Goal: Information Seeking & Learning: Learn about a topic

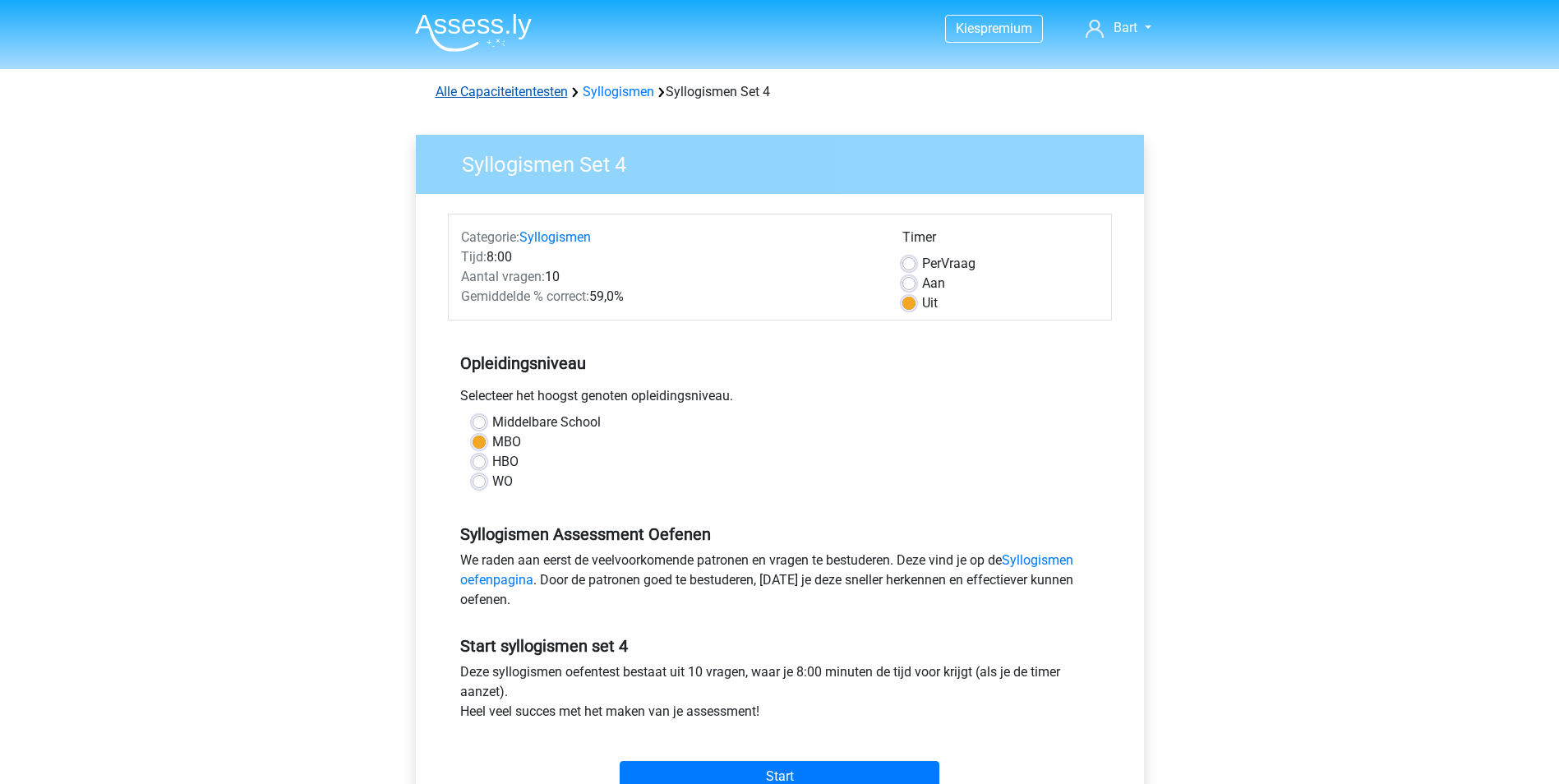
click at [527, 91] on link "Alle Capaciteitentesten" at bounding box center [501, 92] width 132 height 16
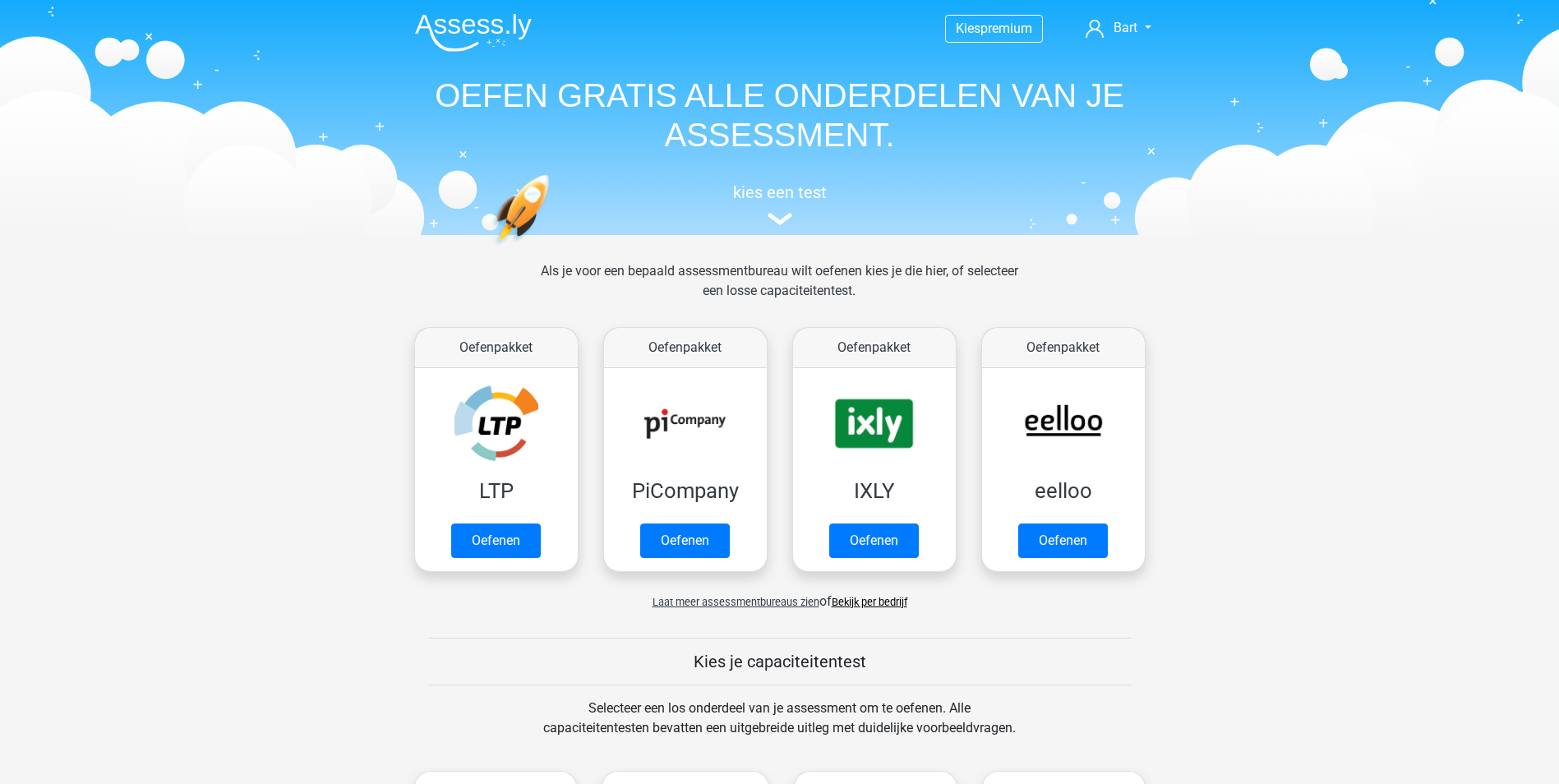
scroll to position [698, 0]
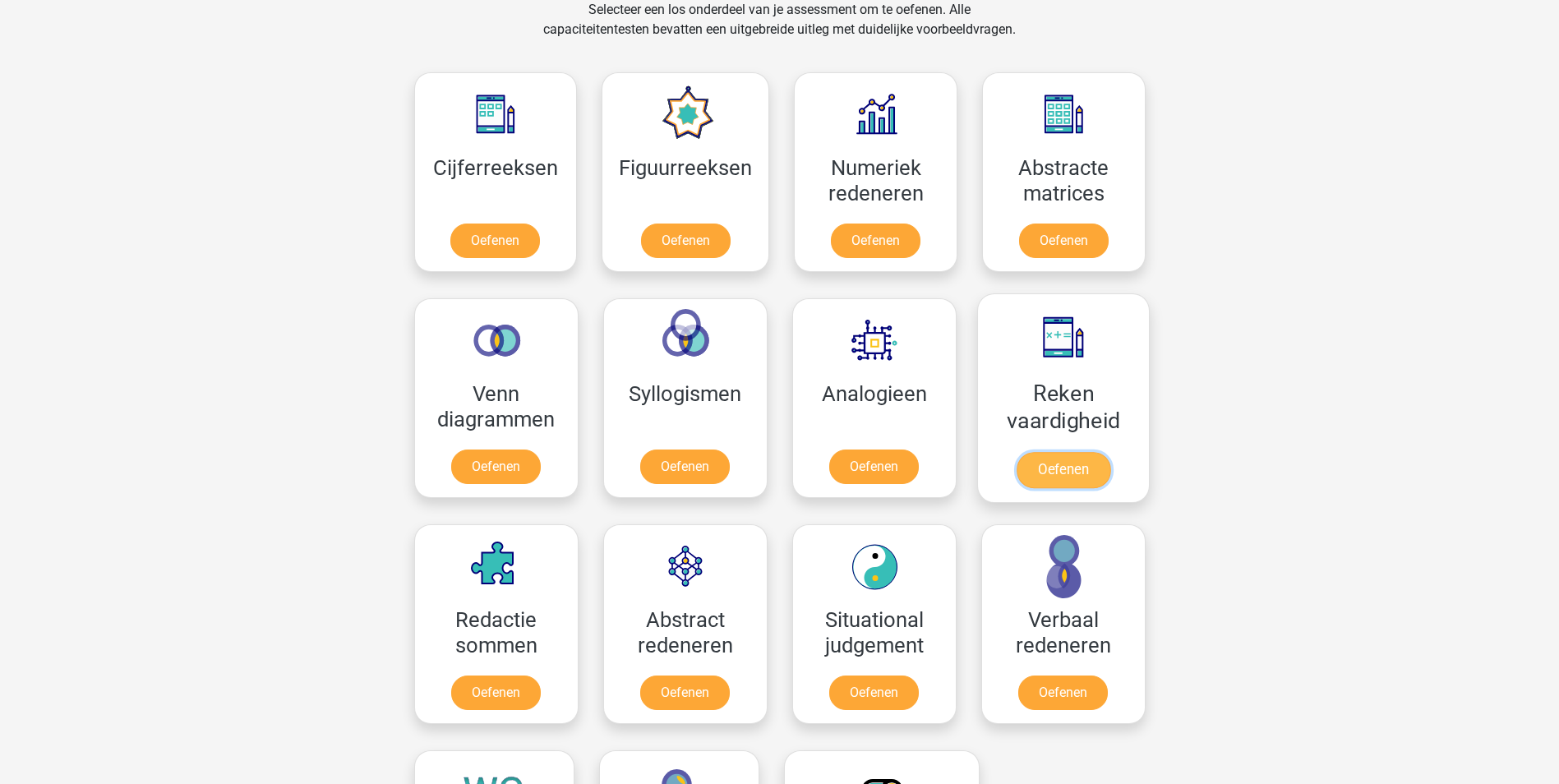
click at [1055, 472] on link "Oefenen" at bounding box center [1062, 469] width 94 height 36
click at [890, 473] on link "Oefenen" at bounding box center [873, 469] width 94 height 36
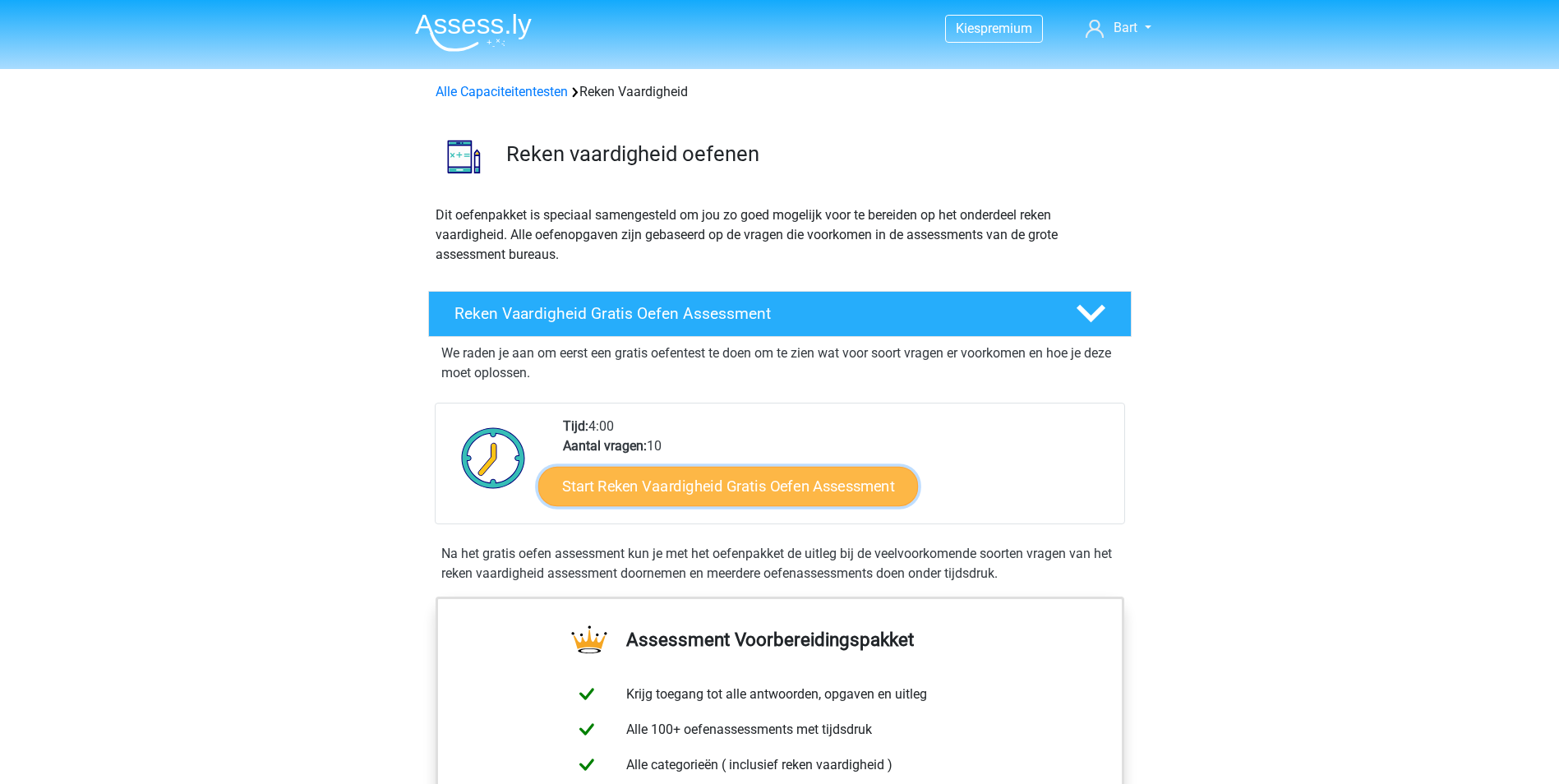
click at [739, 479] on link "Start Reken Vaardigheid Gratis Oefen Assessment" at bounding box center [727, 485] width 380 height 39
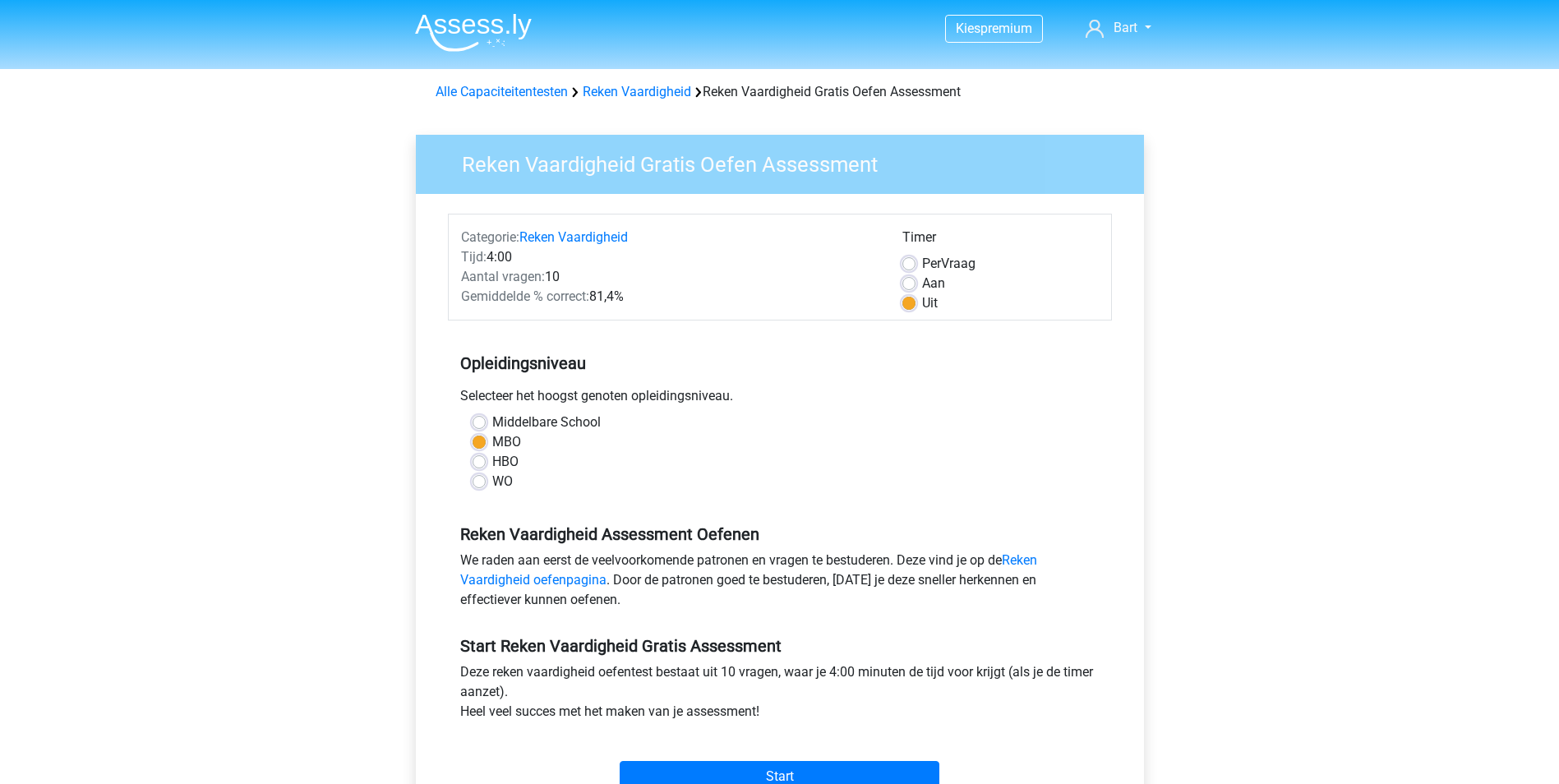
click at [490, 461] on div "HBO" at bounding box center [780, 462] width 615 height 20
click at [492, 463] on label "HBO" at bounding box center [505, 462] width 27 height 20
click at [481, 463] on input "HBO" at bounding box center [479, 460] width 13 height 17
radio input "true"
click at [922, 283] on label "Aan" at bounding box center [932, 283] width 23 height 20
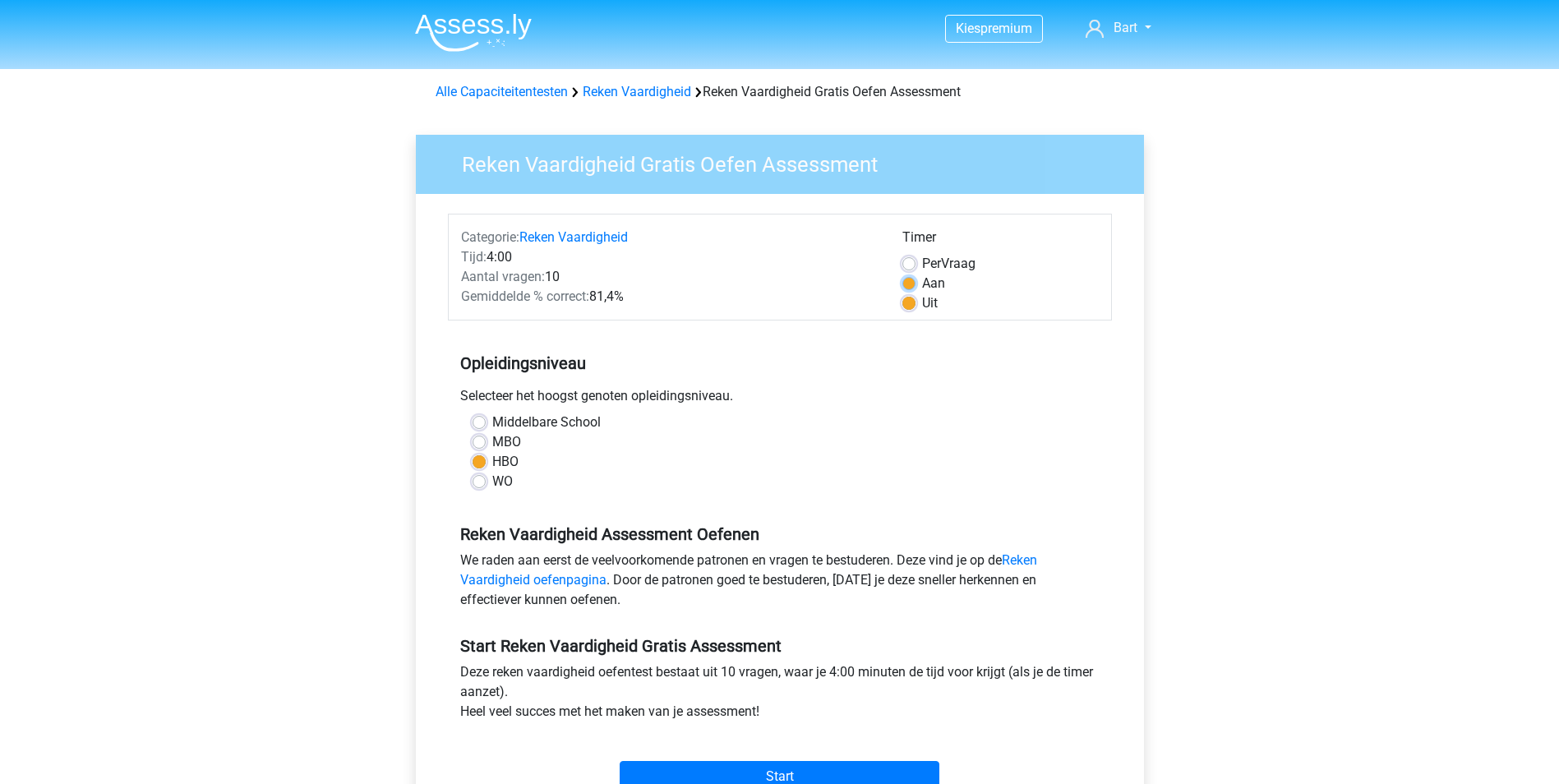
click at [908, 283] on input "Aan" at bounding box center [908, 281] width 13 height 17
radio input "true"
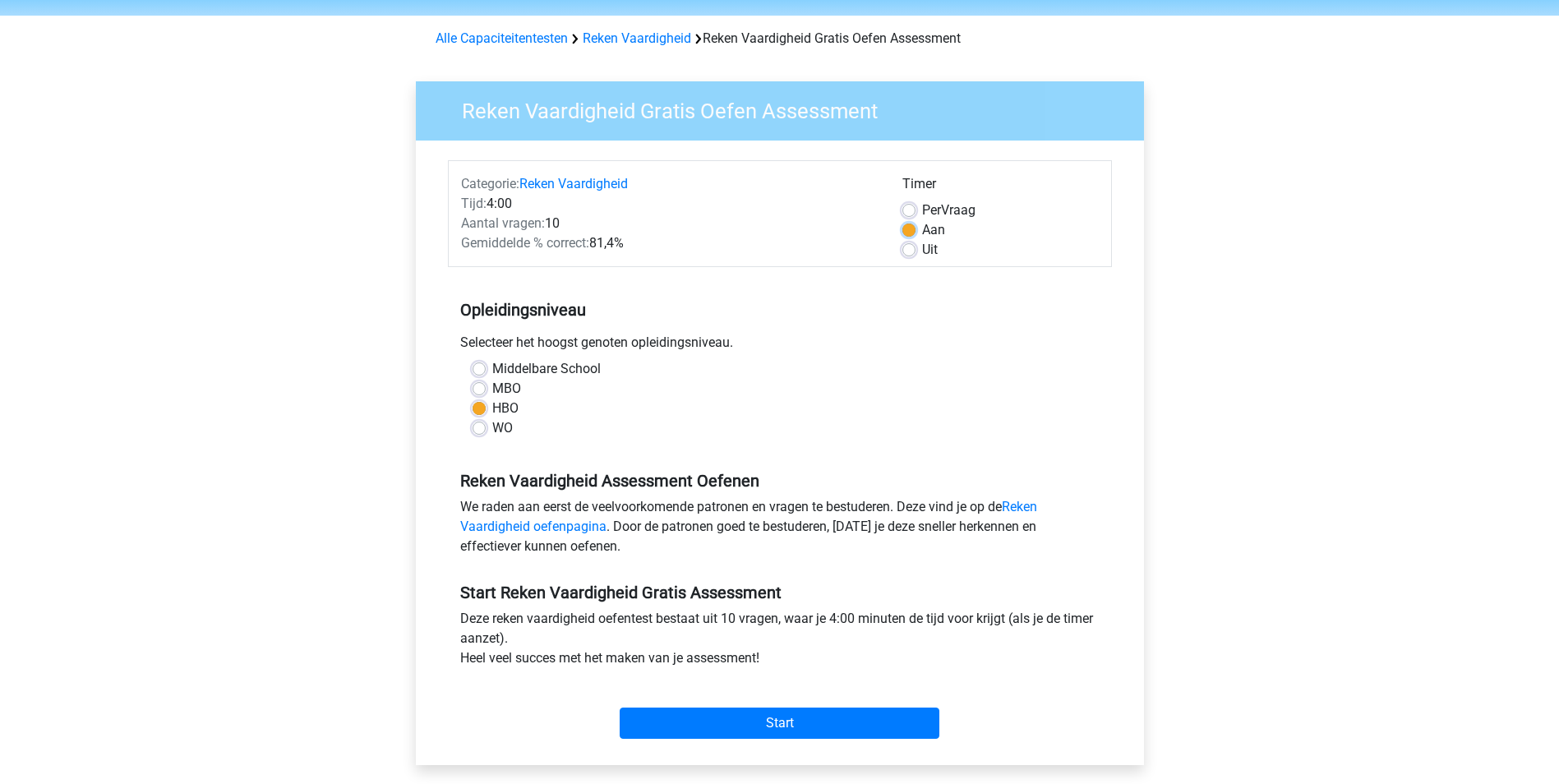
scroll to position [82, 0]
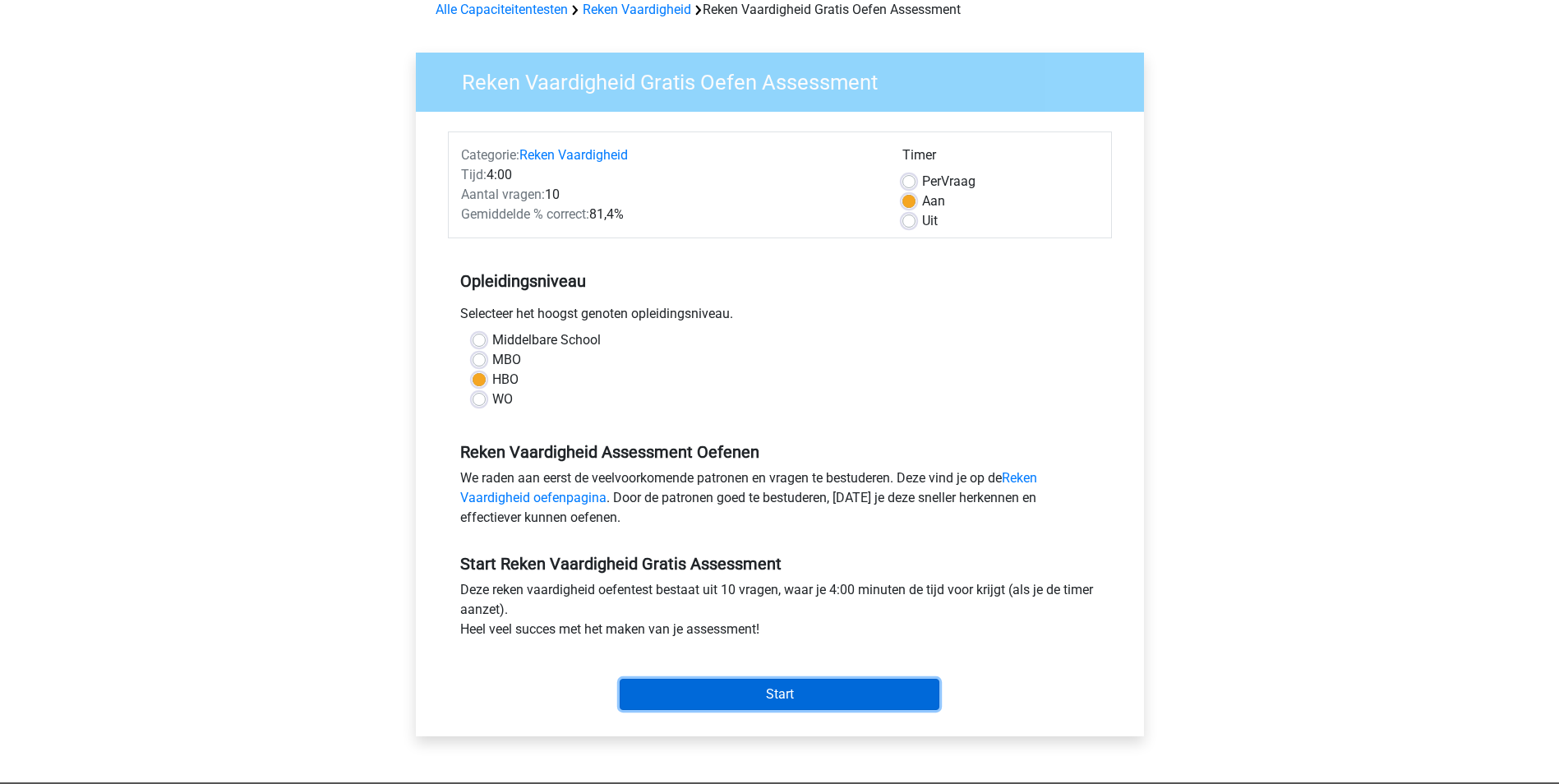
click at [727, 691] on input "Start" at bounding box center [780, 694] width 320 height 32
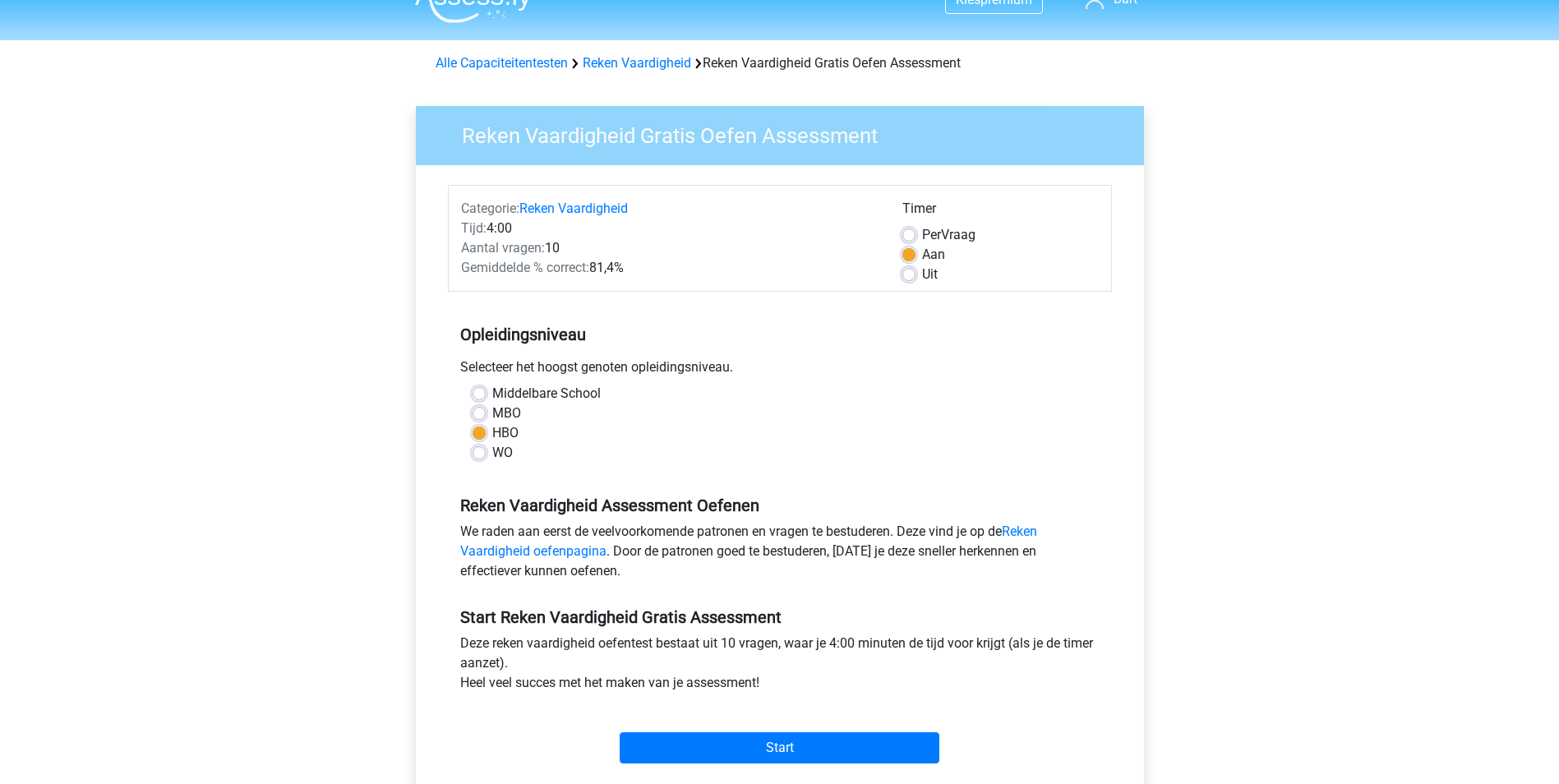
scroll to position [0, 0]
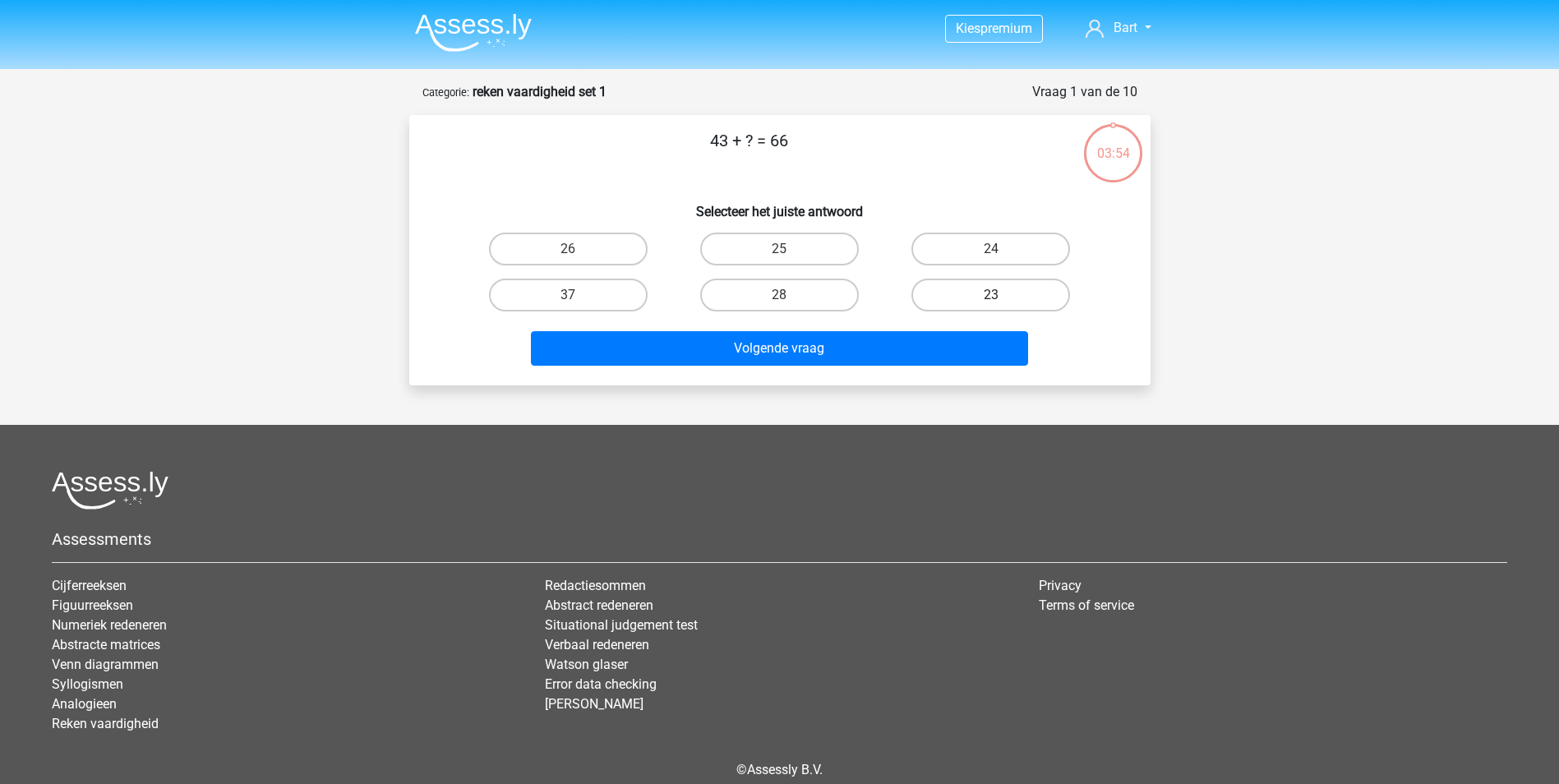
click at [1004, 291] on label "23" at bounding box center [991, 294] width 159 height 33
click at [1002, 295] on input "23" at bounding box center [996, 300] width 11 height 11
radio input "true"
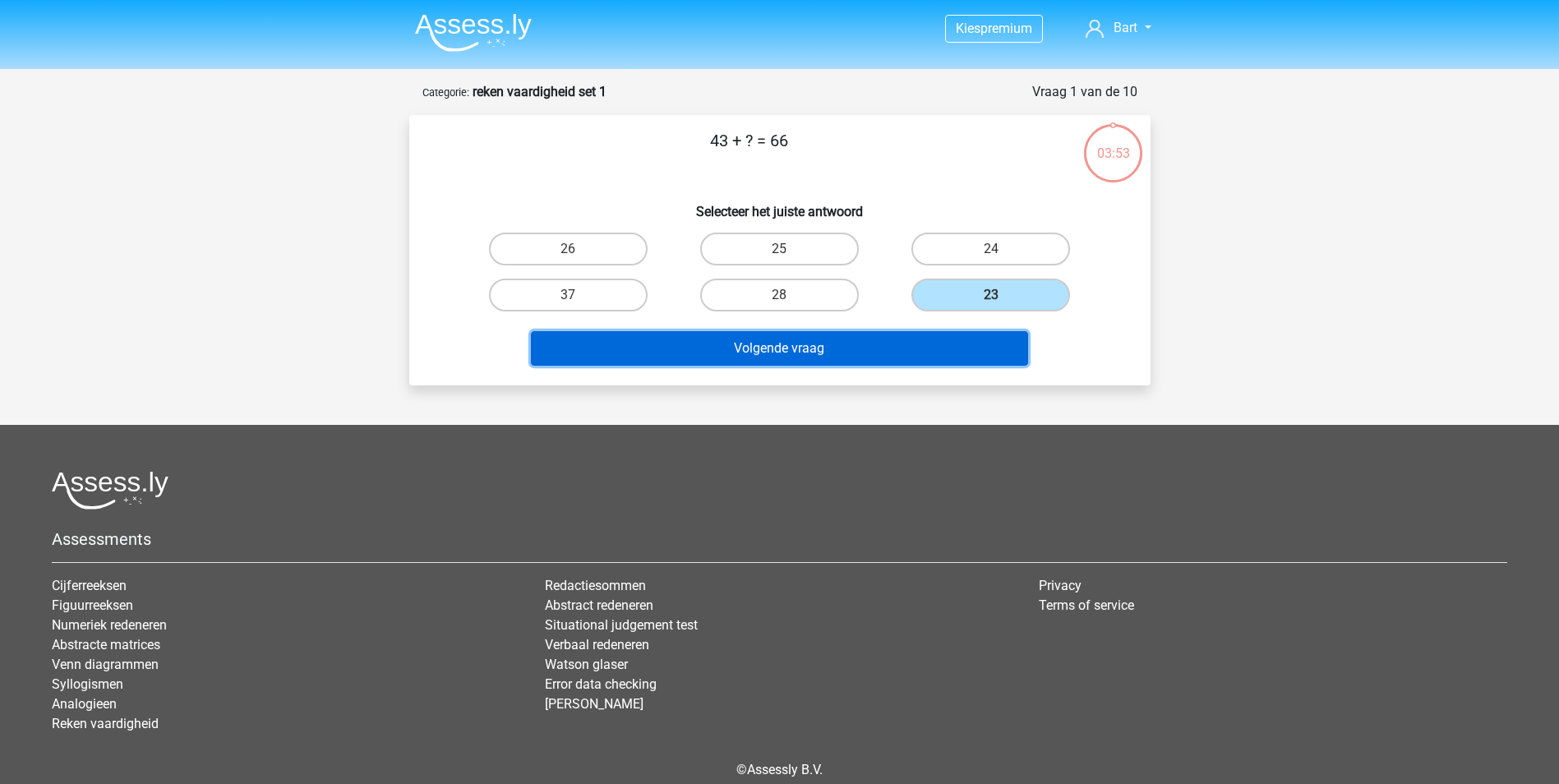
click at [909, 353] on button "Volgende vraag" at bounding box center [780, 348] width 497 height 35
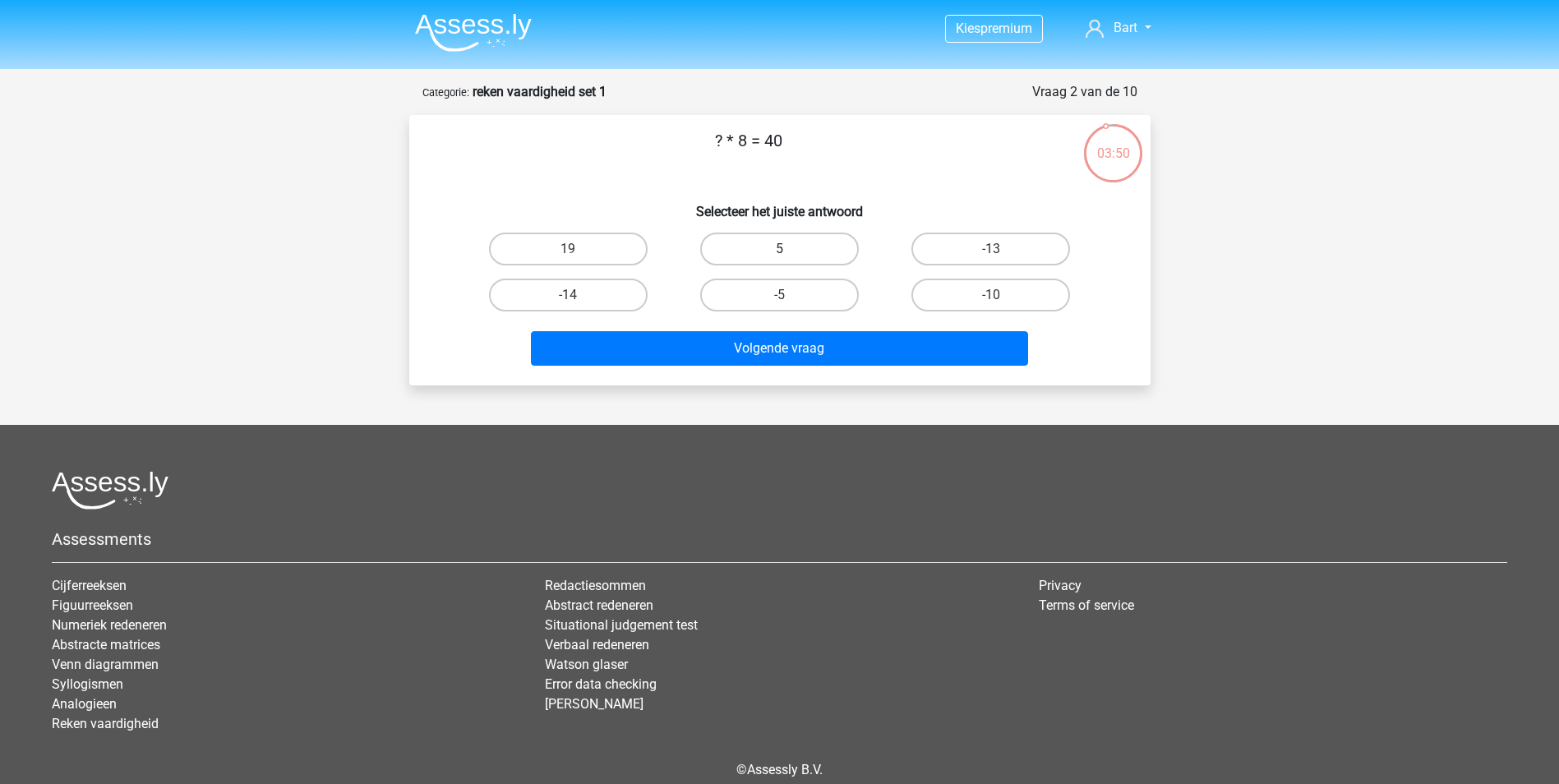
click at [775, 249] on label "5" at bounding box center [780, 249] width 159 height 33
click at [780, 249] on input "5" at bounding box center [784, 253] width 11 height 11
radio input "true"
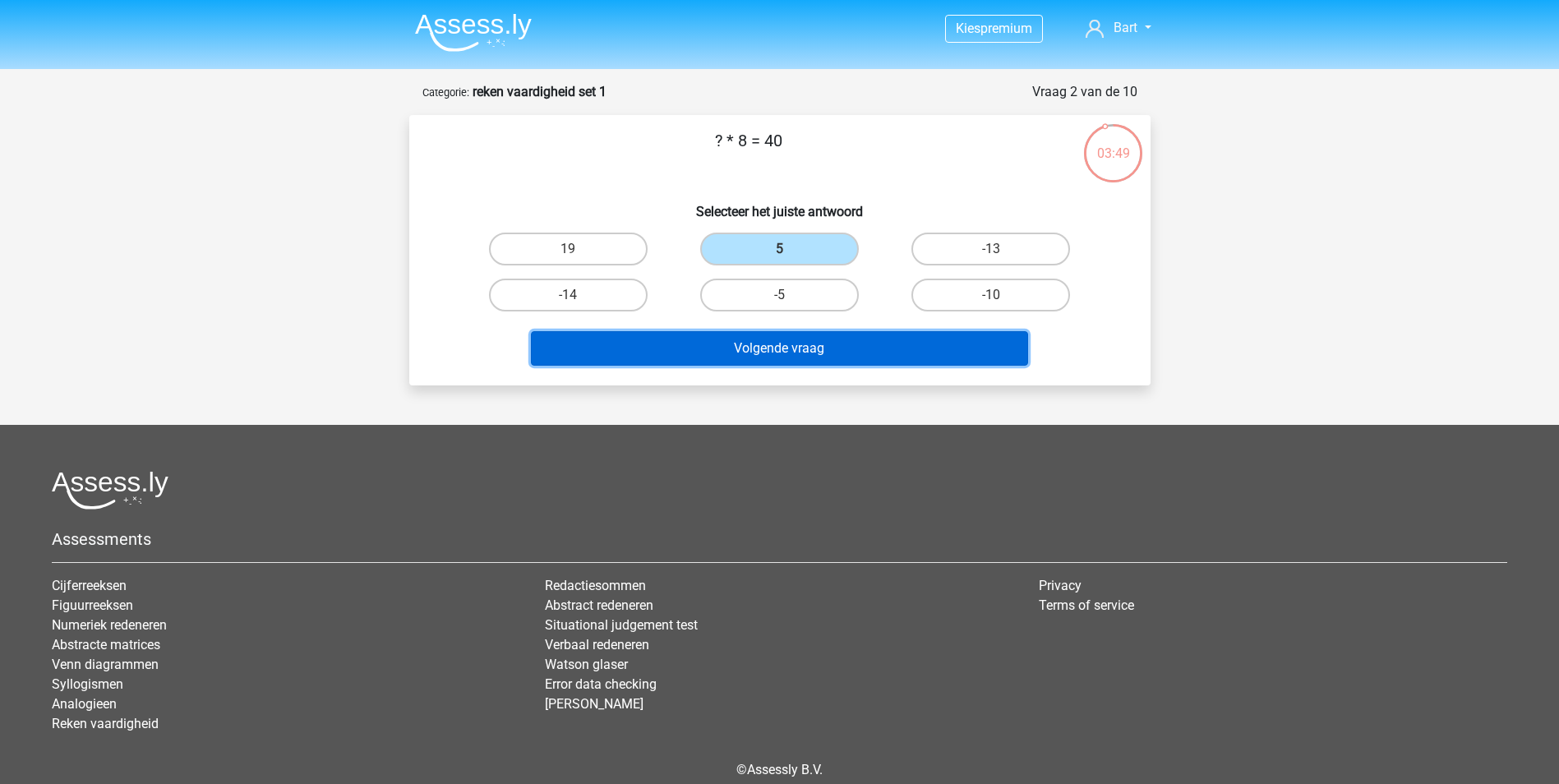
click at [773, 351] on button "Volgende vraag" at bounding box center [780, 348] width 497 height 35
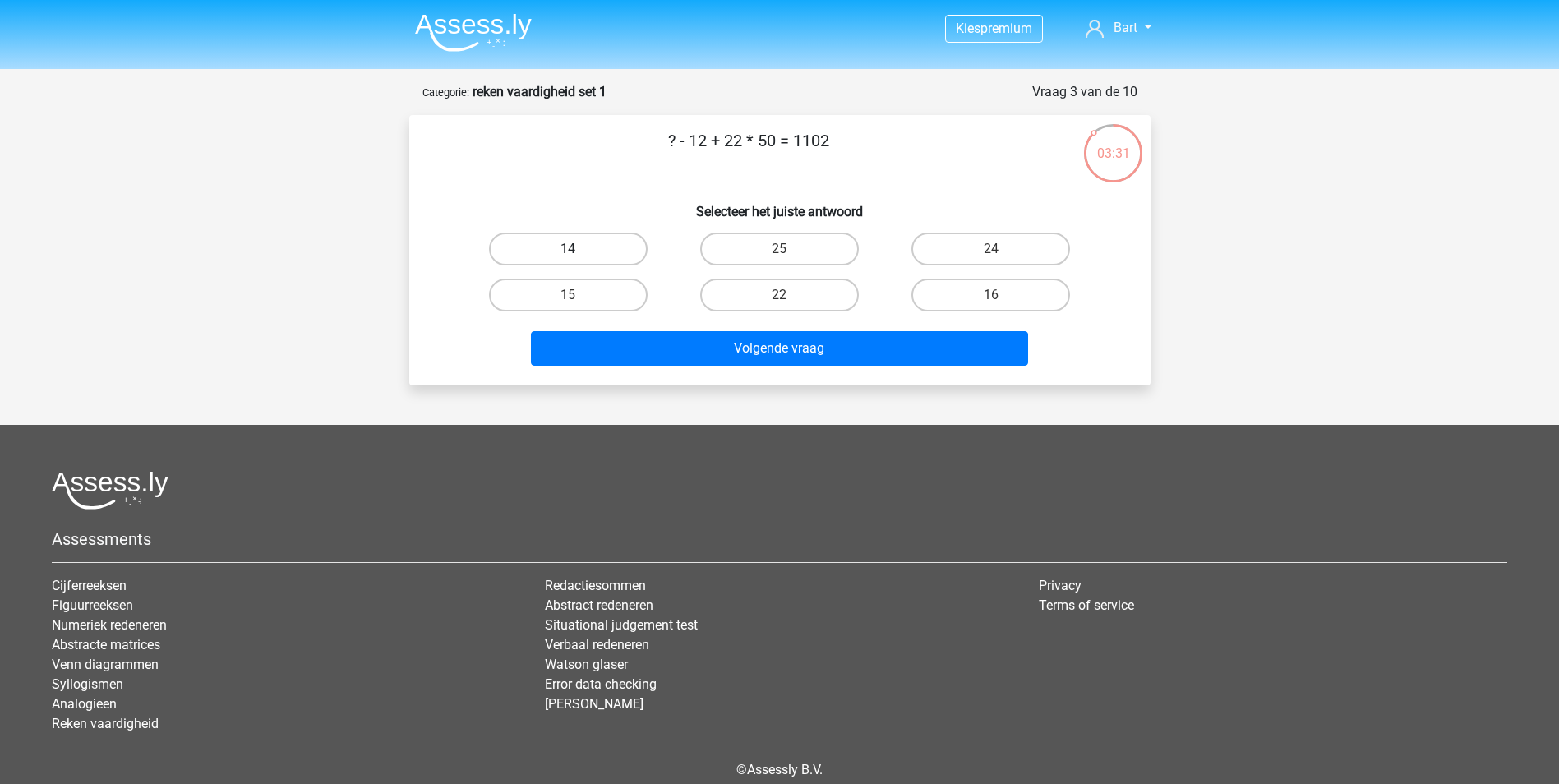
click at [597, 246] on label "14" at bounding box center [568, 249] width 159 height 33
click at [578, 249] on input "14" at bounding box center [572, 253] width 11 height 11
radio input "true"
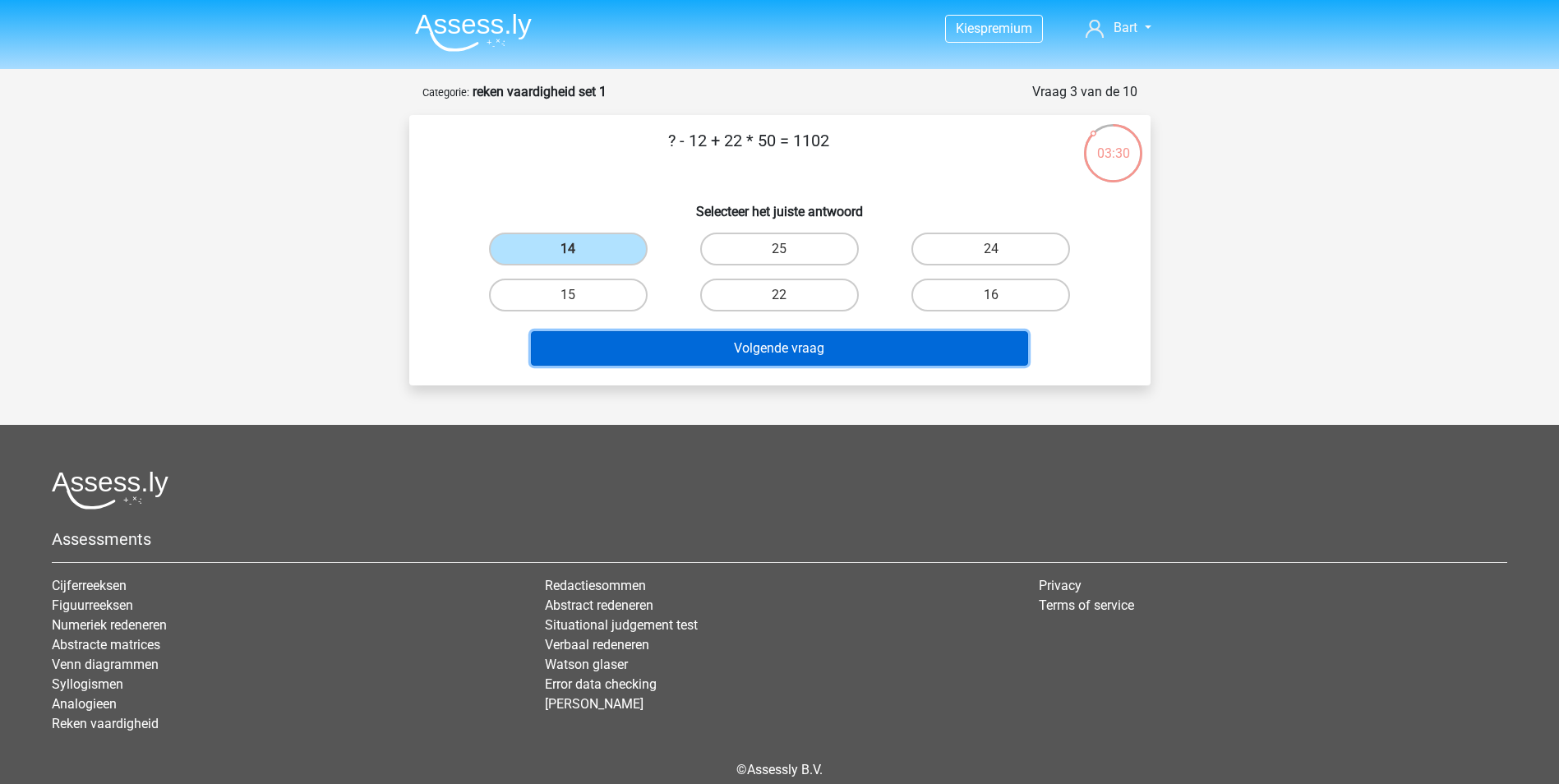
click at [742, 344] on button "Volgende vraag" at bounding box center [780, 348] width 497 height 35
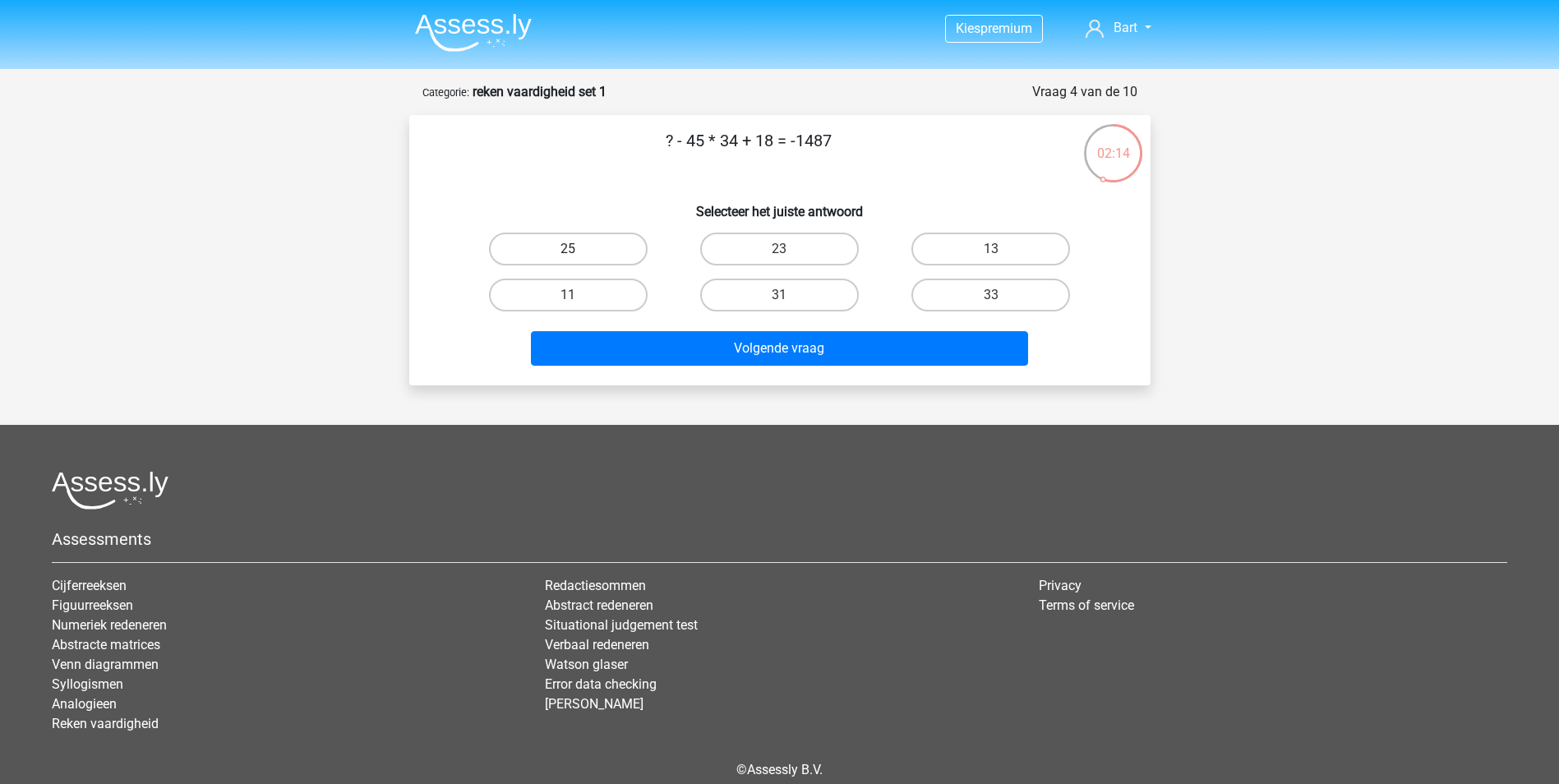
click at [535, 254] on label "25" at bounding box center [568, 249] width 159 height 33
click at [567, 254] on input "25" at bounding box center [572, 253] width 11 height 11
radio input "true"
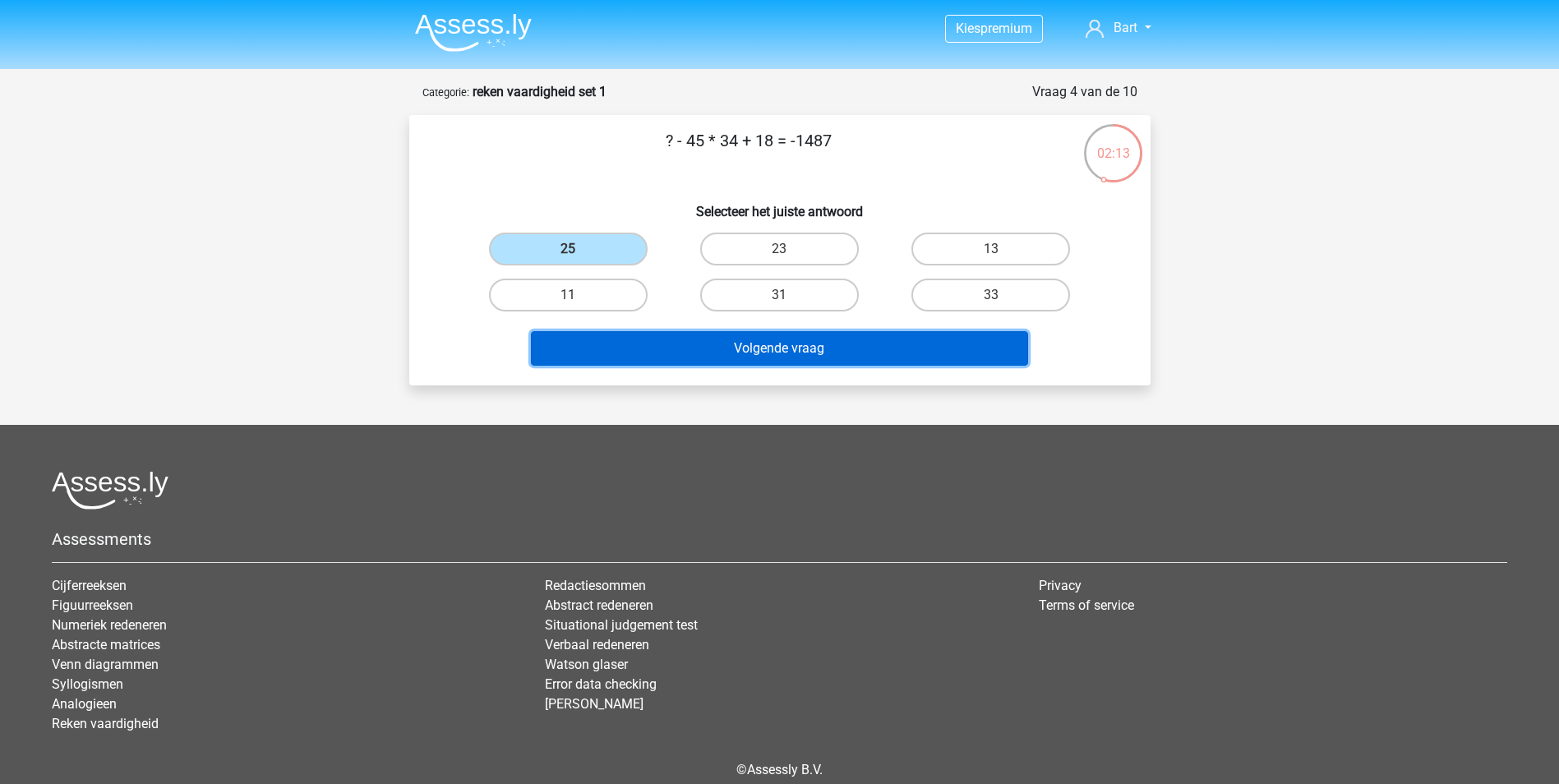
click at [686, 345] on button "Volgende vraag" at bounding box center [780, 348] width 497 height 35
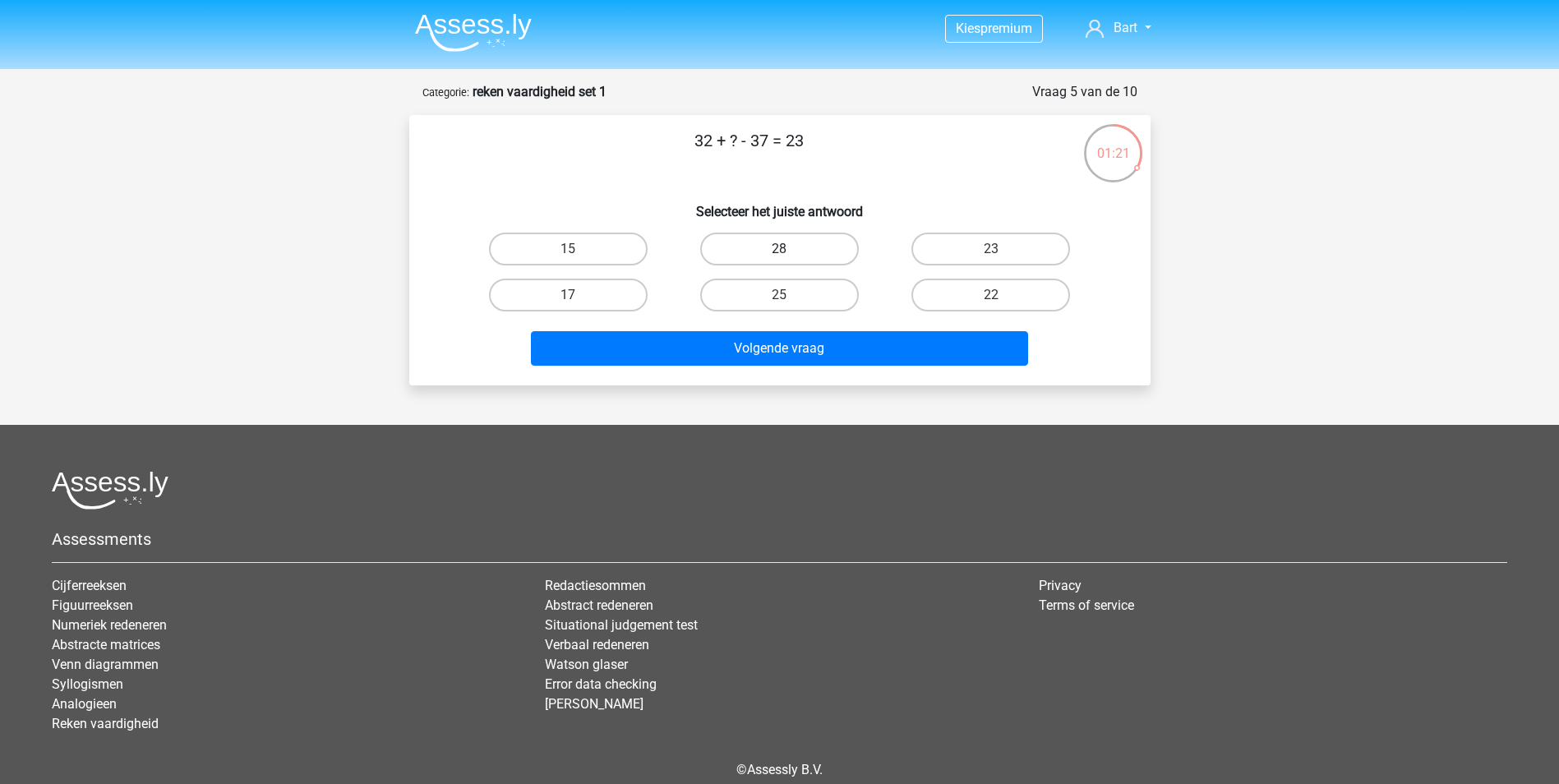
click at [807, 244] on label "28" at bounding box center [780, 249] width 159 height 33
click at [789, 249] on input "28" at bounding box center [784, 253] width 11 height 11
radio input "true"
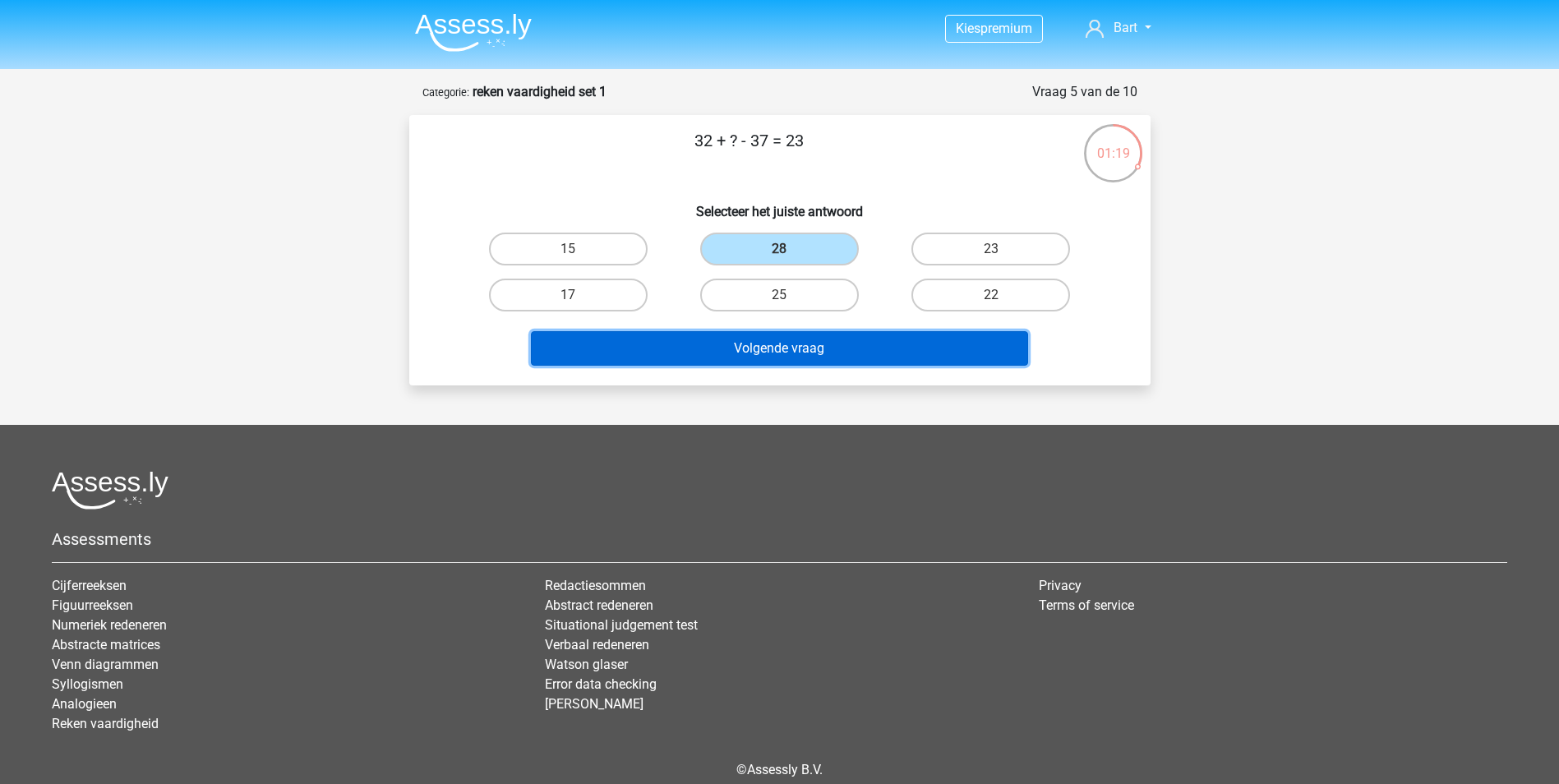
click at [780, 349] on button "Volgende vraag" at bounding box center [780, 348] width 497 height 35
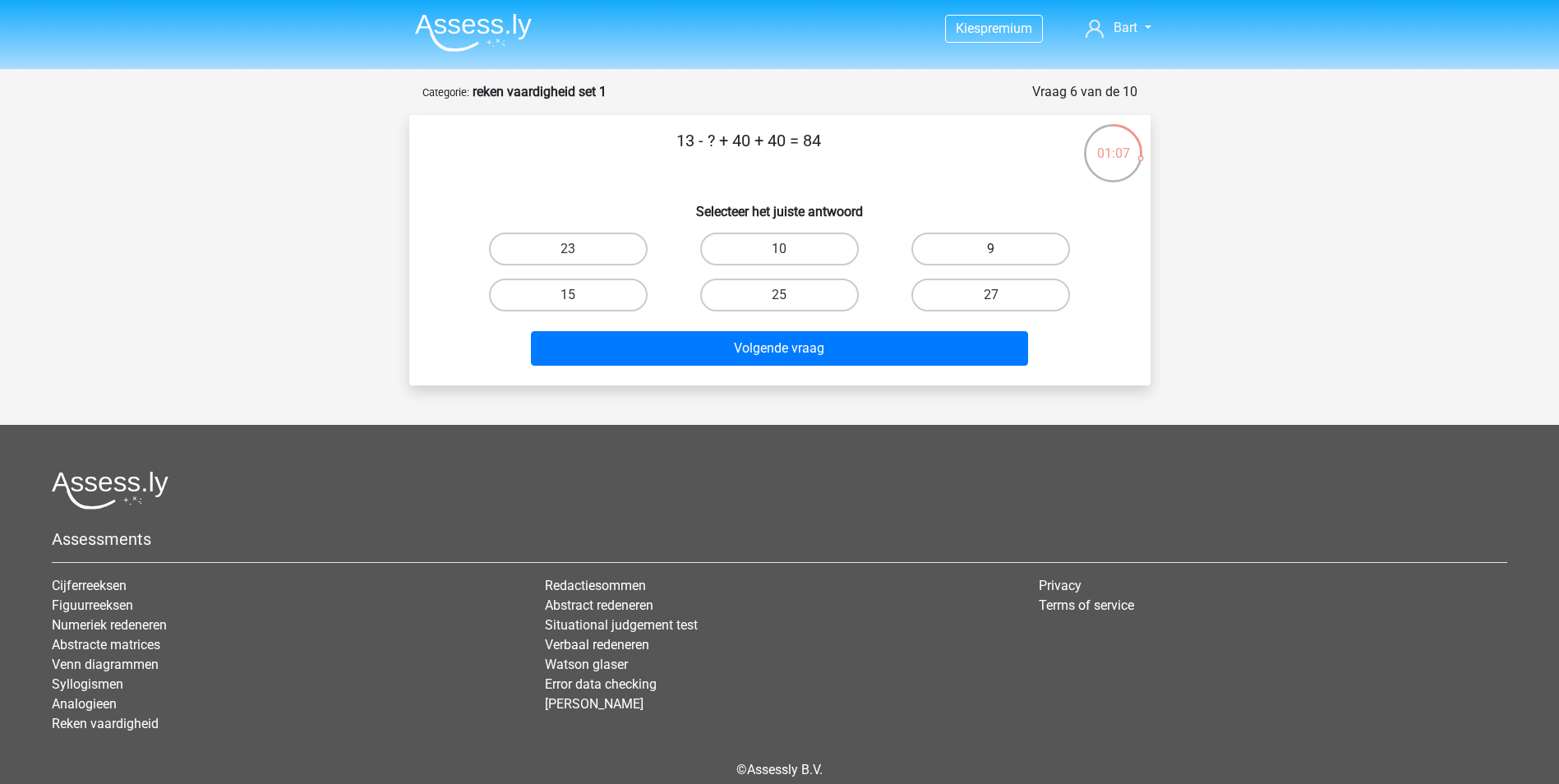
click at [974, 238] on label "9" at bounding box center [991, 249] width 159 height 33
click at [991, 249] on input "9" at bounding box center [996, 253] width 11 height 11
radio input "true"
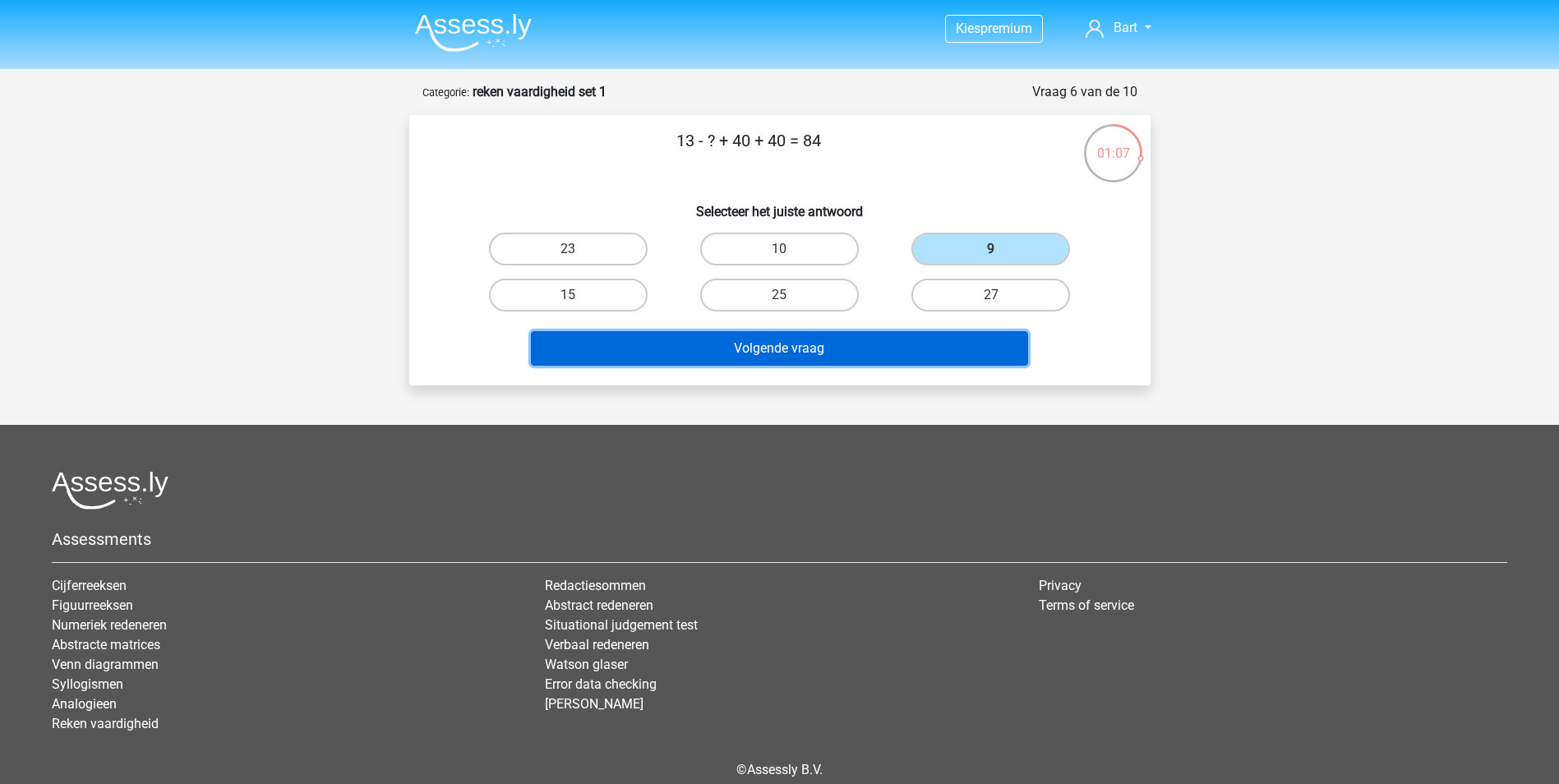
click at [848, 356] on button "Volgende vraag" at bounding box center [780, 348] width 497 height 35
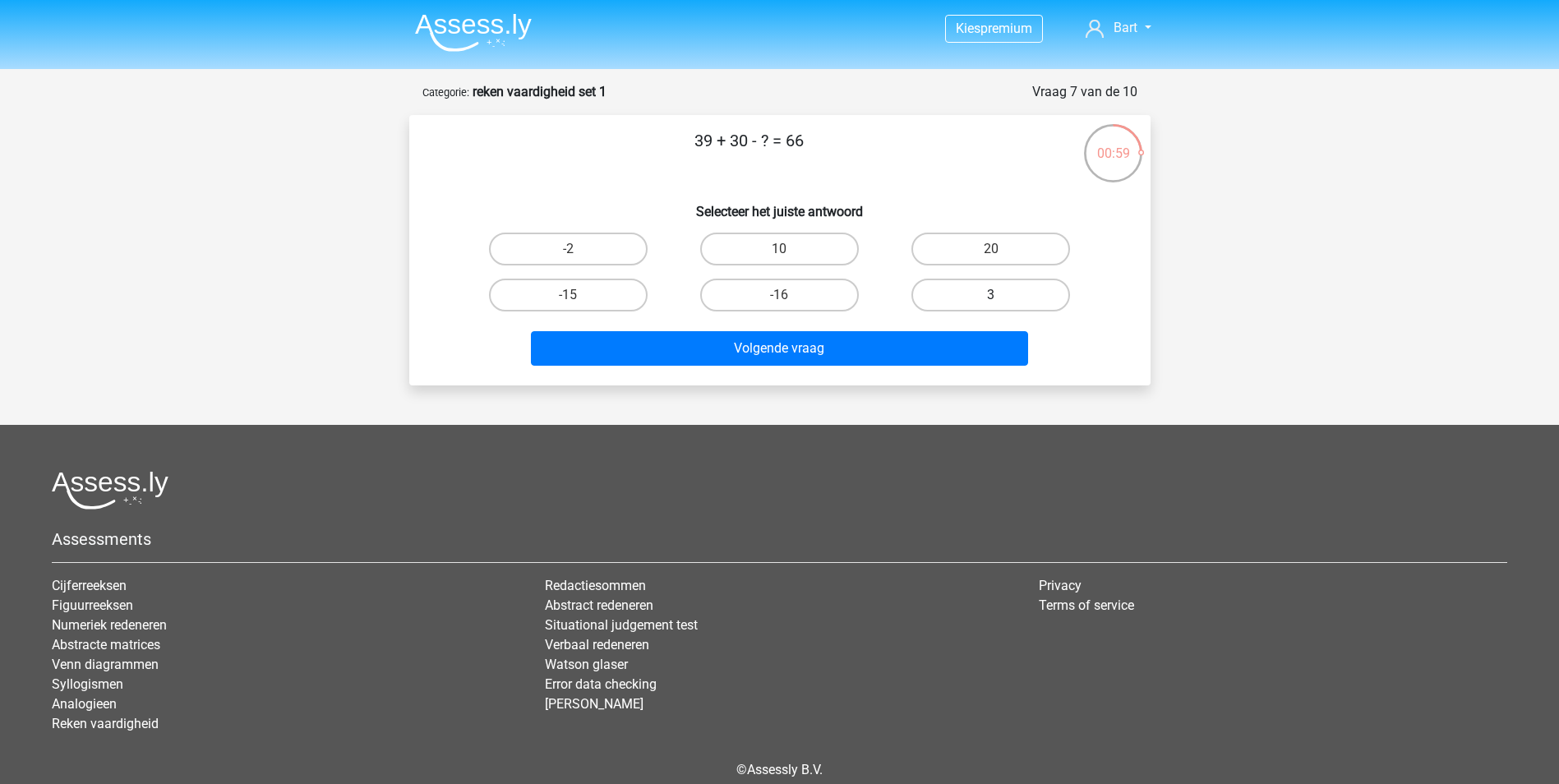
click at [1004, 294] on label "3" at bounding box center [991, 294] width 159 height 33
click at [1002, 295] on input "3" at bounding box center [996, 300] width 11 height 11
radio input "true"
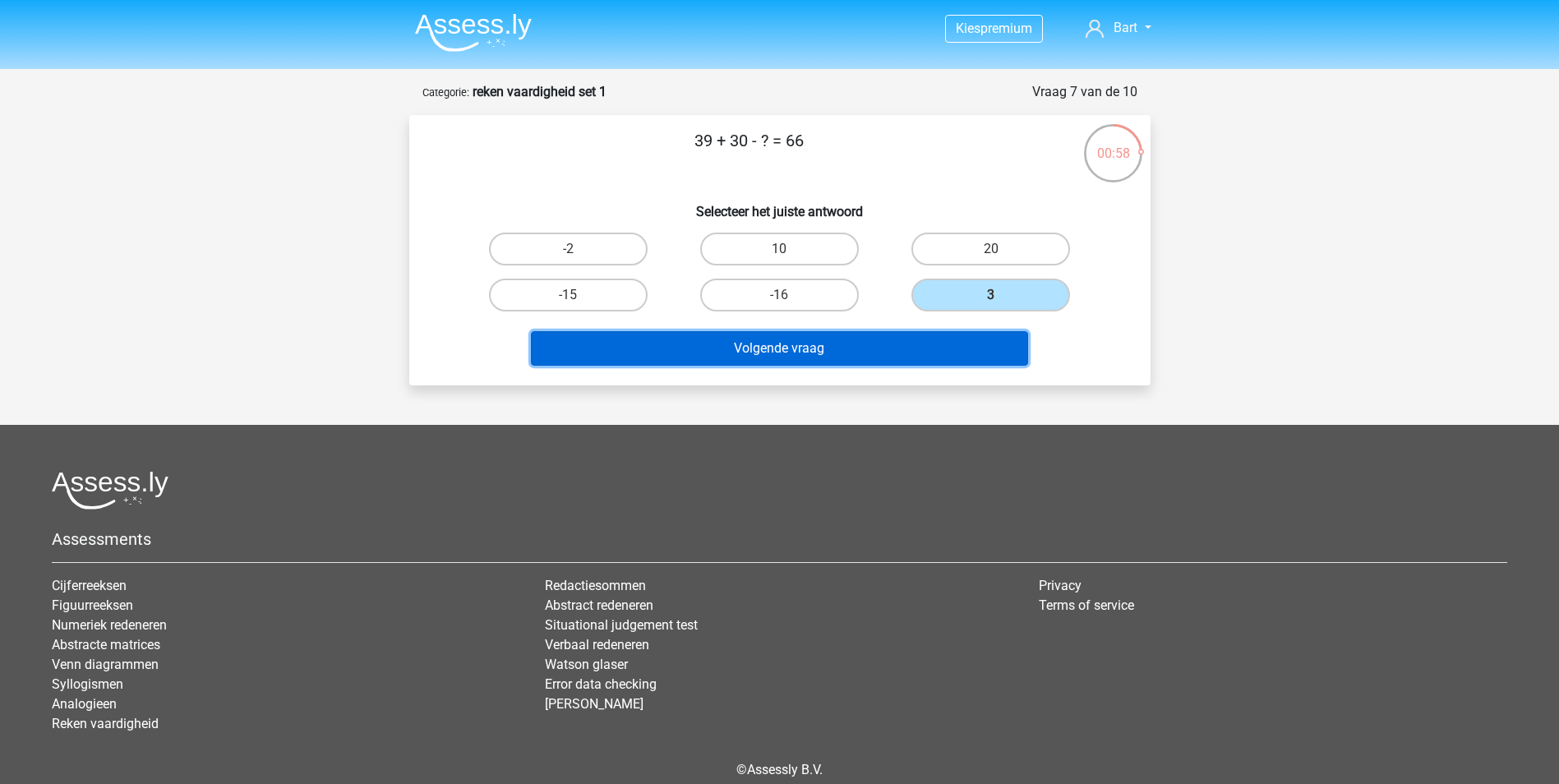
click at [948, 347] on button "Volgende vraag" at bounding box center [780, 348] width 497 height 35
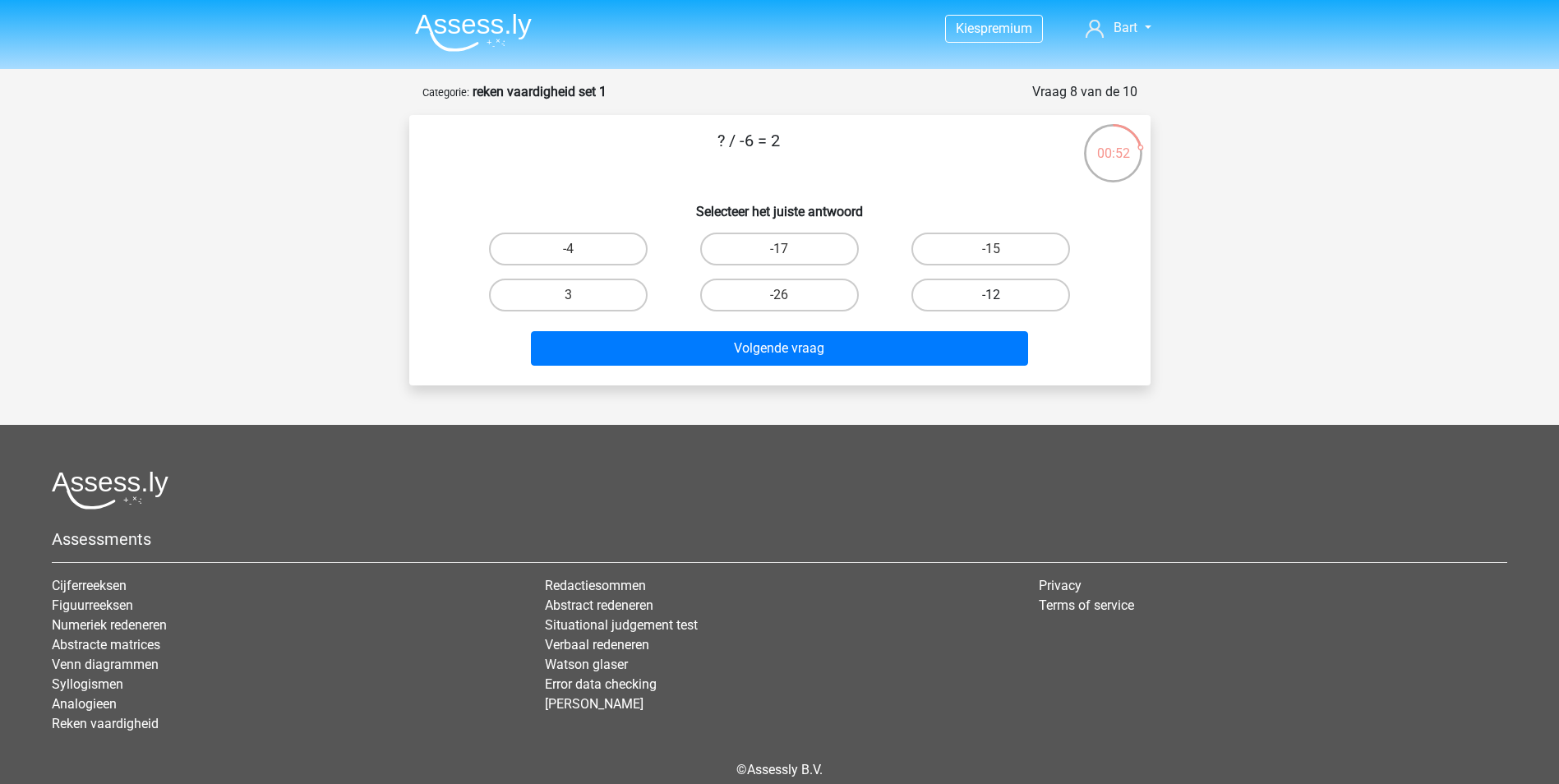
click at [1003, 293] on label "-12" at bounding box center [991, 294] width 159 height 33
click at [1002, 295] on input "-12" at bounding box center [996, 300] width 11 height 11
radio input "true"
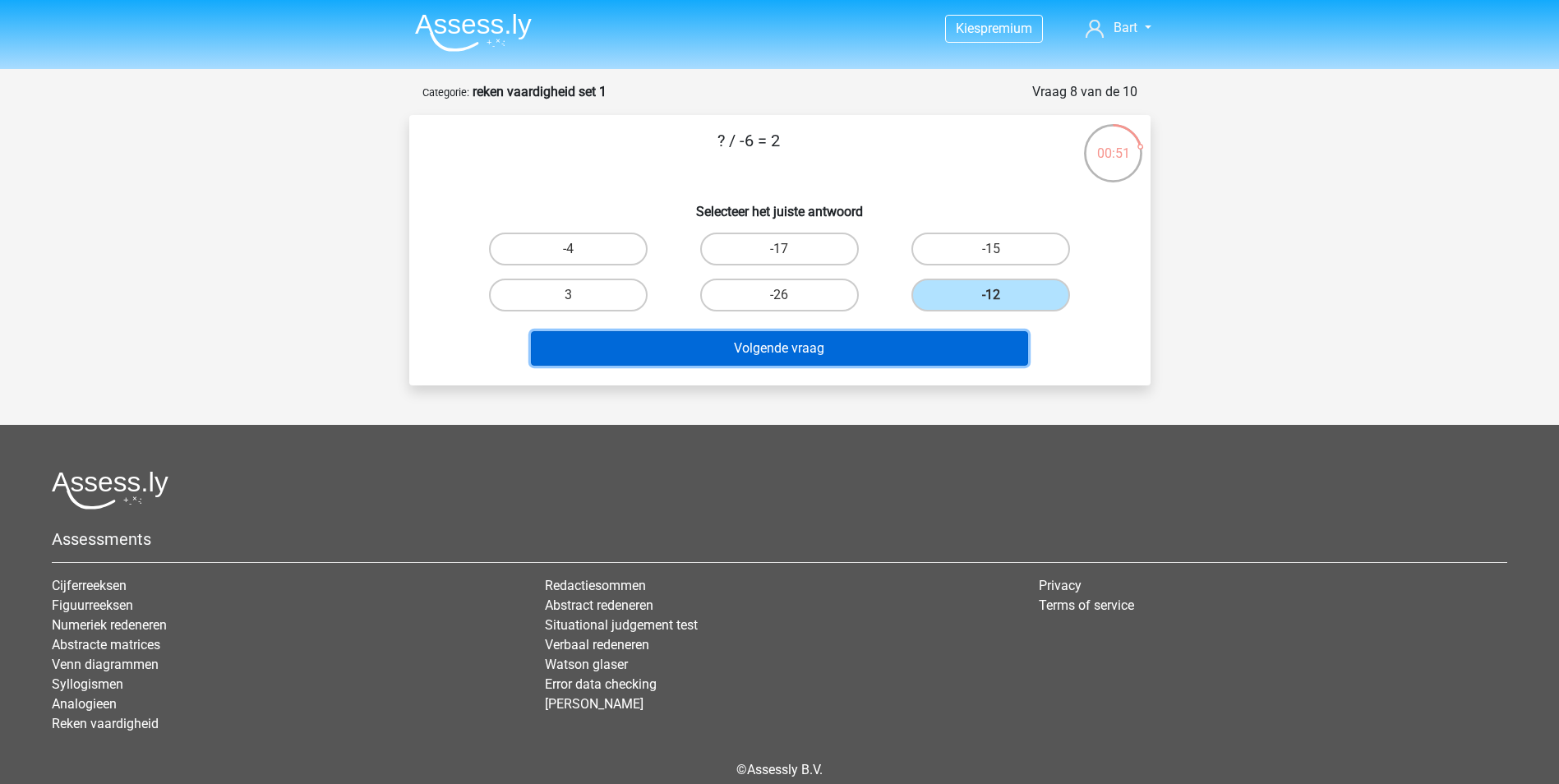
click at [954, 346] on button "Volgende vraag" at bounding box center [780, 348] width 497 height 35
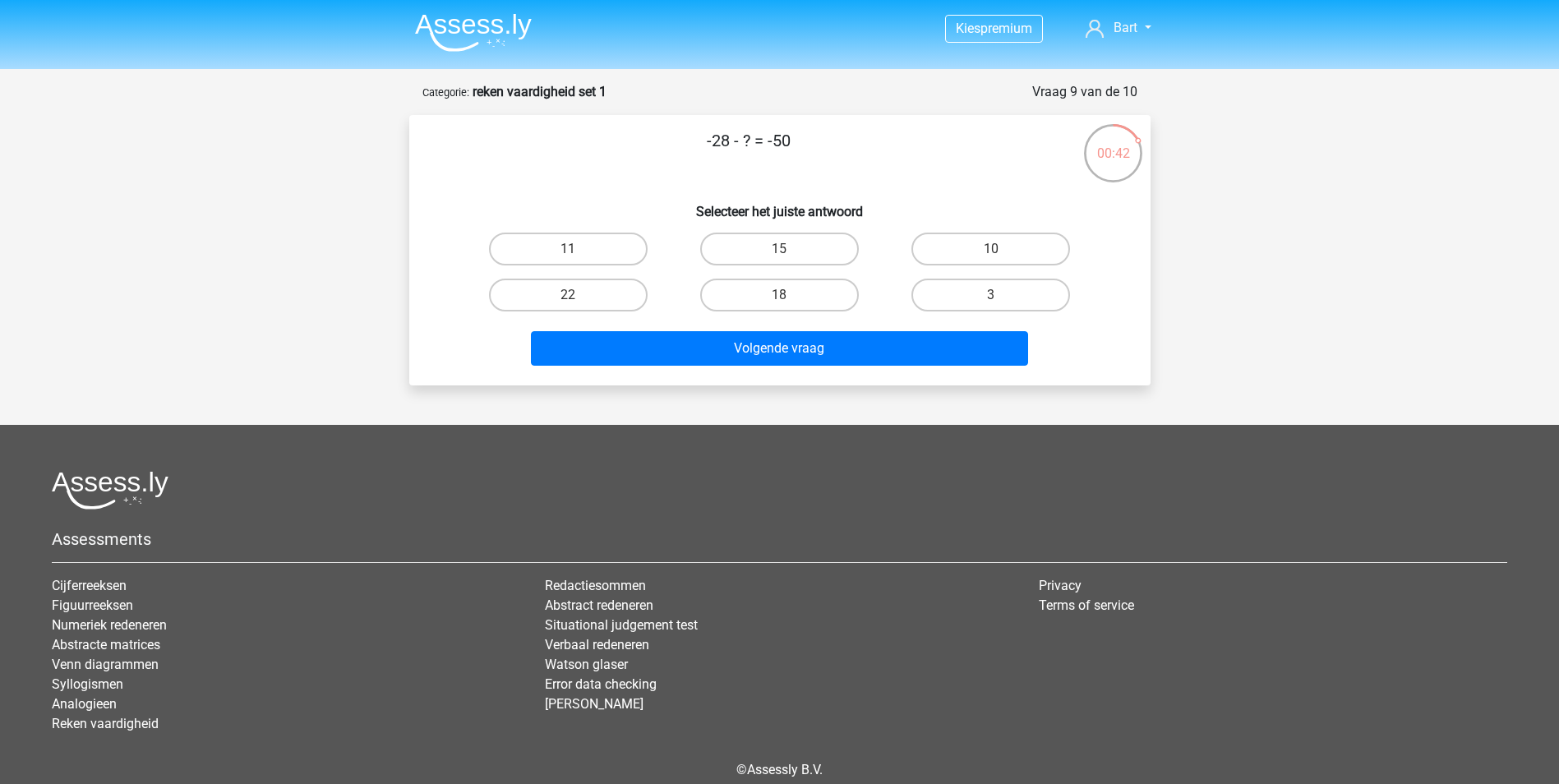
click at [573, 296] on input "22" at bounding box center [572, 300] width 11 height 11
radio input "true"
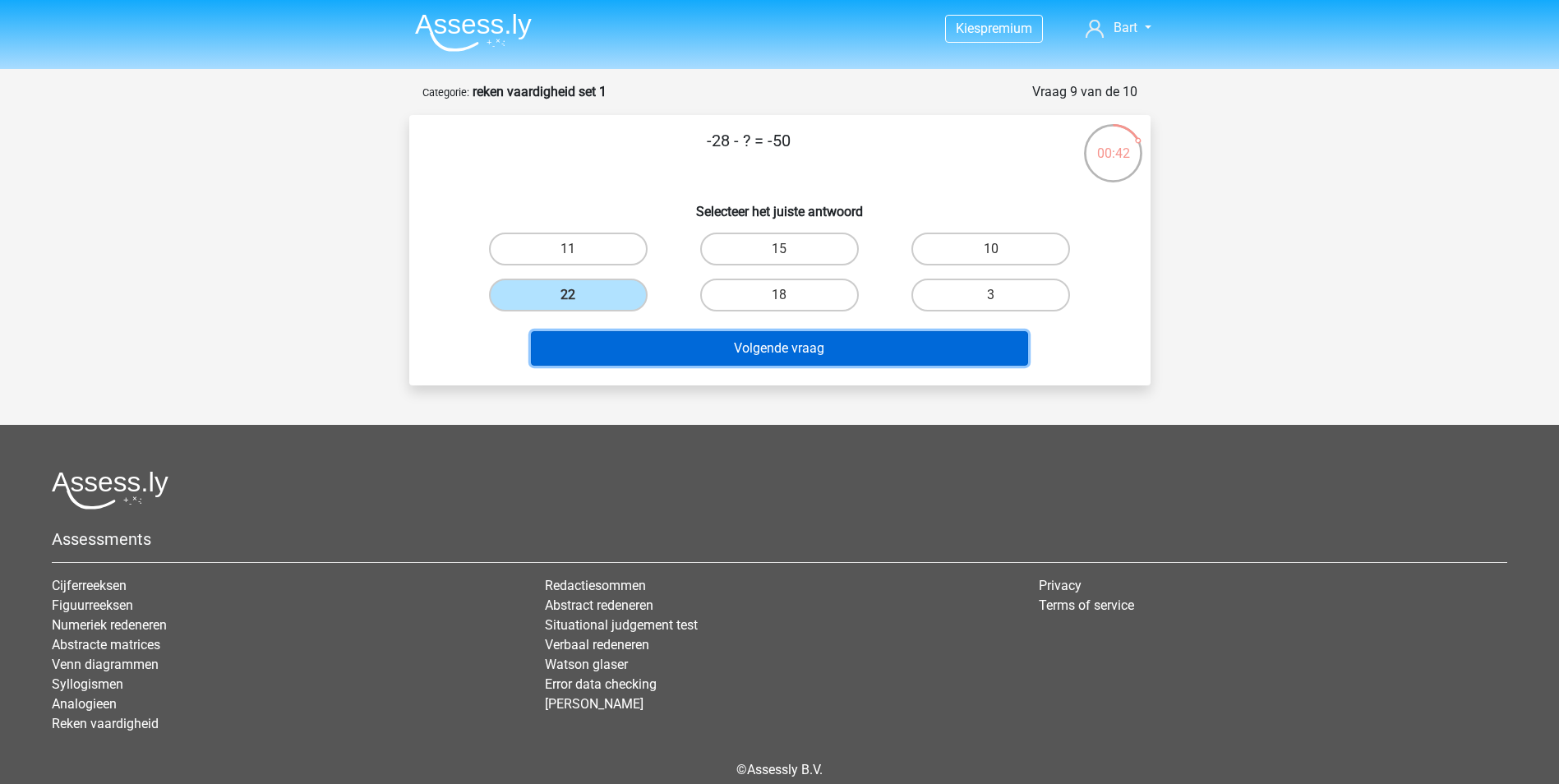
click at [745, 356] on button "Volgende vraag" at bounding box center [780, 348] width 497 height 35
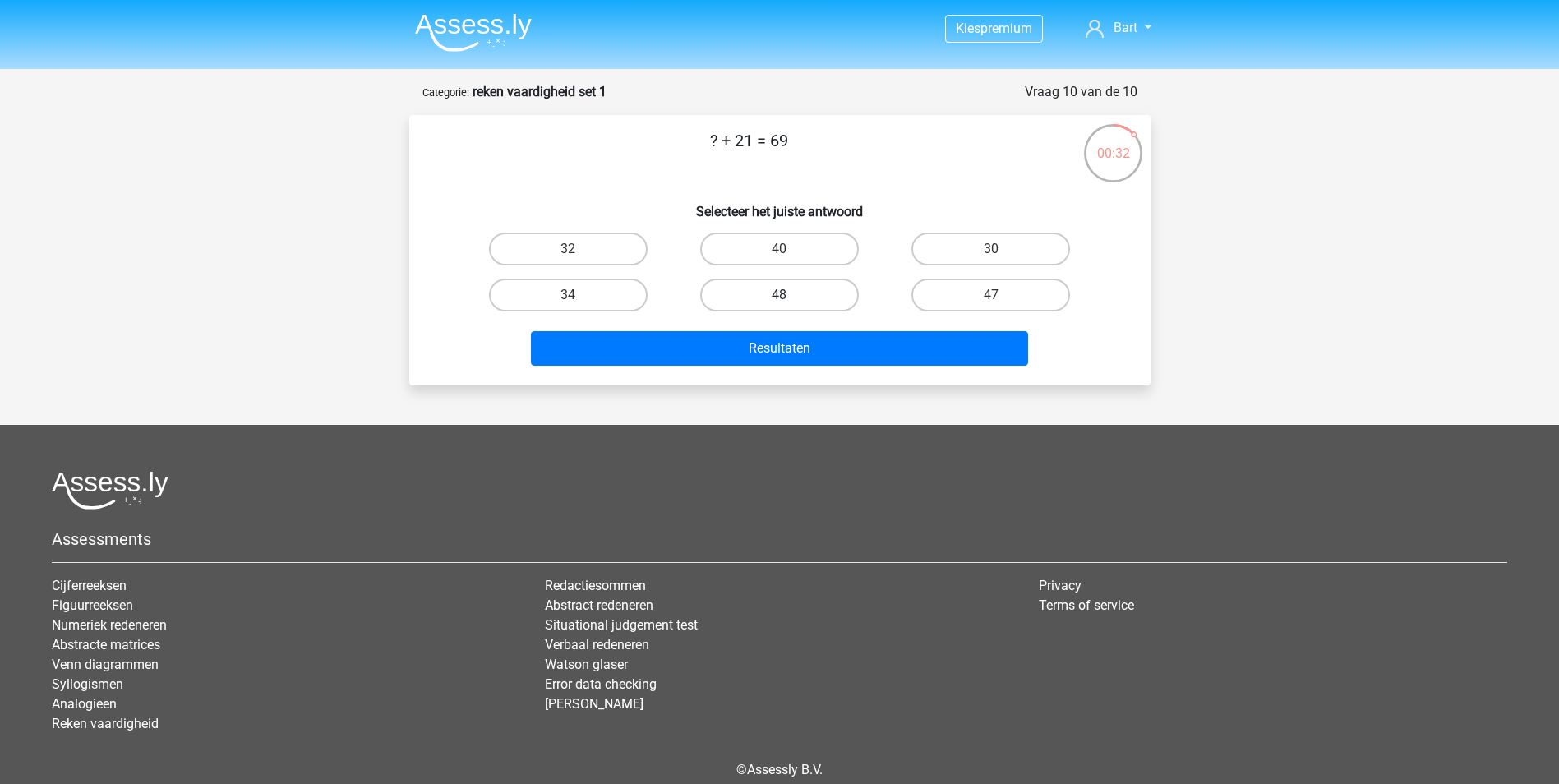
click at [819, 295] on label "48" at bounding box center [780, 294] width 159 height 33
click at [789, 295] on input "48" at bounding box center [784, 300] width 11 height 11
radio input "true"
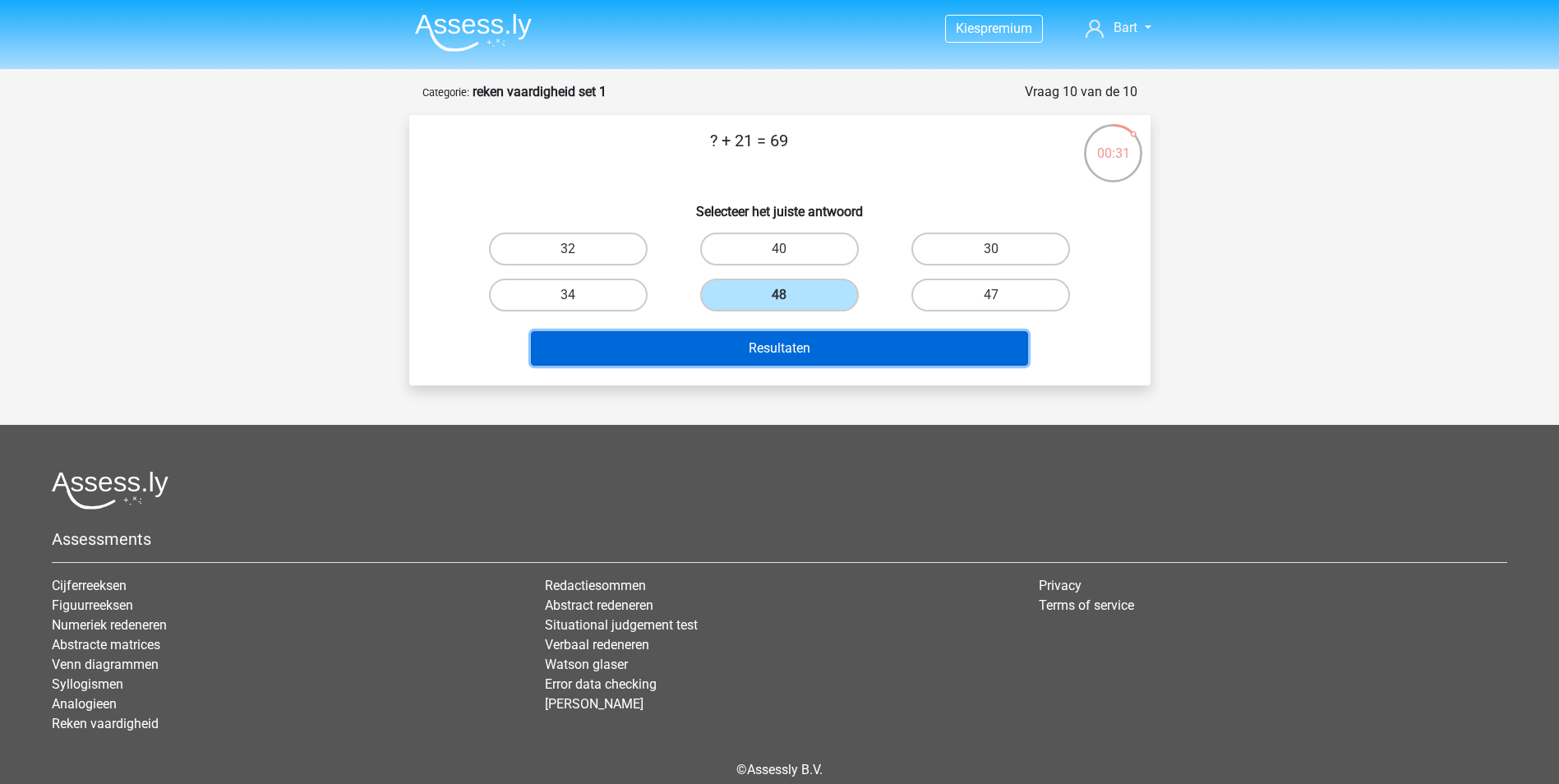
click at [827, 341] on button "Resultaten" at bounding box center [780, 348] width 497 height 35
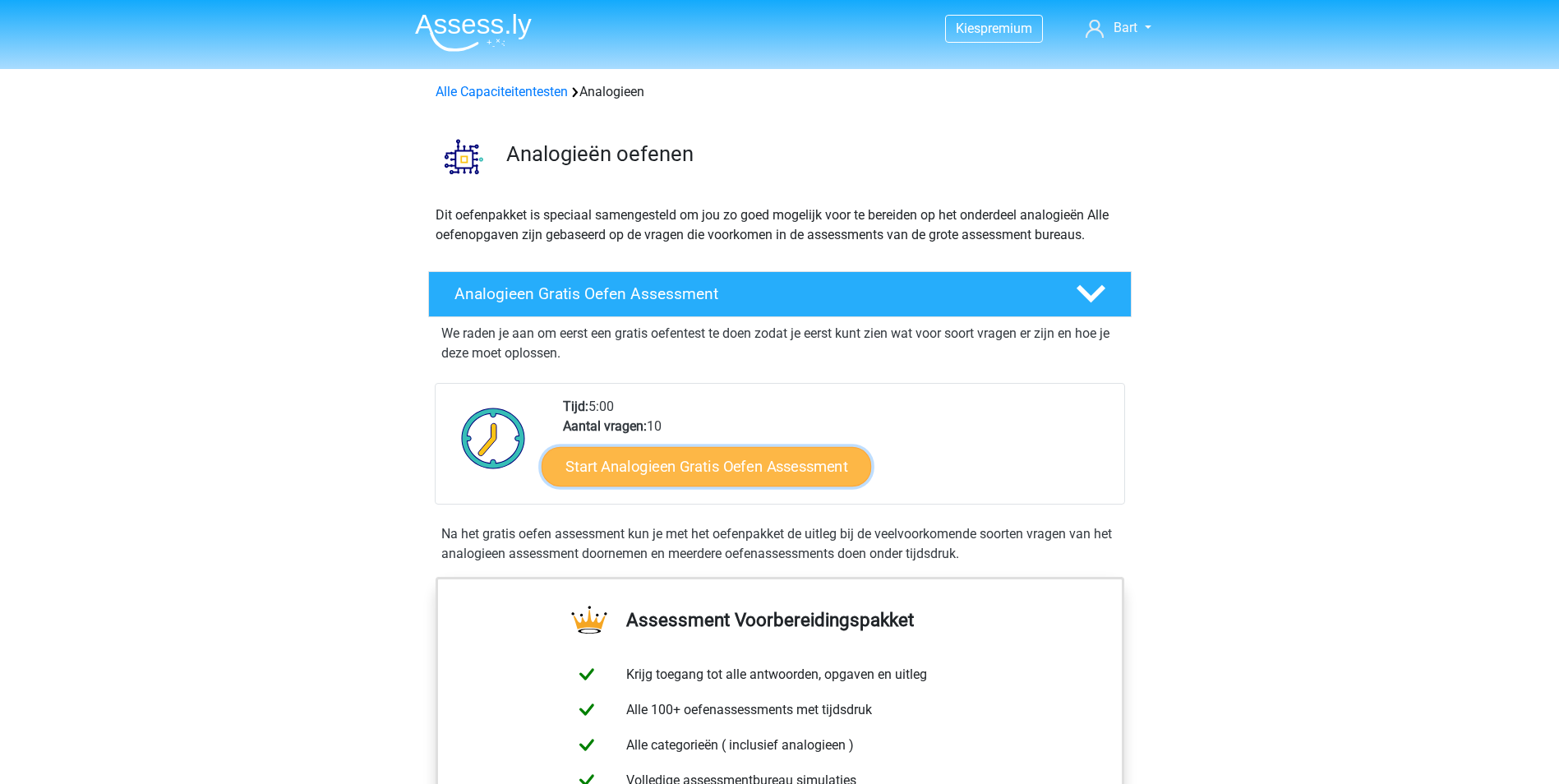
click at [701, 463] on link "Start Analogieen Gratis Oefen Assessment" at bounding box center [706, 465] width 330 height 39
click at [1088, 287] on icon at bounding box center [1090, 293] width 29 height 29
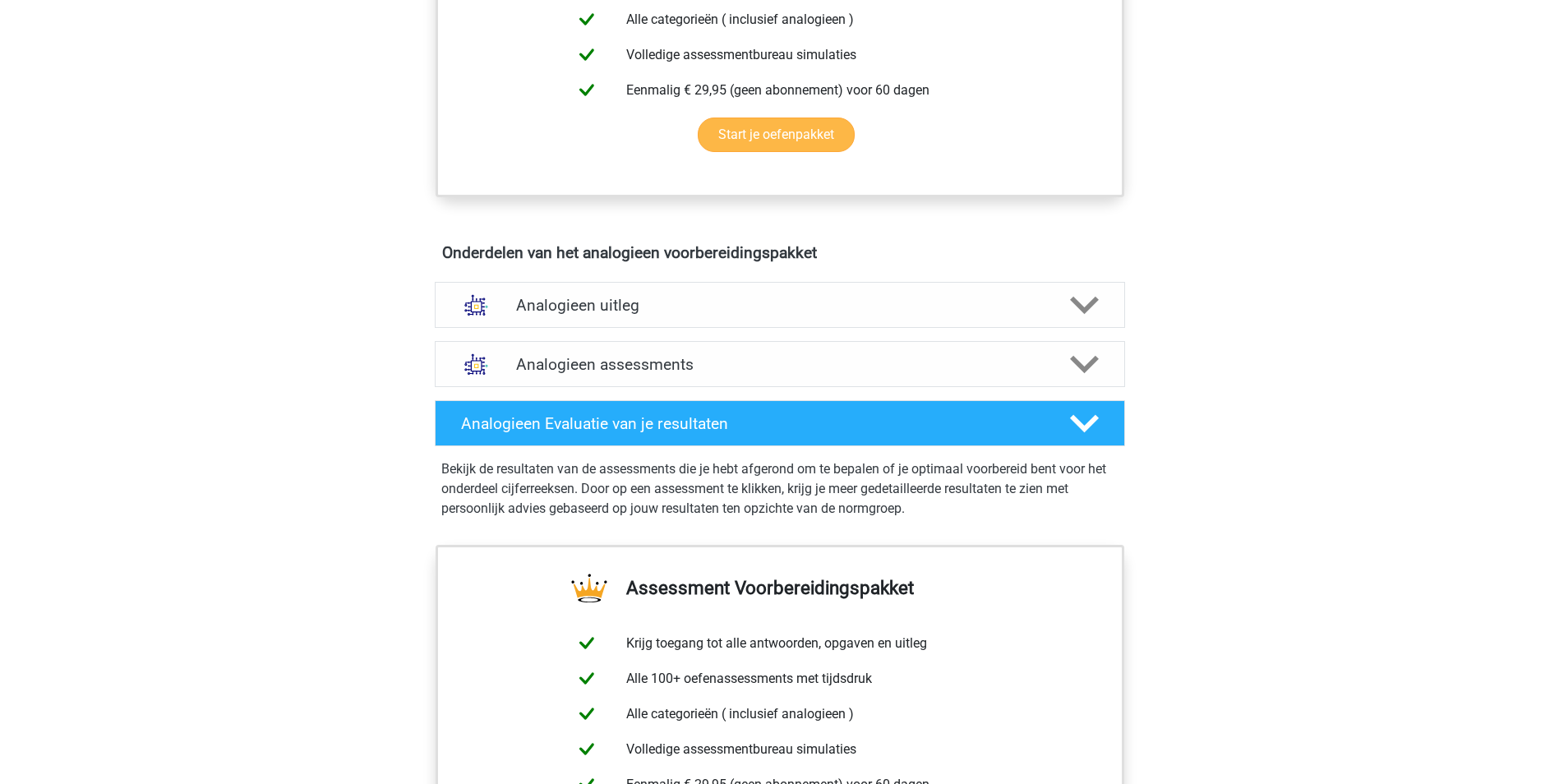
scroll to position [410, 0]
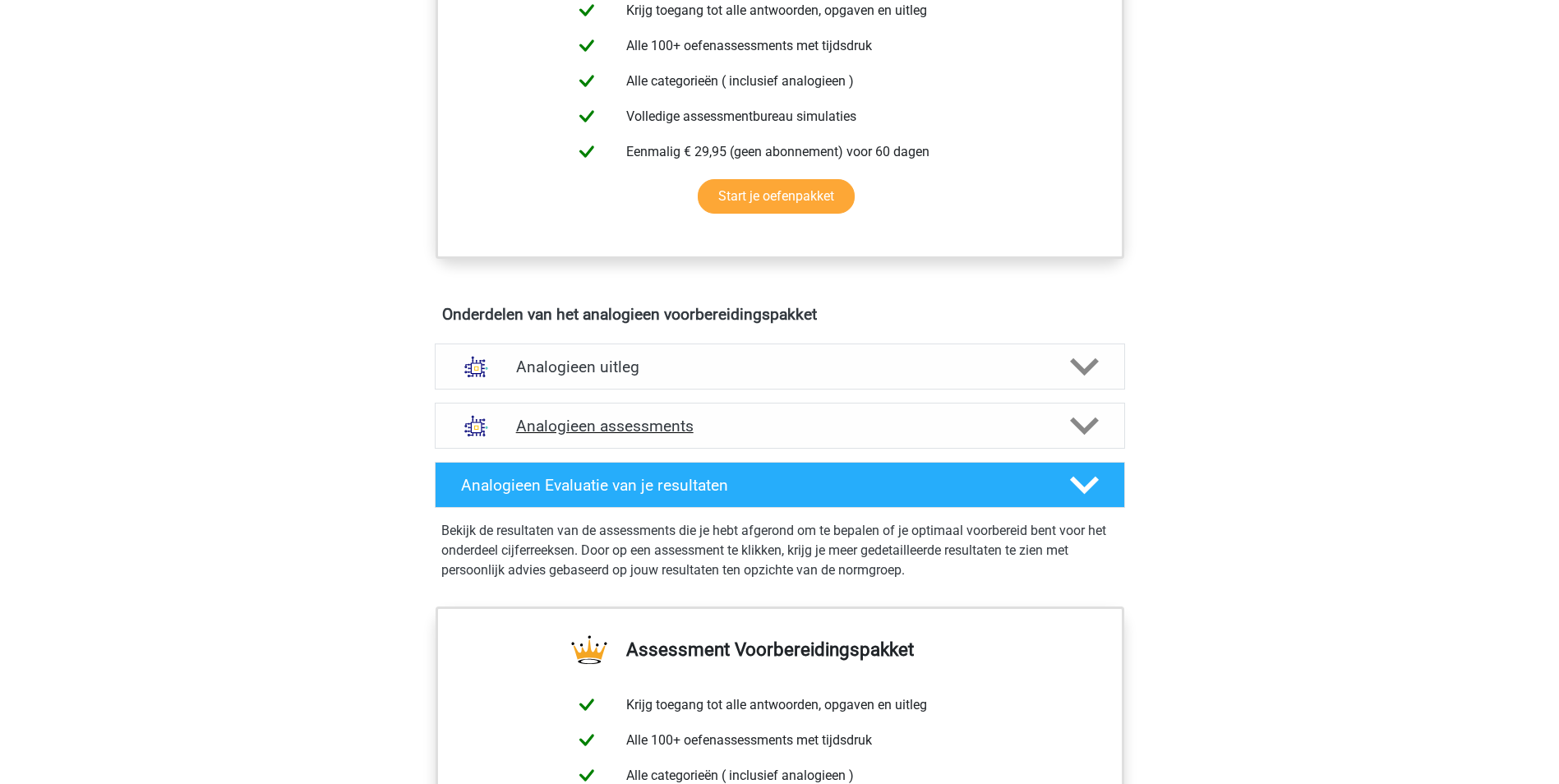
click at [1083, 431] on polygon at bounding box center [1083, 426] width 29 height 18
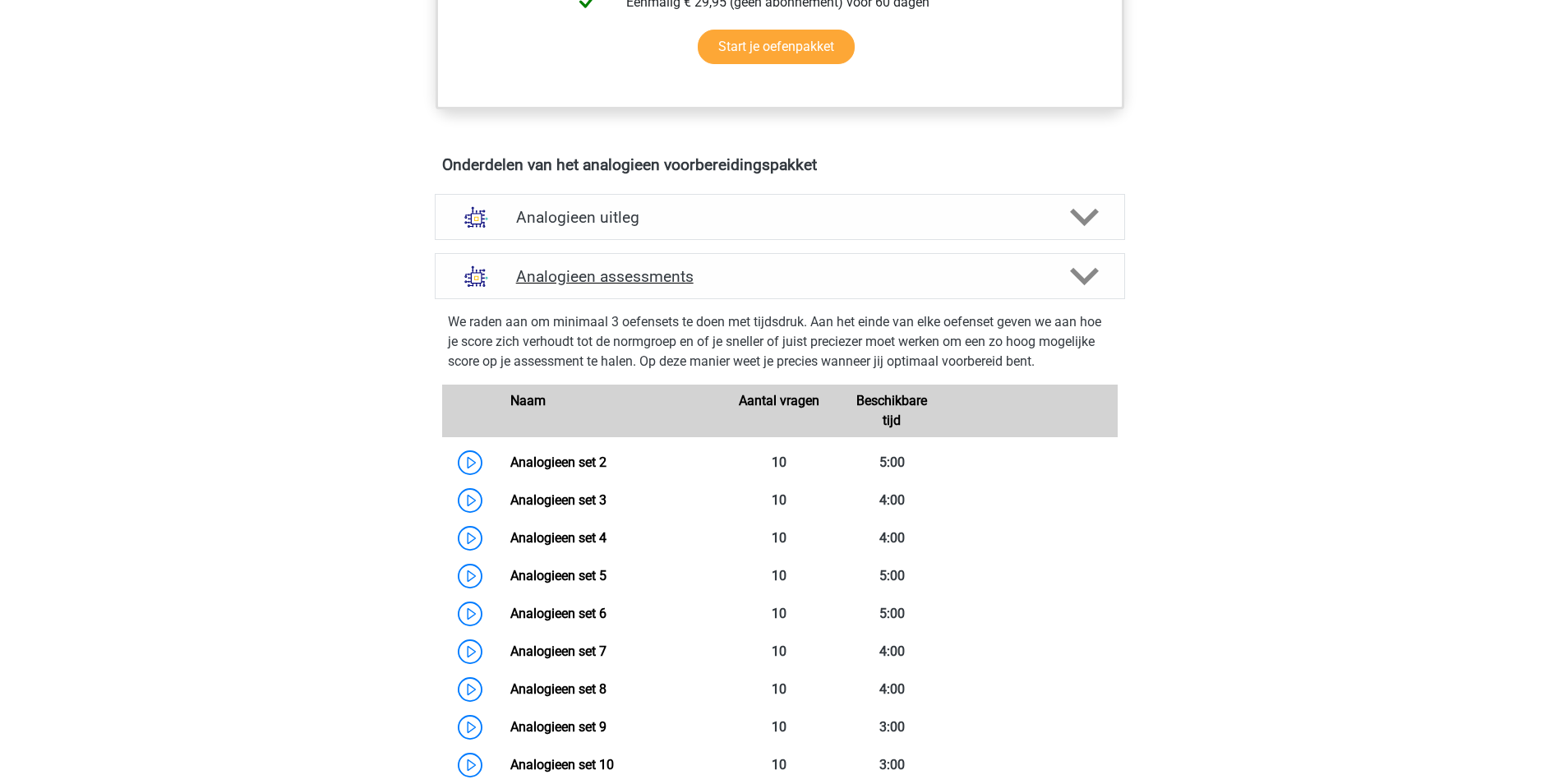
scroll to position [575, 0]
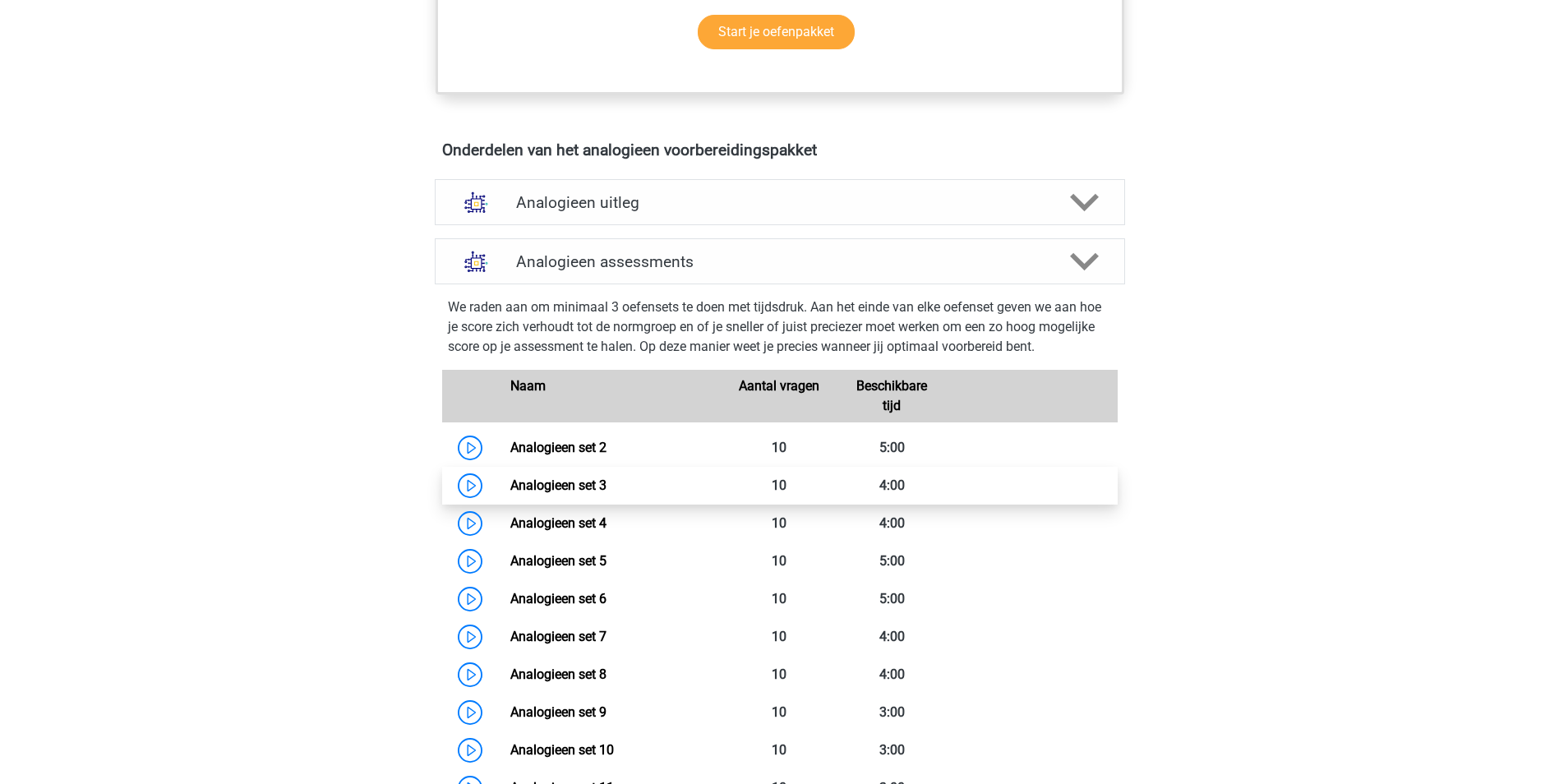
click at [521, 487] on link "Analogieen set 3" at bounding box center [557, 485] width 96 height 16
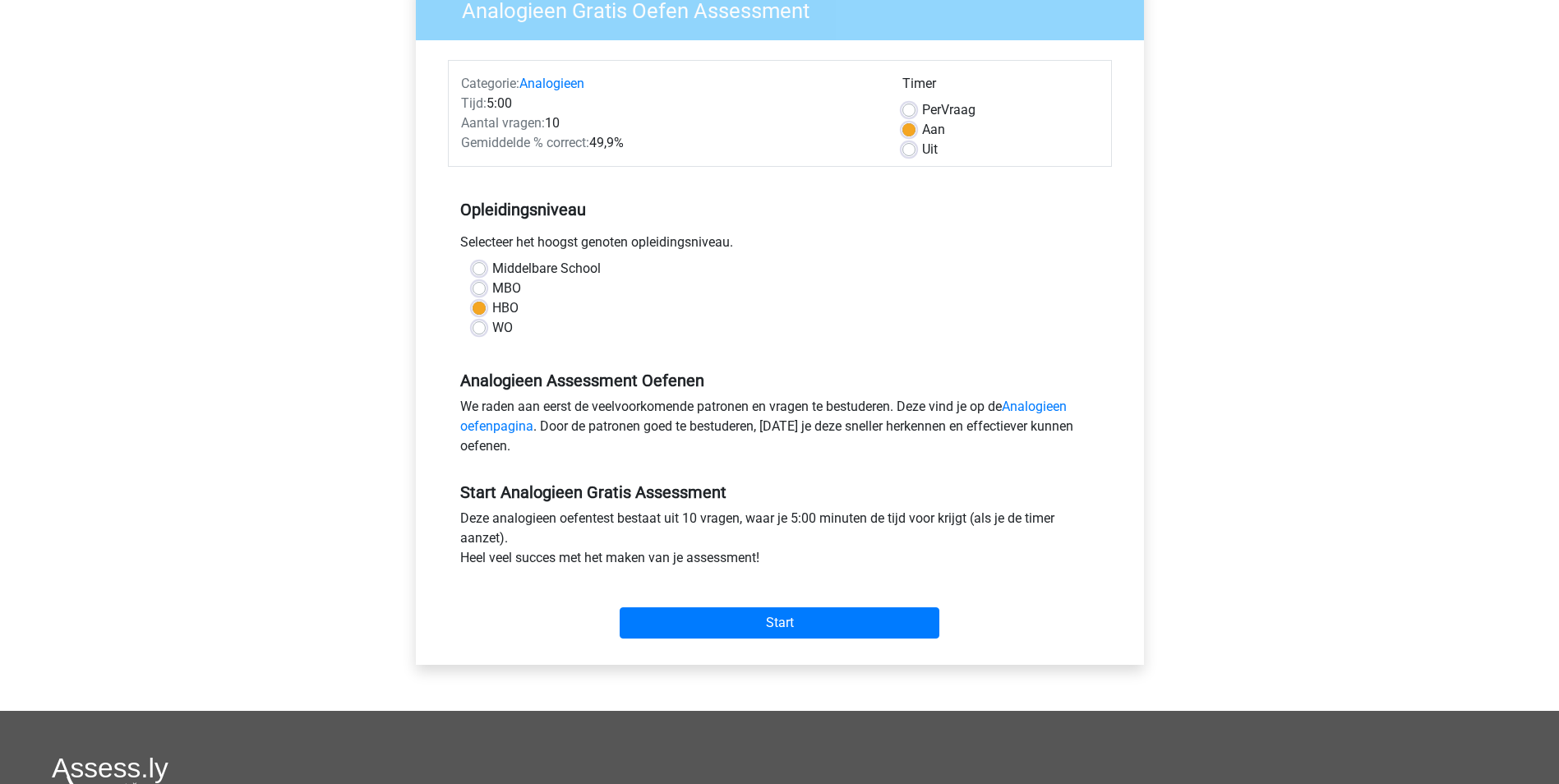
scroll to position [165, 0]
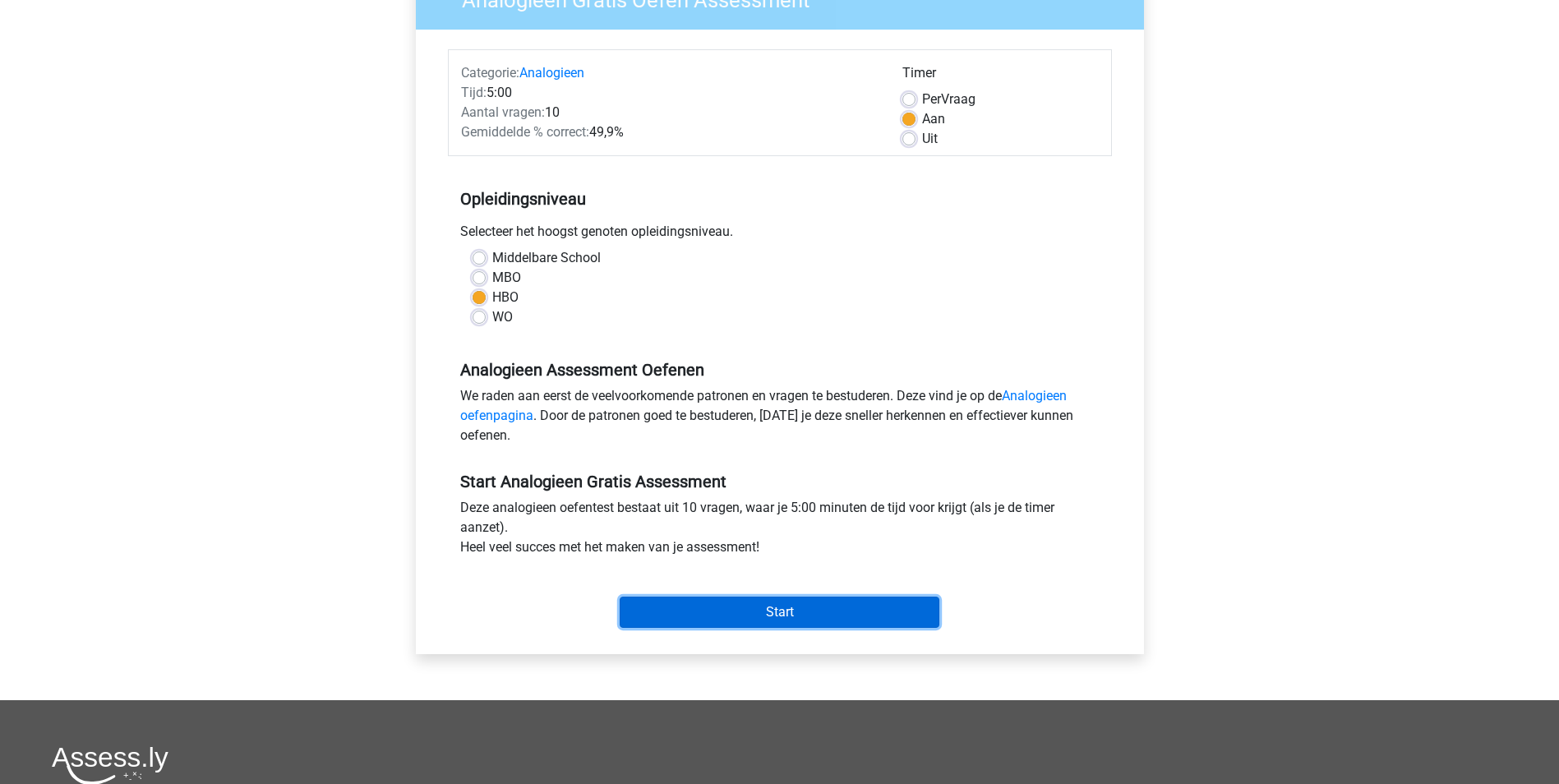
click at [830, 610] on input "Start" at bounding box center [780, 612] width 320 height 32
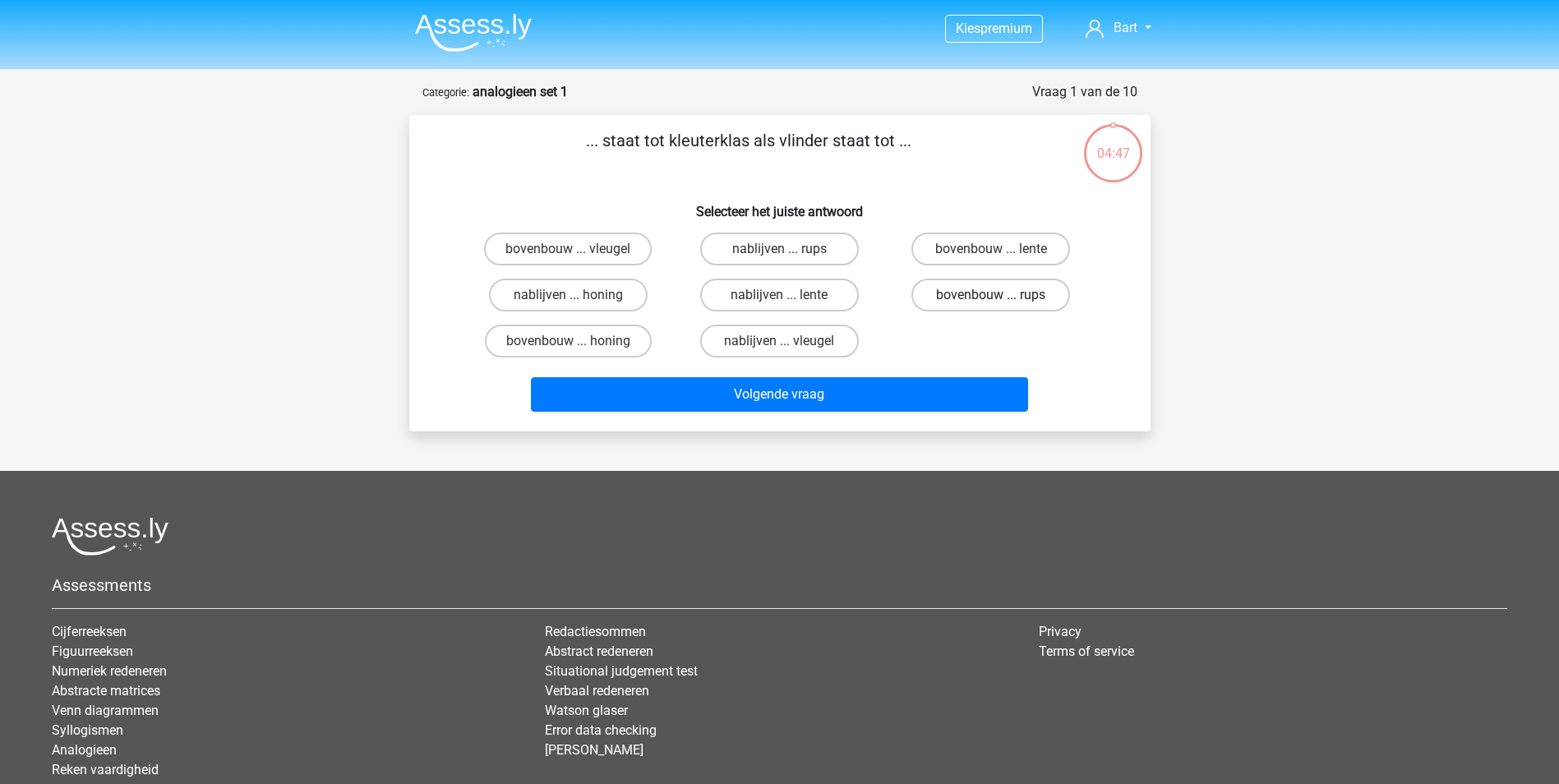
click at [962, 291] on label "bovenbouw ... rups" at bounding box center [991, 294] width 159 height 33
click at [991, 295] on input "bovenbouw ... rups" at bounding box center [996, 300] width 11 height 11
radio input "true"
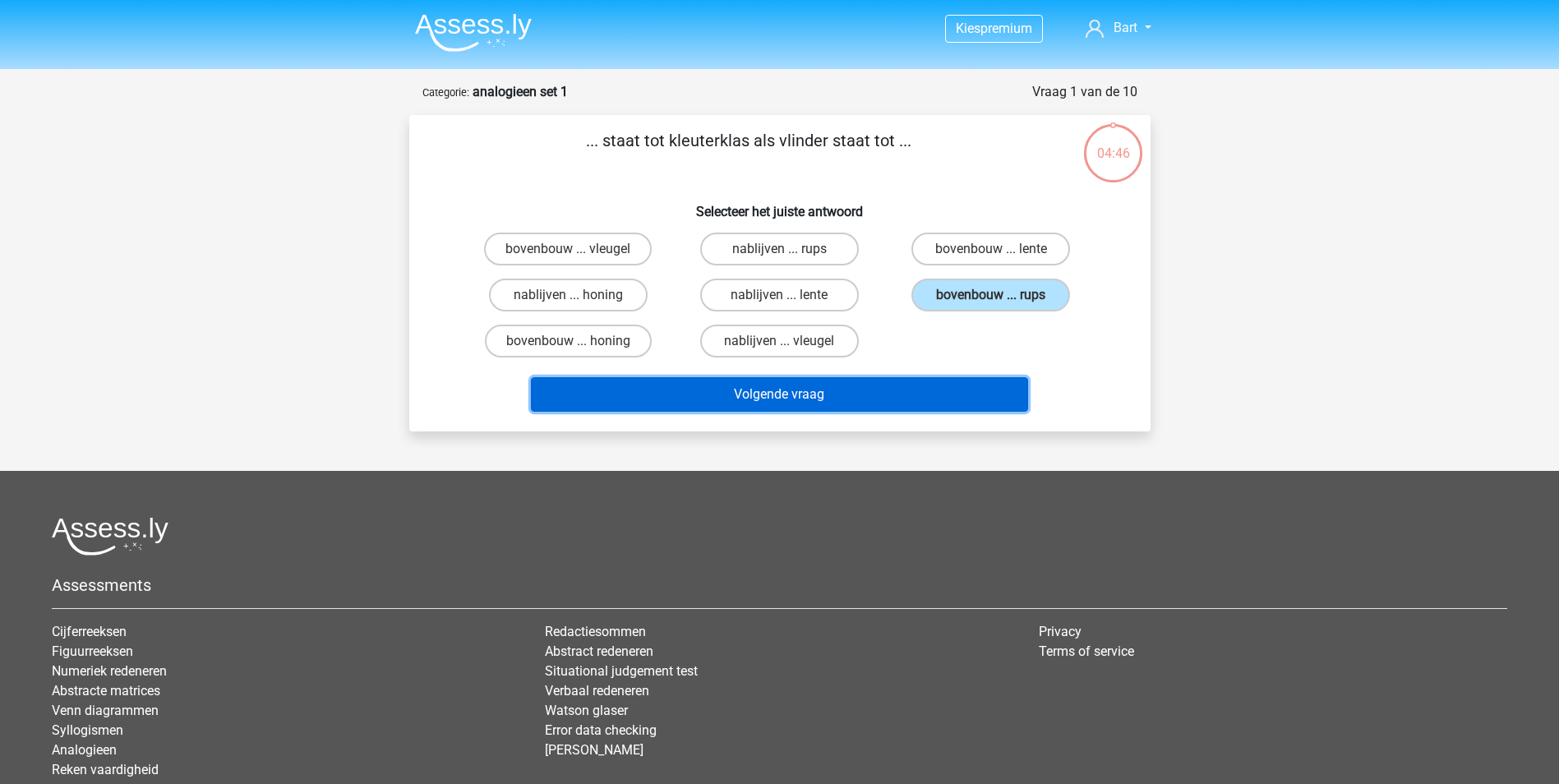
click at [906, 395] on button "Volgende vraag" at bounding box center [780, 393] width 497 height 35
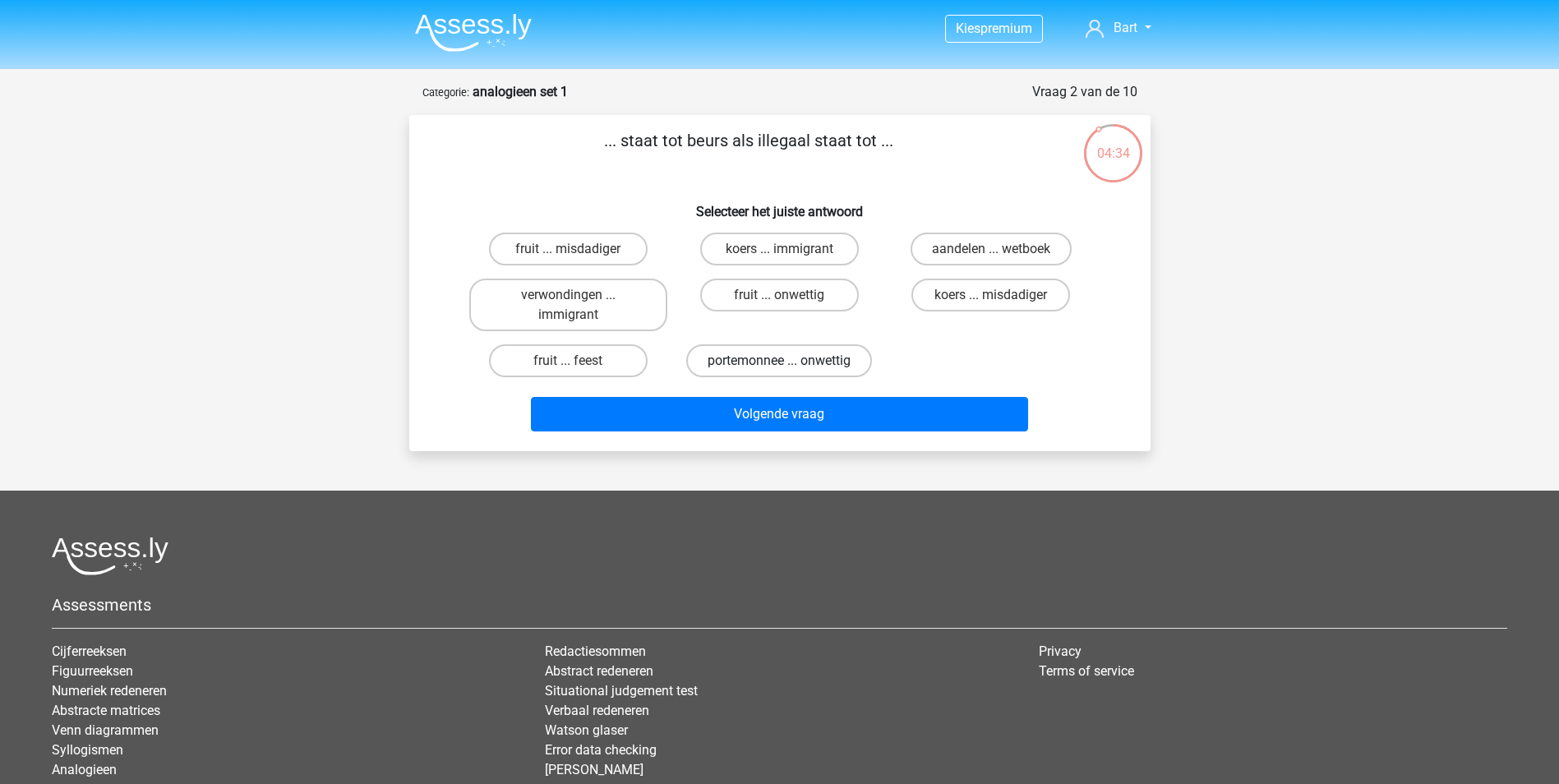
click at [773, 365] on label "portemonnee ... onwettig" at bounding box center [779, 360] width 186 height 33
click at [780, 365] on input "portemonnee ... onwettig" at bounding box center [784, 366] width 11 height 11
radio input "true"
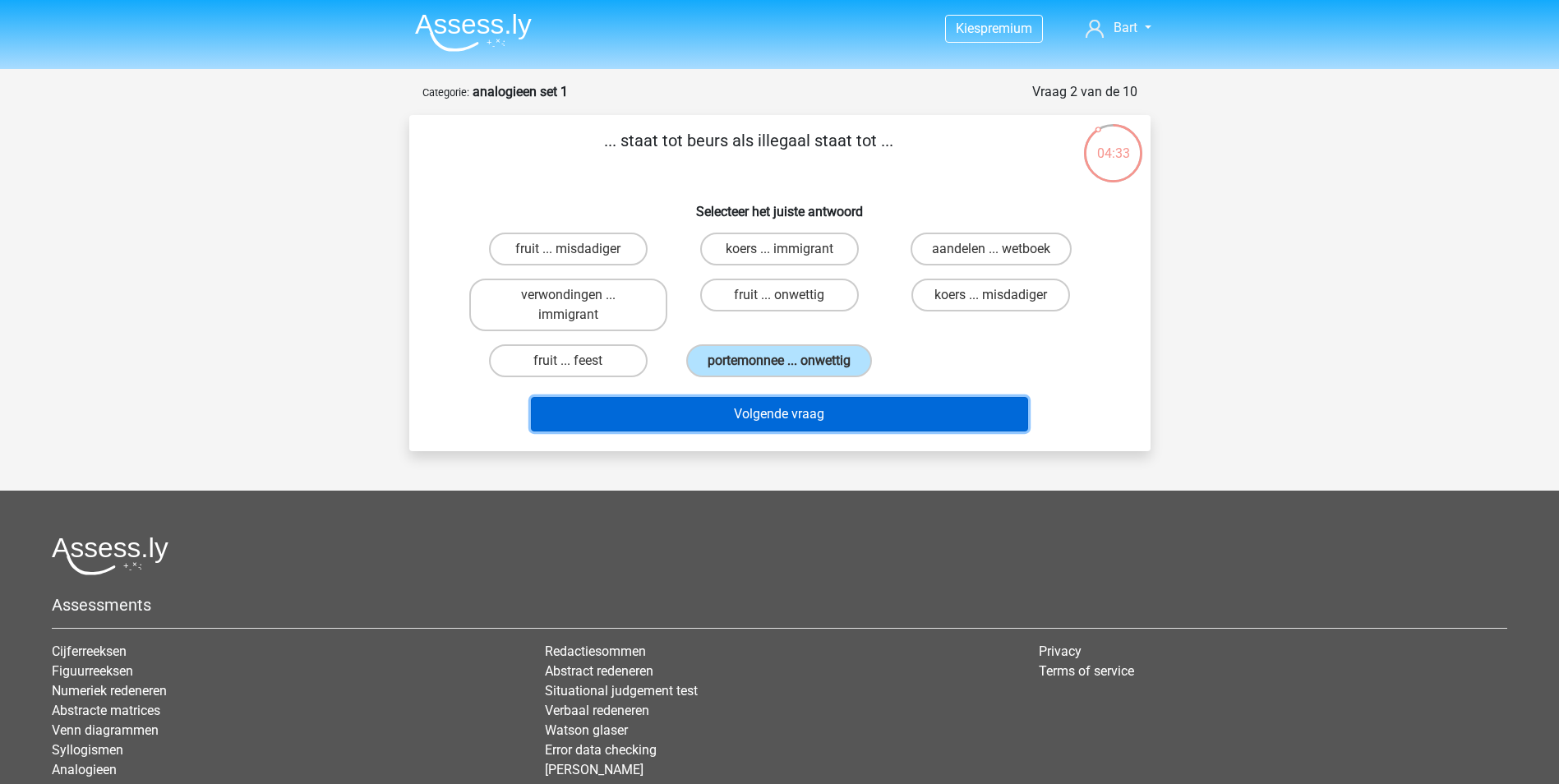
click at [780, 410] on button "Volgende vraag" at bounding box center [780, 413] width 497 height 35
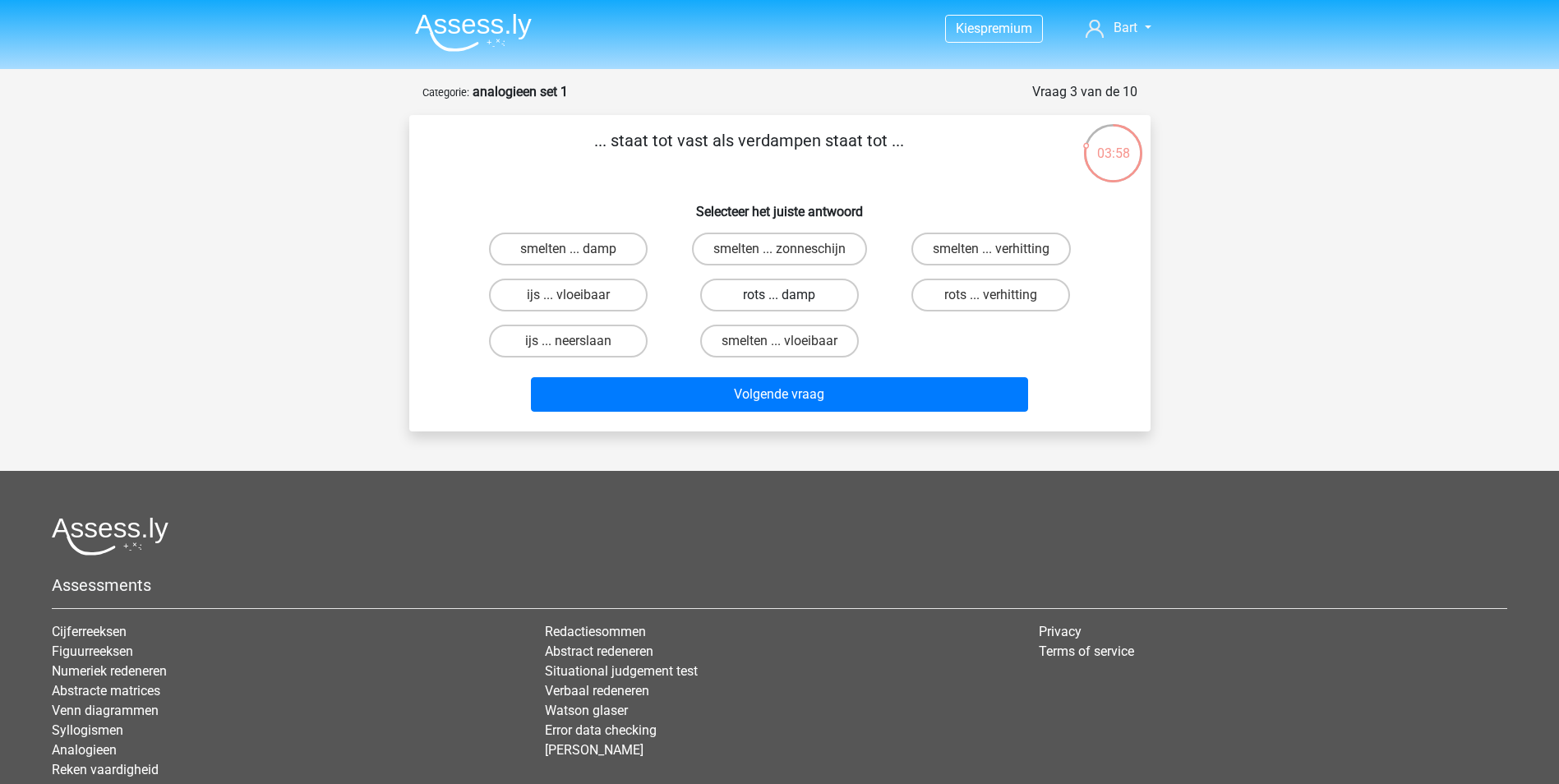
click at [825, 295] on label "rots ... damp" at bounding box center [780, 294] width 159 height 33
click at [789, 295] on input "rots ... damp" at bounding box center [784, 300] width 11 height 11
radio input "true"
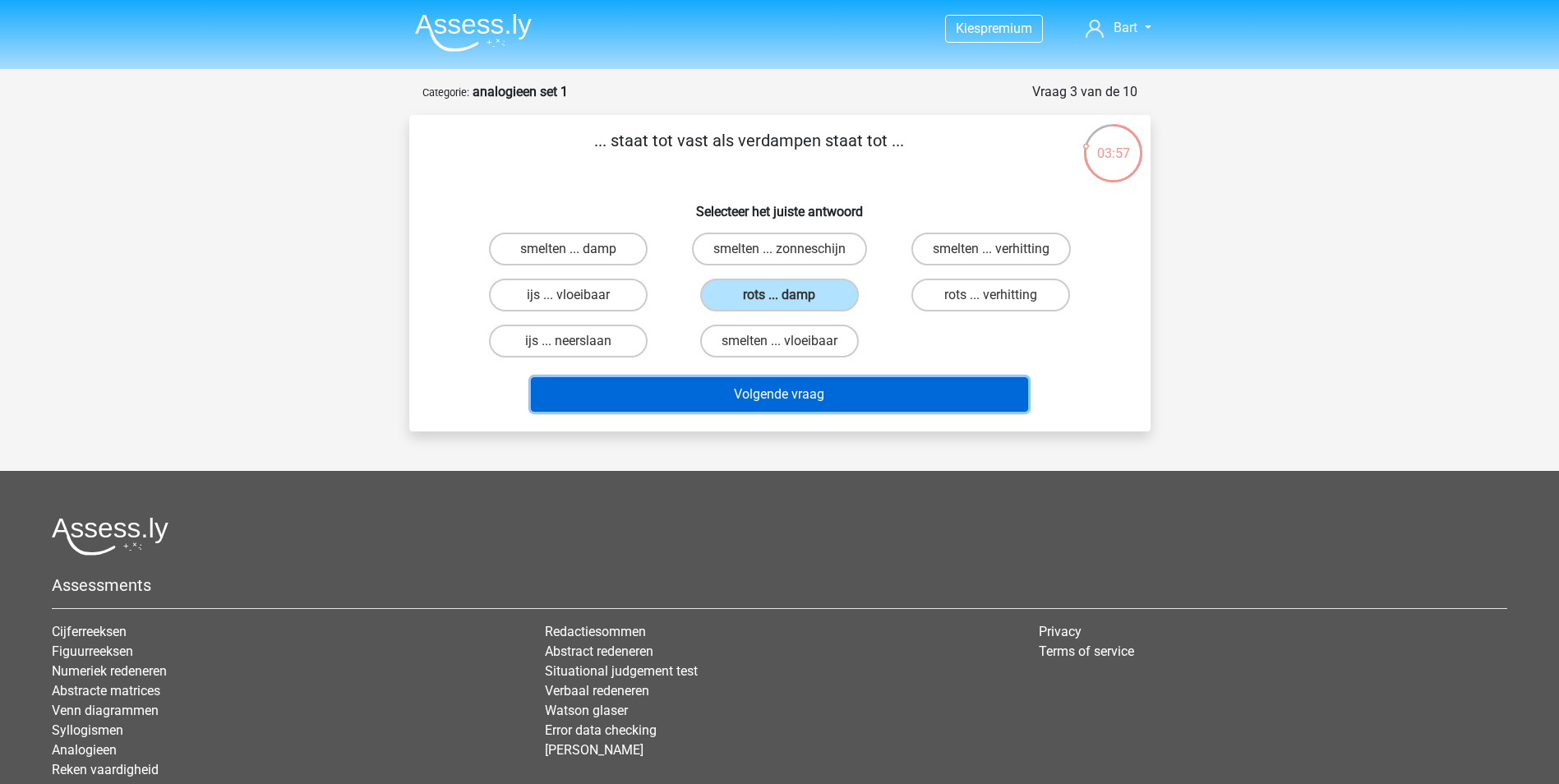
click at [809, 398] on button "Volgende vraag" at bounding box center [780, 393] width 497 height 35
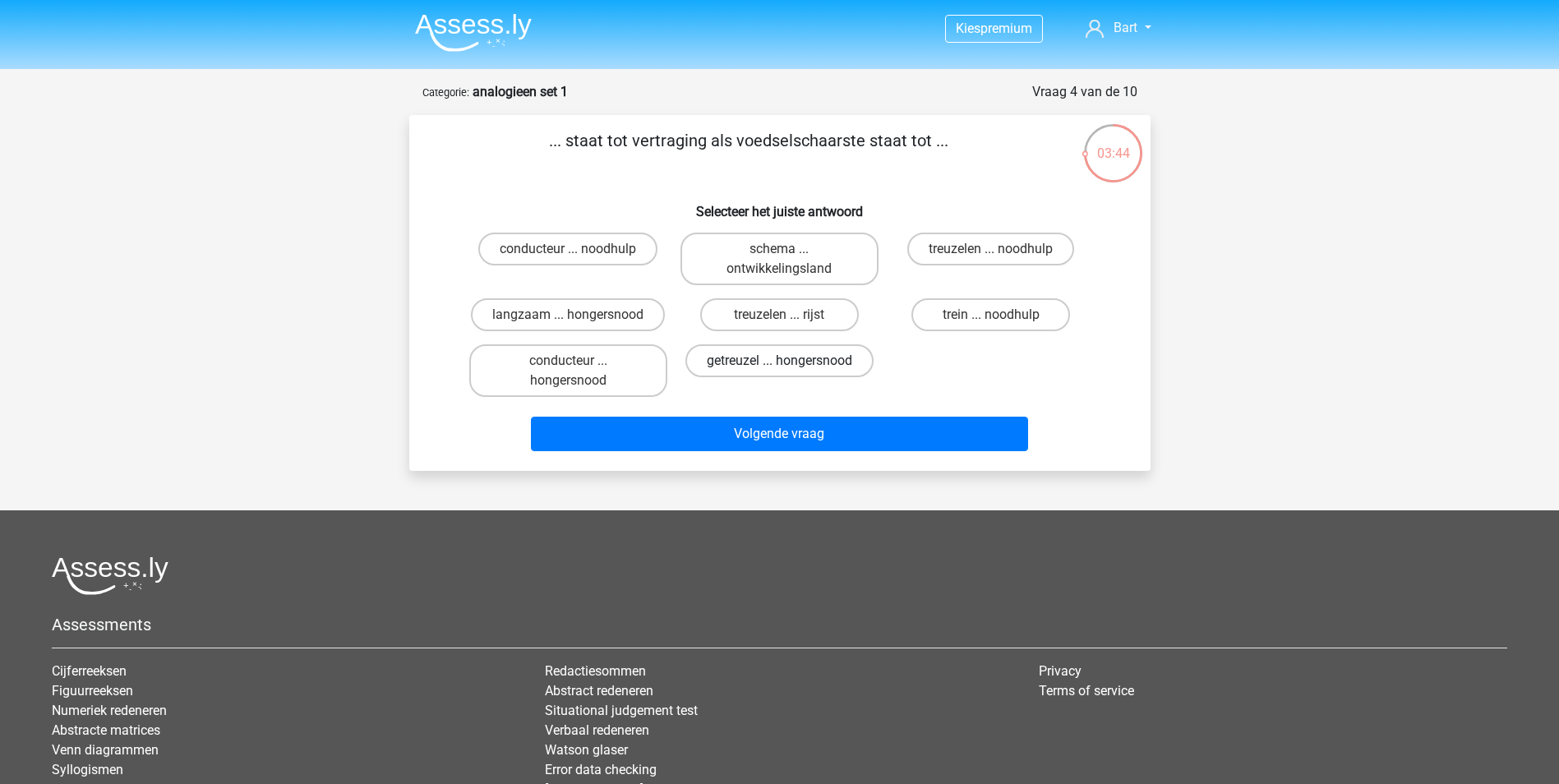
click at [751, 356] on label "getreuzel ... hongersnood" at bounding box center [780, 360] width 188 height 33
click at [780, 361] on input "getreuzel ... hongersnood" at bounding box center [784, 366] width 11 height 11
radio input "true"
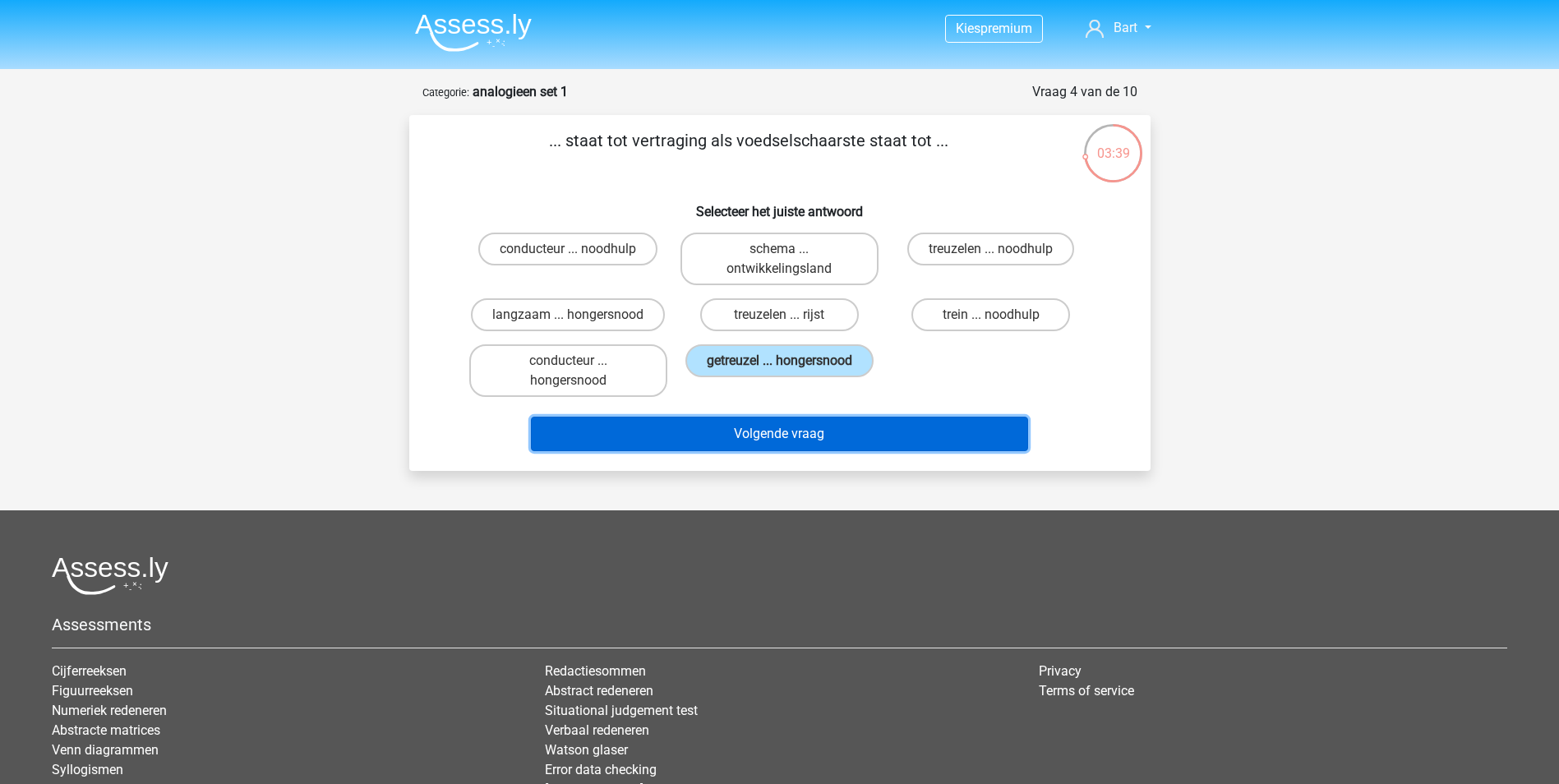
click at [801, 435] on button "Volgende vraag" at bounding box center [780, 433] width 497 height 35
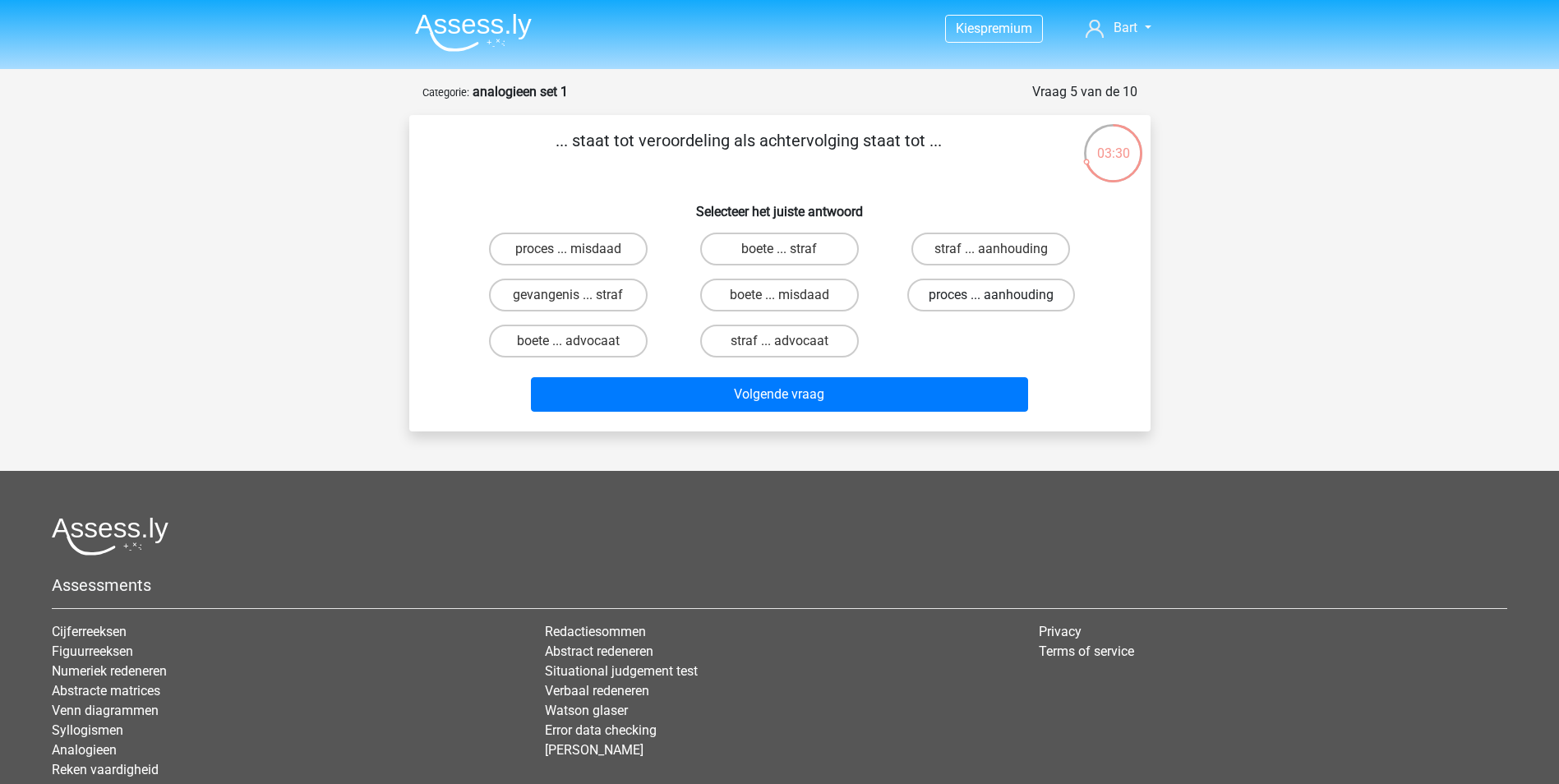
click at [935, 292] on label "proces ... aanhouding" at bounding box center [991, 294] width 168 height 33
click at [991, 295] on input "proces ... aanhouding" at bounding box center [996, 300] width 11 height 11
radio input "true"
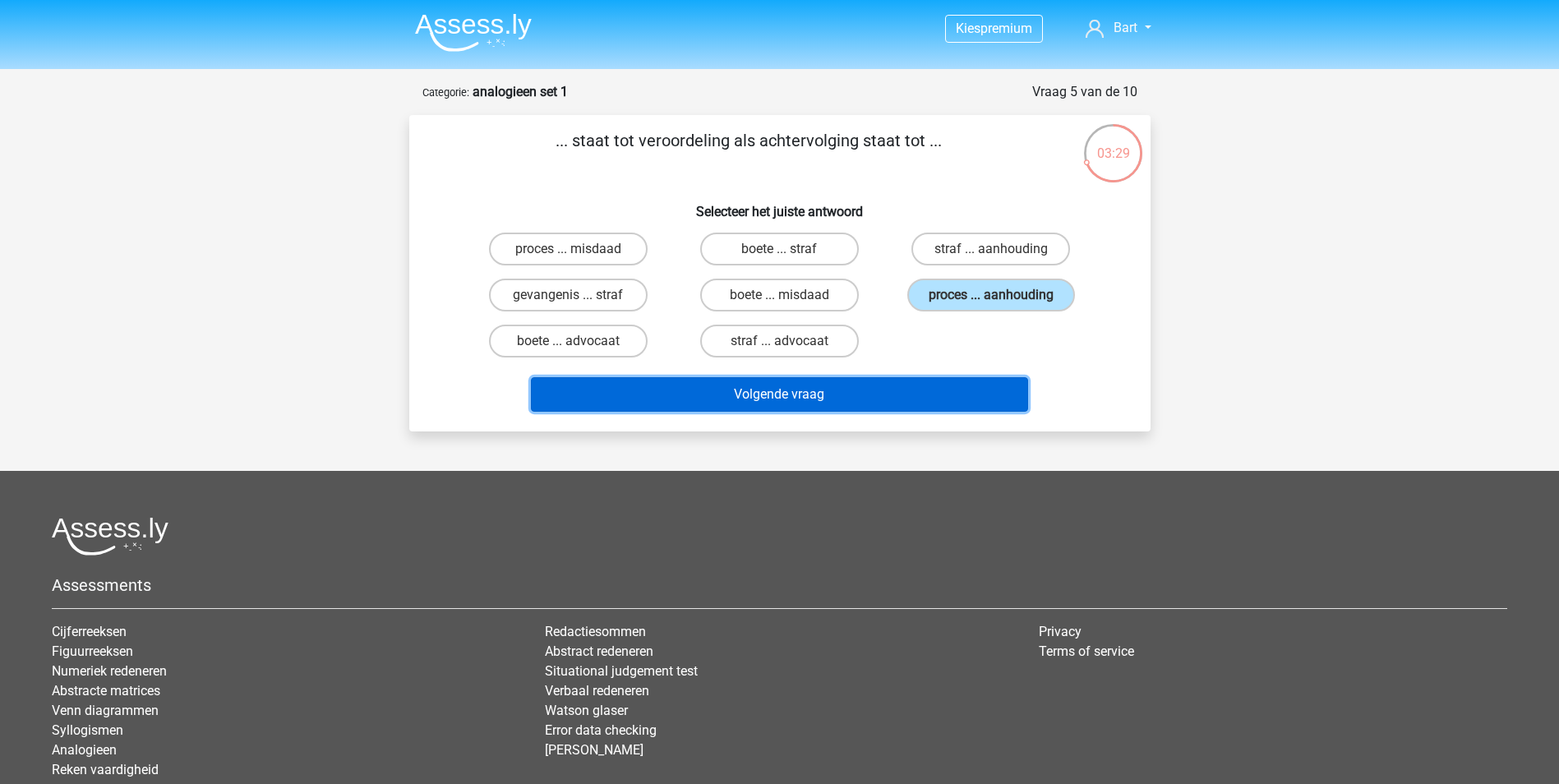
click at [872, 383] on button "Volgende vraag" at bounding box center [780, 393] width 497 height 35
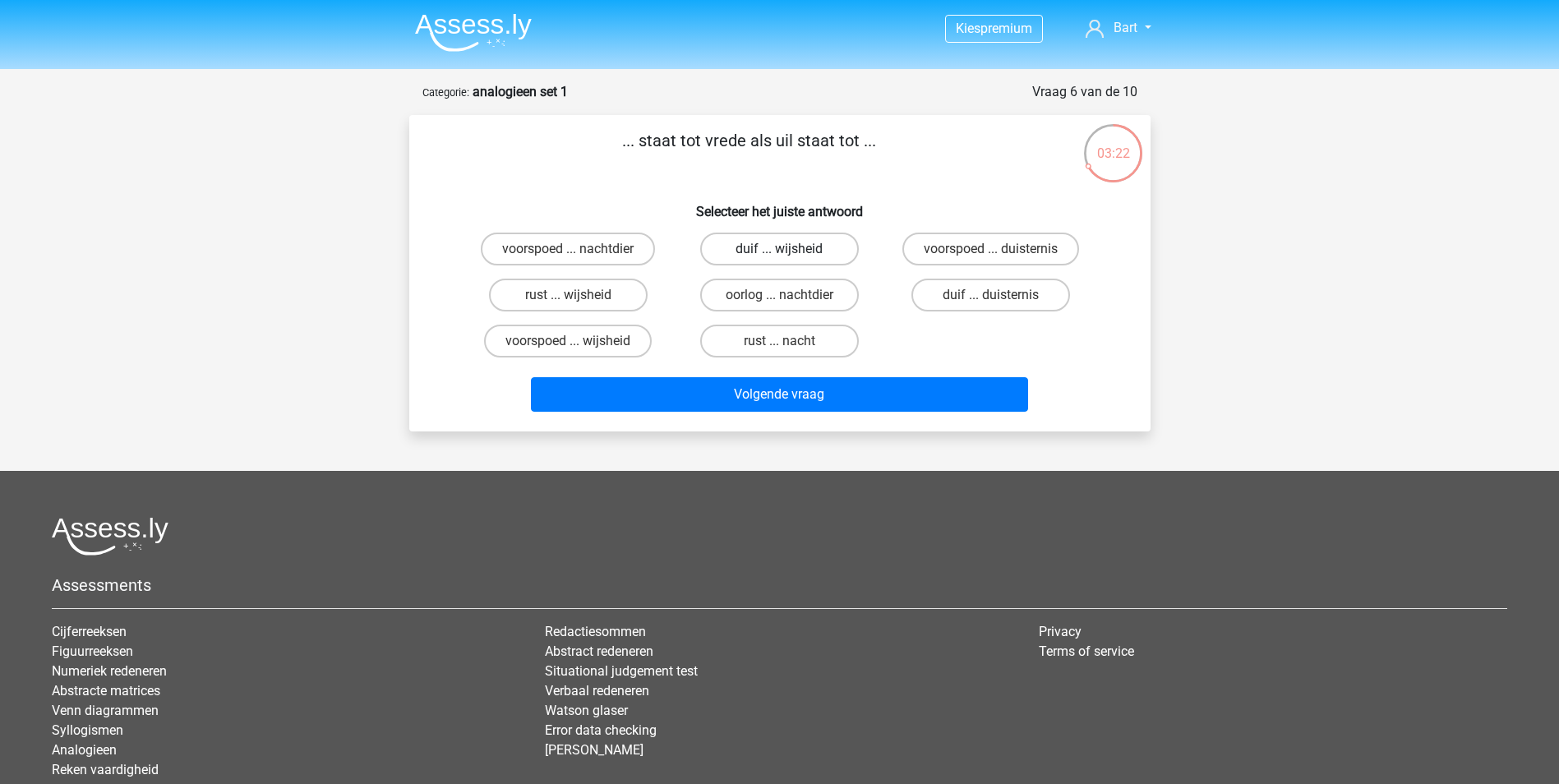
click at [729, 253] on label "duif ... wijsheid" at bounding box center [780, 249] width 159 height 33
click at [780, 253] on input "duif ... wijsheid" at bounding box center [784, 253] width 11 height 11
radio input "true"
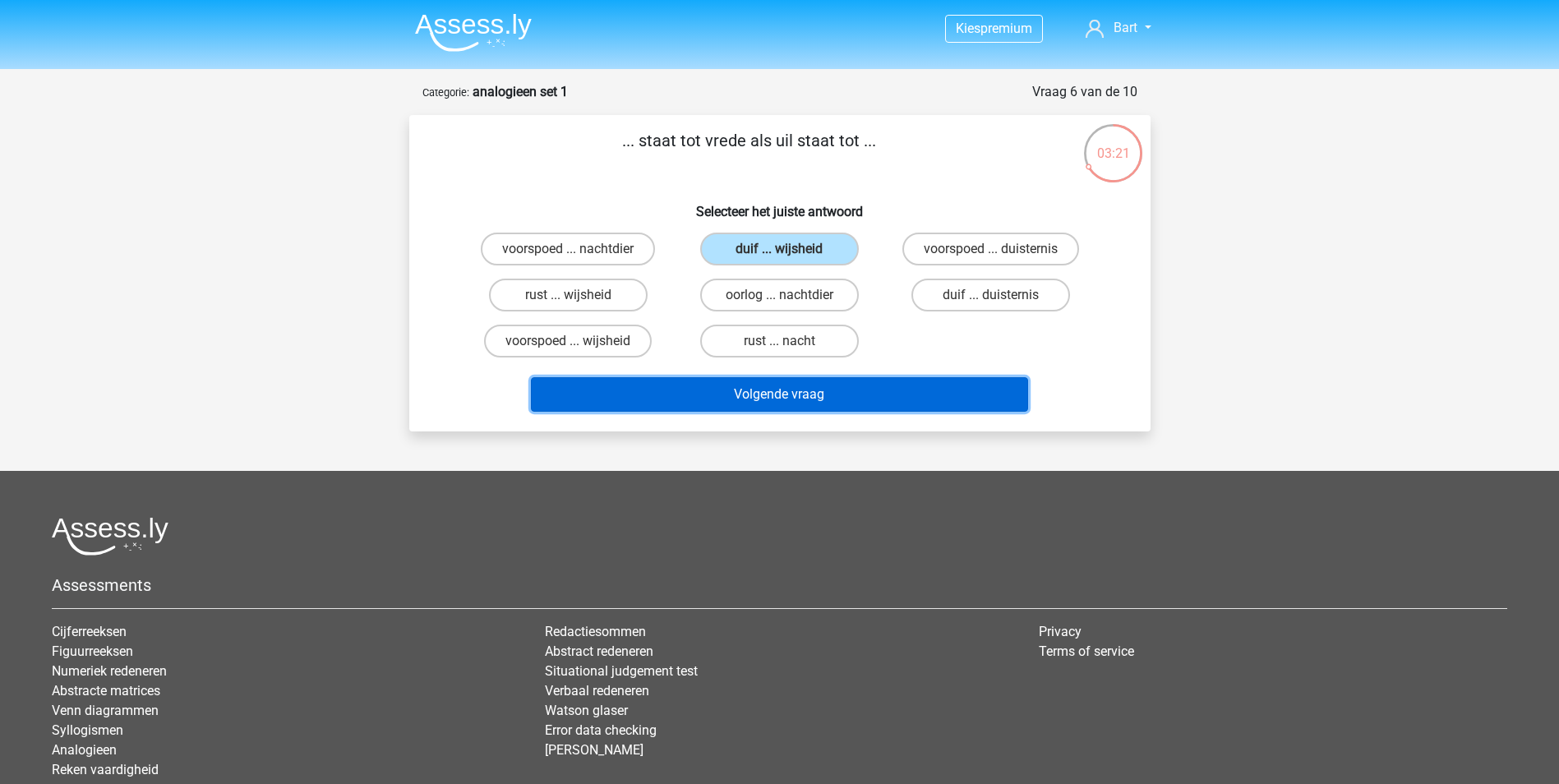
click at [782, 404] on button "Volgende vraag" at bounding box center [780, 393] width 497 height 35
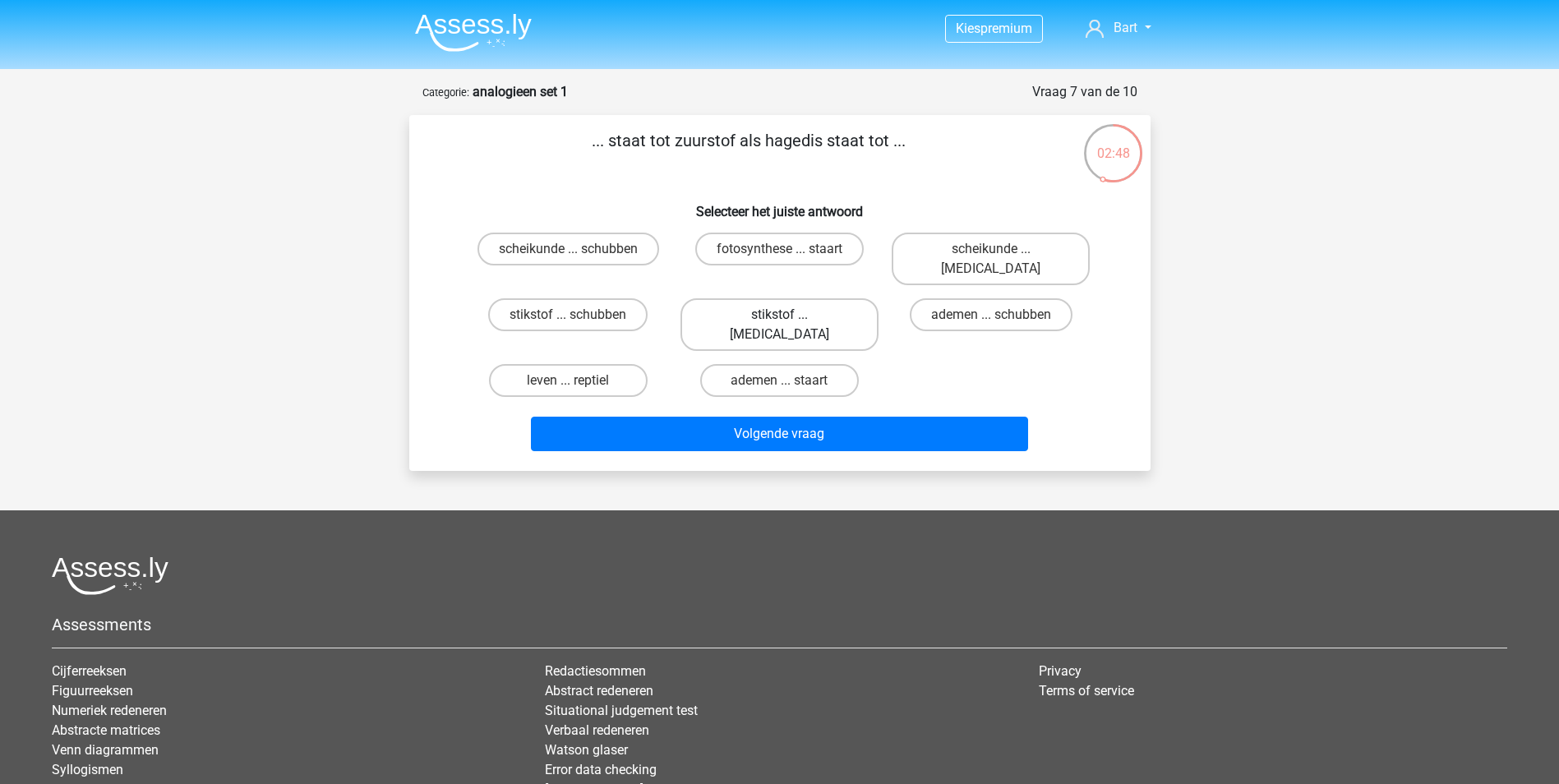
click at [760, 298] on label "stikstof ... krokodil" at bounding box center [780, 323] width 198 height 52
click at [780, 315] on input "stikstof ... krokodil" at bounding box center [784, 320] width 11 height 11
radio input "true"
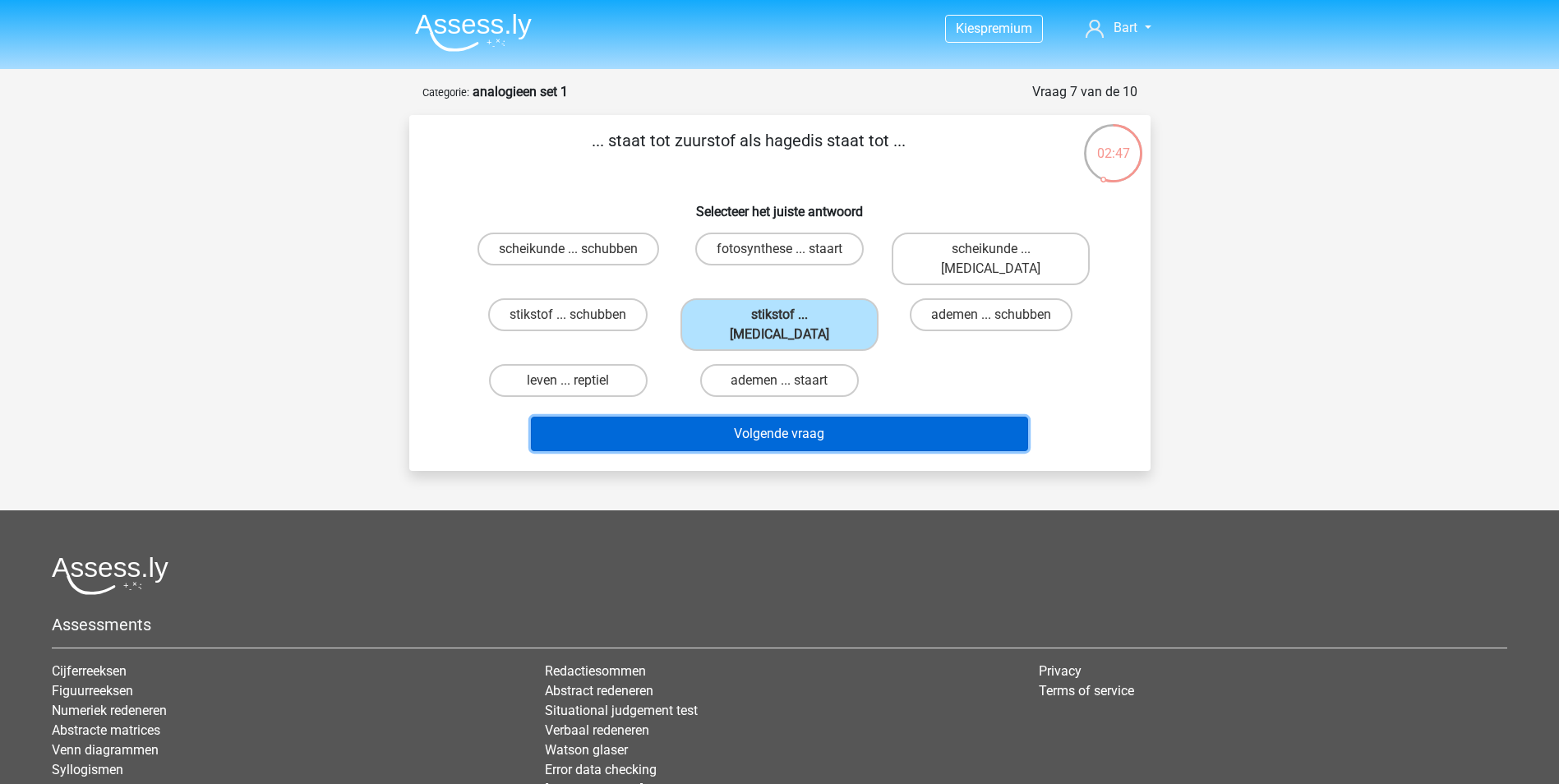
click at [765, 416] on button "Volgende vraag" at bounding box center [780, 433] width 497 height 35
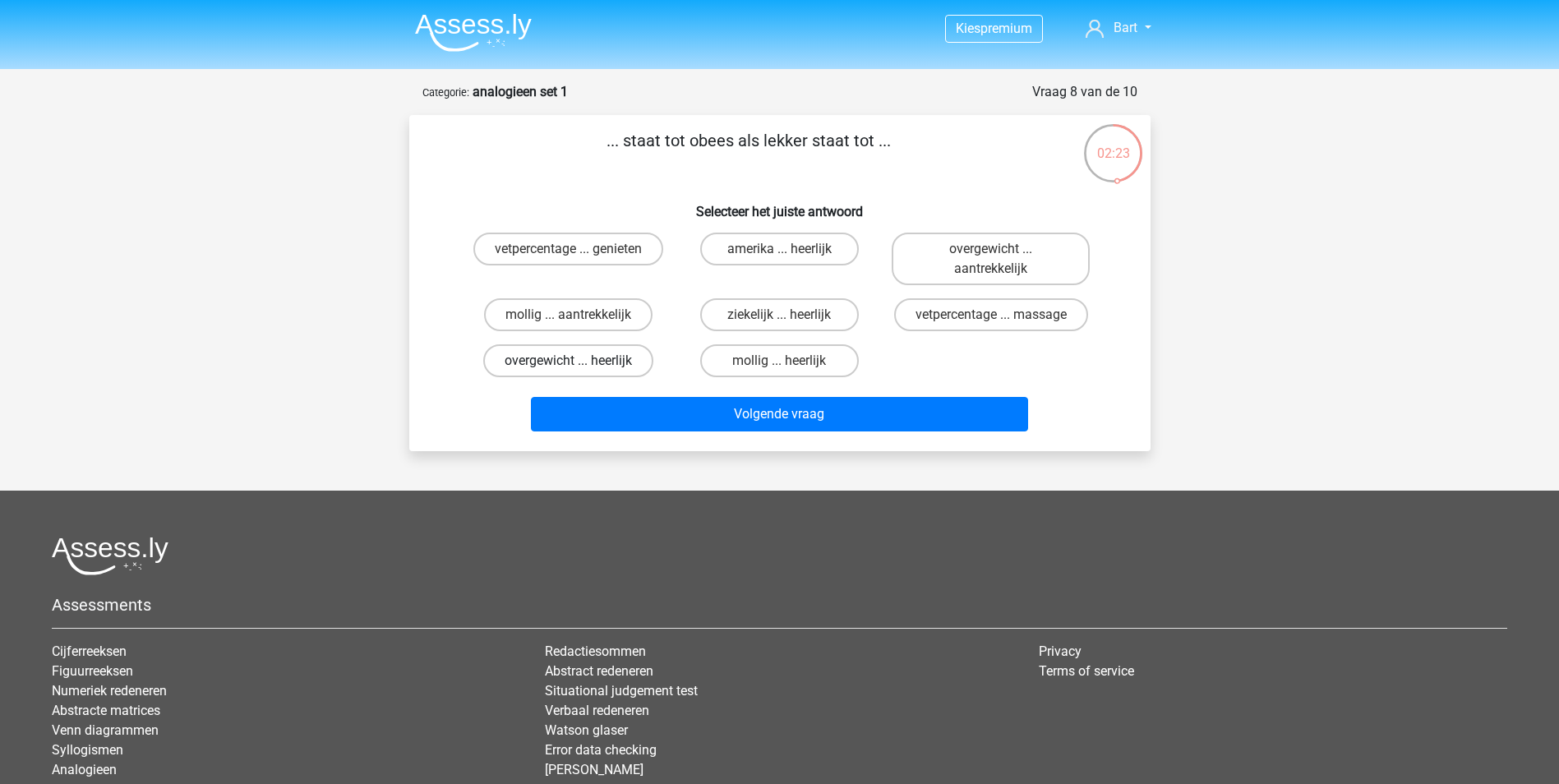
click at [547, 359] on label "overgewicht ... heerlijk" at bounding box center [568, 360] width 170 height 33
click at [567, 361] on input "overgewicht ... heerlijk" at bounding box center [572, 366] width 11 height 11
radio input "true"
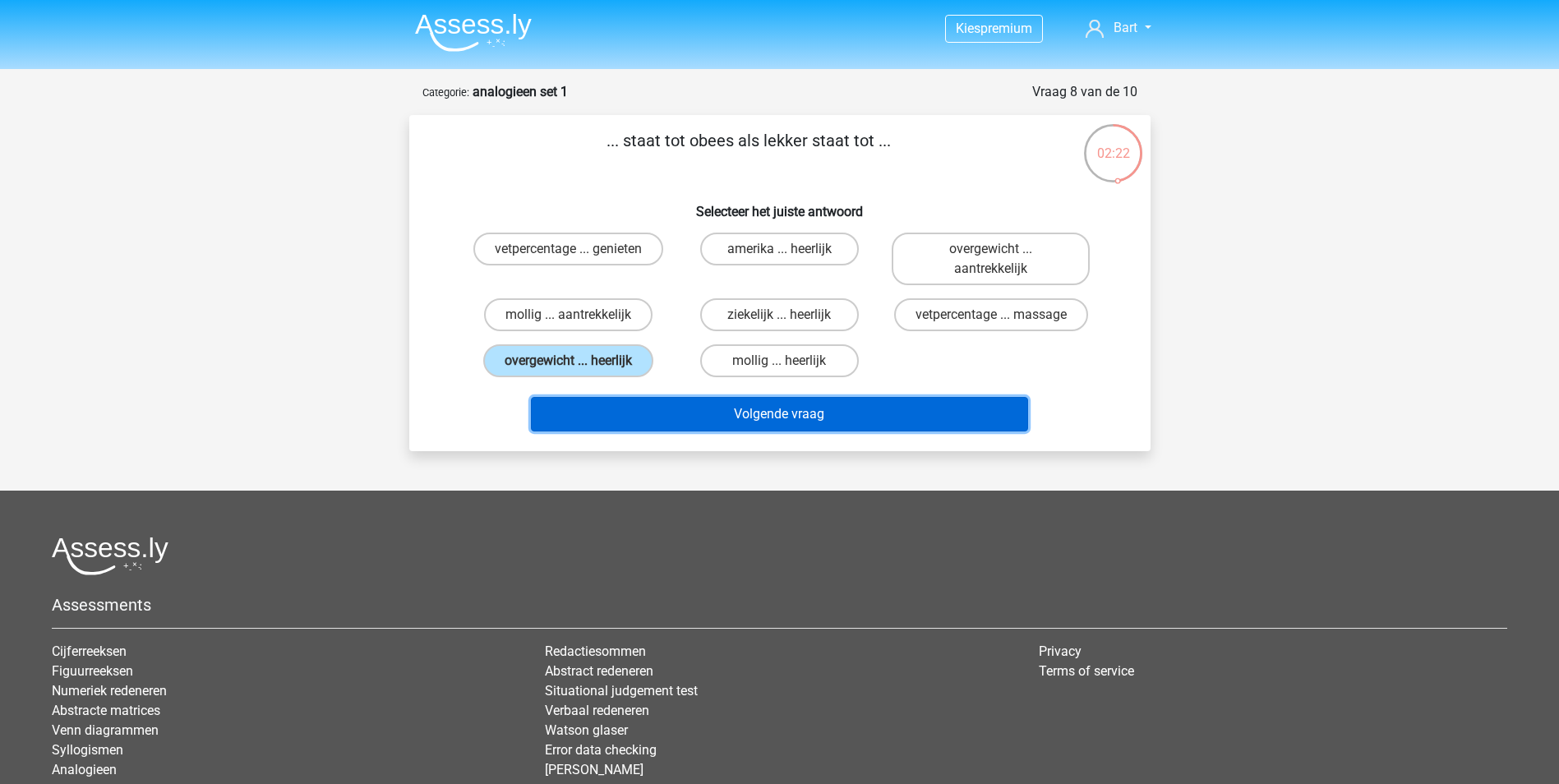
click at [658, 425] on button "Volgende vraag" at bounding box center [780, 413] width 497 height 35
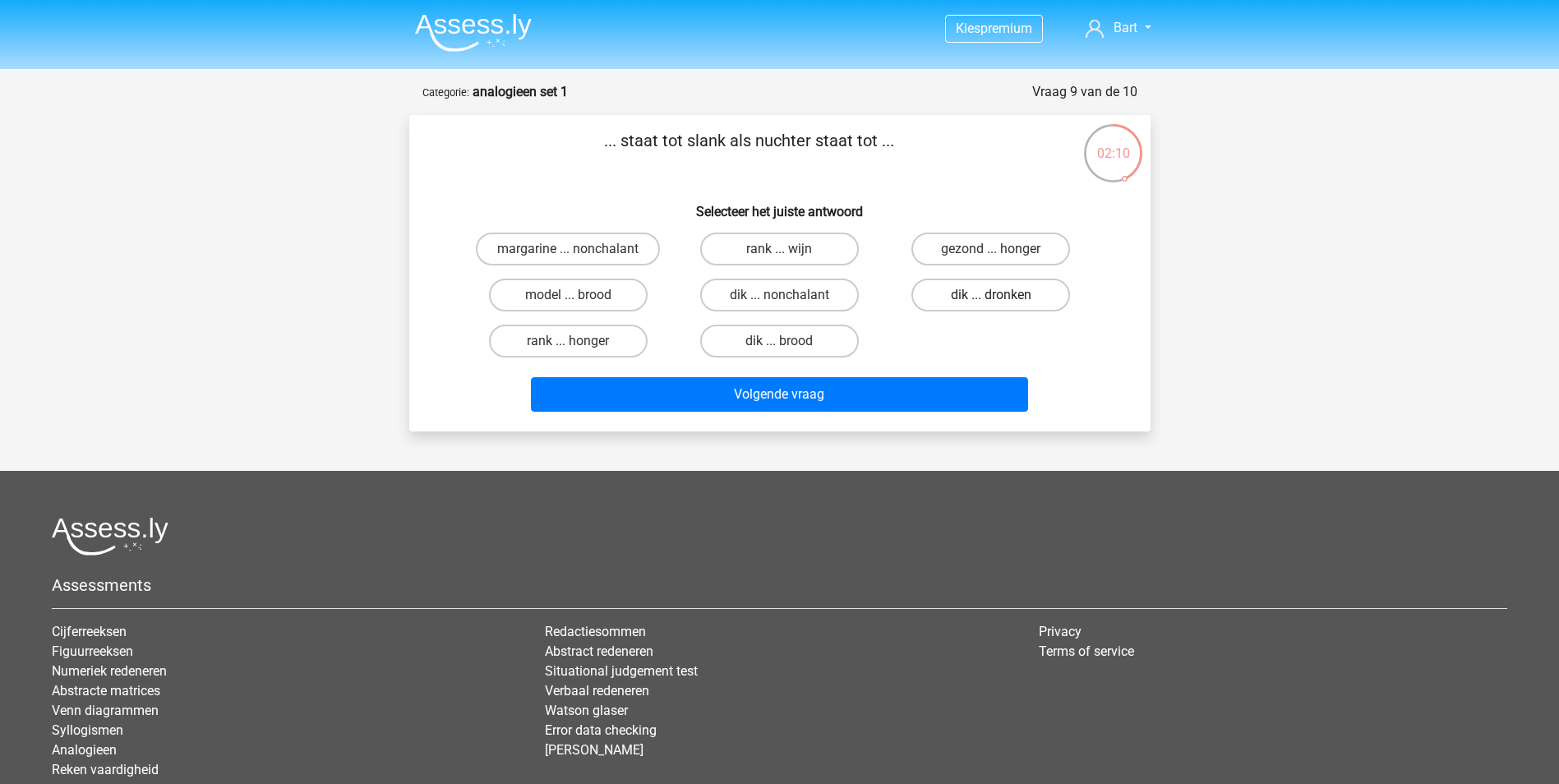
click at [949, 292] on label "dik ... dronken" at bounding box center [991, 294] width 159 height 33
click at [991, 295] on input "dik ... dronken" at bounding box center [996, 300] width 11 height 11
radio input "true"
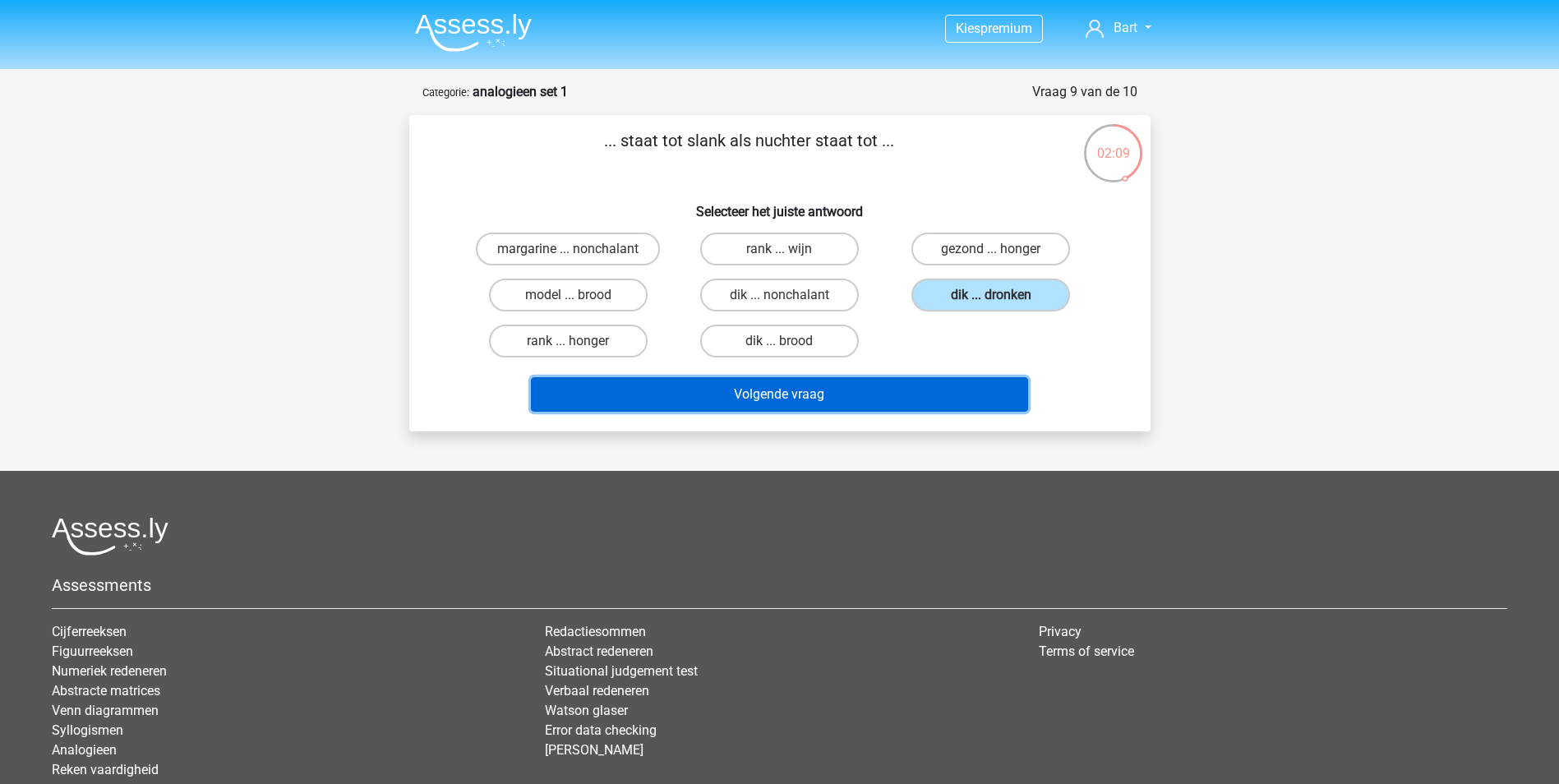
click at [851, 400] on button "Volgende vraag" at bounding box center [780, 393] width 497 height 35
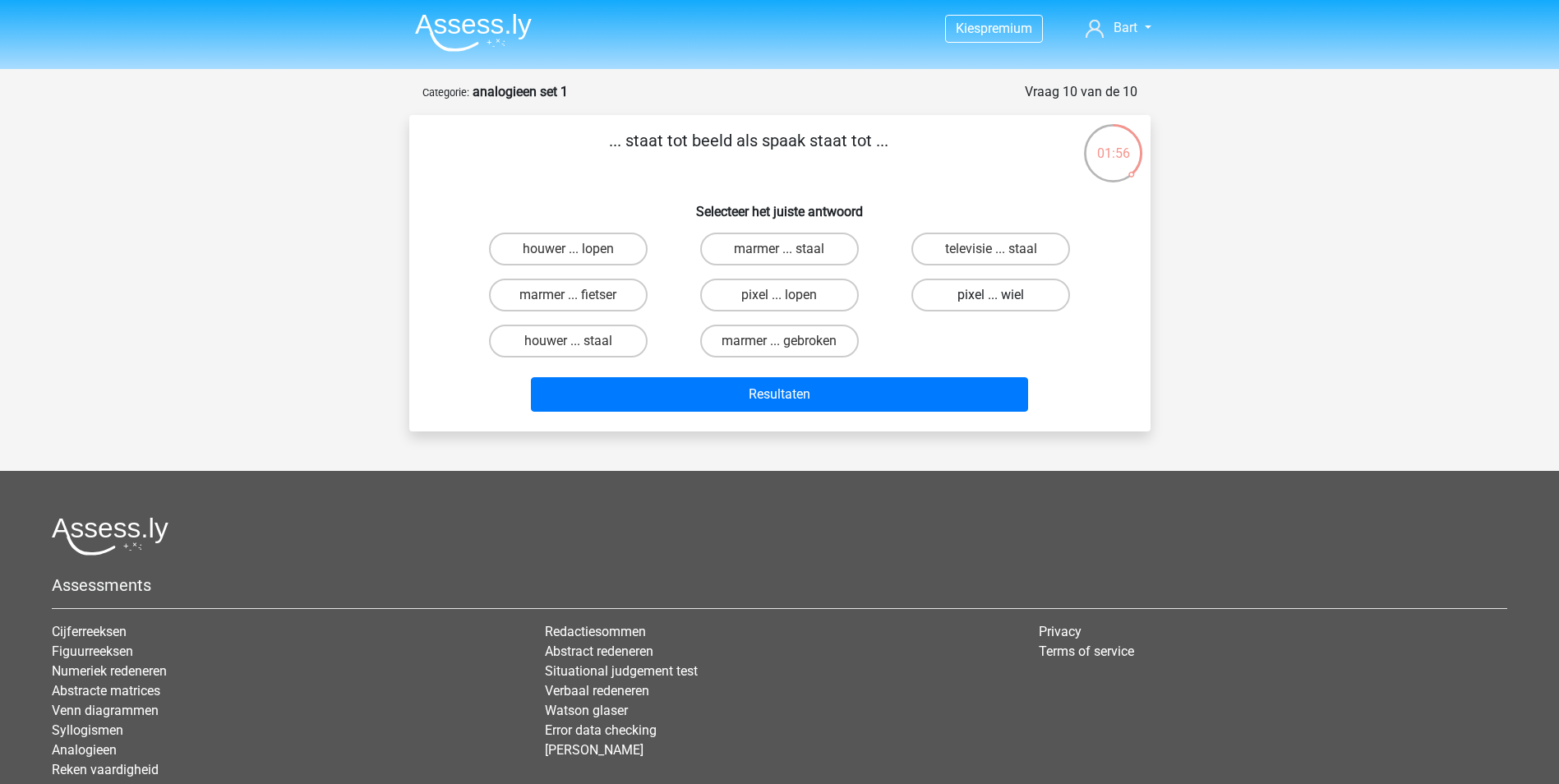
click at [996, 290] on label "pixel ... wiel" at bounding box center [991, 294] width 159 height 33
click at [996, 295] on input "pixel ... wiel" at bounding box center [996, 300] width 11 height 11
radio input "true"
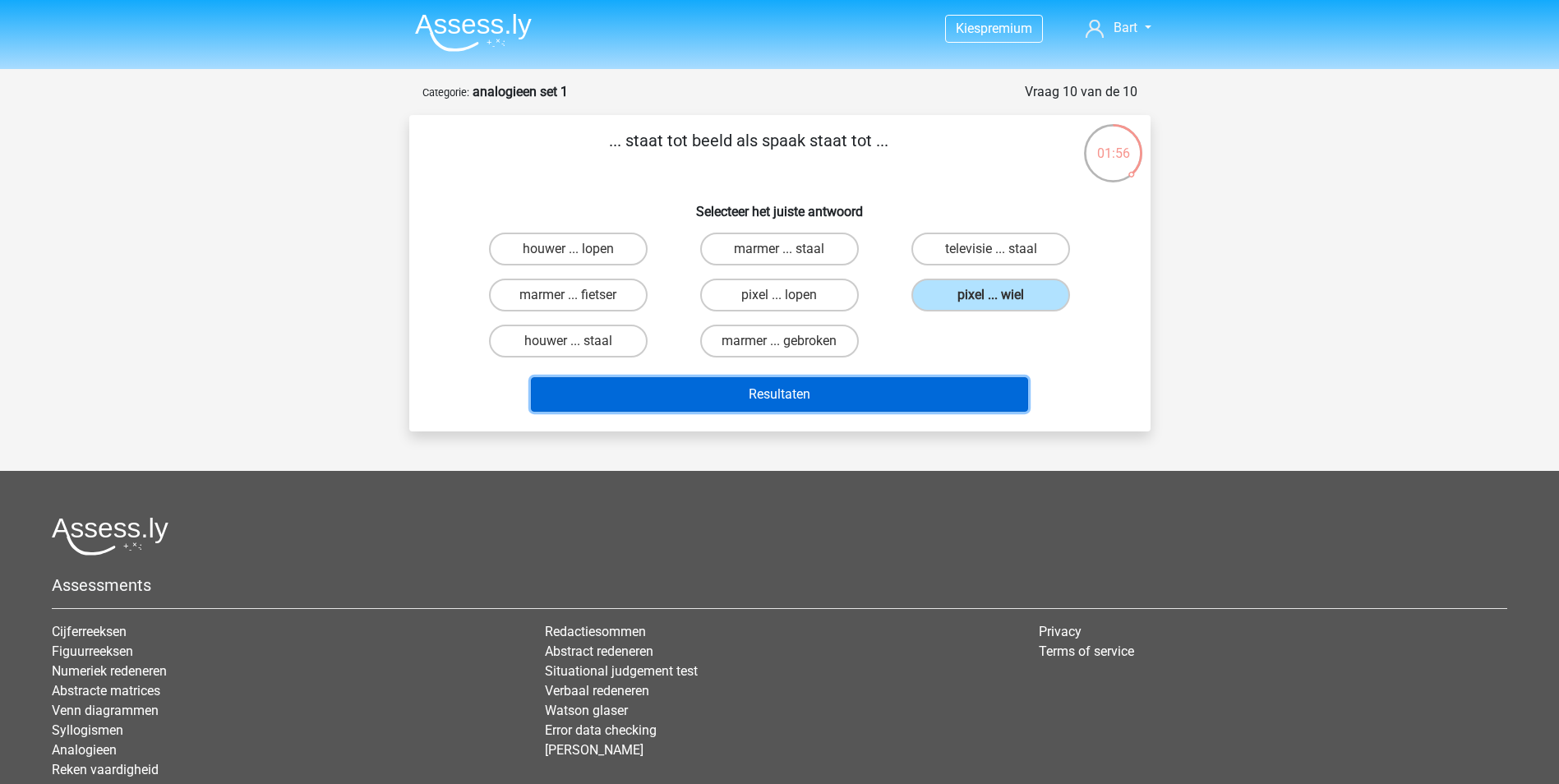
click at [864, 401] on button "Resultaten" at bounding box center [780, 393] width 497 height 35
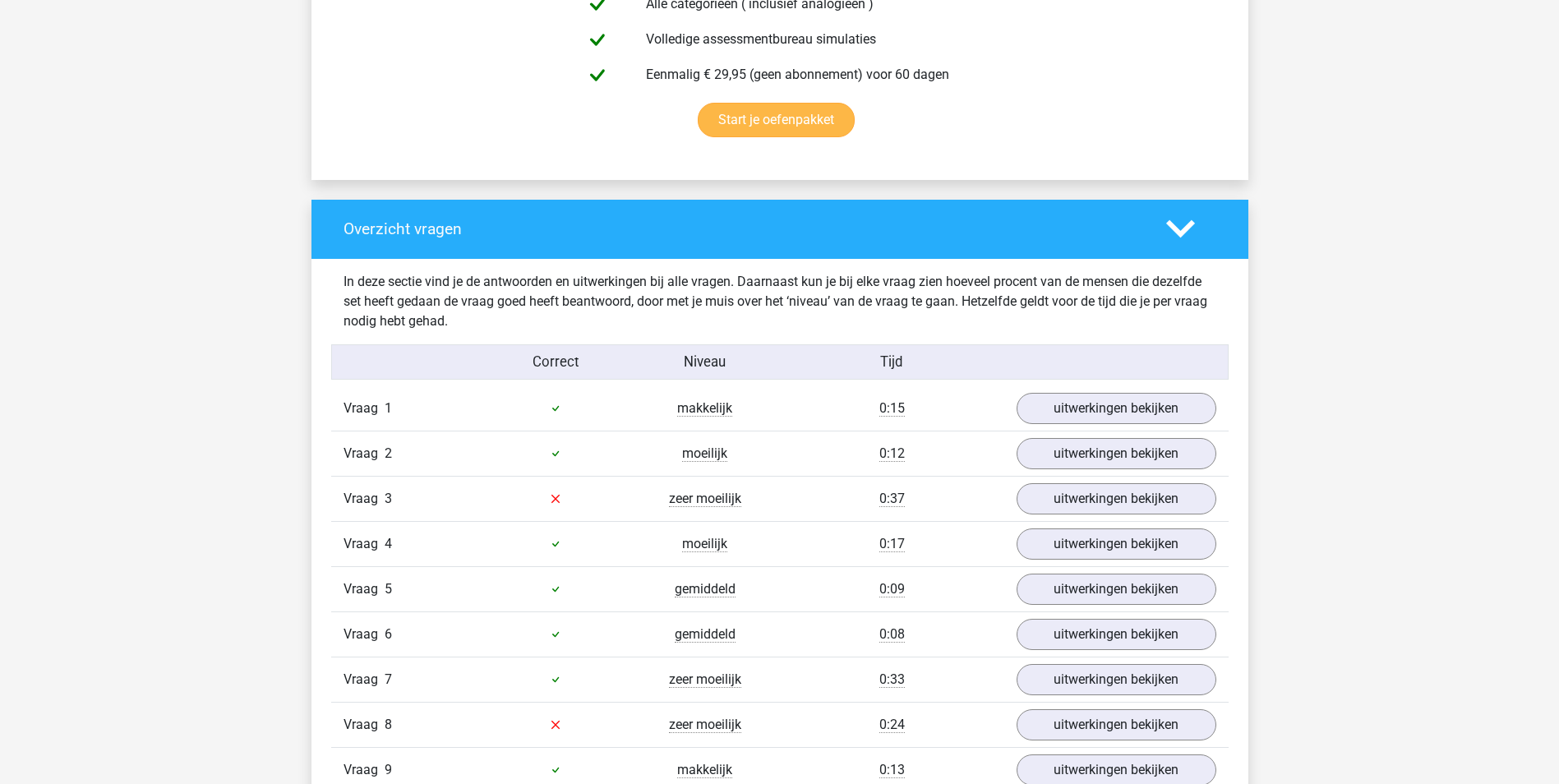
scroll to position [1150, 0]
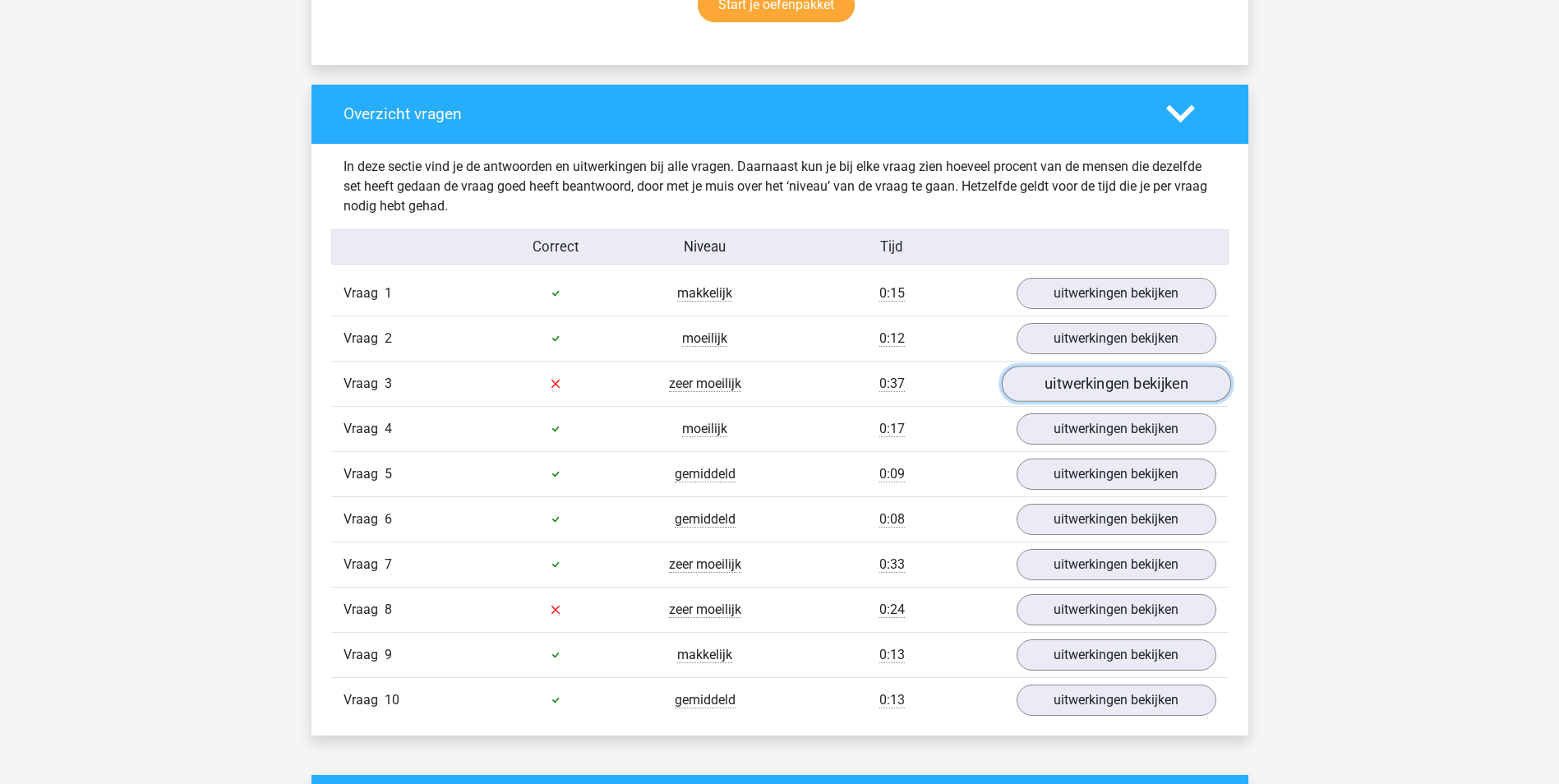
click at [1087, 376] on link "uitwerkingen bekijken" at bounding box center [1115, 384] width 229 height 36
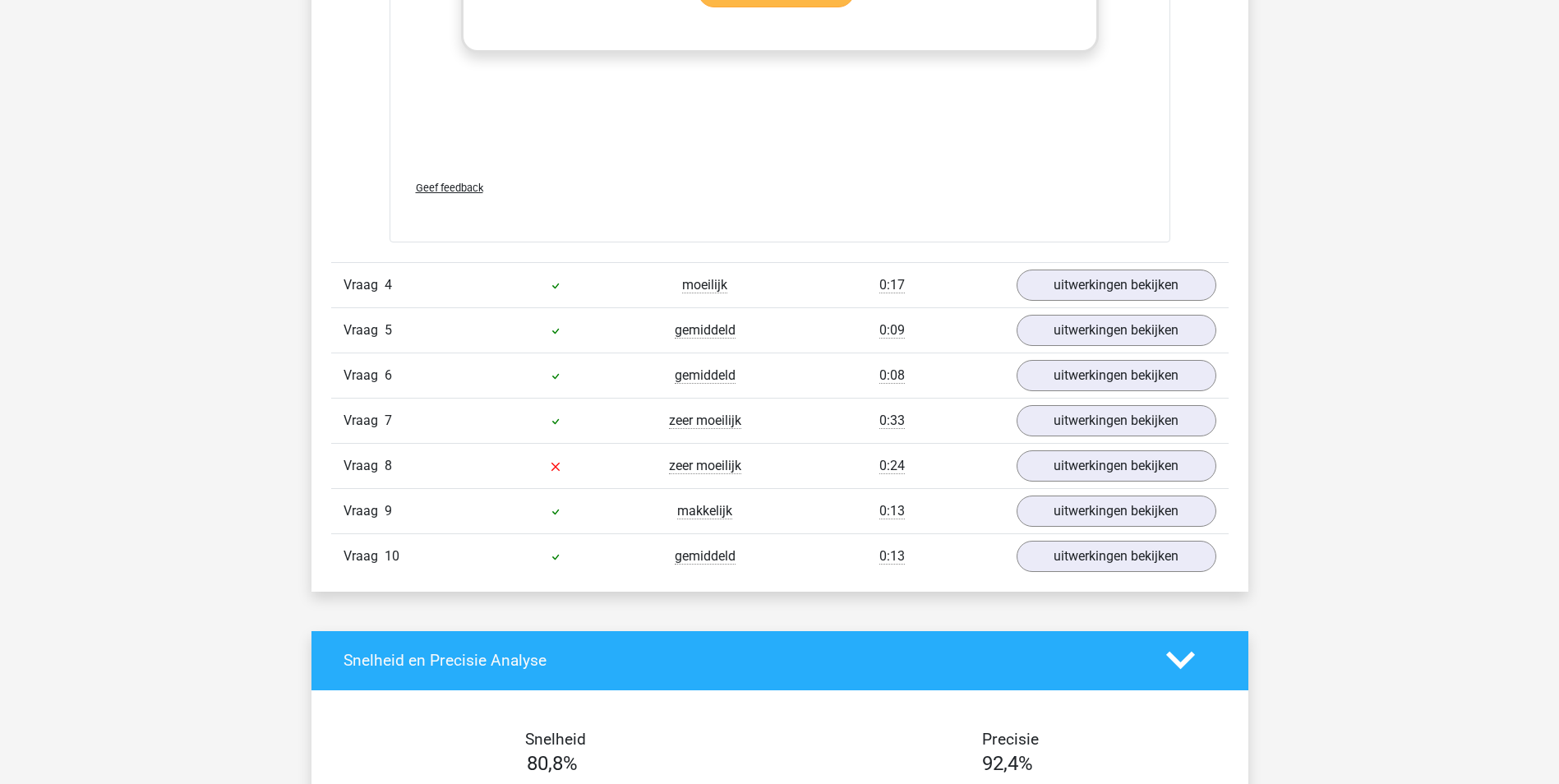
scroll to position [2135, 0]
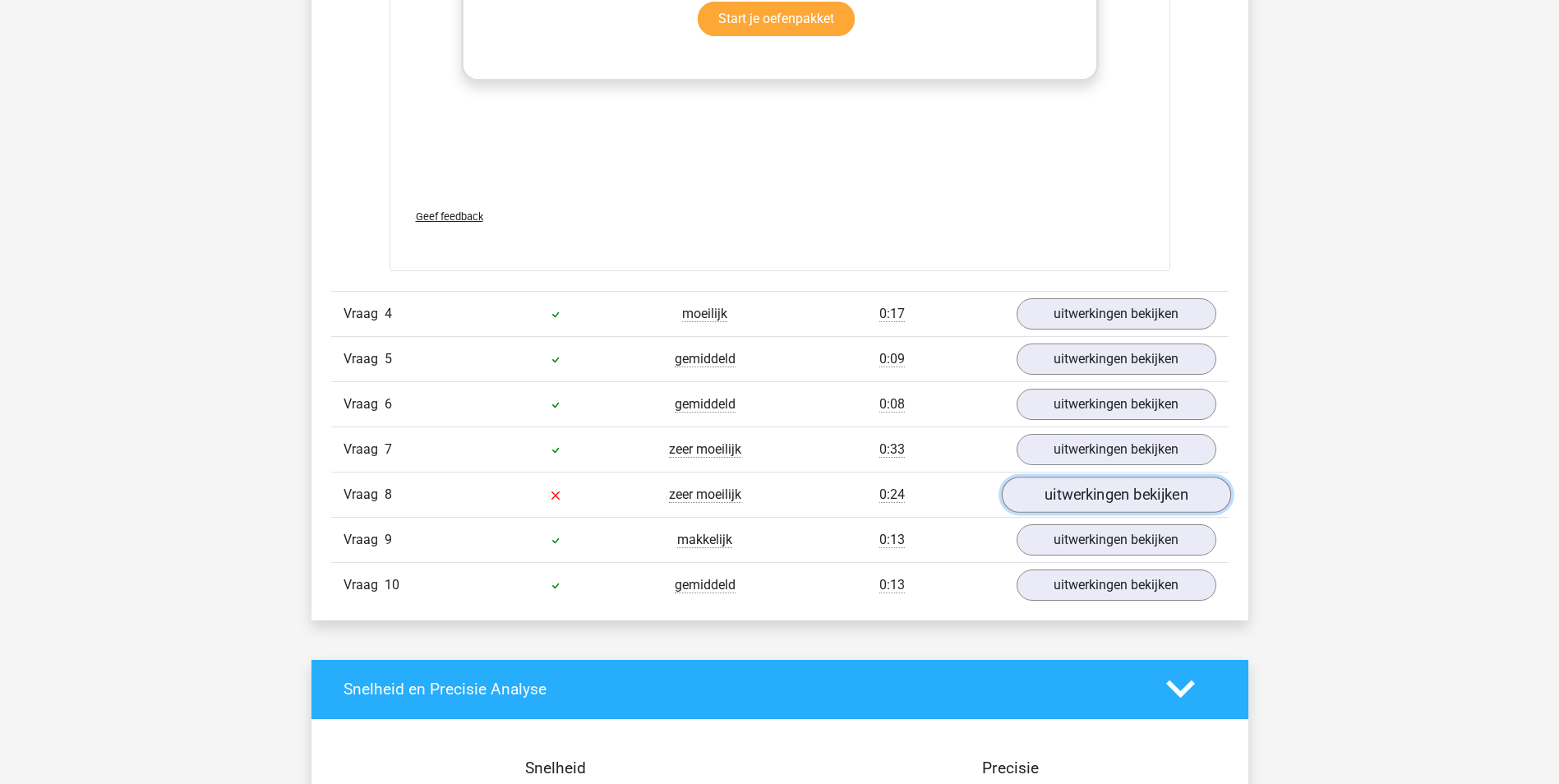
click at [1081, 496] on link "uitwerkingen bekijken" at bounding box center [1115, 494] width 229 height 36
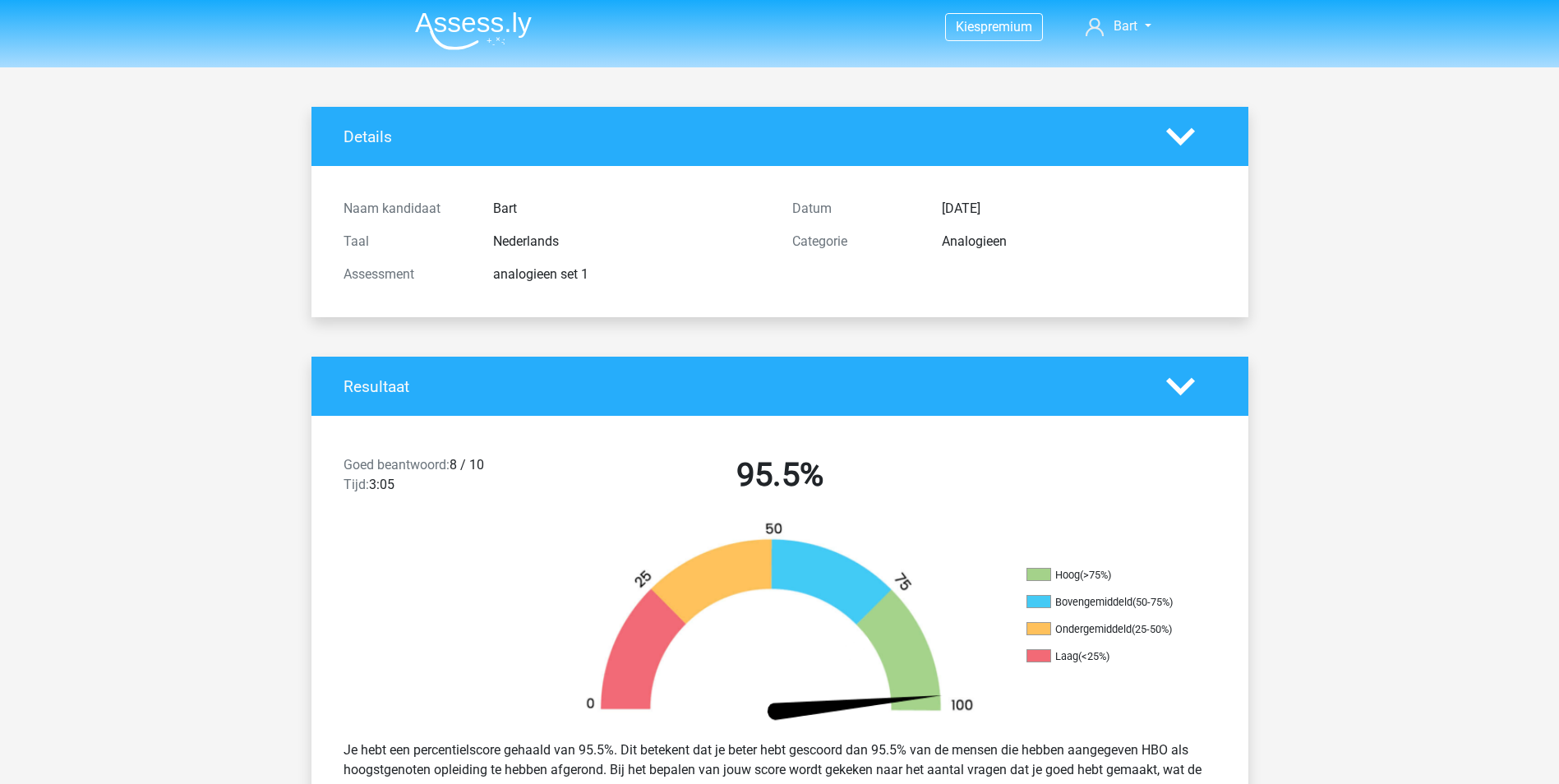
scroll to position [0, 0]
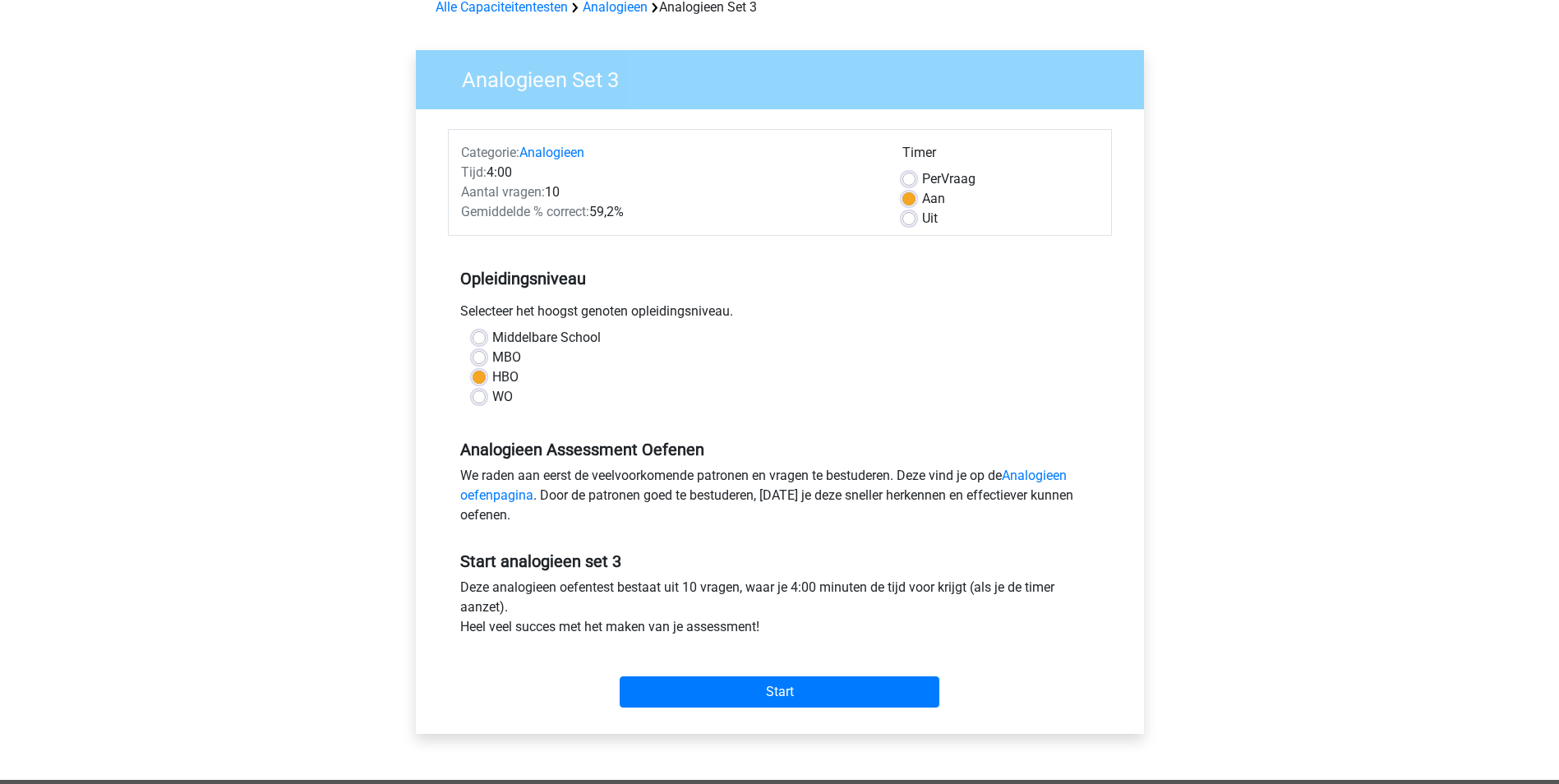
scroll to position [165, 0]
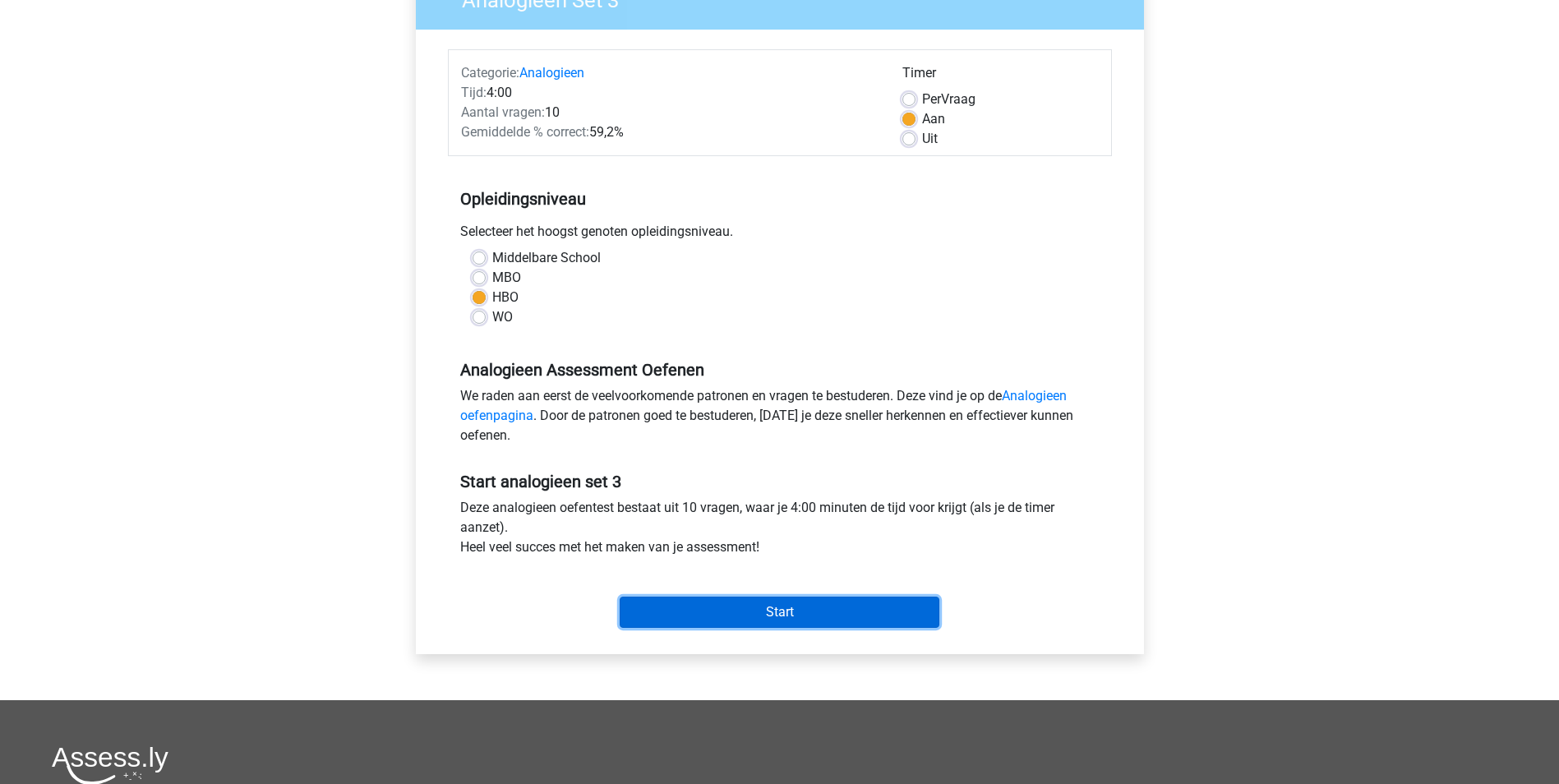
click at [744, 615] on input "Start" at bounding box center [780, 612] width 320 height 32
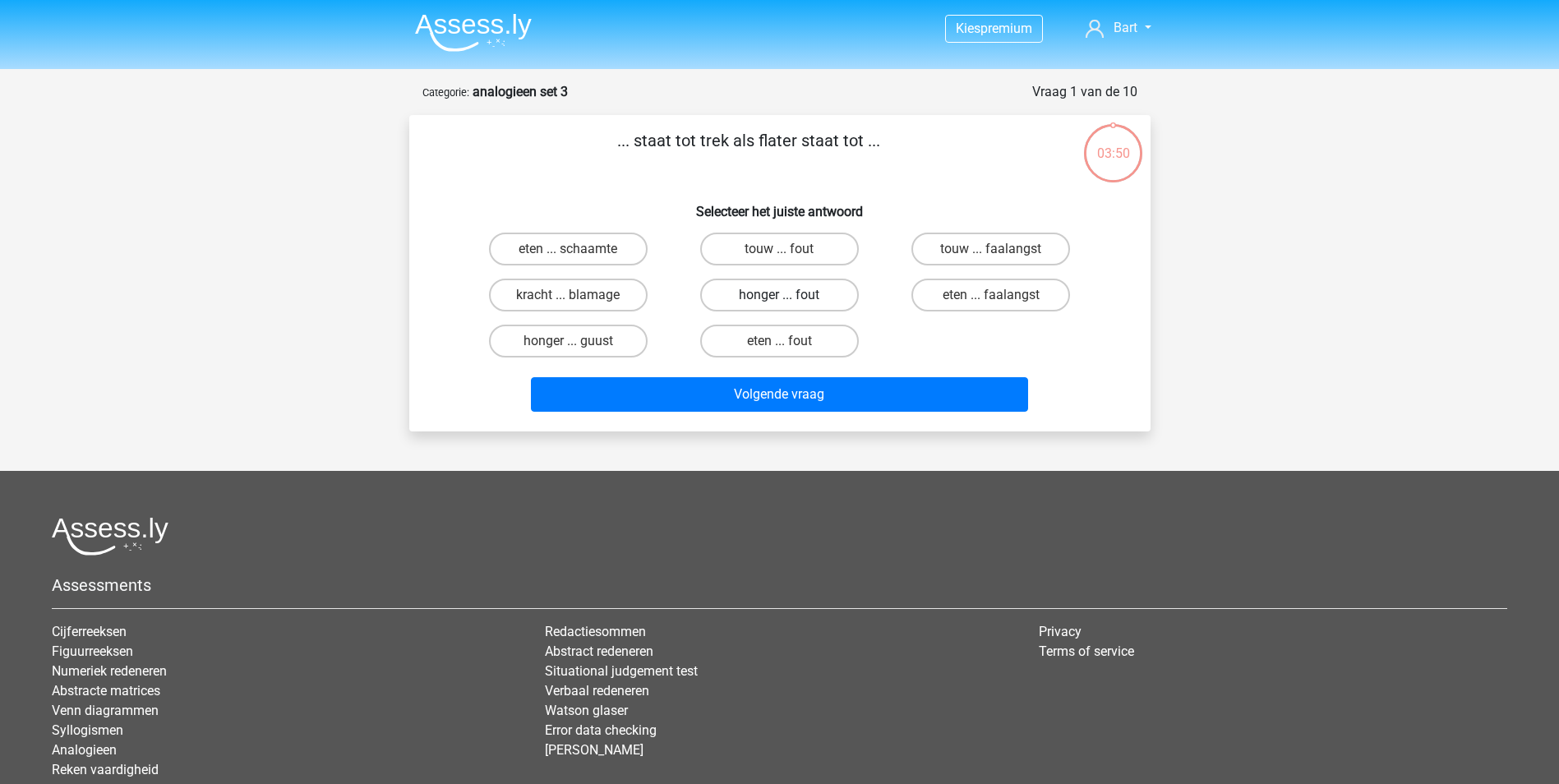
click at [760, 289] on label "honger ... fout" at bounding box center [780, 294] width 159 height 33
click at [780, 295] on input "honger ... fout" at bounding box center [784, 300] width 11 height 11
radio input "true"
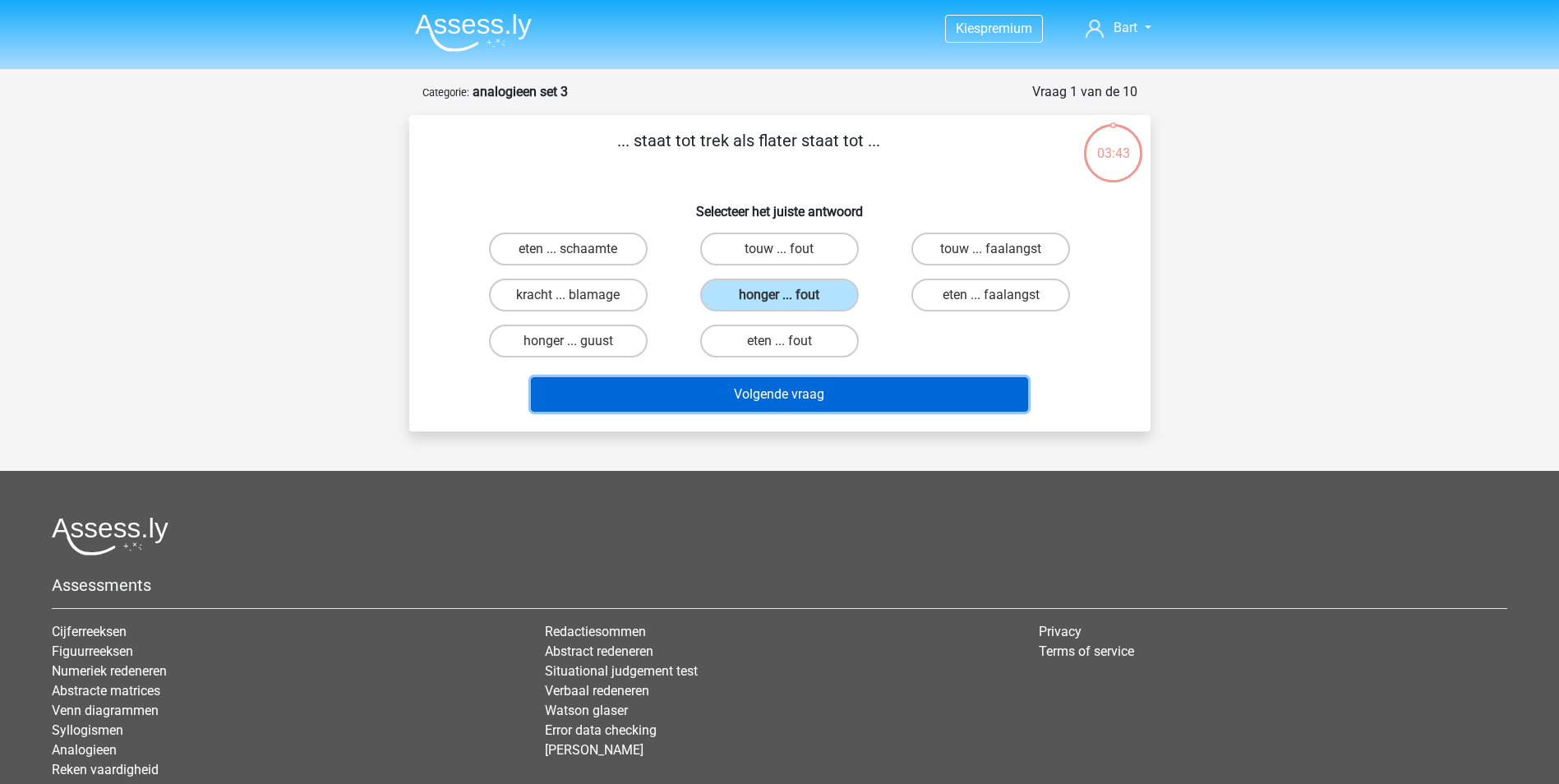
click at [710, 390] on button "Volgende vraag" at bounding box center [780, 393] width 497 height 35
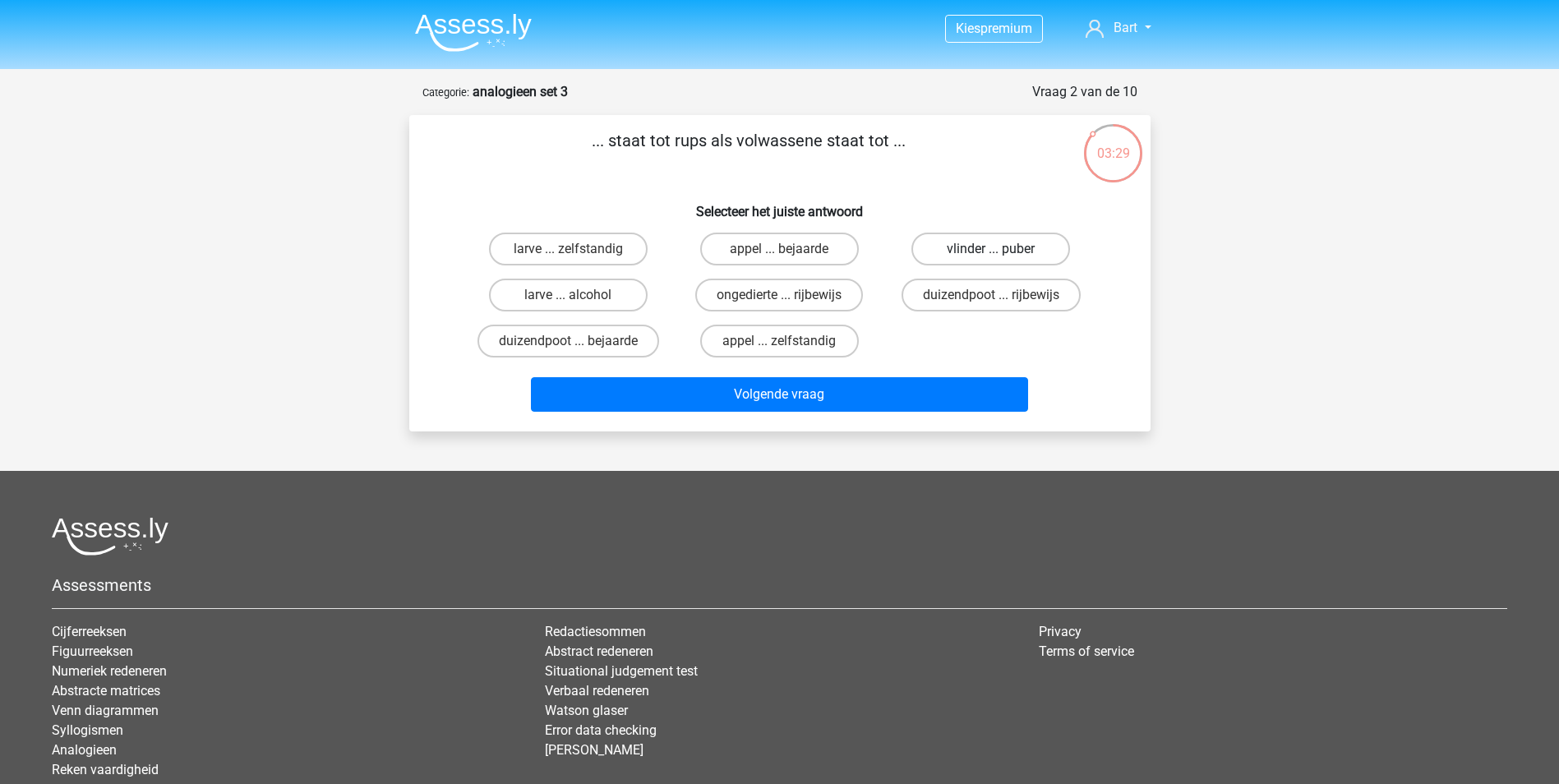
click at [957, 240] on label "vlinder ... puber" at bounding box center [991, 249] width 159 height 33
click at [991, 249] on input "vlinder ... puber" at bounding box center [996, 253] width 11 height 11
radio input "true"
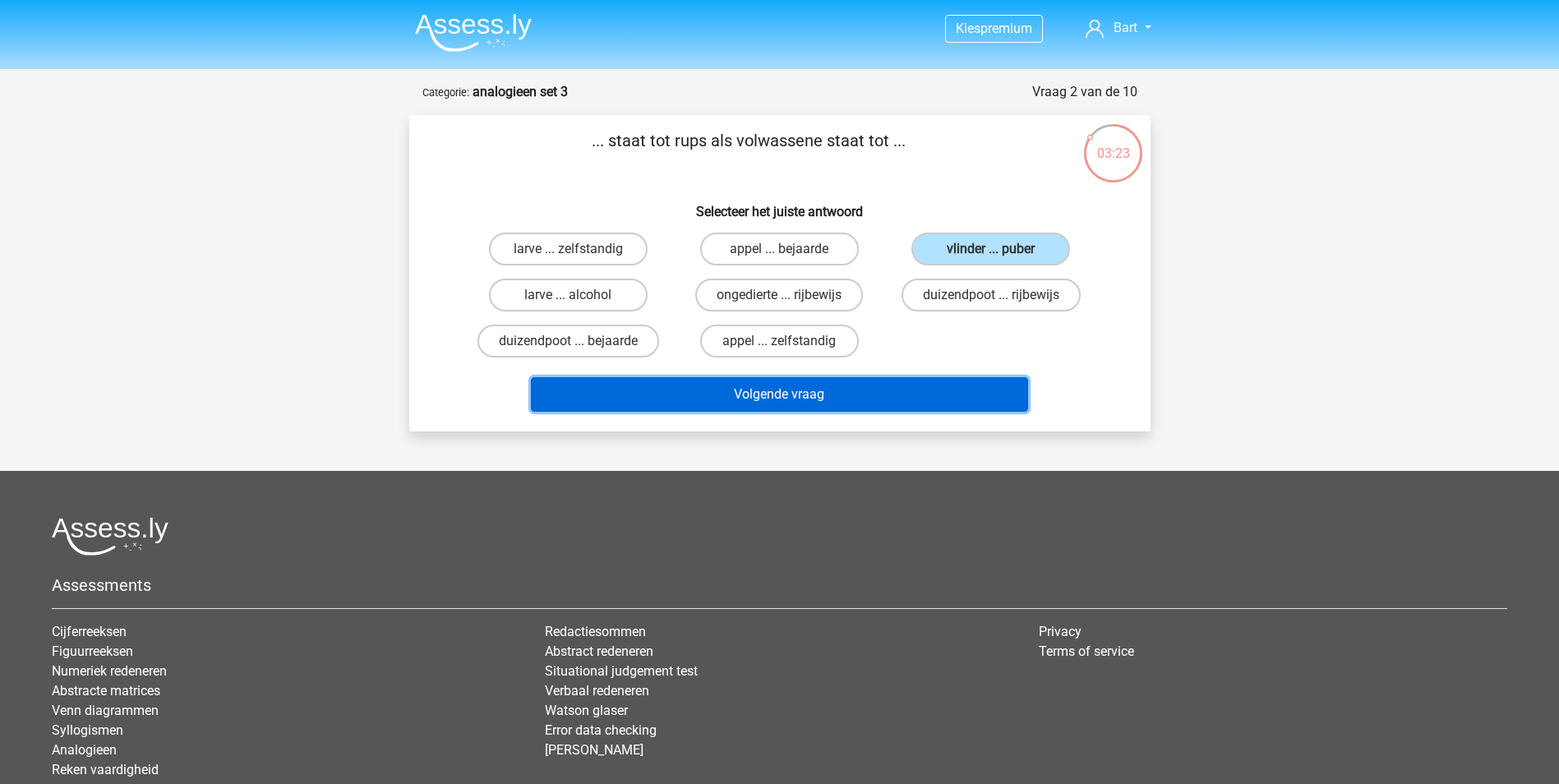
click at [693, 392] on button "Volgende vraag" at bounding box center [780, 393] width 497 height 35
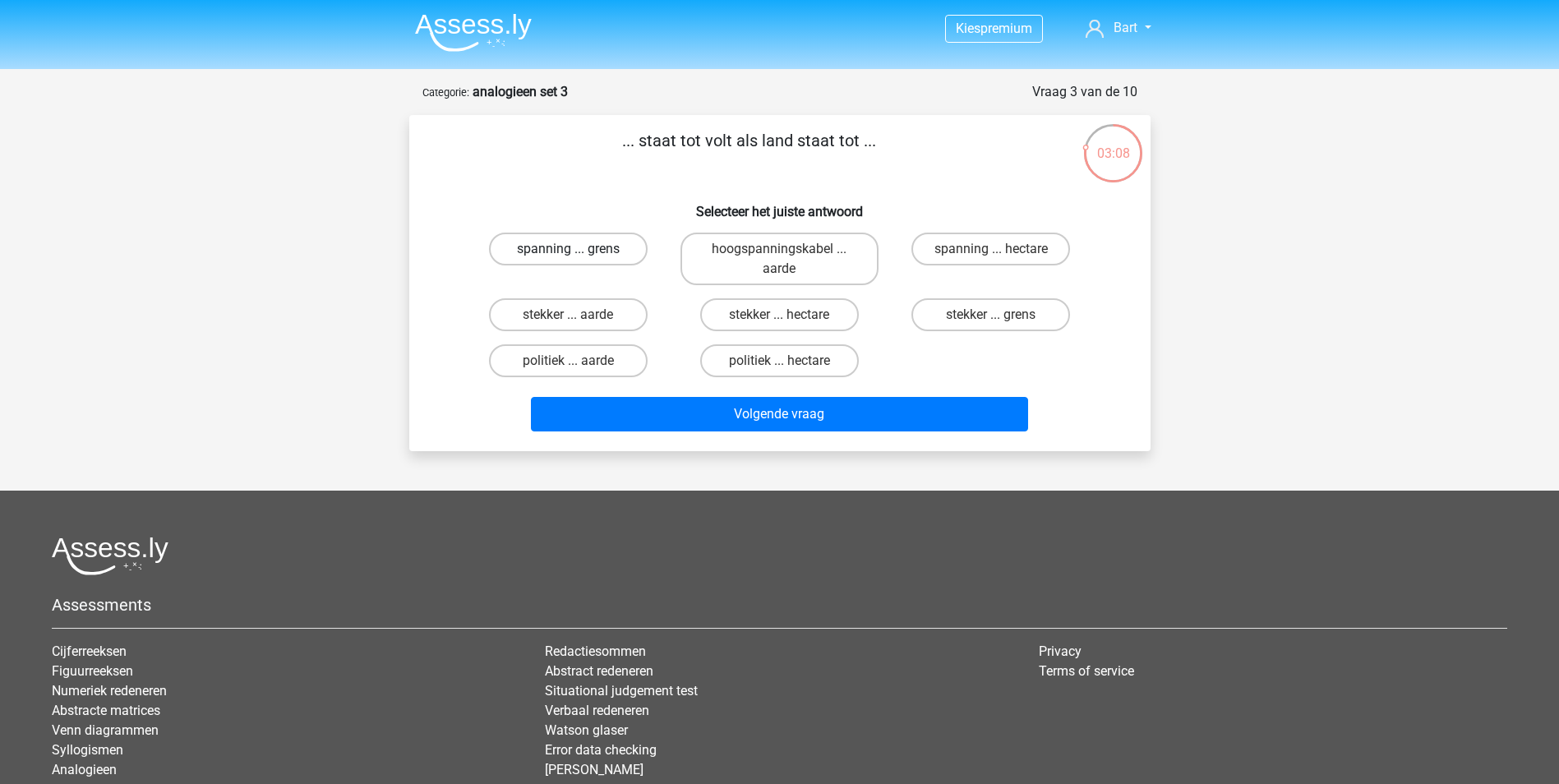
click at [572, 242] on label "spanning ... grens" at bounding box center [568, 249] width 159 height 33
click at [572, 249] on input "spanning ... grens" at bounding box center [572, 253] width 11 height 11
radio input "true"
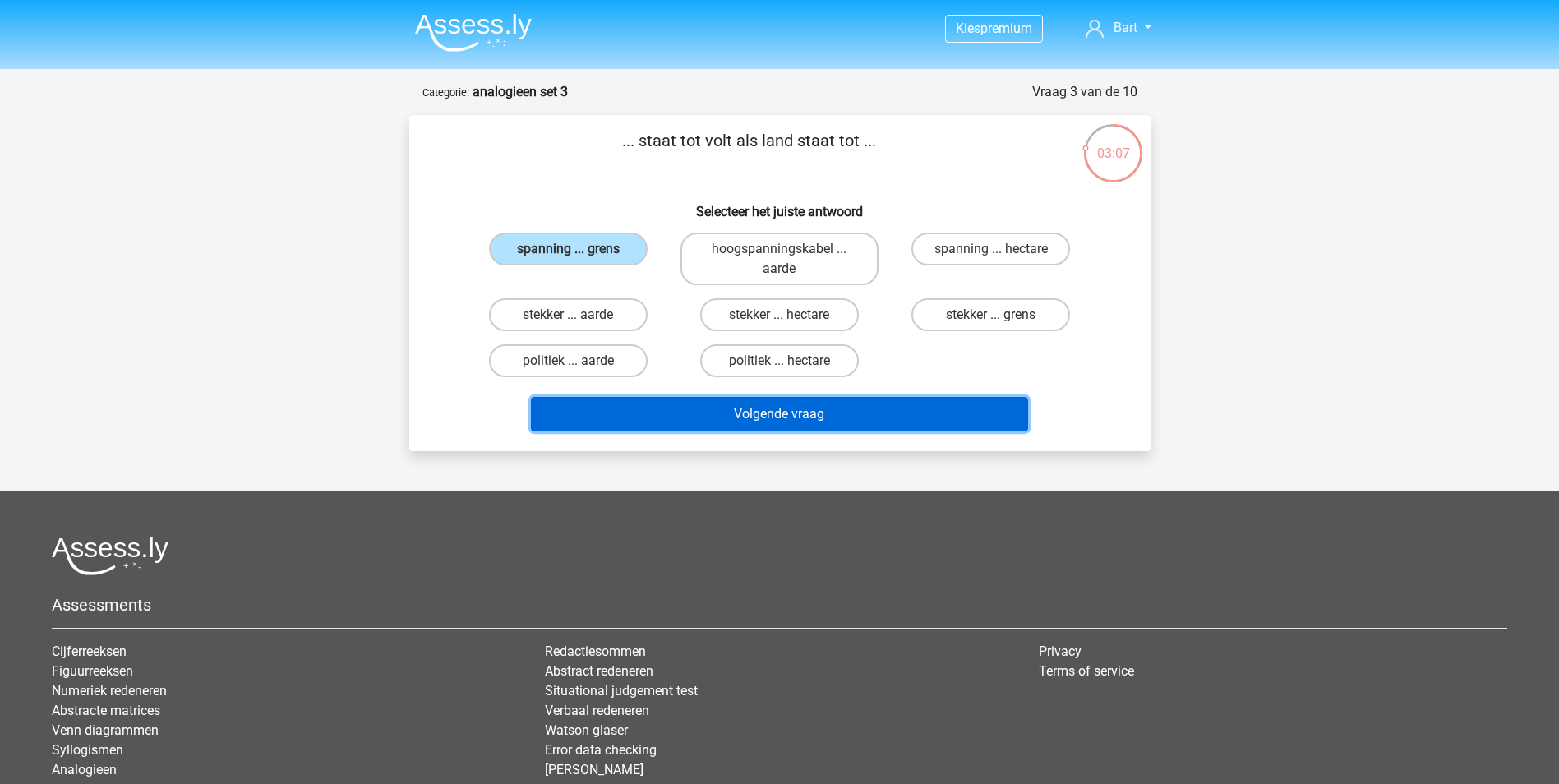
click at [873, 416] on button "Volgende vraag" at bounding box center [780, 413] width 497 height 35
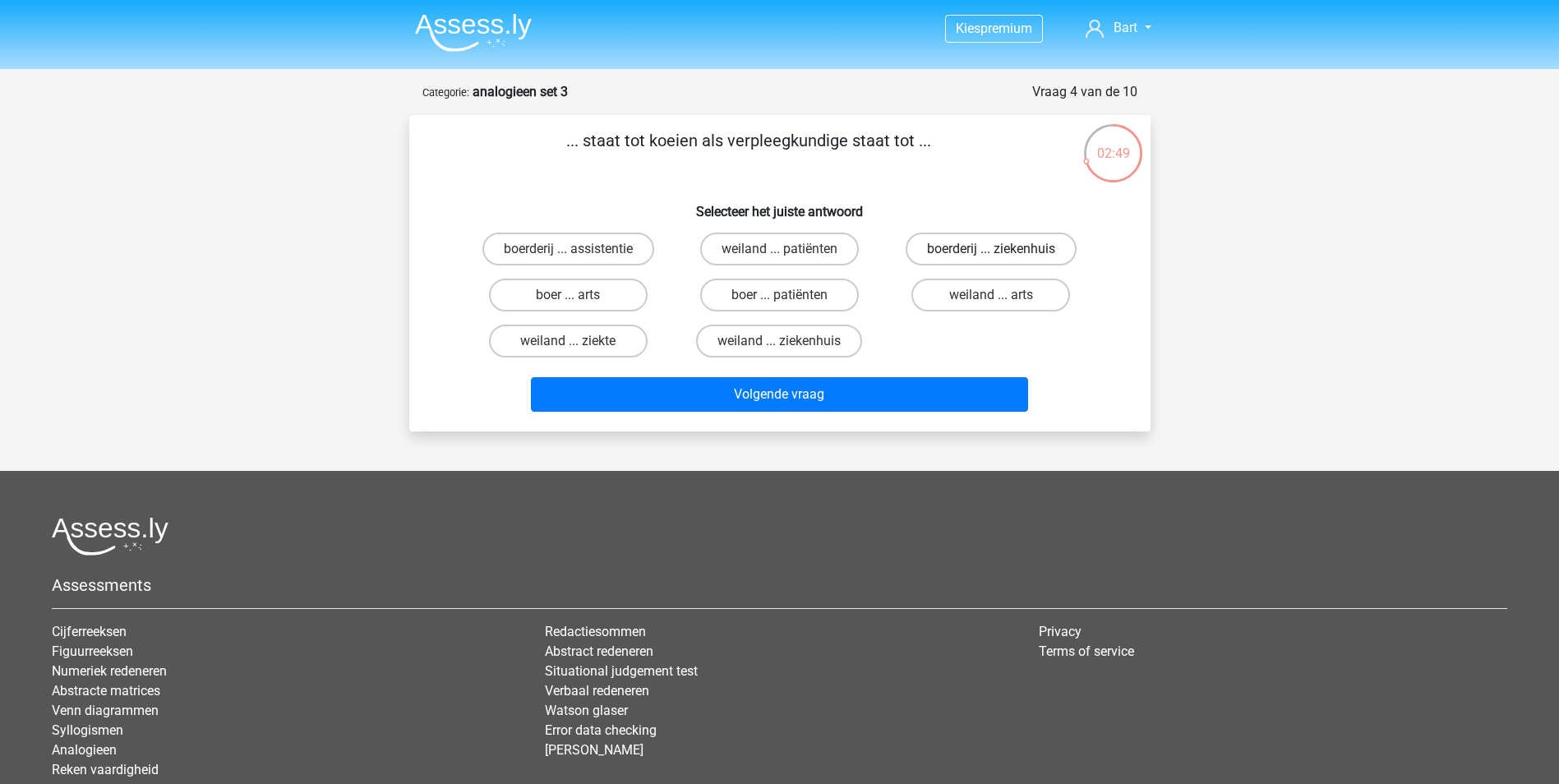
click at [1005, 247] on label "boerderij ... ziekenhuis" at bounding box center [991, 249] width 171 height 33
click at [1002, 249] on input "boerderij ... ziekenhuis" at bounding box center [996, 253] width 11 height 11
radio input "true"
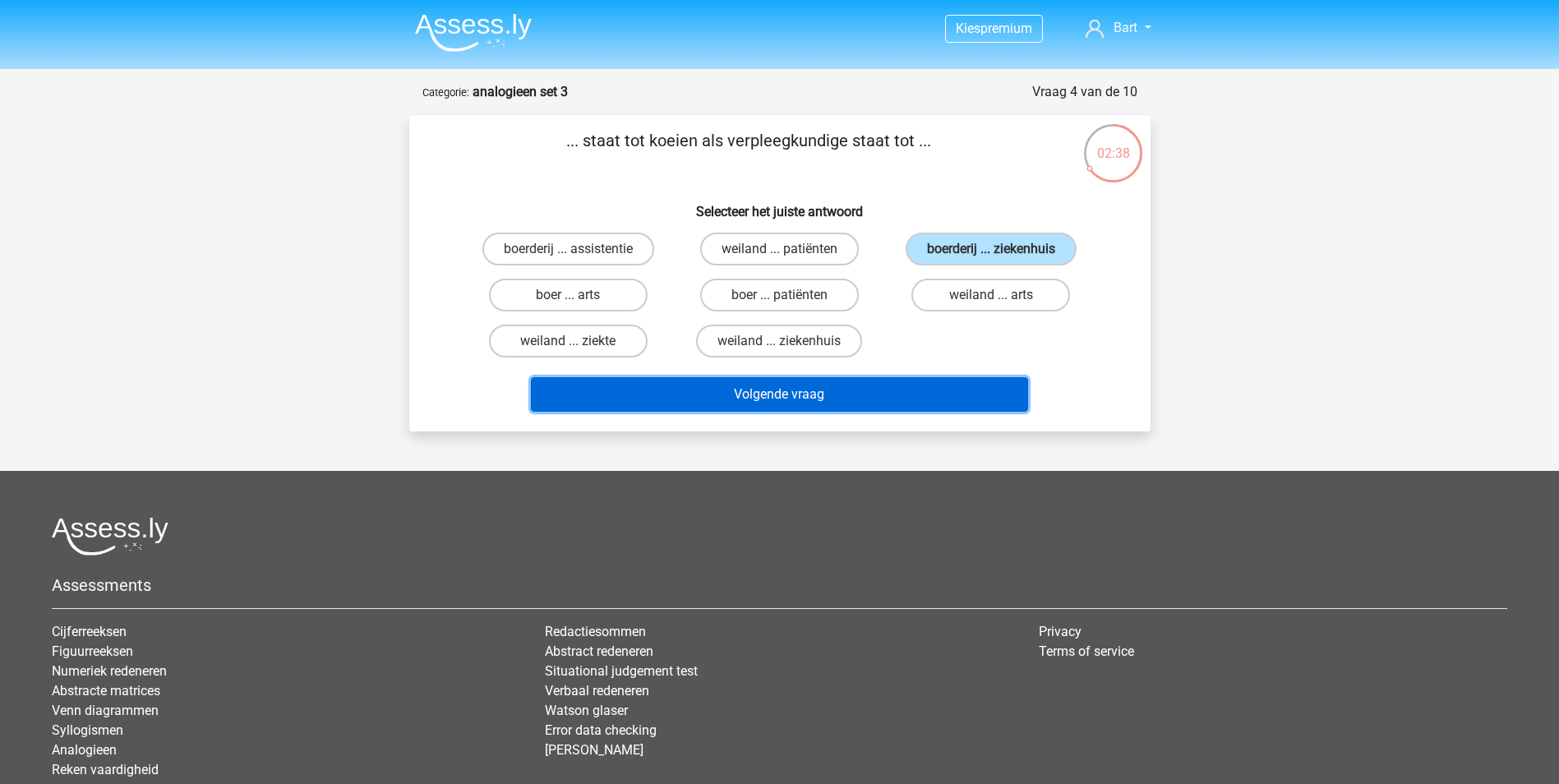
click at [831, 390] on button "Volgende vraag" at bounding box center [780, 393] width 497 height 35
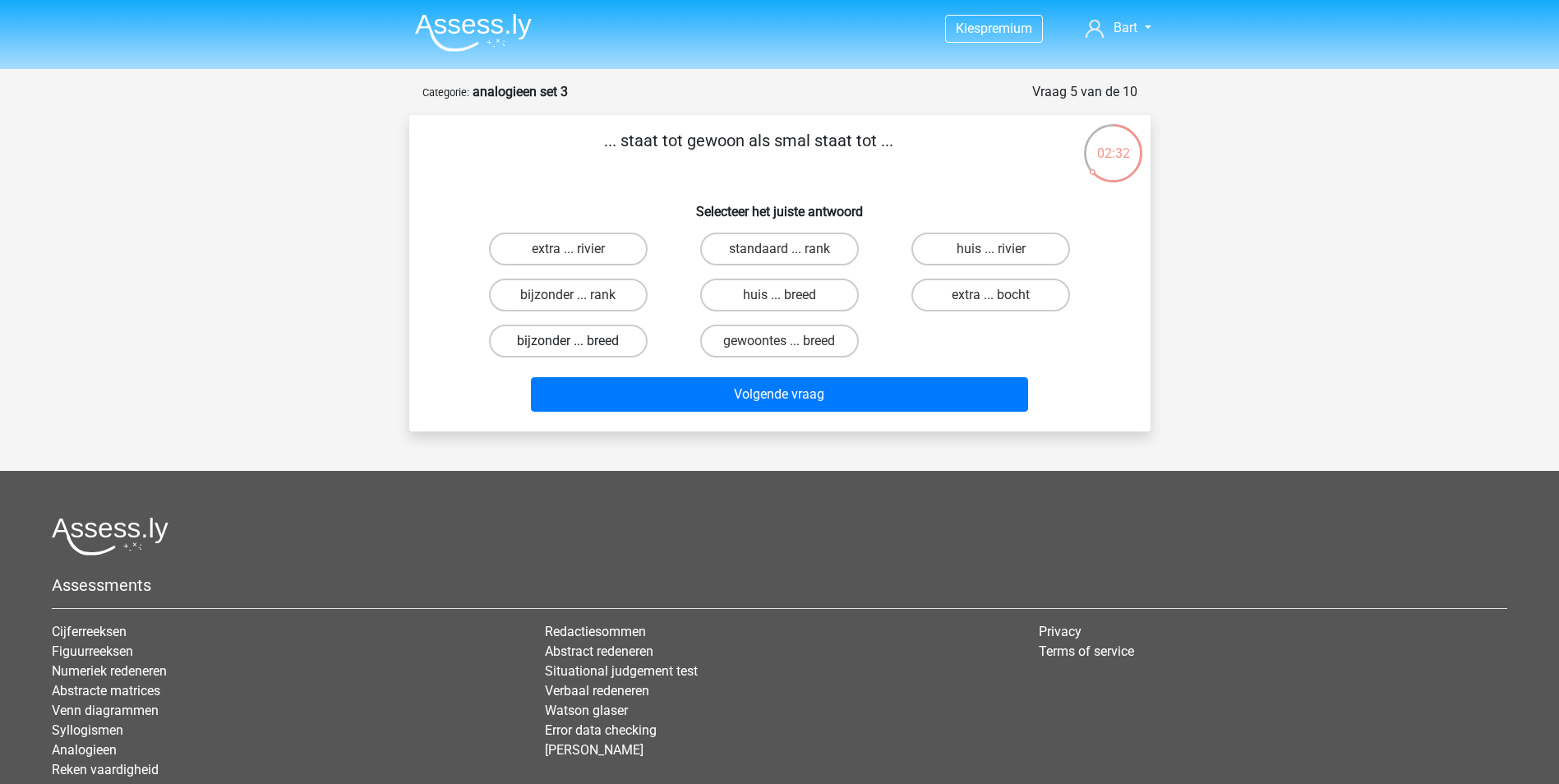
click at [570, 336] on label "bijzonder ... breed" at bounding box center [568, 340] width 159 height 33
click at [570, 341] on input "bijzonder ... breed" at bounding box center [572, 346] width 11 height 11
radio input "true"
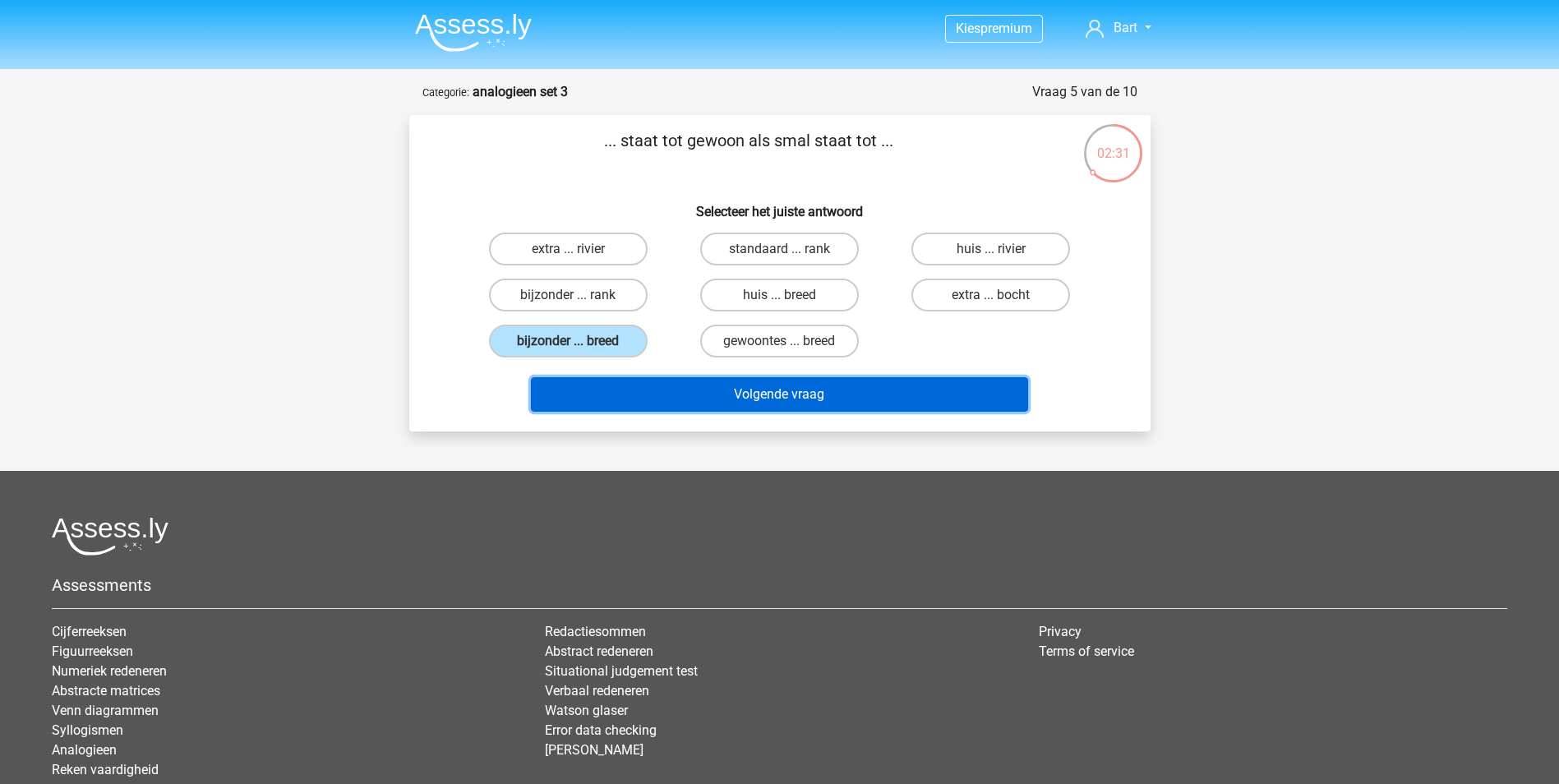
click at [635, 400] on button "Volgende vraag" at bounding box center [780, 393] width 497 height 35
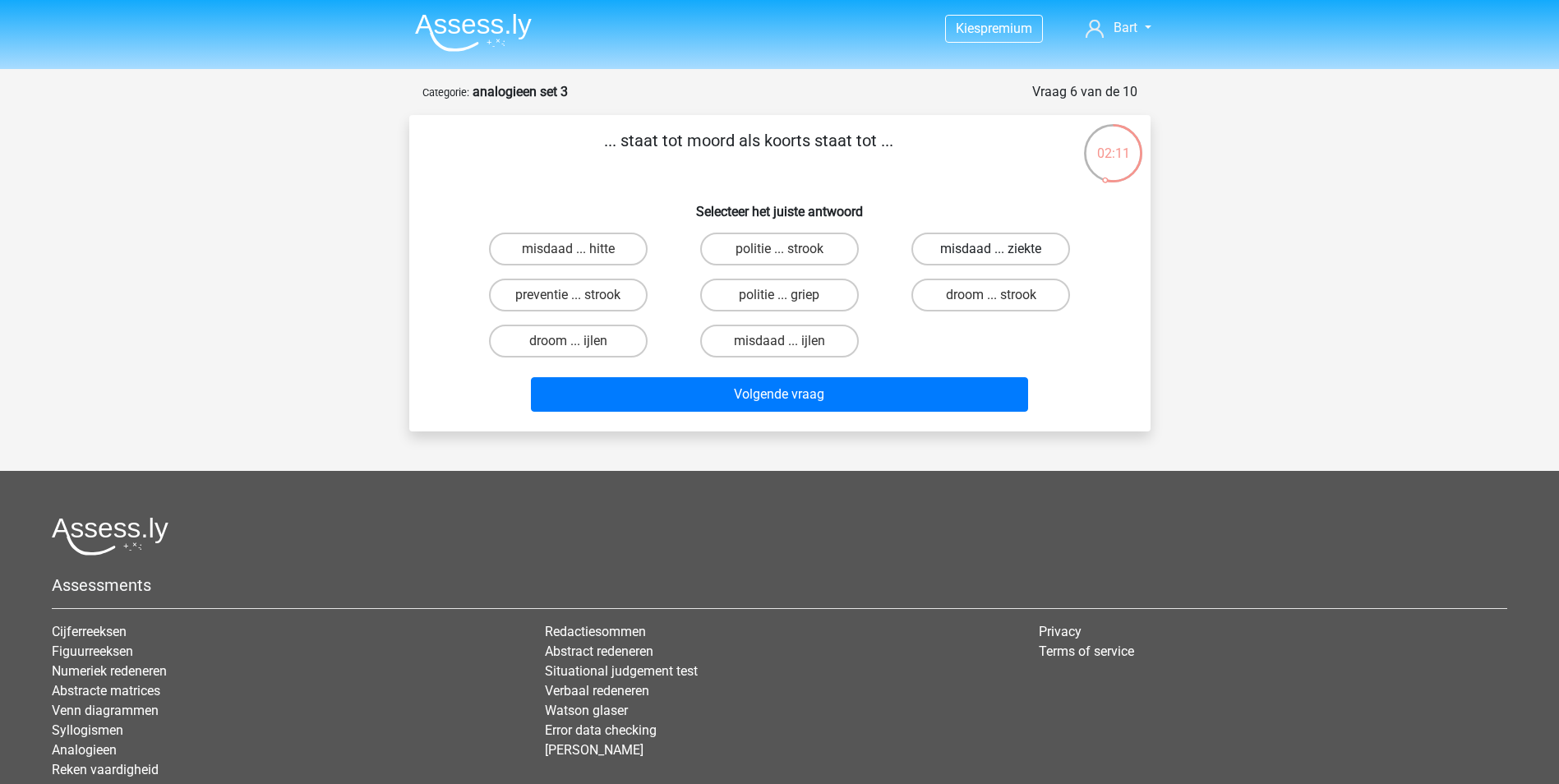
click at [982, 244] on label "misdaad ... ziekte" at bounding box center [991, 249] width 159 height 33
click at [991, 249] on input "misdaad ... ziekte" at bounding box center [996, 253] width 11 height 11
radio input "true"
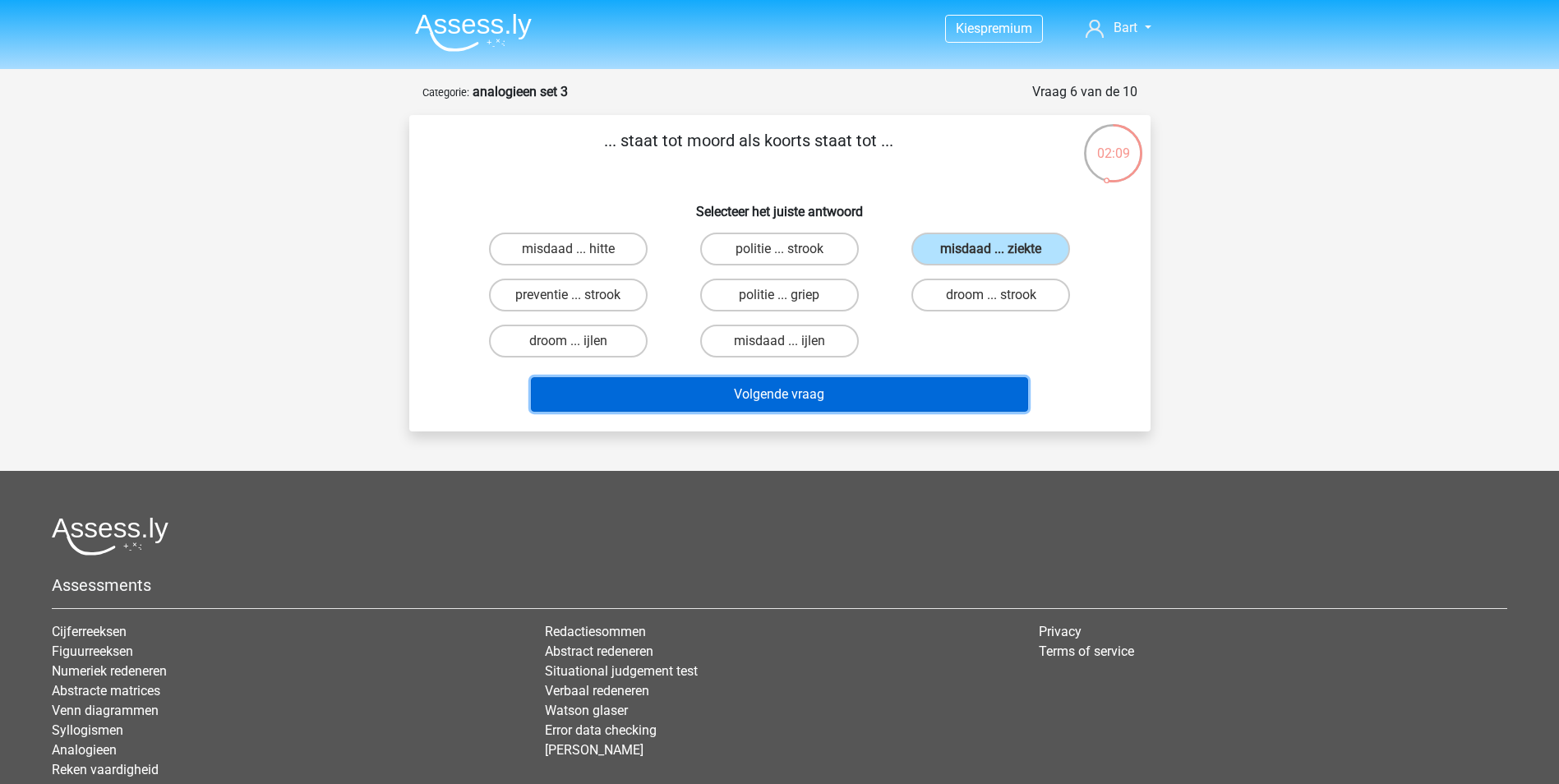
click at [741, 397] on button "Volgende vraag" at bounding box center [780, 393] width 497 height 35
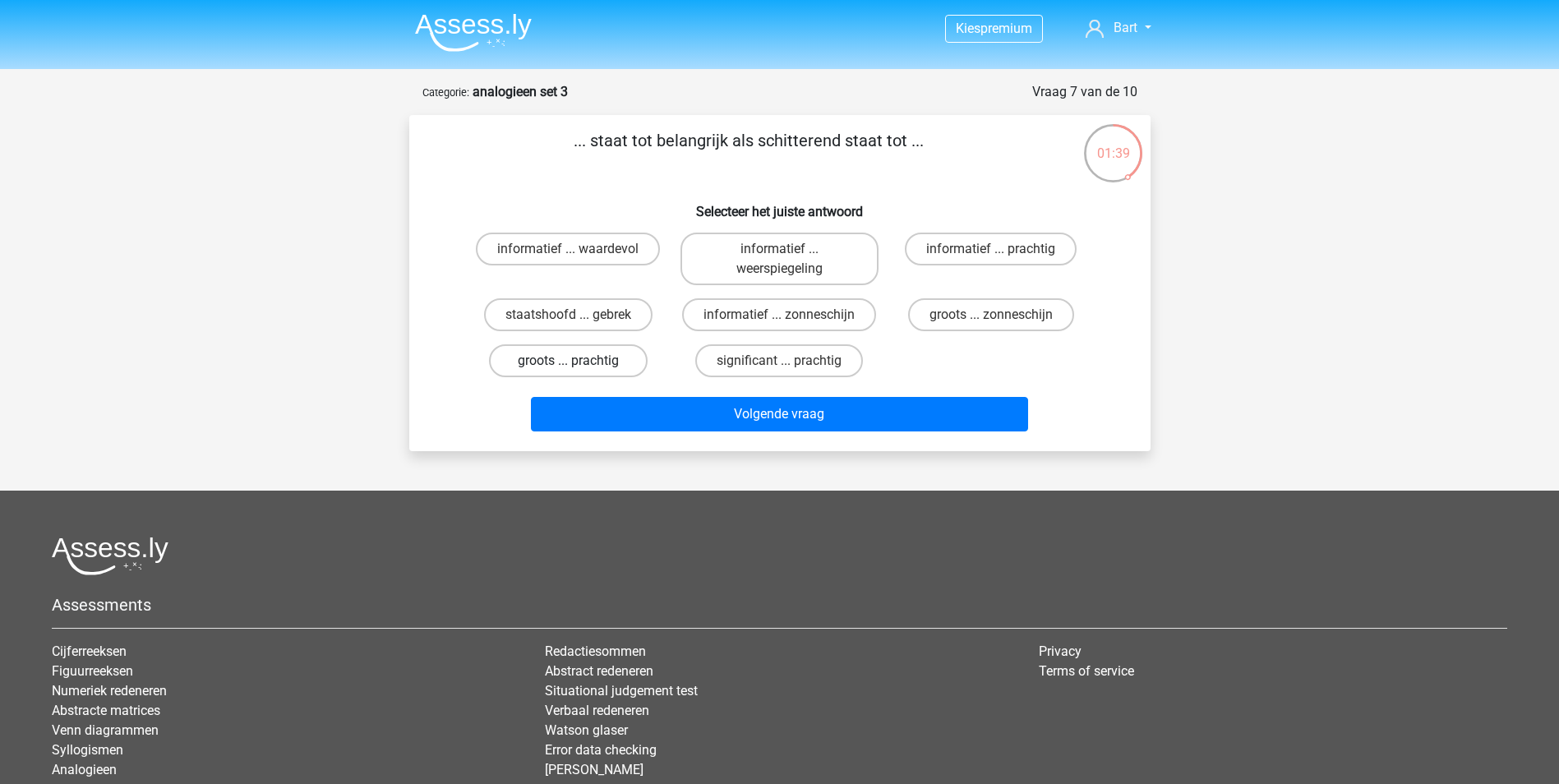
click at [577, 357] on label "groots ... prachtig" at bounding box center [568, 360] width 159 height 33
click at [577, 361] on input "groots ... prachtig" at bounding box center [572, 366] width 11 height 11
radio input "true"
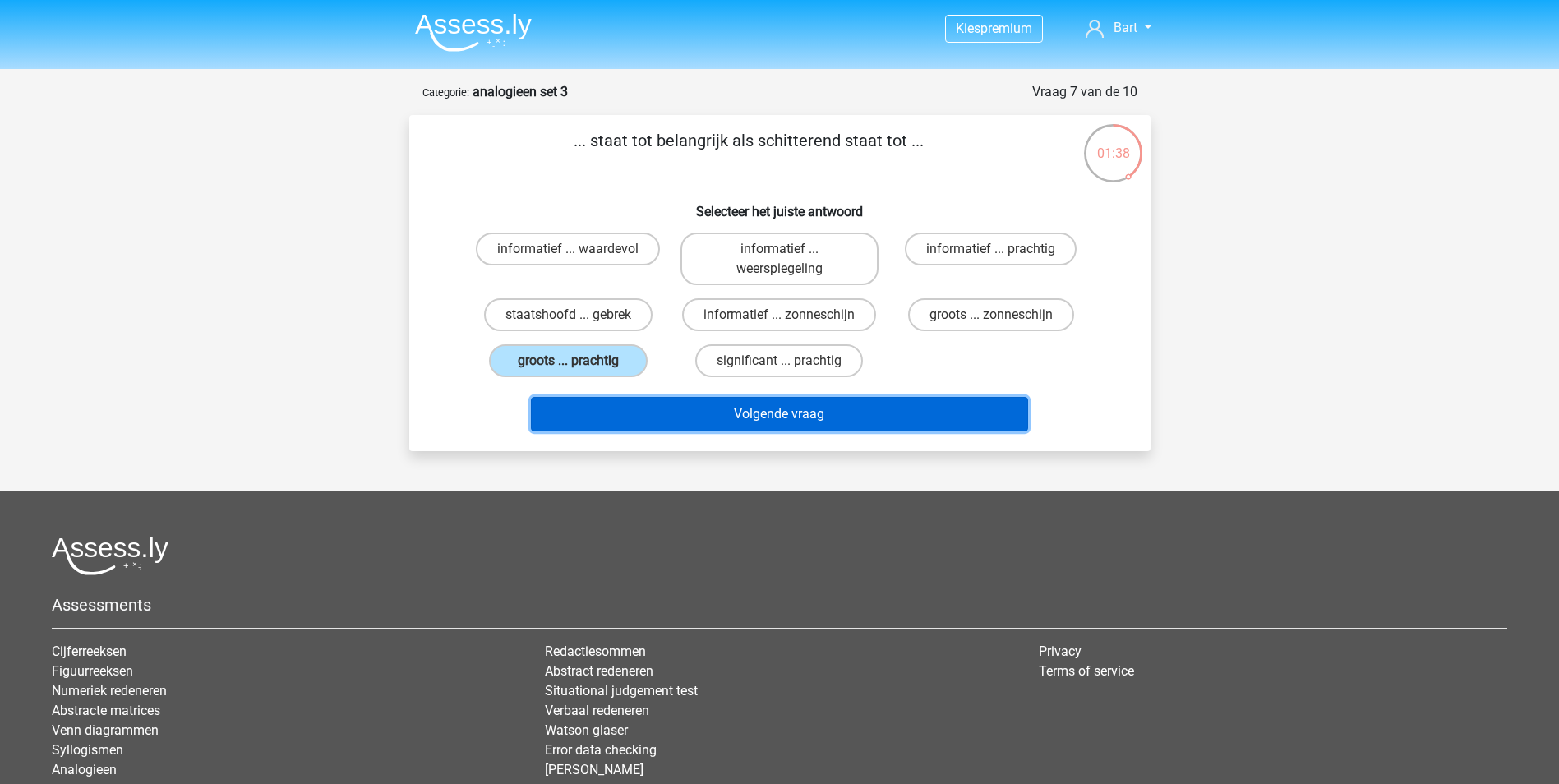
click at [666, 410] on button "Volgende vraag" at bounding box center [780, 413] width 497 height 35
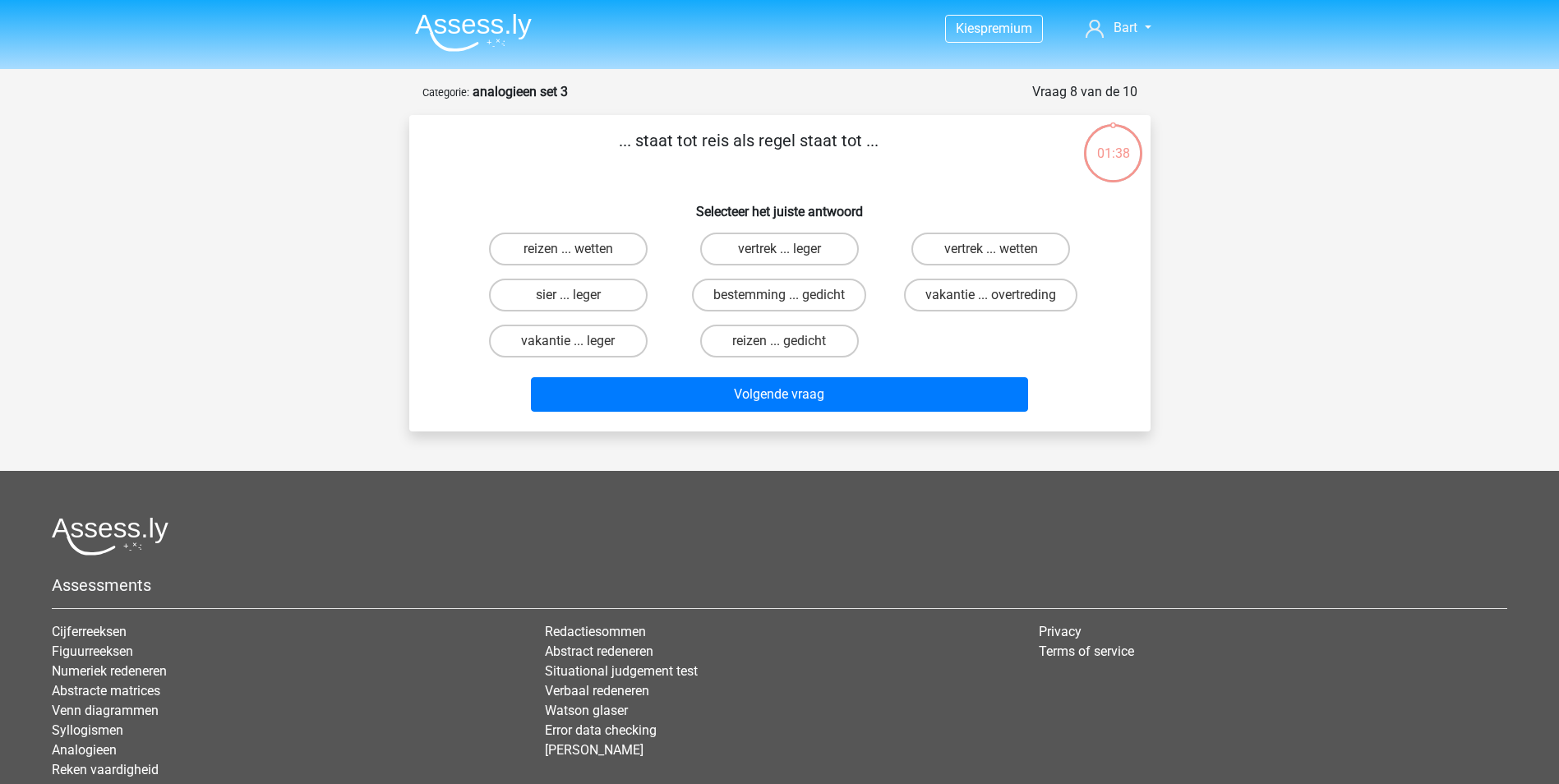
scroll to position [82, 0]
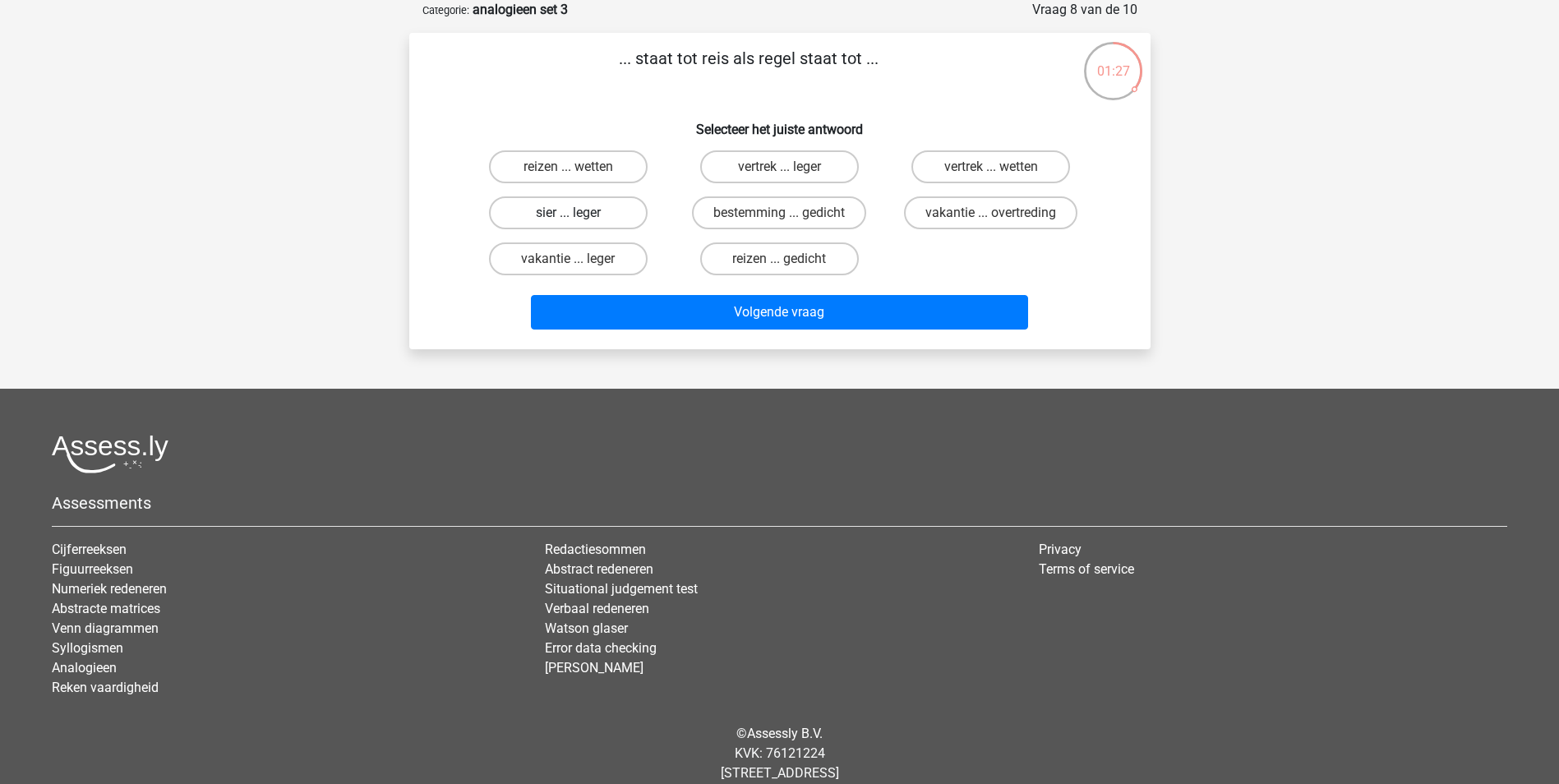
click at [548, 197] on label "sier ... leger" at bounding box center [568, 212] width 159 height 33
click at [567, 213] on input "sier ... leger" at bounding box center [572, 218] width 11 height 11
radio input "true"
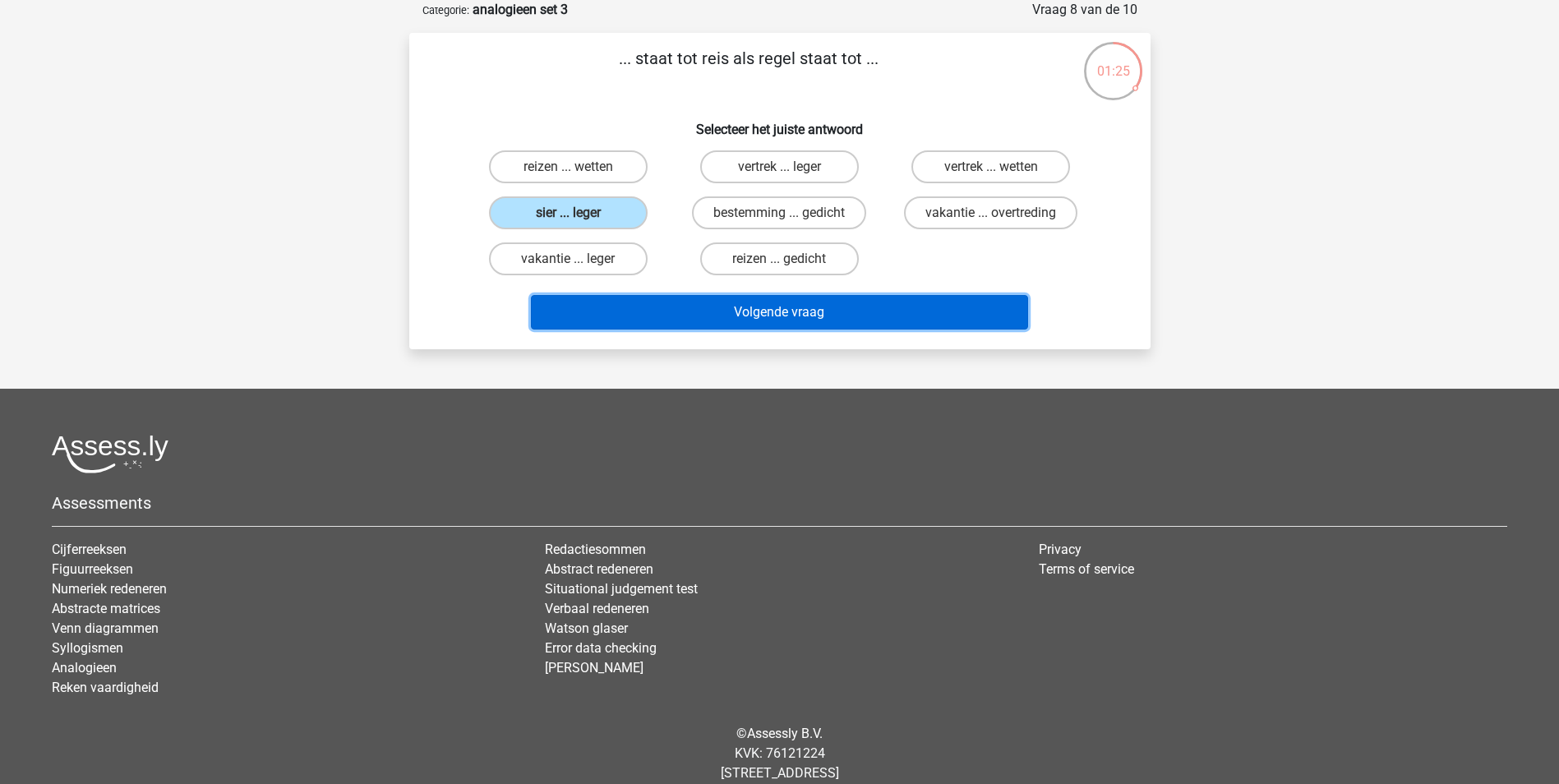
click at [765, 310] on button "Volgende vraag" at bounding box center [780, 312] width 497 height 35
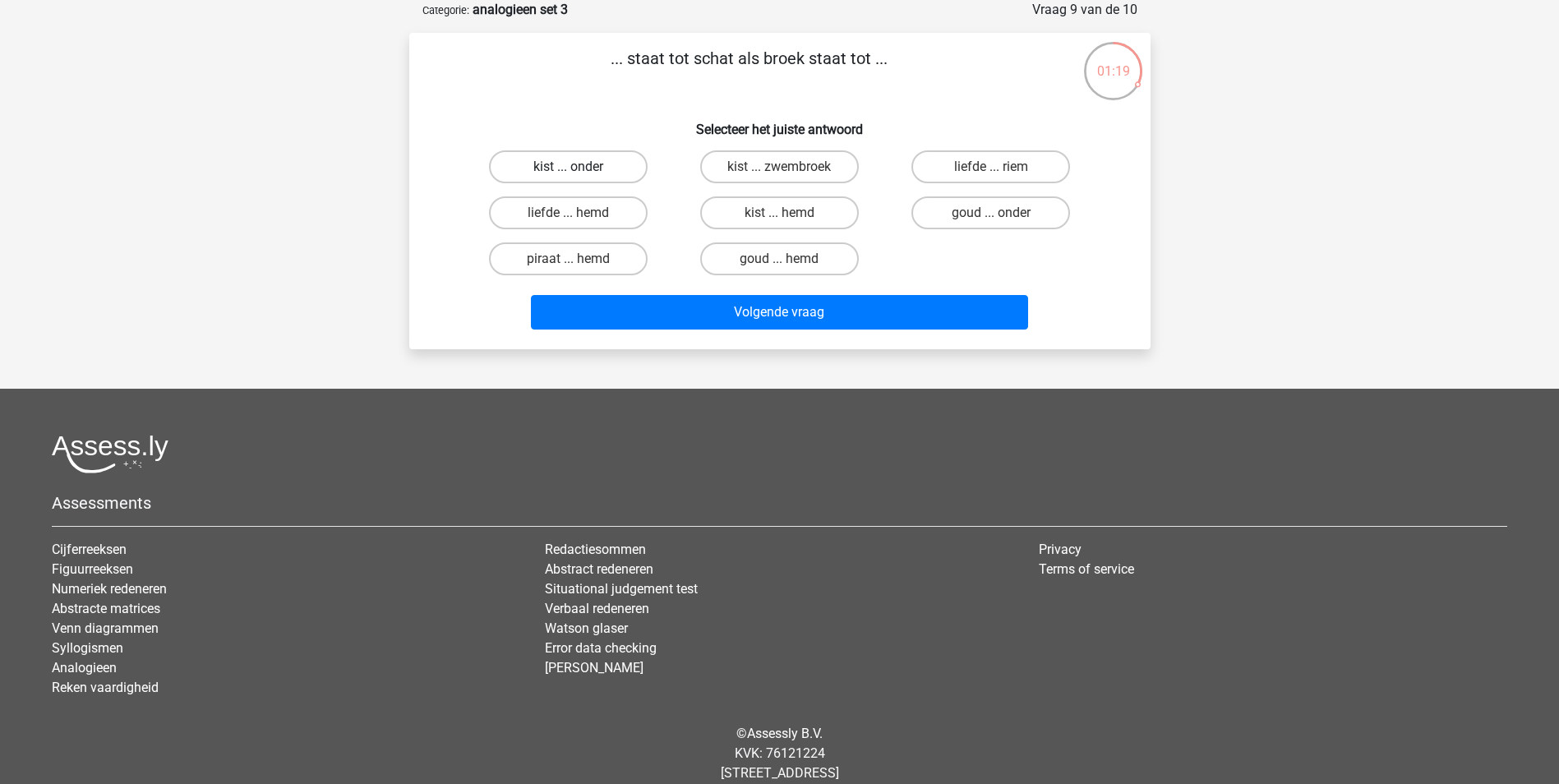
click at [568, 162] on label "kist ... onder" at bounding box center [568, 166] width 159 height 33
click at [568, 167] on input "kist ... onder" at bounding box center [572, 172] width 11 height 11
radio input "true"
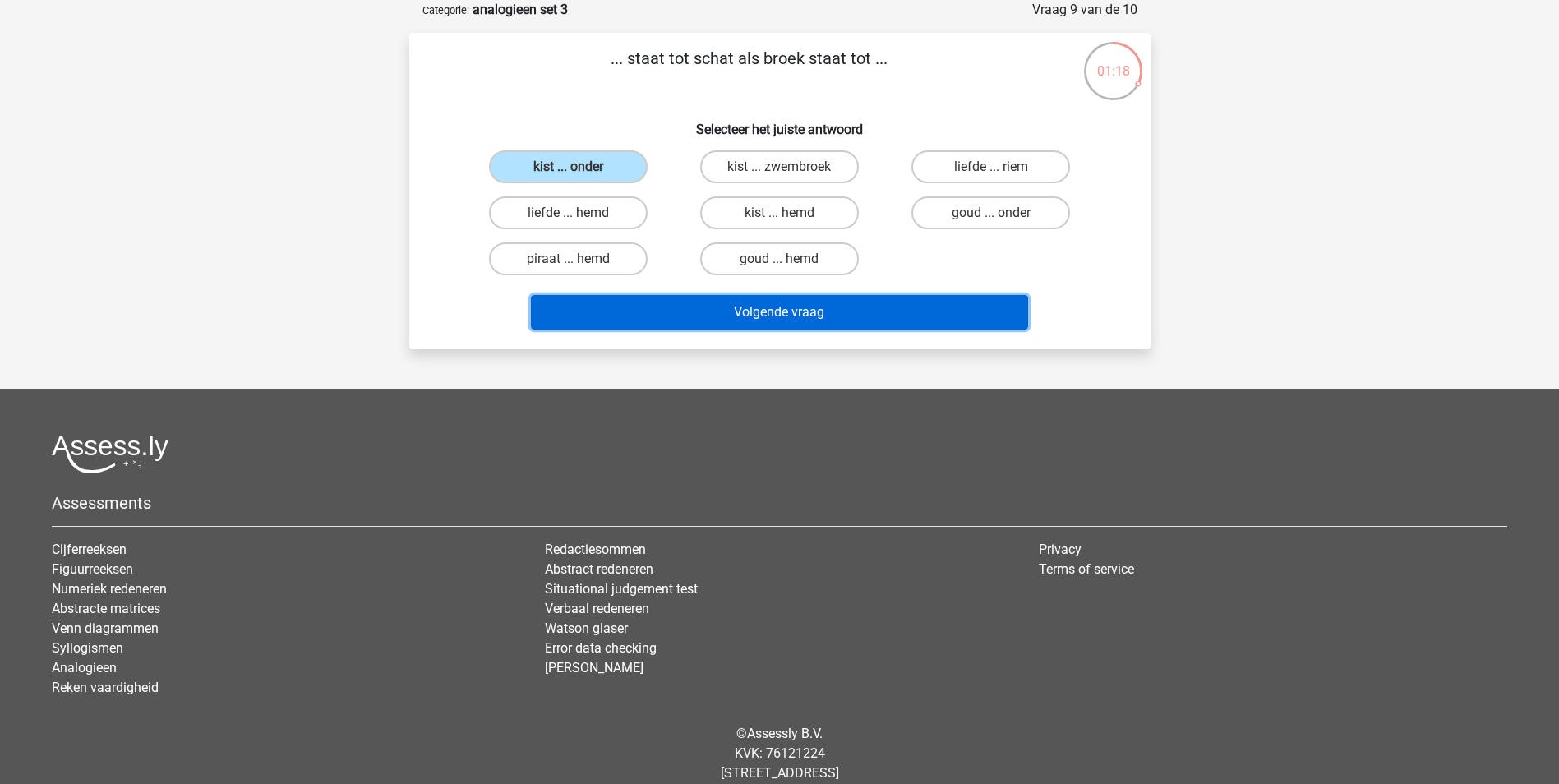
click at [705, 297] on button "Volgende vraag" at bounding box center [780, 312] width 497 height 35
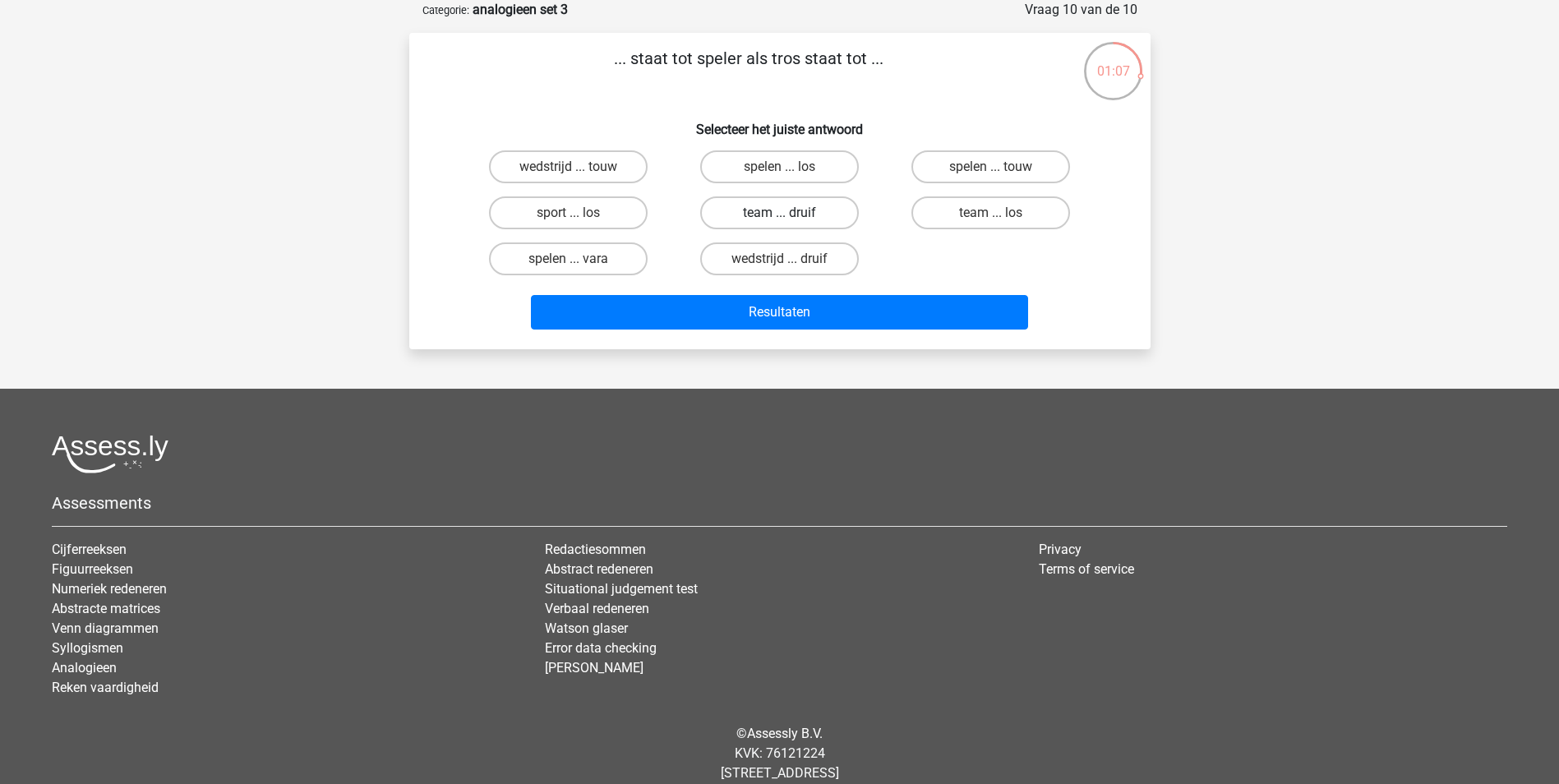
click at [747, 214] on label "team ... druif" at bounding box center [780, 212] width 159 height 33
click at [780, 214] on input "team ... druif" at bounding box center [784, 218] width 11 height 11
radio input "true"
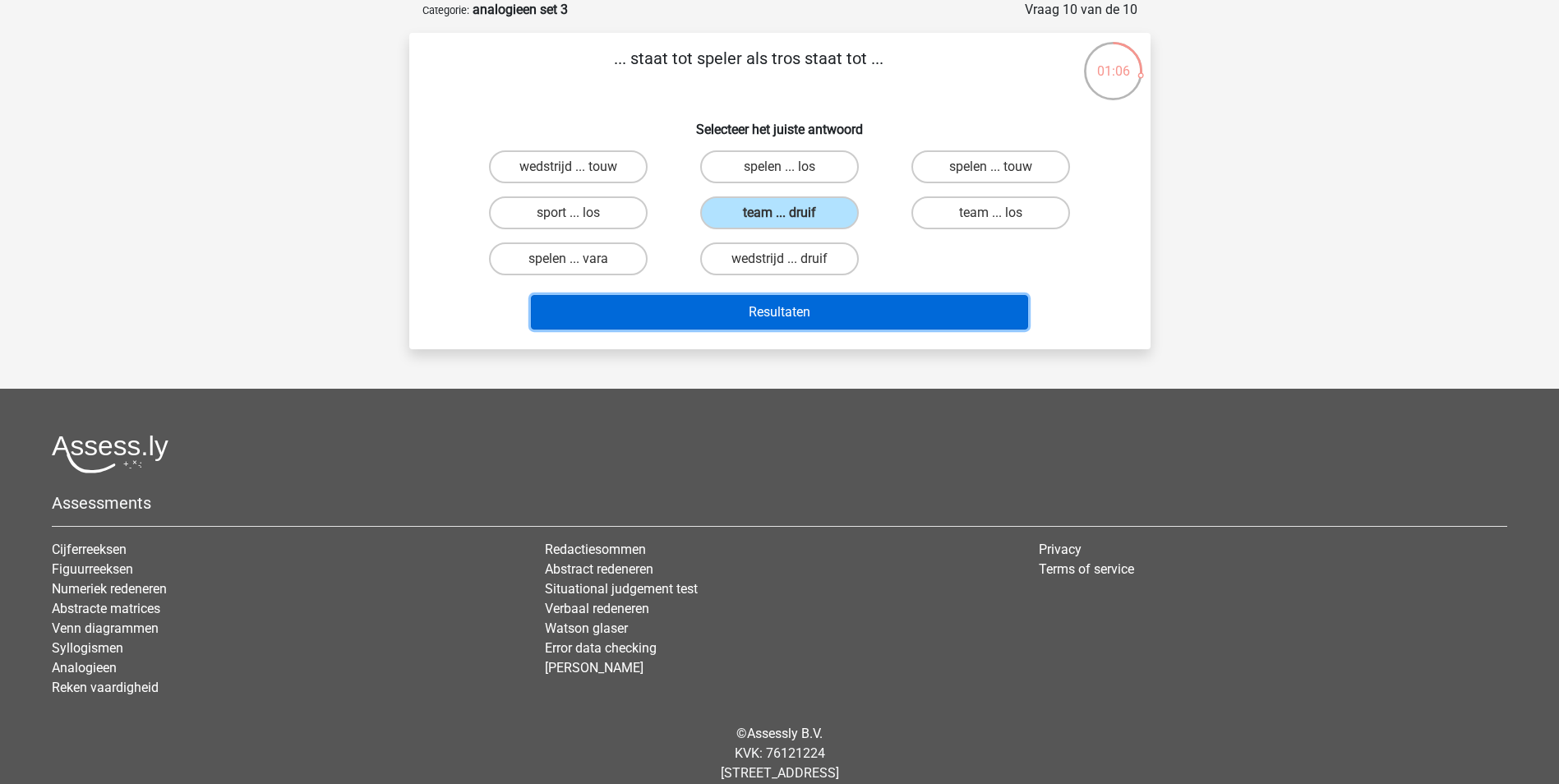
click at [756, 307] on button "Resultaten" at bounding box center [780, 312] width 497 height 35
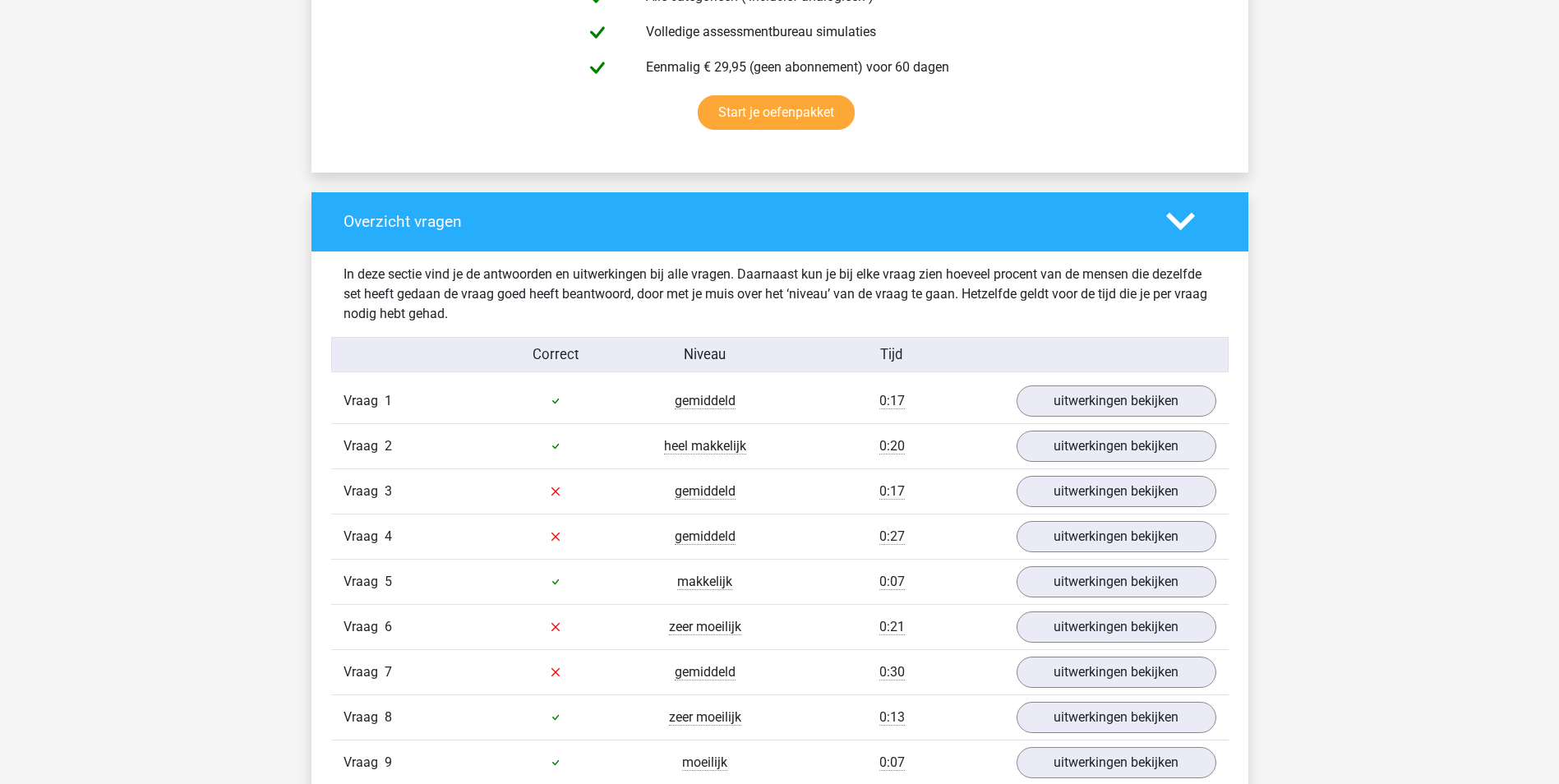
scroll to position [1068, 0]
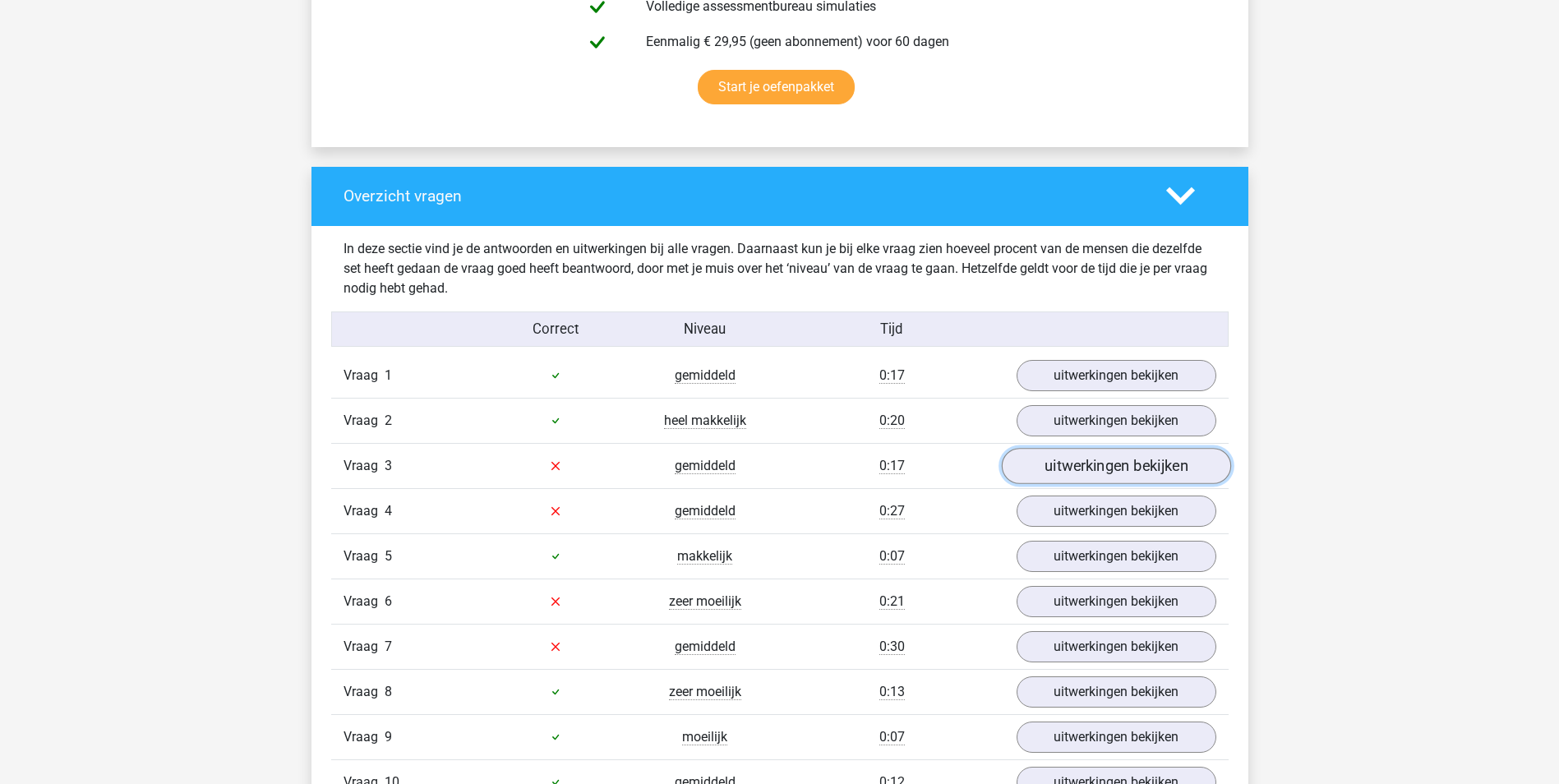
click at [1087, 463] on link "uitwerkingen bekijken" at bounding box center [1115, 465] width 229 height 36
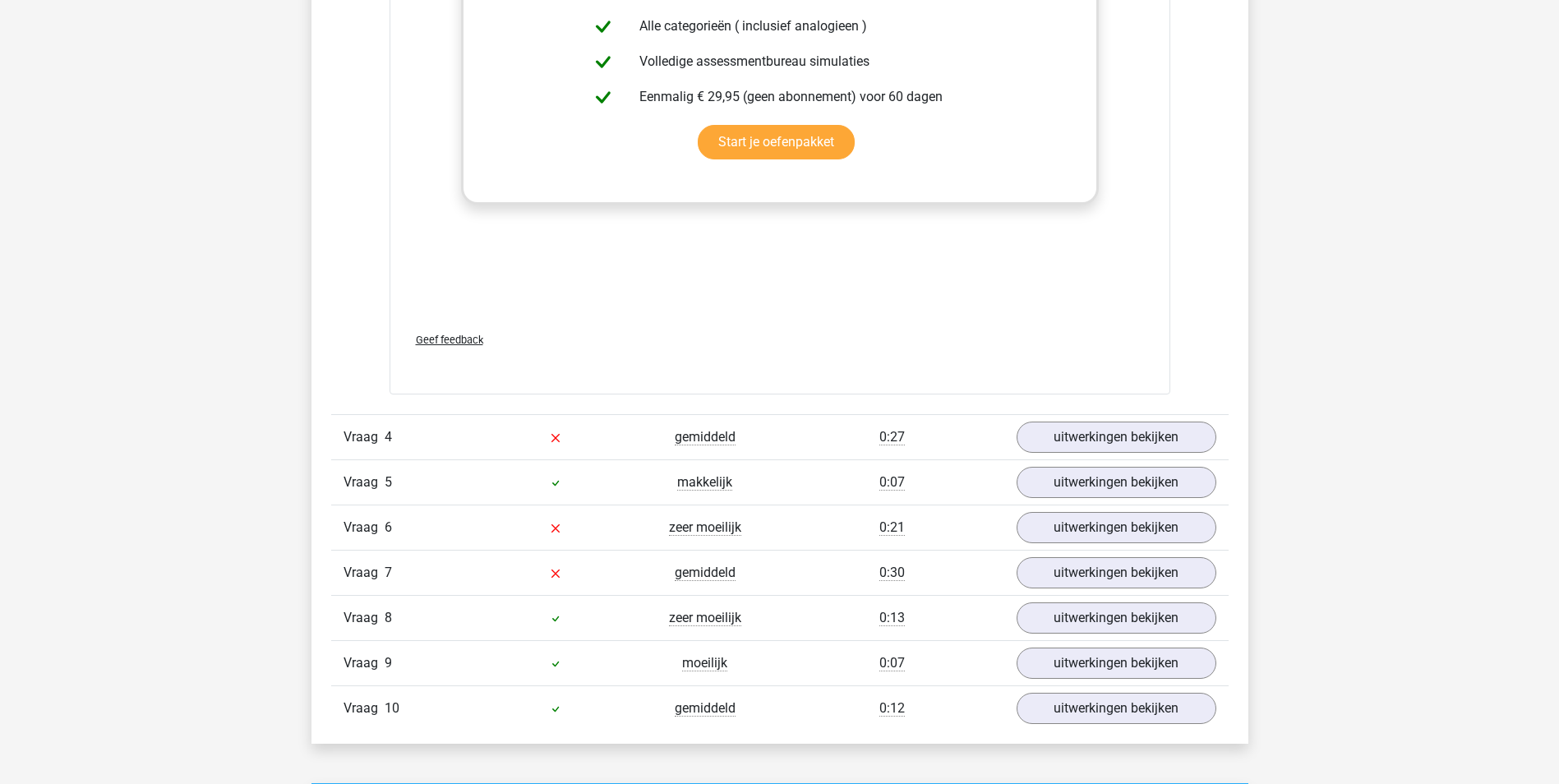
scroll to position [2053, 0]
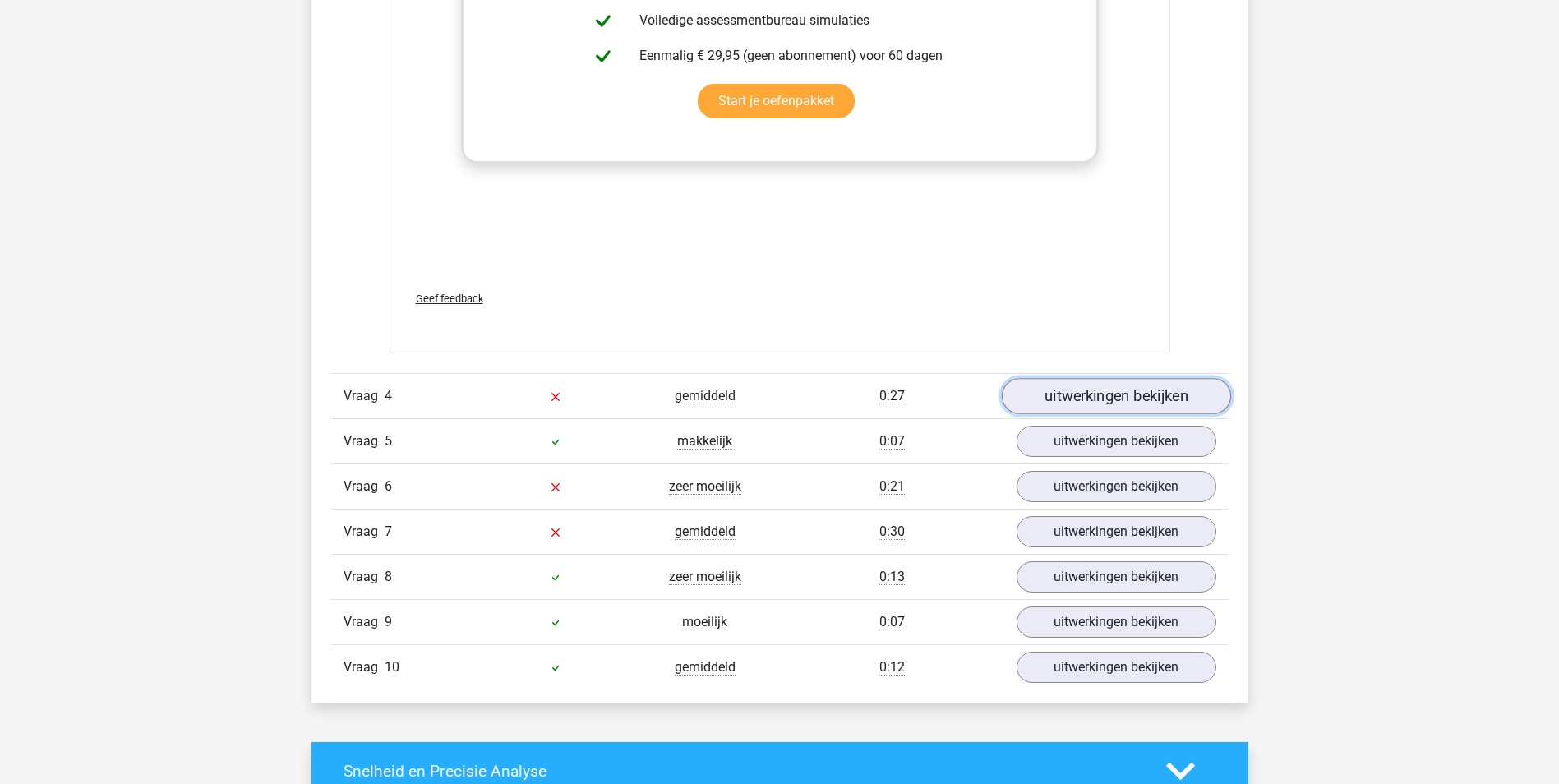
click at [1116, 393] on link "uitwerkingen bekijken" at bounding box center [1115, 395] width 229 height 36
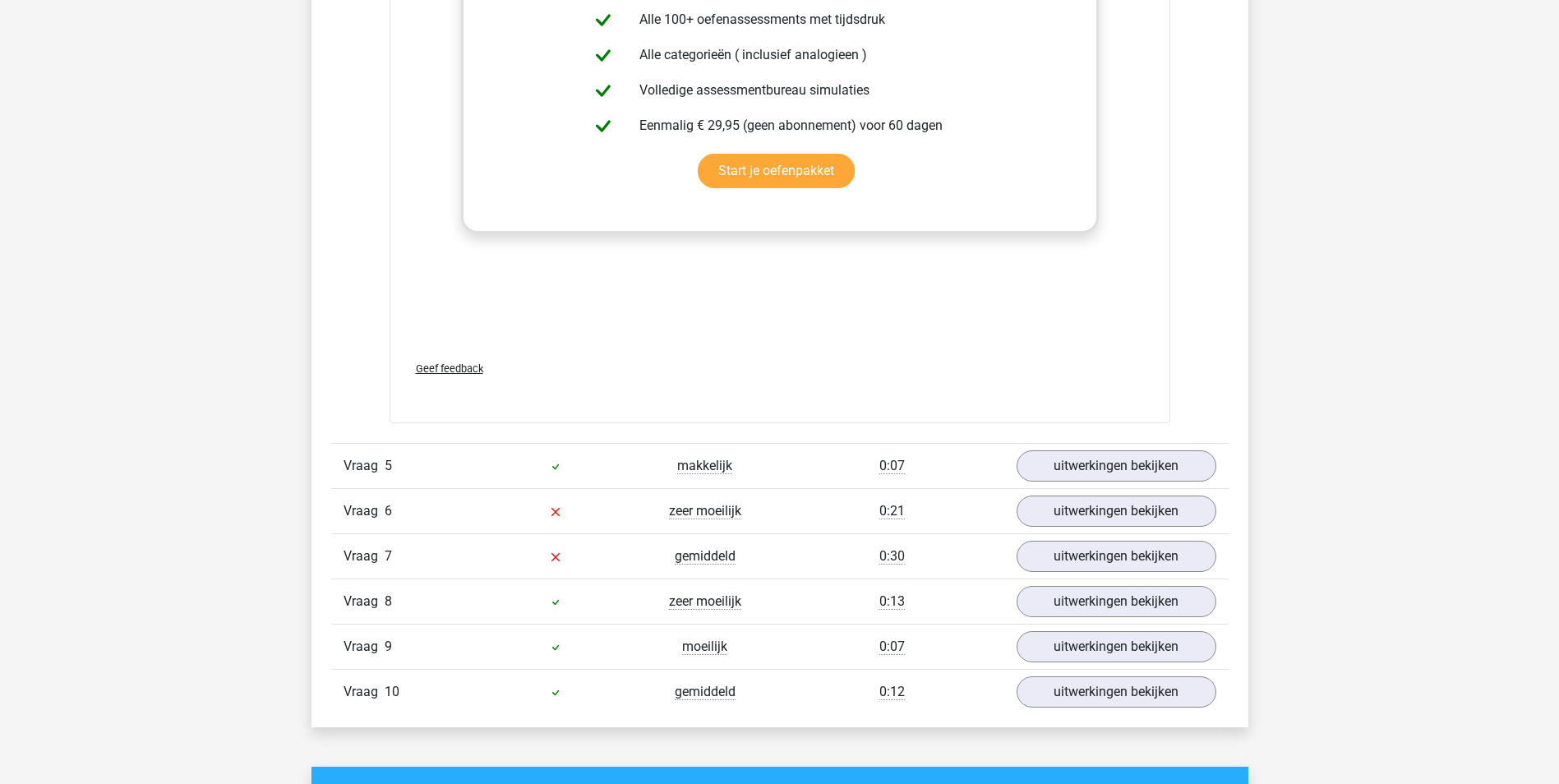
scroll to position [2957, 0]
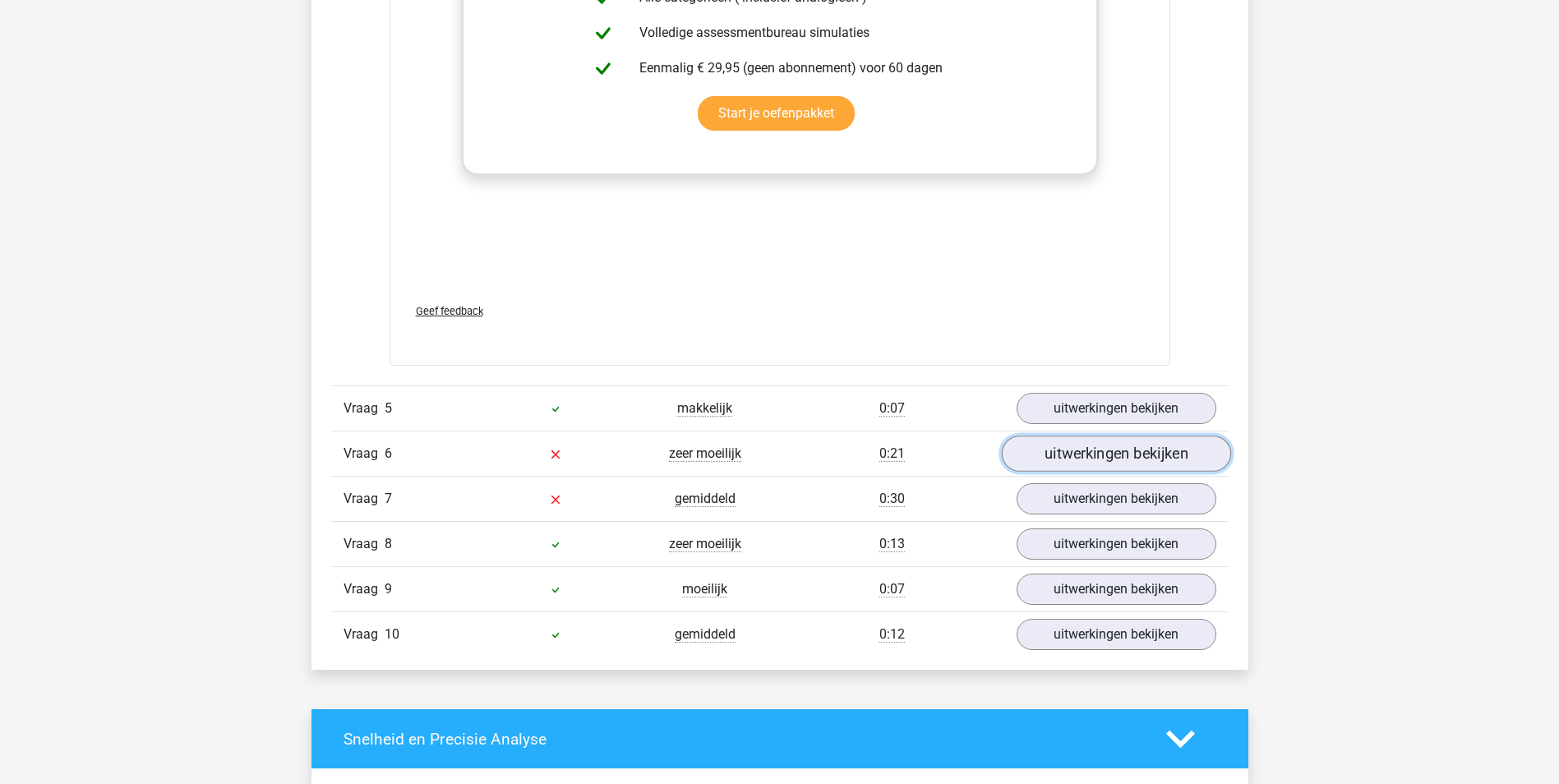
click at [1113, 456] on link "uitwerkingen bekijken" at bounding box center [1115, 453] width 229 height 36
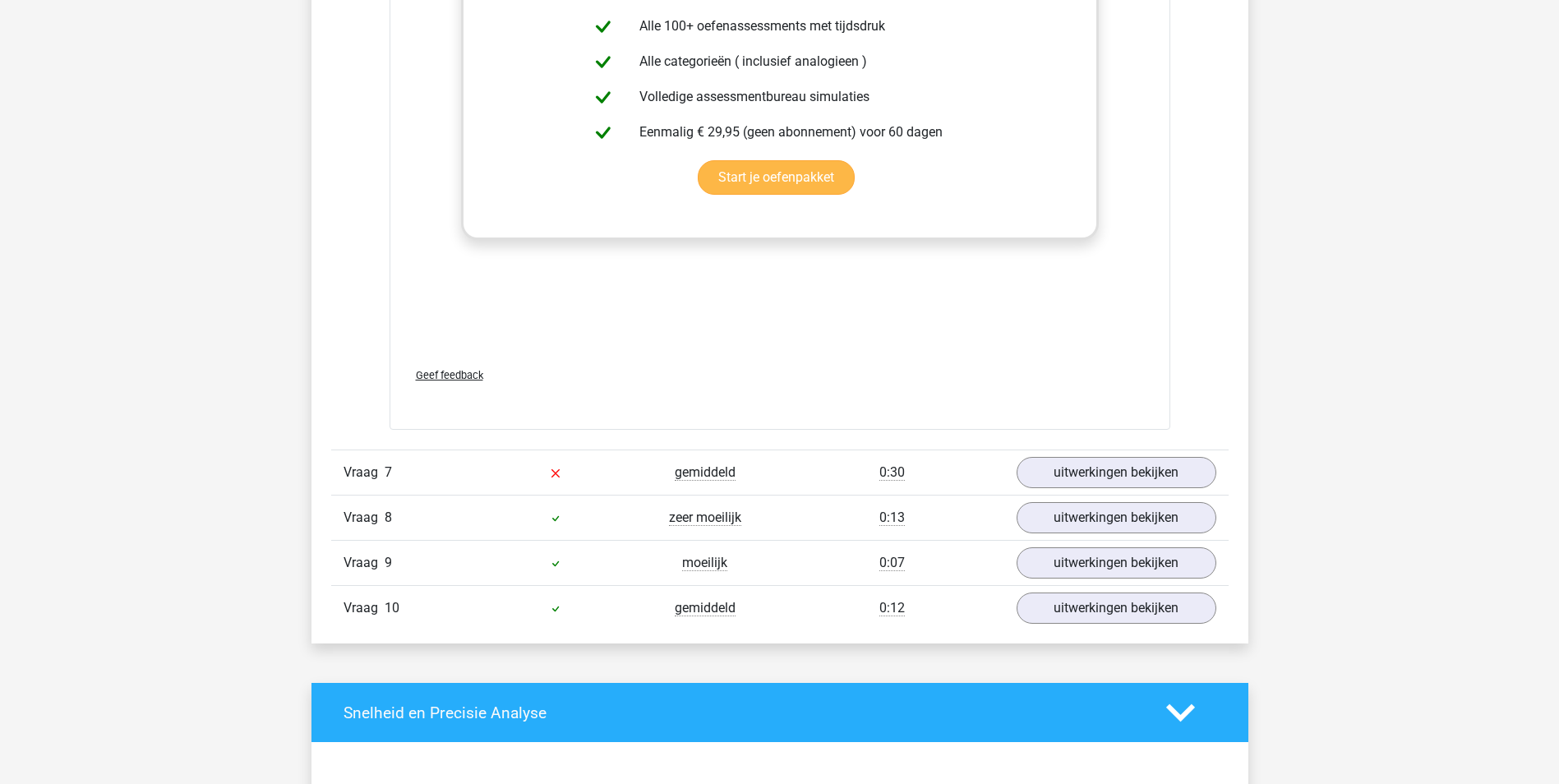
scroll to position [3860, 0]
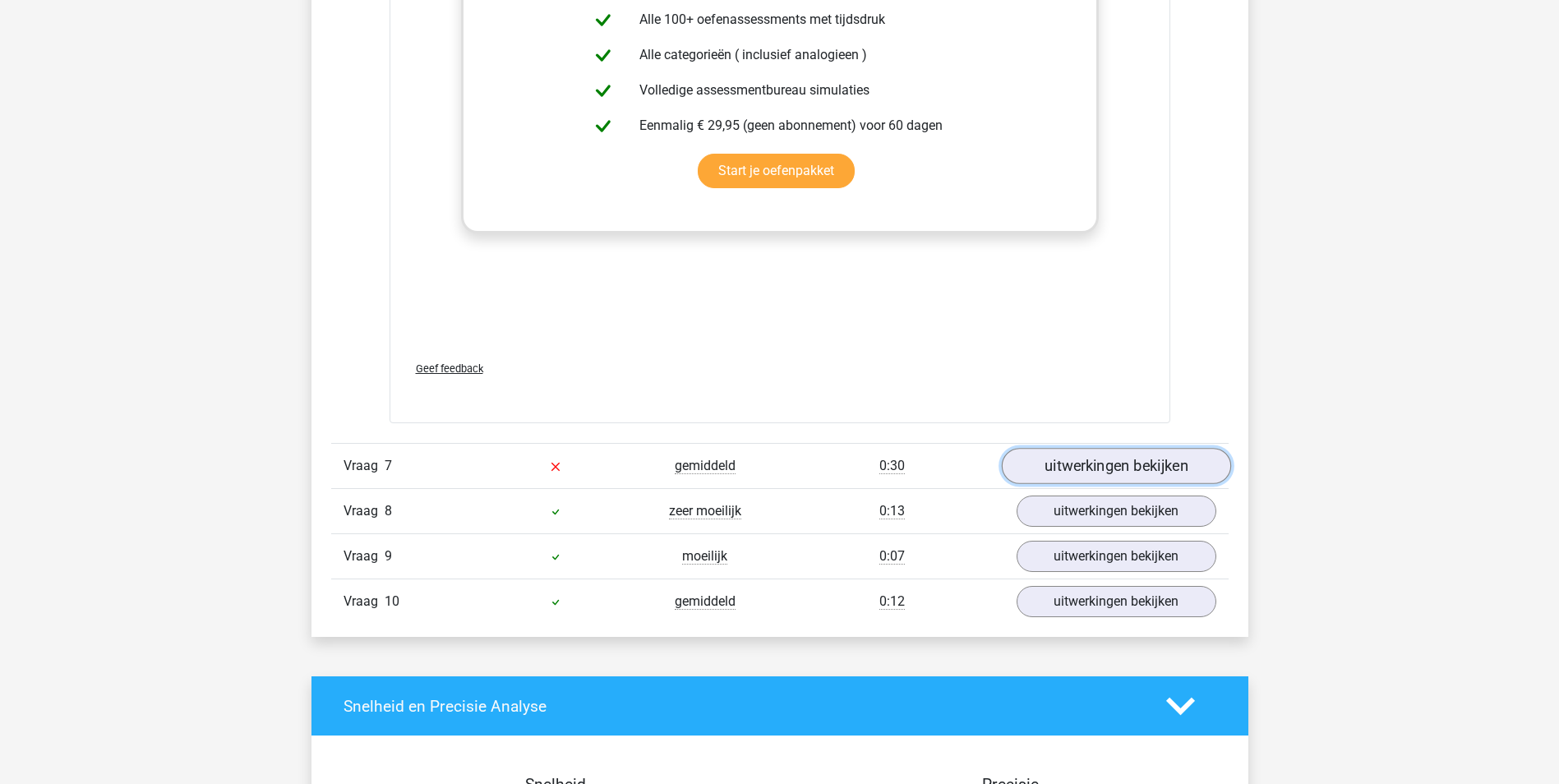
click at [1067, 465] on link "uitwerkingen bekijken" at bounding box center [1115, 465] width 229 height 36
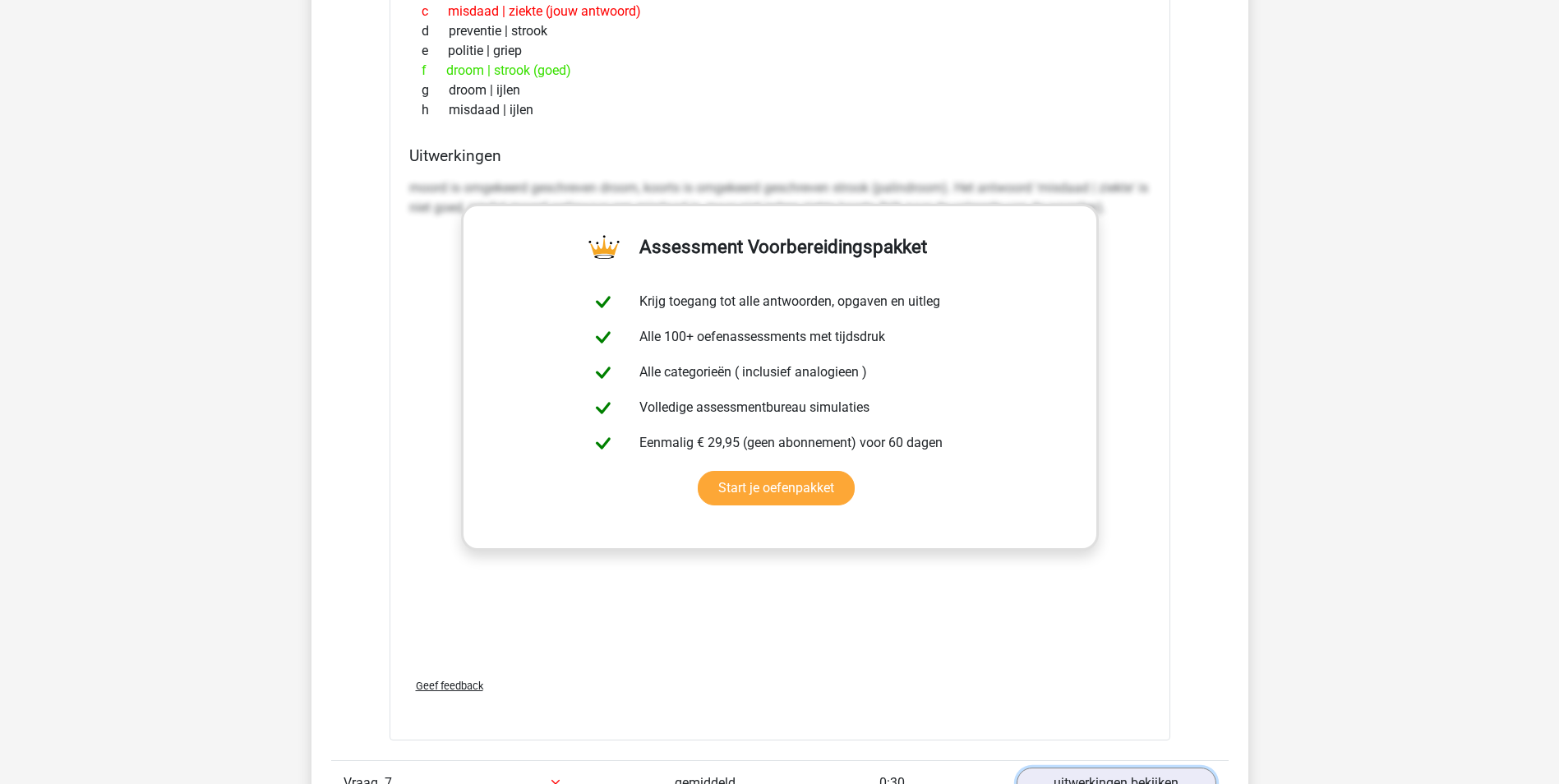
scroll to position [3121, 0]
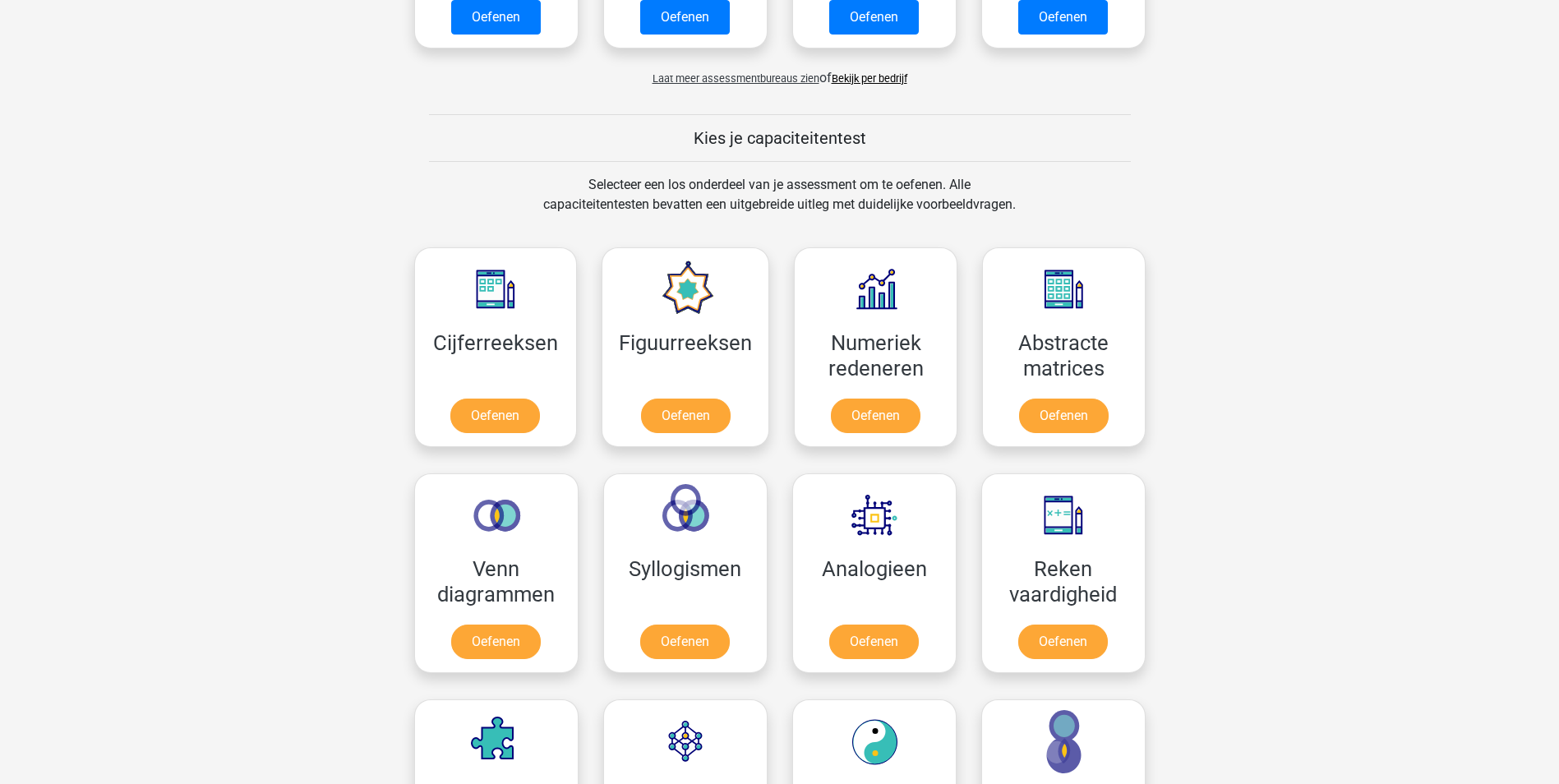
scroll to position [575, 0]
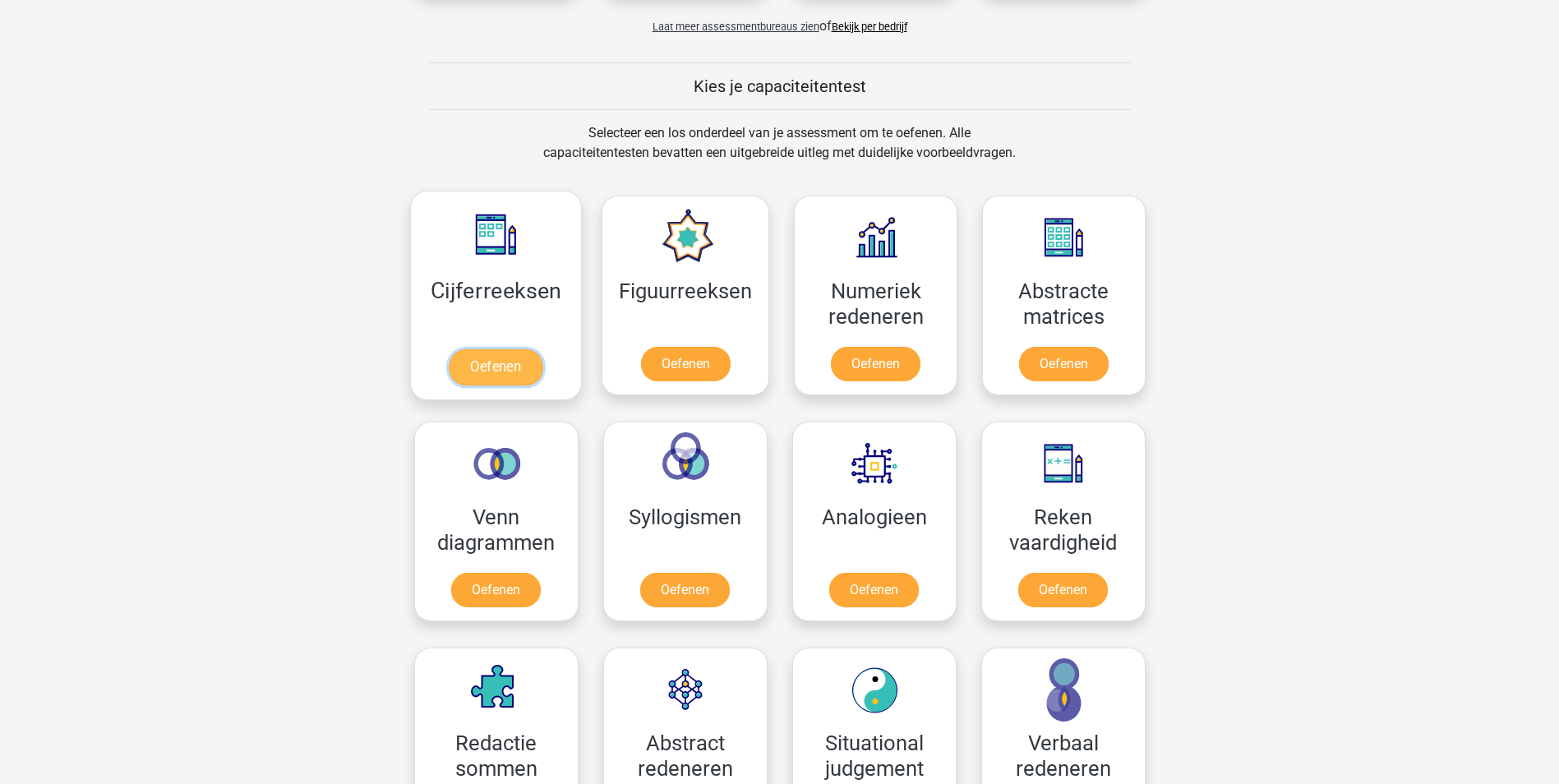
click at [498, 373] on link "Oefenen" at bounding box center [495, 367] width 94 height 36
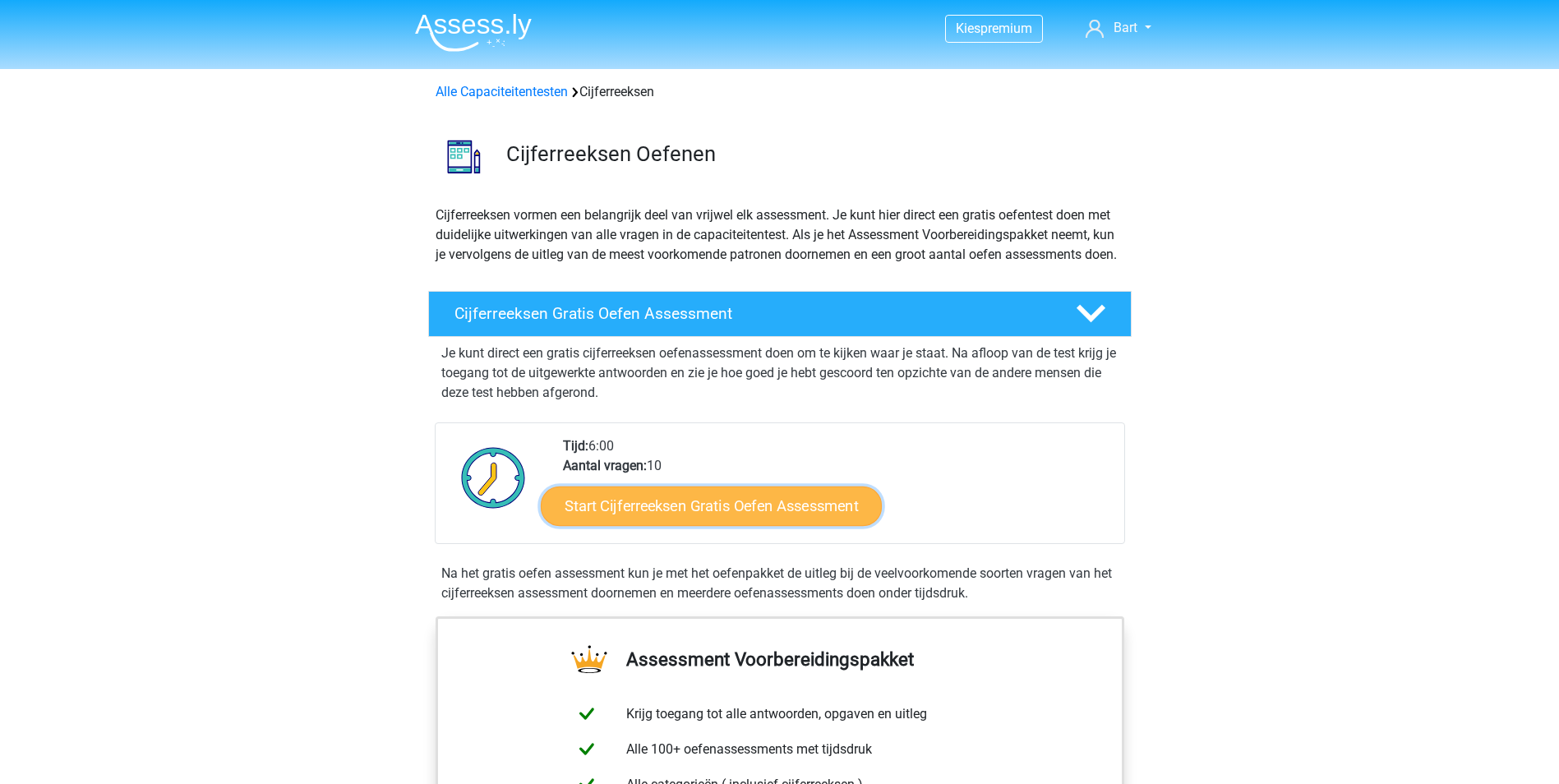
click at [725, 520] on link "Start Cijferreeksen Gratis Oefen Assessment" at bounding box center [711, 505] width 341 height 39
click at [1084, 327] on icon at bounding box center [1090, 313] width 29 height 29
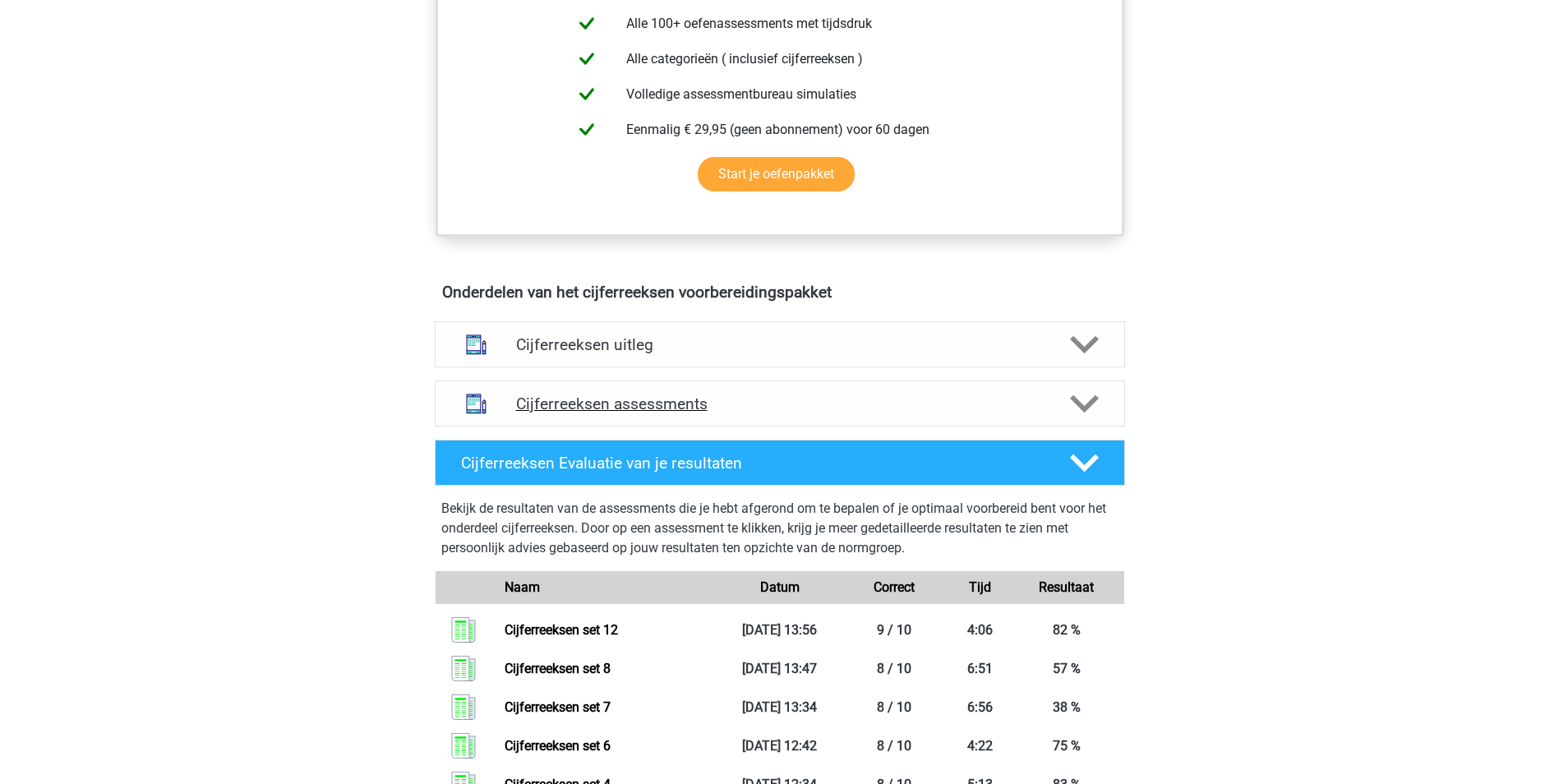
scroll to position [410, 0]
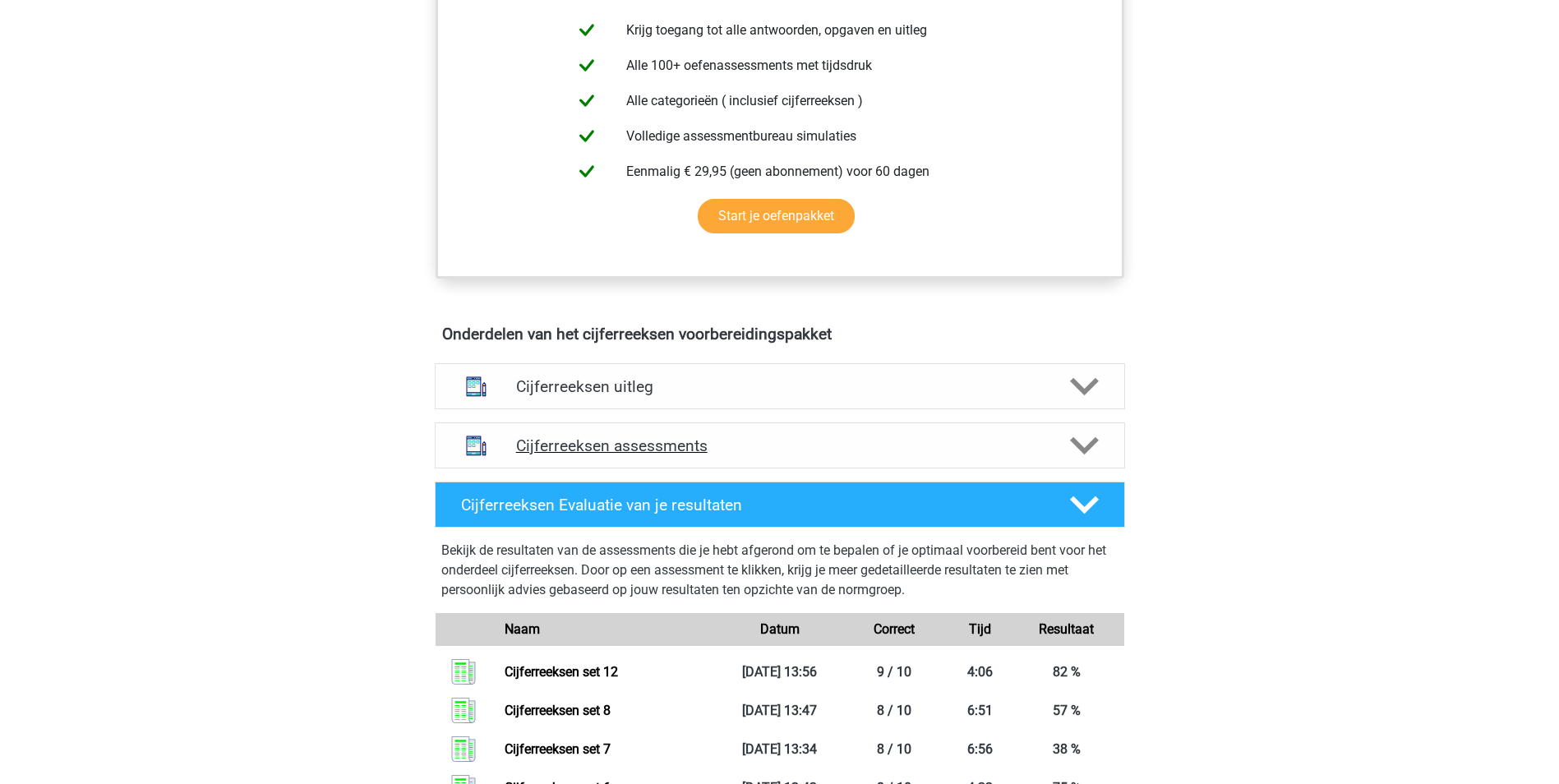
click at [1088, 455] on polygon at bounding box center [1083, 446] width 29 height 18
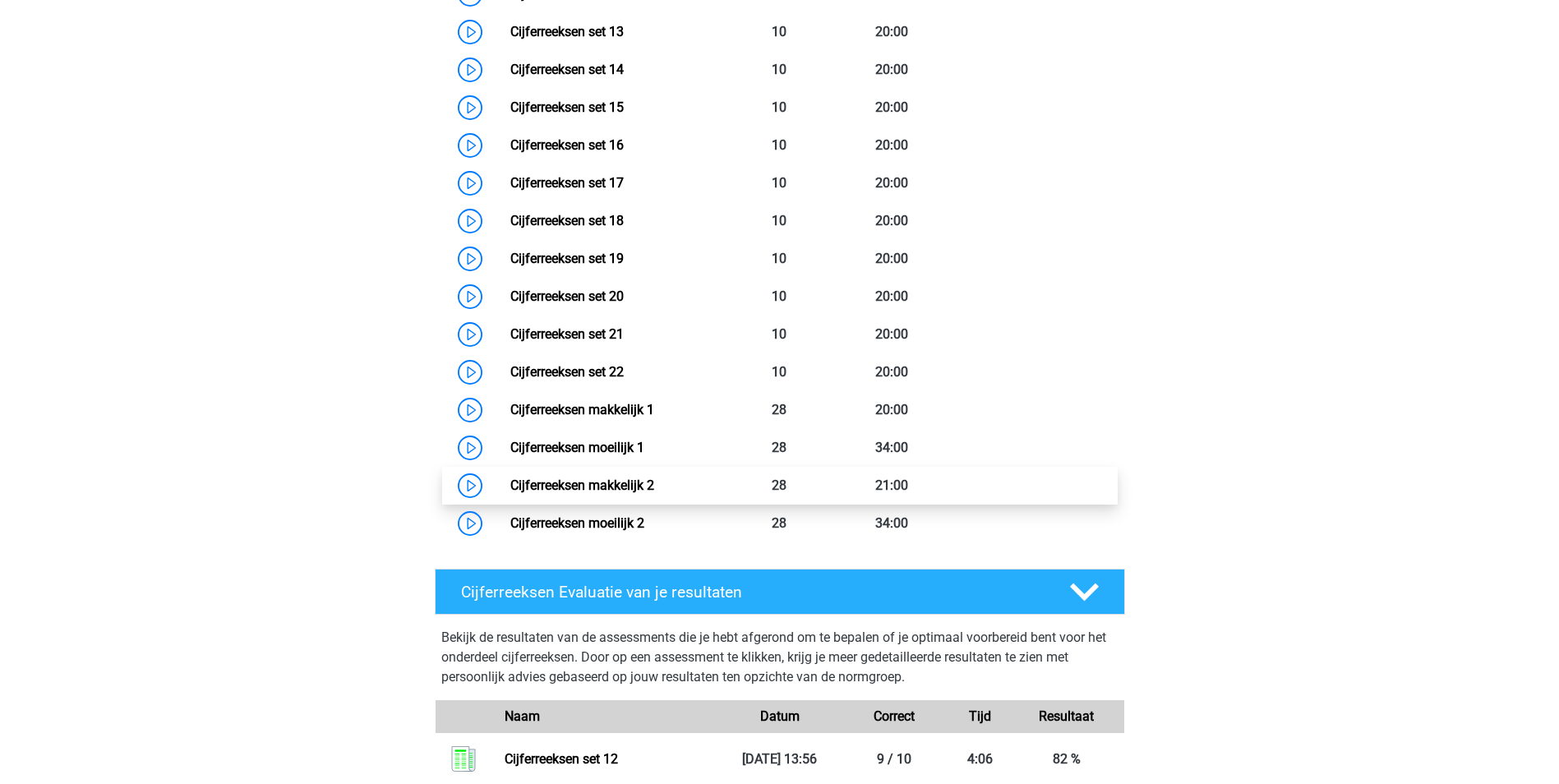
scroll to position [1396, 0]
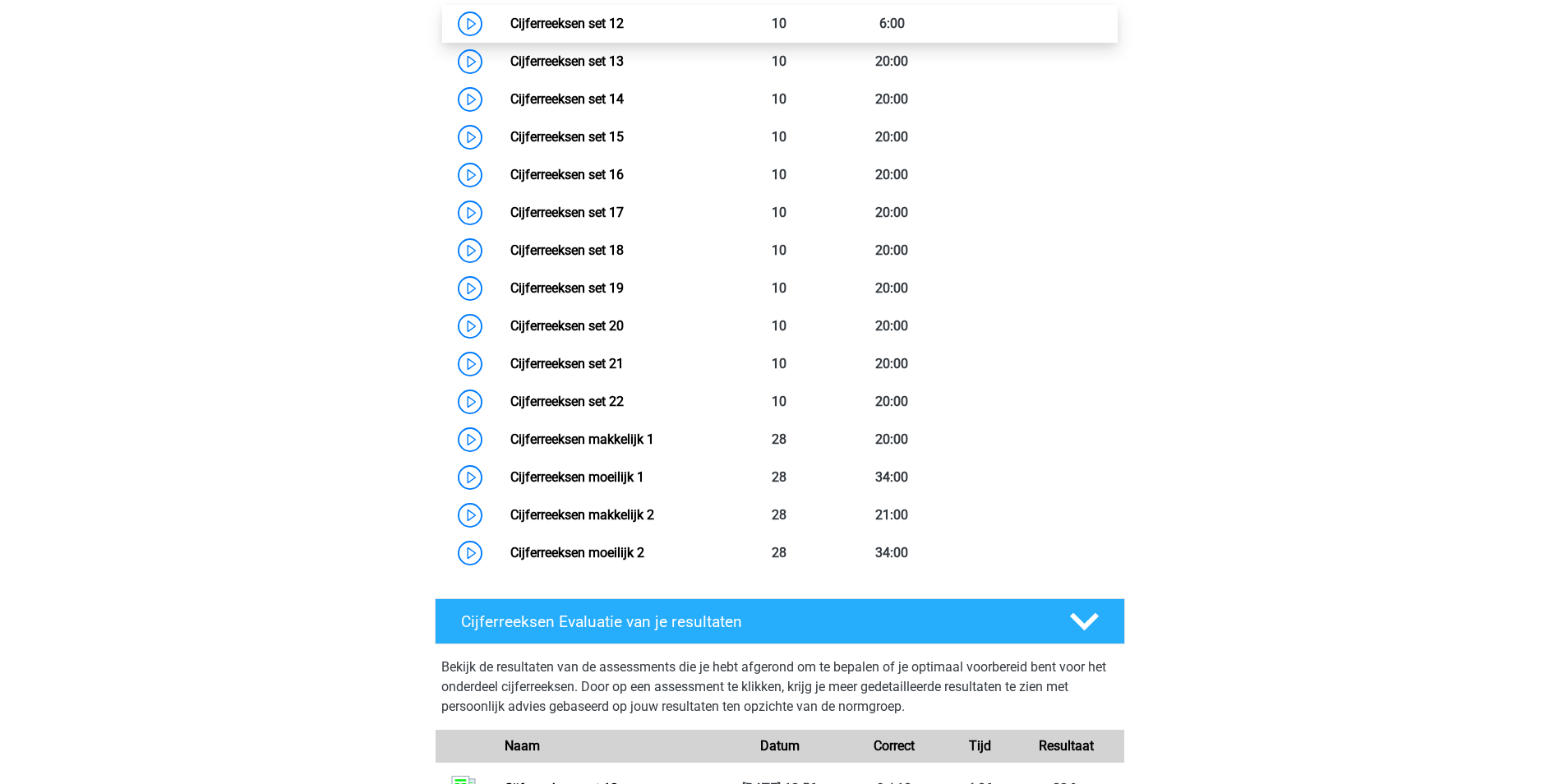
click at [565, 32] on link "Cijferreeksen set 12" at bounding box center [566, 24] width 113 height 16
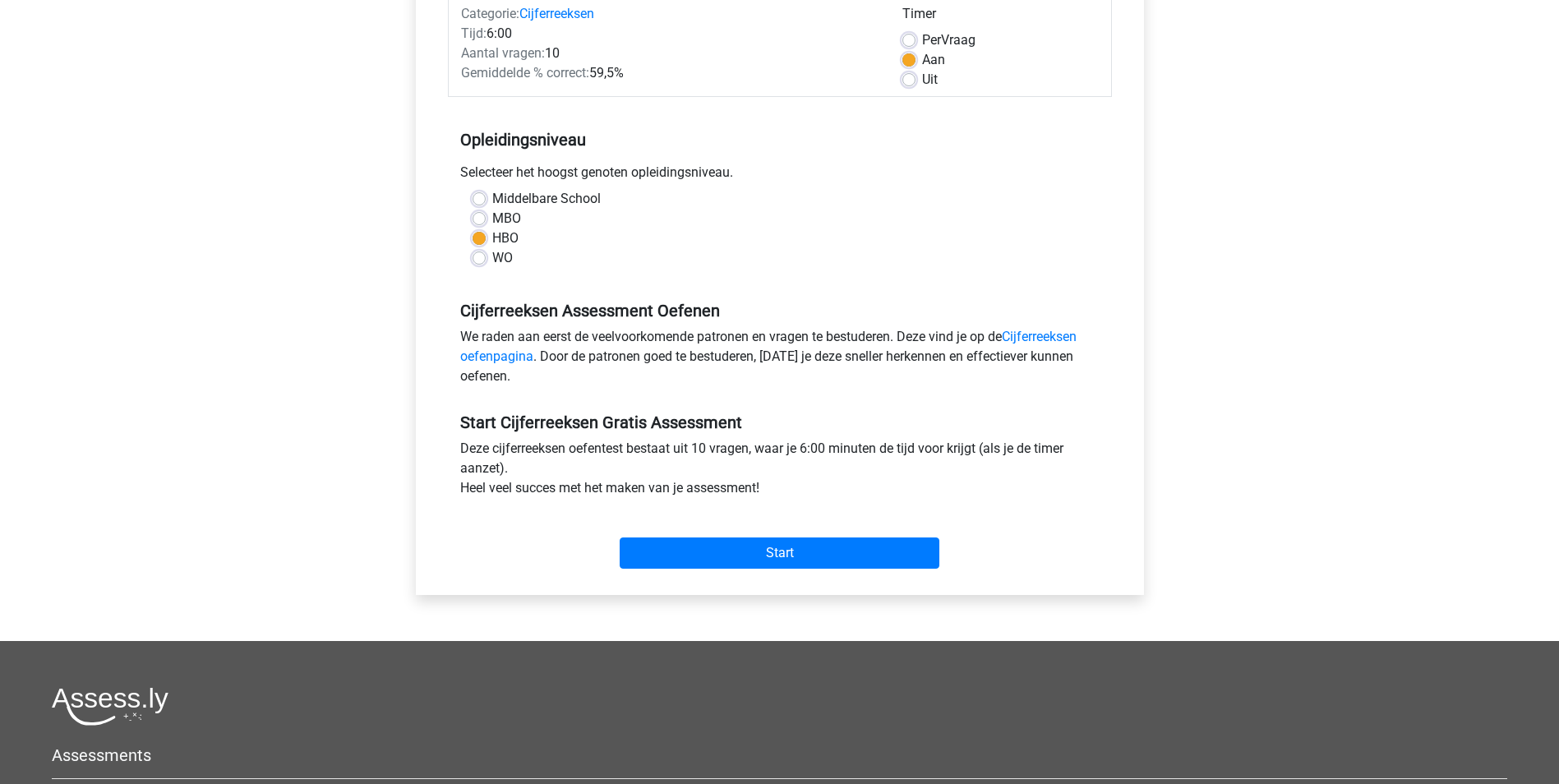
scroll to position [247, 0]
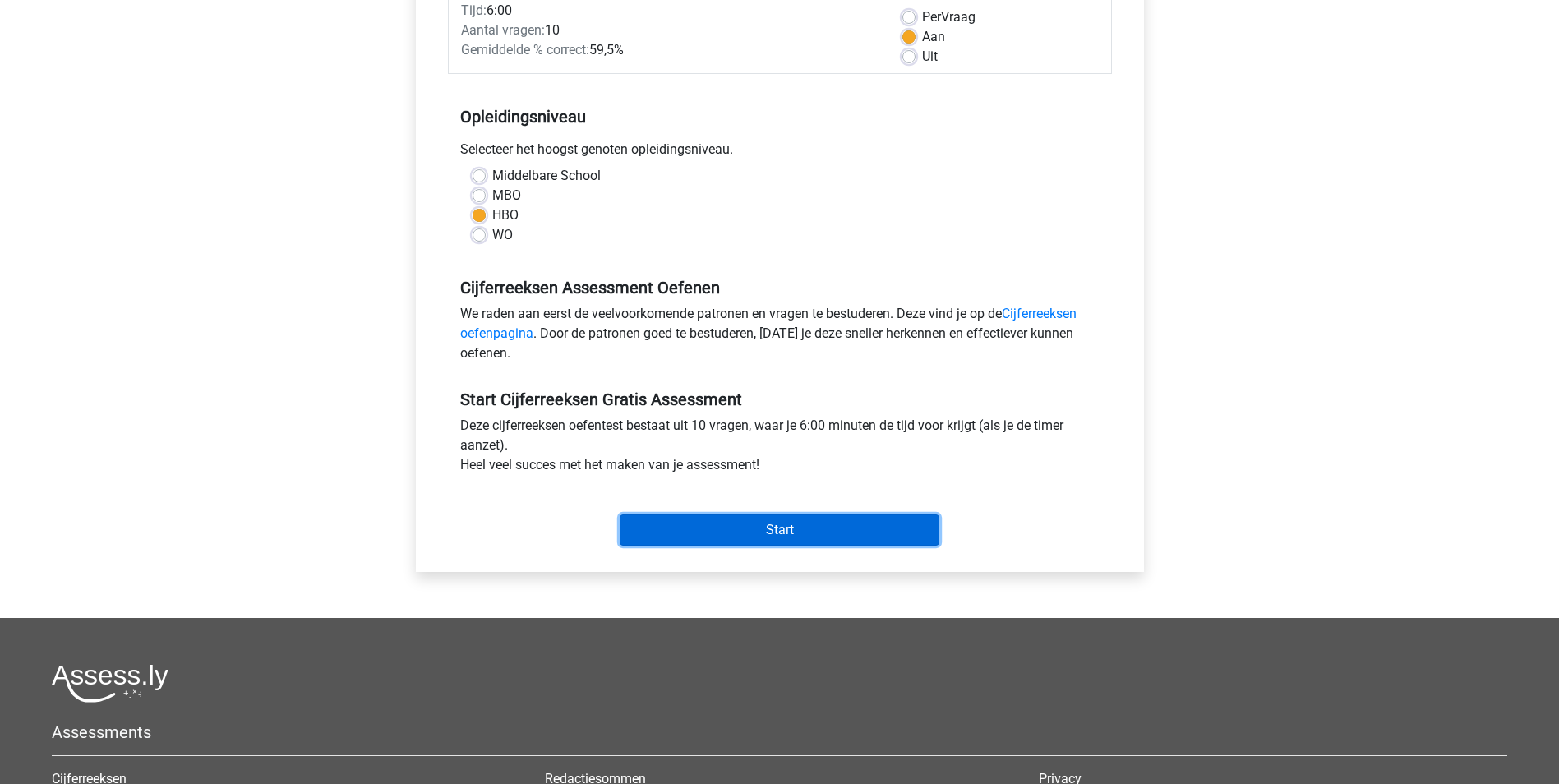
click at [729, 539] on input "Start" at bounding box center [780, 530] width 320 height 32
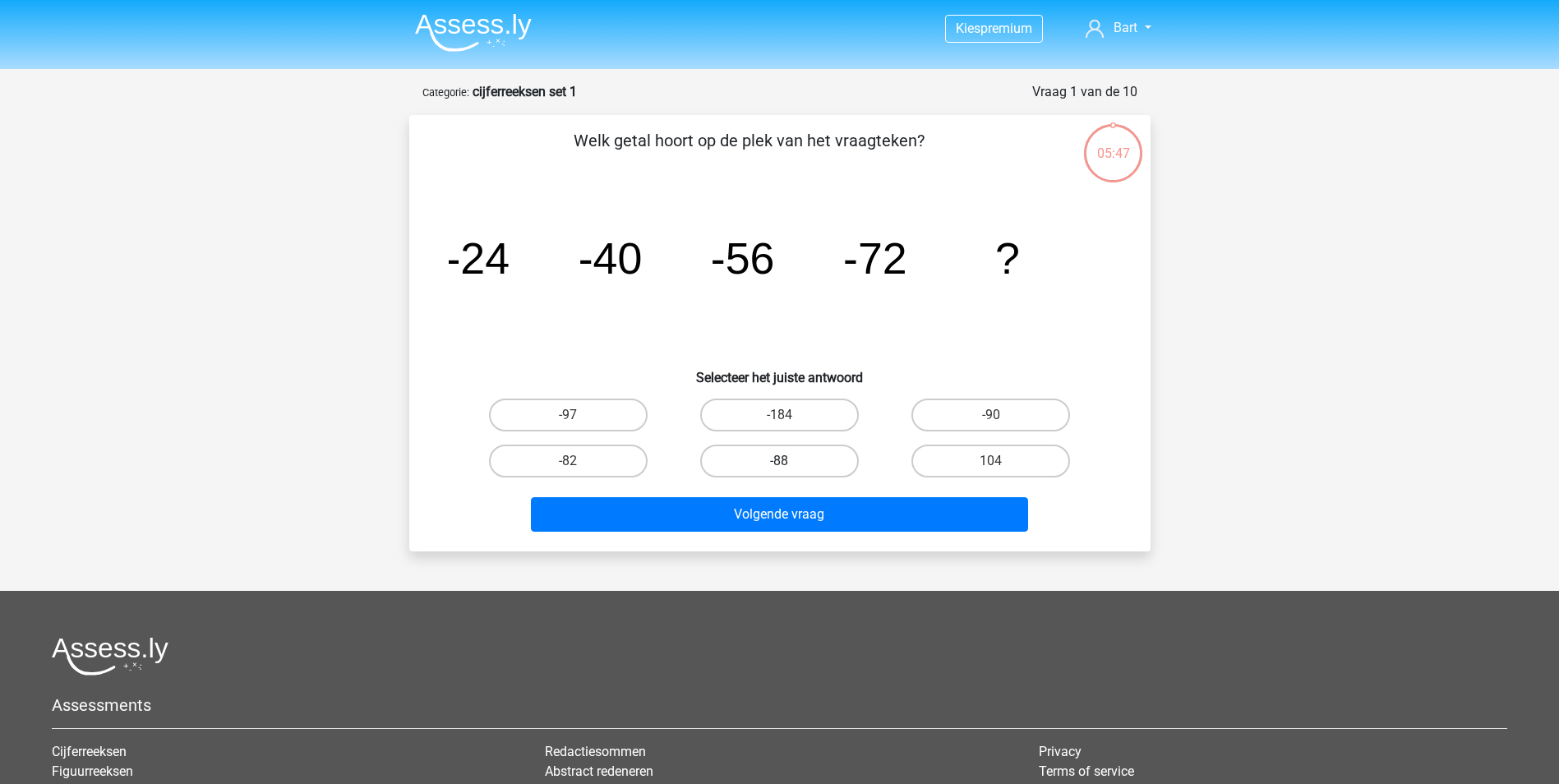
click at [775, 464] on label "-88" at bounding box center [780, 461] width 159 height 33
click at [780, 464] on input "-88" at bounding box center [784, 465] width 11 height 11
radio input "true"
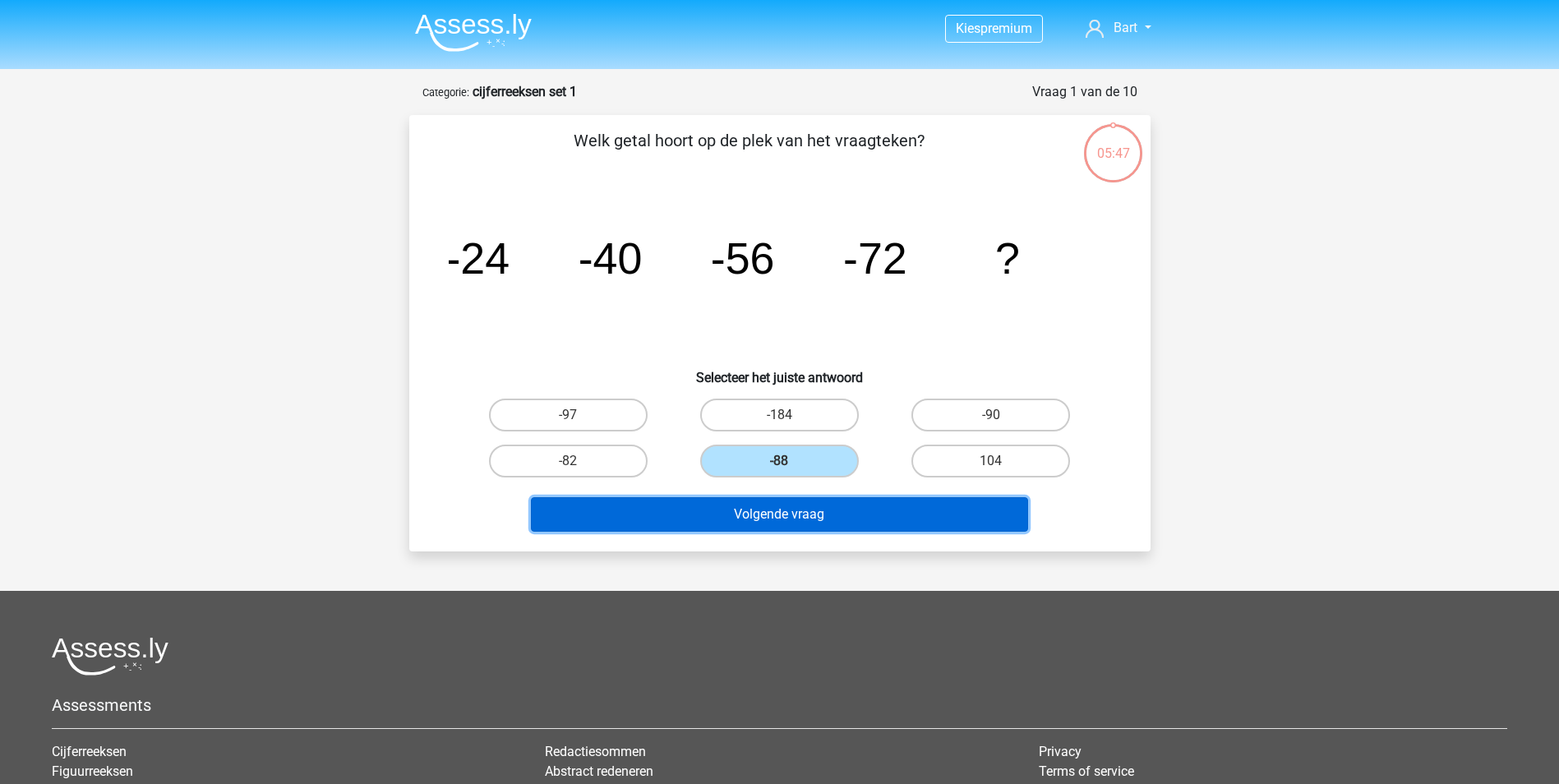
click at [779, 515] on button "Volgende vraag" at bounding box center [780, 514] width 497 height 35
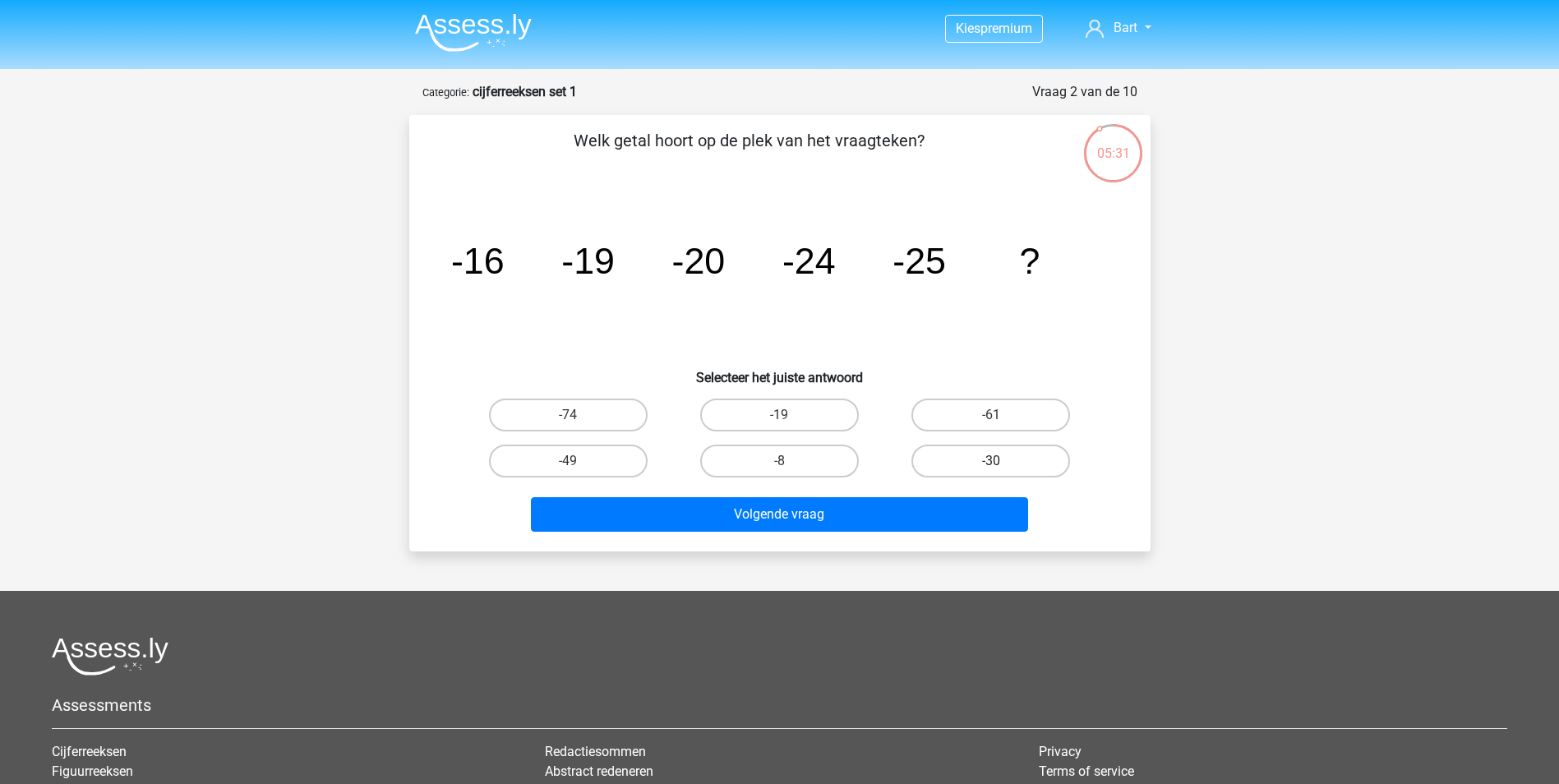
click at [980, 460] on label "-30" at bounding box center [991, 461] width 159 height 33
click at [991, 461] on input "-30" at bounding box center [996, 465] width 11 height 11
radio input "true"
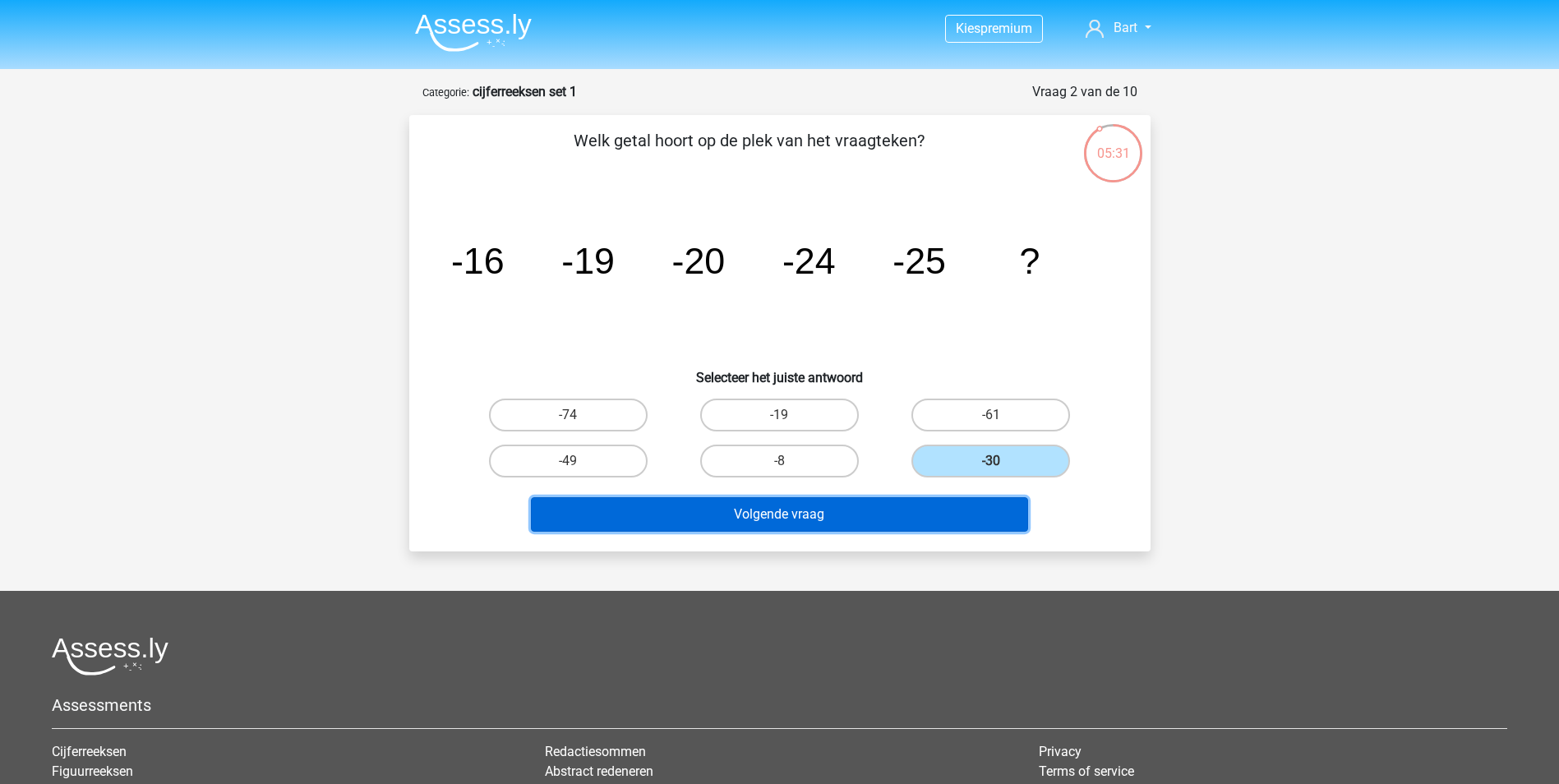
click at [890, 516] on button "Volgende vraag" at bounding box center [780, 514] width 497 height 35
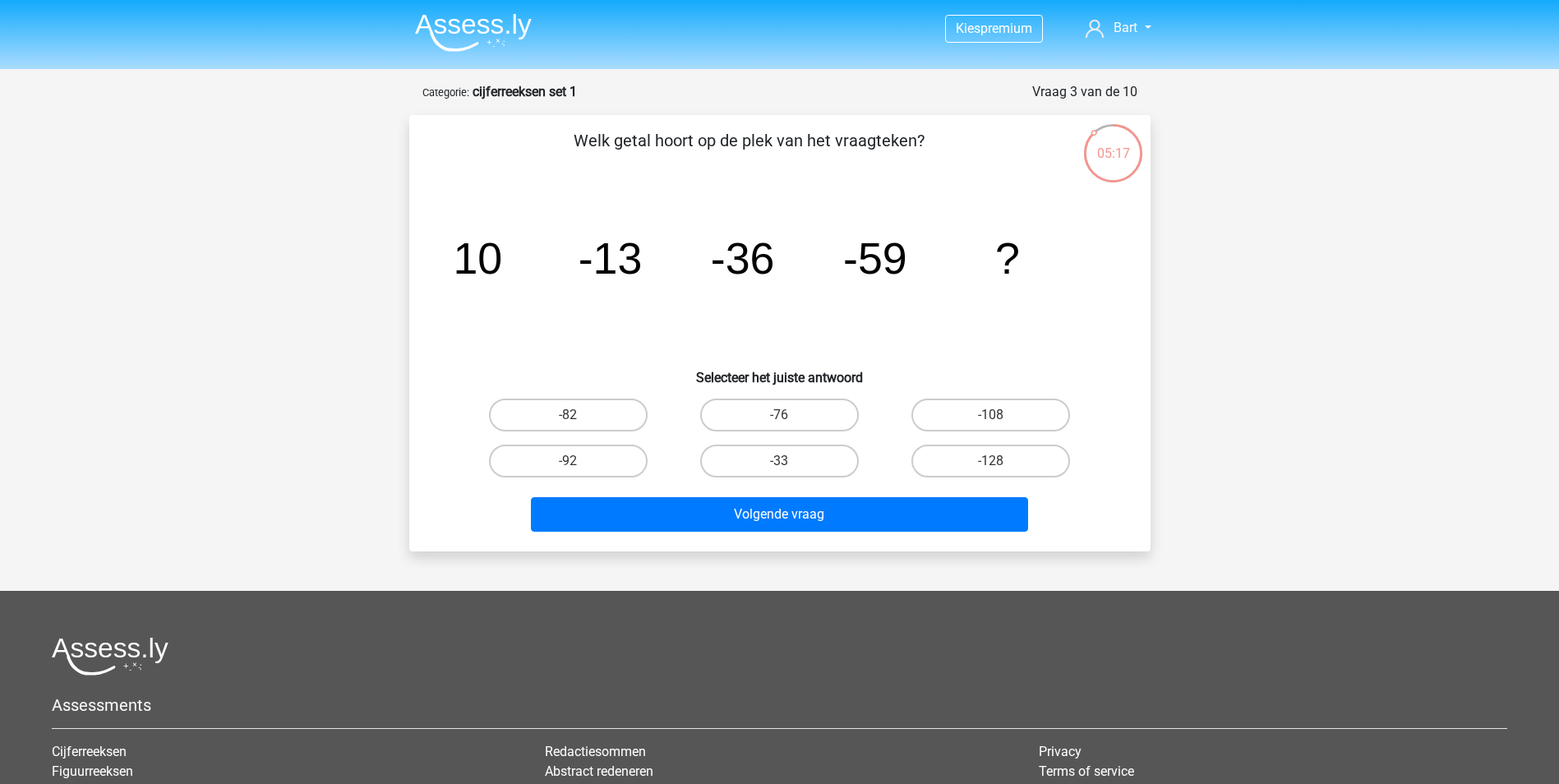
drag, startPoint x: 578, startPoint y: 404, endPoint x: 627, endPoint y: 441, distance: 61.4
click at [578, 404] on label "-82" at bounding box center [568, 414] width 159 height 33
click at [578, 415] on input "-82" at bounding box center [572, 420] width 11 height 11
radio input "true"
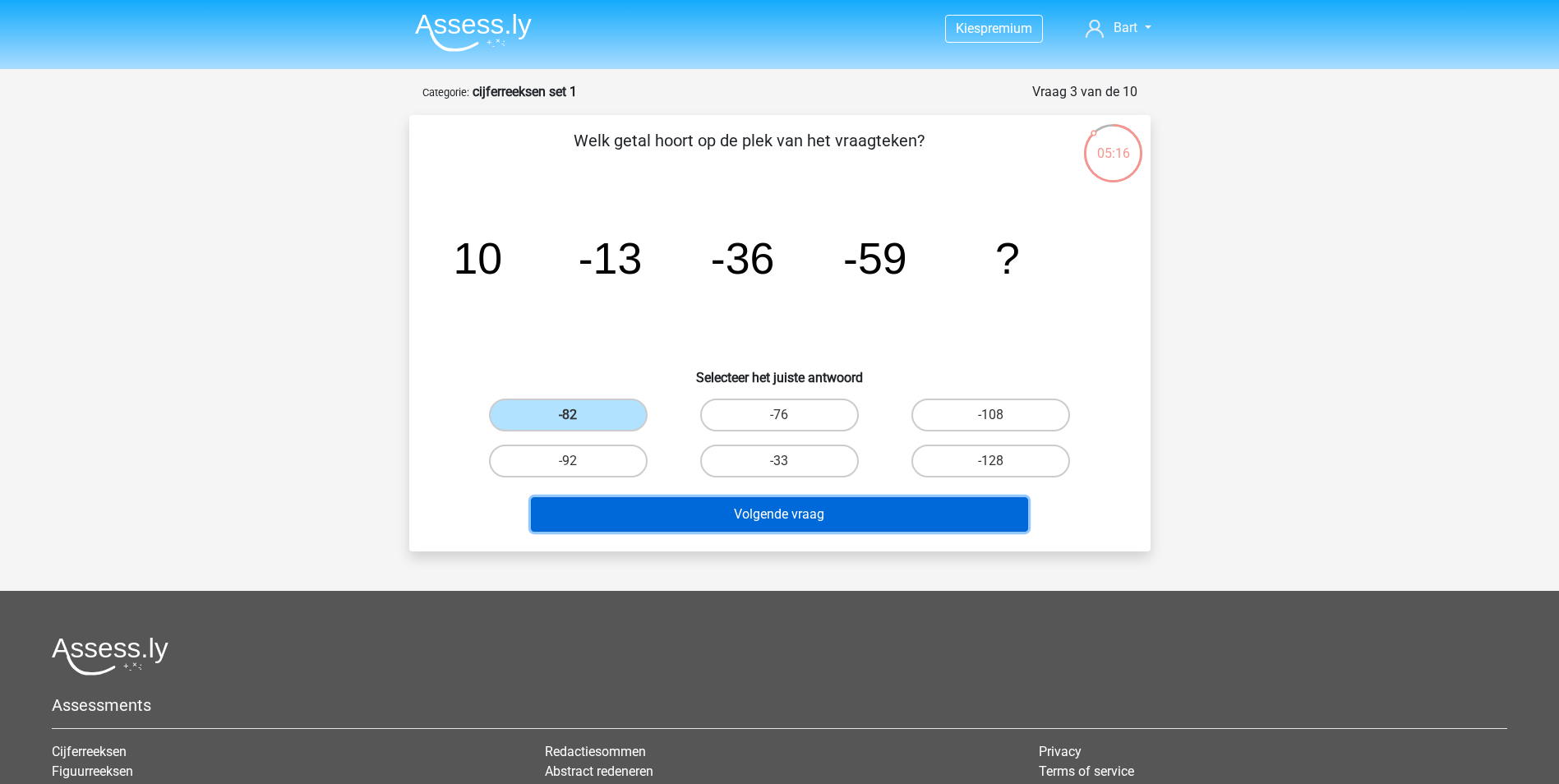
click at [730, 510] on button "Volgende vraag" at bounding box center [780, 514] width 497 height 35
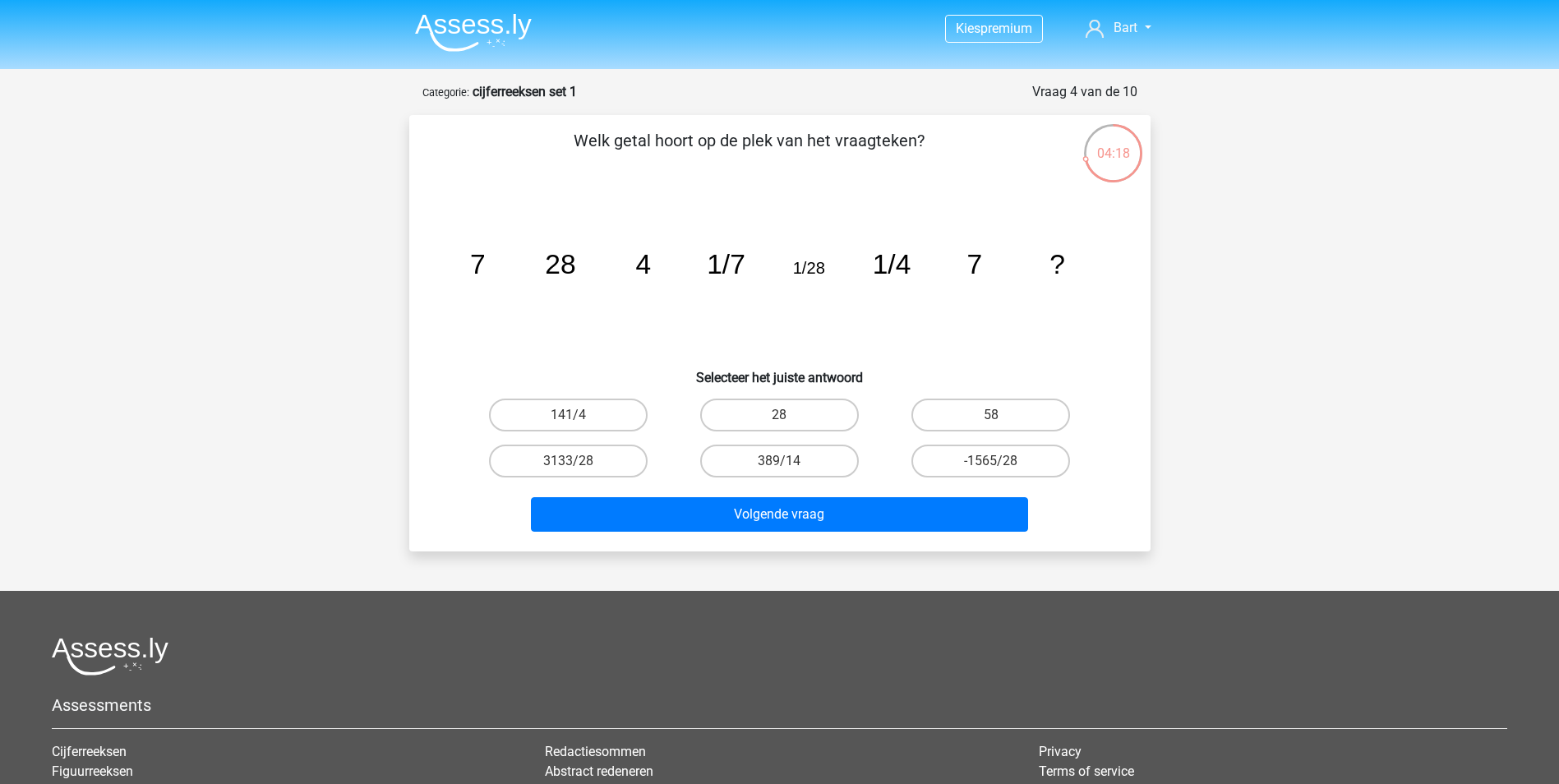
drag, startPoint x: 935, startPoint y: 408, endPoint x: 872, endPoint y: 444, distance: 72.6
click at [935, 408] on label "58" at bounding box center [991, 414] width 159 height 33
click at [991, 415] on input "58" at bounding box center [996, 420] width 11 height 11
radio input "true"
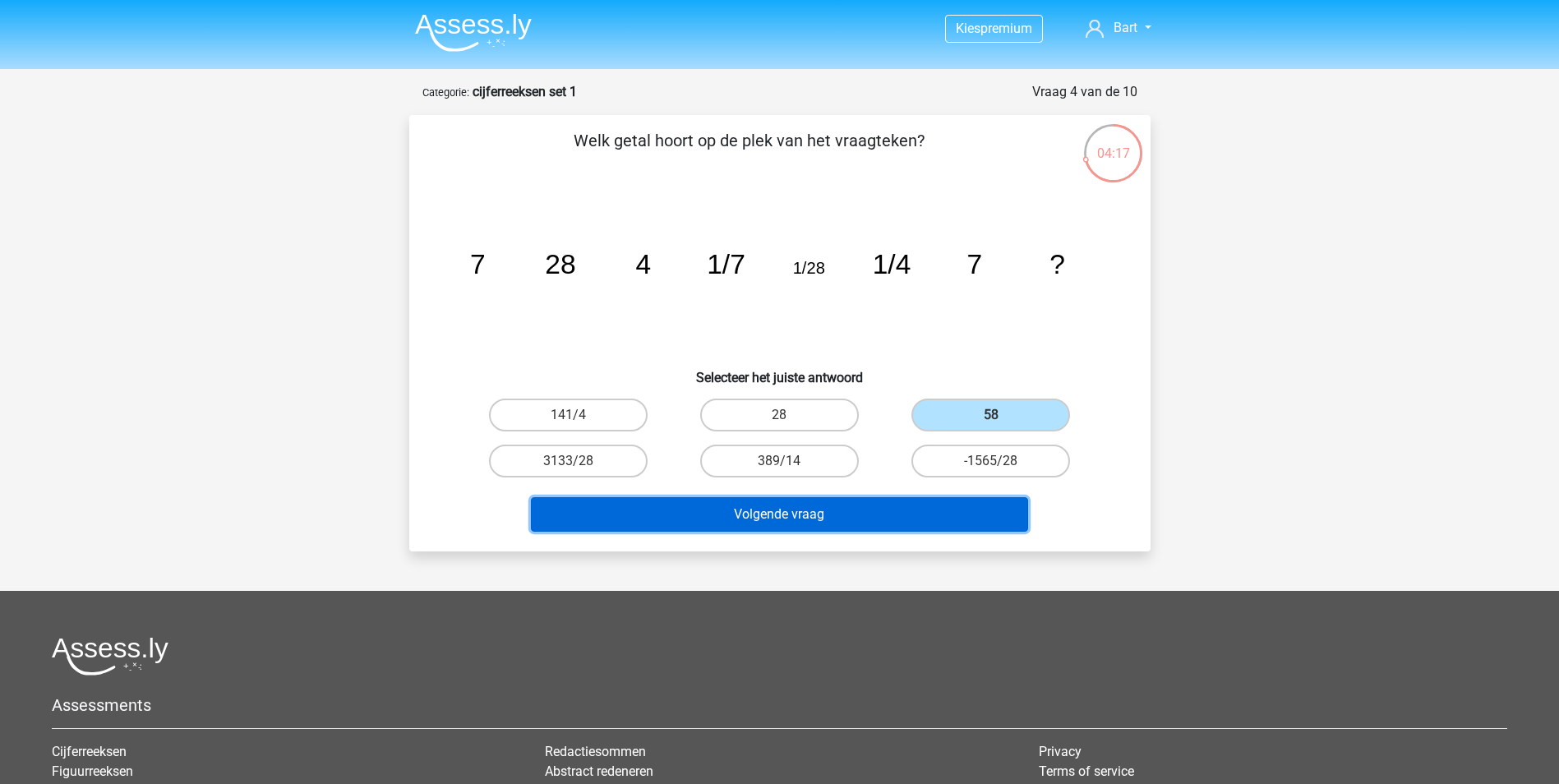
click at [818, 501] on button "Volgende vraag" at bounding box center [780, 514] width 497 height 35
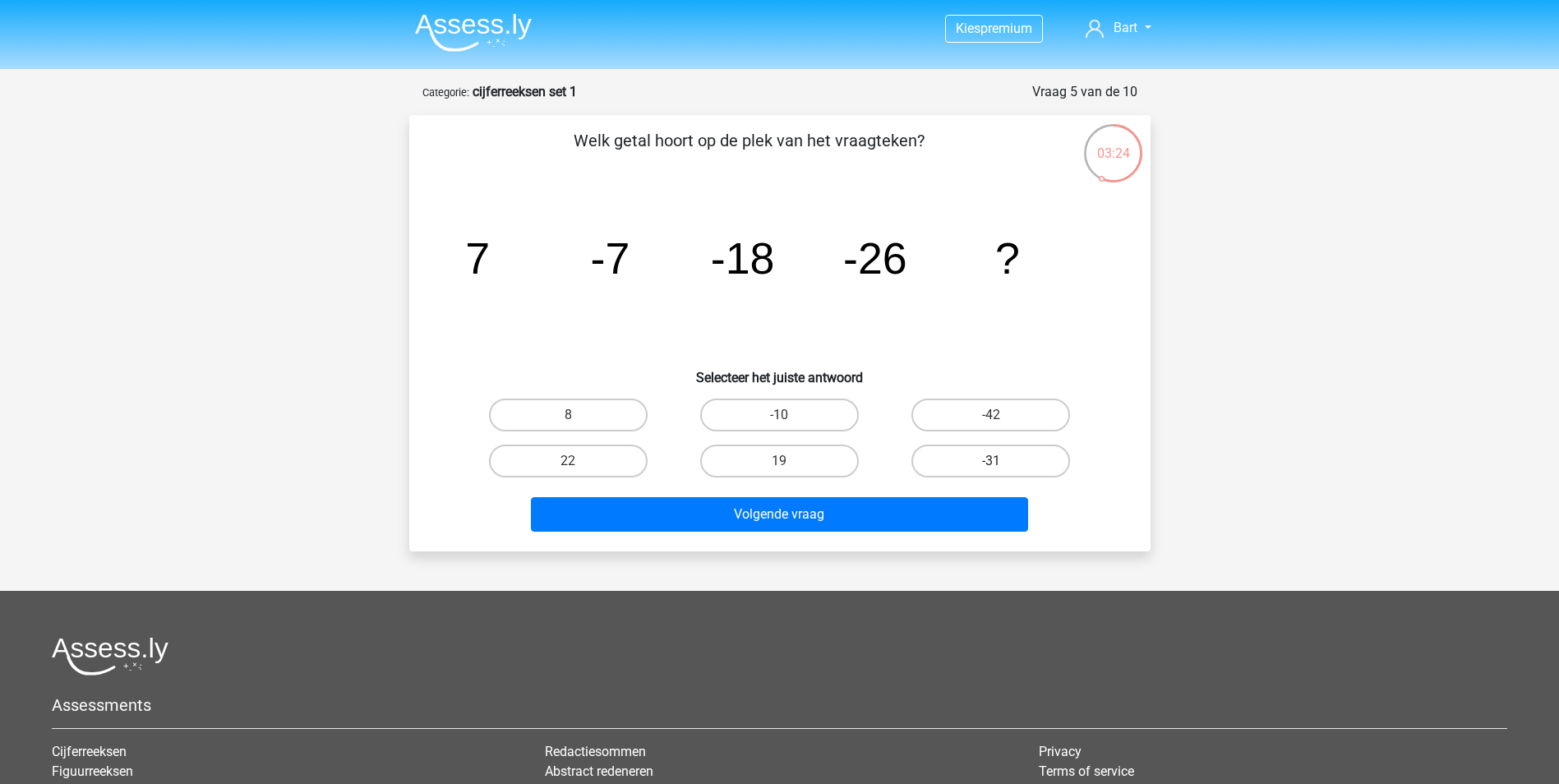
click at [971, 464] on label "-31" at bounding box center [991, 461] width 159 height 33
click at [991, 464] on input "-31" at bounding box center [996, 465] width 11 height 11
radio input "true"
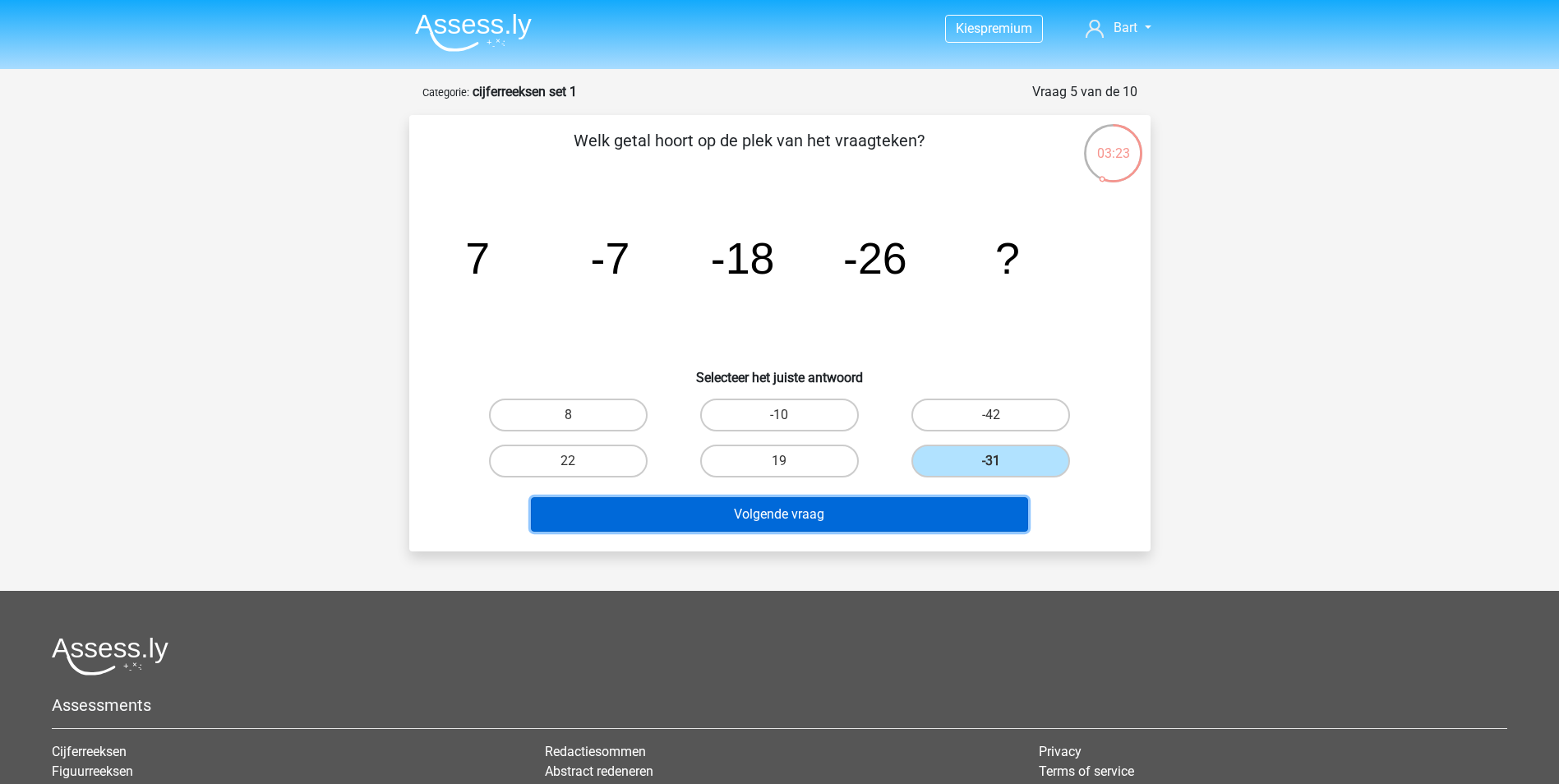
click at [847, 524] on button "Volgende vraag" at bounding box center [780, 514] width 497 height 35
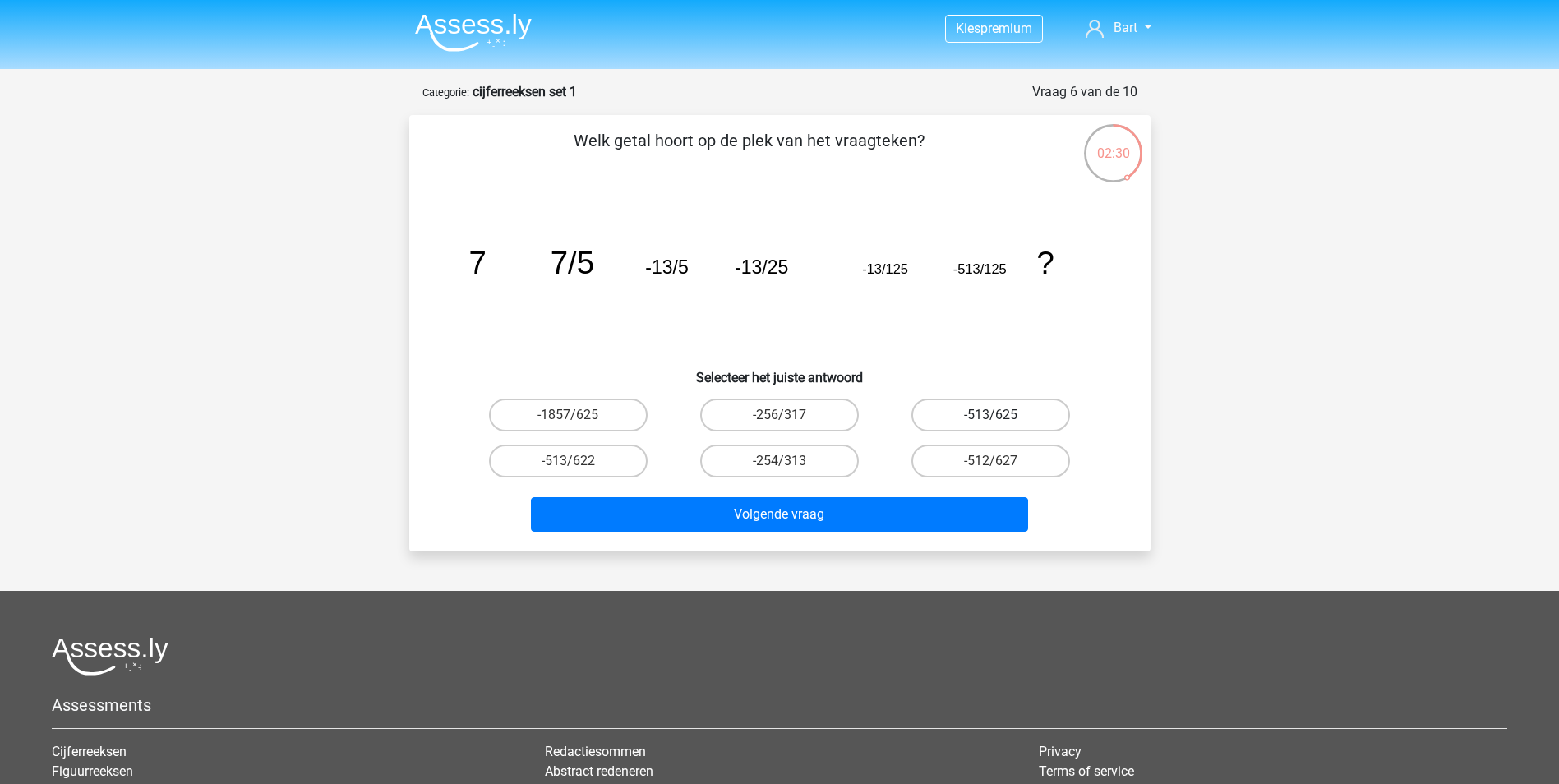
click at [963, 414] on label "-513/625" at bounding box center [991, 414] width 159 height 33
click at [991, 415] on input "-513/625" at bounding box center [996, 420] width 11 height 11
radio input "true"
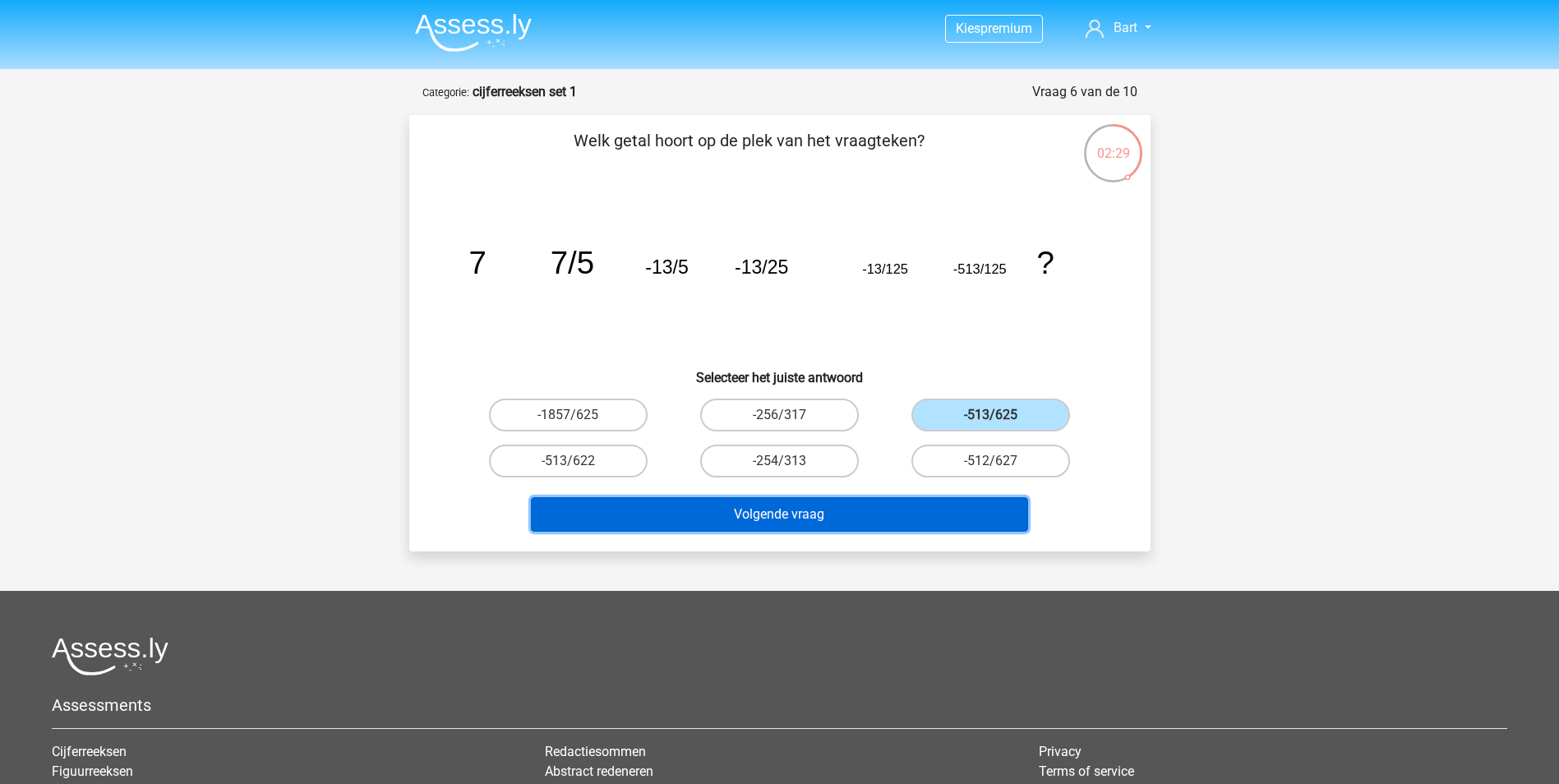
click at [844, 514] on button "Volgende vraag" at bounding box center [780, 514] width 497 height 35
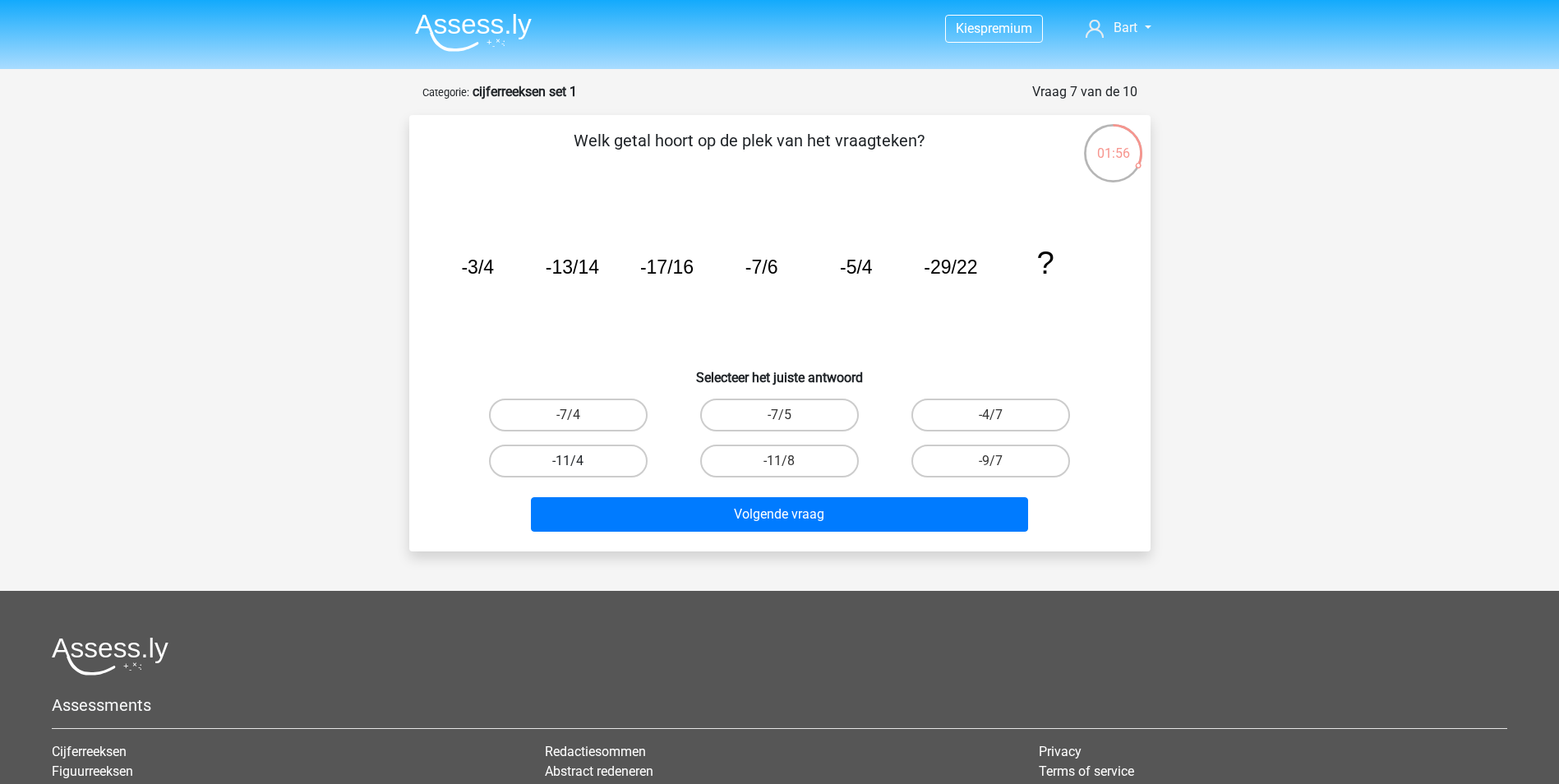
click at [553, 463] on label "-11/4" at bounding box center [568, 461] width 159 height 33
click at [567, 463] on input "-11/4" at bounding box center [572, 465] width 11 height 11
radio input "true"
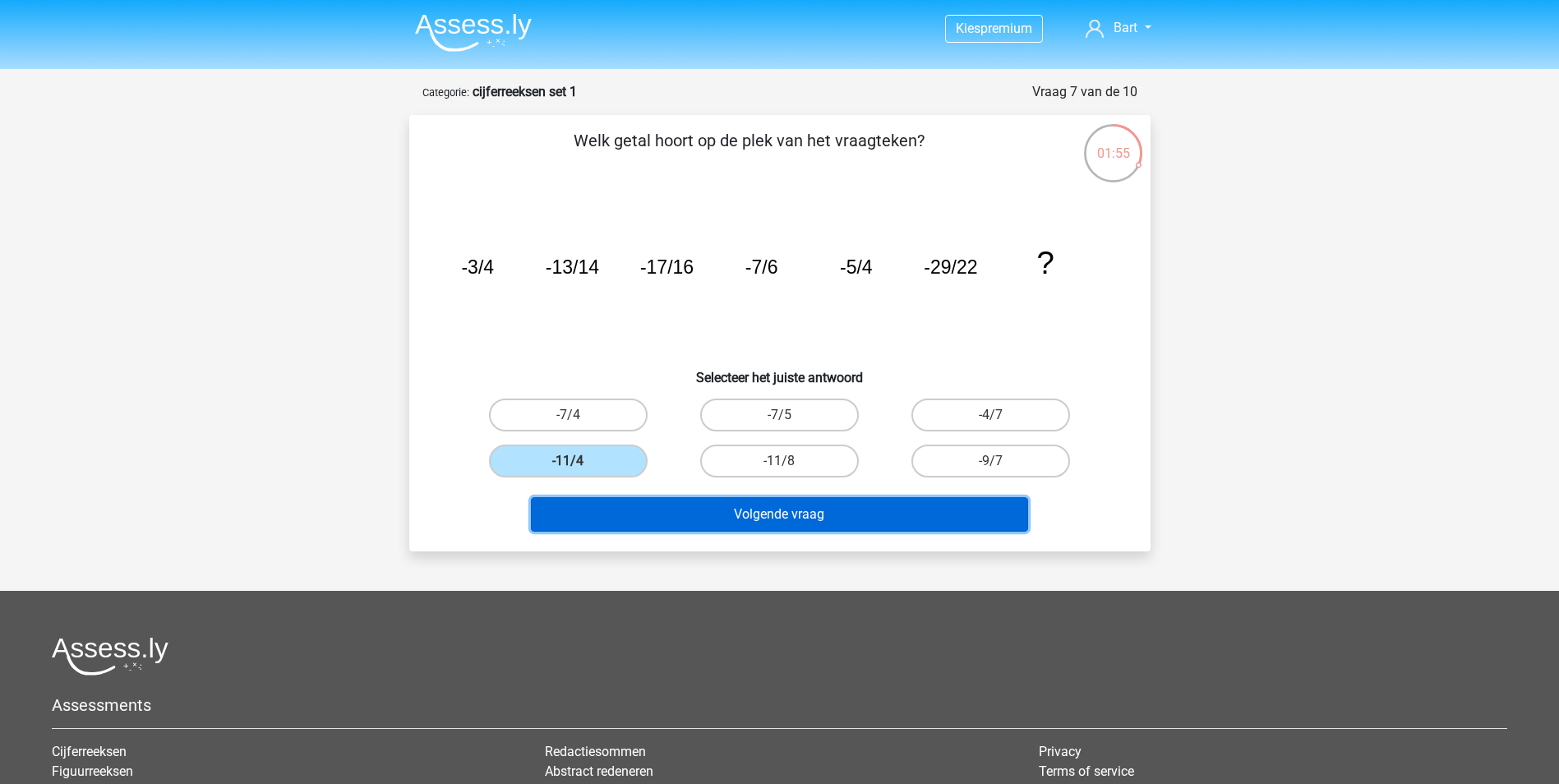
click at [763, 505] on button "Volgende vraag" at bounding box center [780, 514] width 497 height 35
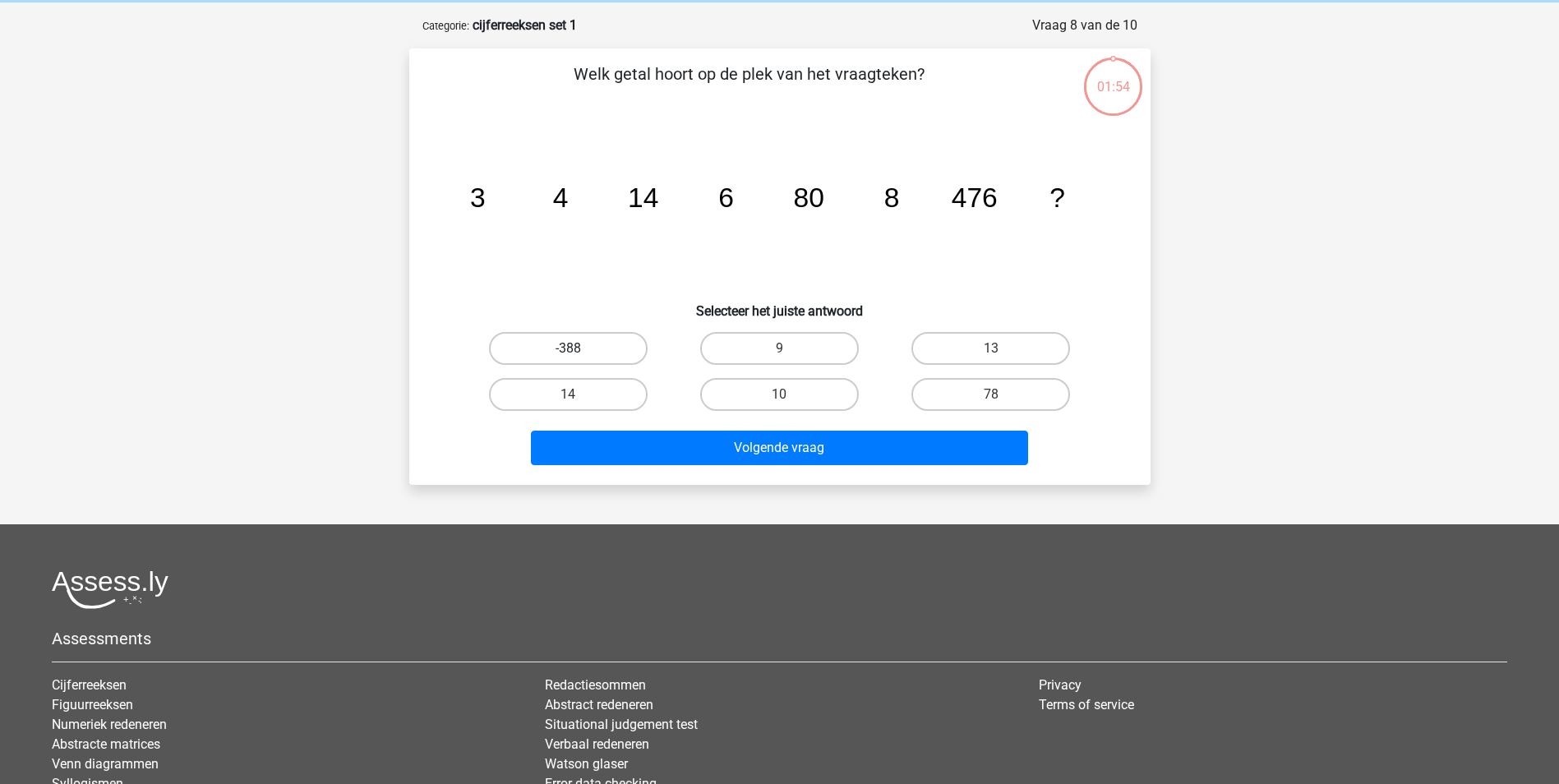
scroll to position [82, 0]
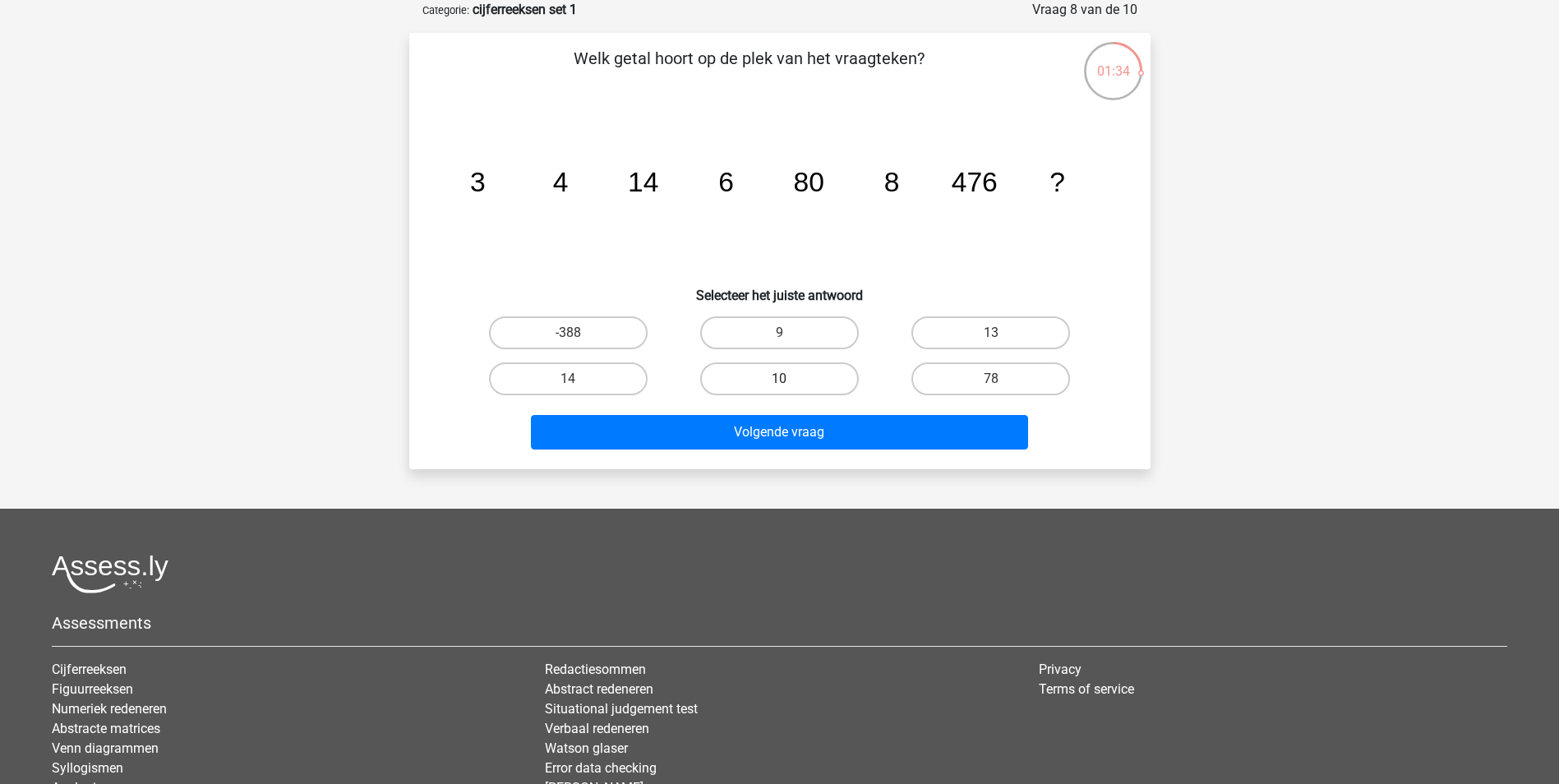
click at [759, 376] on label "10" at bounding box center [780, 378] width 159 height 33
click at [780, 379] on input "10" at bounding box center [784, 384] width 11 height 11
radio input "true"
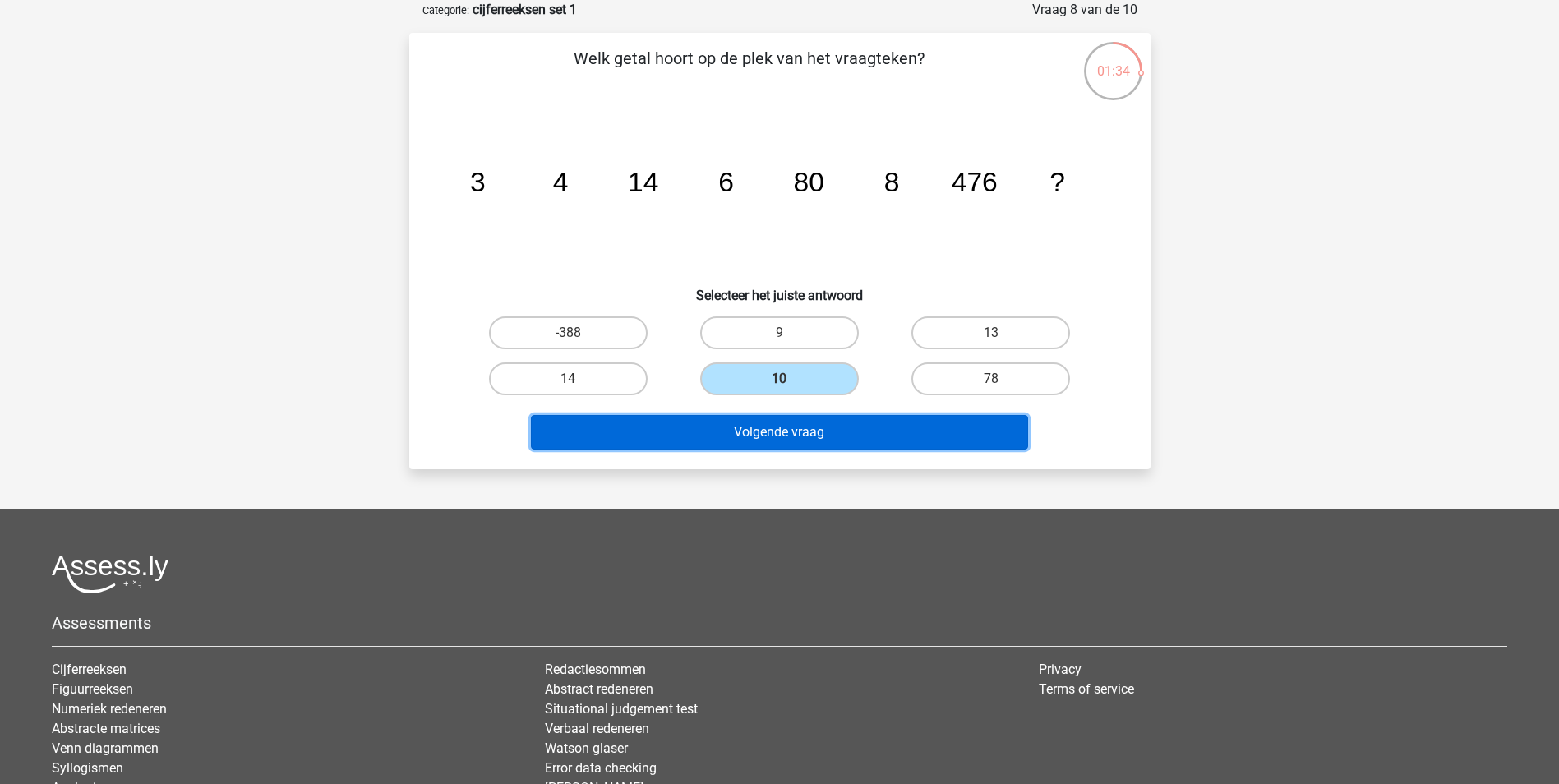
click at [761, 437] on button "Volgende vraag" at bounding box center [780, 432] width 497 height 35
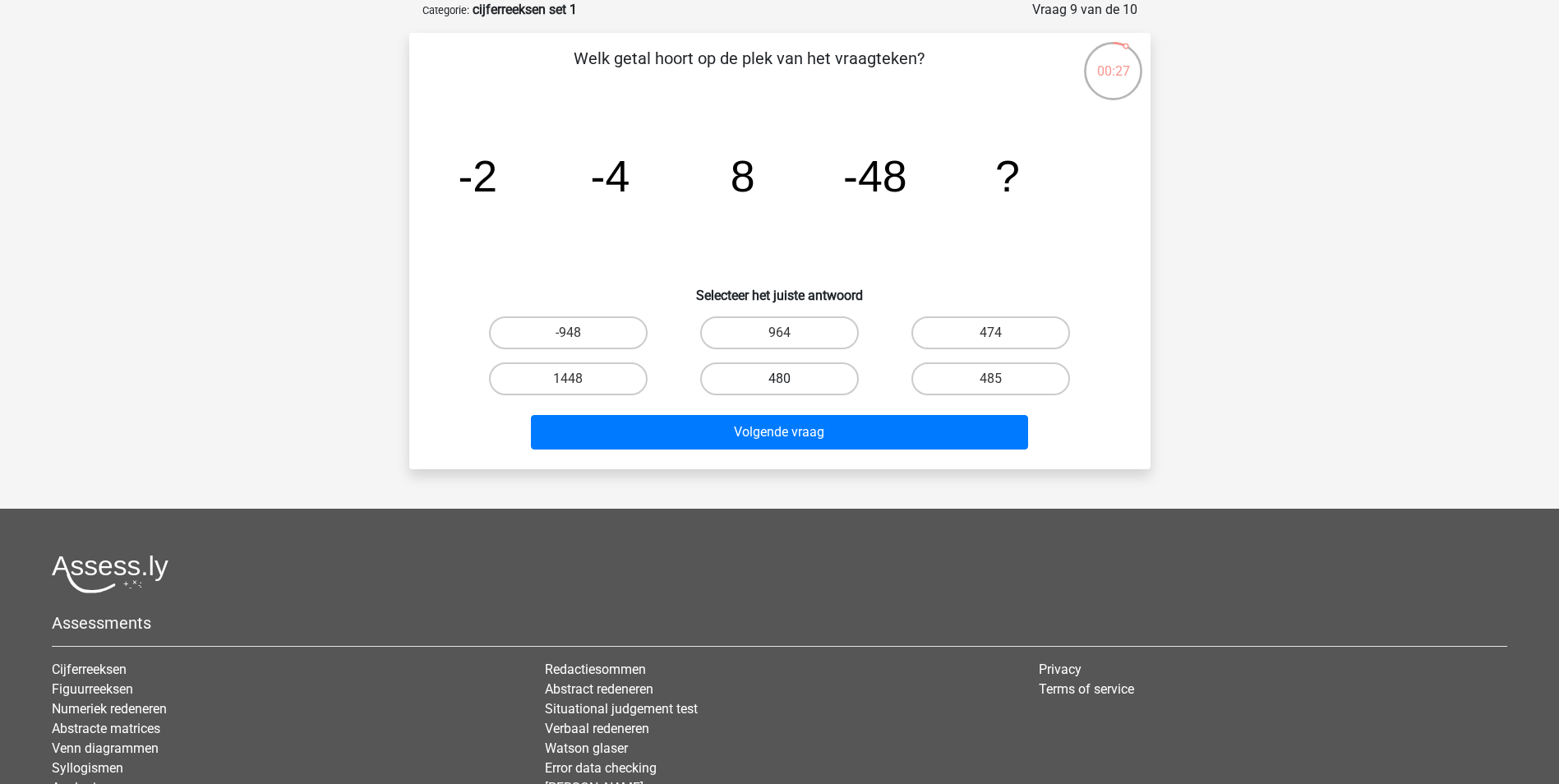
click at [784, 376] on label "480" at bounding box center [780, 378] width 159 height 33
click at [784, 379] on input "480" at bounding box center [784, 384] width 11 height 11
radio input "true"
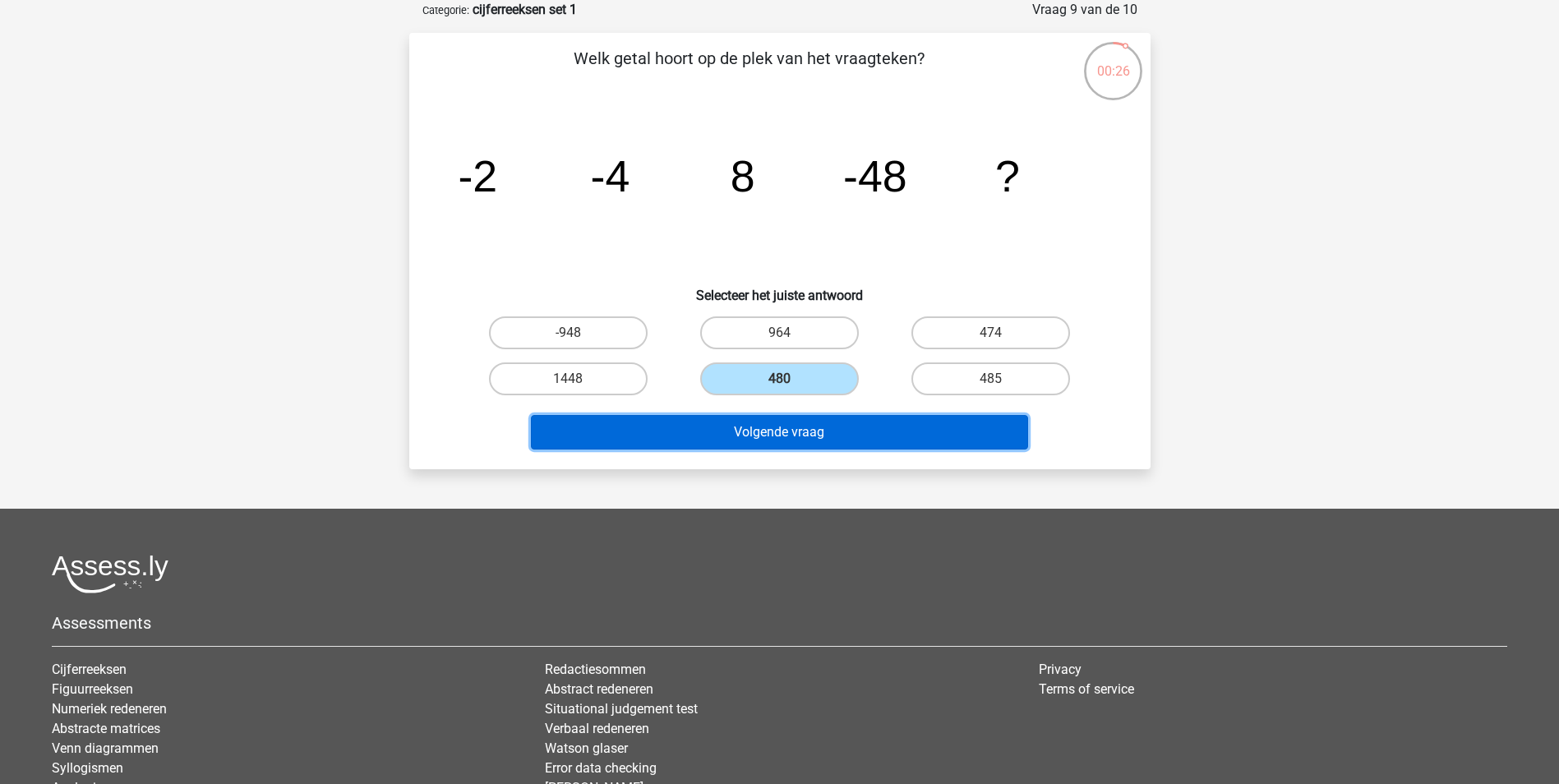
click at [781, 427] on button "Volgende vraag" at bounding box center [780, 432] width 497 height 35
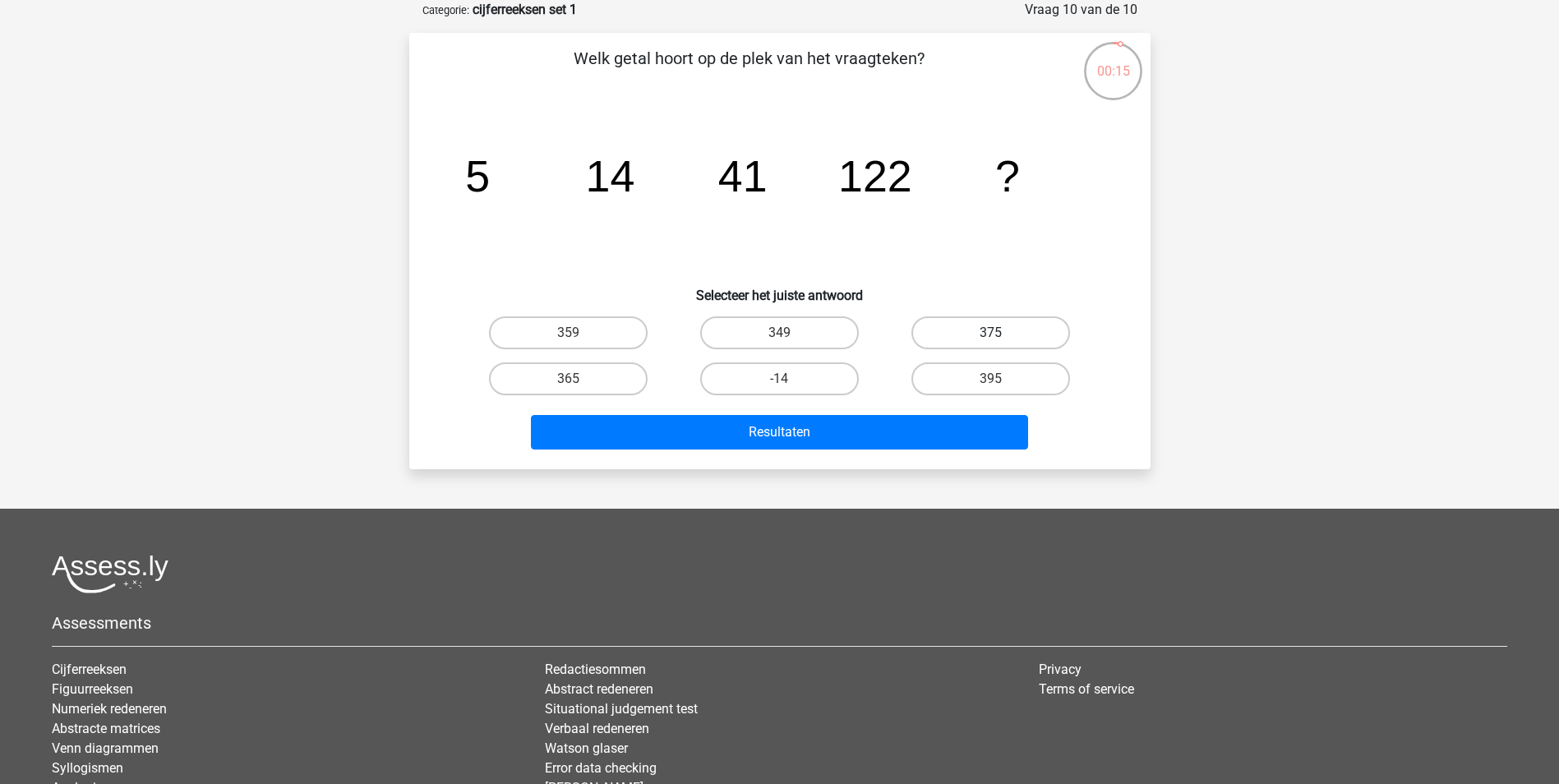
click at [958, 317] on label "375" at bounding box center [991, 332] width 159 height 33
click at [991, 332] on input "375" at bounding box center [996, 337] width 11 height 11
radio input "true"
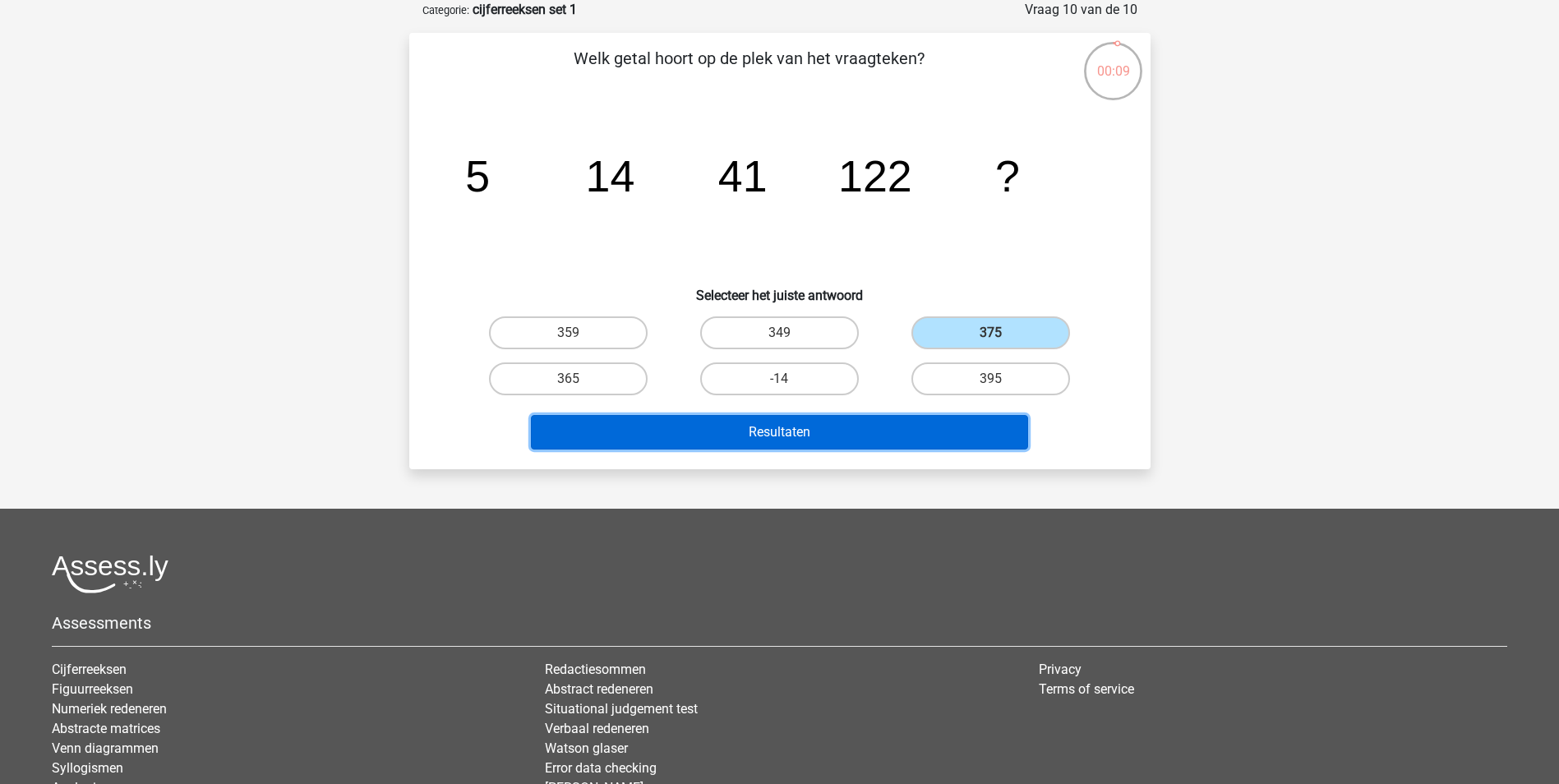
click at [728, 438] on button "Resultaten" at bounding box center [780, 432] width 497 height 35
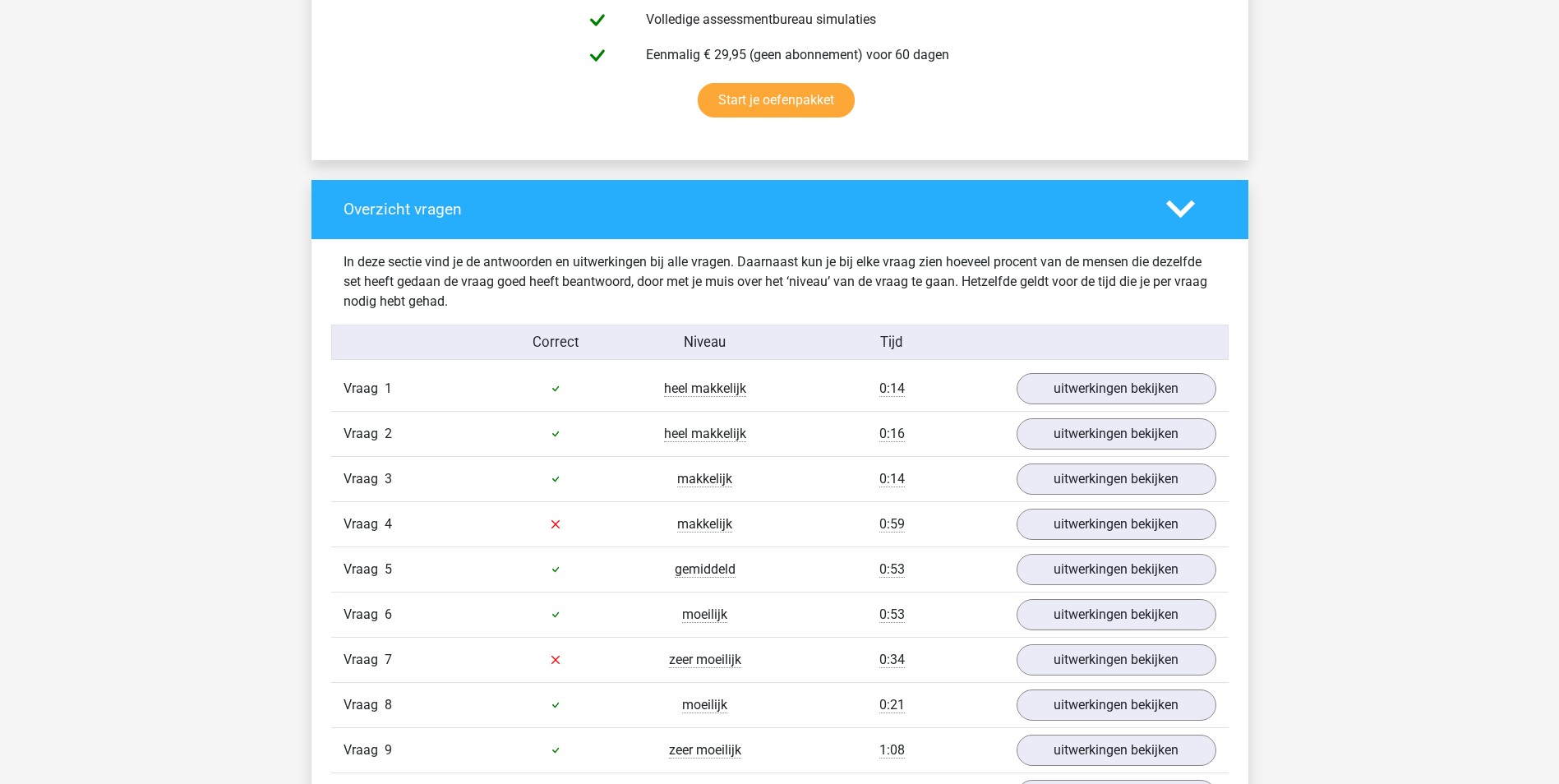
scroll to position [1068, 0]
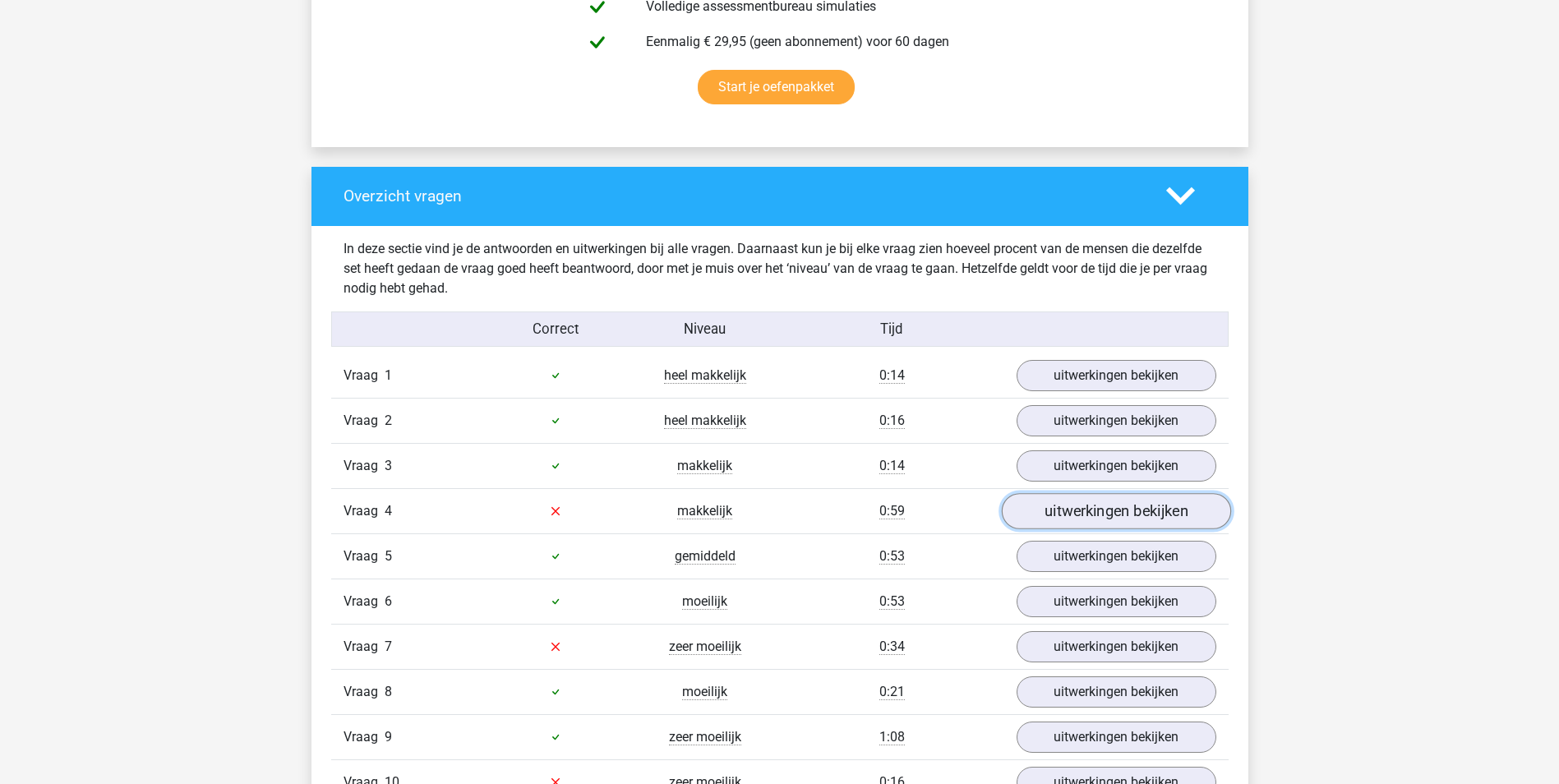
click at [1073, 509] on link "uitwerkingen bekijken" at bounding box center [1115, 511] width 229 height 36
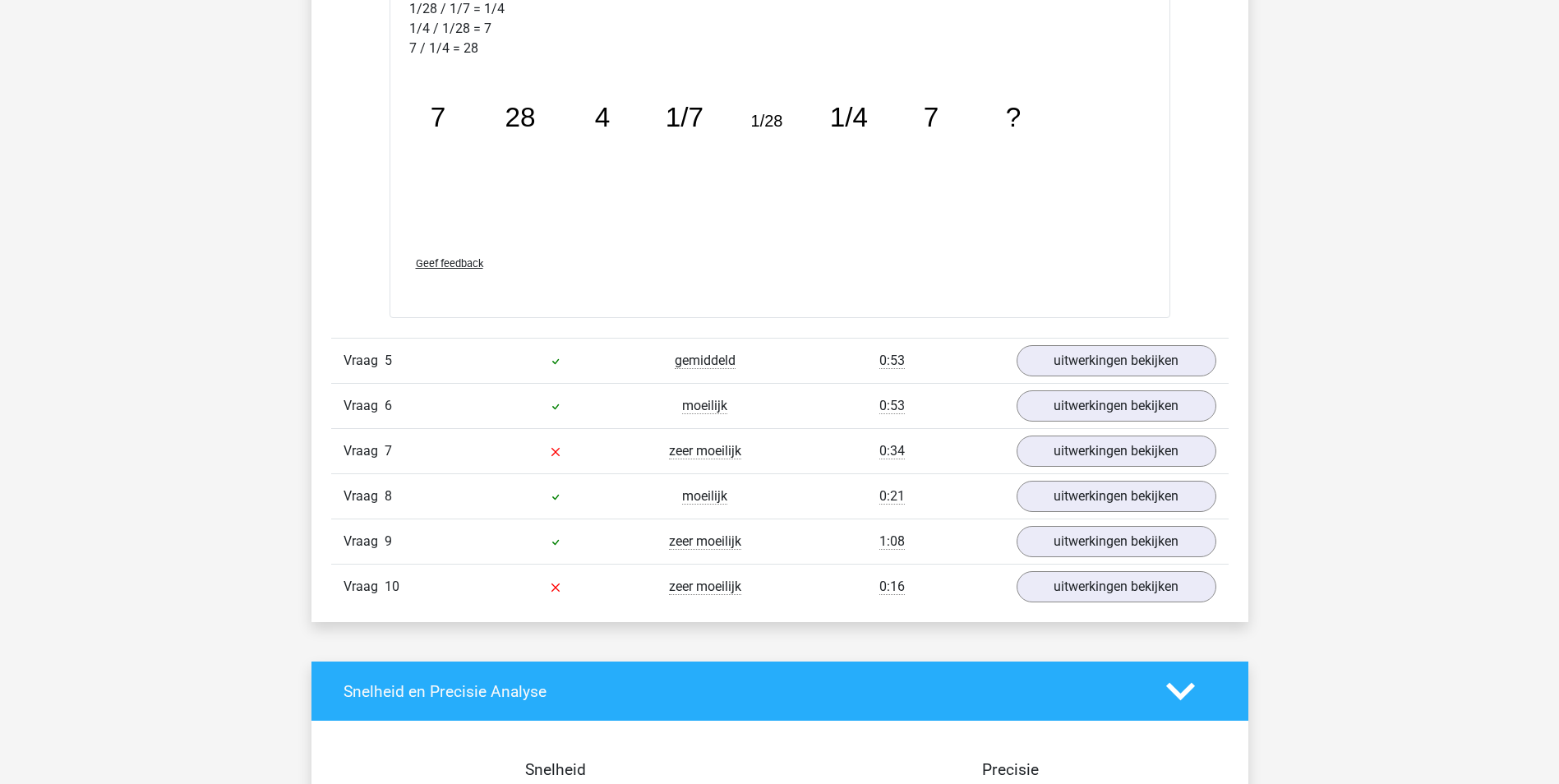
scroll to position [2135, 0]
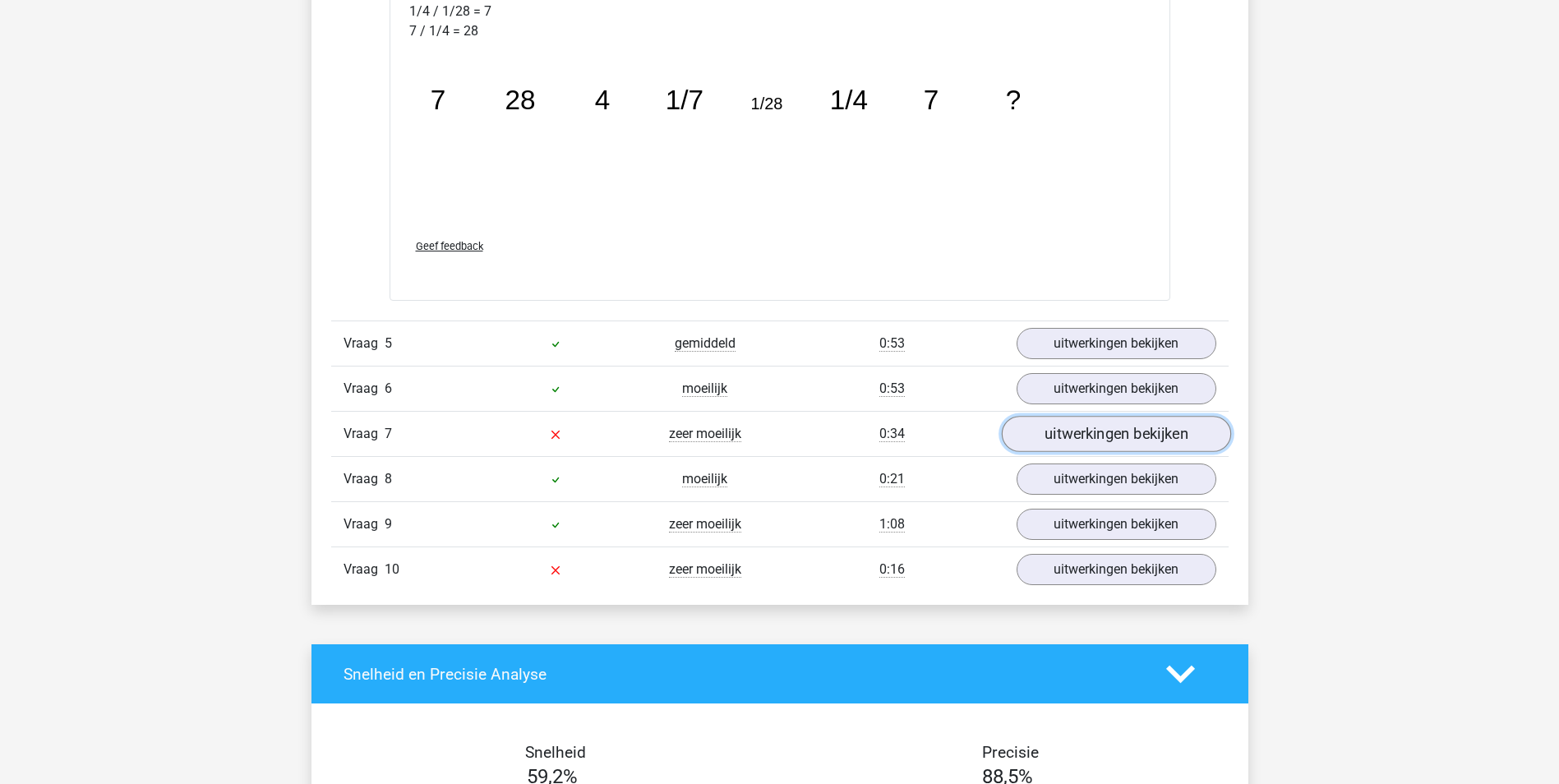
click at [1076, 427] on link "uitwerkingen bekijken" at bounding box center [1115, 434] width 229 height 36
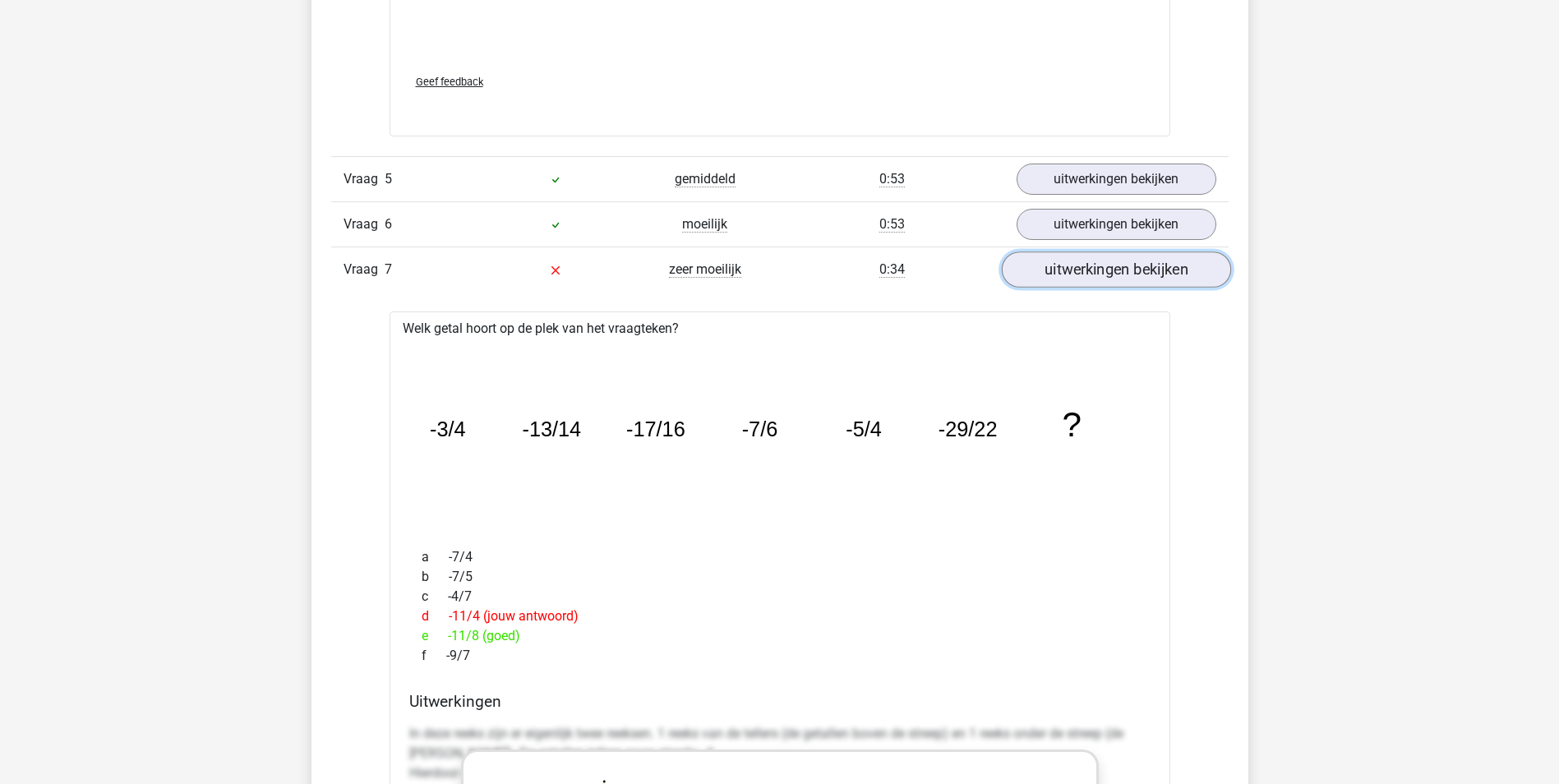
scroll to position [1725, 0]
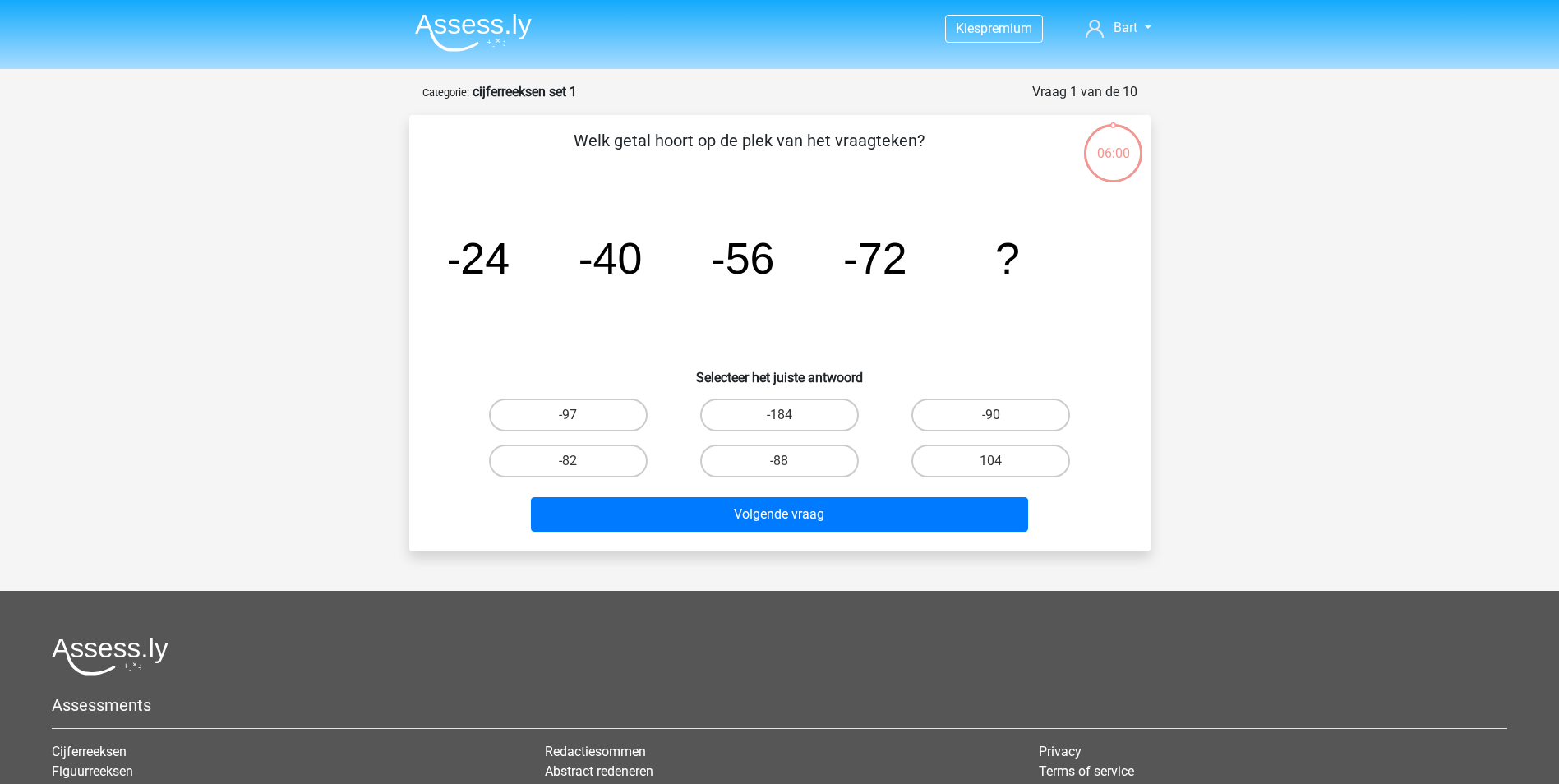
scroll to position [82, 0]
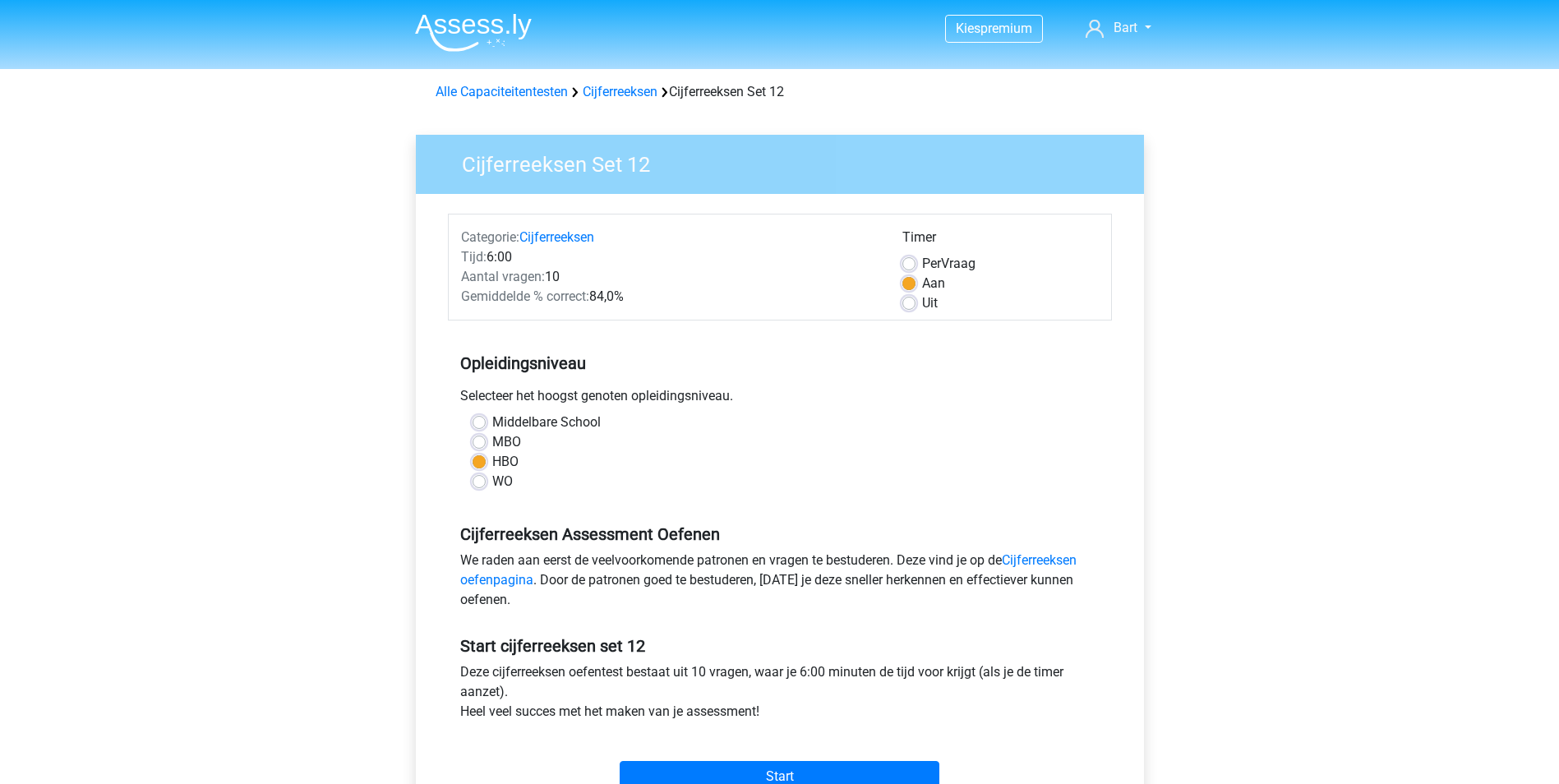
scroll to position [165, 0]
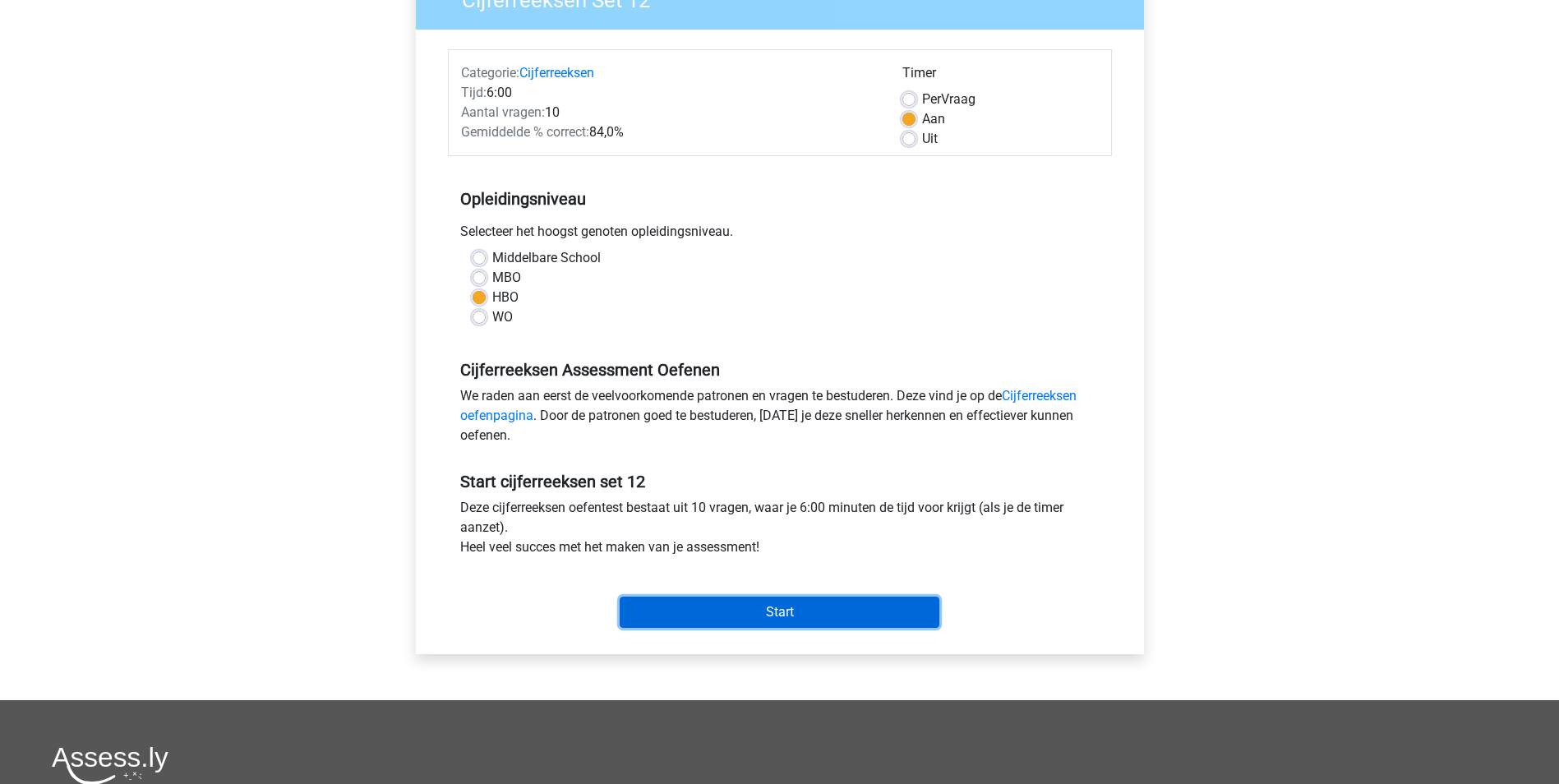
click at [757, 606] on input "Start" at bounding box center [780, 612] width 320 height 32
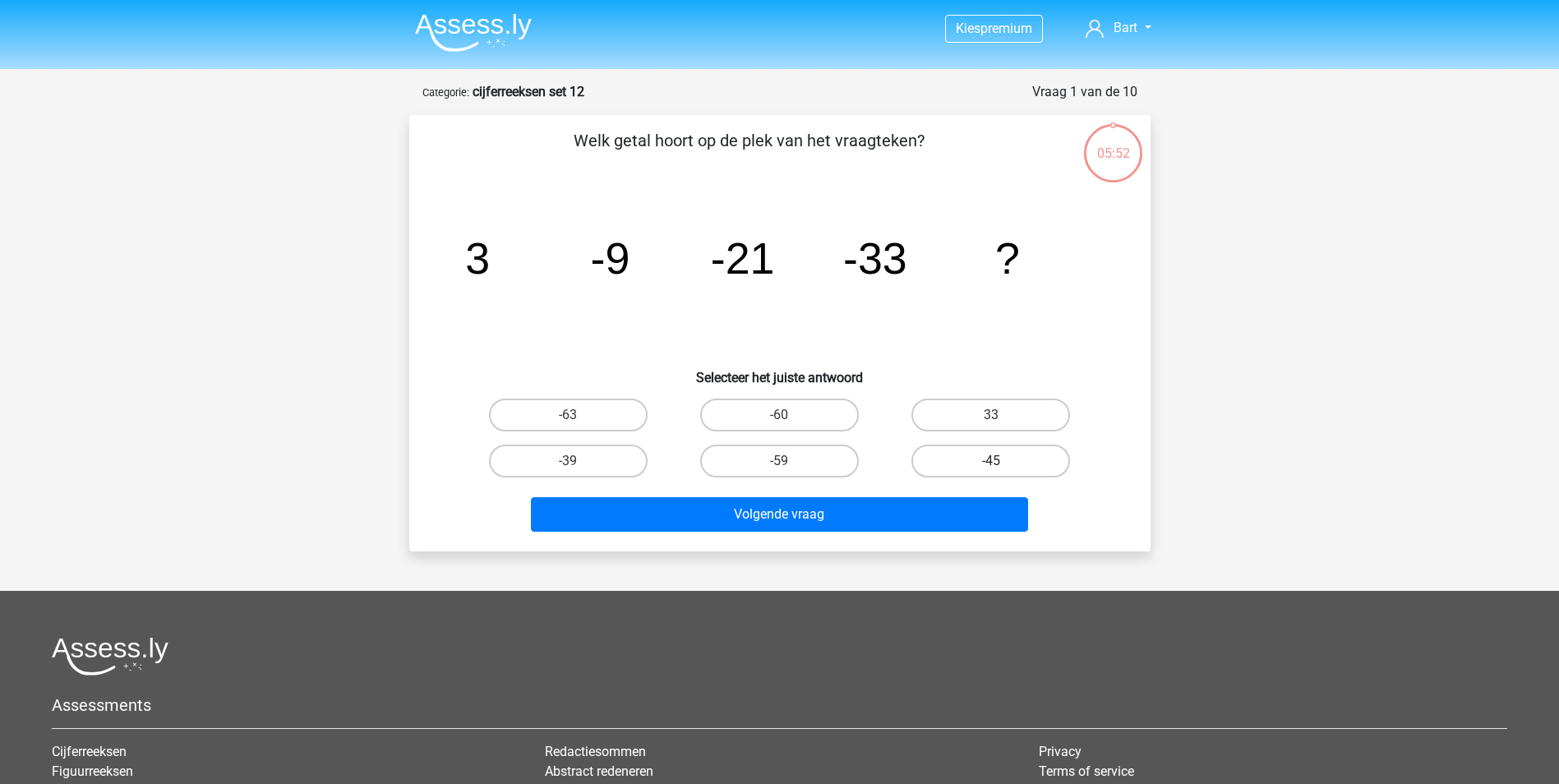
click at [991, 450] on label "-45" at bounding box center [991, 461] width 159 height 33
click at [991, 461] on input "-45" at bounding box center [996, 465] width 11 height 11
radio input "true"
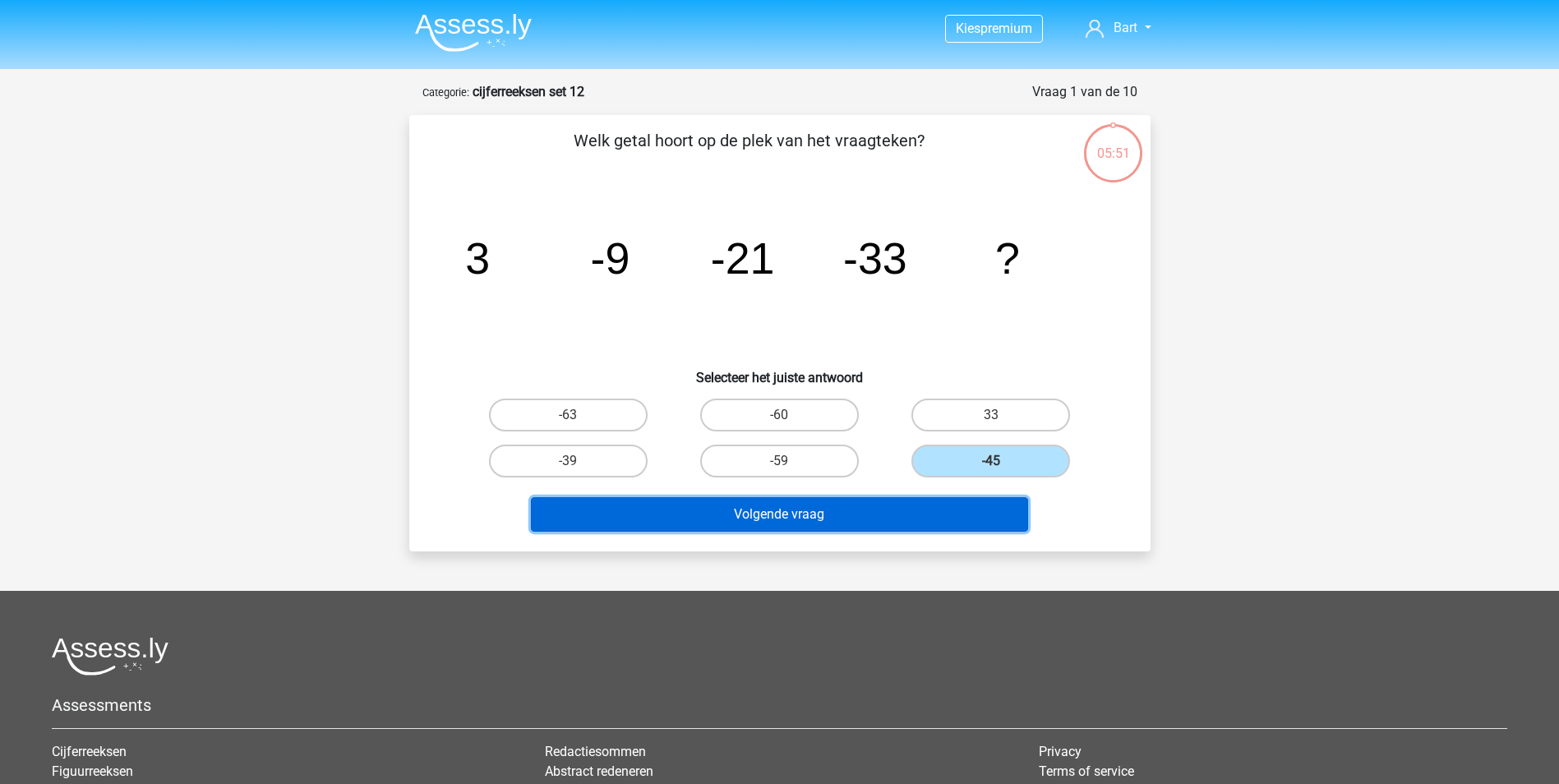
click at [894, 519] on button "Volgende vraag" at bounding box center [780, 514] width 497 height 35
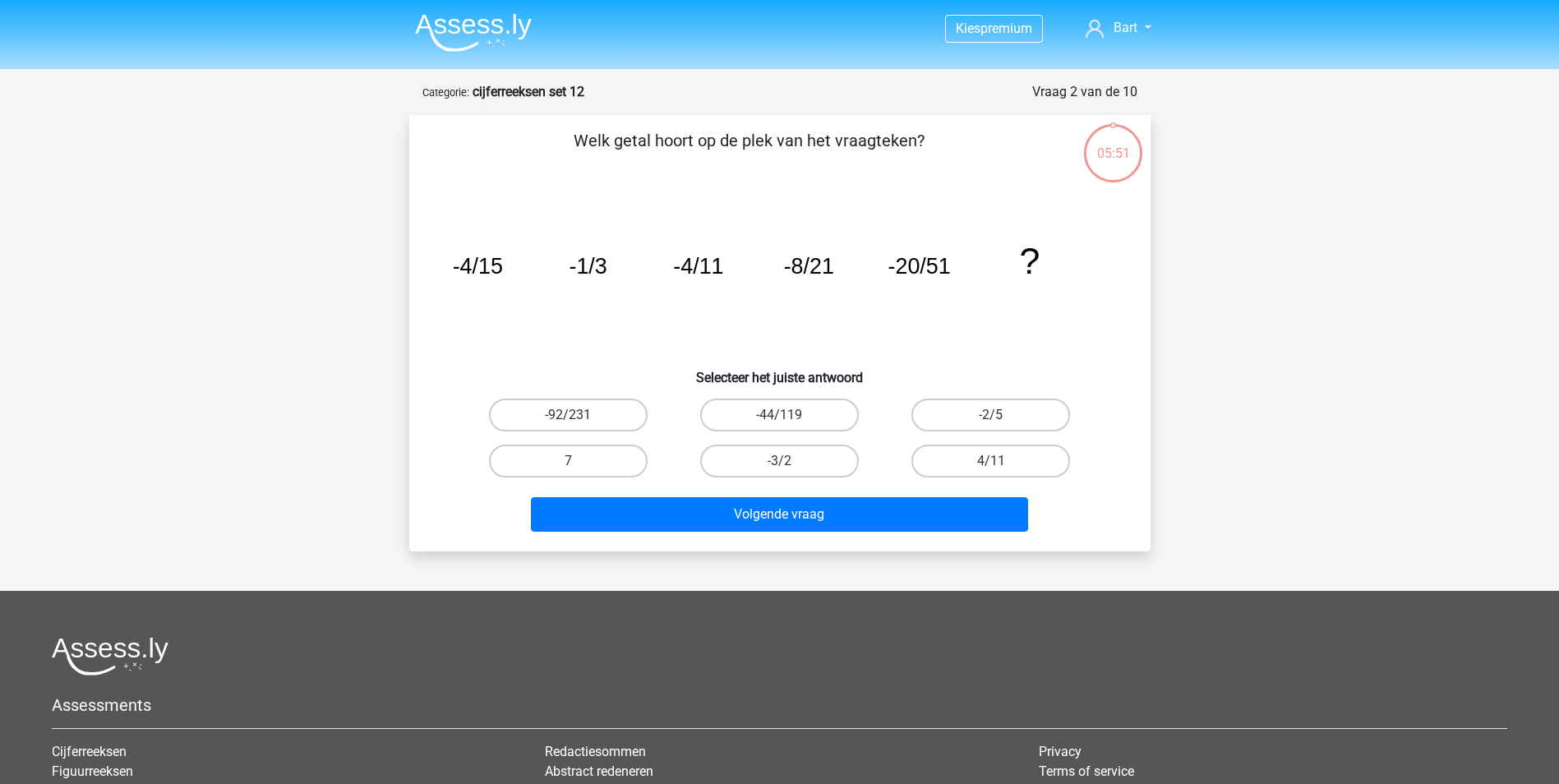
scroll to position [82, 0]
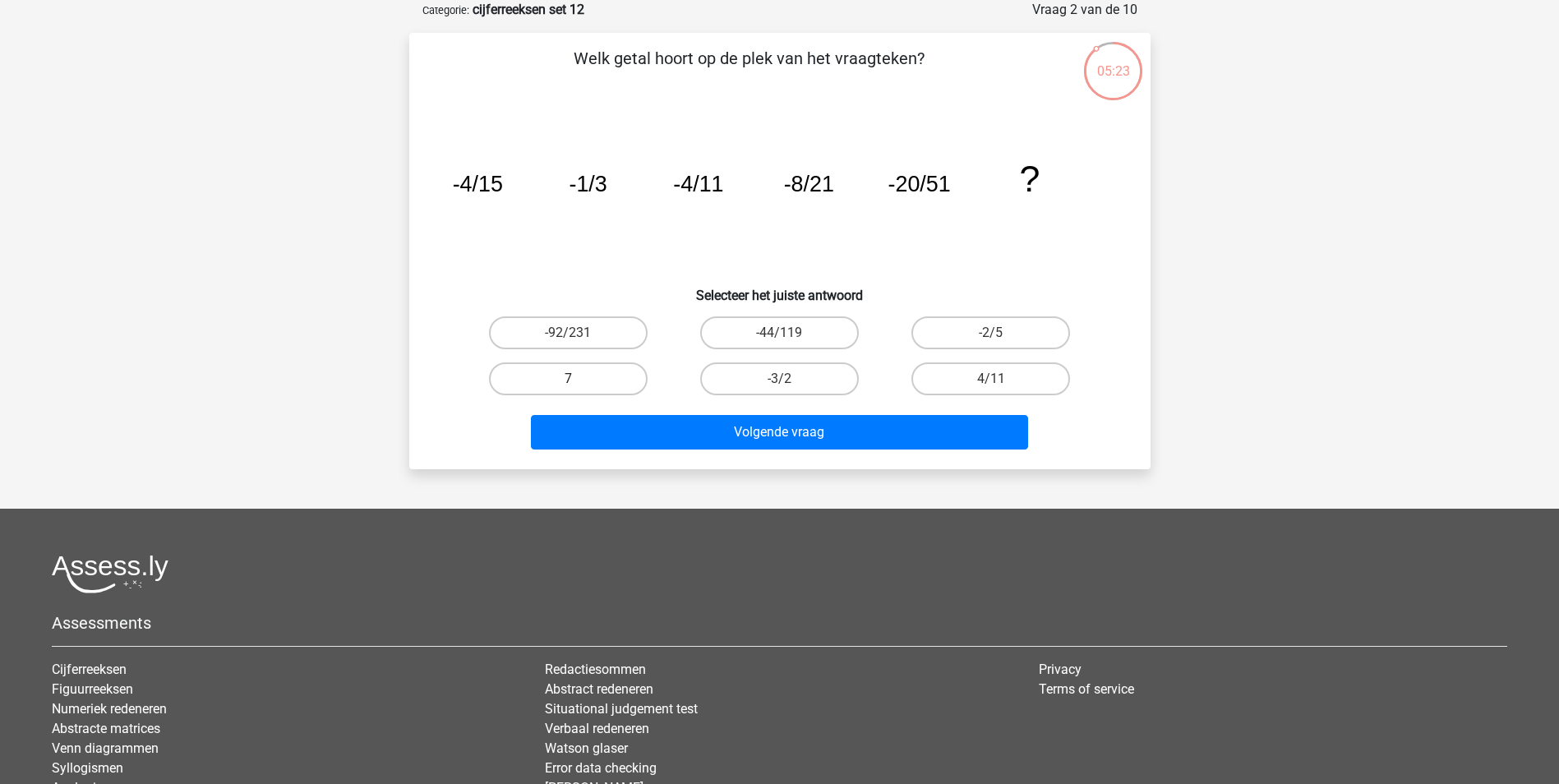
click at [553, 369] on label "7" at bounding box center [568, 378] width 159 height 33
click at [567, 379] on input "7" at bounding box center [572, 384] width 11 height 11
radio input "true"
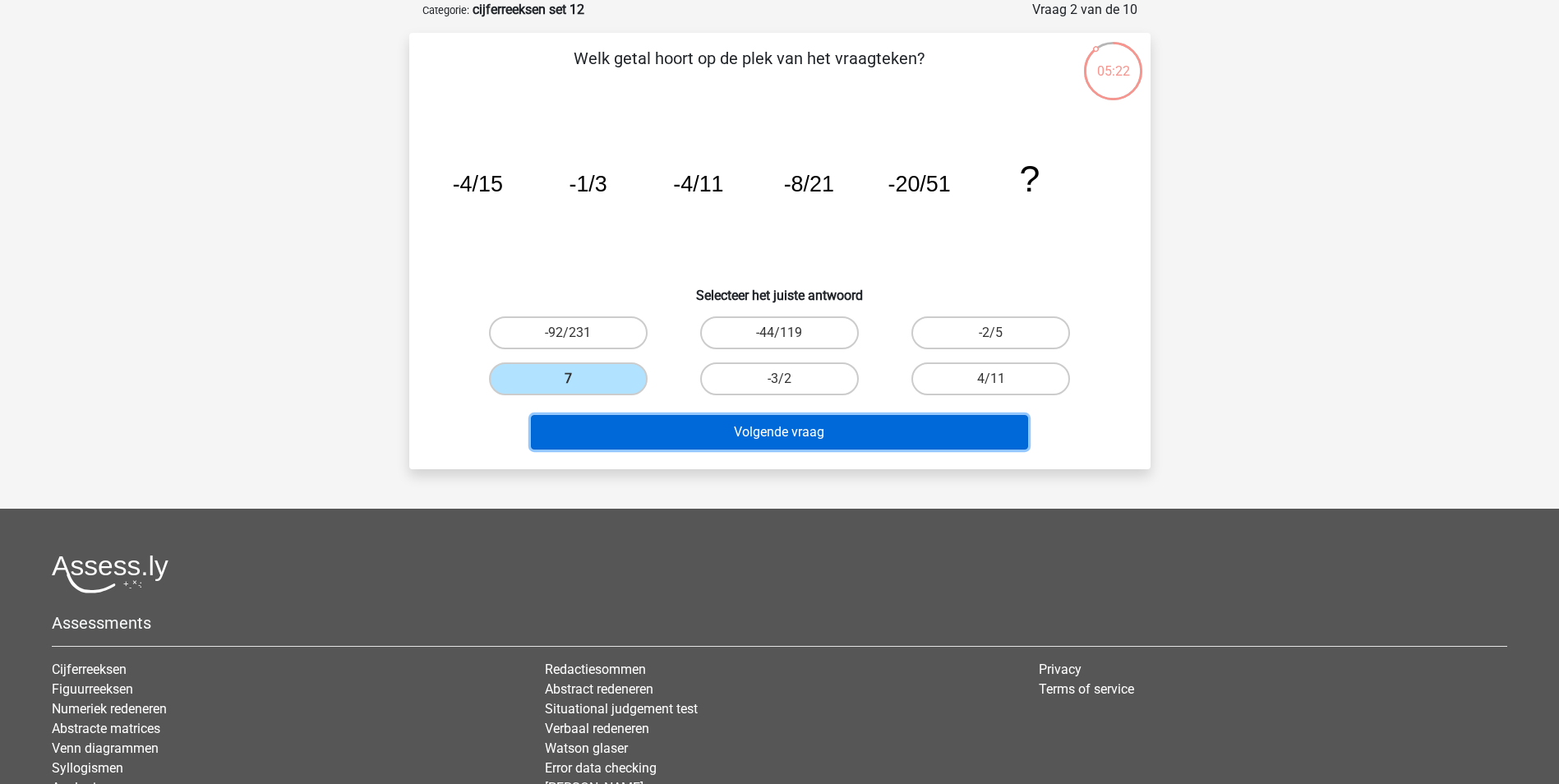
click at [748, 431] on button "Volgende vraag" at bounding box center [780, 432] width 497 height 35
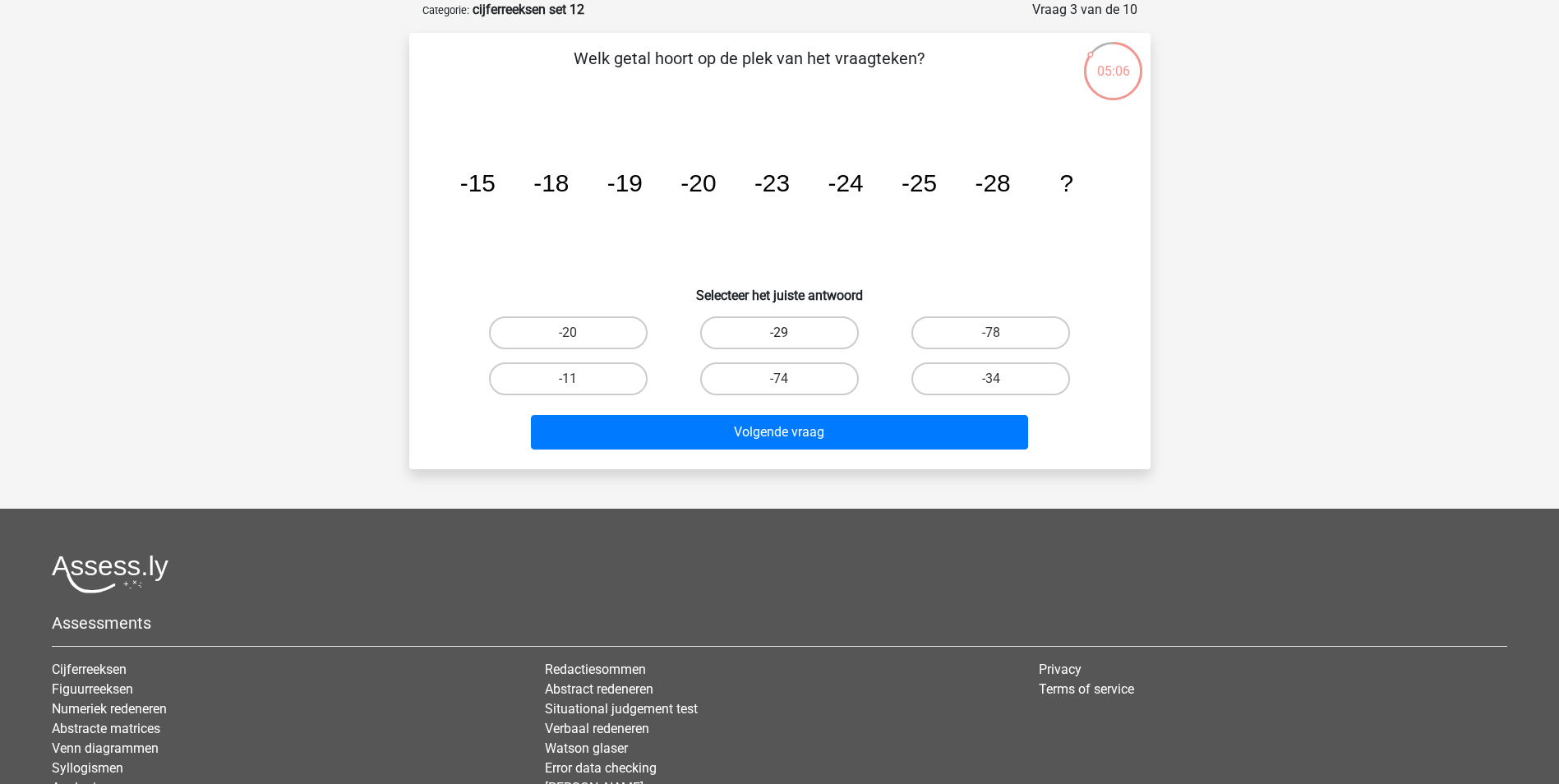
click at [829, 326] on label "-29" at bounding box center [780, 332] width 159 height 33
click at [789, 332] on input "-29" at bounding box center [784, 337] width 11 height 11
radio input "true"
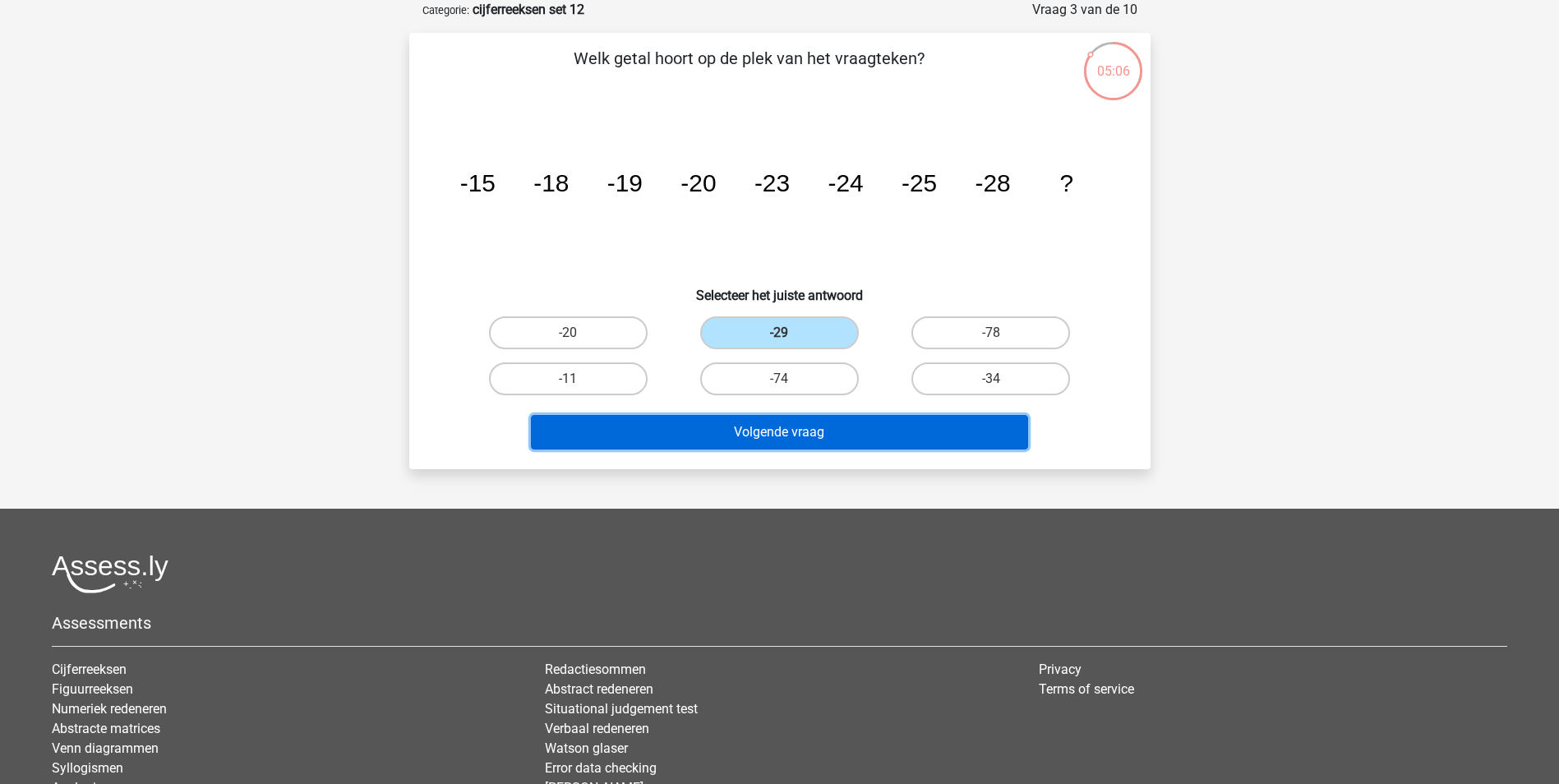
click at [804, 423] on button "Volgende vraag" at bounding box center [780, 432] width 497 height 35
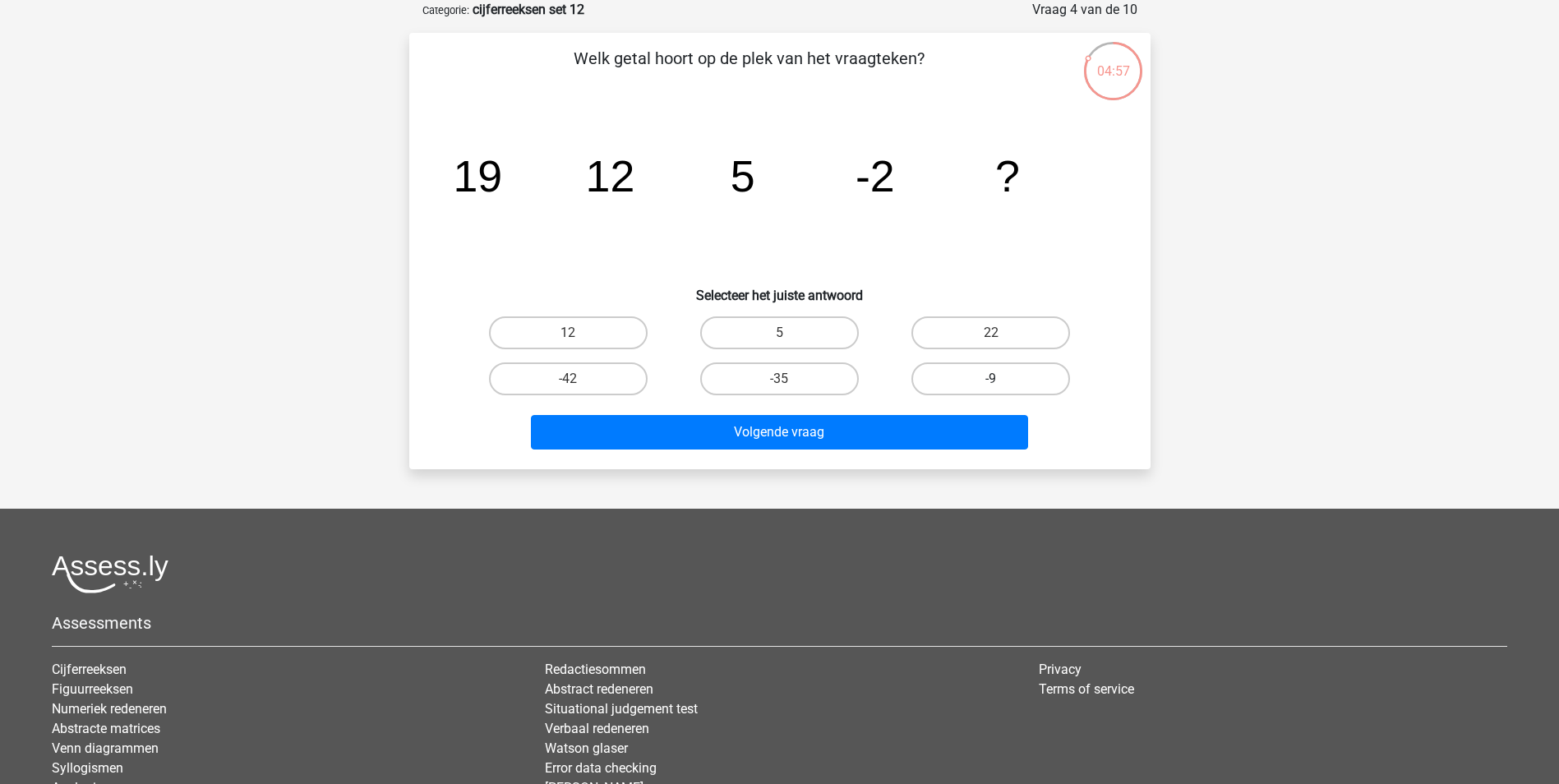
click at [977, 370] on label "-9" at bounding box center [991, 378] width 159 height 33
click at [991, 379] on input "-9" at bounding box center [996, 384] width 11 height 11
radio input "true"
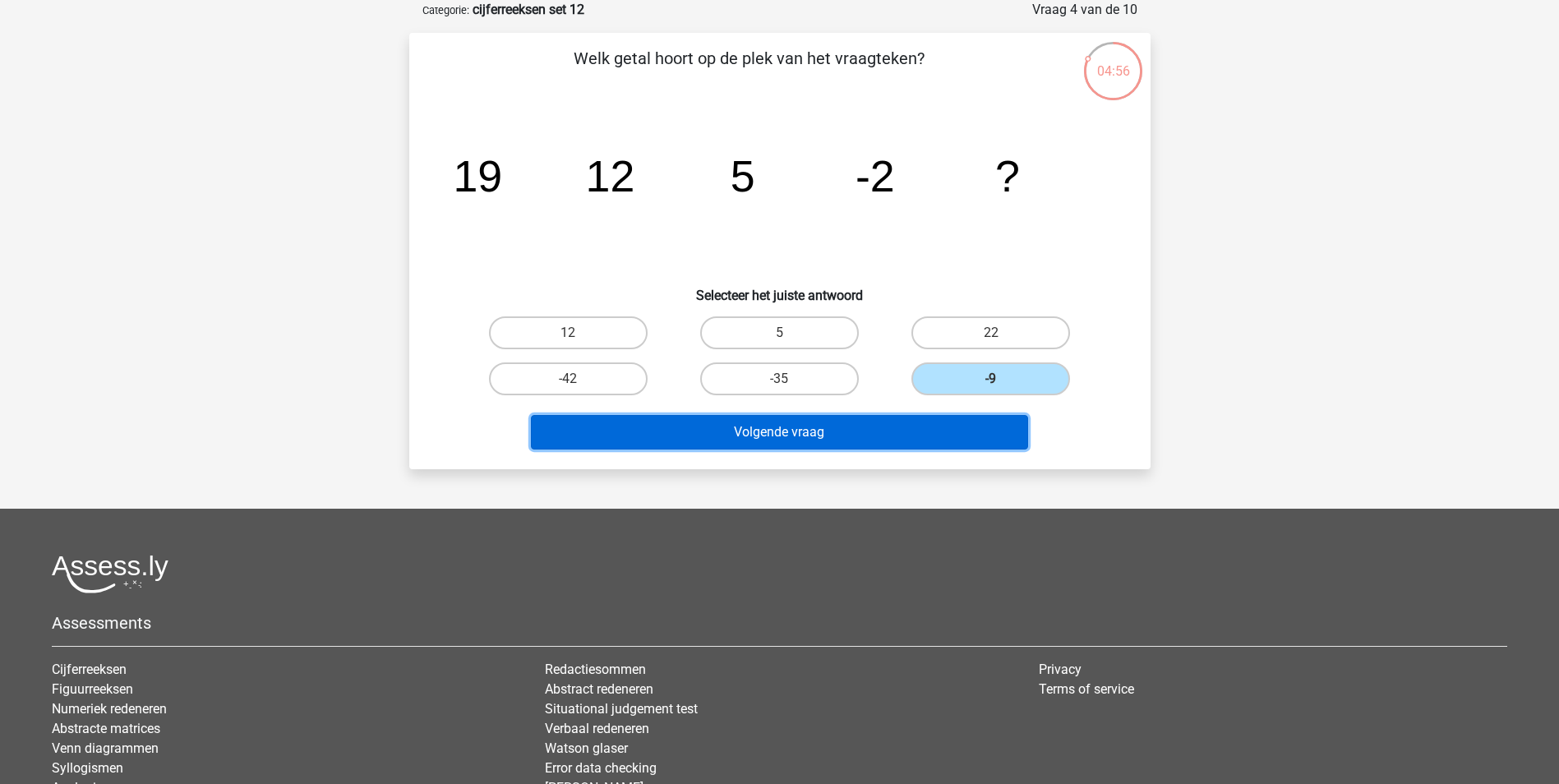
click at [871, 447] on button "Volgende vraag" at bounding box center [780, 432] width 497 height 35
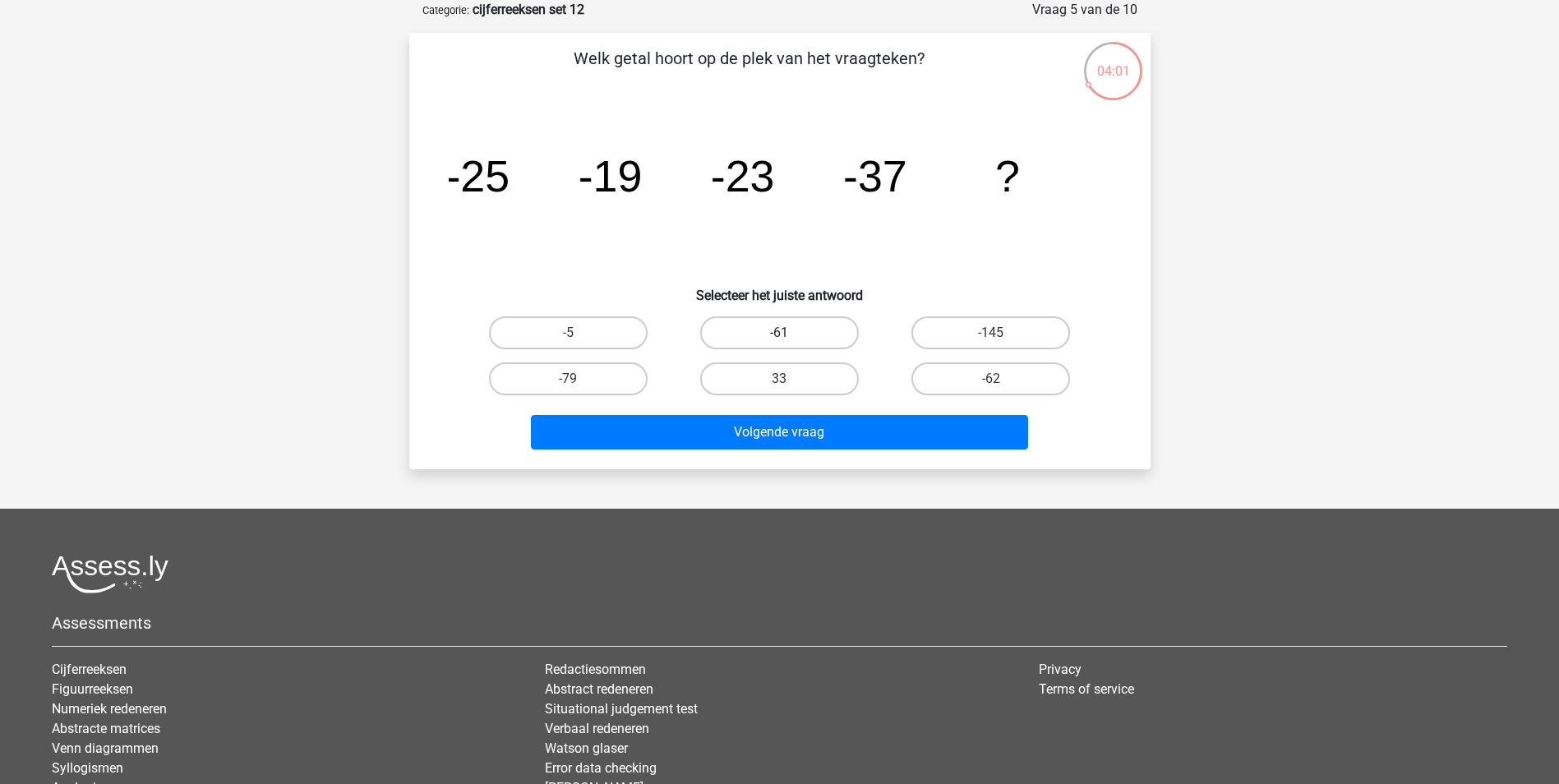
click at [734, 332] on label "-61" at bounding box center [780, 332] width 159 height 33
click at [780, 332] on input "-61" at bounding box center [784, 337] width 11 height 11
radio input "true"
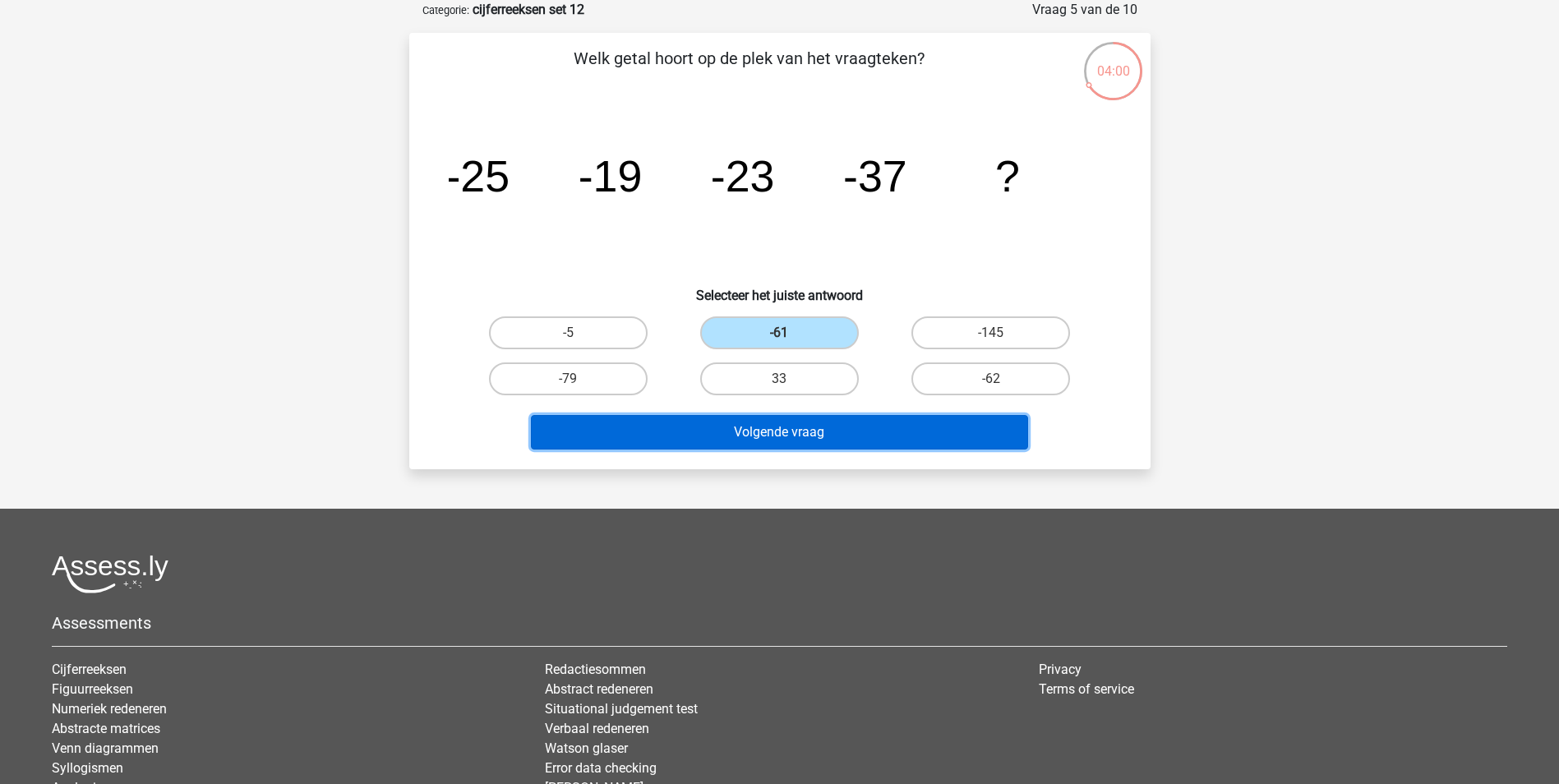
click at [722, 428] on button "Volgende vraag" at bounding box center [780, 432] width 497 height 35
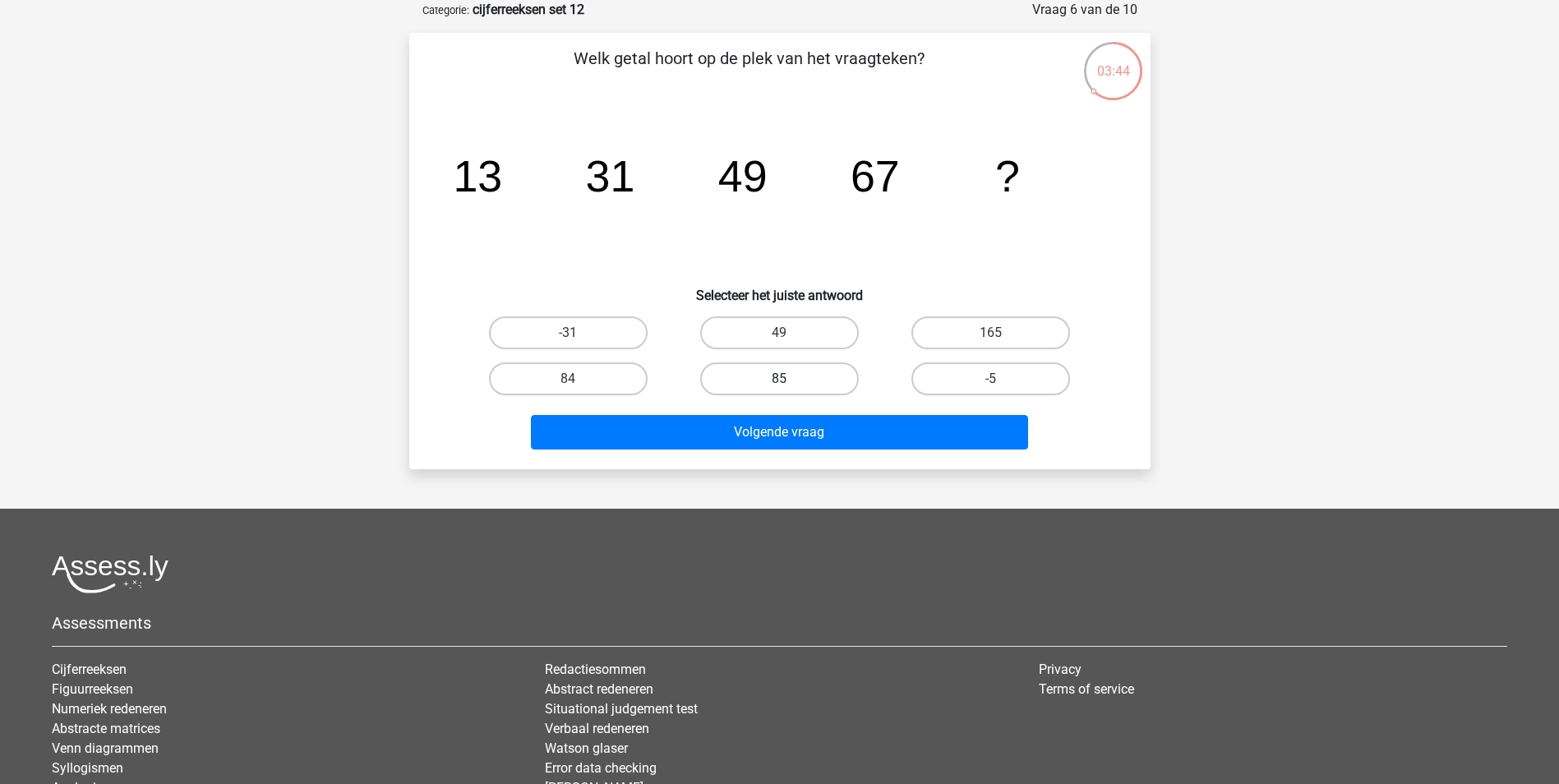
drag, startPoint x: 738, startPoint y: 368, endPoint x: 745, endPoint y: 381, distance: 14.8
click at [738, 368] on label "85" at bounding box center [780, 378] width 159 height 33
click at [780, 379] on input "85" at bounding box center [784, 384] width 11 height 11
radio input "true"
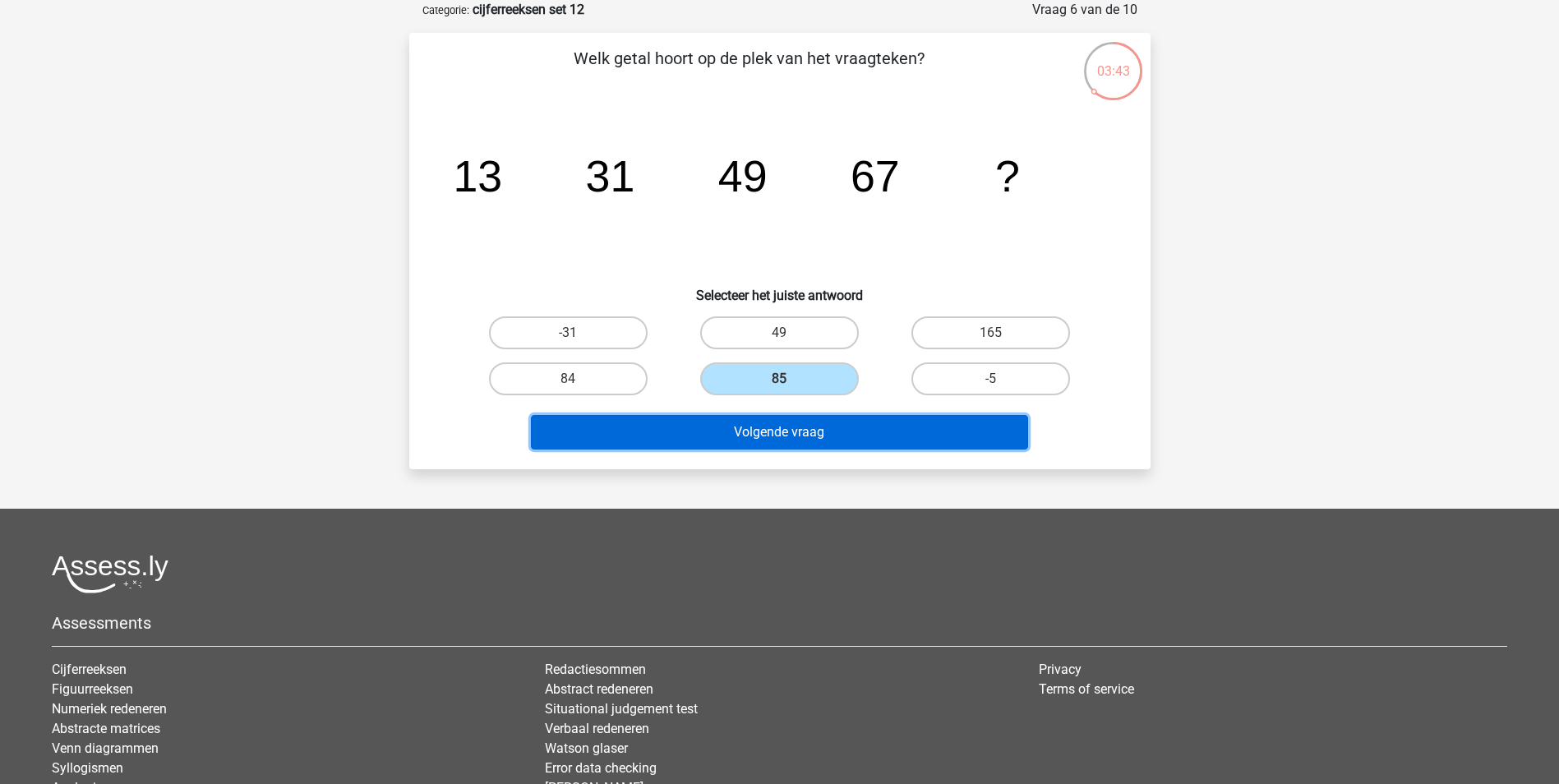
click at [770, 427] on button "Volgende vraag" at bounding box center [780, 432] width 497 height 35
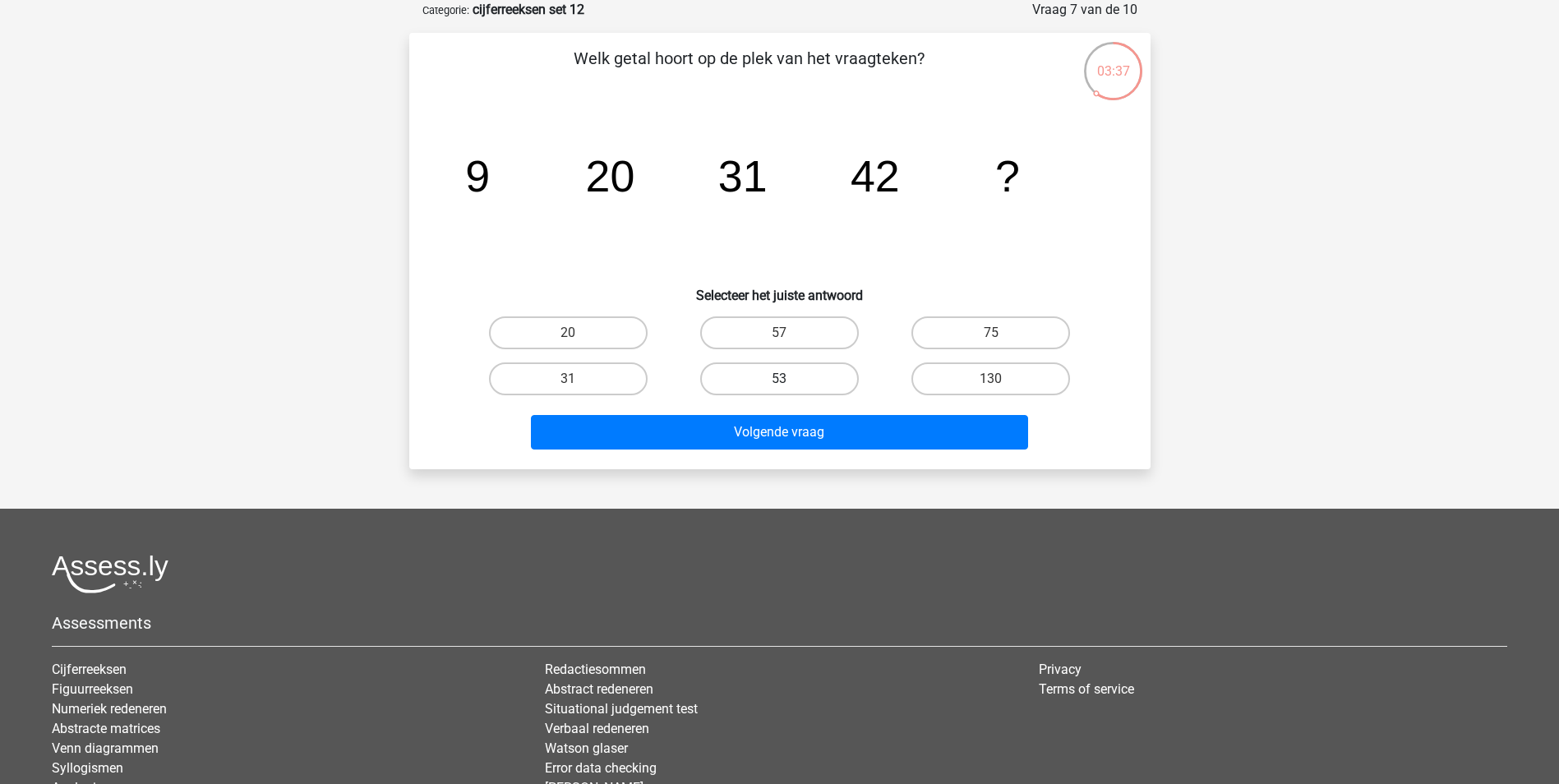
click at [794, 363] on label "53" at bounding box center [780, 378] width 159 height 33
click at [789, 379] on input "53" at bounding box center [784, 384] width 11 height 11
radio input "true"
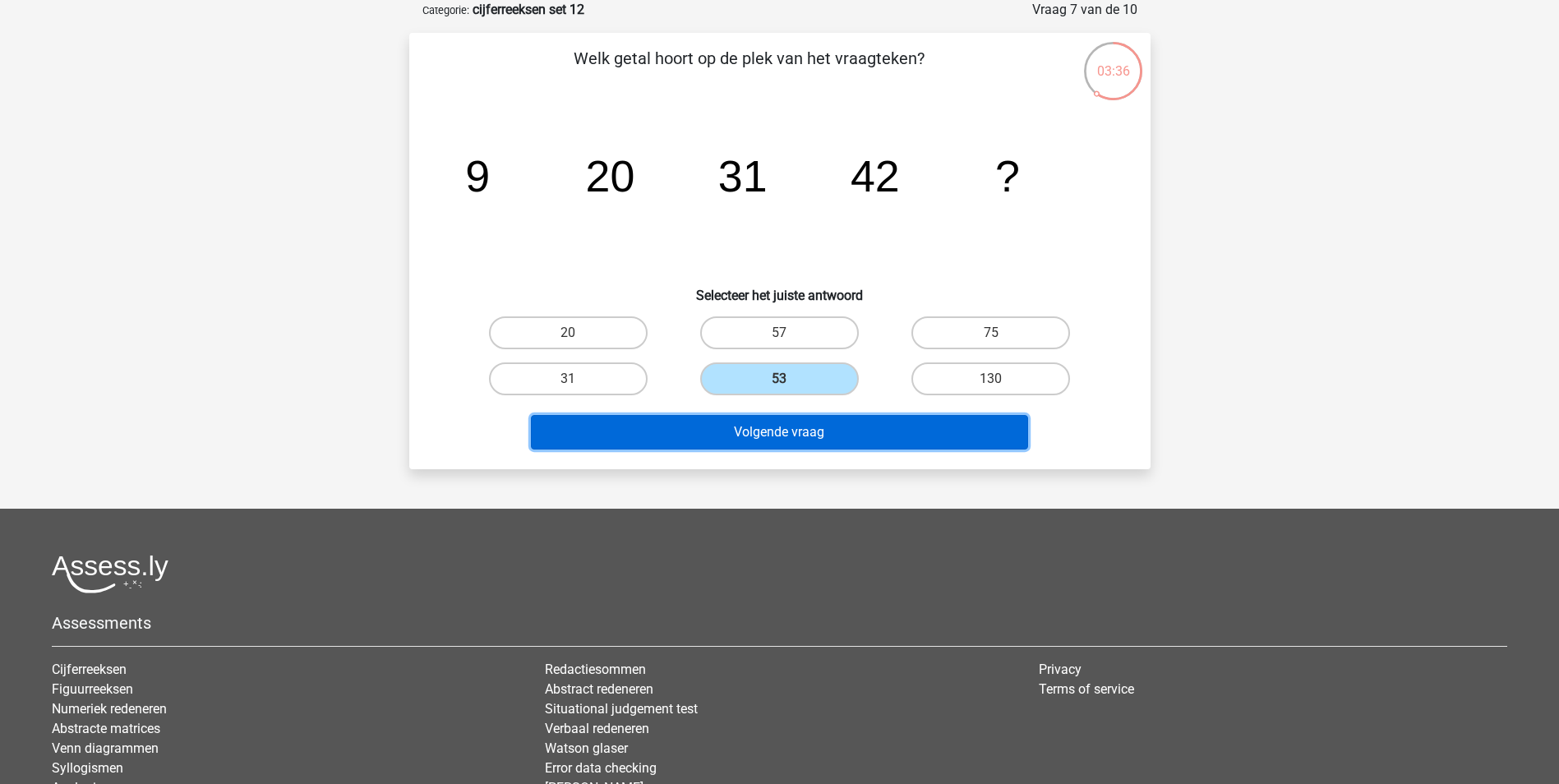
click at [797, 435] on button "Volgende vraag" at bounding box center [780, 432] width 497 height 35
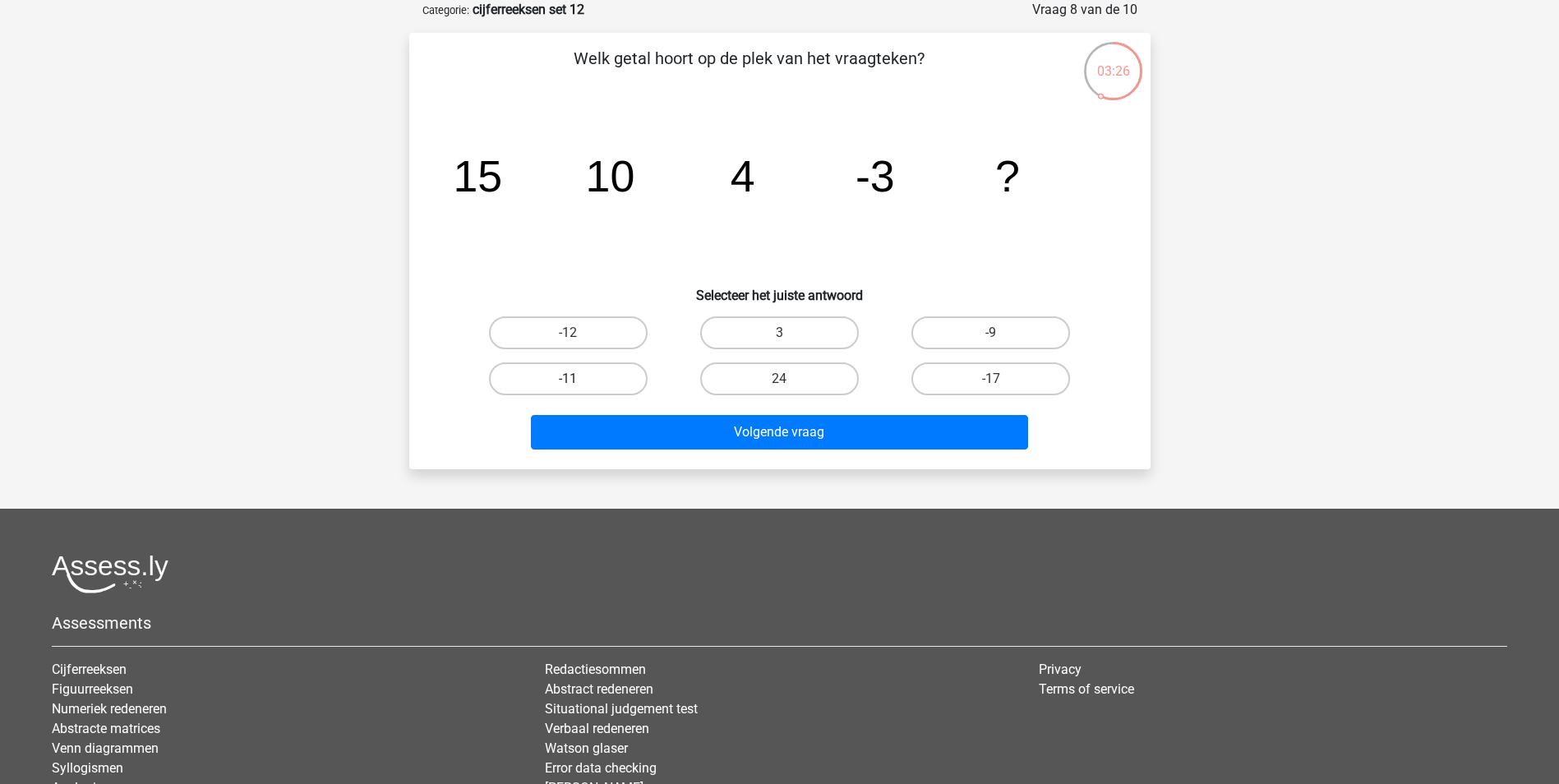
click at [591, 374] on label "-11" at bounding box center [568, 378] width 159 height 33
click at [578, 379] on input "-11" at bounding box center [572, 384] width 11 height 11
radio input "true"
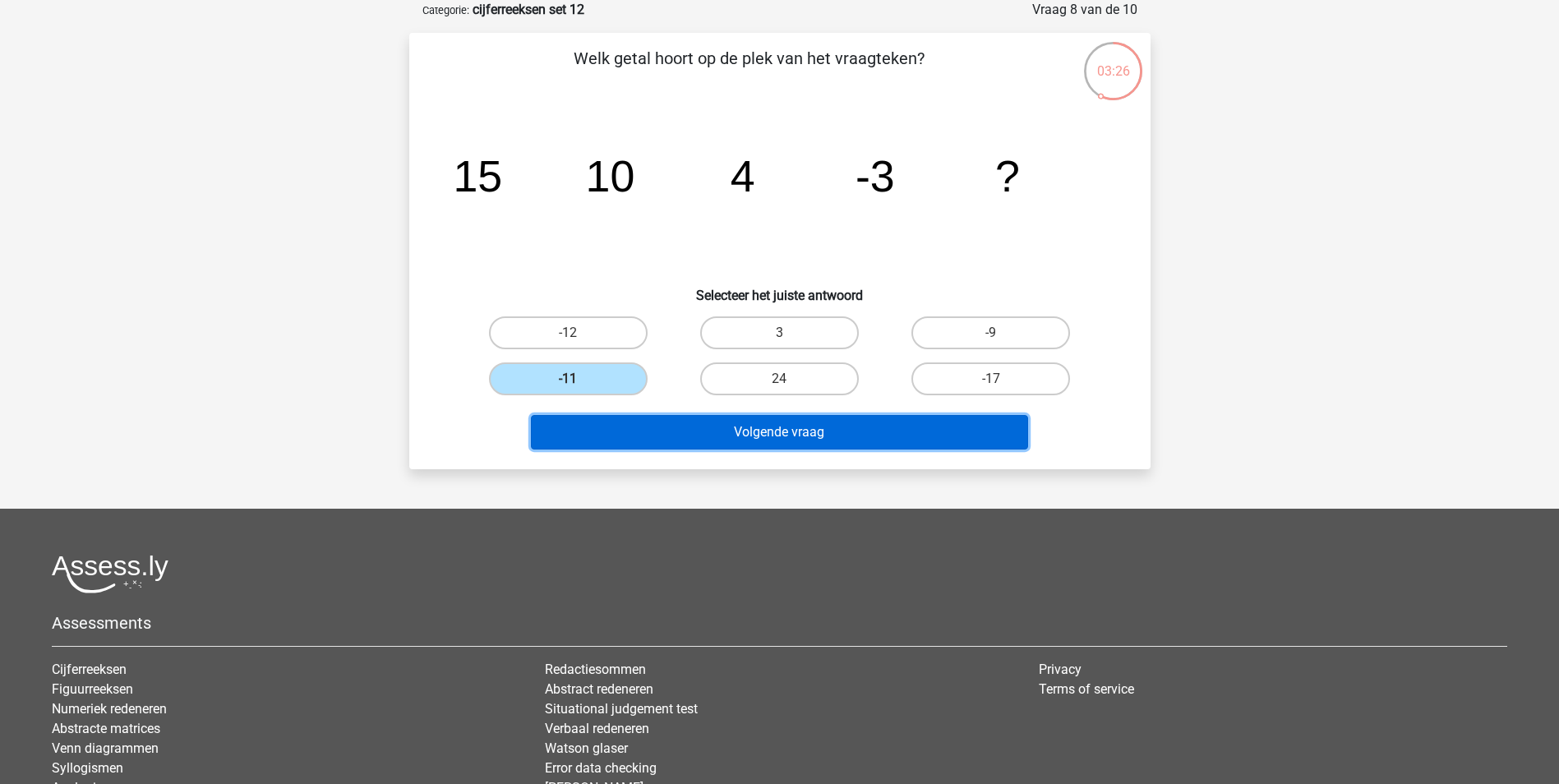
click at [703, 433] on button "Volgende vraag" at bounding box center [780, 432] width 497 height 35
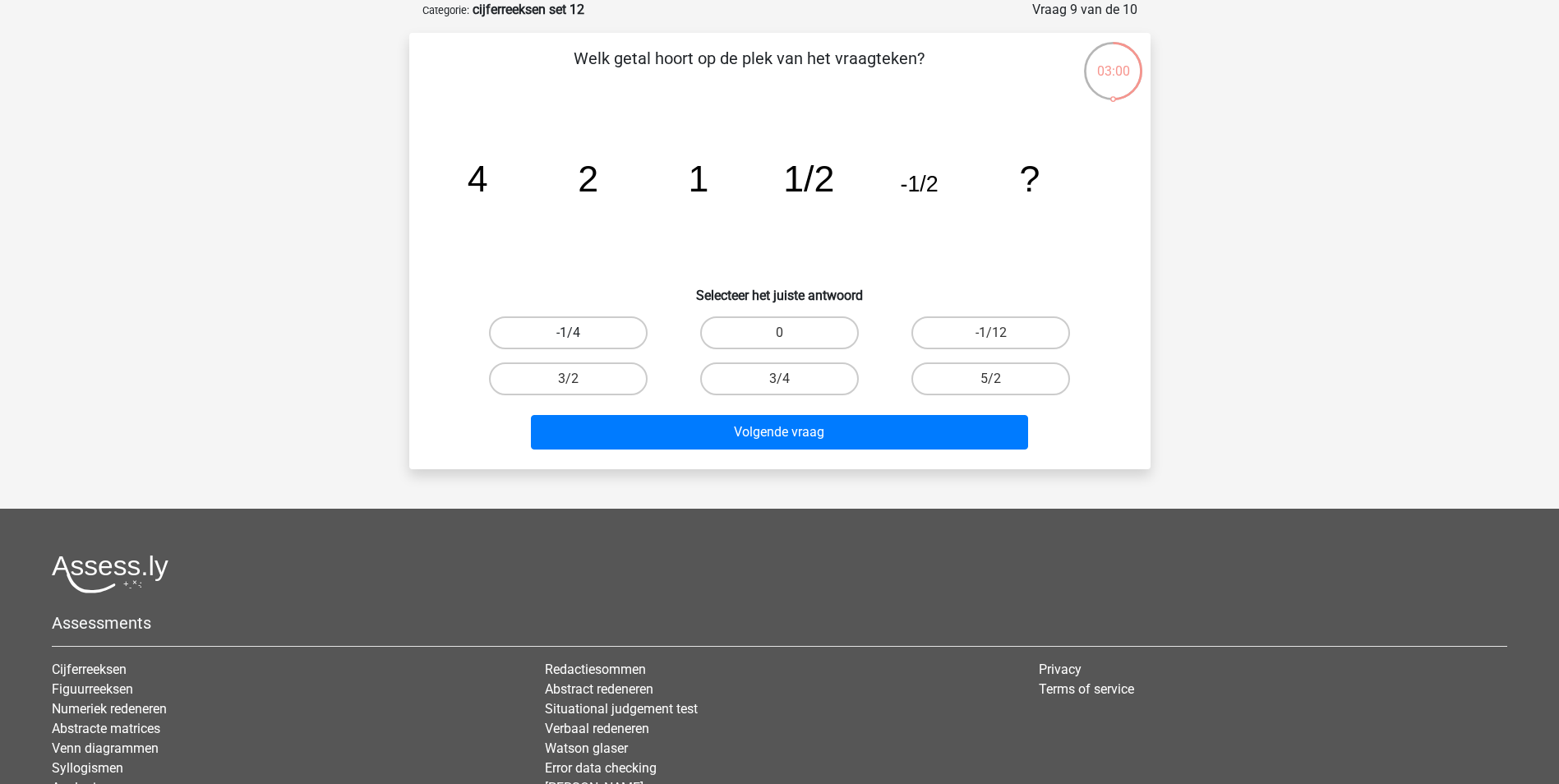
click at [552, 332] on label "-1/4" at bounding box center [568, 332] width 159 height 33
click at [567, 332] on input "-1/4" at bounding box center [572, 337] width 11 height 11
radio input "true"
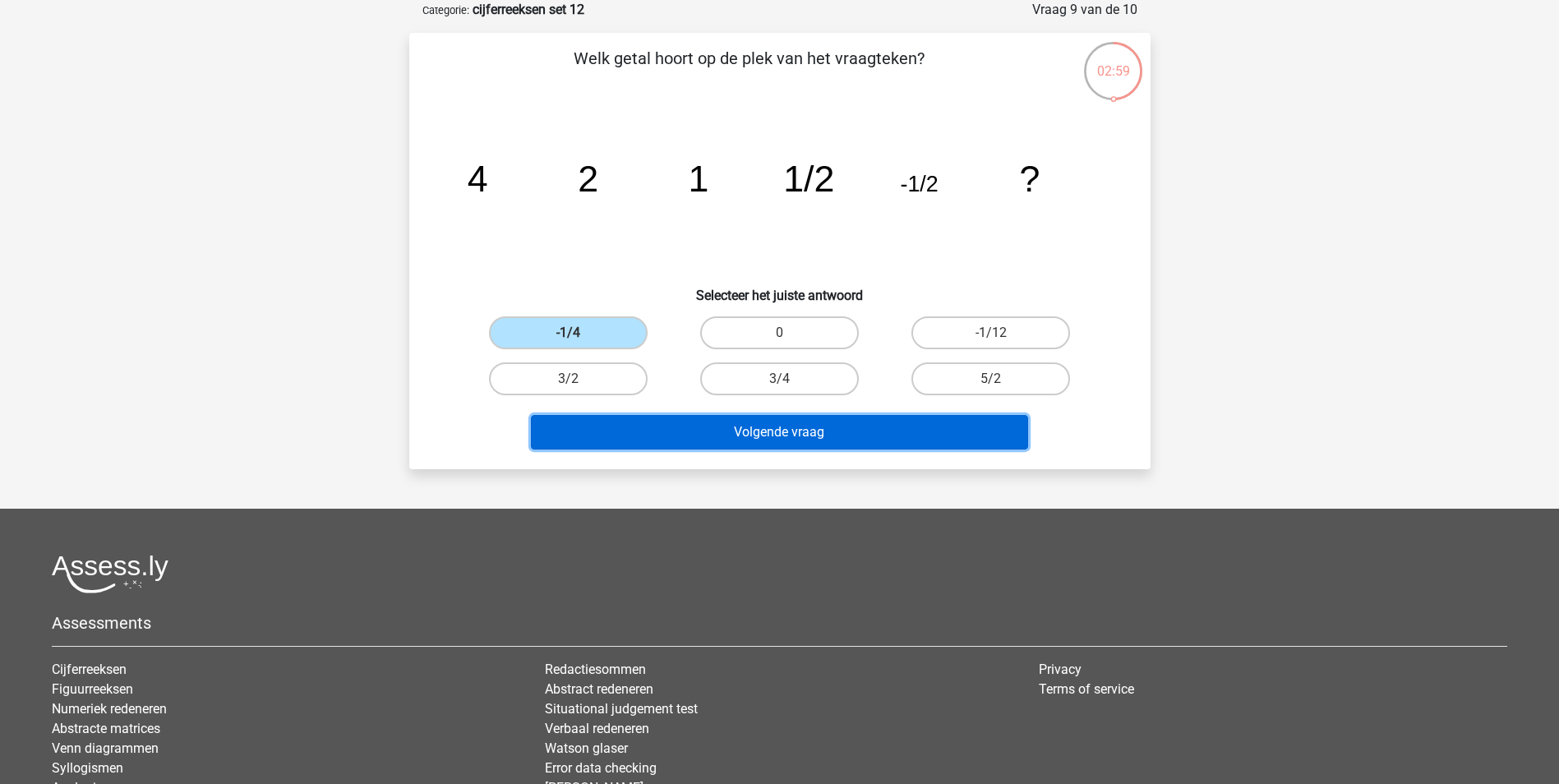
click at [694, 440] on button "Volgende vraag" at bounding box center [780, 432] width 497 height 35
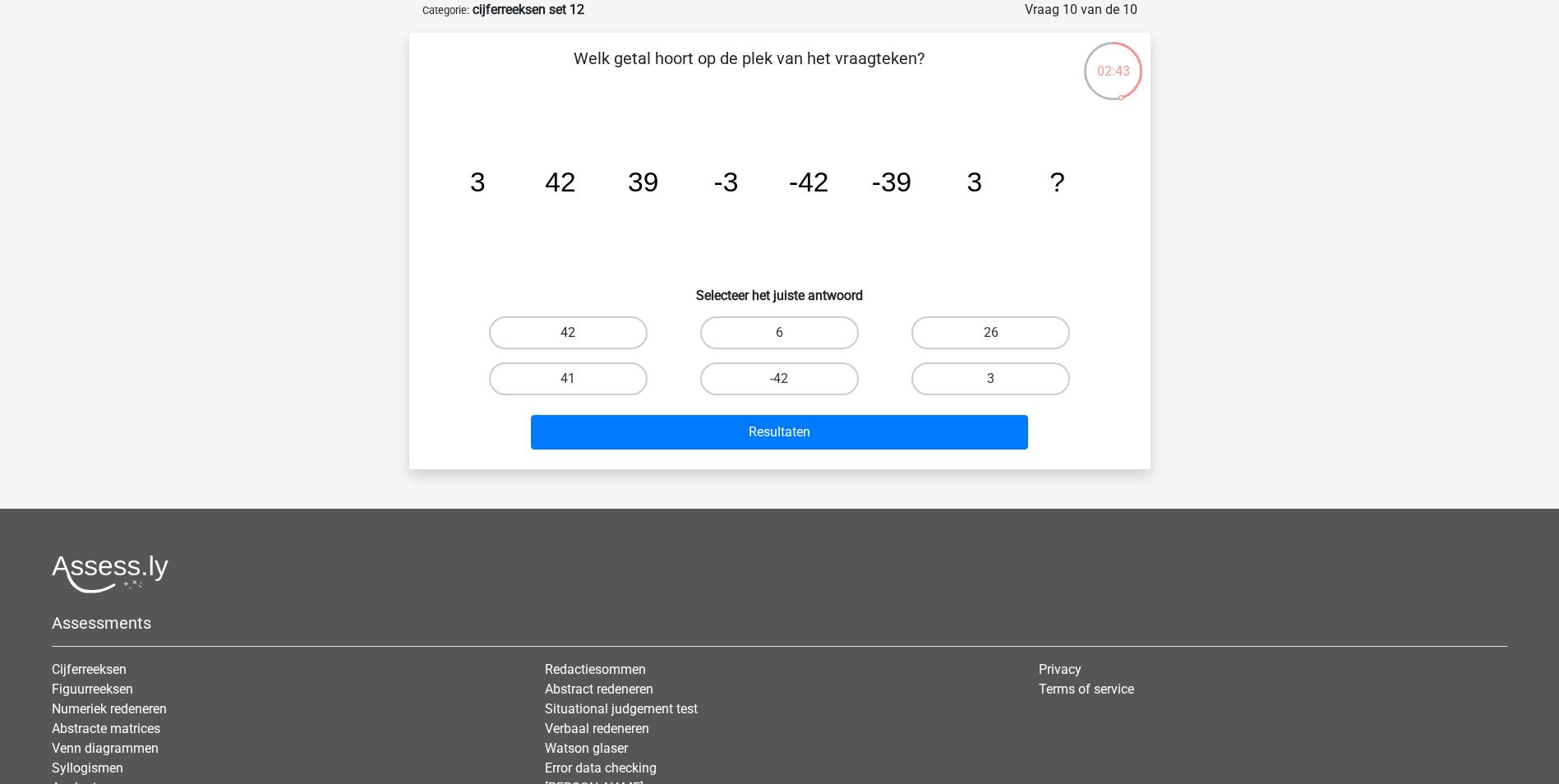
click at [559, 329] on label "42" at bounding box center [568, 332] width 159 height 33
click at [567, 332] on input "42" at bounding box center [572, 337] width 11 height 11
radio input "true"
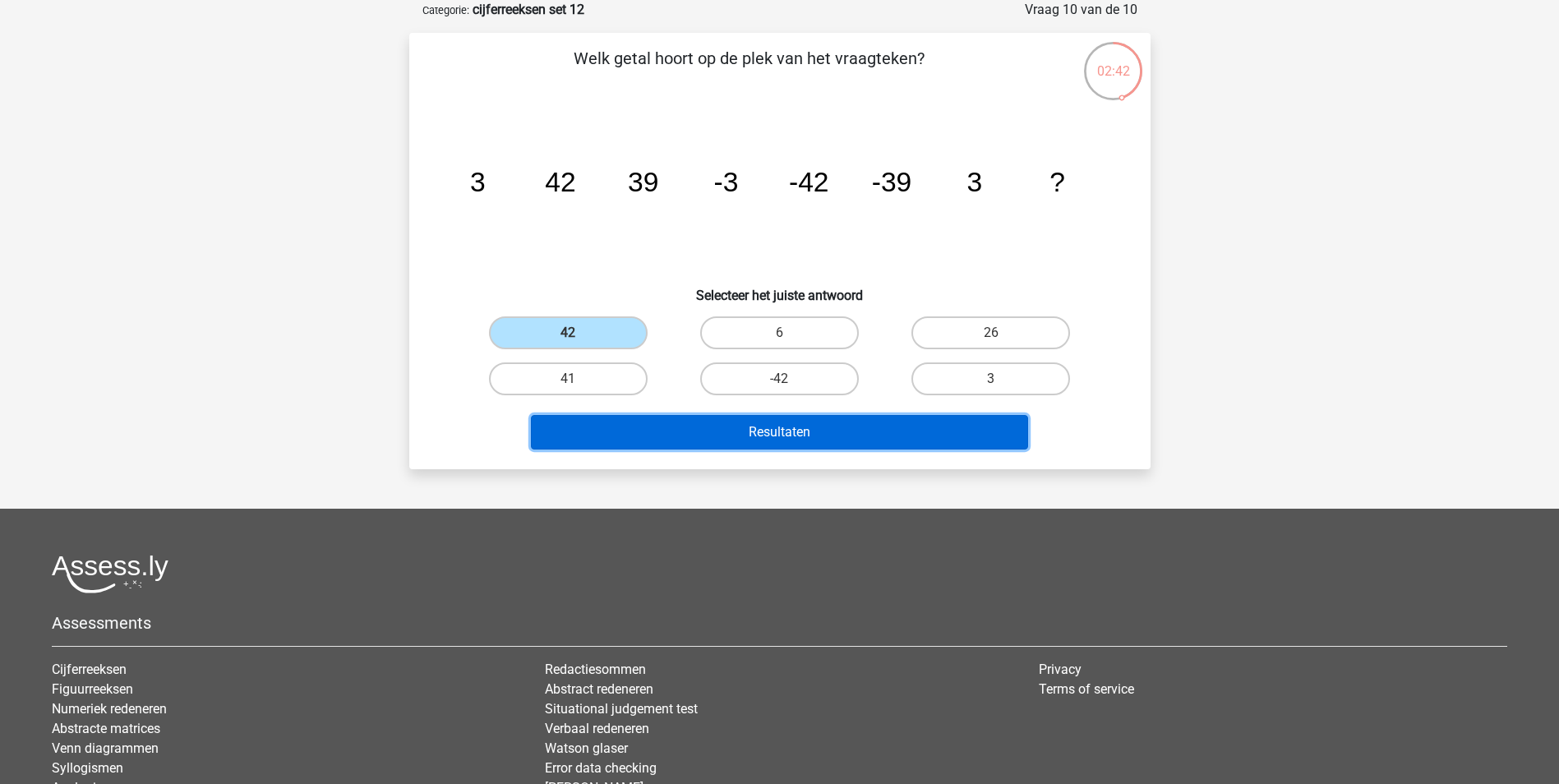
click at [669, 432] on button "Resultaten" at bounding box center [780, 432] width 497 height 35
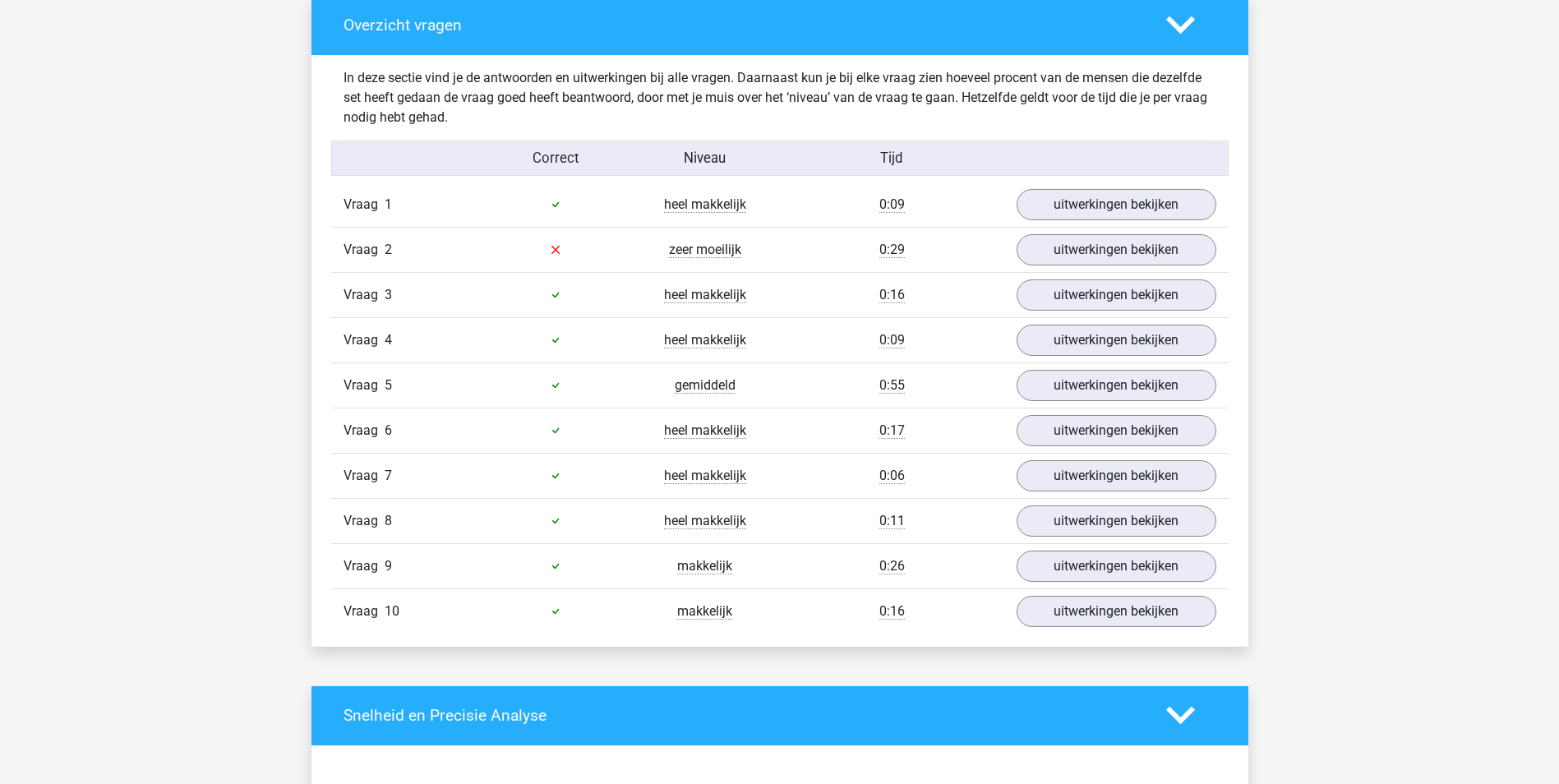
scroll to position [1068, 0]
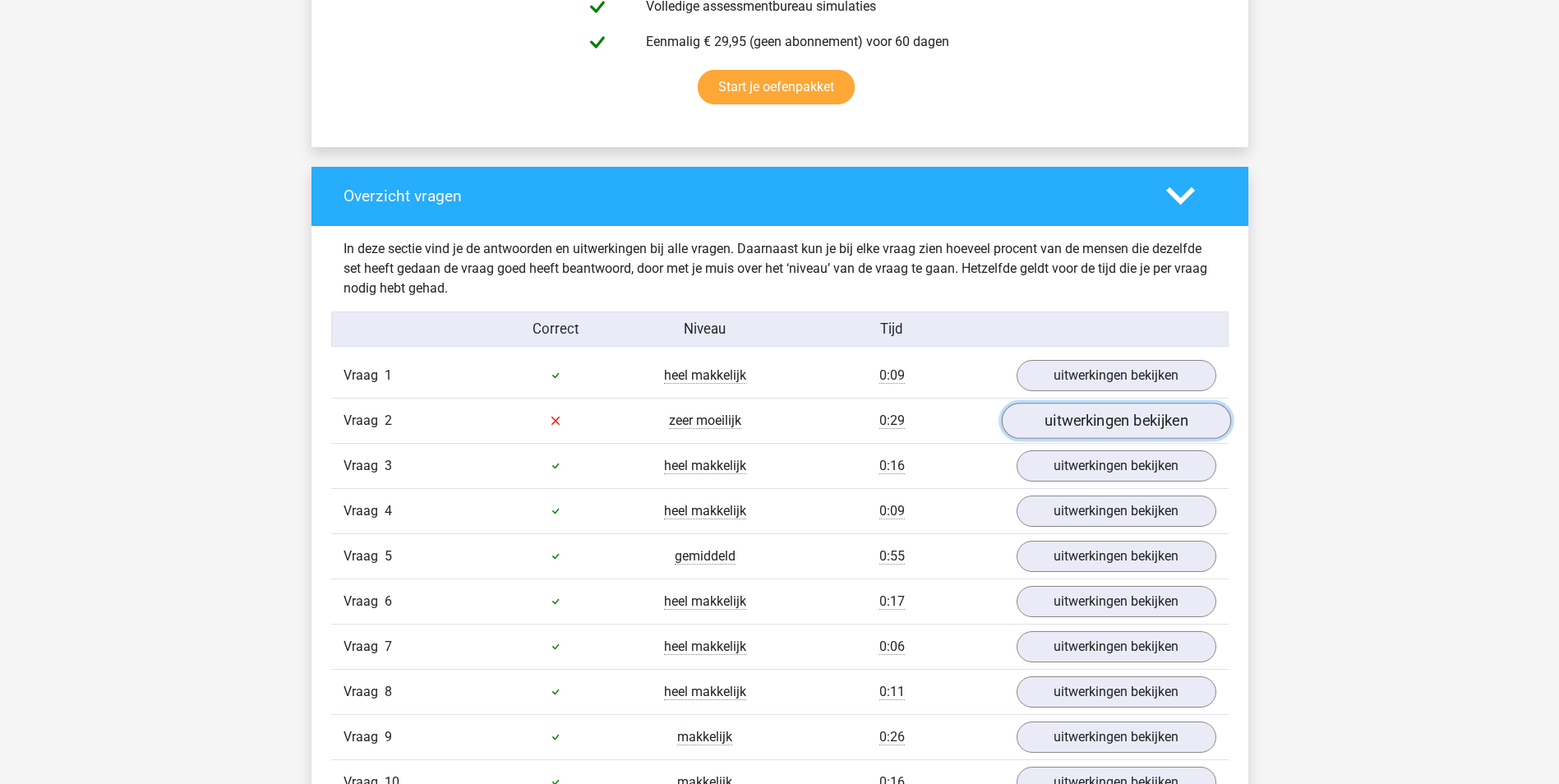
click at [1050, 410] on link "uitwerkingen bekijken" at bounding box center [1115, 420] width 229 height 36
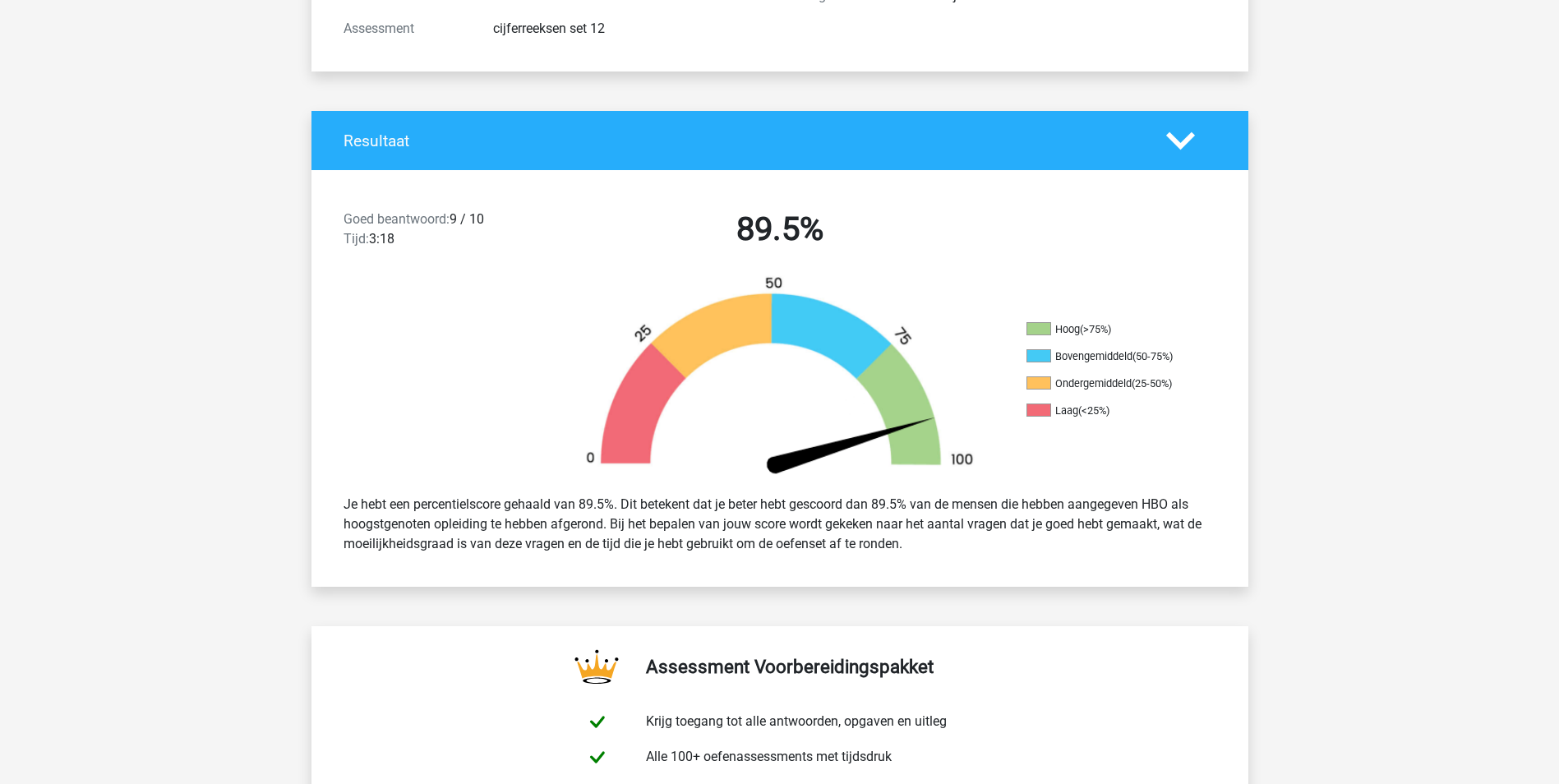
scroll to position [0, 0]
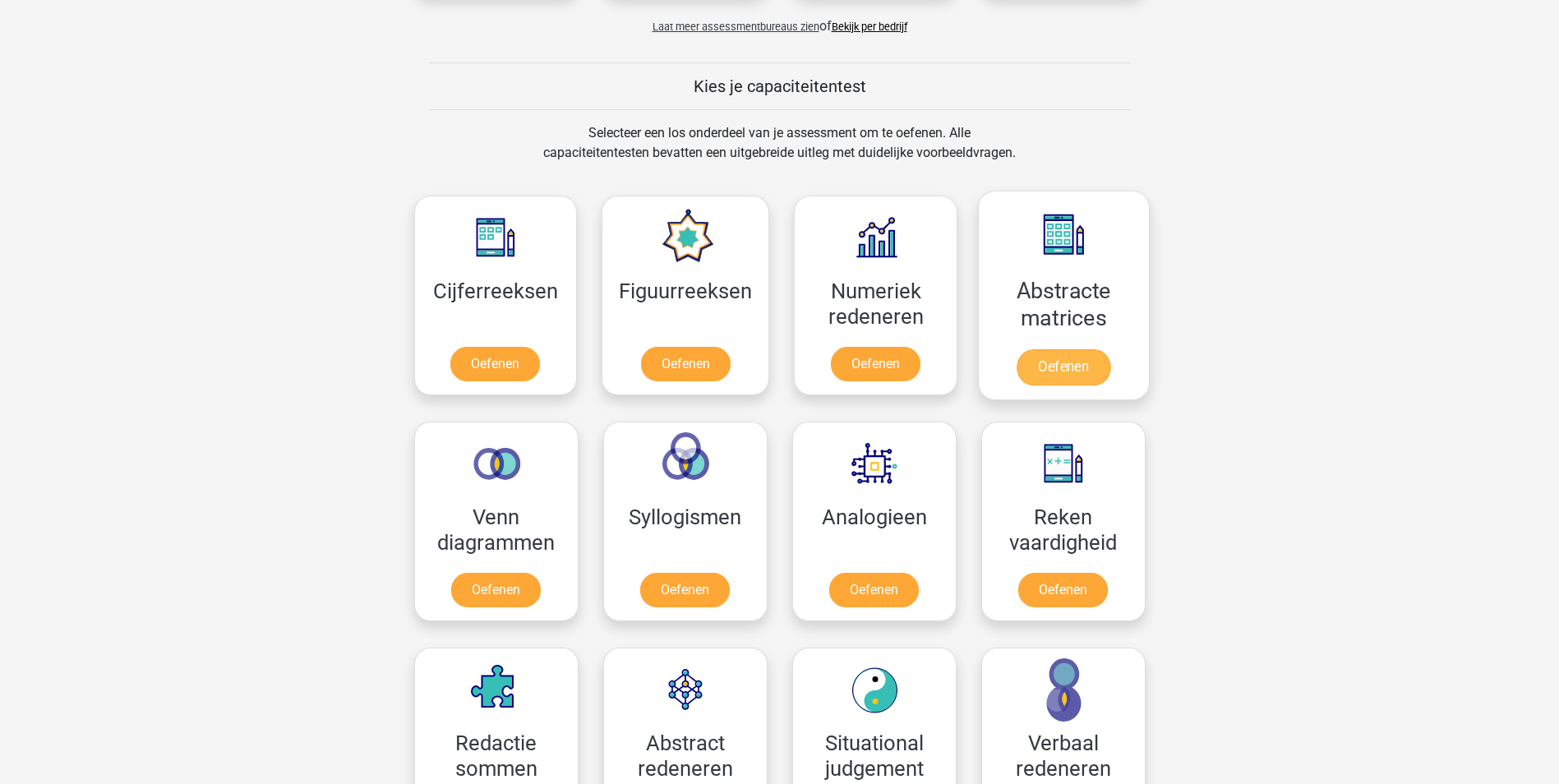
scroll to position [740, 0]
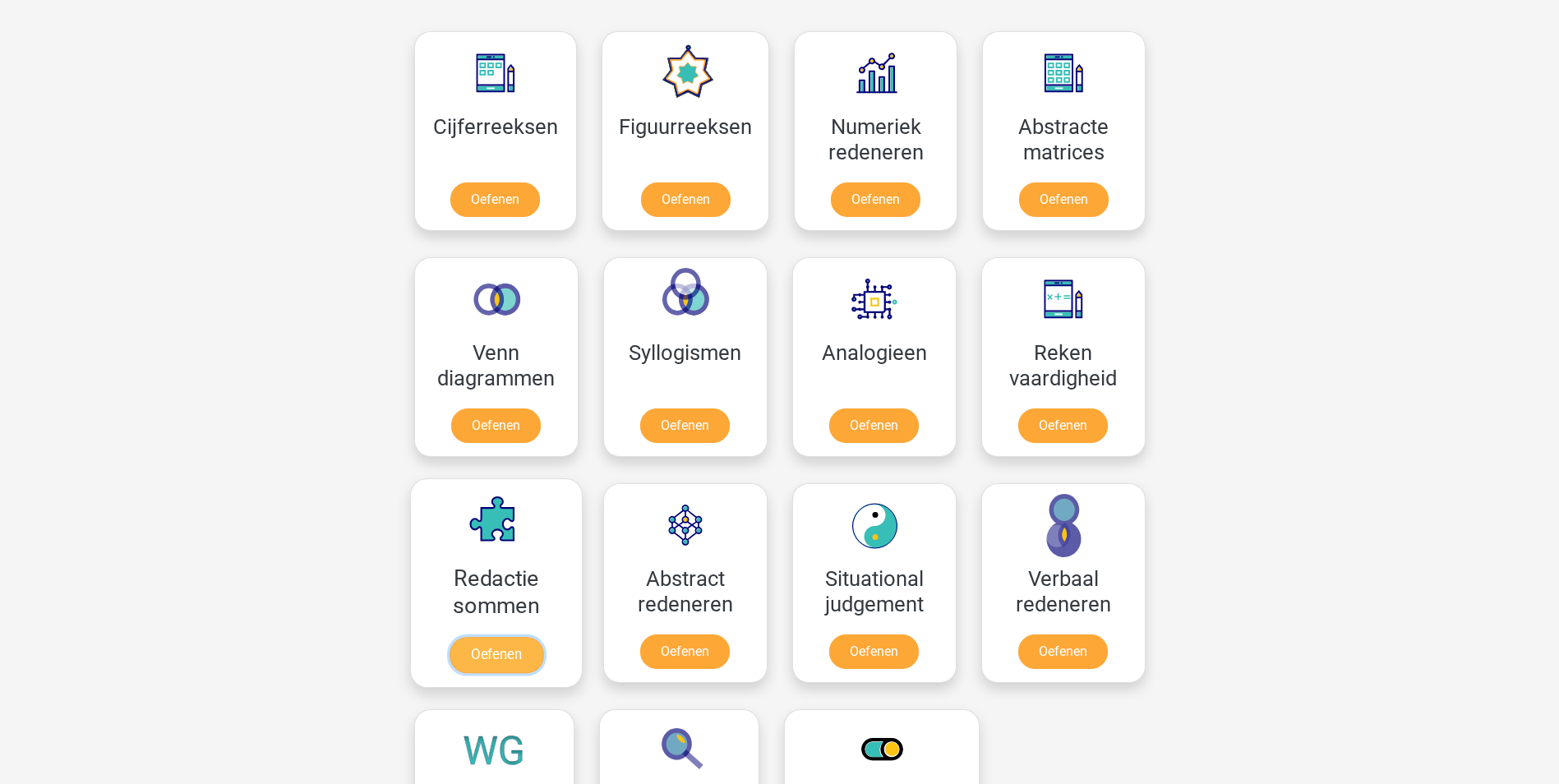
click at [483, 639] on link "Oefenen" at bounding box center [495, 654] width 94 height 36
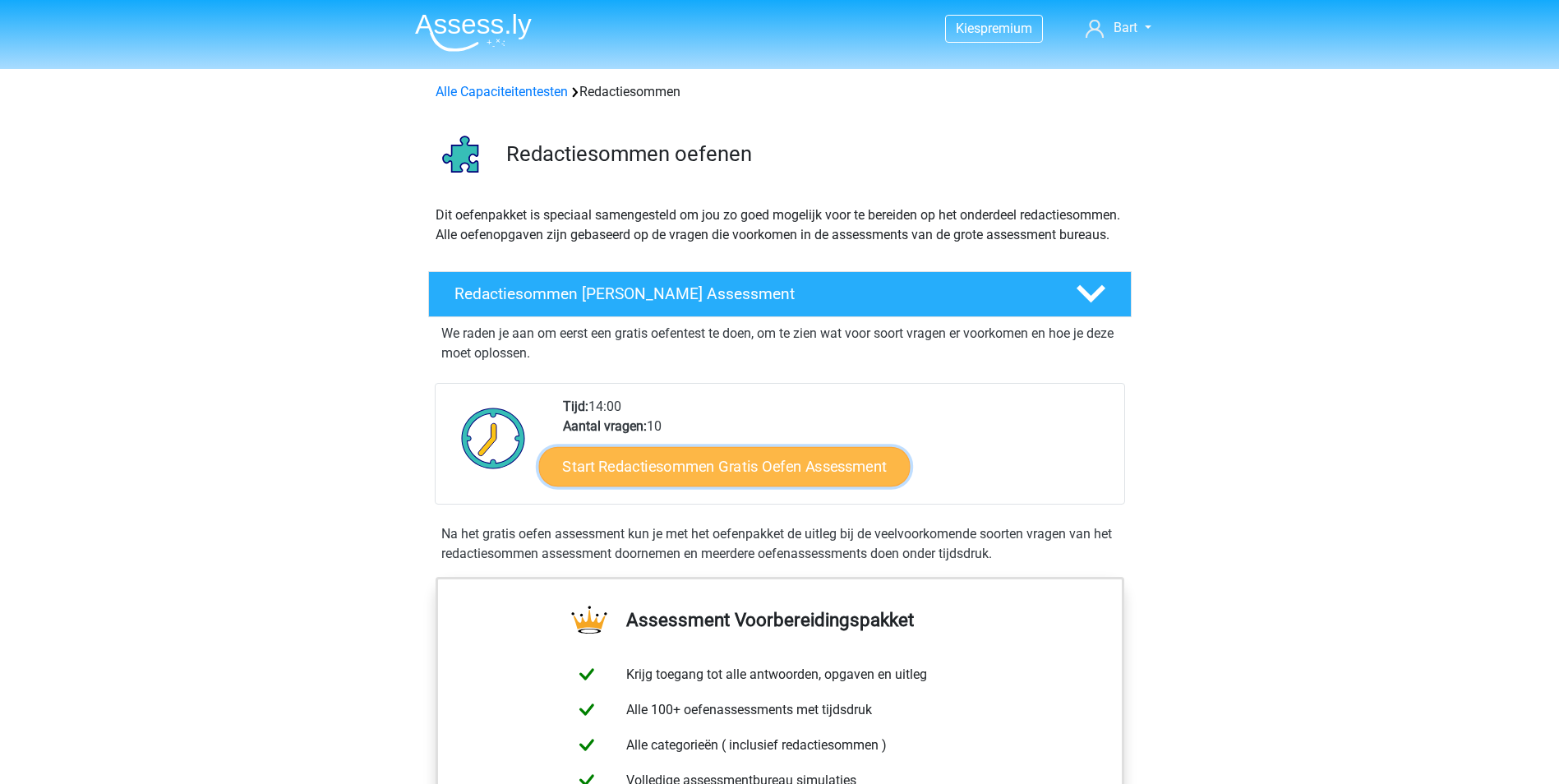
click at [687, 480] on link "Start Redactiesommen Gratis Oefen Assessment" at bounding box center [723, 465] width 371 height 39
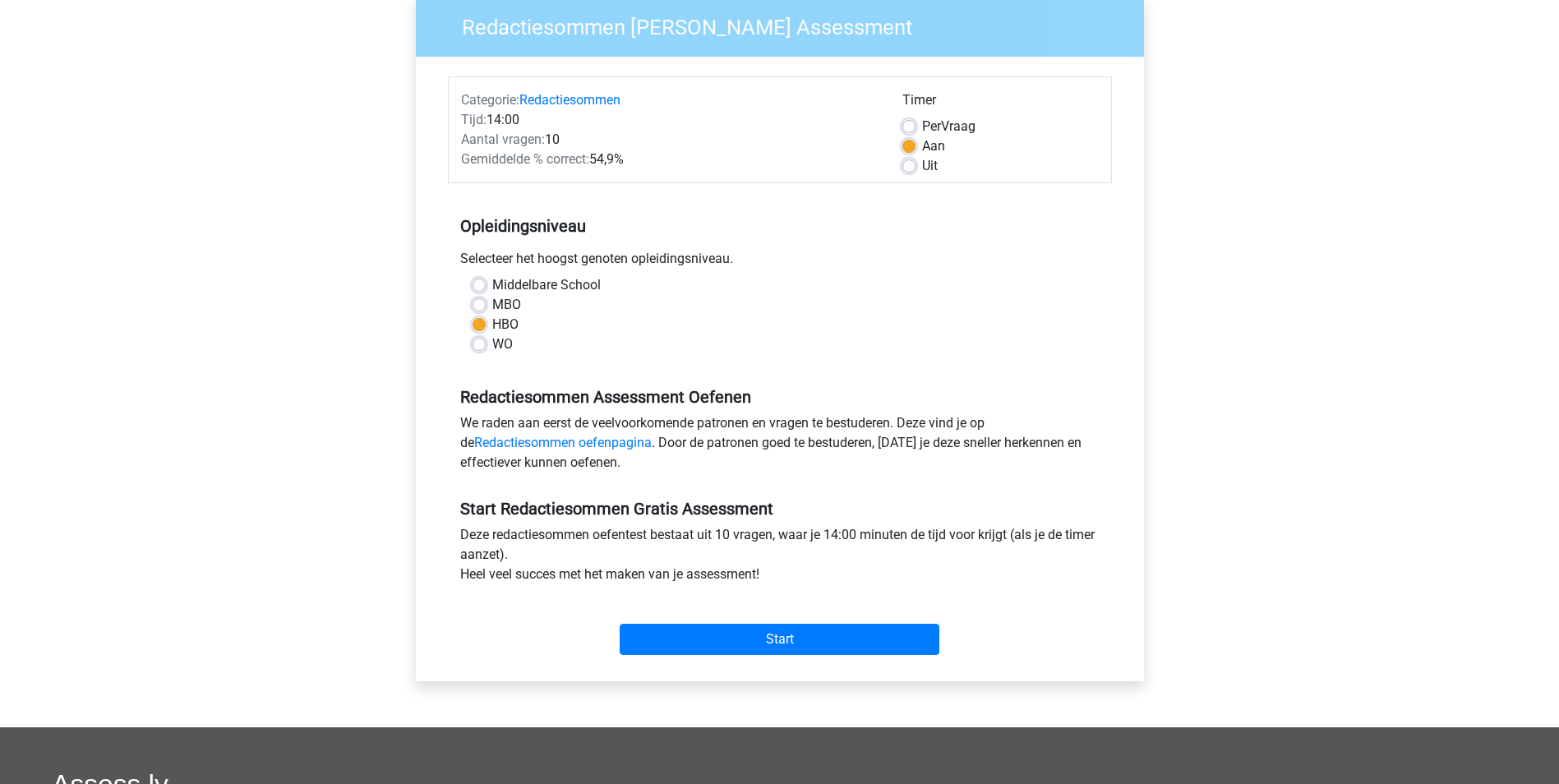
scroll to position [165, 0]
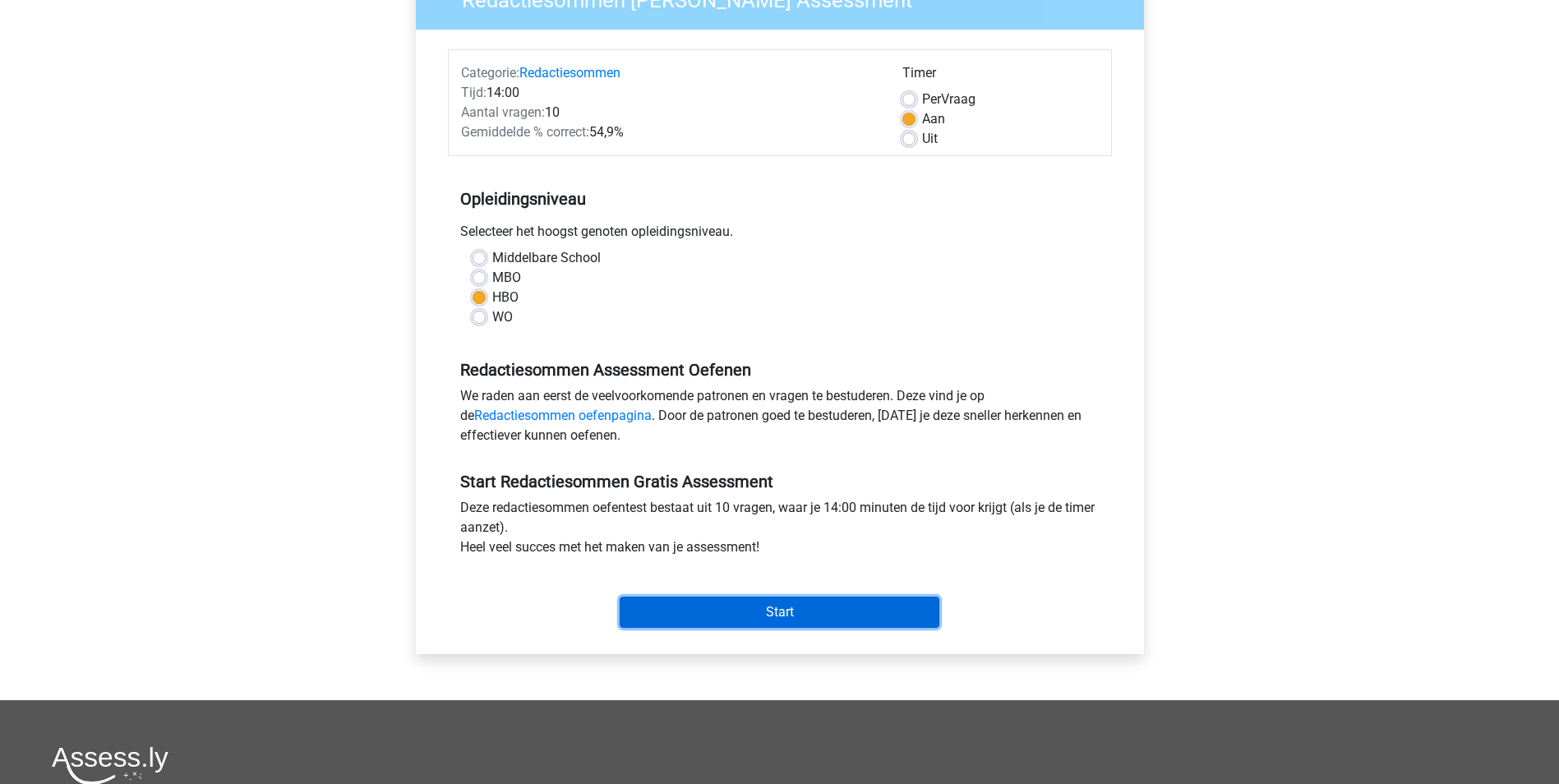
click at [725, 612] on input "Start" at bounding box center [780, 612] width 320 height 32
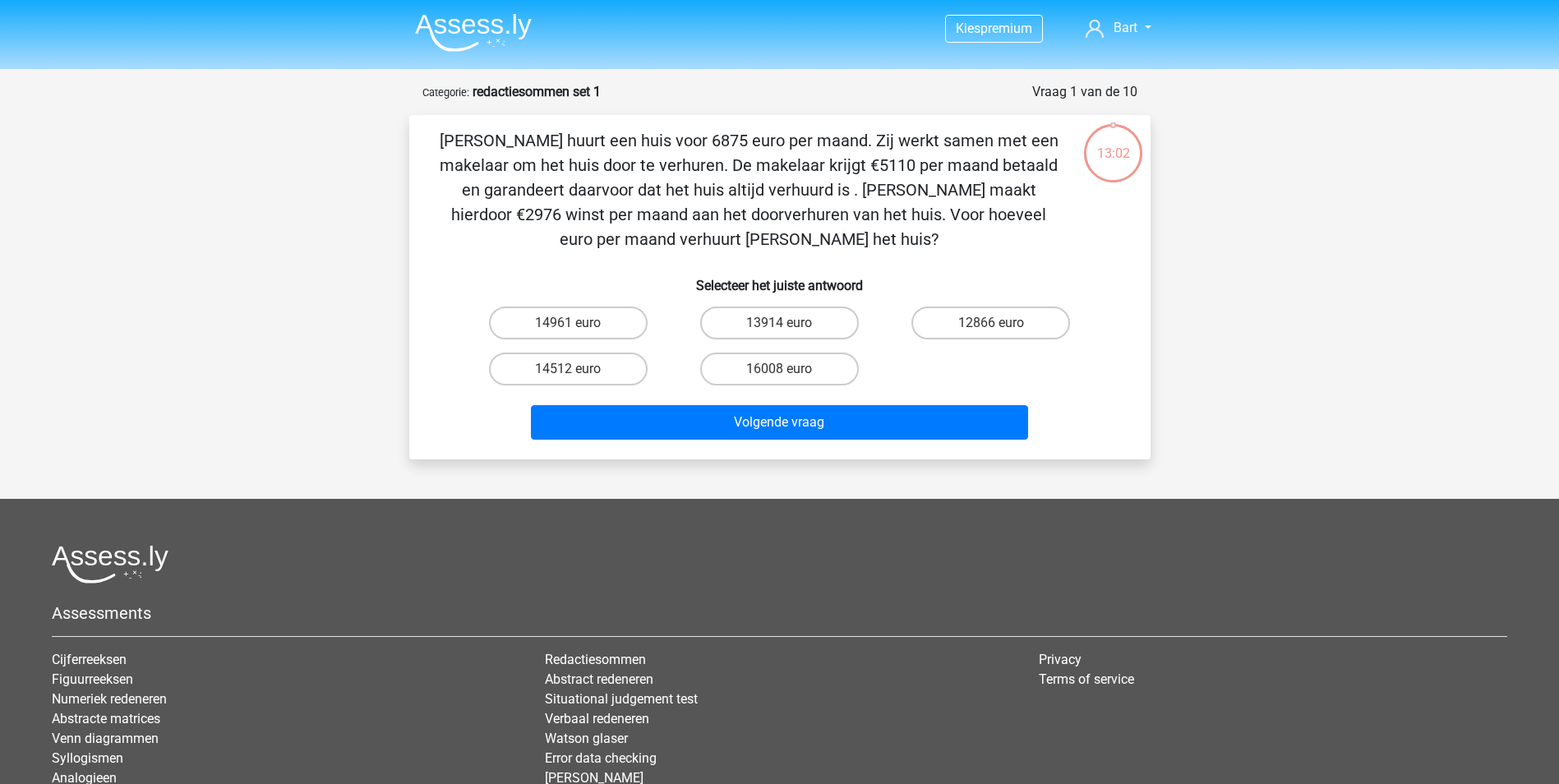
click at [567, 320] on label "14961 euro" at bounding box center [568, 322] width 159 height 33
click at [567, 322] on input "14961 euro" at bounding box center [572, 327] width 11 height 11
radio input "true"
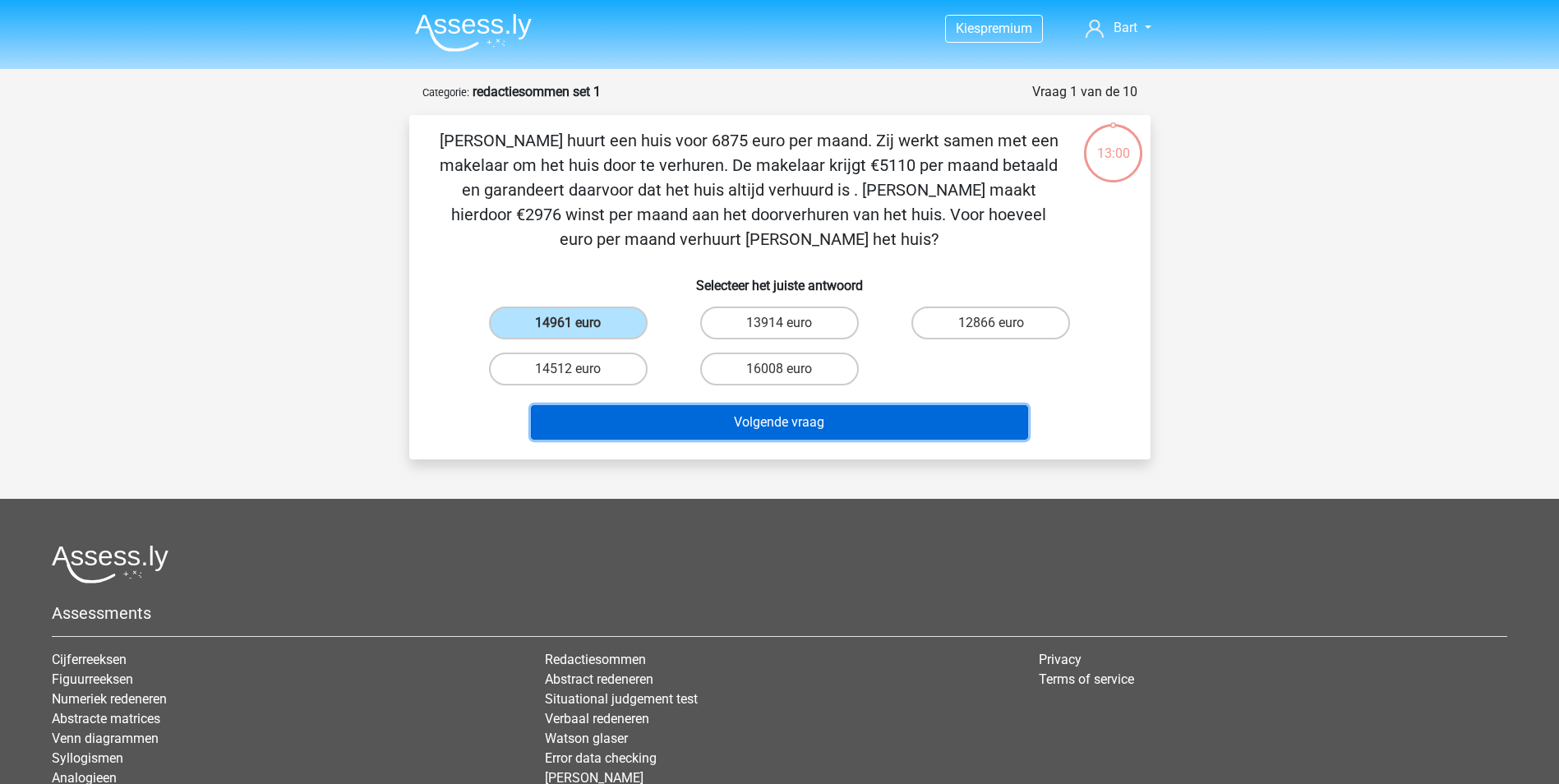
click at [710, 412] on button "Volgende vraag" at bounding box center [780, 422] width 497 height 35
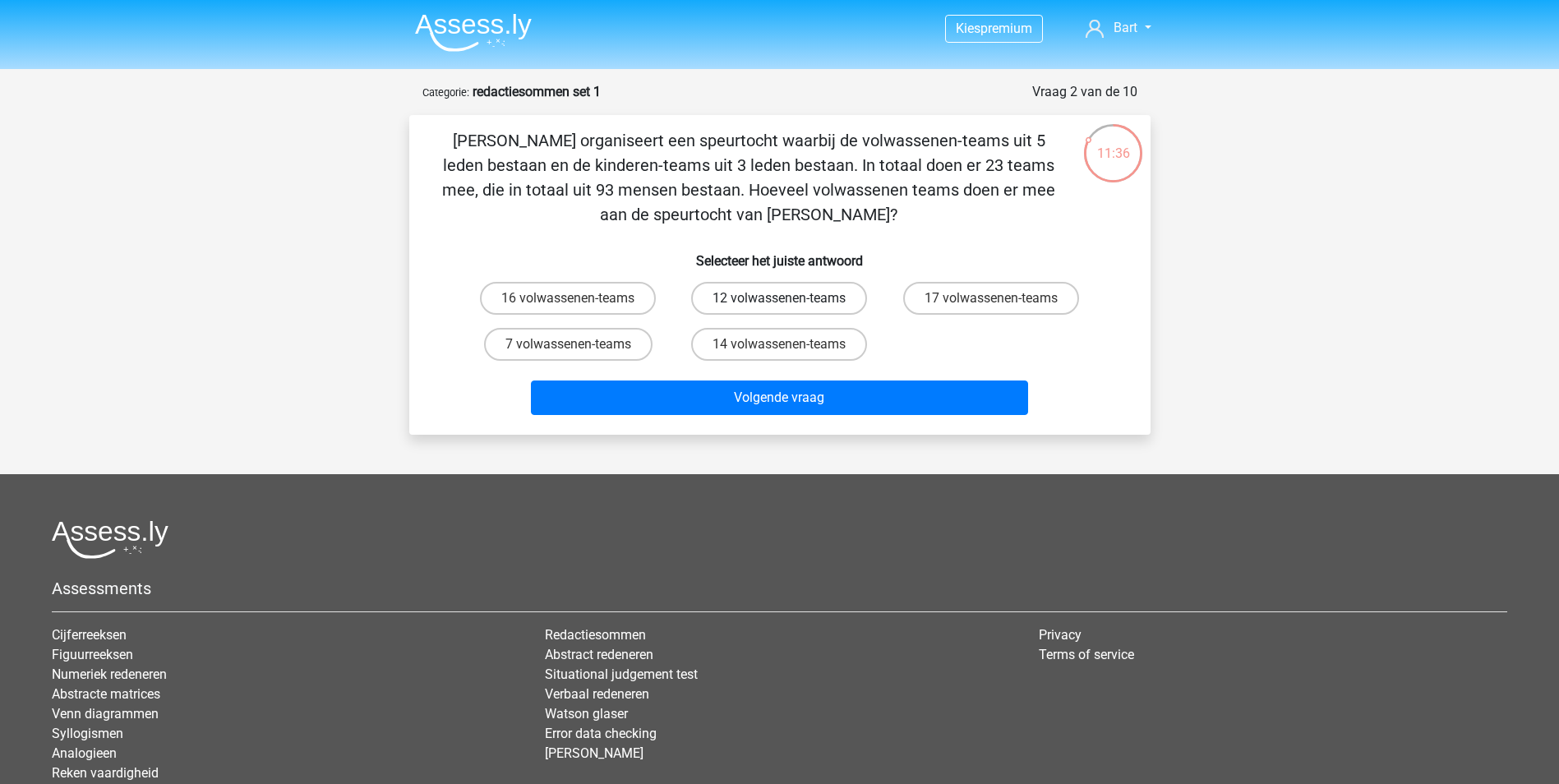
click at [755, 297] on label "12 volwassenen-teams" at bounding box center [779, 298] width 176 height 33
click at [780, 298] on input "12 volwassenen-teams" at bounding box center [784, 303] width 11 height 11
radio input "true"
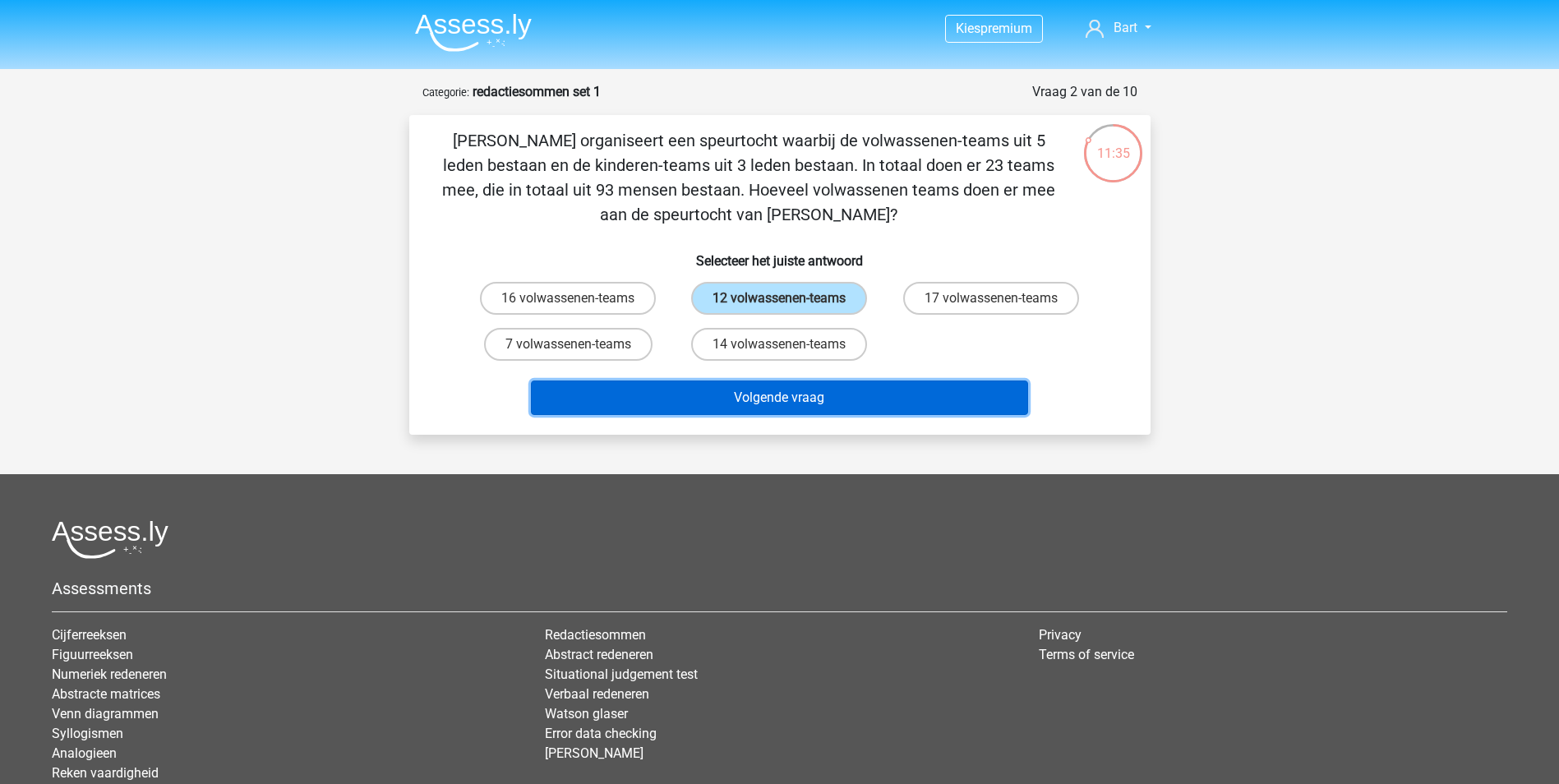
click at [729, 404] on button "Volgende vraag" at bounding box center [780, 397] width 497 height 35
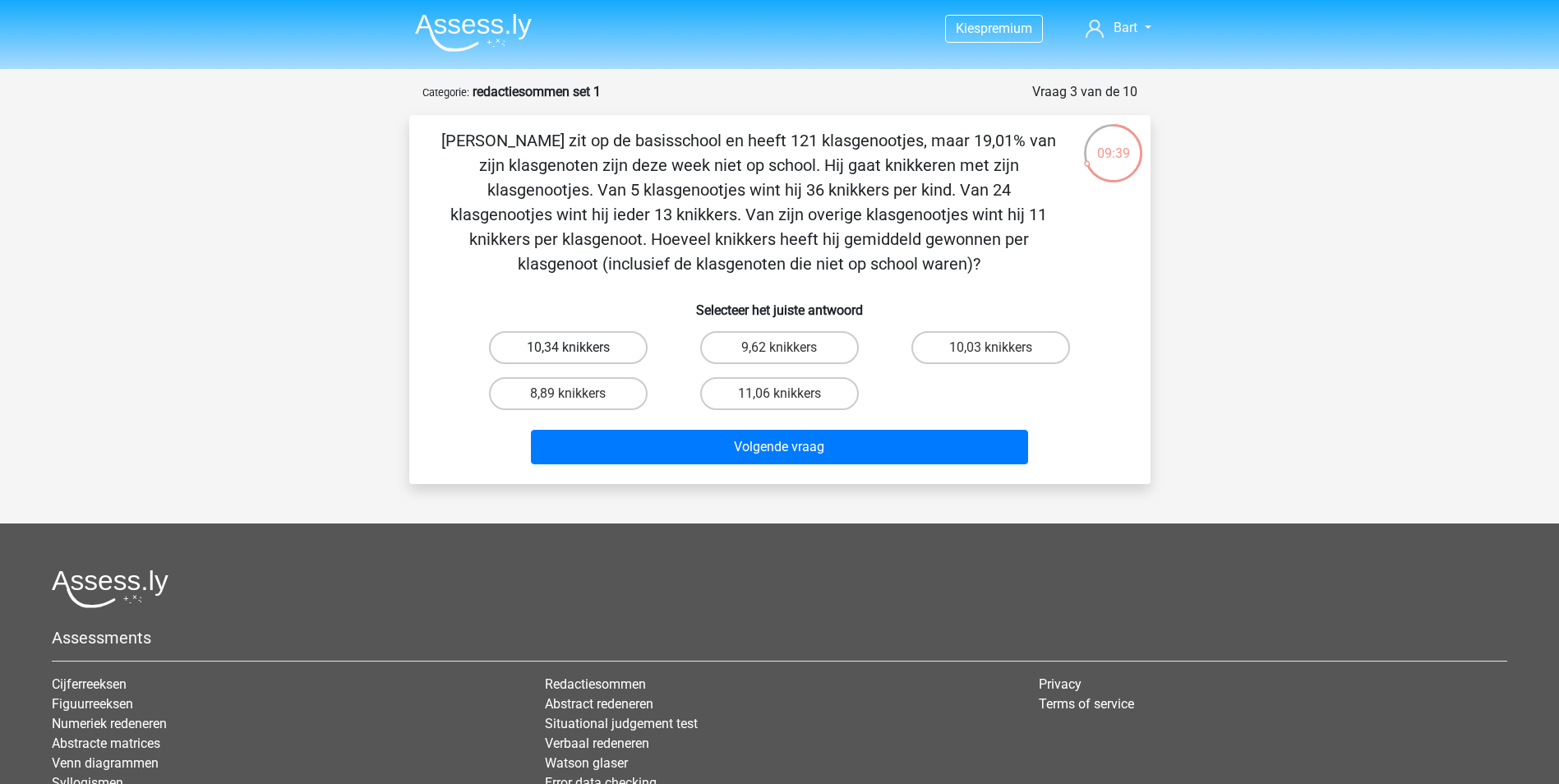
drag, startPoint x: 569, startPoint y: 346, endPoint x: 583, endPoint y: 352, distance: 15.2
click at [569, 346] on label "10,34 knikkers" at bounding box center [568, 347] width 159 height 33
click at [569, 347] on input "10,34 knikkers" at bounding box center [572, 352] width 11 height 11
radio input "true"
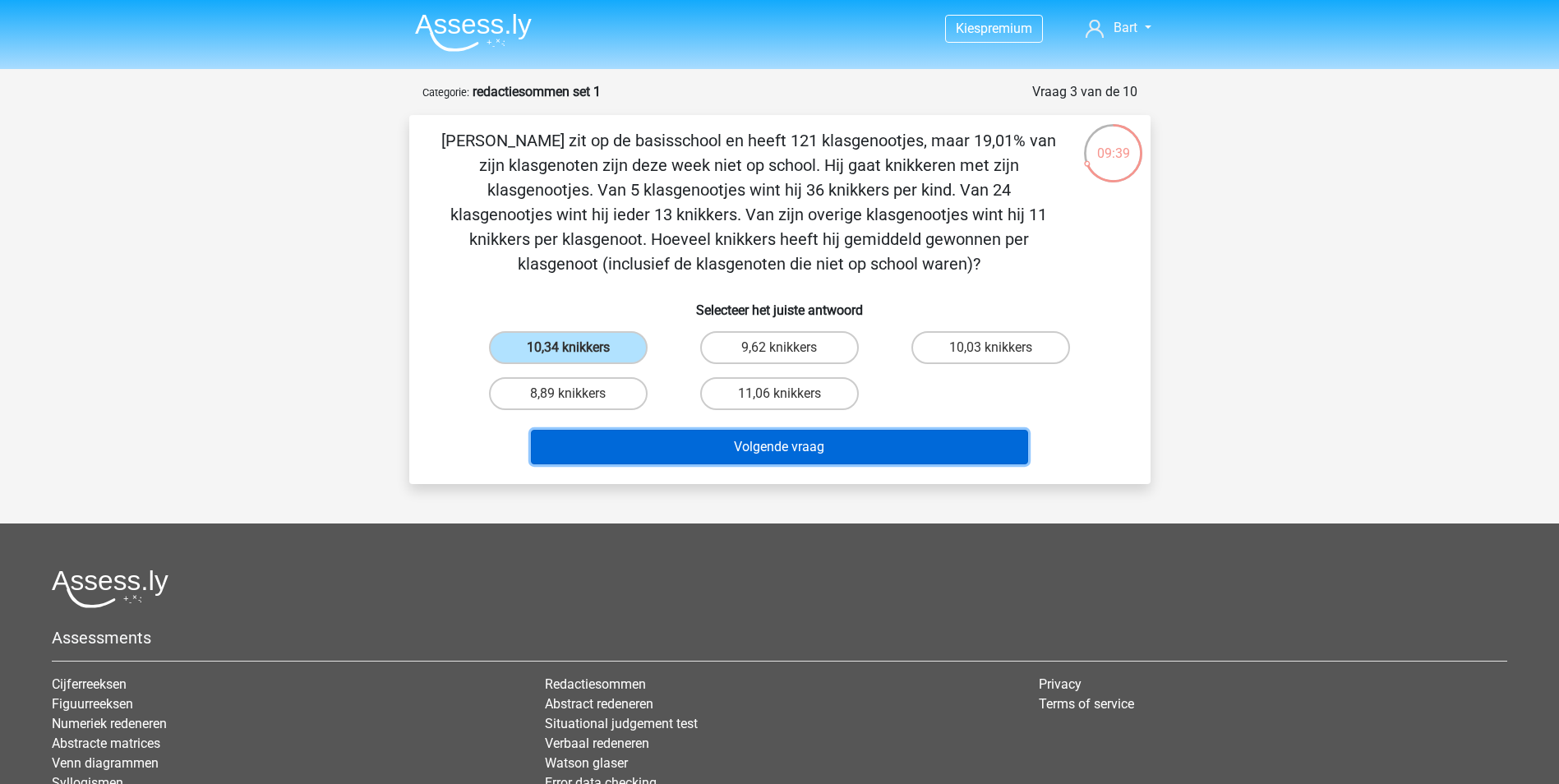
click at [710, 451] on button "Volgende vraag" at bounding box center [780, 447] width 497 height 35
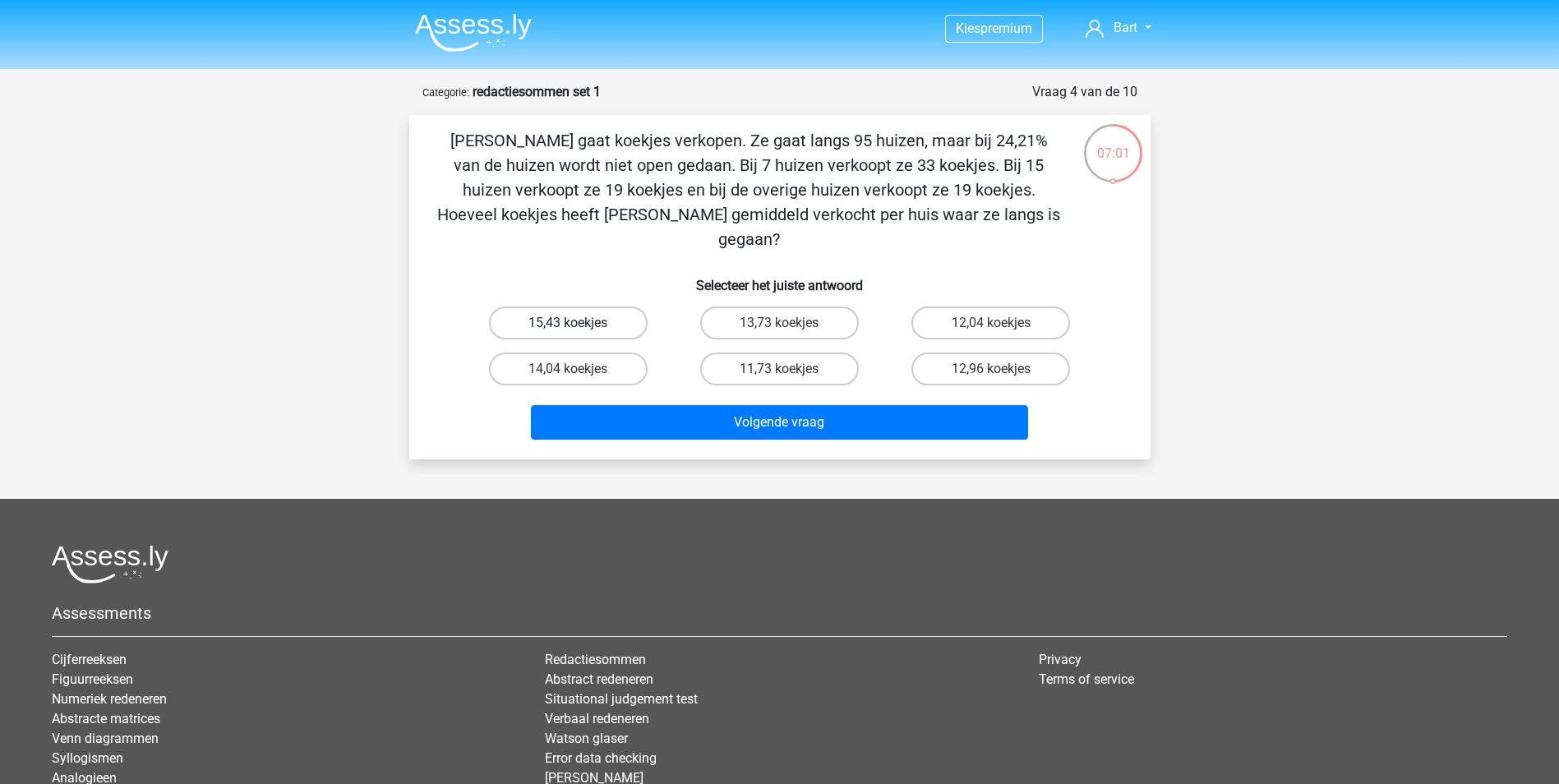
click at [567, 307] on label "15,43 koekjes" at bounding box center [568, 322] width 159 height 33
click at [567, 322] on input "15,43 koekjes" at bounding box center [572, 327] width 11 height 11
radio input "true"
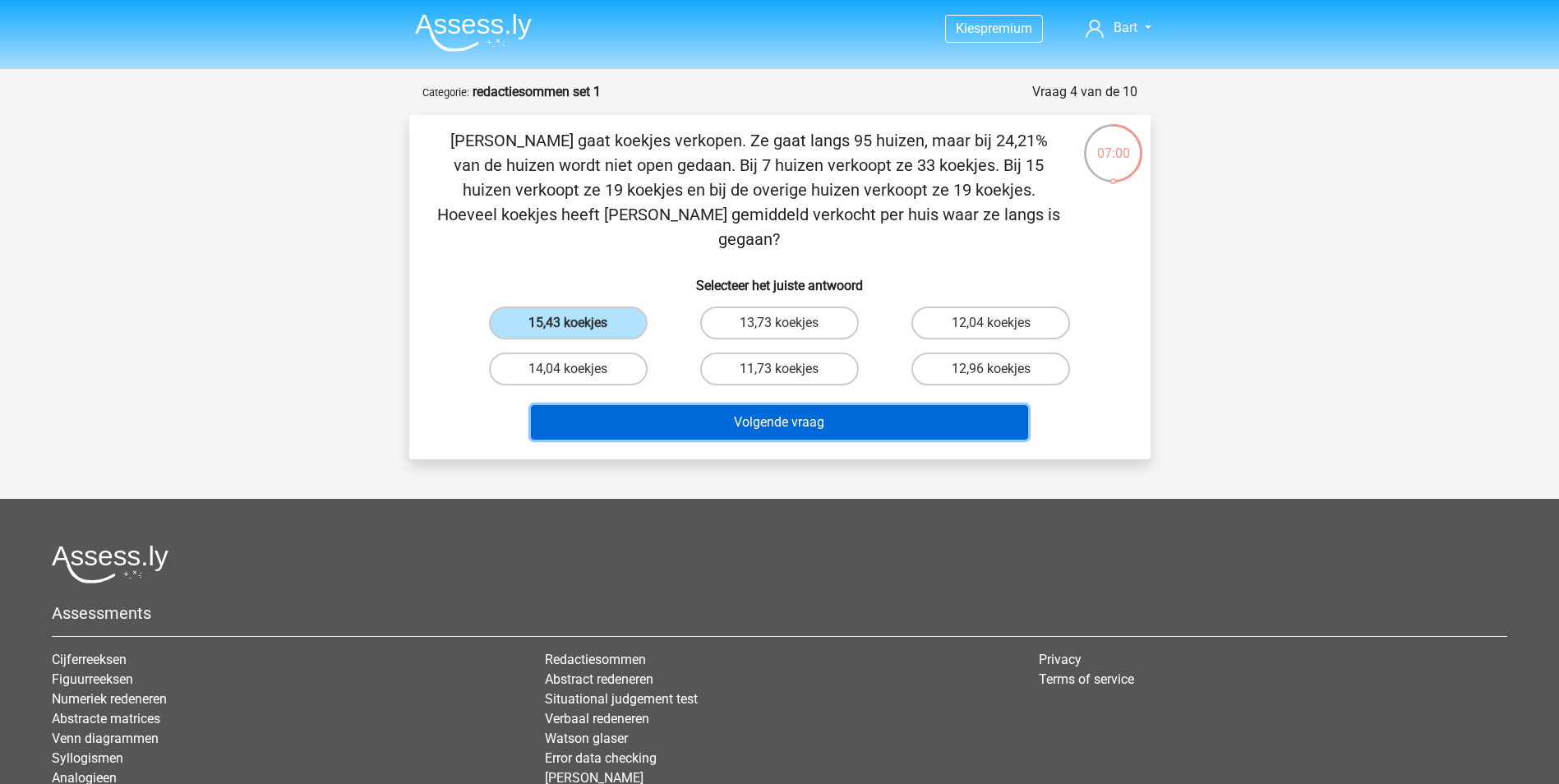
click at [732, 405] on button "Volgende vraag" at bounding box center [780, 422] width 497 height 35
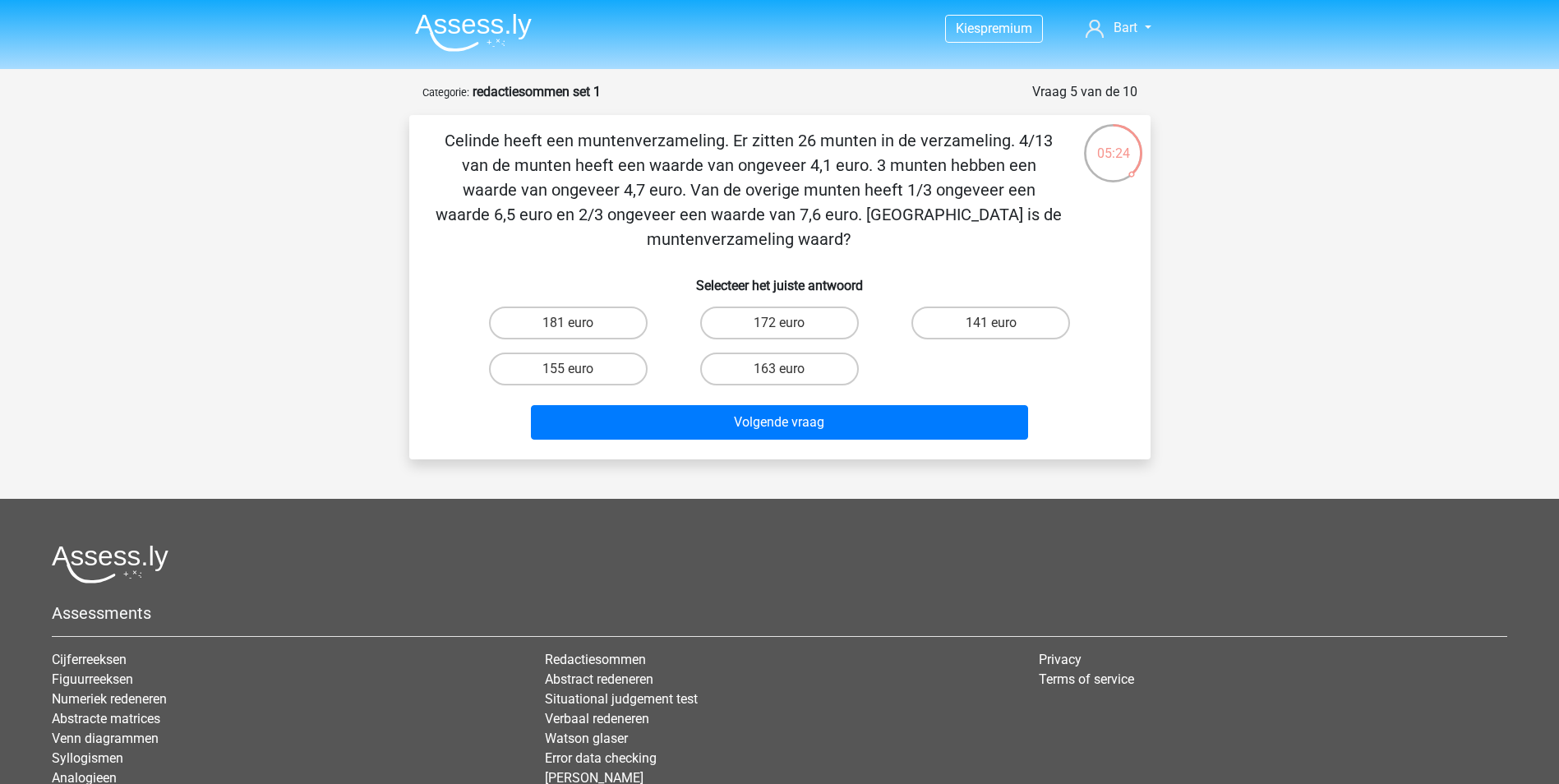
drag, startPoint x: 567, startPoint y: 368, endPoint x: 611, endPoint y: 393, distance: 50.6
click at [567, 368] on label "155 euro" at bounding box center [568, 368] width 159 height 33
click at [567, 369] on input "155 euro" at bounding box center [572, 374] width 11 height 11
radio input "true"
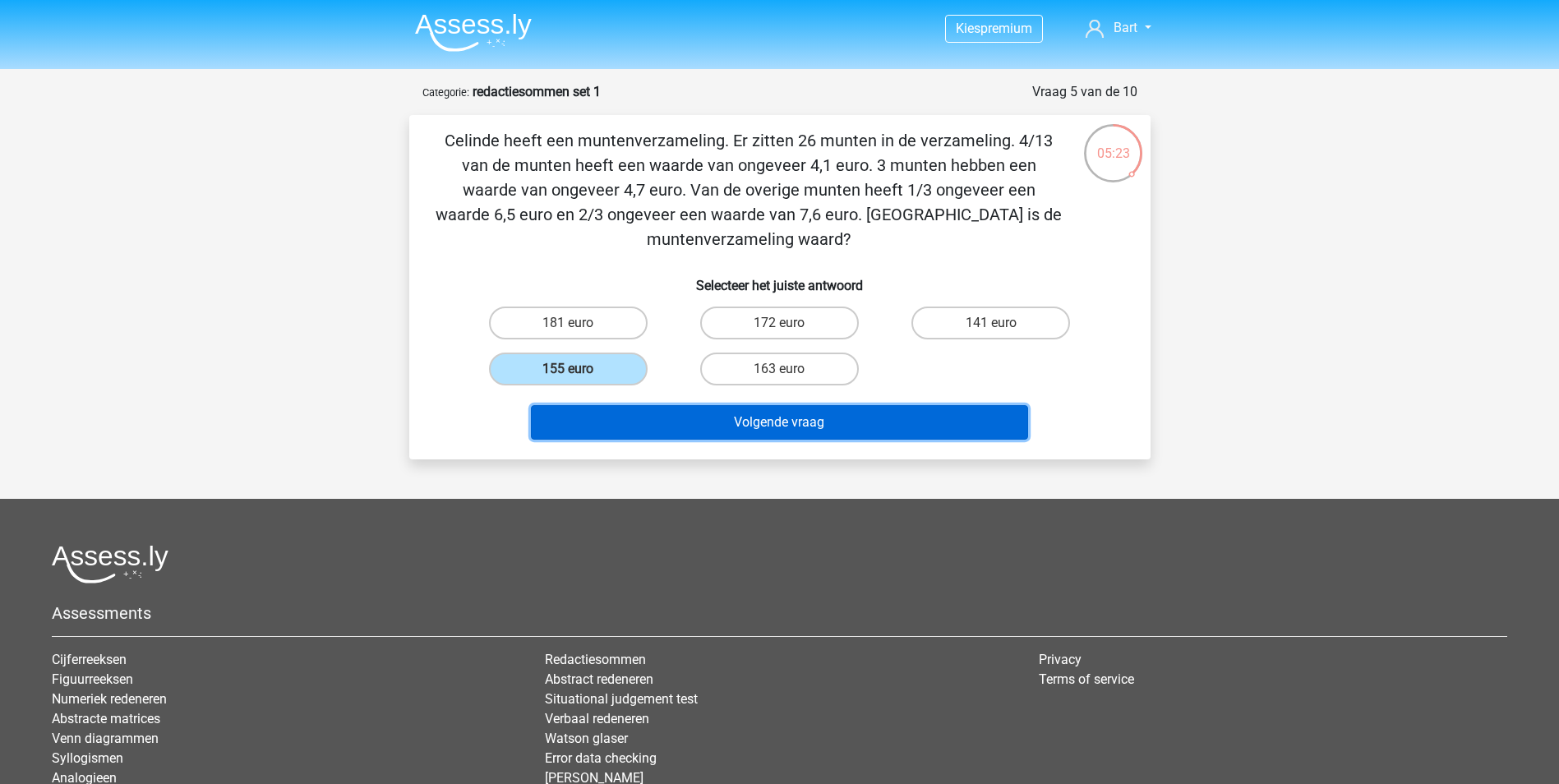
click at [703, 430] on button "Volgende vraag" at bounding box center [780, 422] width 497 height 35
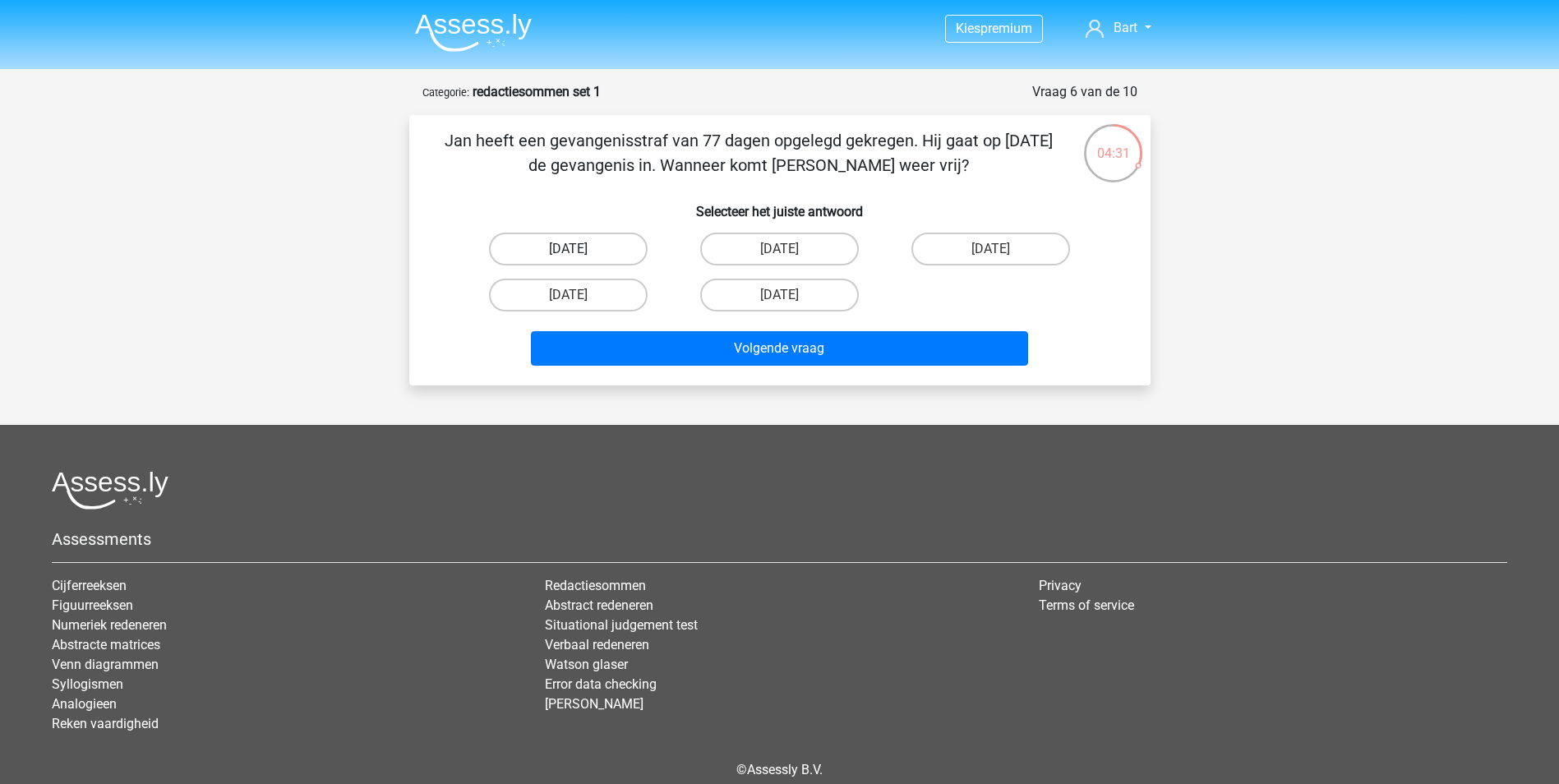
click at [597, 246] on label "[DATE]" at bounding box center [568, 249] width 159 height 33
click at [578, 249] on input "[DATE]" at bounding box center [572, 253] width 11 height 11
radio input "true"
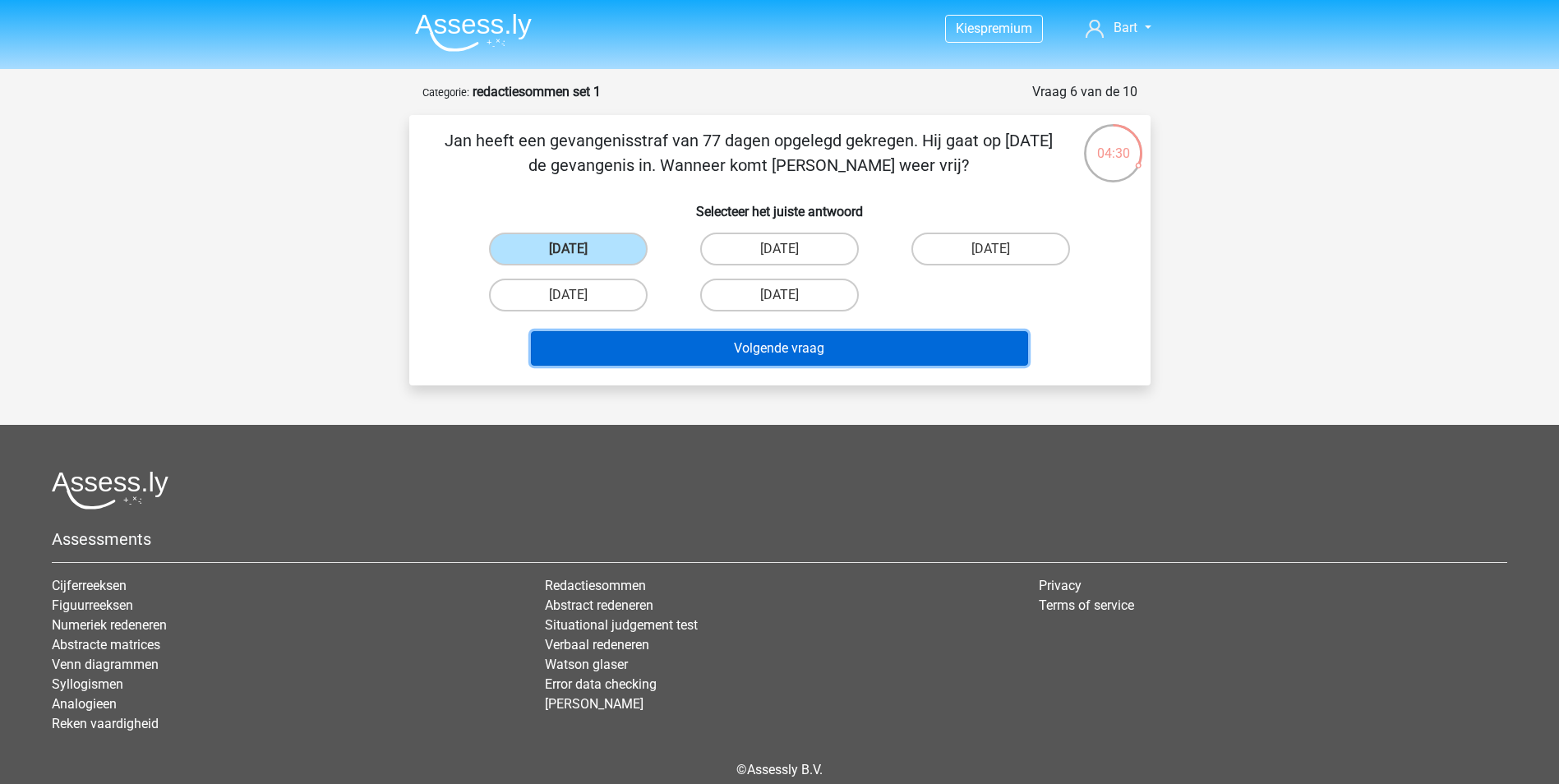
click at [714, 345] on button "Volgende vraag" at bounding box center [780, 348] width 497 height 35
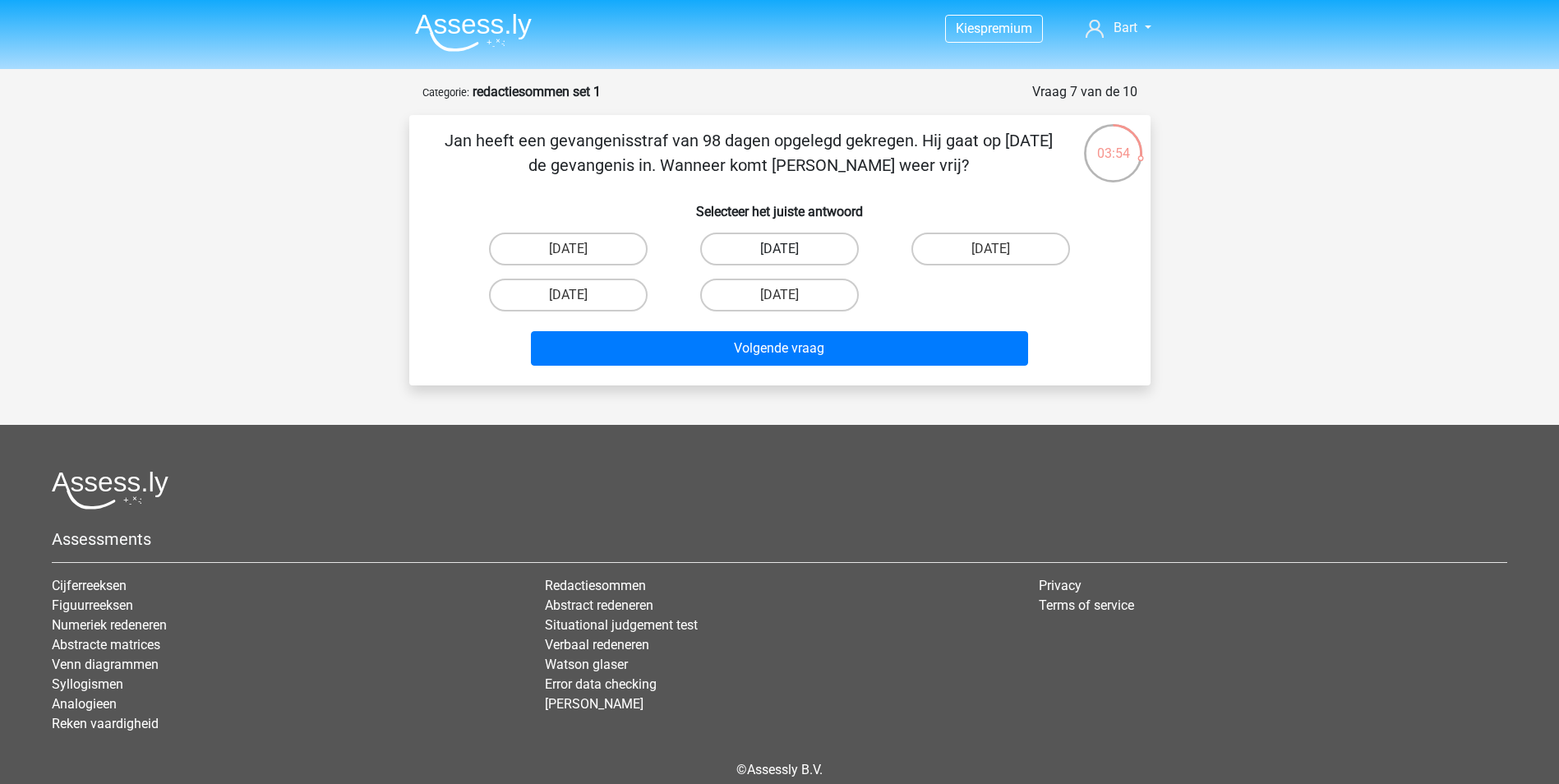
click at [792, 248] on label "[DATE]" at bounding box center [780, 249] width 159 height 33
click at [789, 249] on input "[DATE]" at bounding box center [784, 253] width 11 height 11
radio input "true"
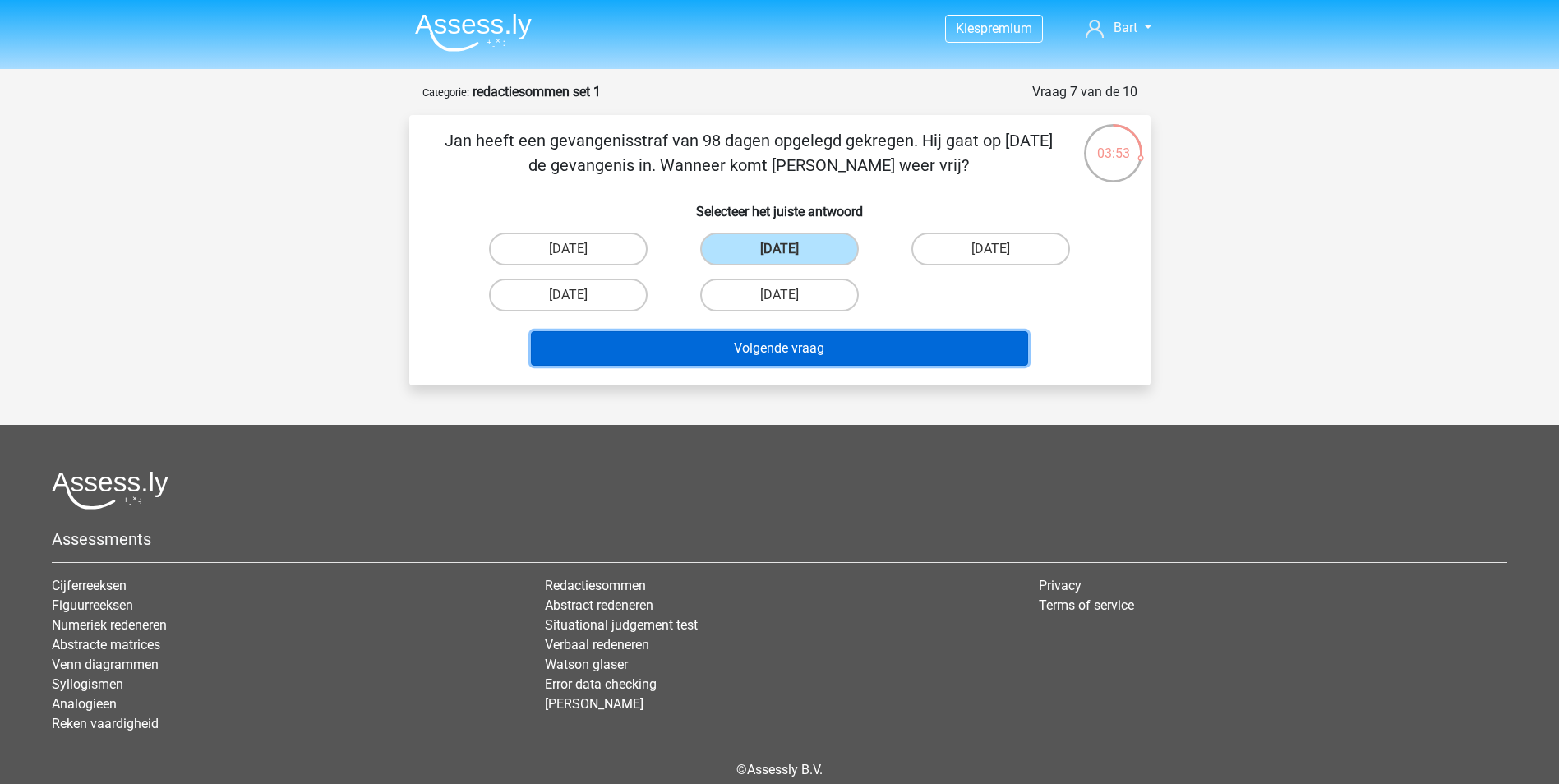
click at [730, 344] on button "Volgende vraag" at bounding box center [780, 348] width 497 height 35
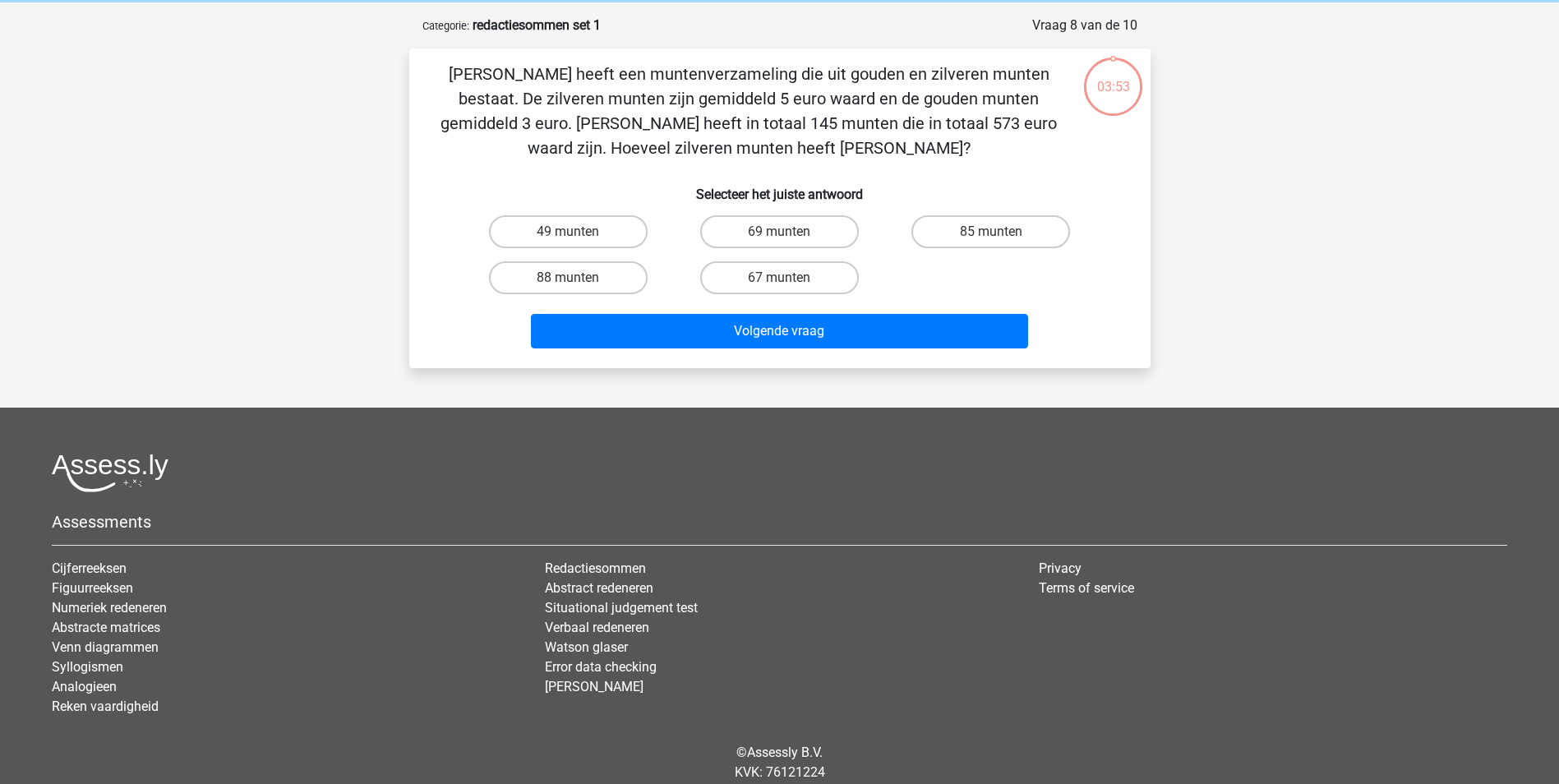
scroll to position [82, 0]
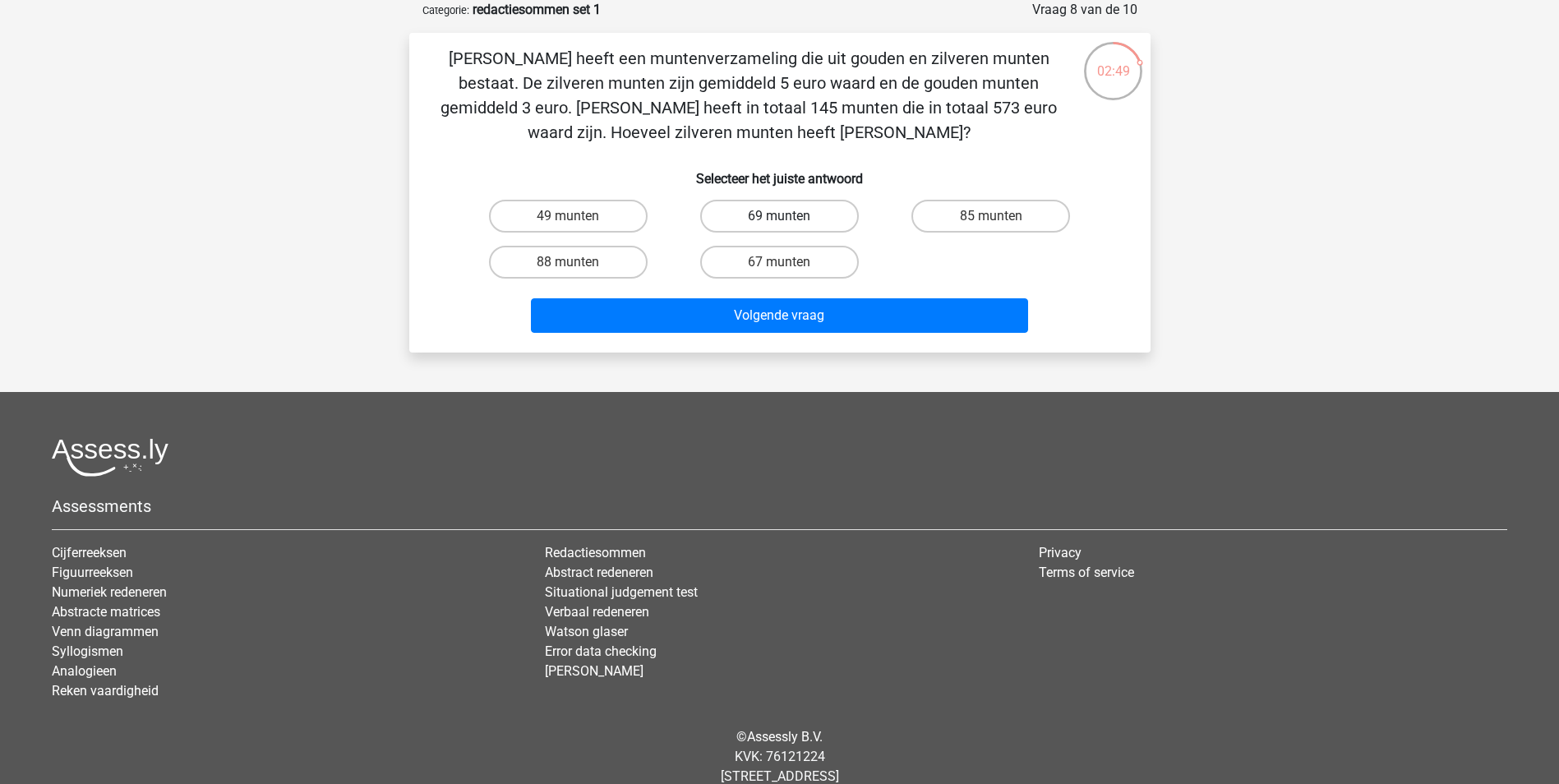
click at [770, 213] on label "69 munten" at bounding box center [780, 215] width 159 height 33
click at [780, 216] on input "69 munten" at bounding box center [784, 221] width 11 height 11
radio input "true"
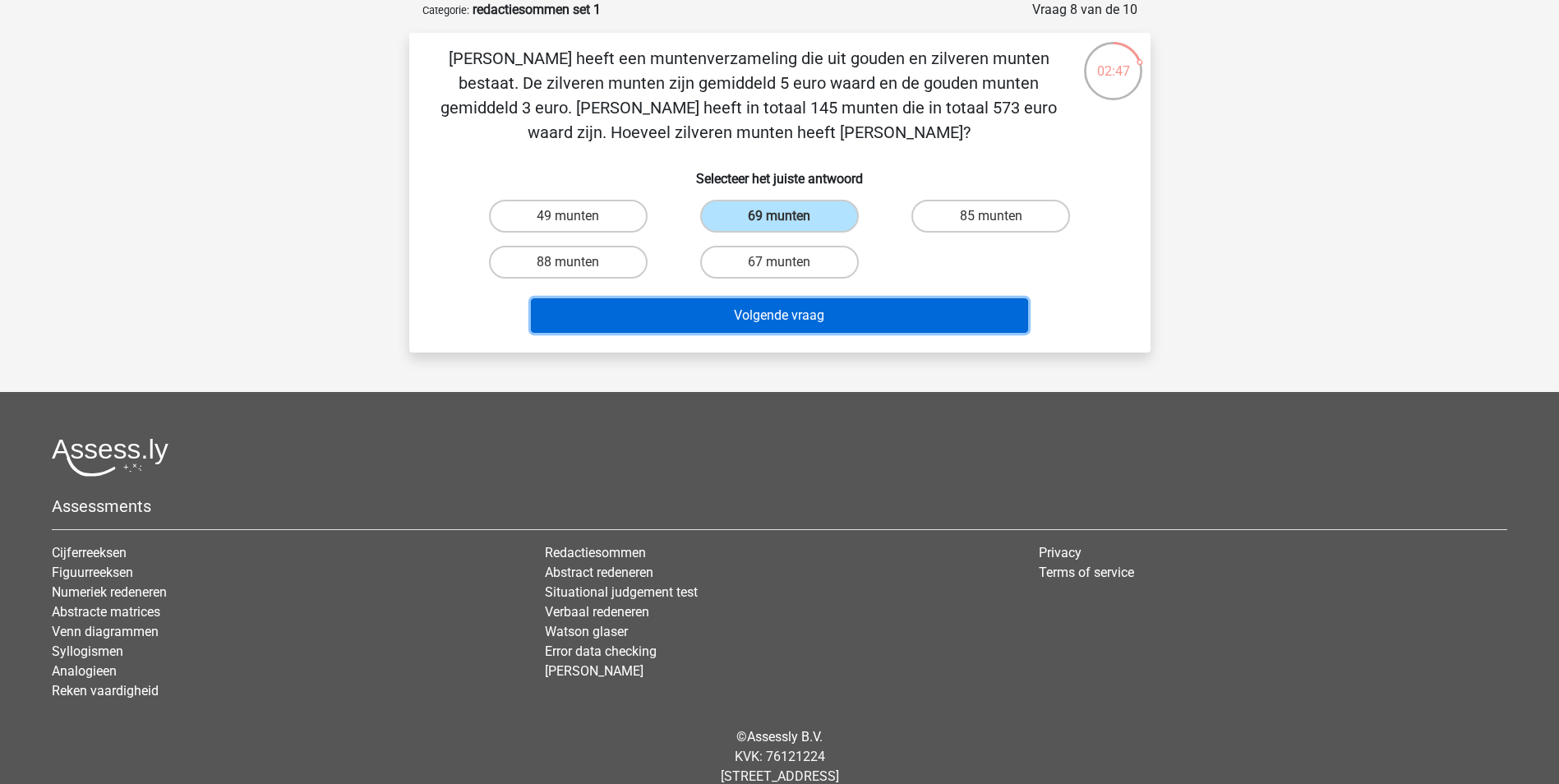
click at [812, 319] on button "Volgende vraag" at bounding box center [780, 315] width 497 height 35
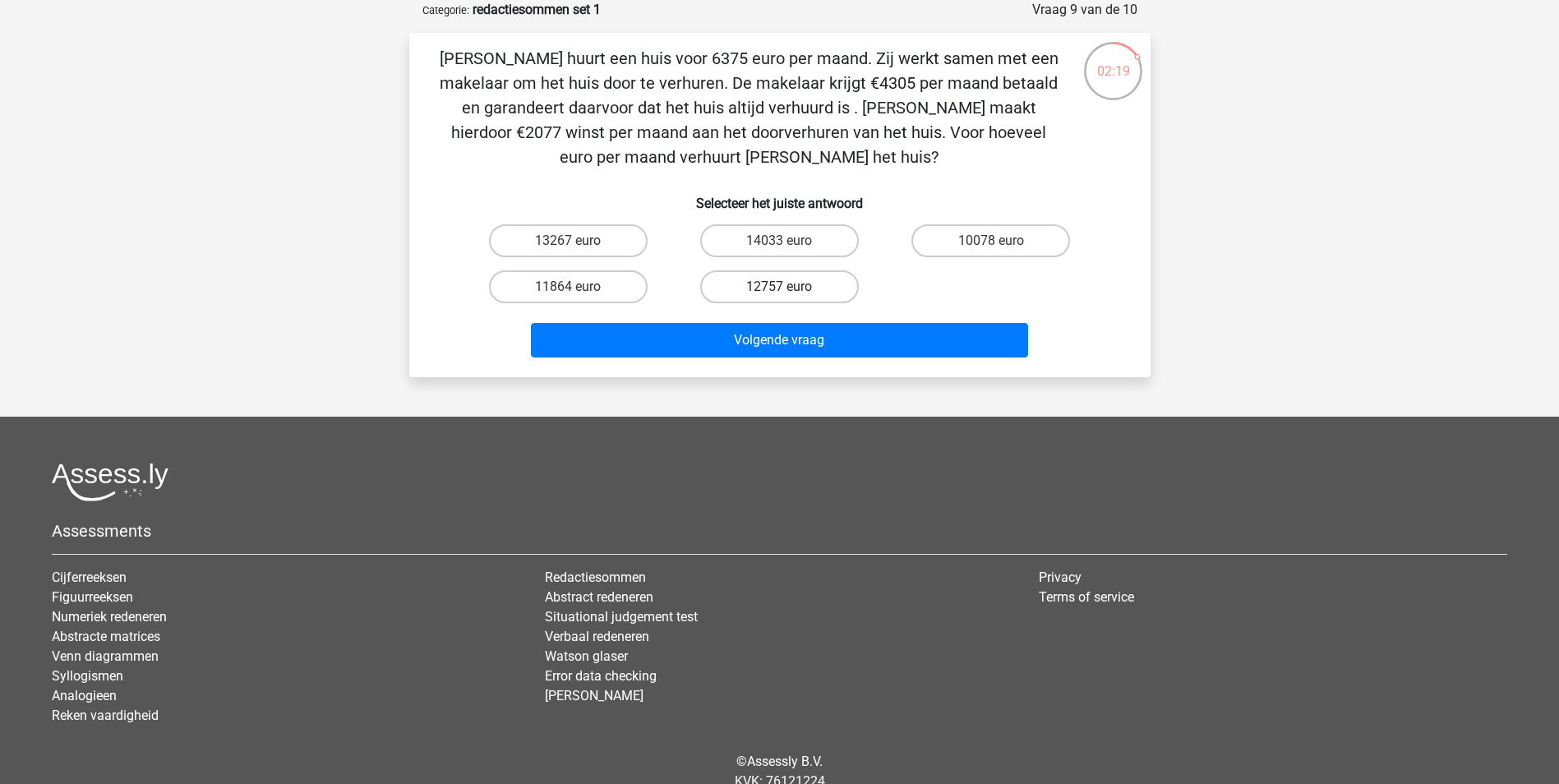
click at [751, 287] on label "12757 euro" at bounding box center [780, 286] width 159 height 33
click at [780, 287] on input "12757 euro" at bounding box center [784, 292] width 11 height 11
radio input "true"
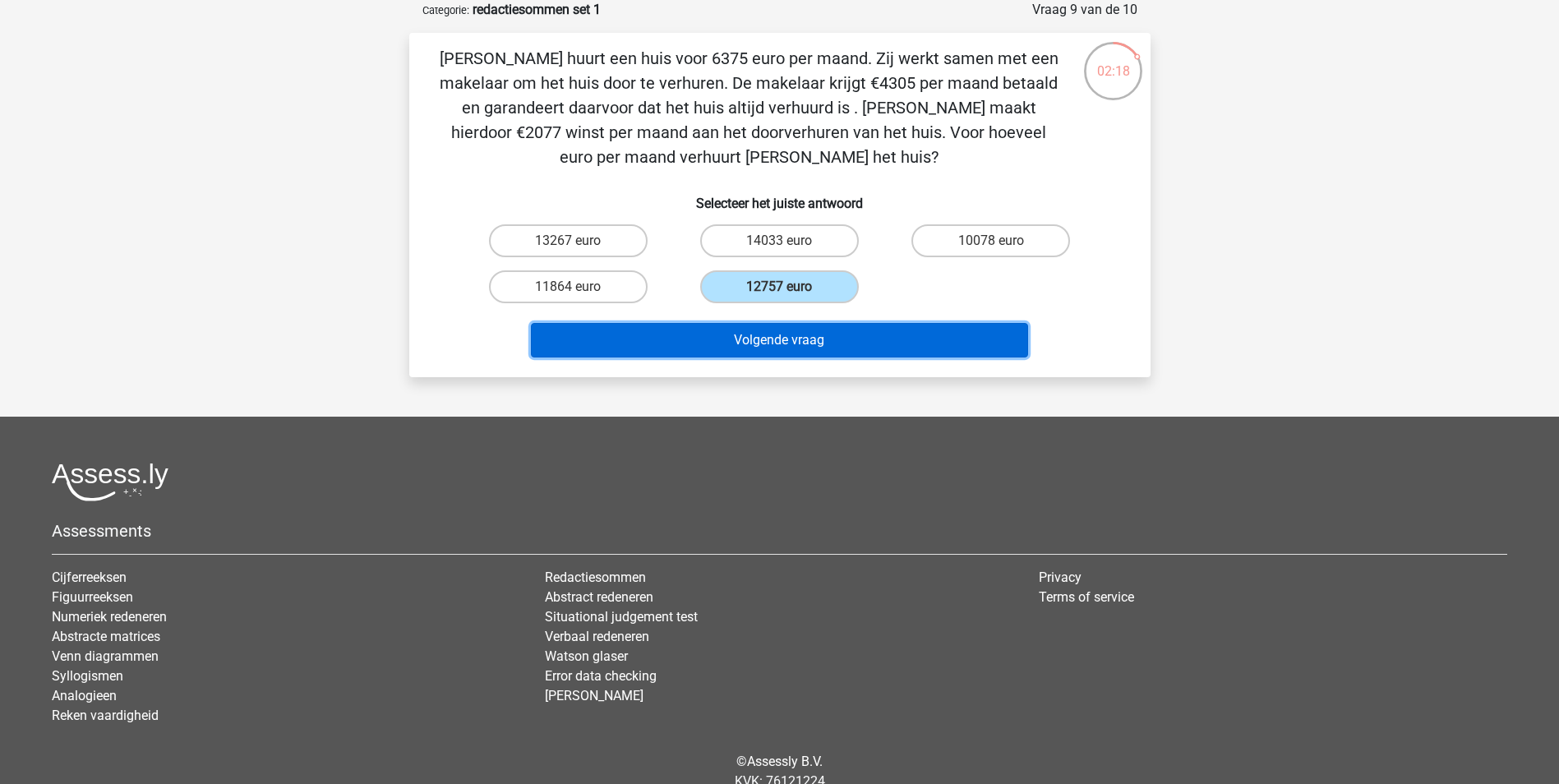
click at [738, 352] on button "Volgende vraag" at bounding box center [780, 339] width 497 height 35
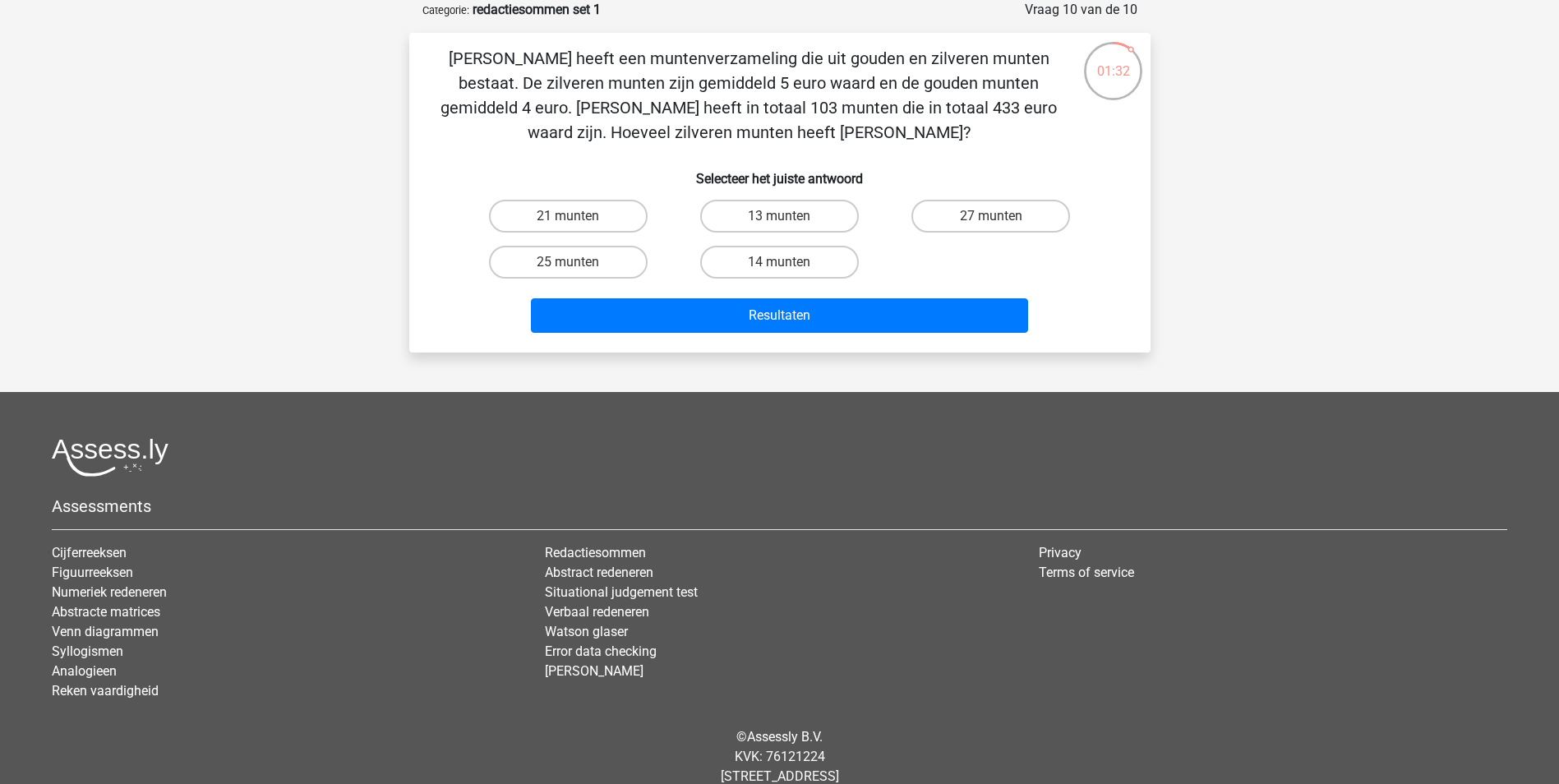
click at [576, 216] on input "21 munten" at bounding box center [572, 221] width 11 height 11
radio input "true"
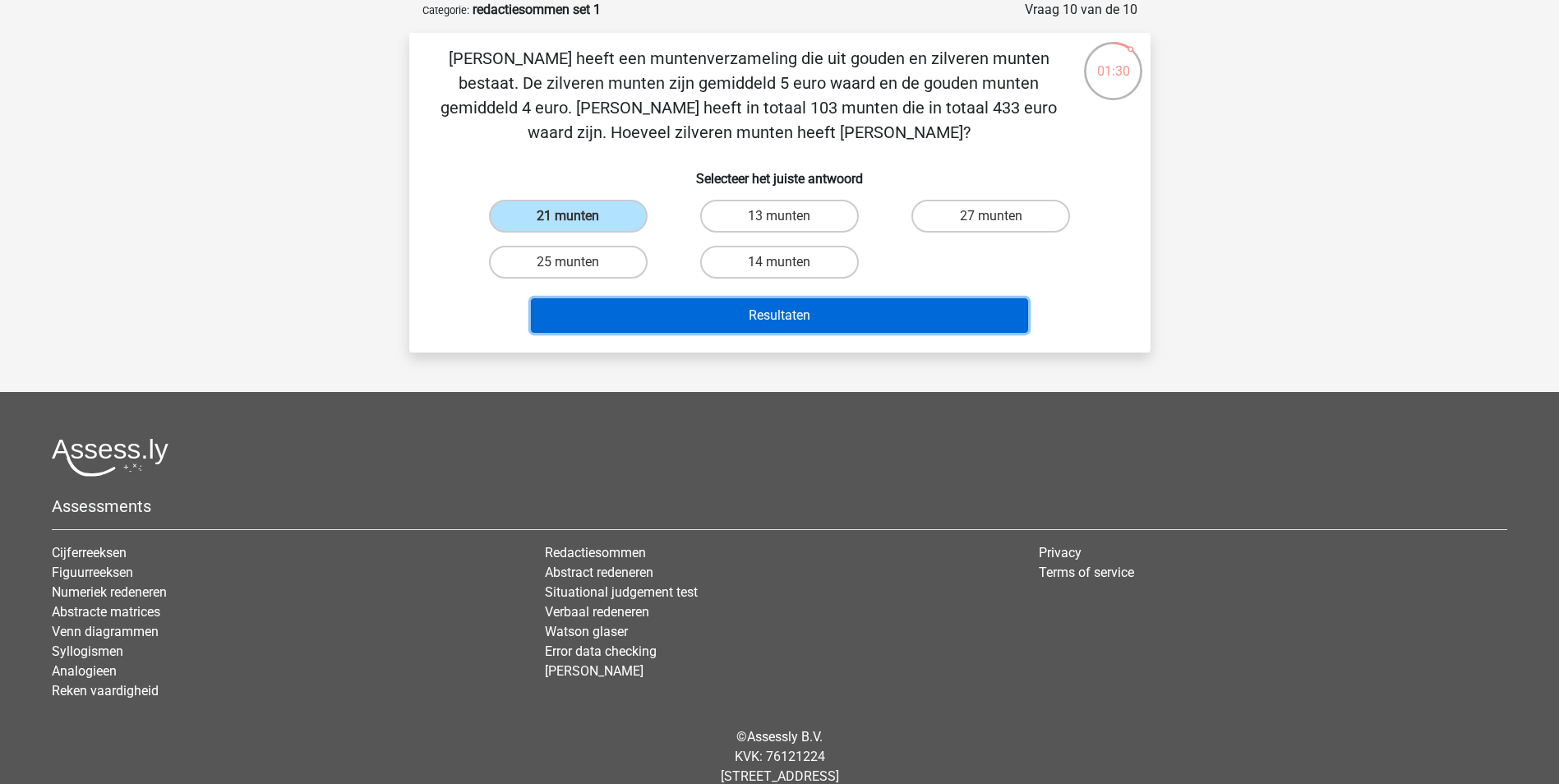
click at [750, 306] on button "Resultaten" at bounding box center [780, 315] width 497 height 35
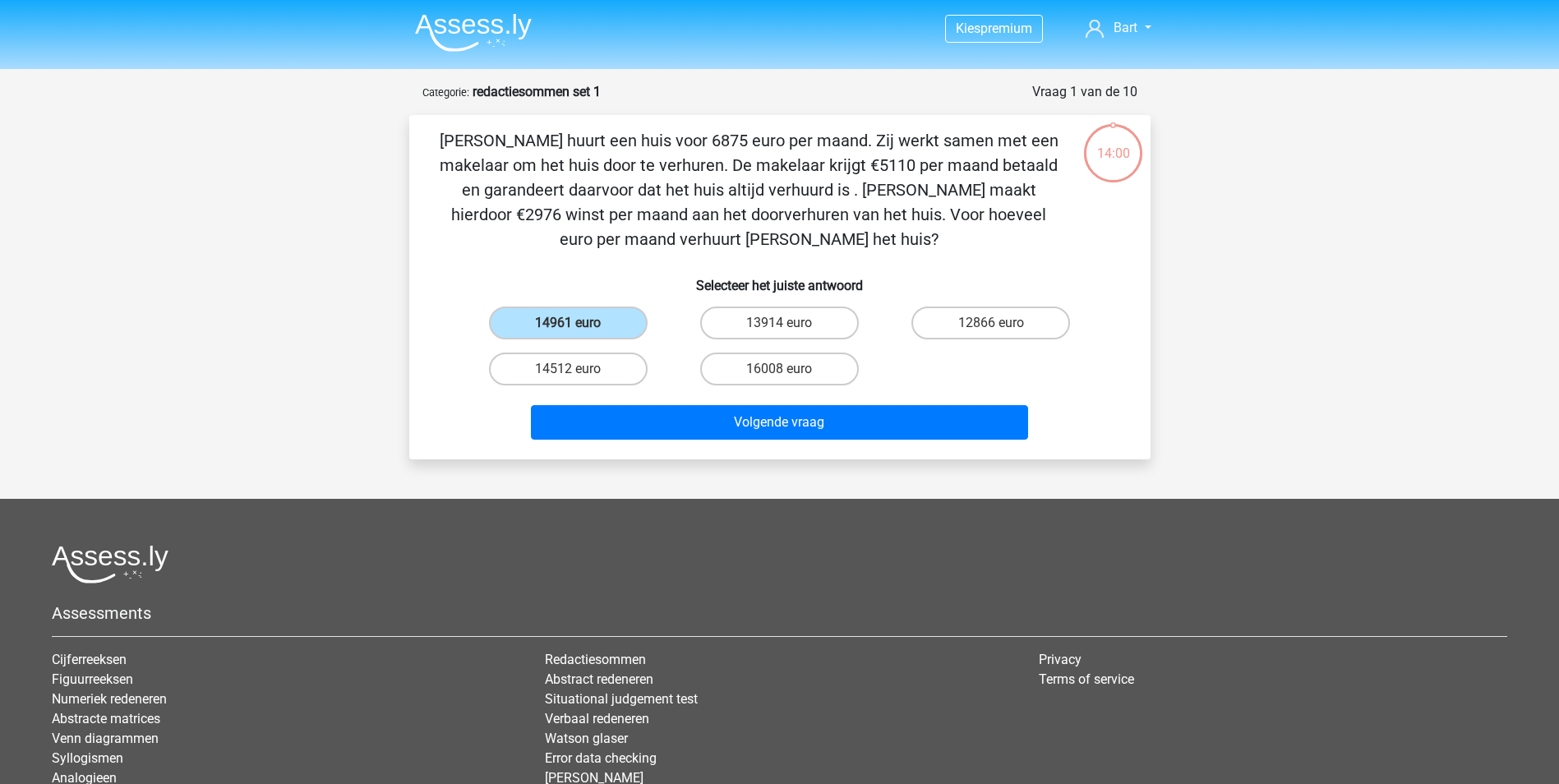
scroll to position [82, 0]
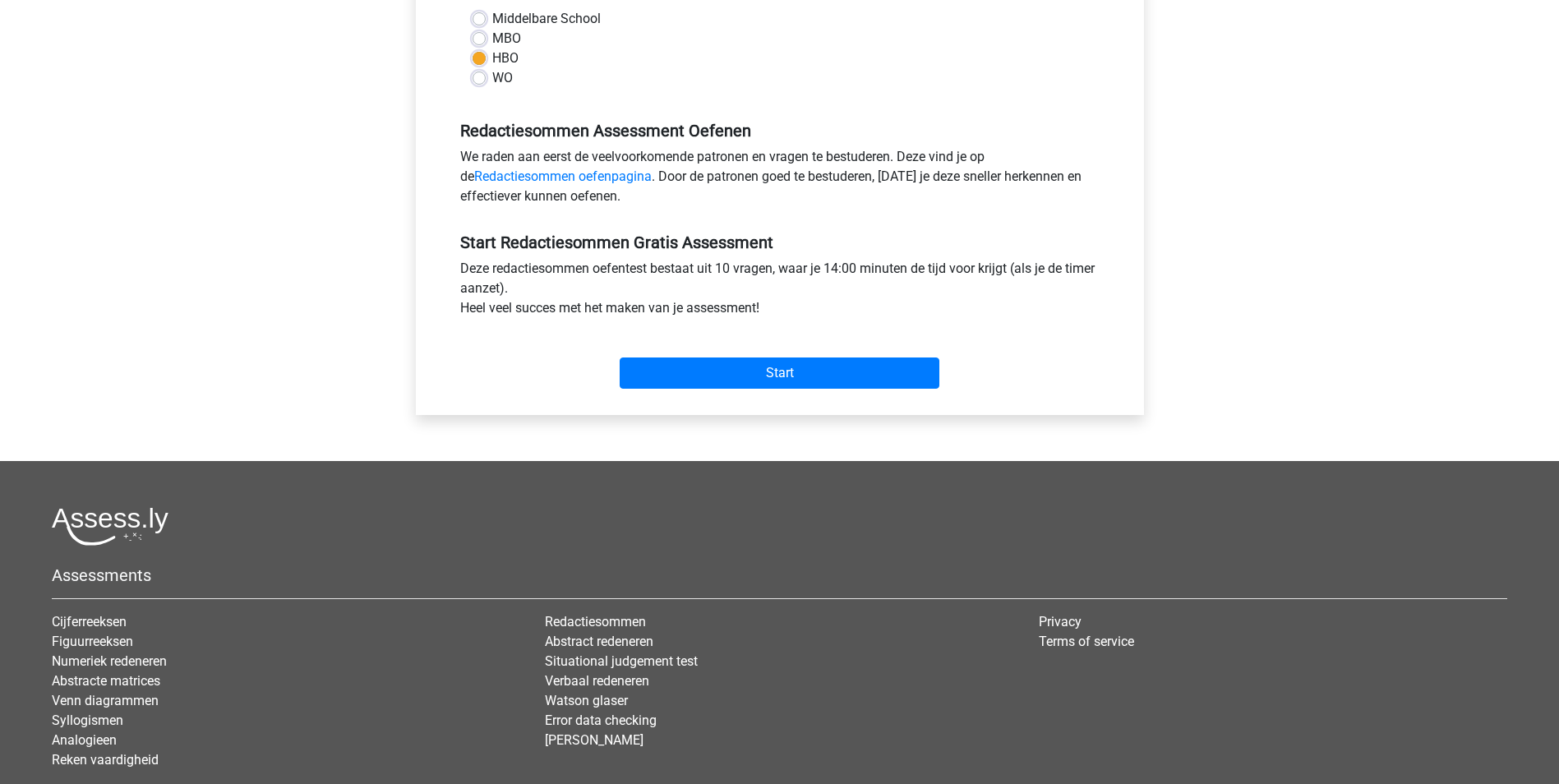
scroll to position [410, 0]
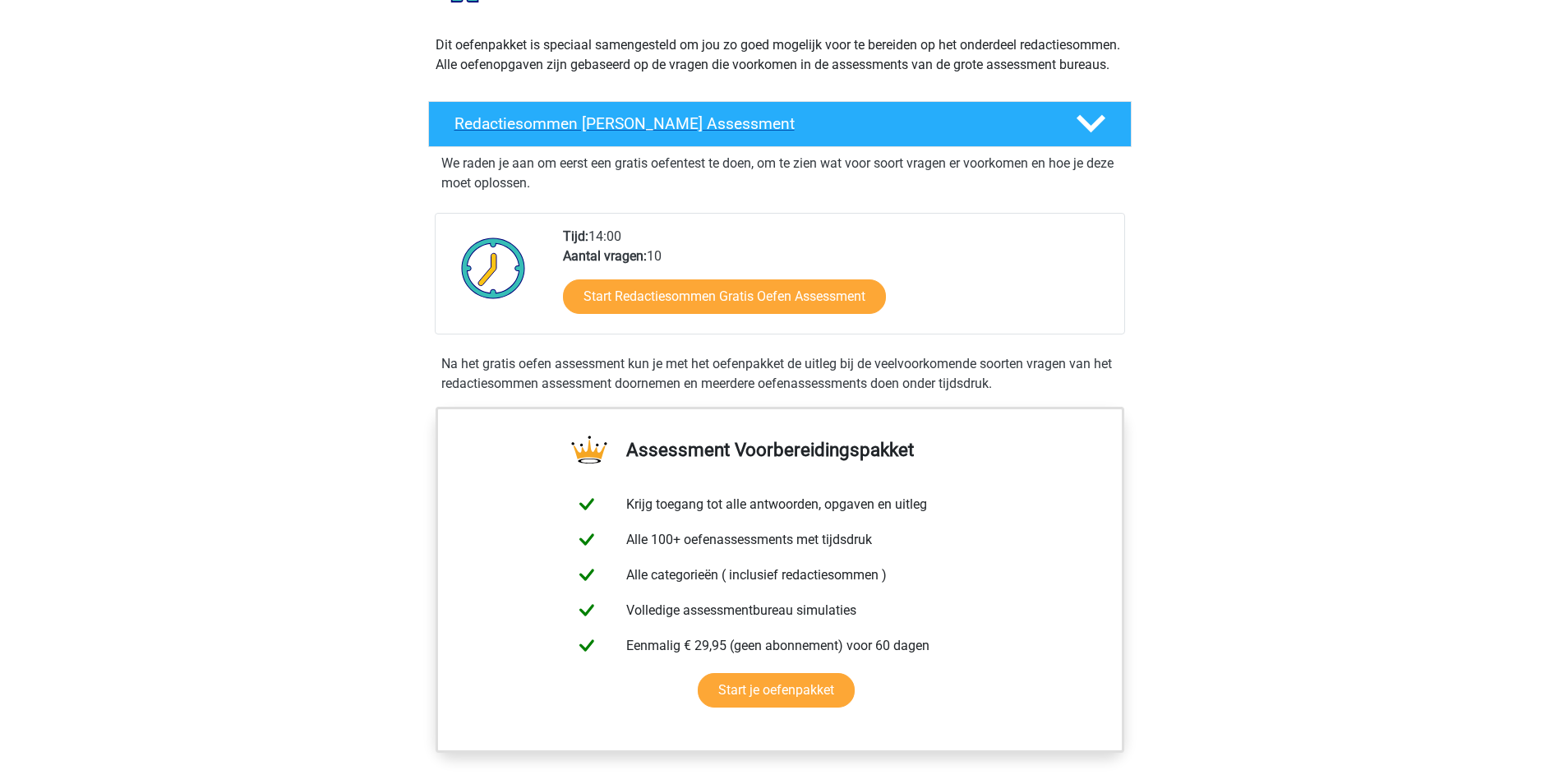
scroll to position [247, 0]
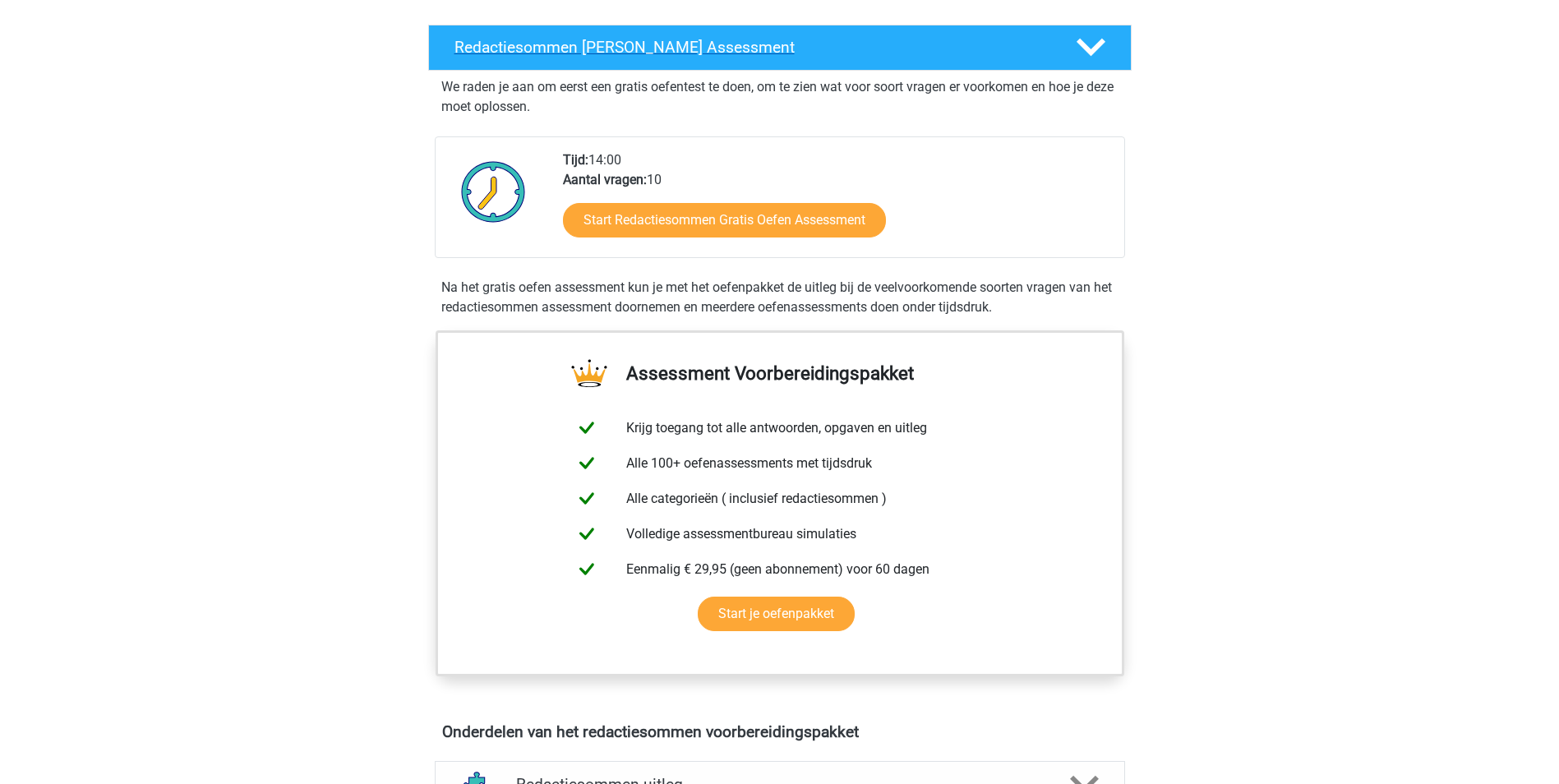
click at [1075, 61] on div at bounding box center [1088, 46] width 56 height 29
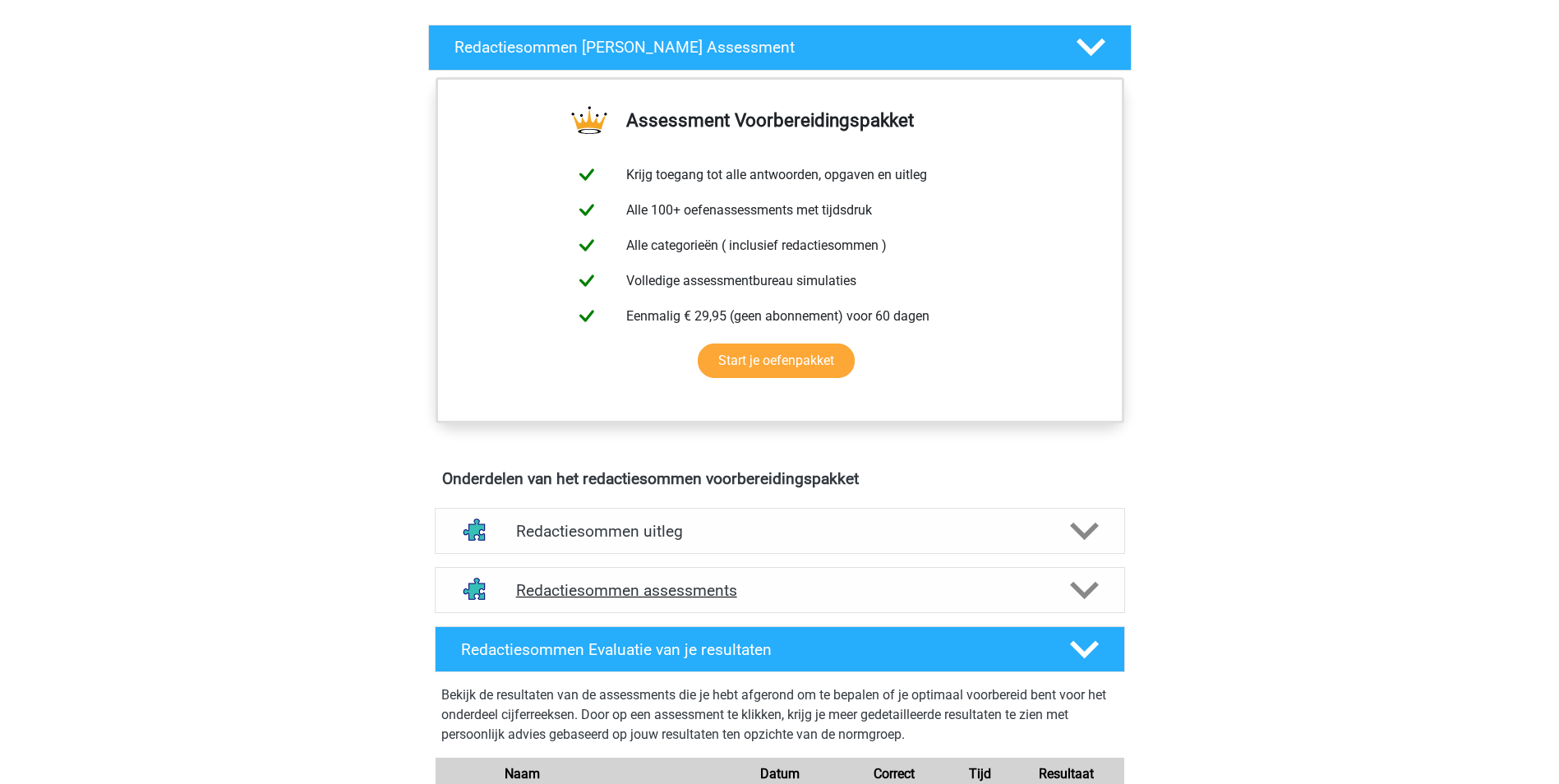
click at [1087, 605] on icon at bounding box center [1083, 590] width 29 height 29
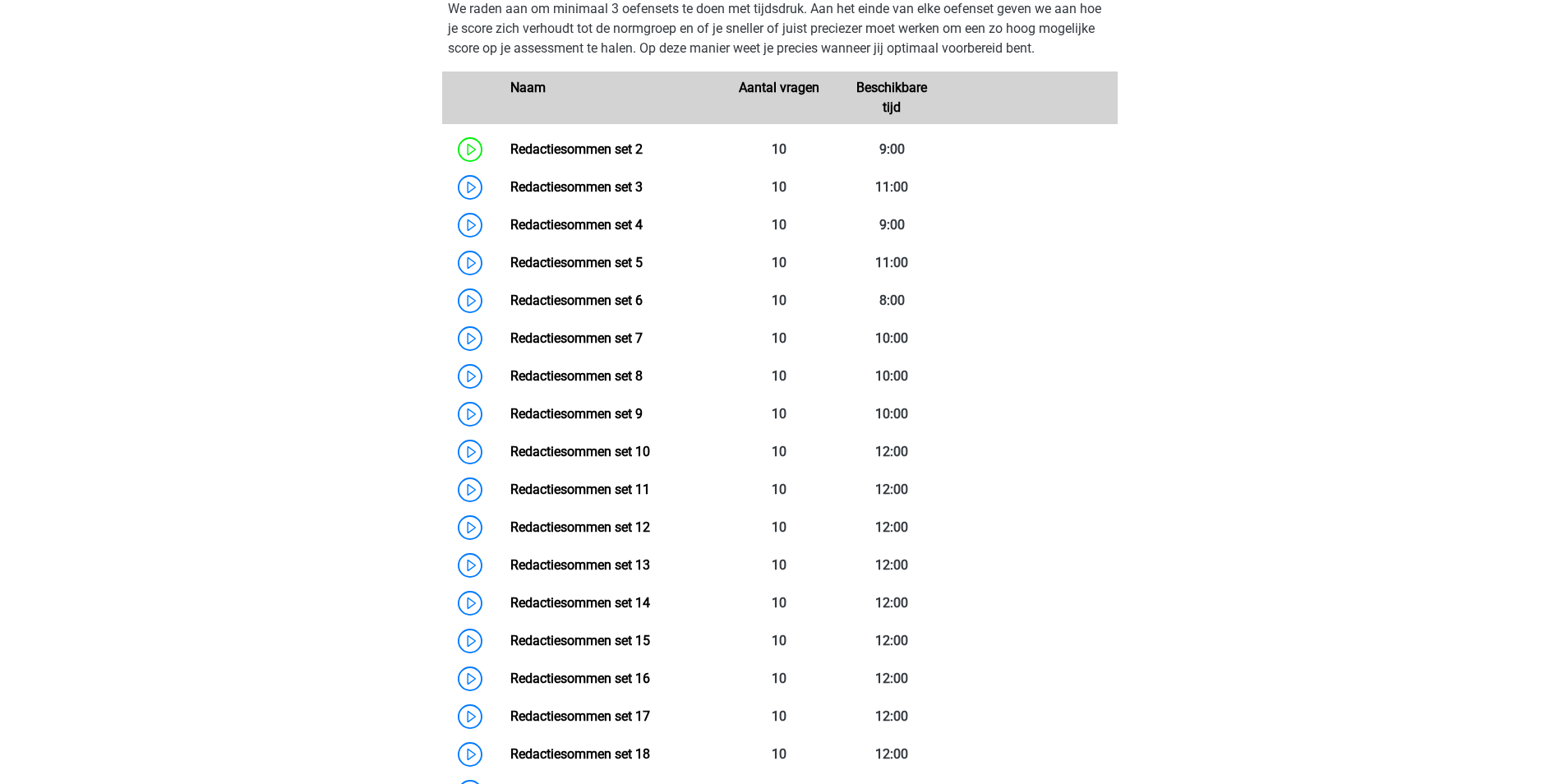
scroll to position [821, 0]
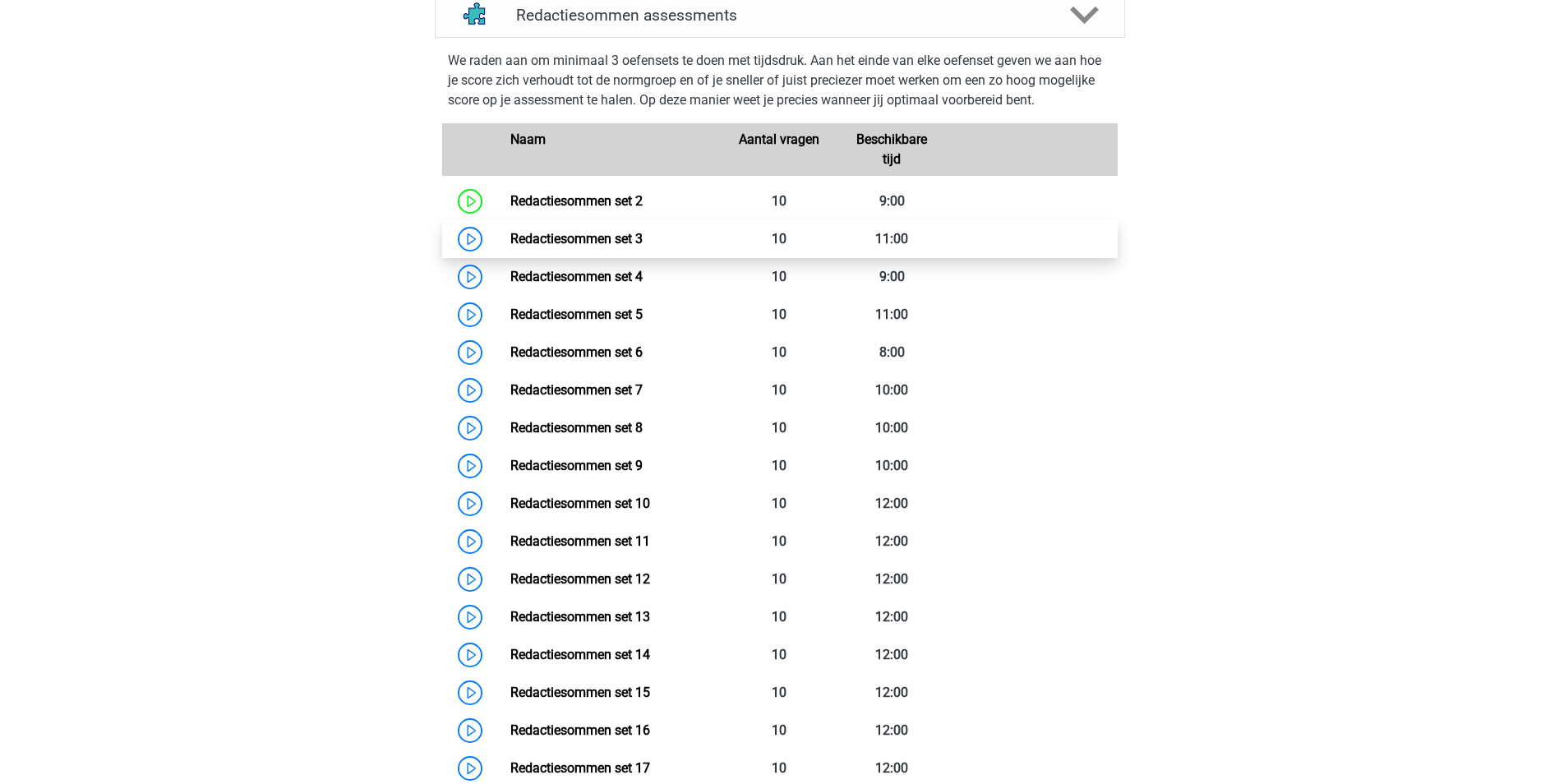
click at [582, 247] on link "Redactiesommen set 3" at bounding box center [576, 239] width 132 height 16
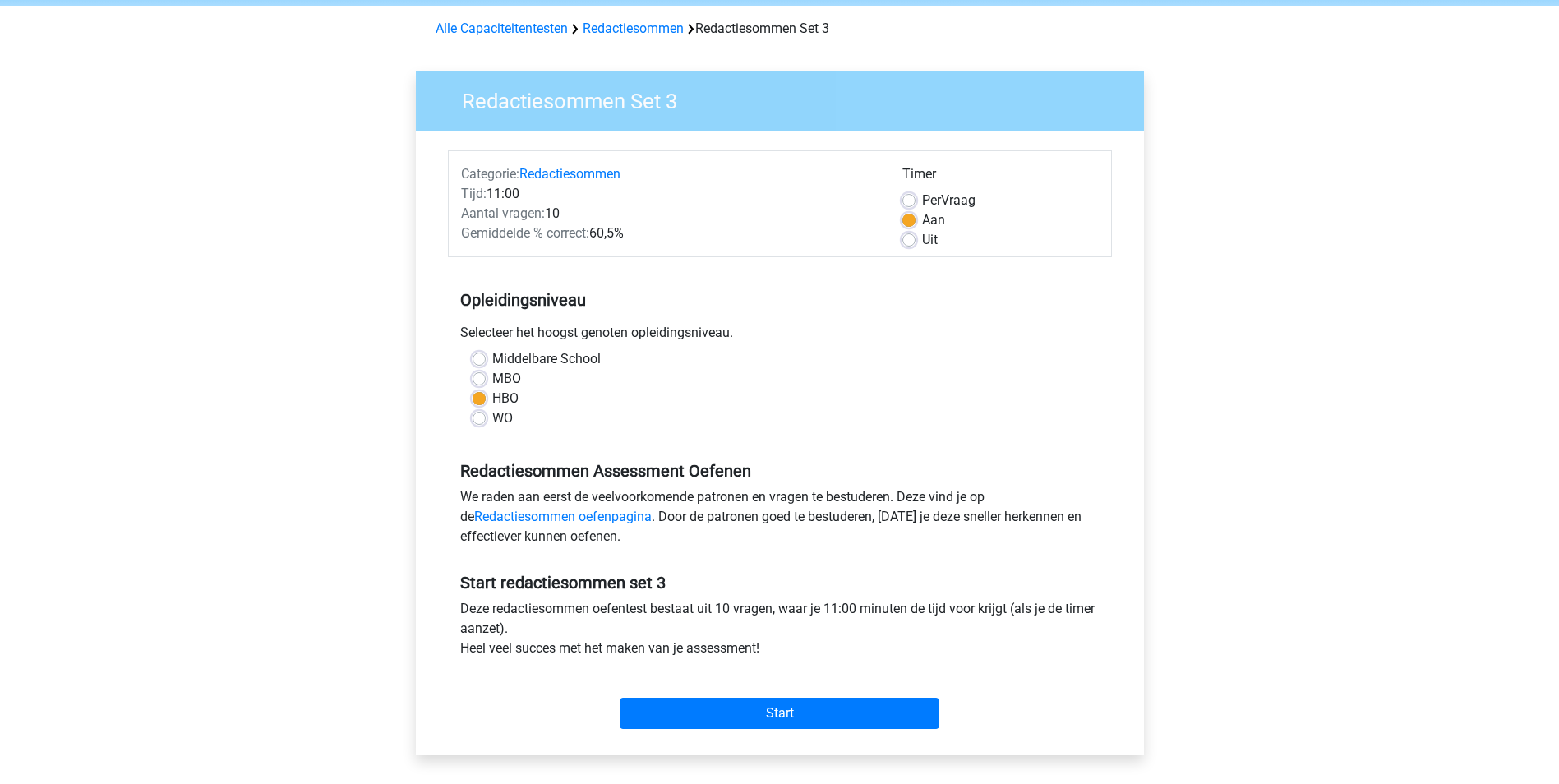
scroll to position [82, 0]
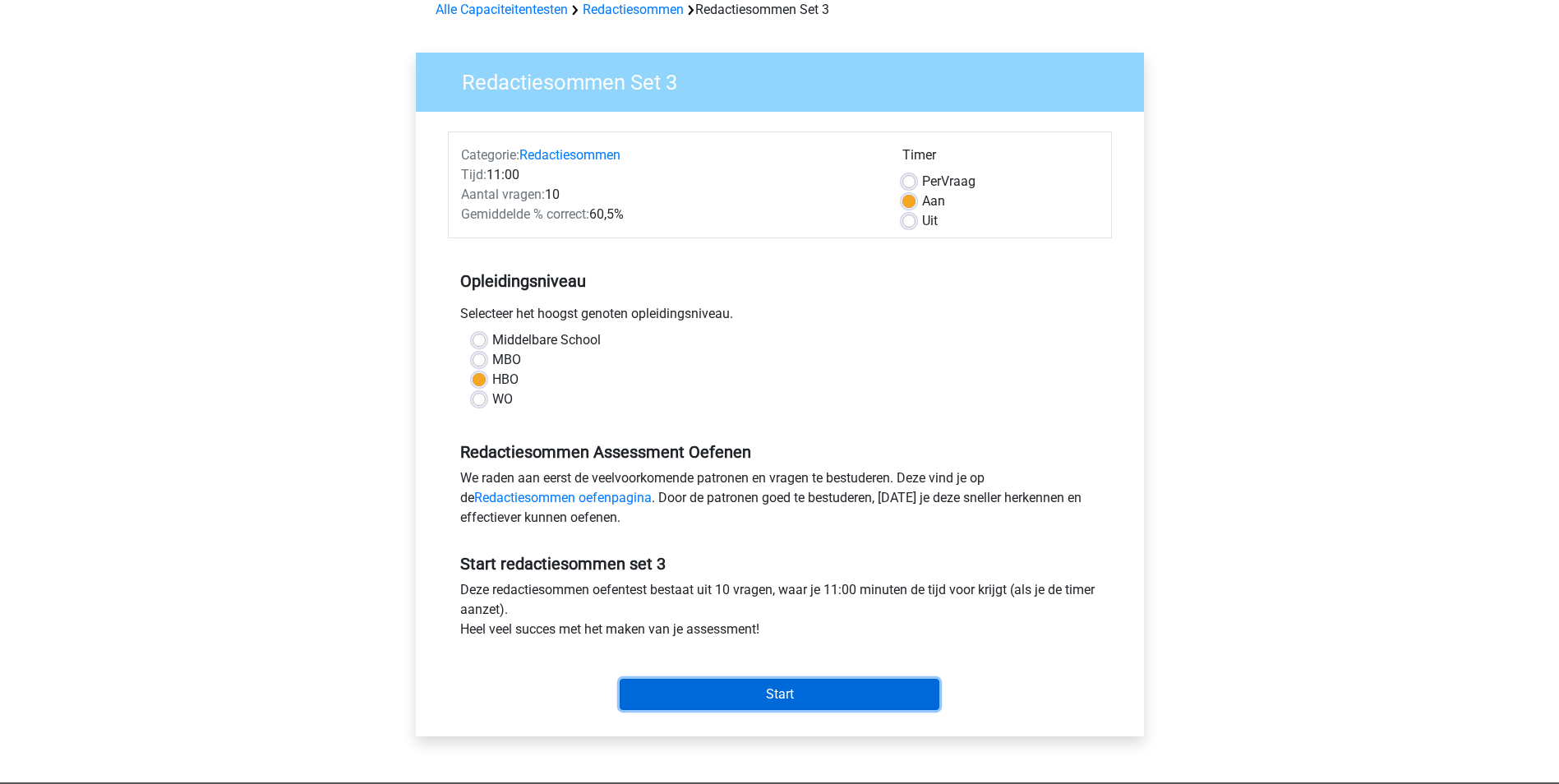
click at [757, 695] on input "Start" at bounding box center [780, 694] width 320 height 32
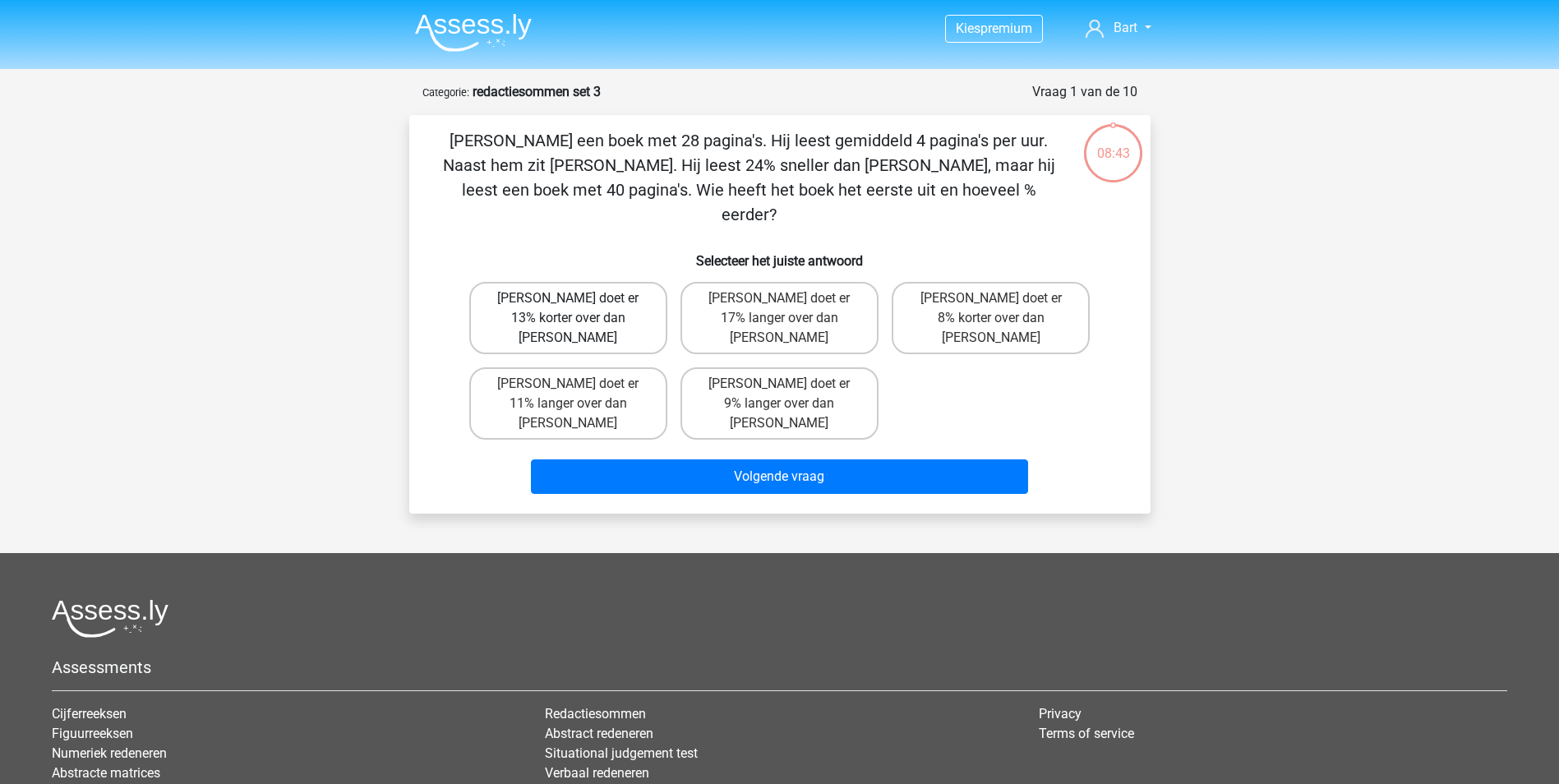
click at [572, 289] on label "[PERSON_NAME] doet er 13% korter over dan [PERSON_NAME]" at bounding box center [568, 318] width 198 height 72
click at [572, 298] on input "[PERSON_NAME] doet er 13% korter over dan [PERSON_NAME]" at bounding box center [572, 303] width 11 height 11
radio input "true"
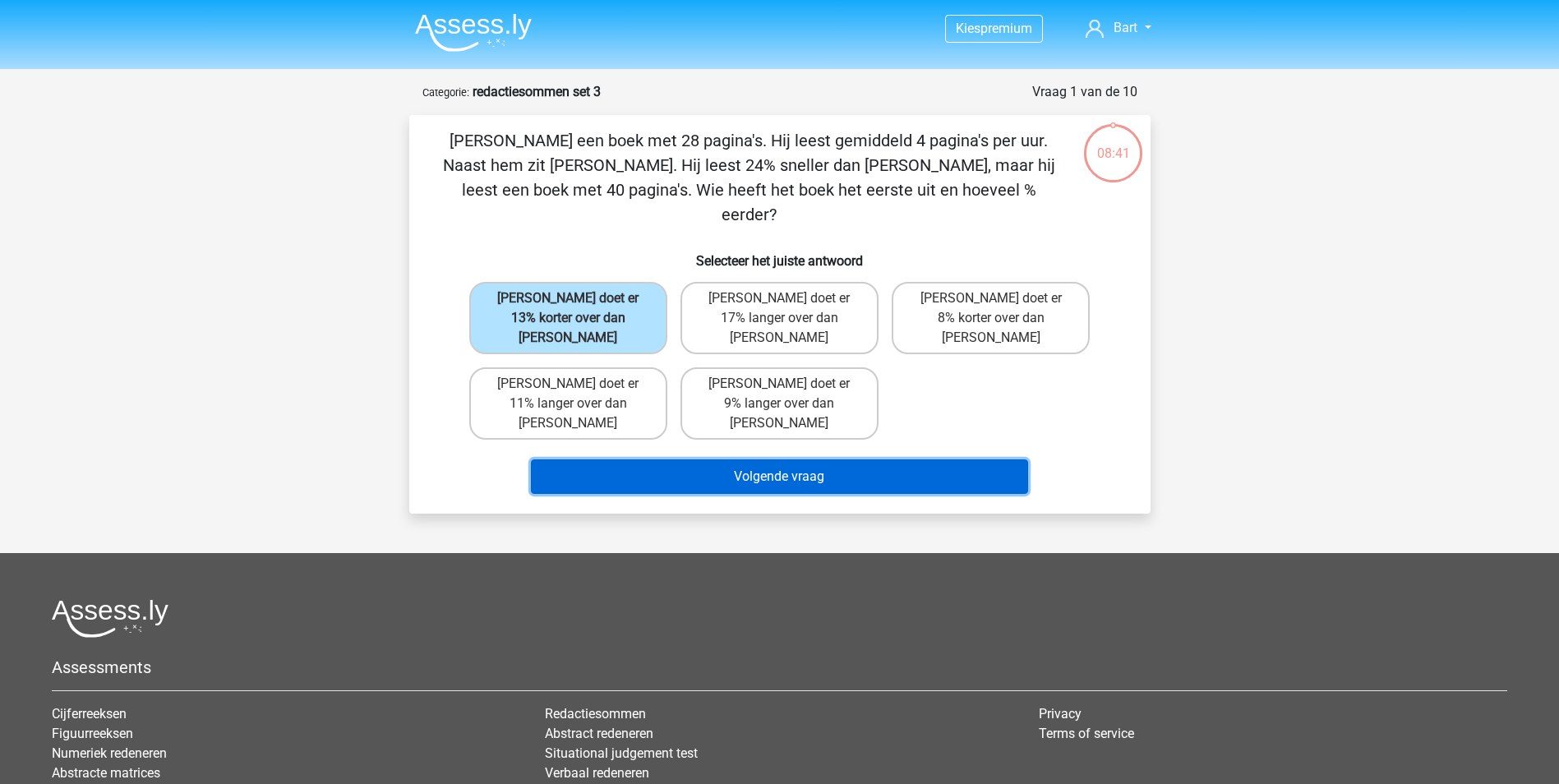
click at [696, 460] on button "Volgende vraag" at bounding box center [780, 476] width 497 height 35
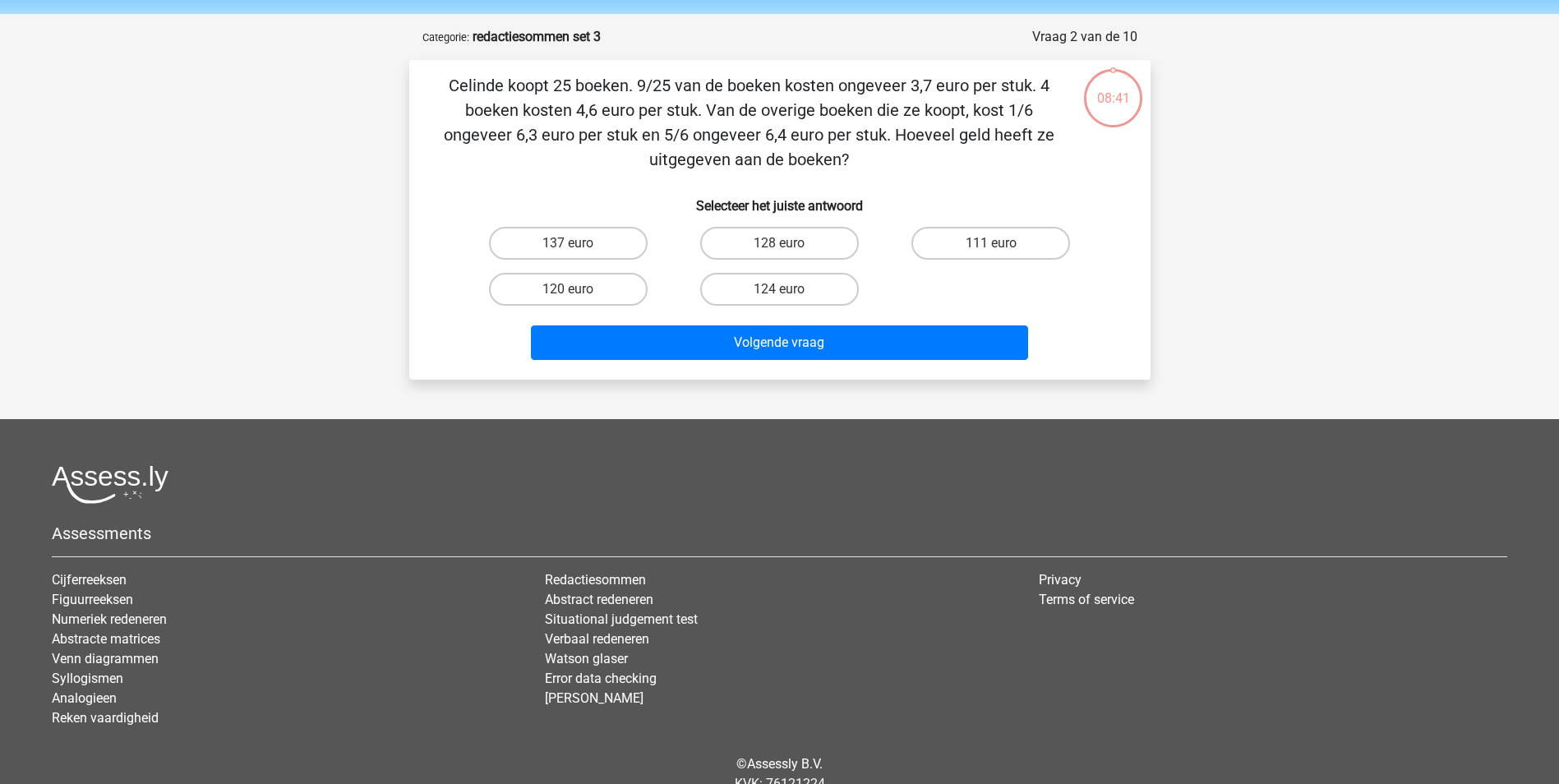
scroll to position [82, 0]
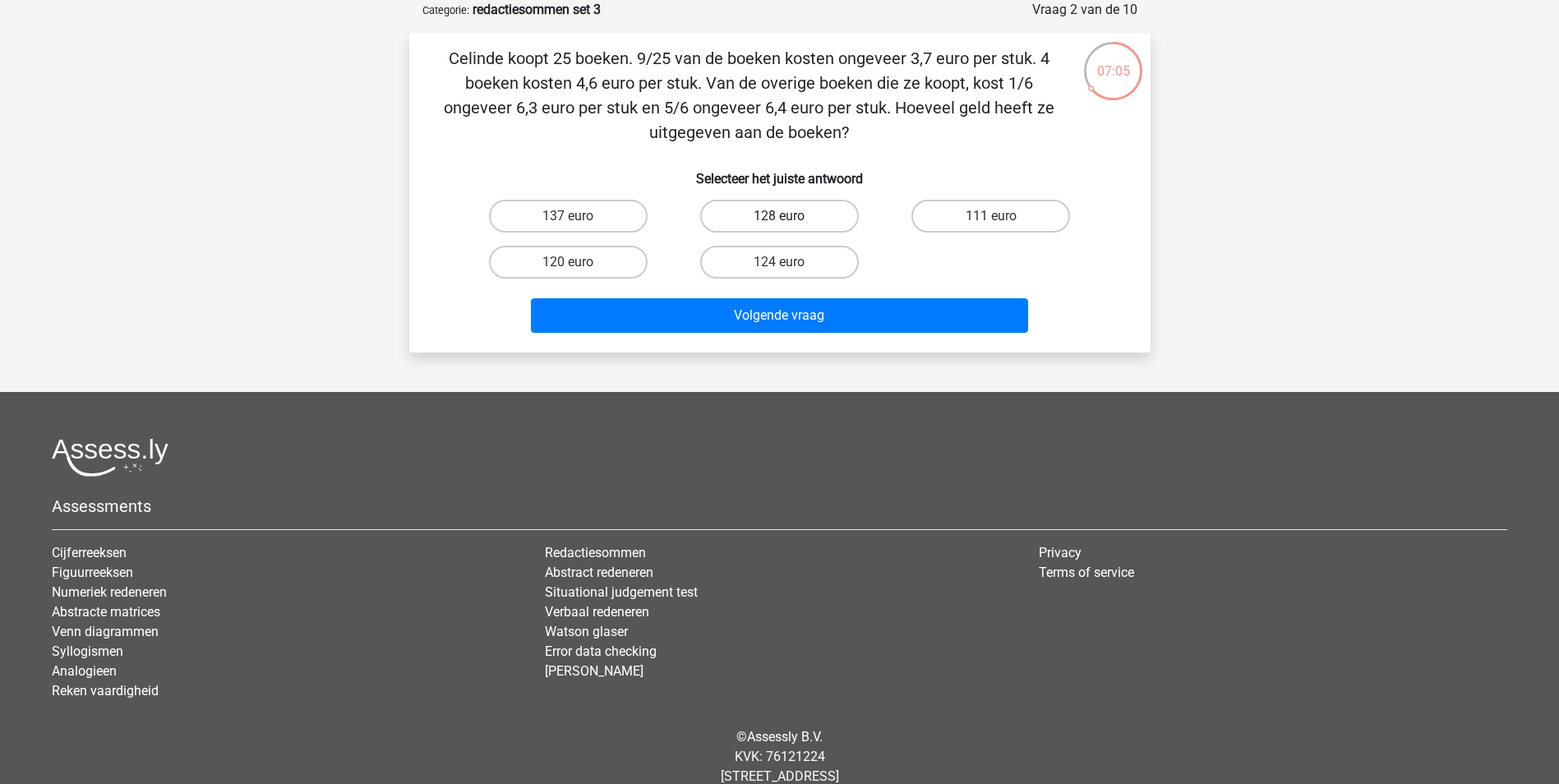
click at [740, 218] on label "128 euro" at bounding box center [780, 215] width 159 height 33
click at [780, 218] on input "128 euro" at bounding box center [784, 221] width 11 height 11
radio input "true"
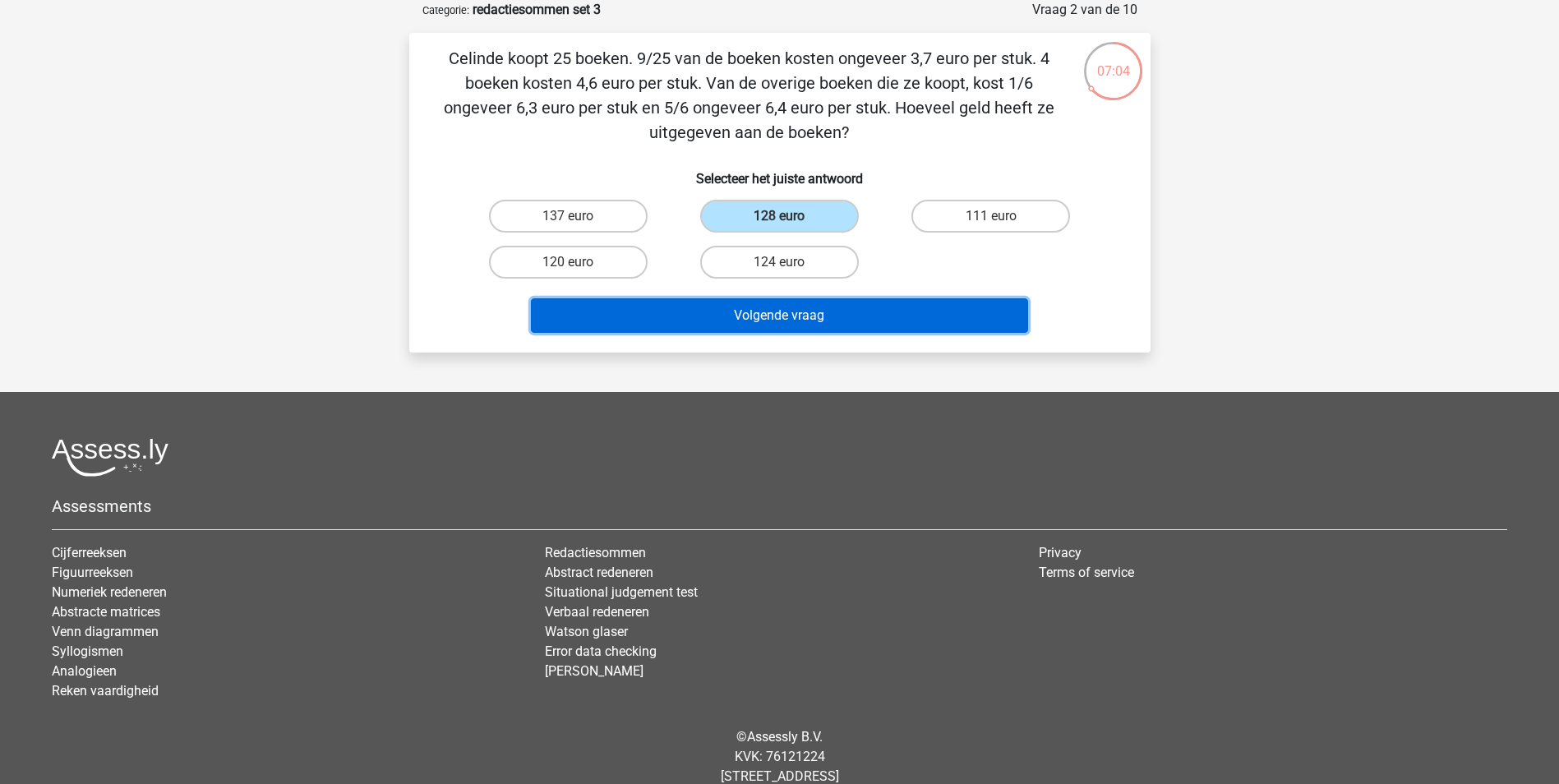
click at [753, 308] on button "Volgende vraag" at bounding box center [780, 315] width 497 height 35
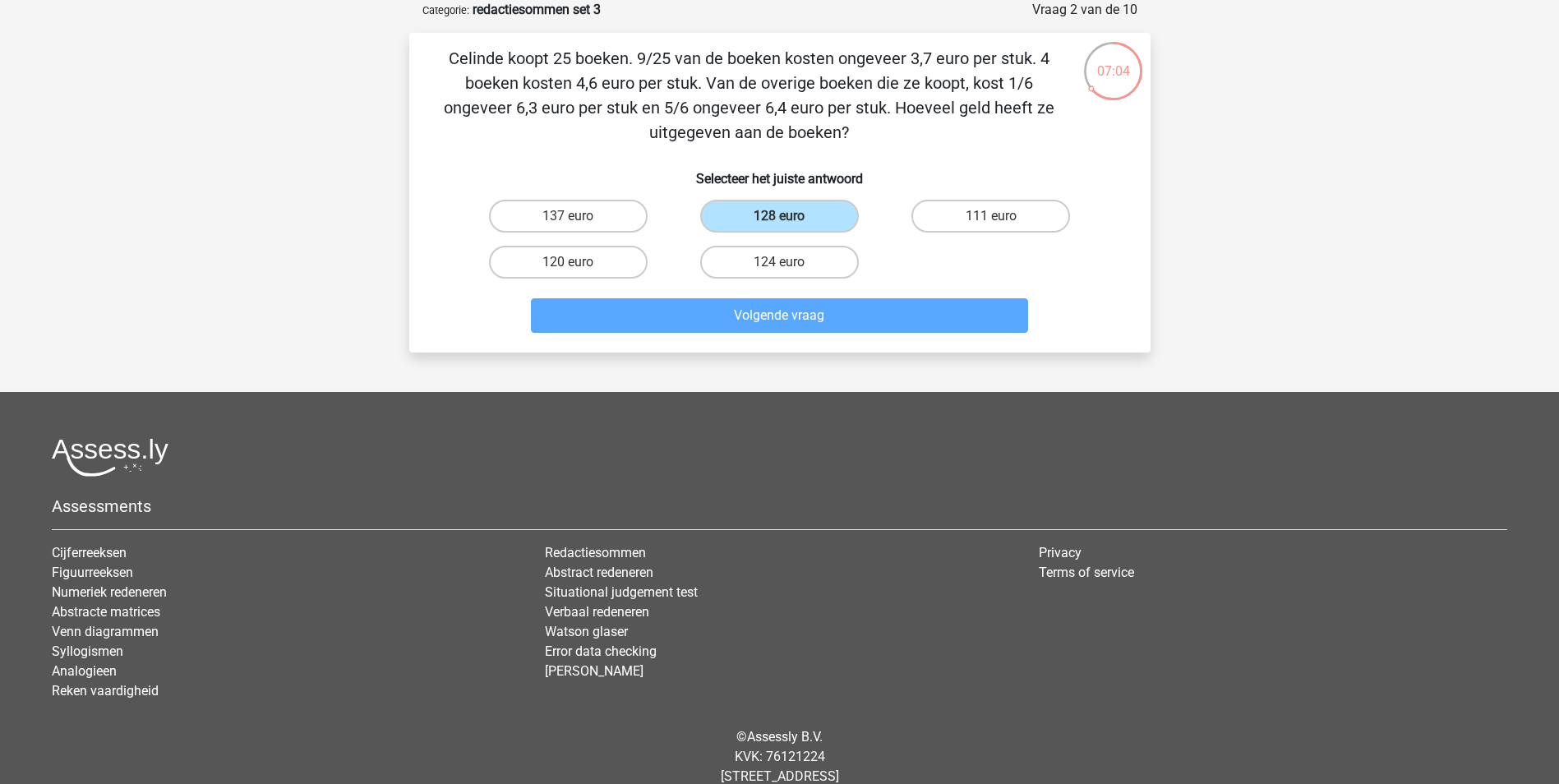
scroll to position [75, 0]
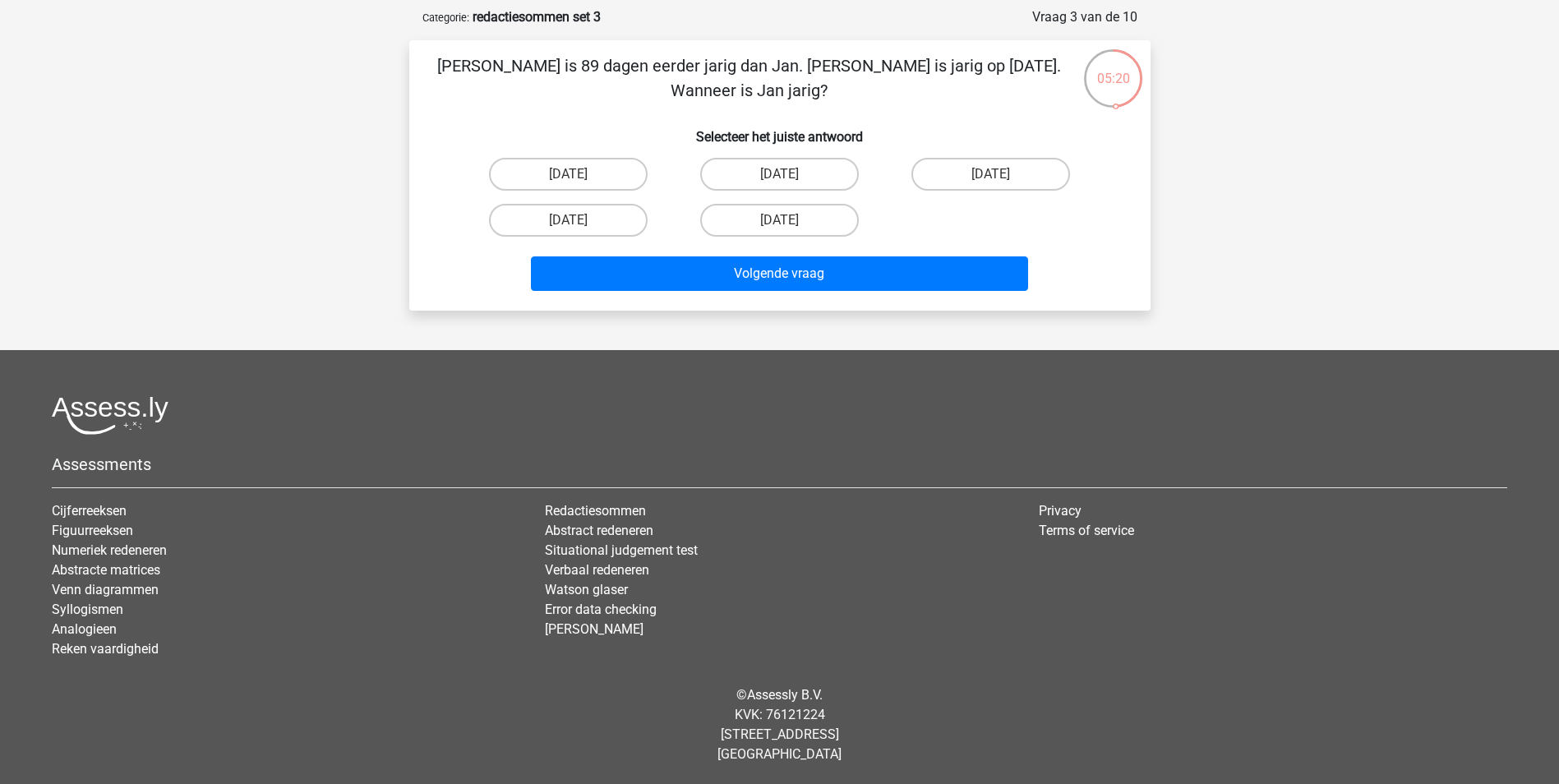
drag, startPoint x: 981, startPoint y: 168, endPoint x: 892, endPoint y: 177, distance: 89.5
click at [981, 168] on label "[DATE]" at bounding box center [991, 174] width 159 height 33
click at [991, 175] on input "[DATE]" at bounding box center [996, 179] width 11 height 11
radio input "true"
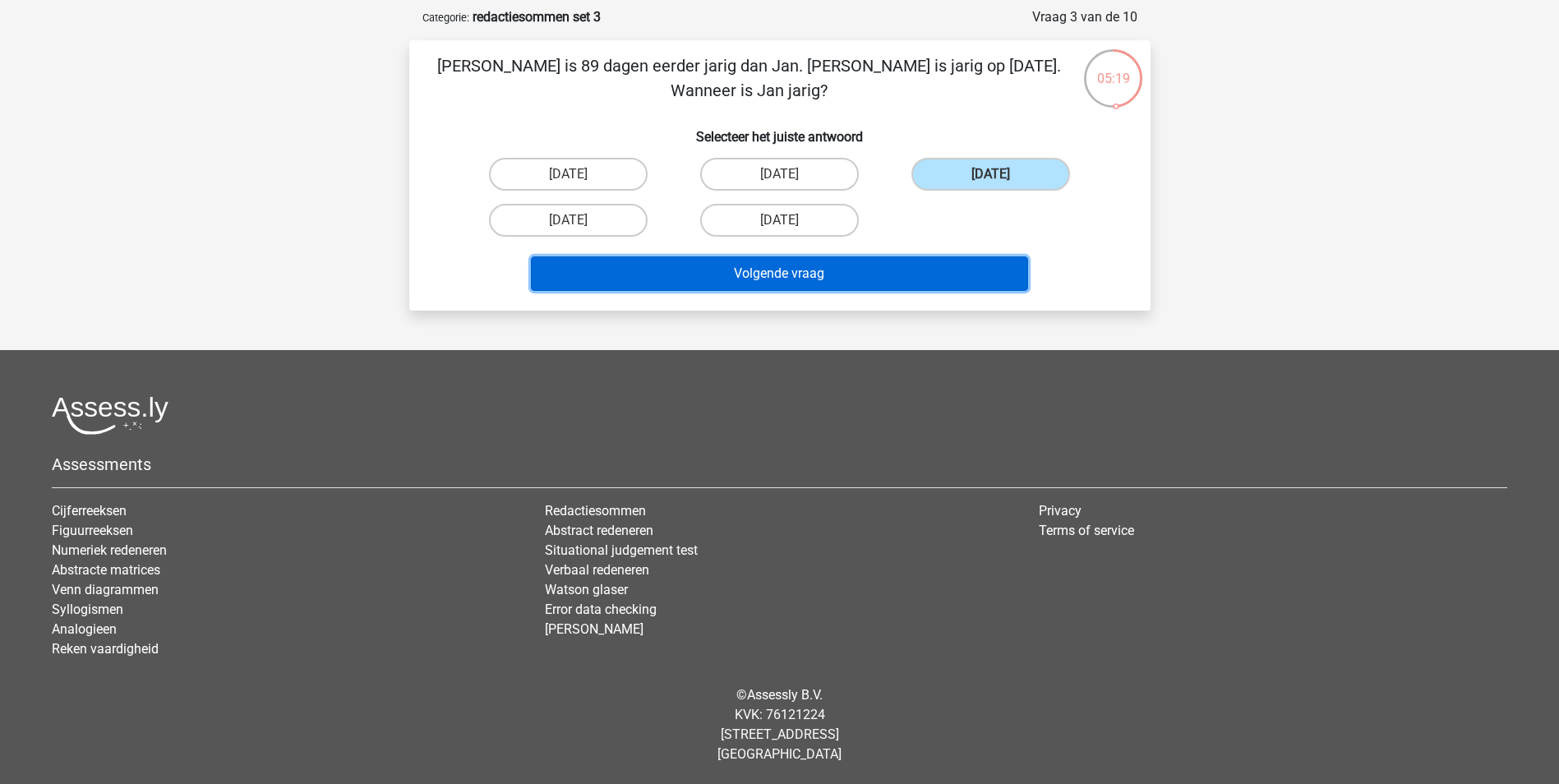
drag, startPoint x: 859, startPoint y: 267, endPoint x: 799, endPoint y: 259, distance: 60.5
click at [858, 267] on button "Volgende vraag" at bounding box center [780, 273] width 497 height 35
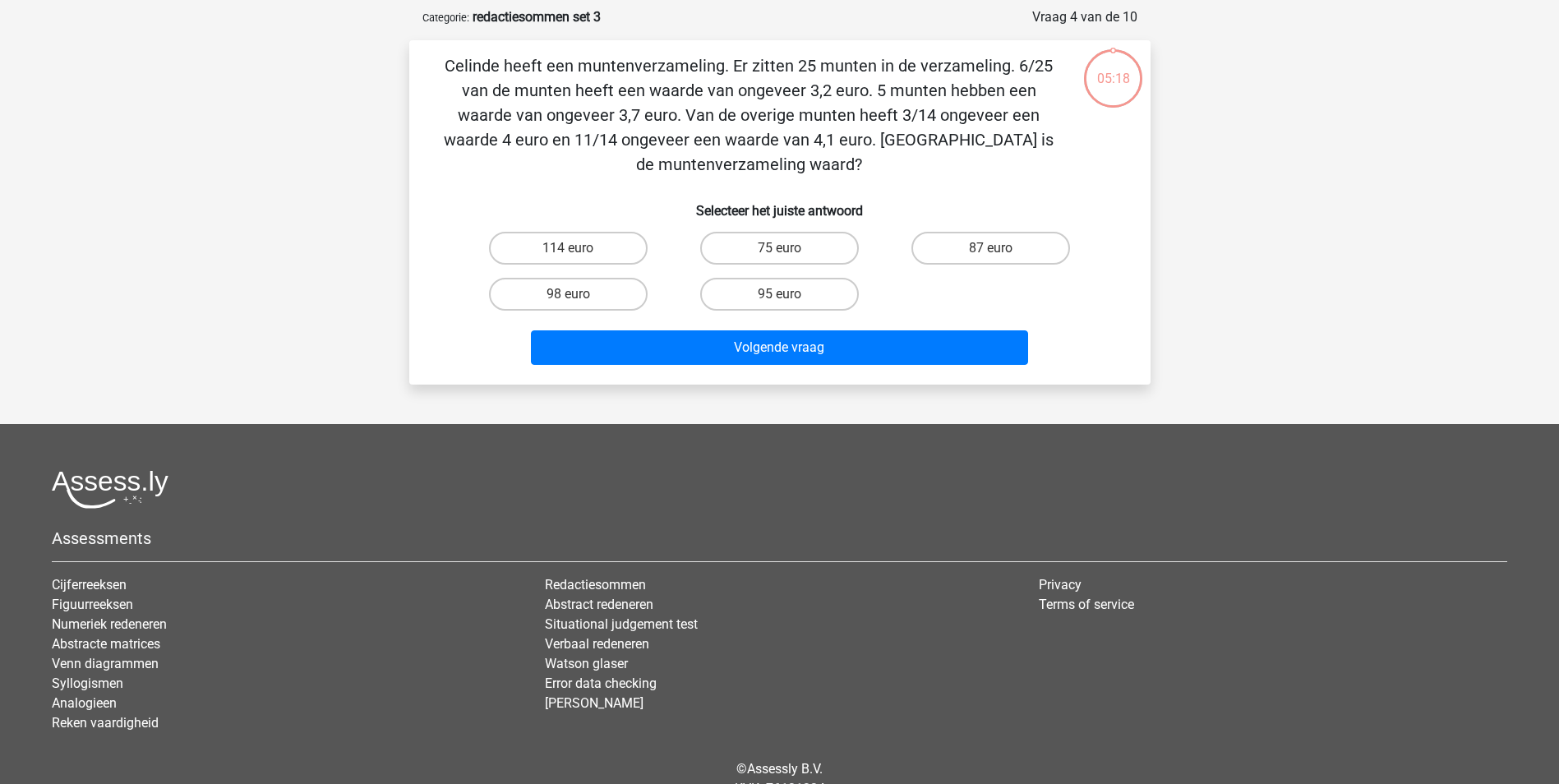
scroll to position [82, 0]
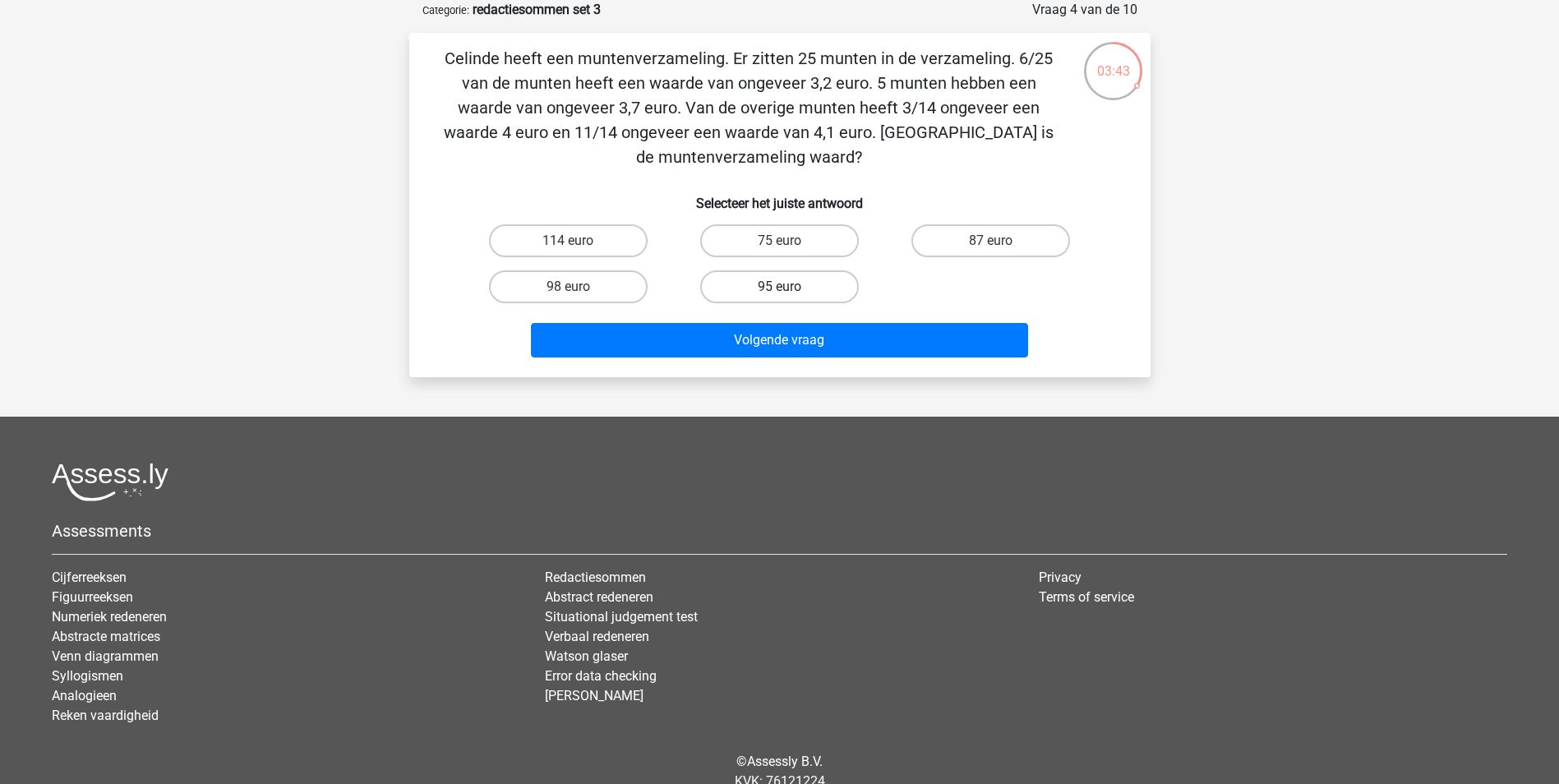
click at [773, 274] on label "95 euro" at bounding box center [780, 286] width 159 height 33
click at [780, 287] on input "95 euro" at bounding box center [784, 292] width 11 height 11
radio input "true"
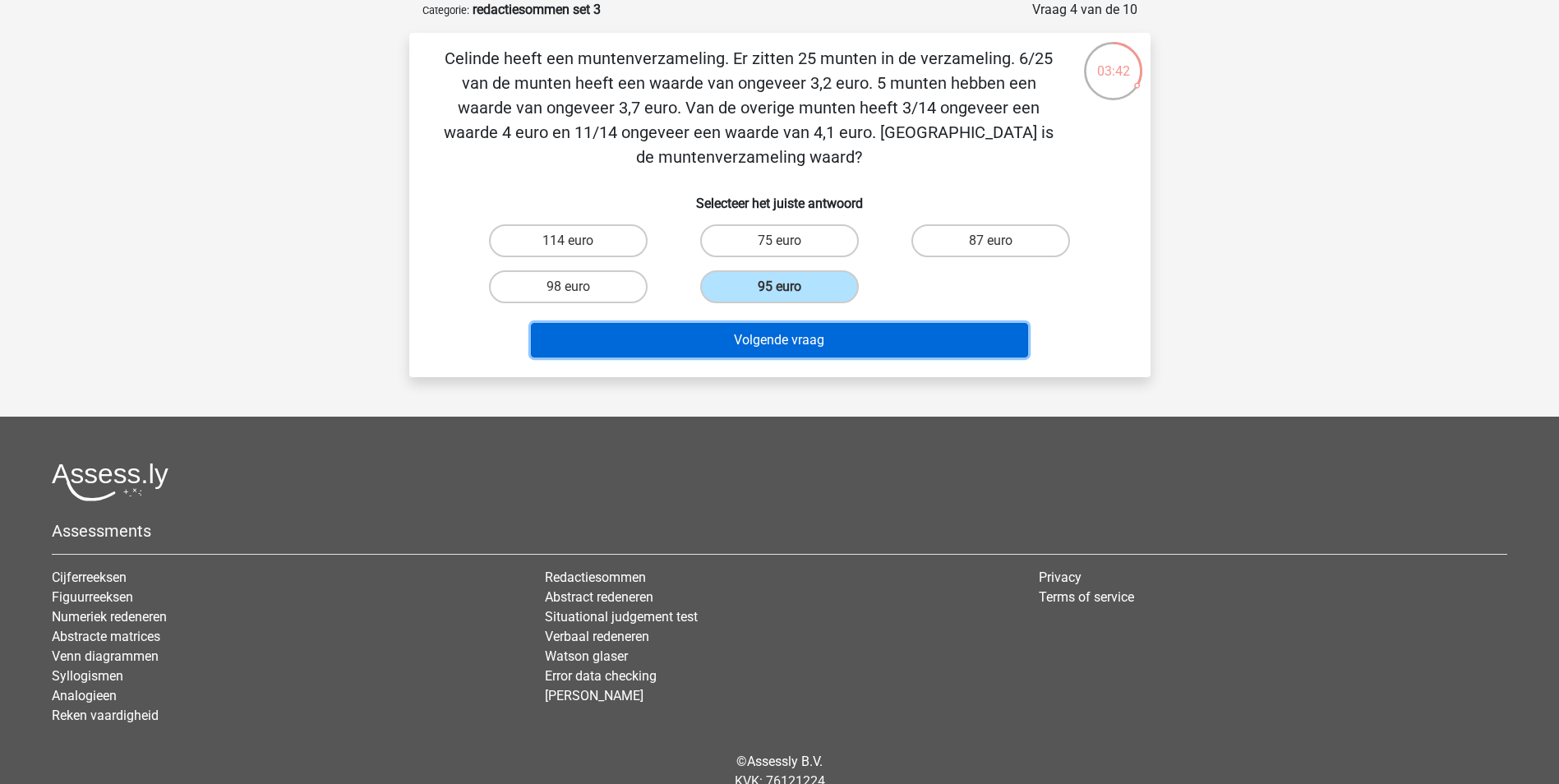
click at [802, 324] on button "Volgende vraag" at bounding box center [780, 339] width 497 height 35
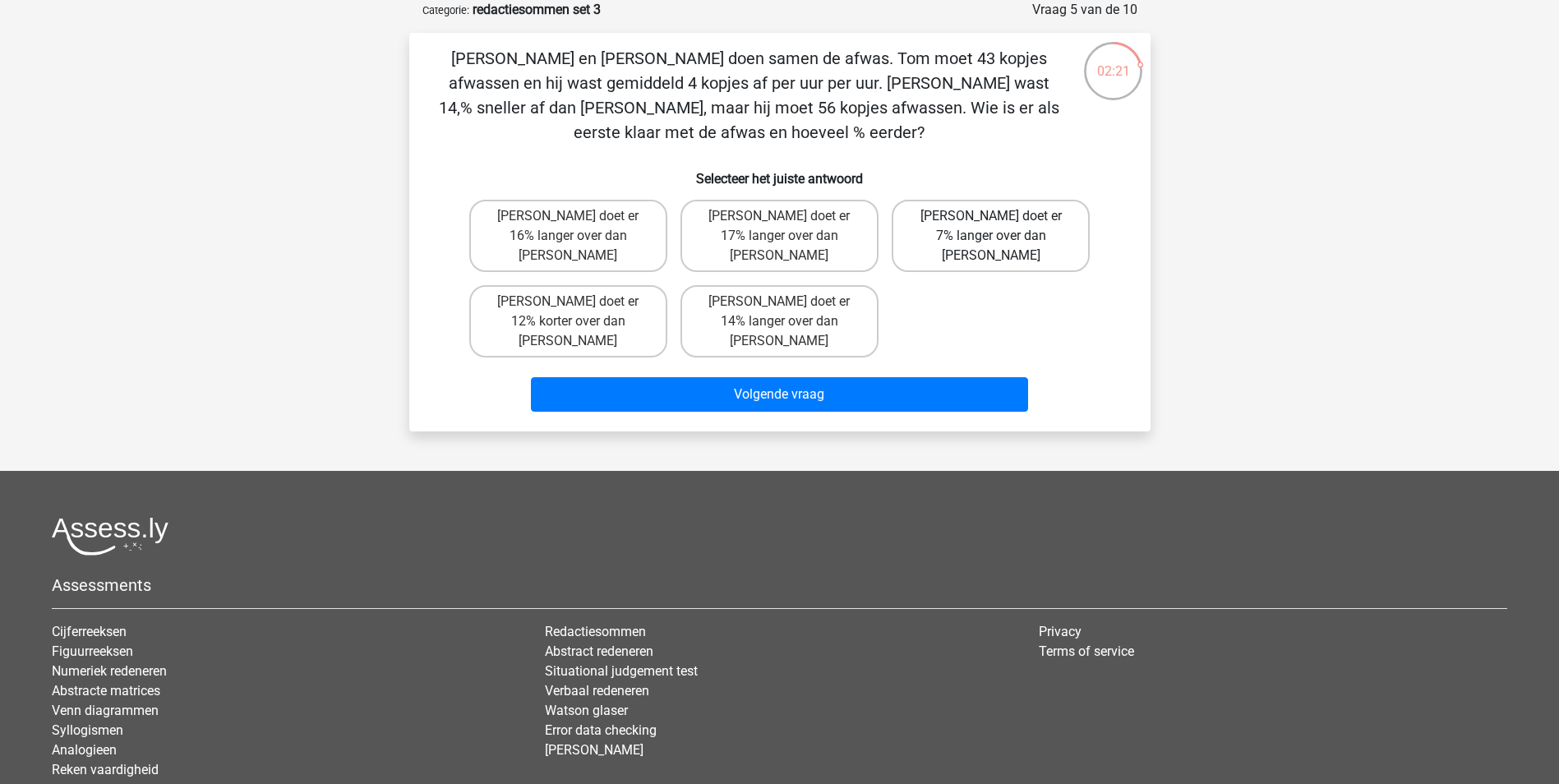
click at [969, 226] on label "[PERSON_NAME] doet er 7% langer over dan [PERSON_NAME]" at bounding box center [991, 235] width 198 height 72
click at [991, 226] on input "[PERSON_NAME] doet er 7% langer over dan [PERSON_NAME]" at bounding box center [996, 221] width 11 height 11
radio input "true"
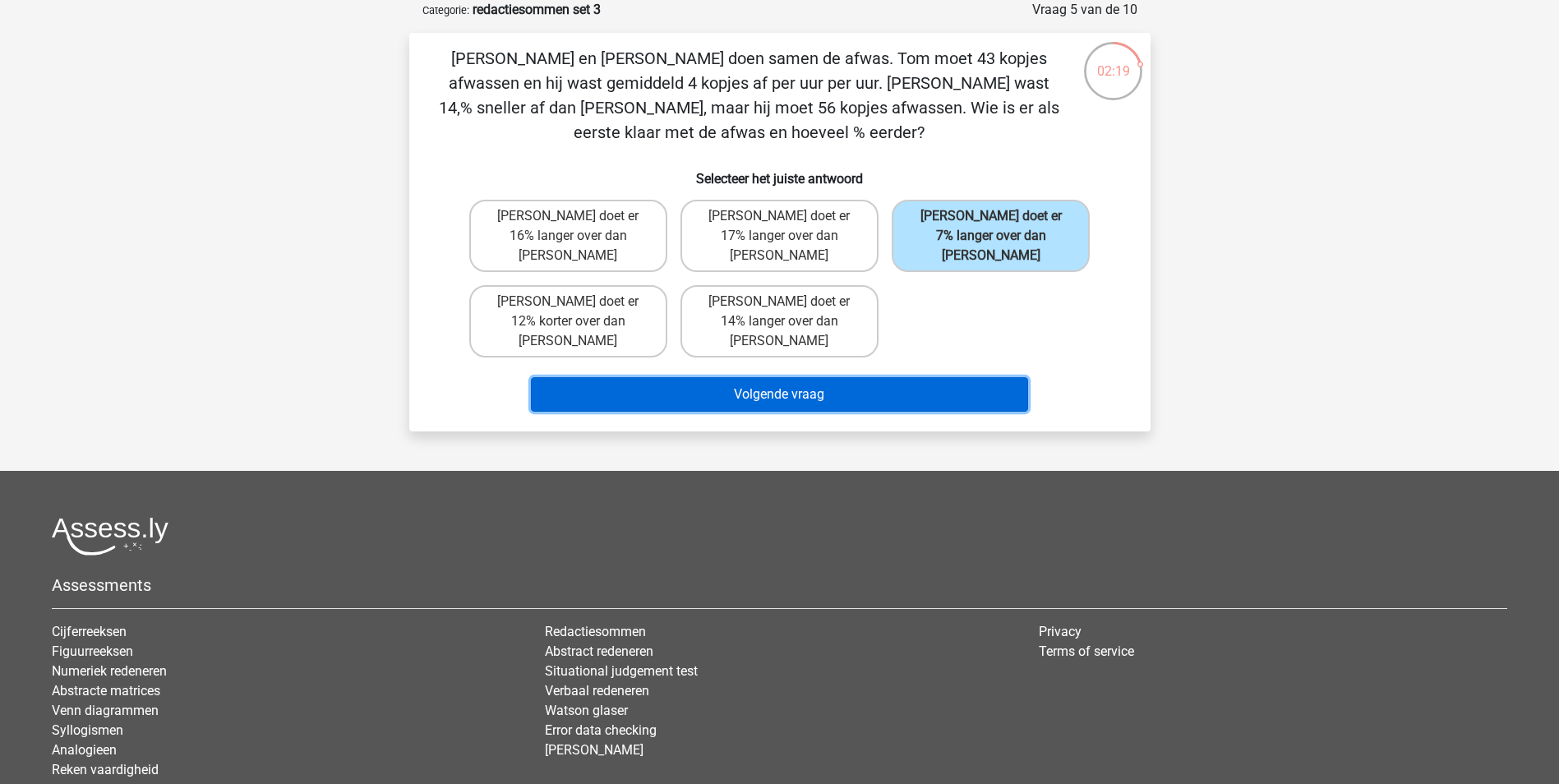
click at [862, 377] on button "Volgende vraag" at bounding box center [780, 393] width 497 height 35
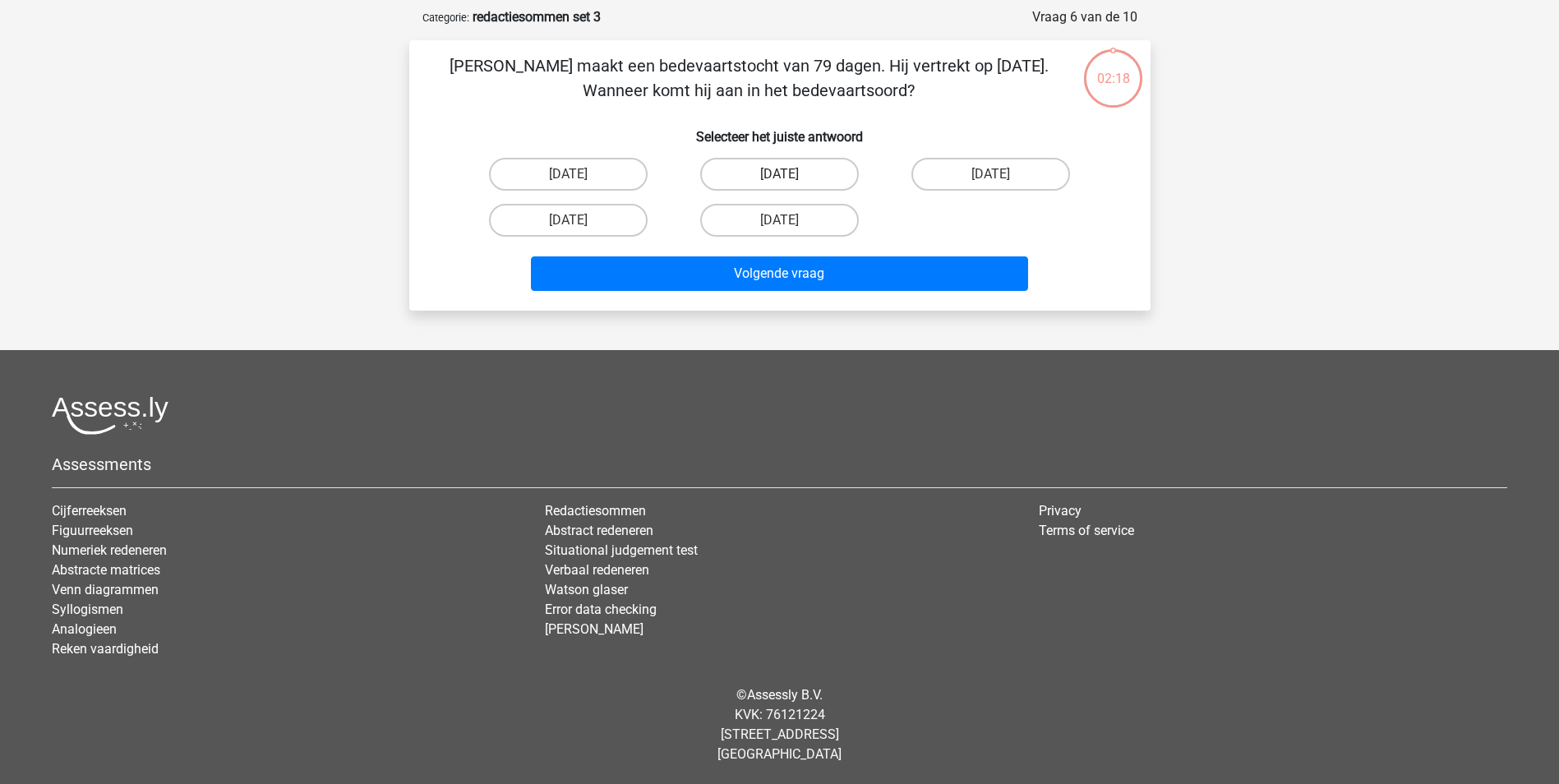
scroll to position [75, 0]
click at [760, 218] on label "[DATE]" at bounding box center [780, 220] width 159 height 33
click at [780, 220] on input "[DATE]" at bounding box center [784, 225] width 11 height 11
radio input "true"
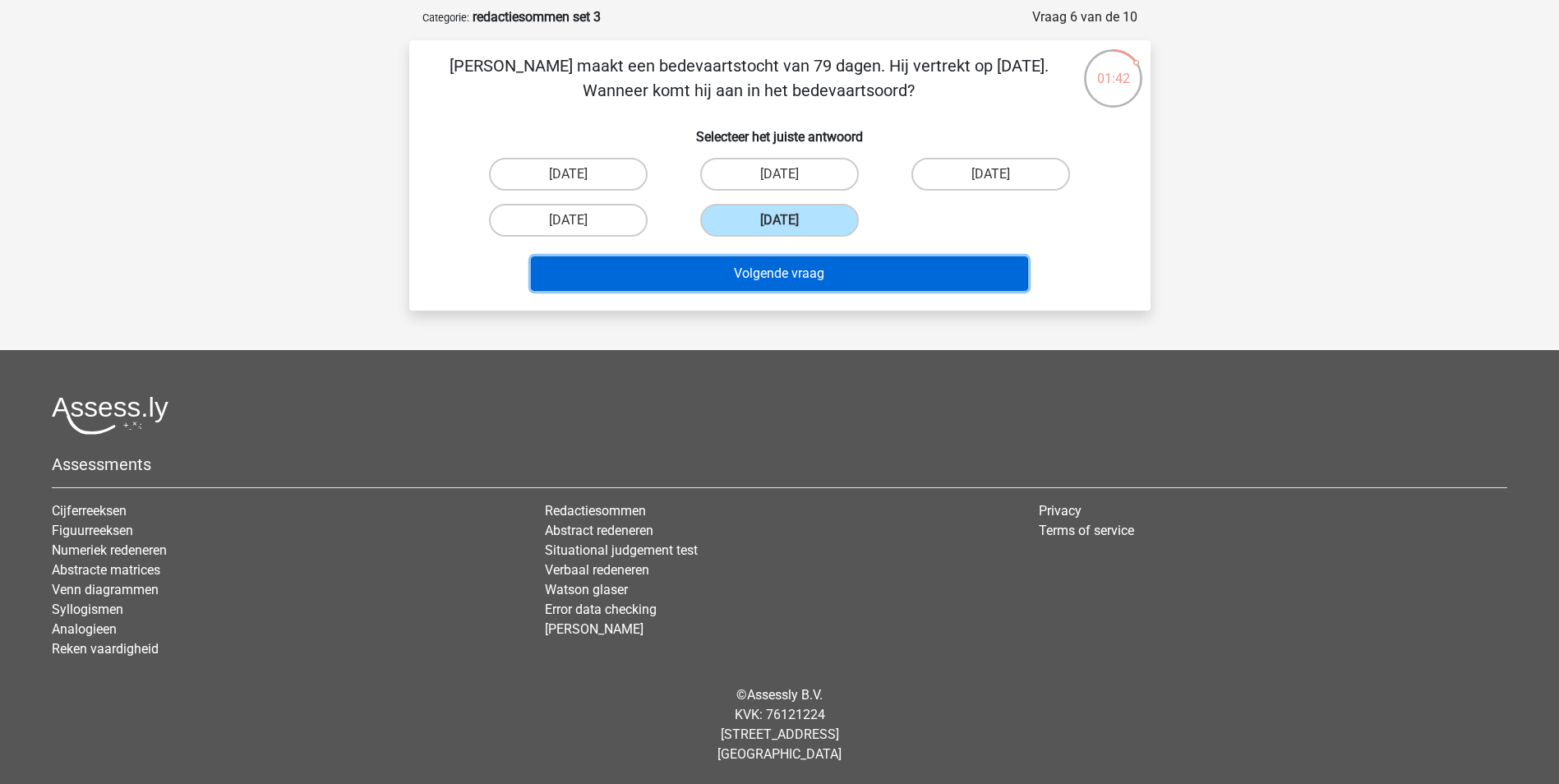
click at [762, 286] on button "Volgende vraag" at bounding box center [780, 273] width 497 height 35
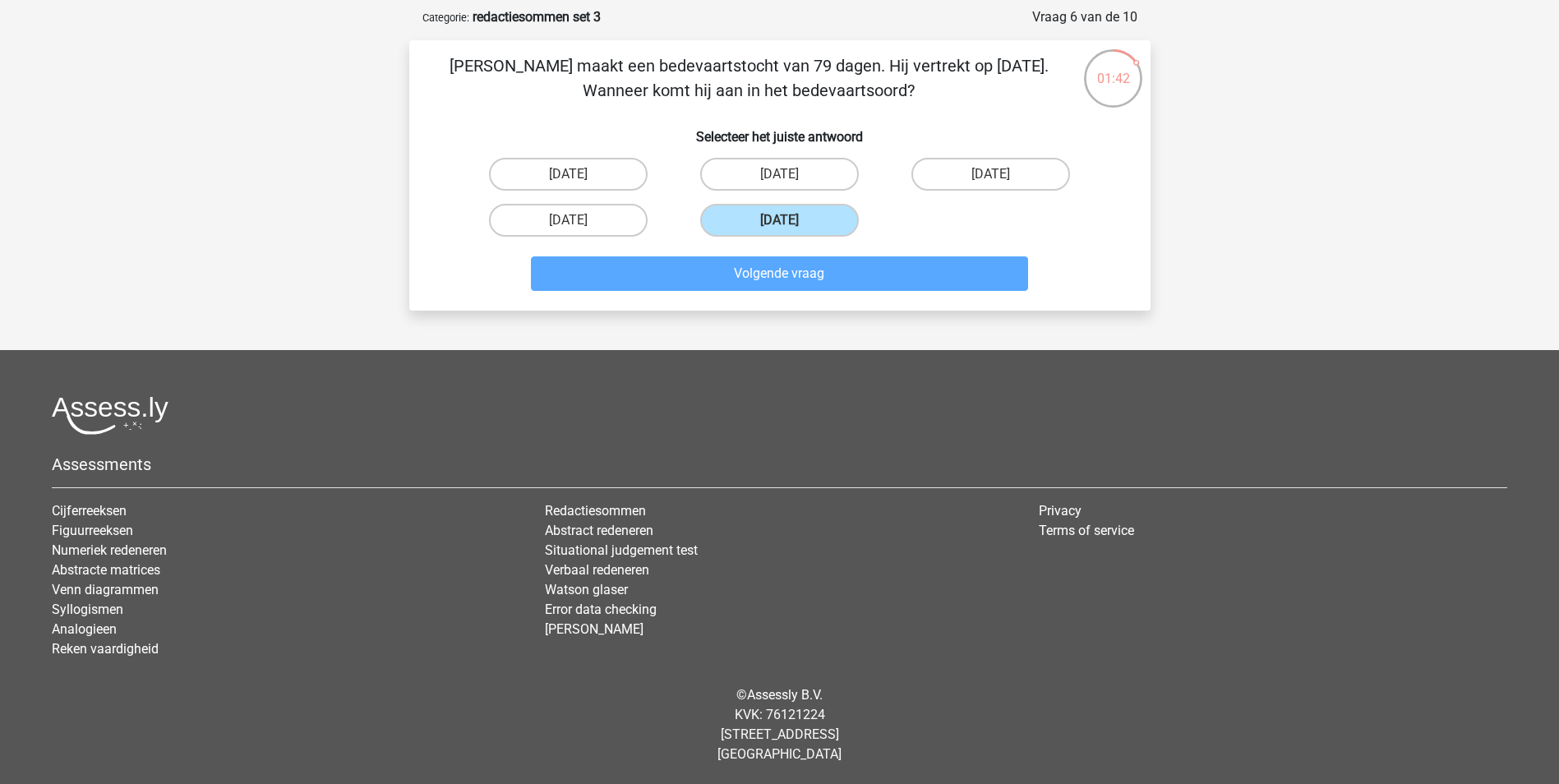
scroll to position [82, 0]
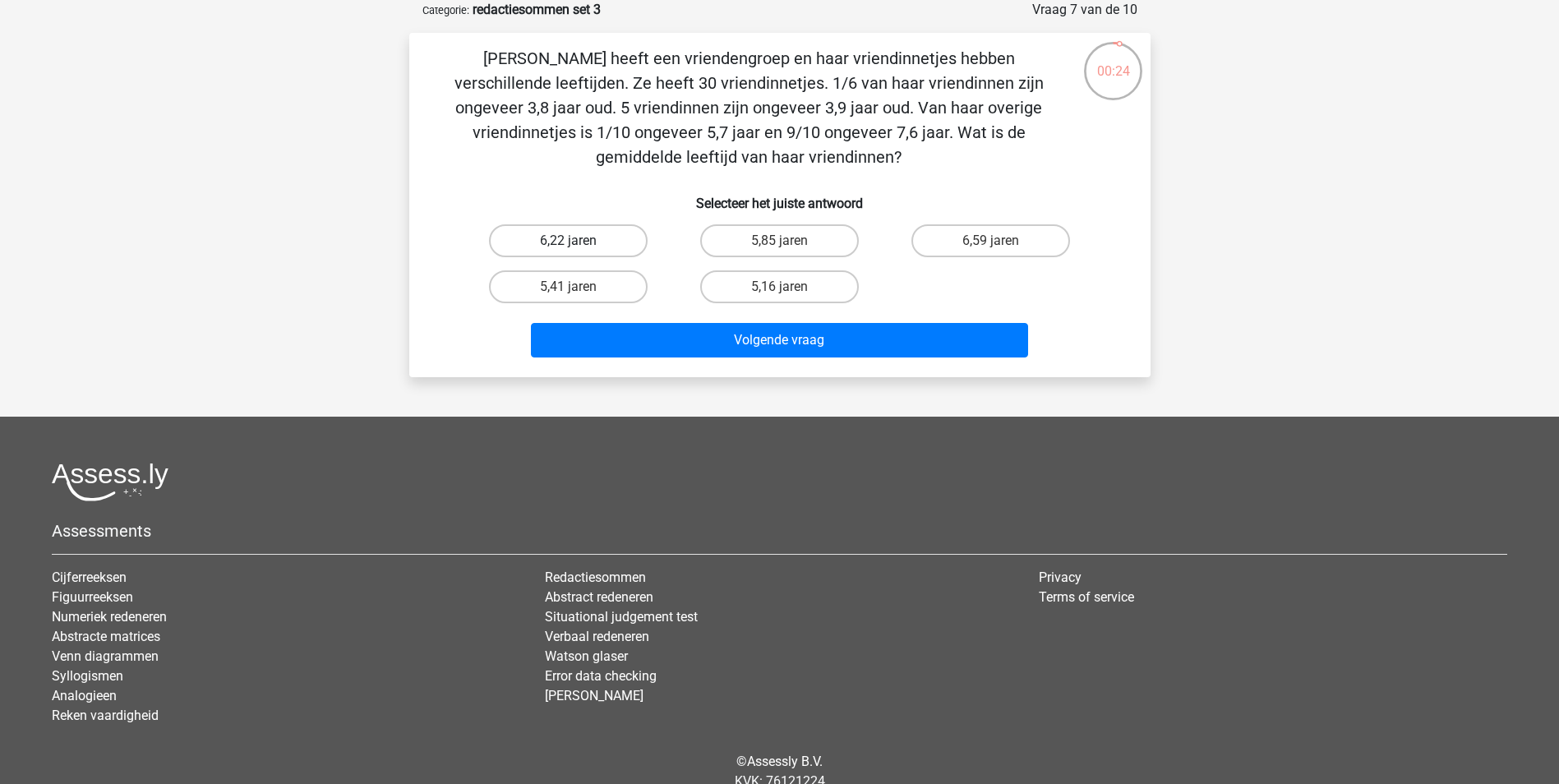
click at [560, 235] on label "6,22 jaren" at bounding box center [568, 240] width 159 height 33
click at [567, 241] on input "6,22 jaren" at bounding box center [572, 246] width 11 height 11
radio input "true"
click at [752, 295] on label "5,16 jaren" at bounding box center [780, 286] width 159 height 33
click at [780, 295] on input "5,16 jaren" at bounding box center [784, 292] width 11 height 11
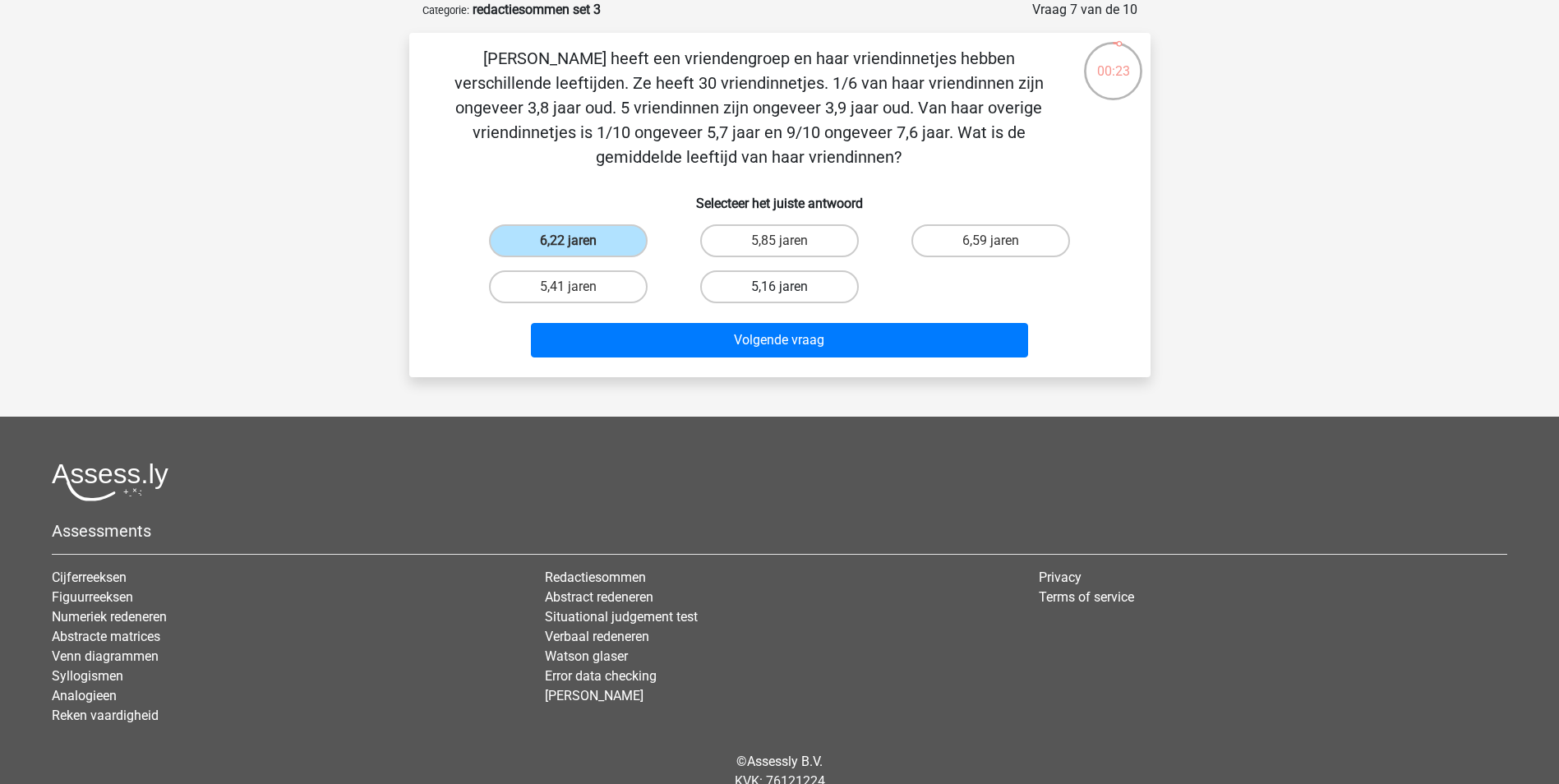
radio input "true"
click at [526, 249] on label "6,22 jaren" at bounding box center [568, 240] width 159 height 33
click at [567, 249] on input "6,22 jaren" at bounding box center [572, 246] width 11 height 11
radio input "true"
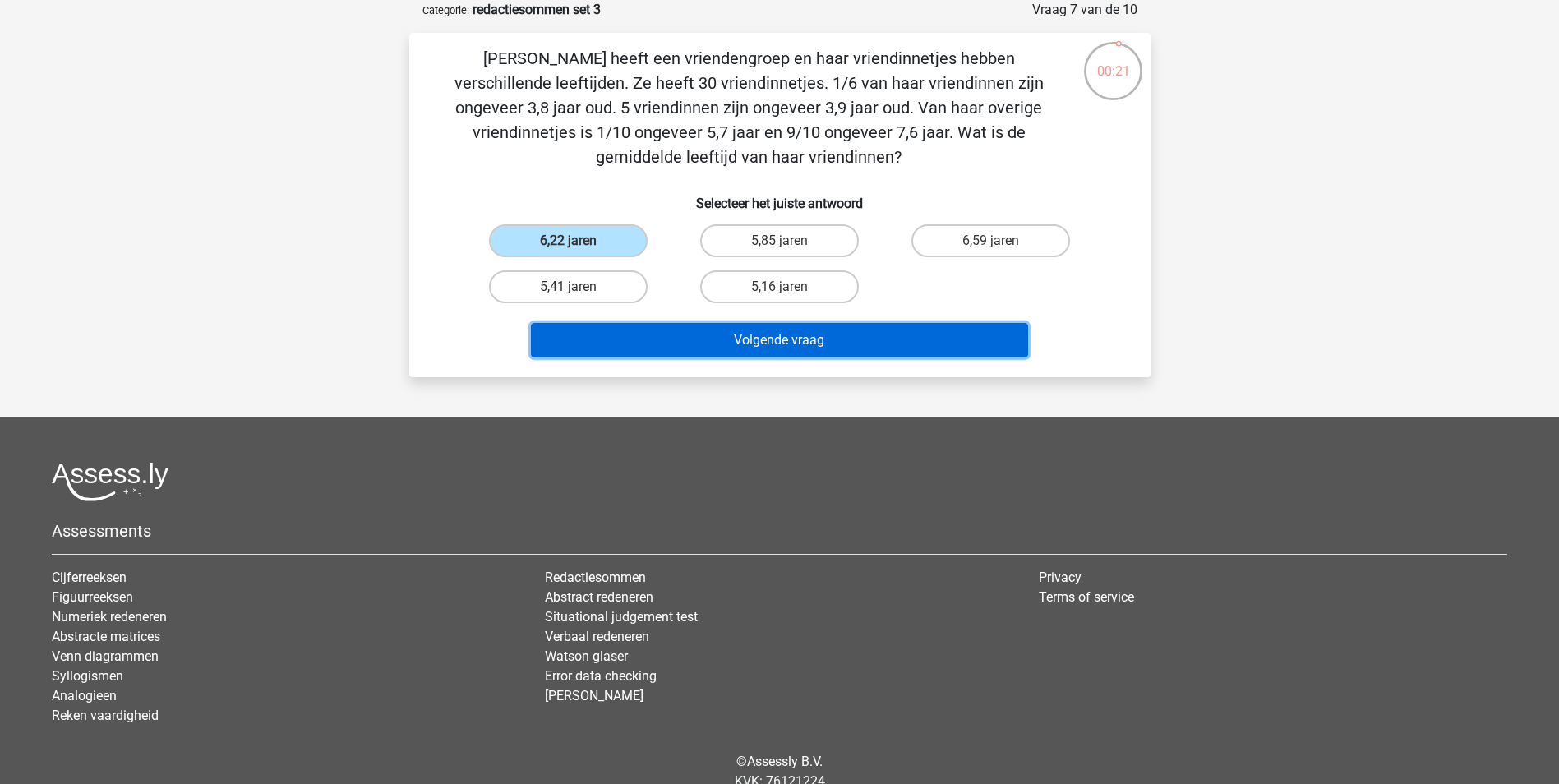
click at [684, 340] on button "Volgende vraag" at bounding box center [780, 339] width 497 height 35
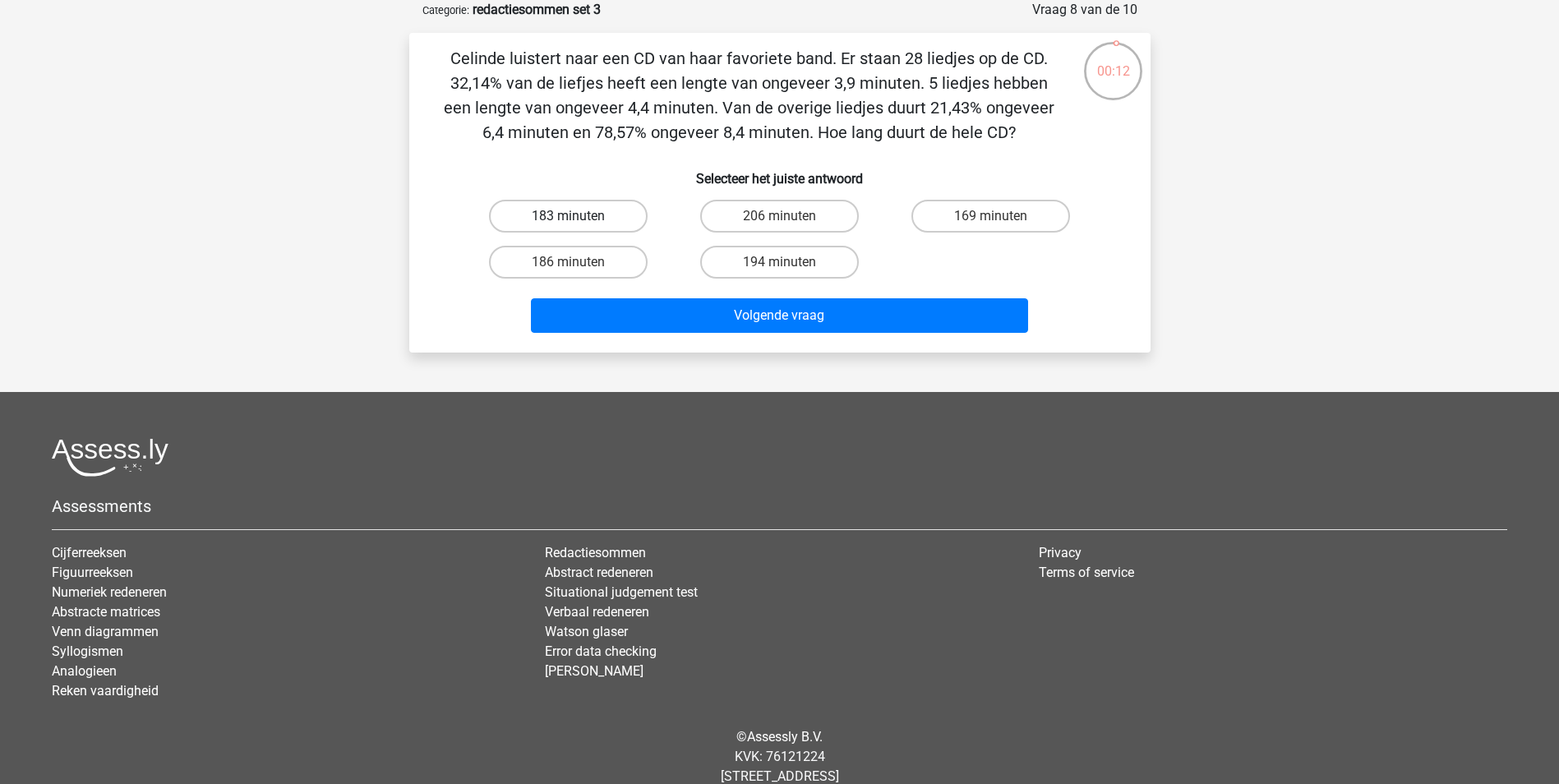
click at [601, 214] on label "183 minuten" at bounding box center [568, 215] width 159 height 33
click at [578, 216] on input "183 minuten" at bounding box center [572, 221] width 11 height 11
radio input "true"
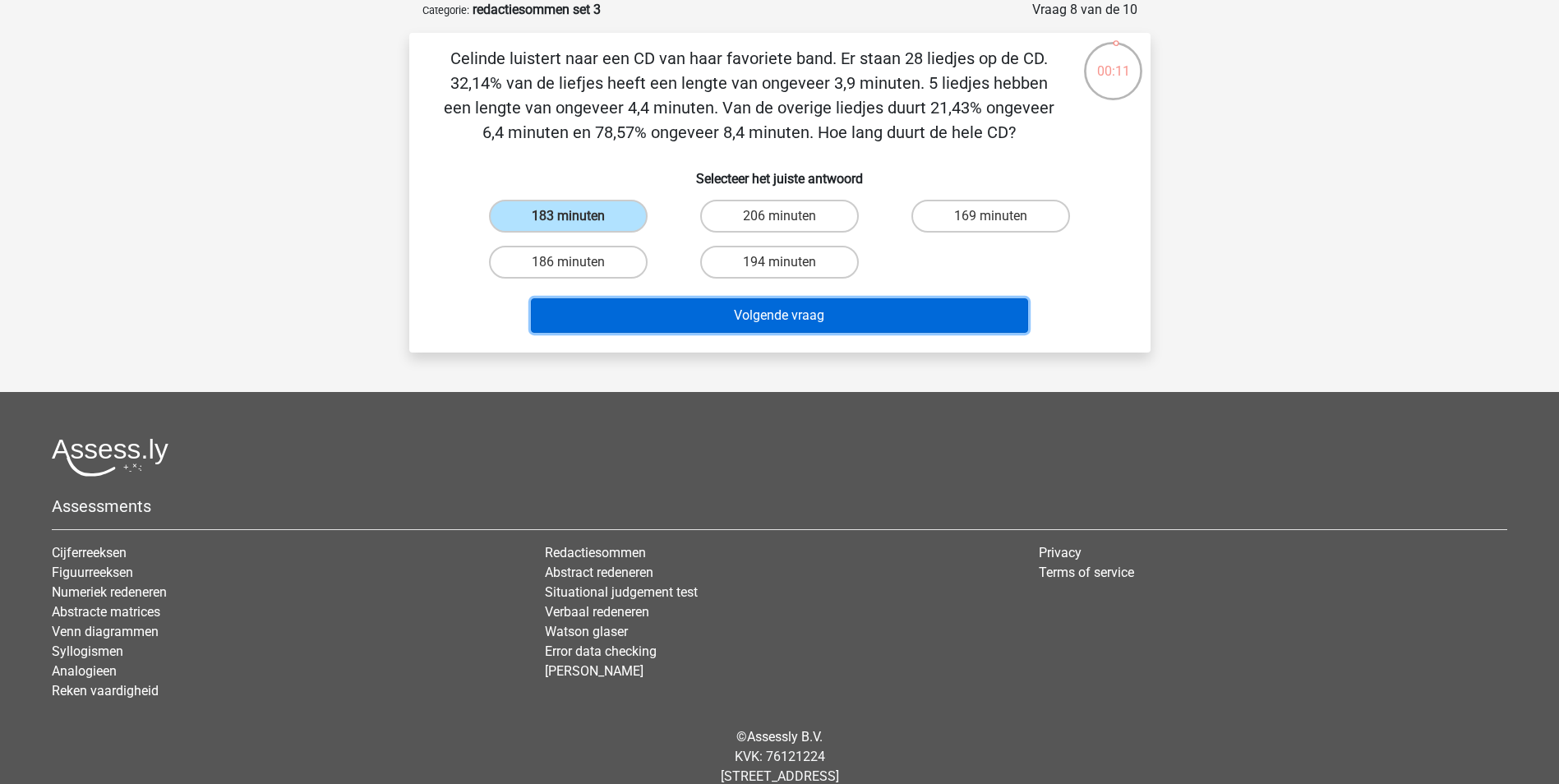
click at [672, 316] on button "Volgende vraag" at bounding box center [780, 315] width 497 height 35
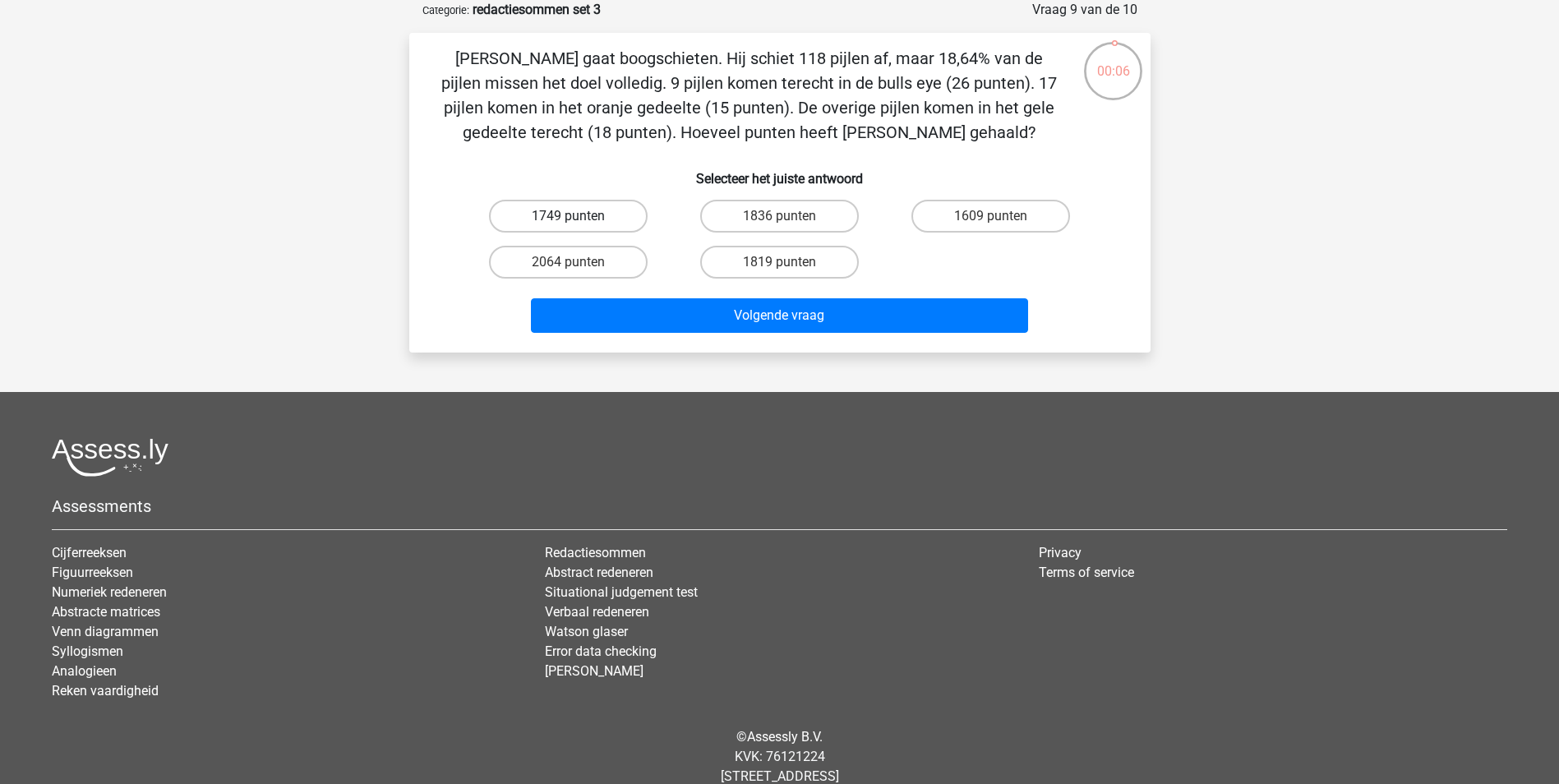
click at [583, 218] on label "1749 punten" at bounding box center [568, 215] width 159 height 33
click at [578, 218] on input "1749 punten" at bounding box center [572, 221] width 11 height 11
radio input "true"
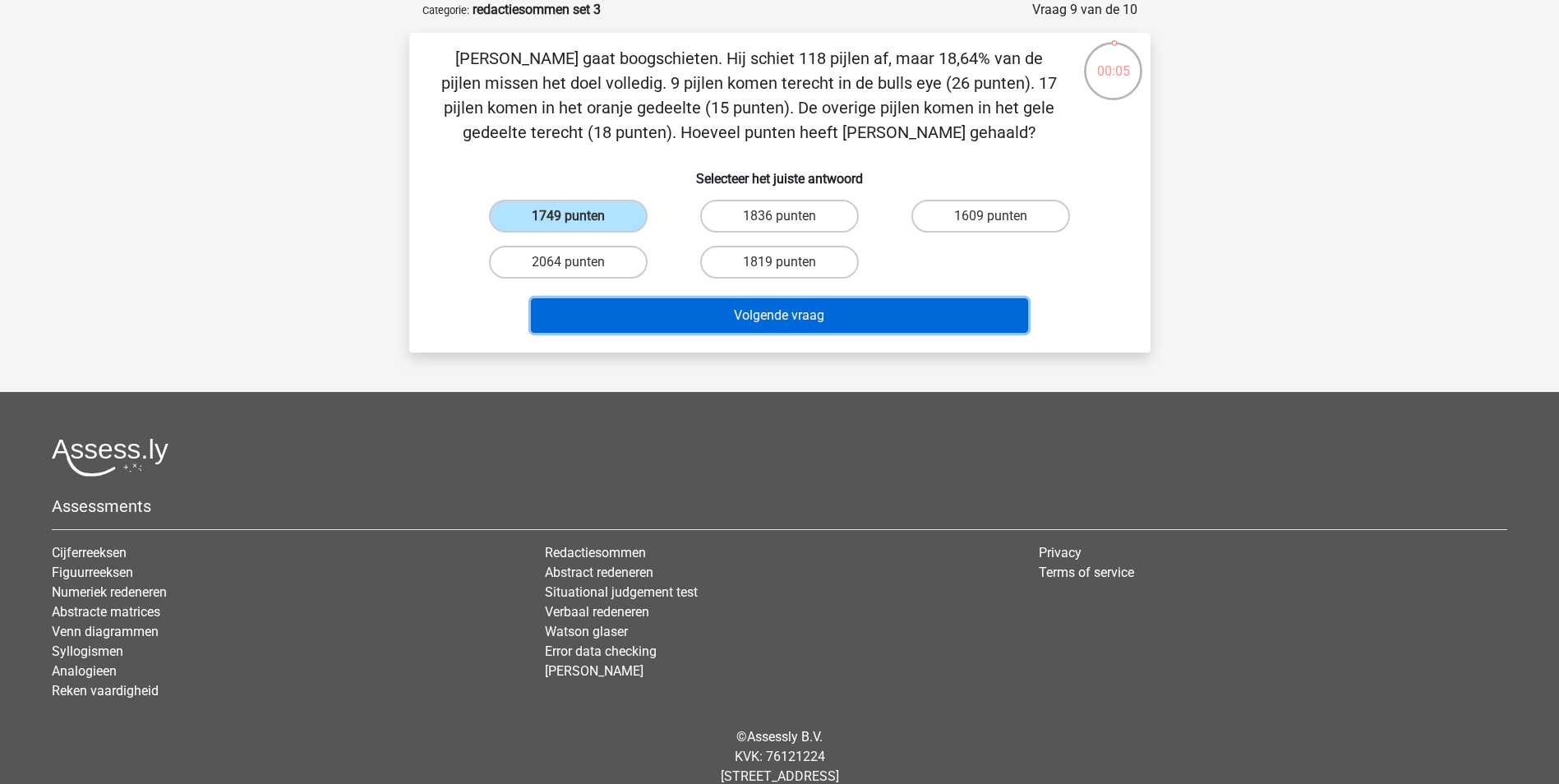
click at [724, 309] on button "Volgende vraag" at bounding box center [780, 315] width 497 height 35
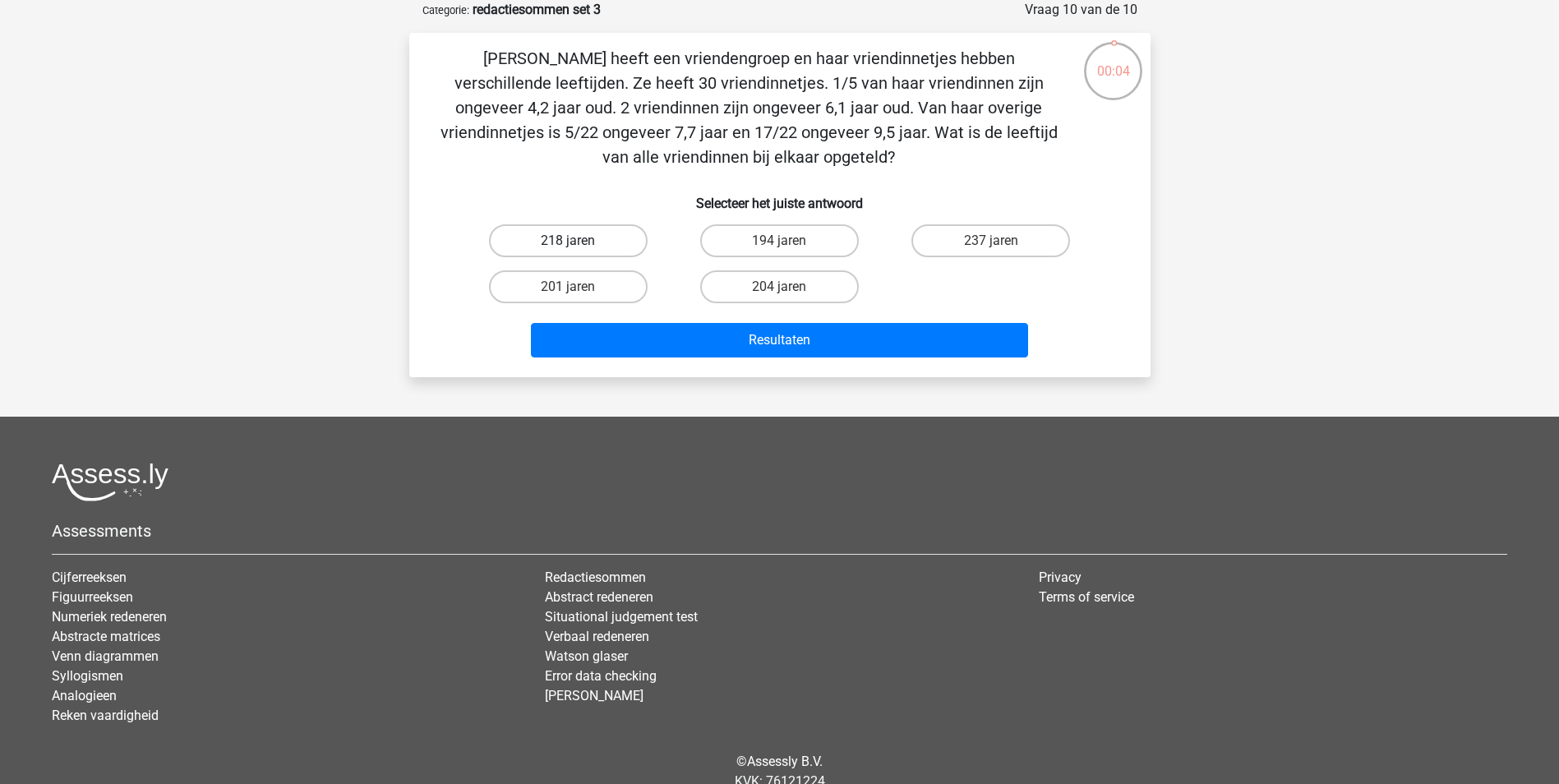
click at [527, 232] on label "218 jaren" at bounding box center [568, 240] width 159 height 33
click at [567, 241] on input "218 jaren" at bounding box center [572, 246] width 11 height 11
radio input "true"
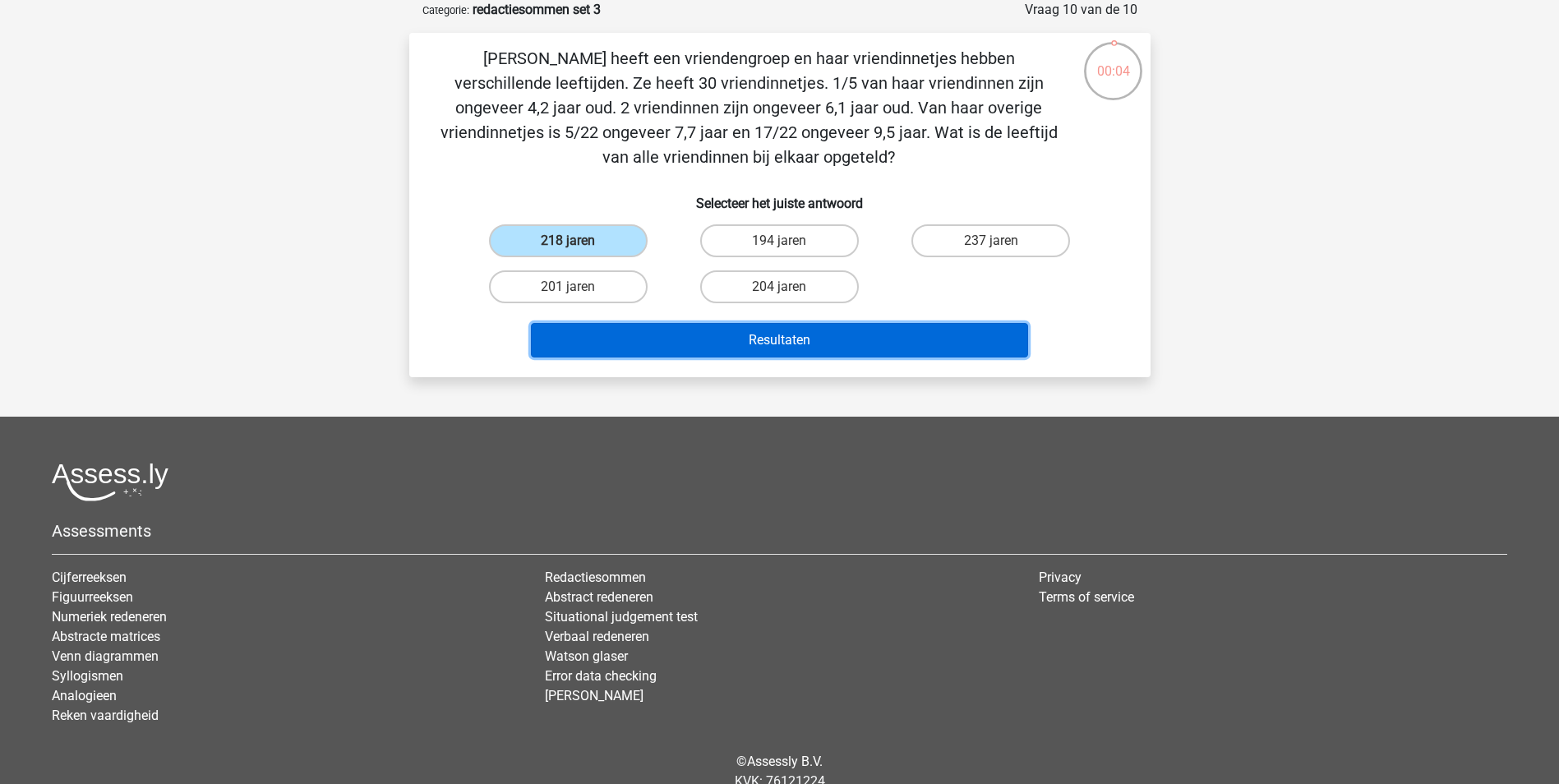
click at [692, 351] on button "Resultaten" at bounding box center [780, 339] width 497 height 35
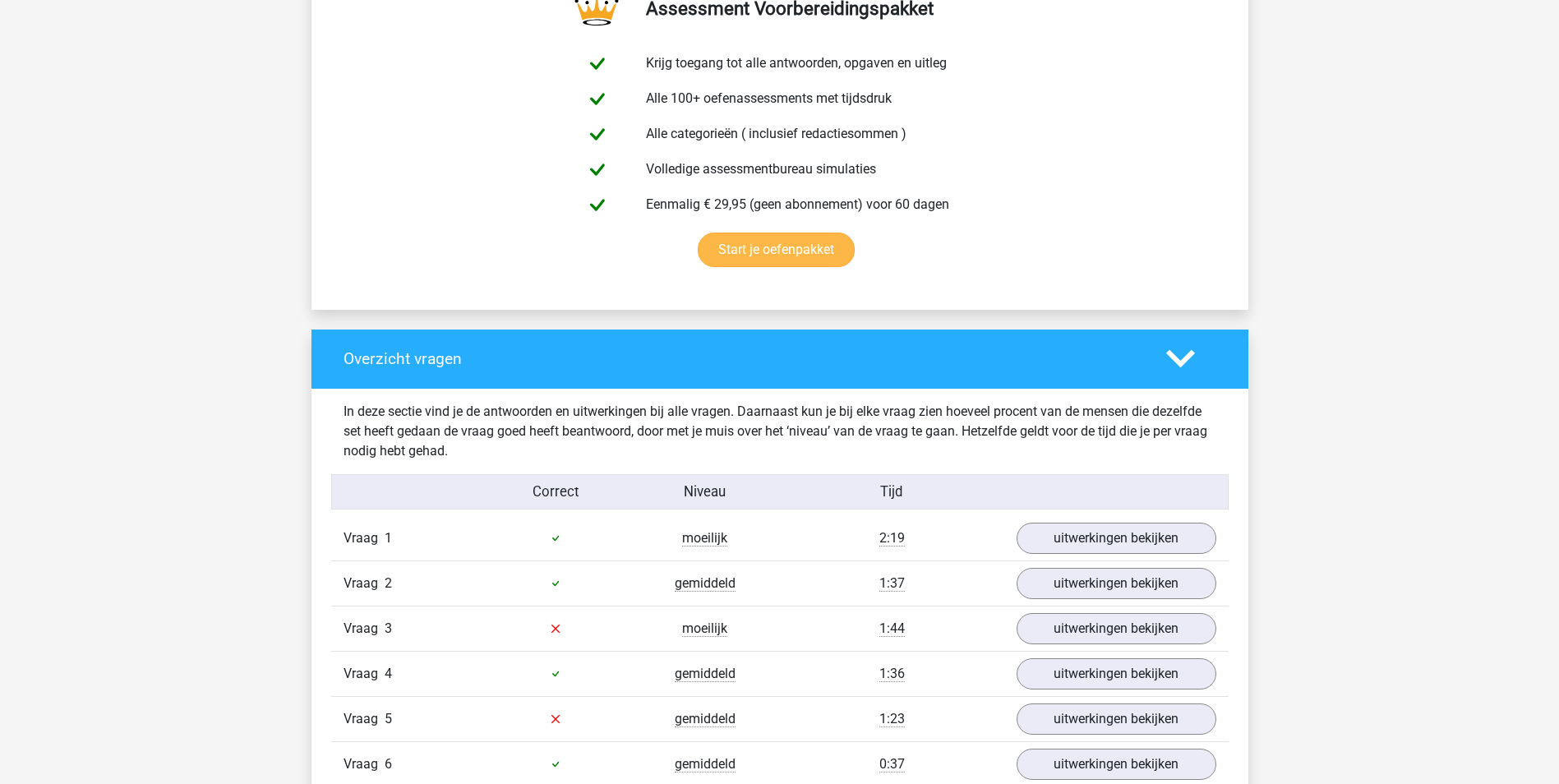
scroll to position [903, 0]
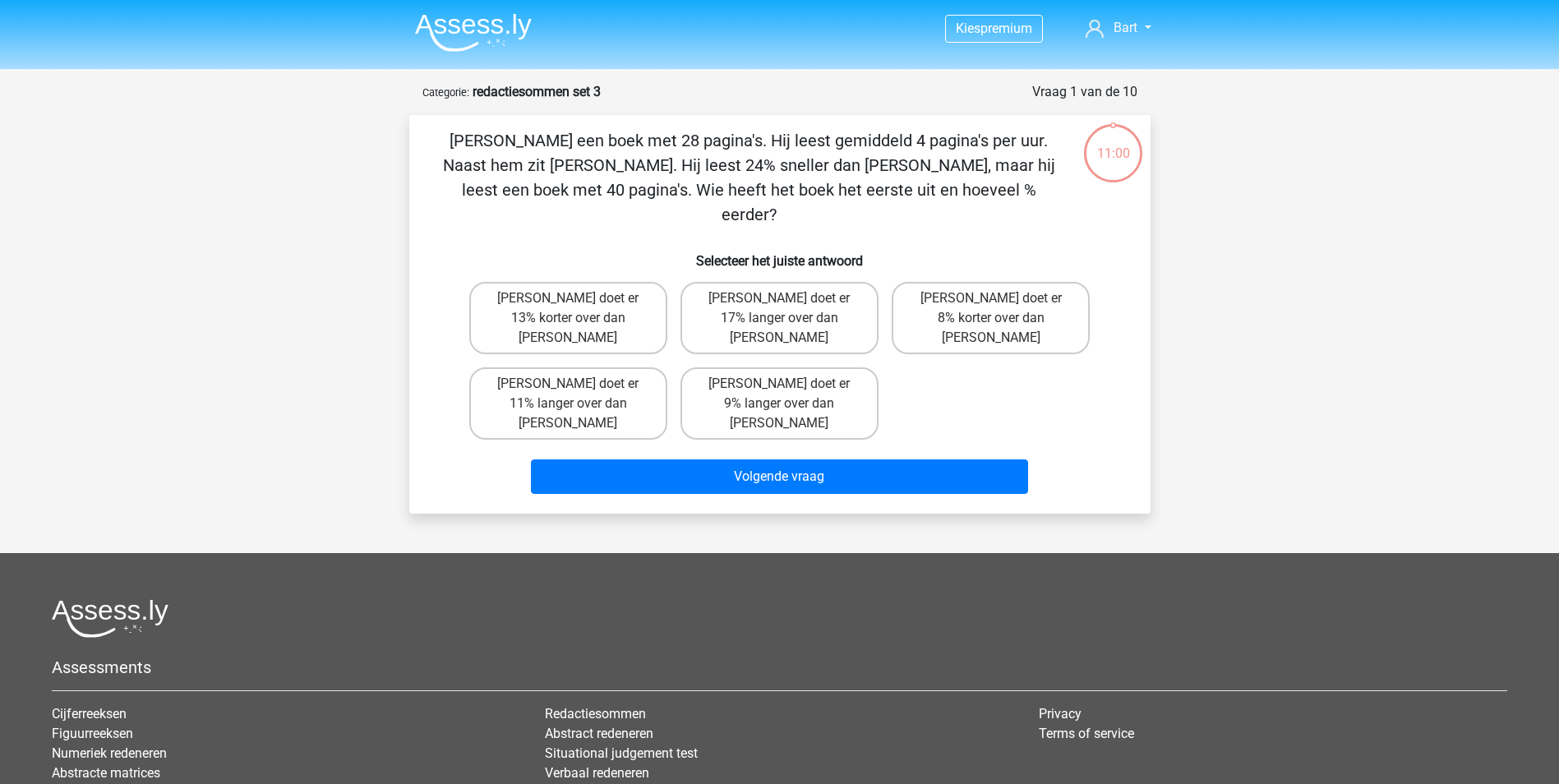
scroll to position [82, 0]
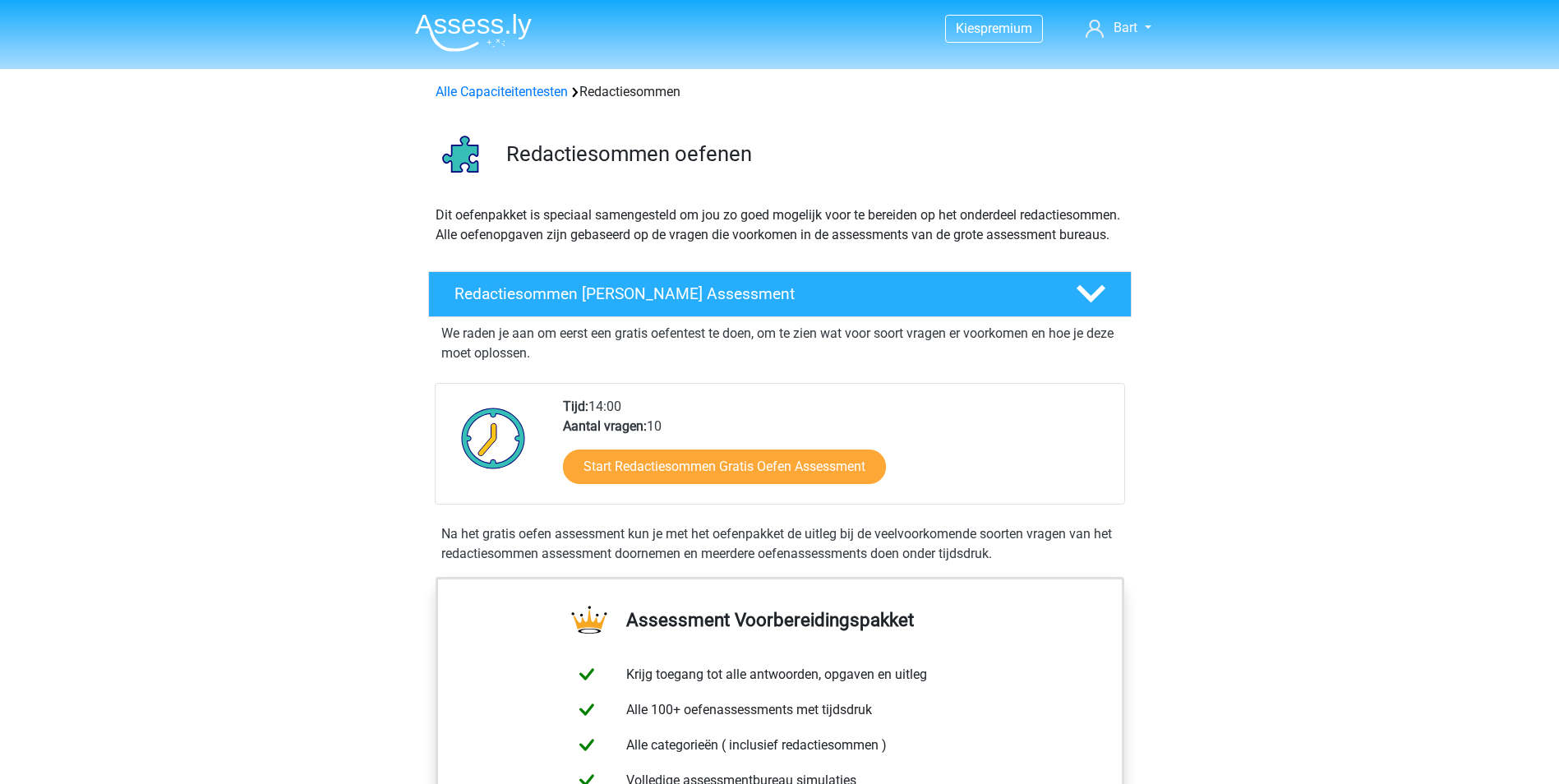
scroll to position [821, 0]
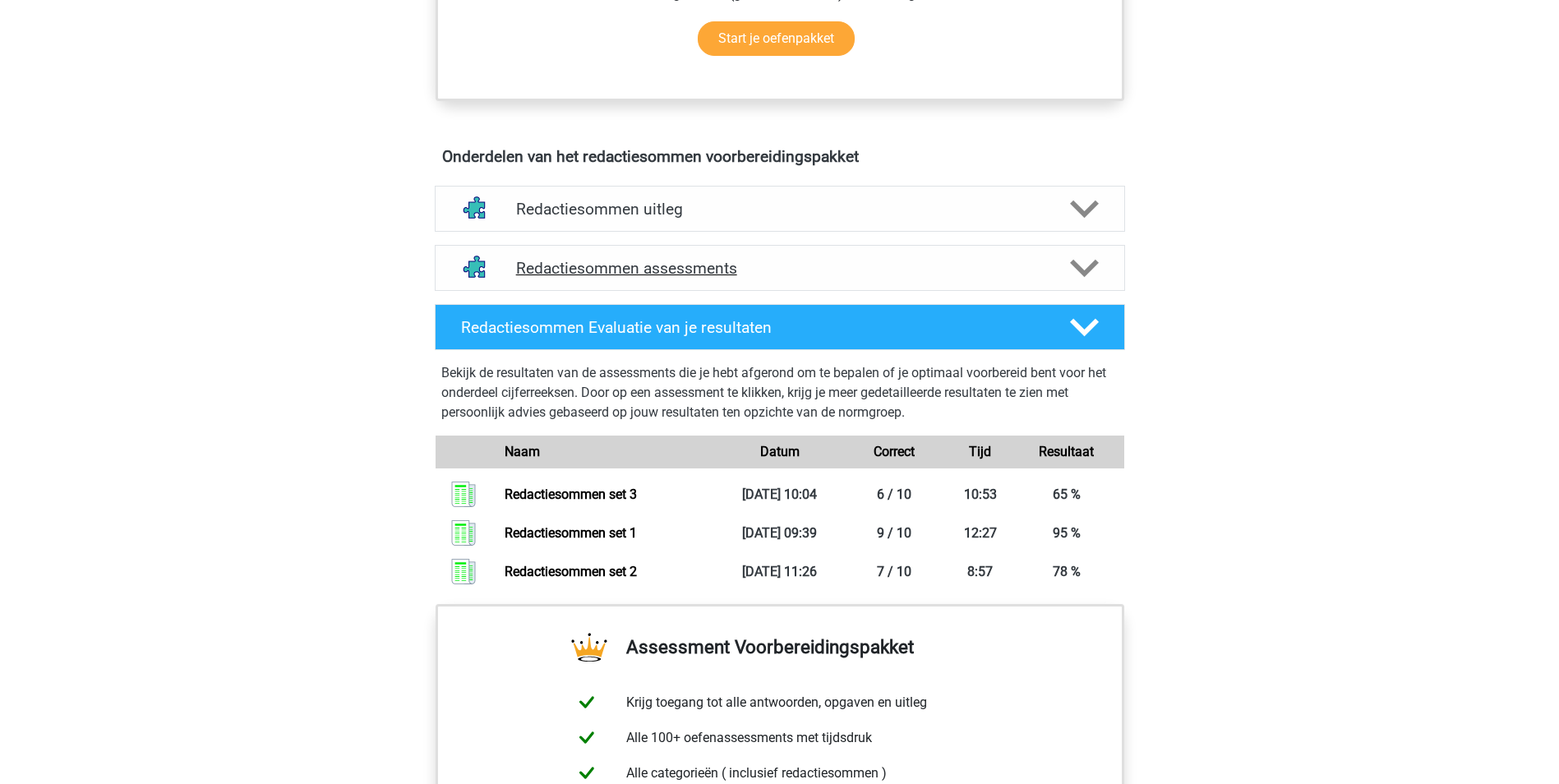
click at [1093, 277] on polygon at bounding box center [1083, 268] width 29 height 18
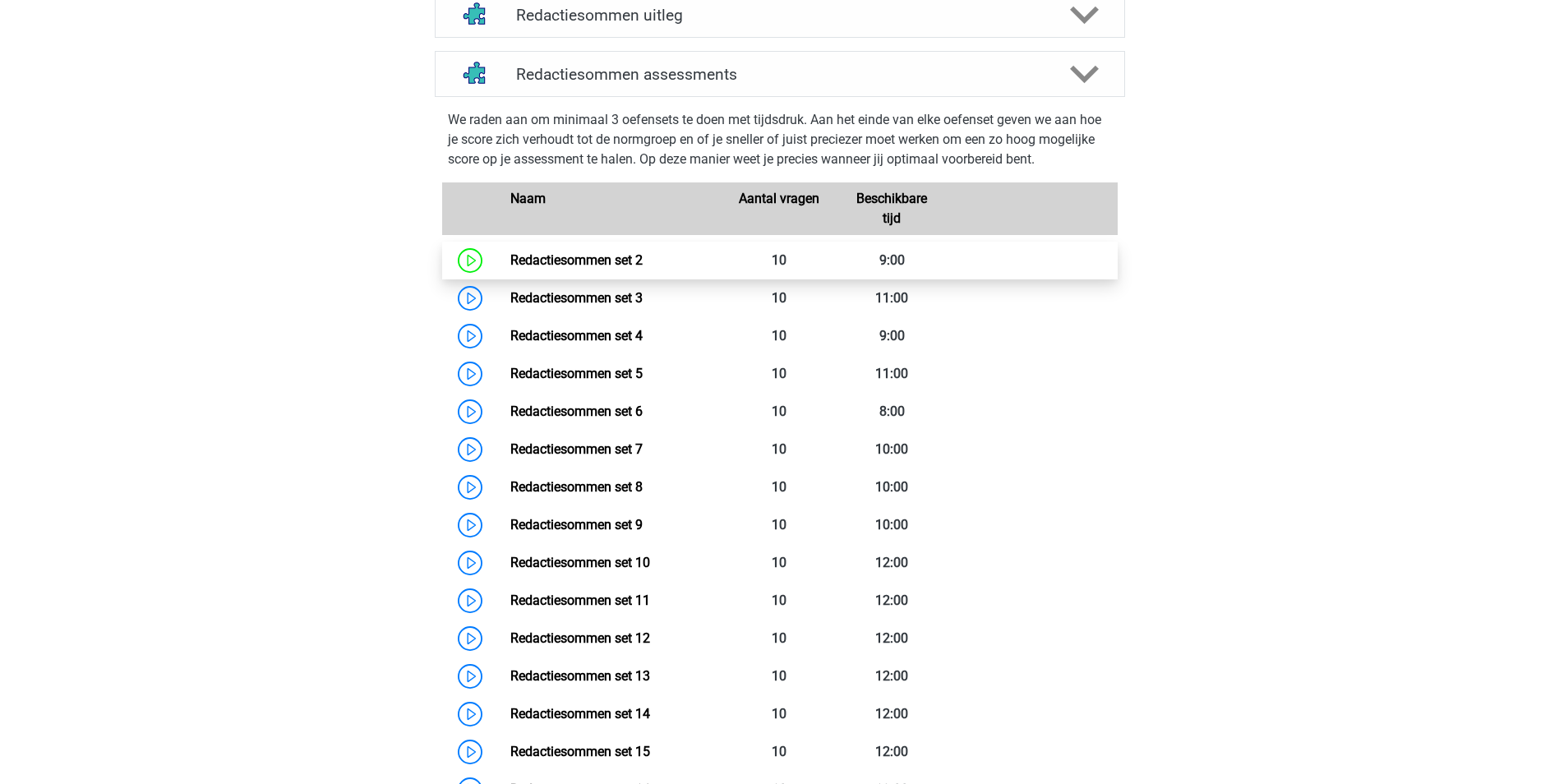
scroll to position [985, 0]
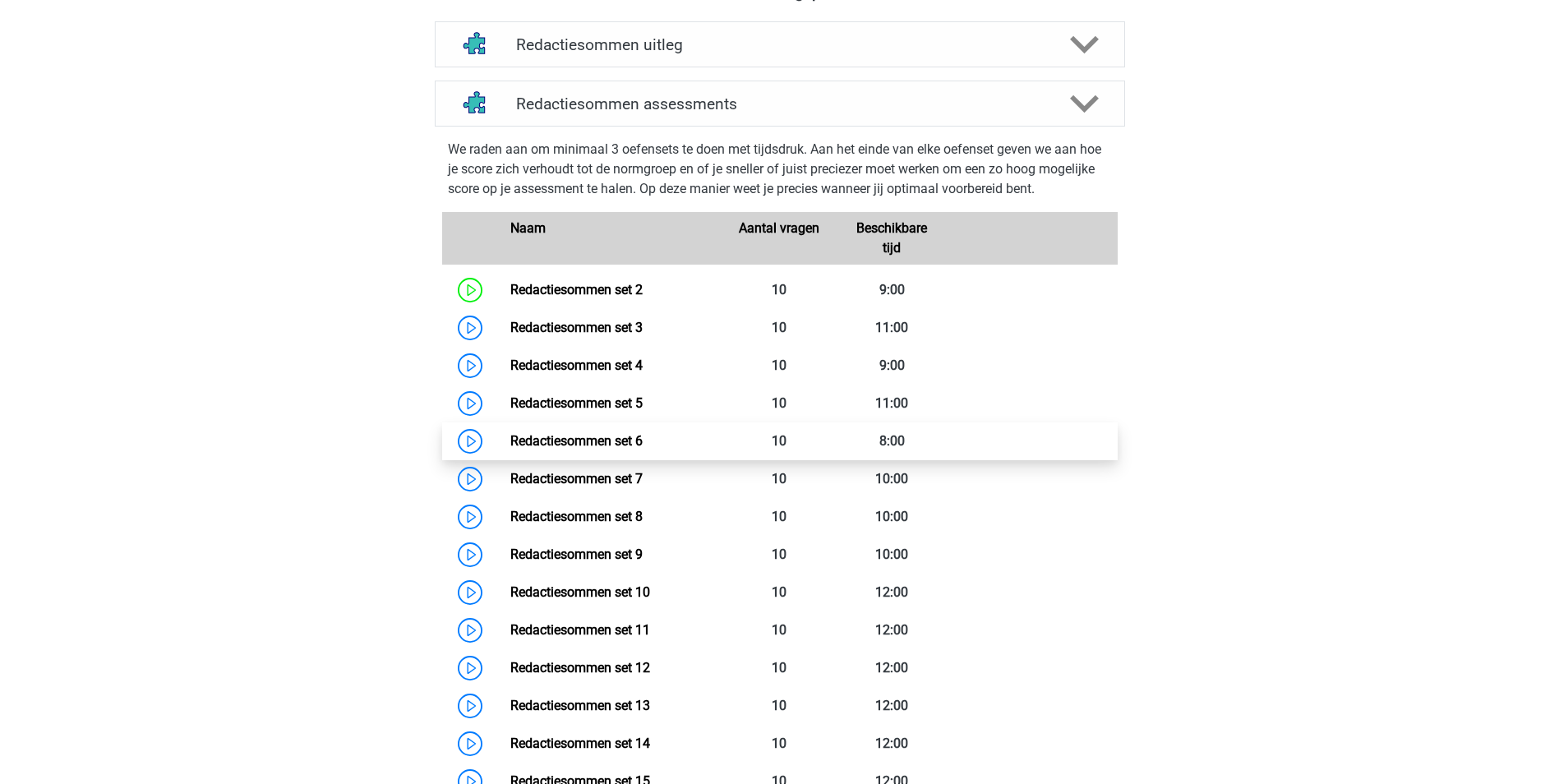
click at [581, 449] on link "Redactiesommen set 6" at bounding box center [576, 441] width 132 height 16
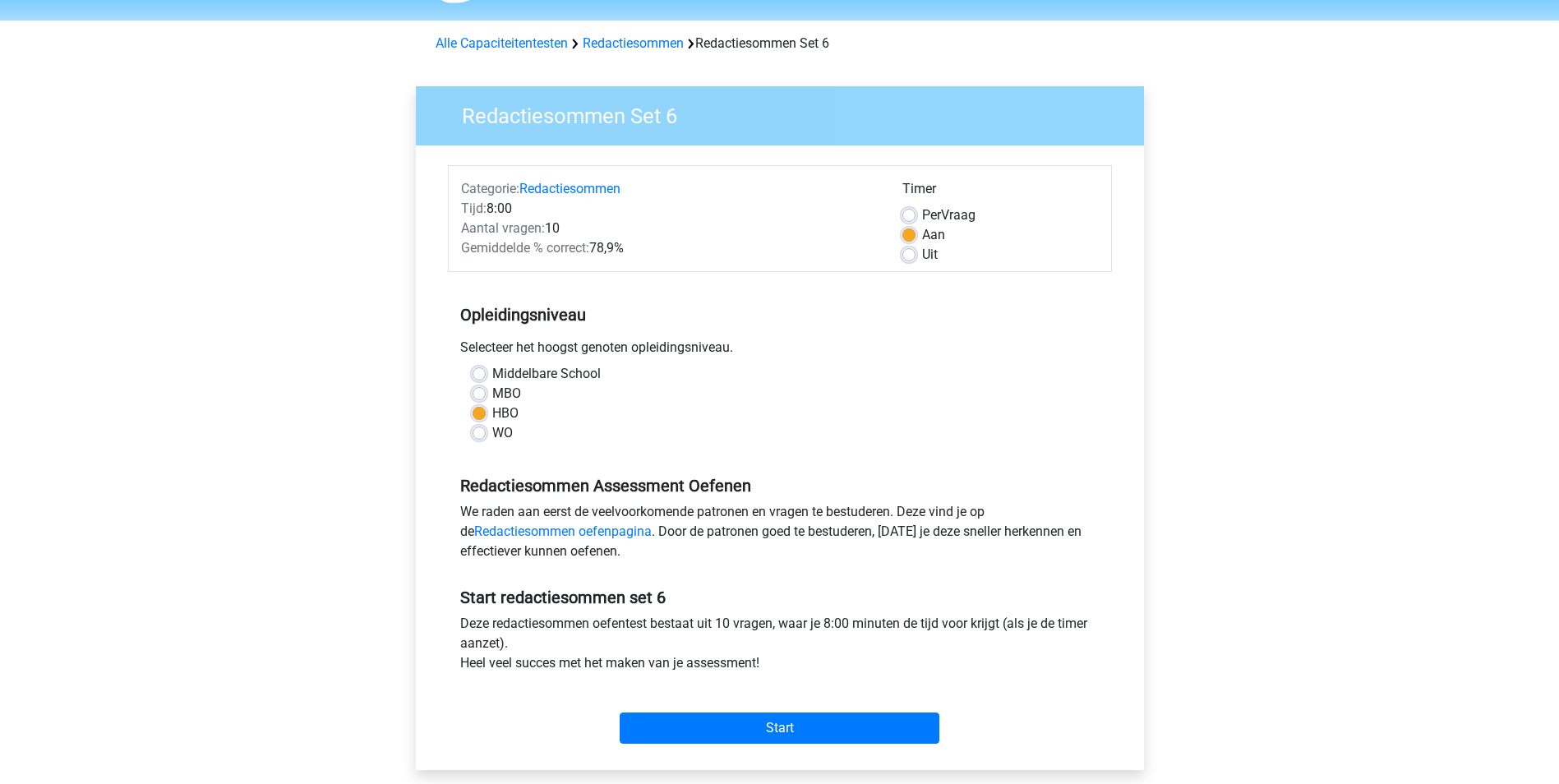
scroll to position [82, 0]
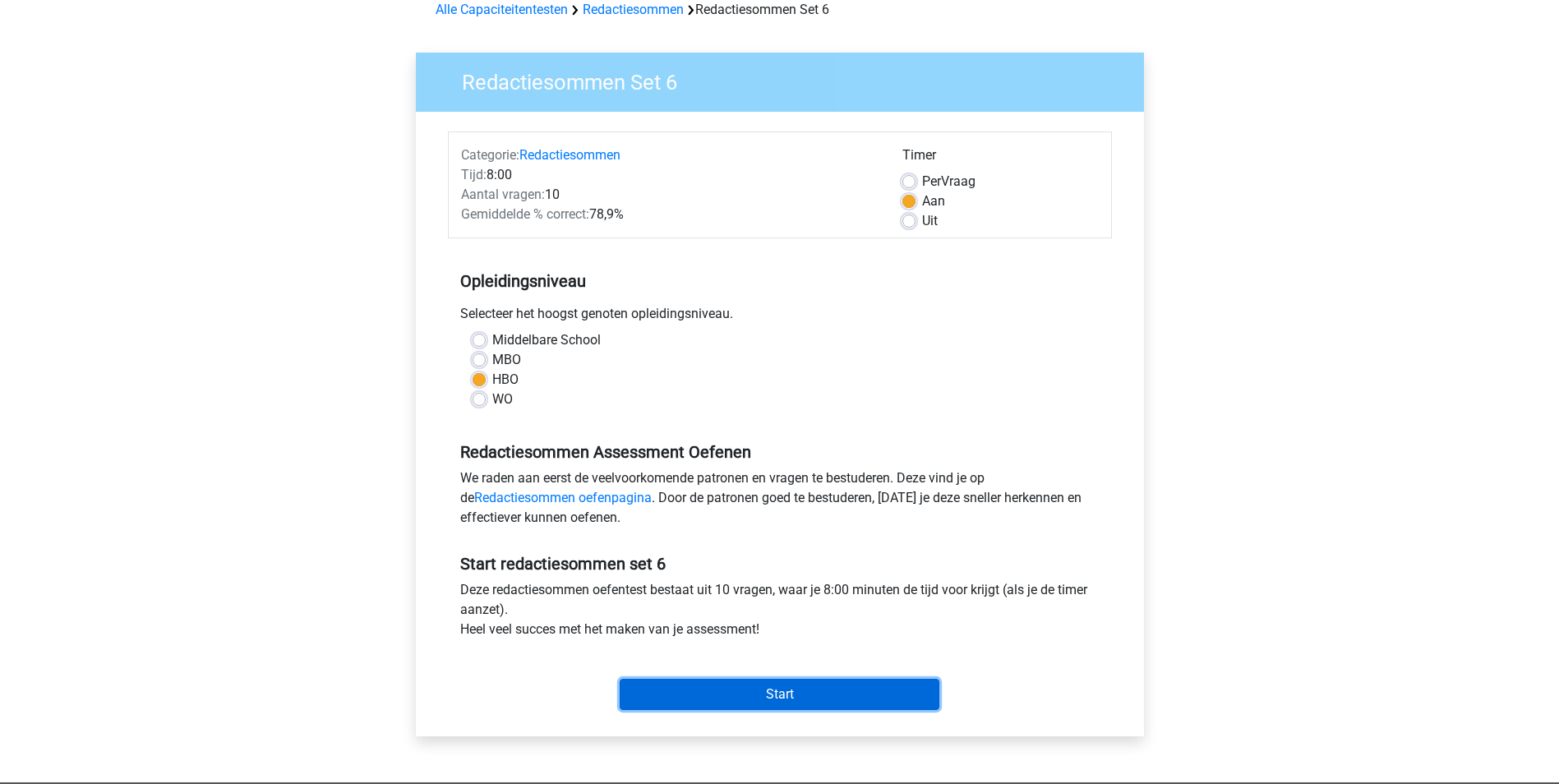
click at [772, 697] on input "Start" at bounding box center [780, 694] width 320 height 32
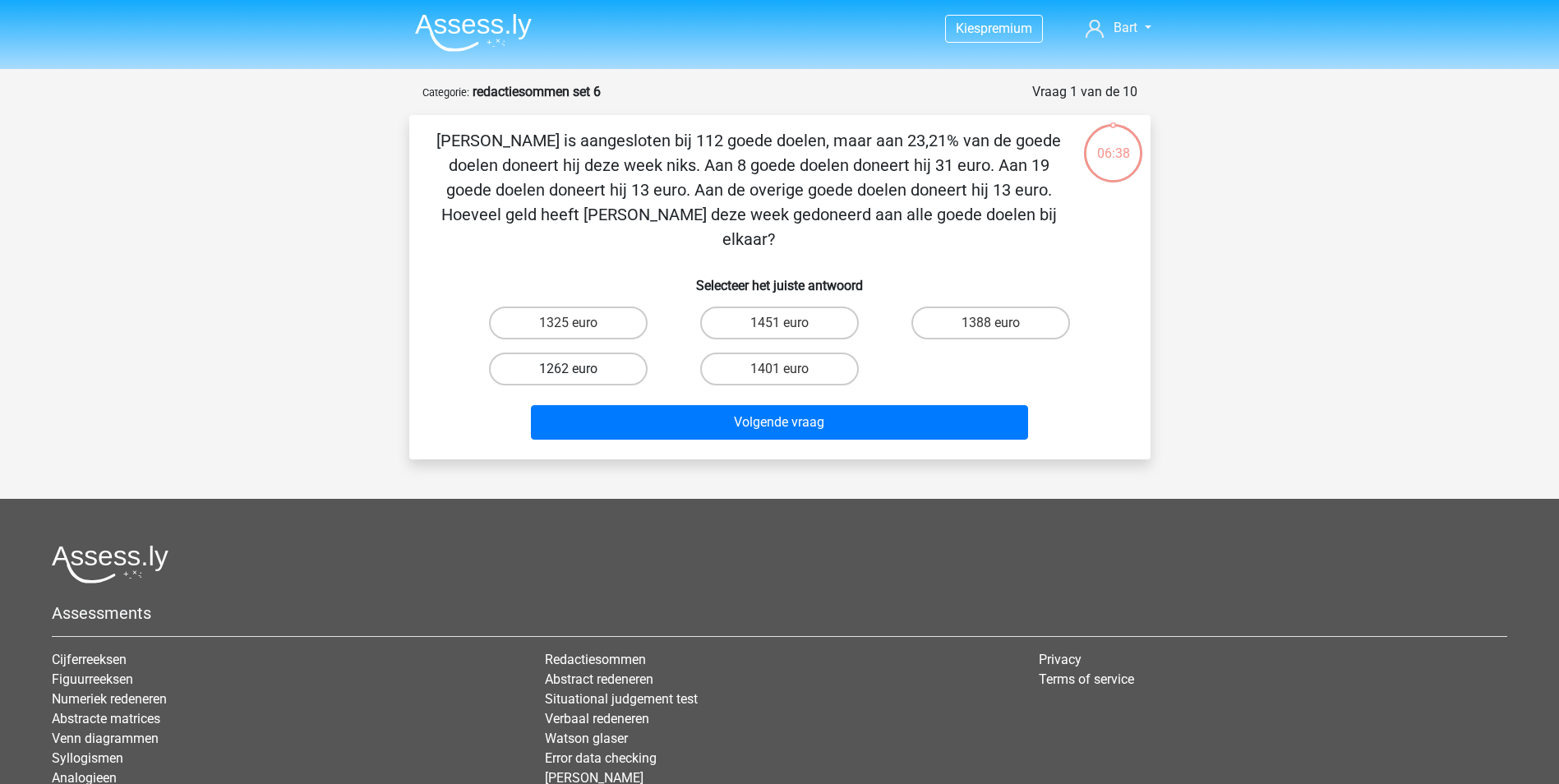
click at [543, 352] on label "1262 euro" at bounding box center [568, 368] width 159 height 33
click at [567, 369] on input "1262 euro" at bounding box center [572, 374] width 11 height 11
radio input "true"
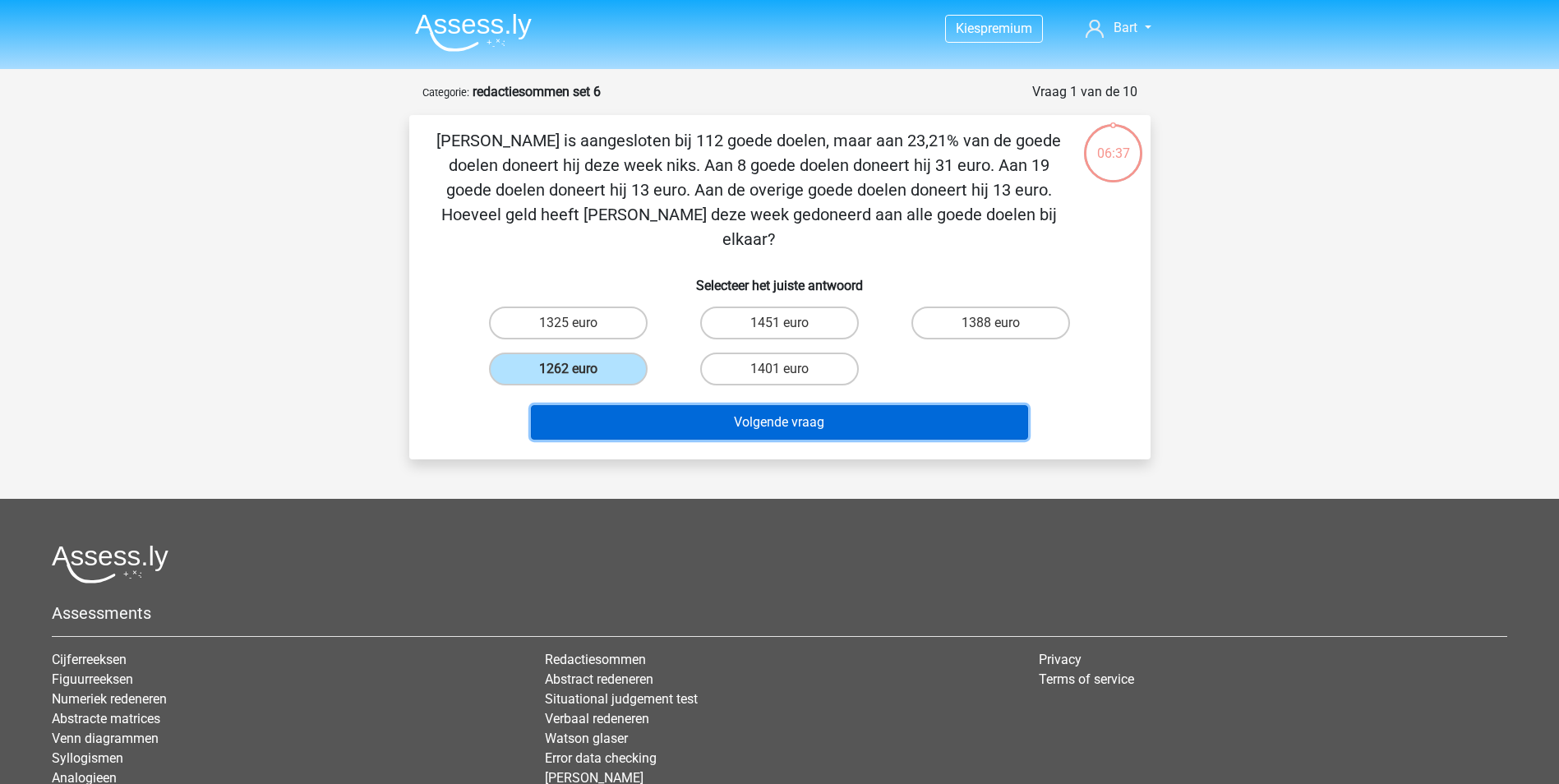
click at [639, 405] on button "Volgende vraag" at bounding box center [780, 422] width 497 height 35
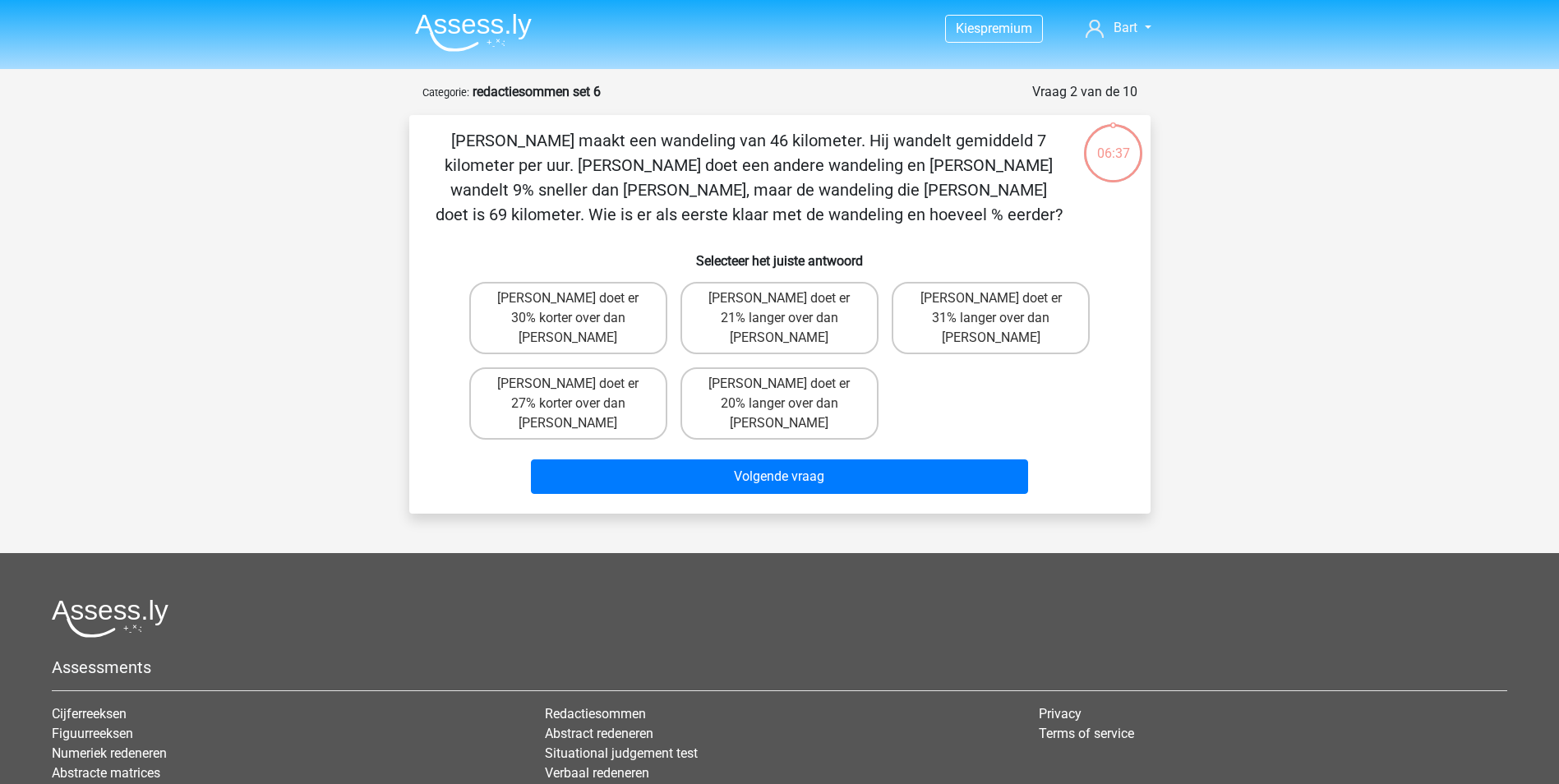
scroll to position [82, 0]
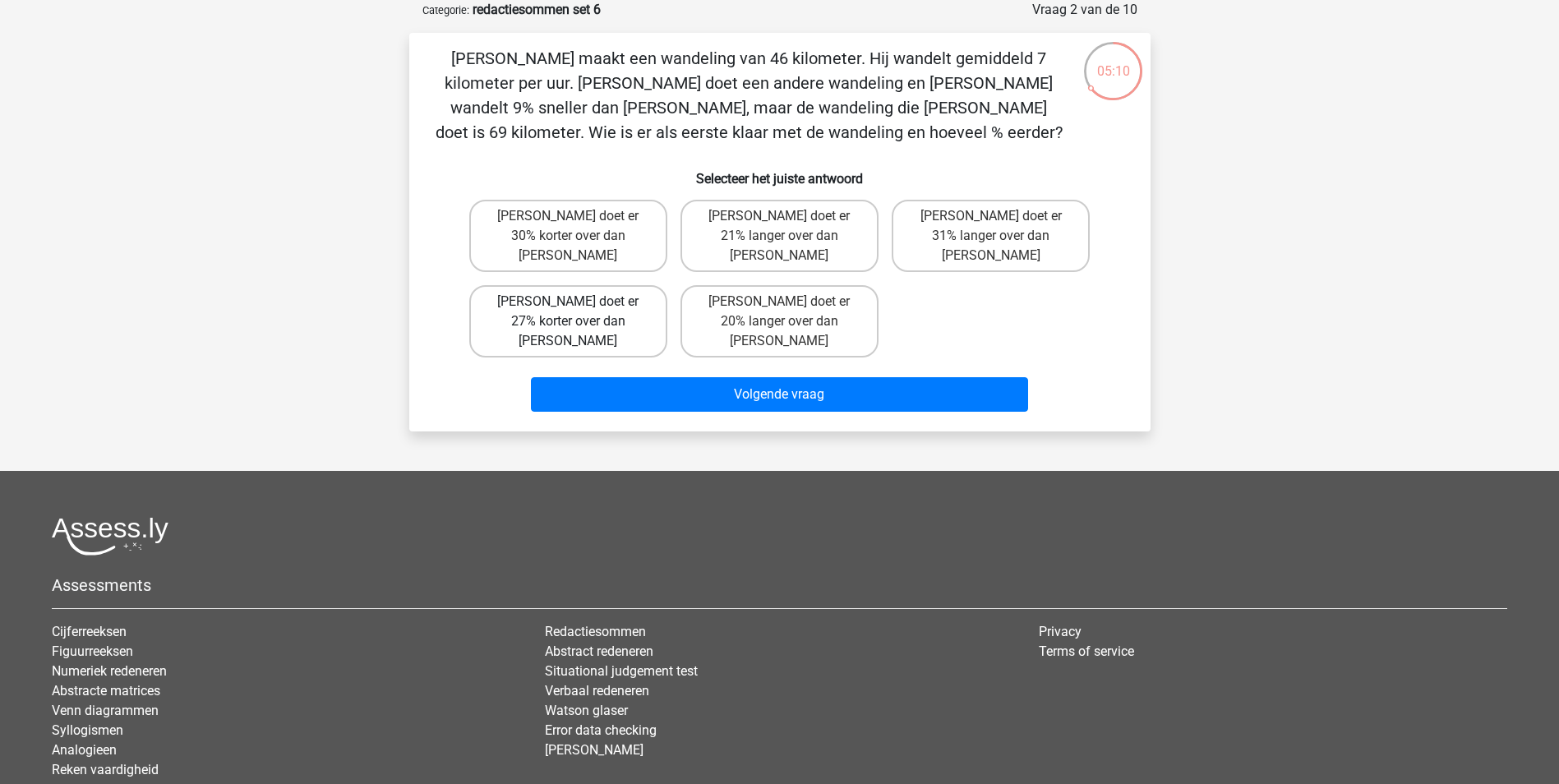
click at [559, 294] on label "Tom doet er 27% korter over dan Umberto" at bounding box center [568, 321] width 198 height 72
click at [567, 302] on input "Tom doet er 27% korter over dan Umberto" at bounding box center [572, 307] width 11 height 11
radio input "true"
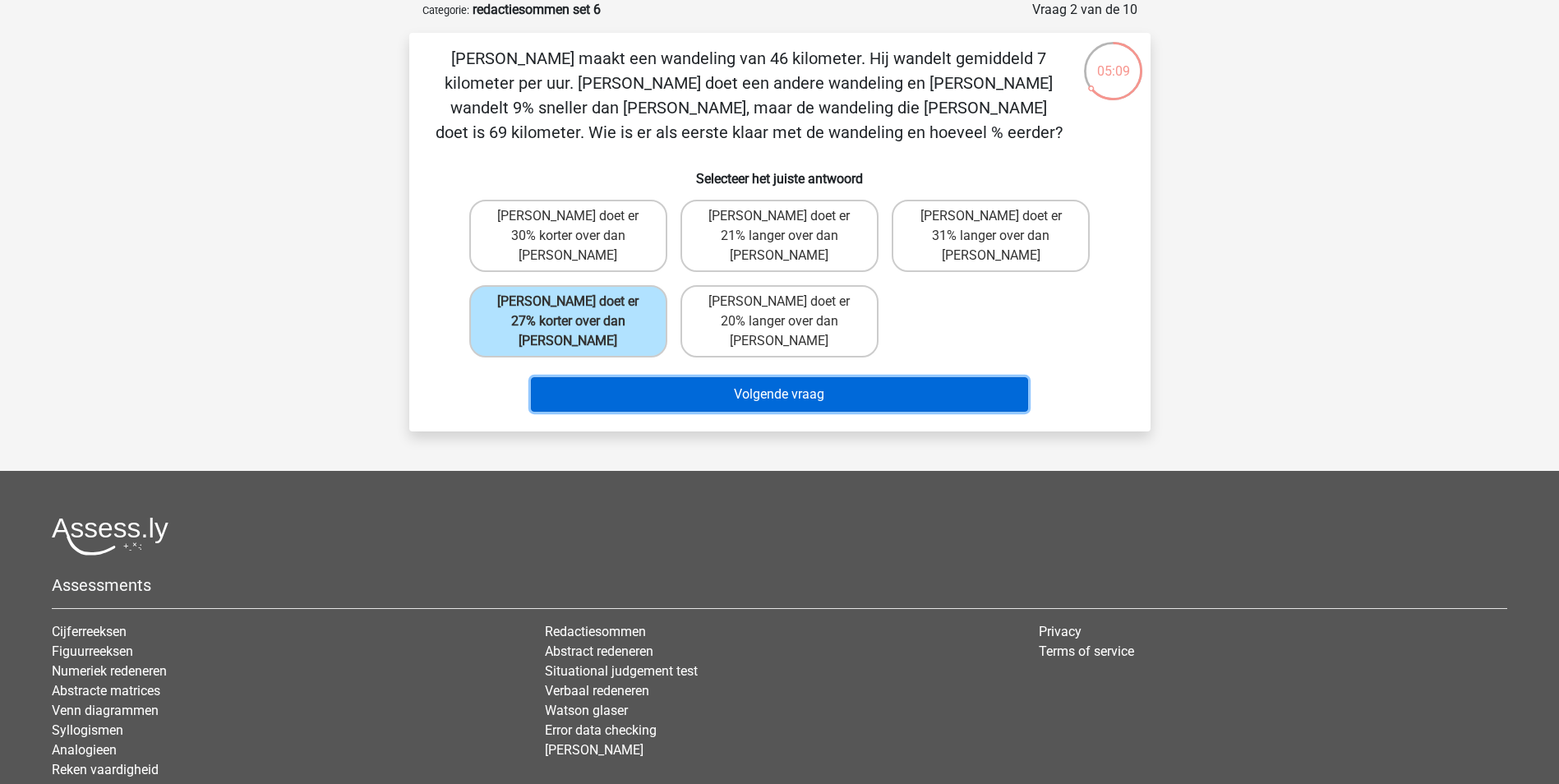
click at [615, 377] on button "Volgende vraag" at bounding box center [780, 393] width 497 height 35
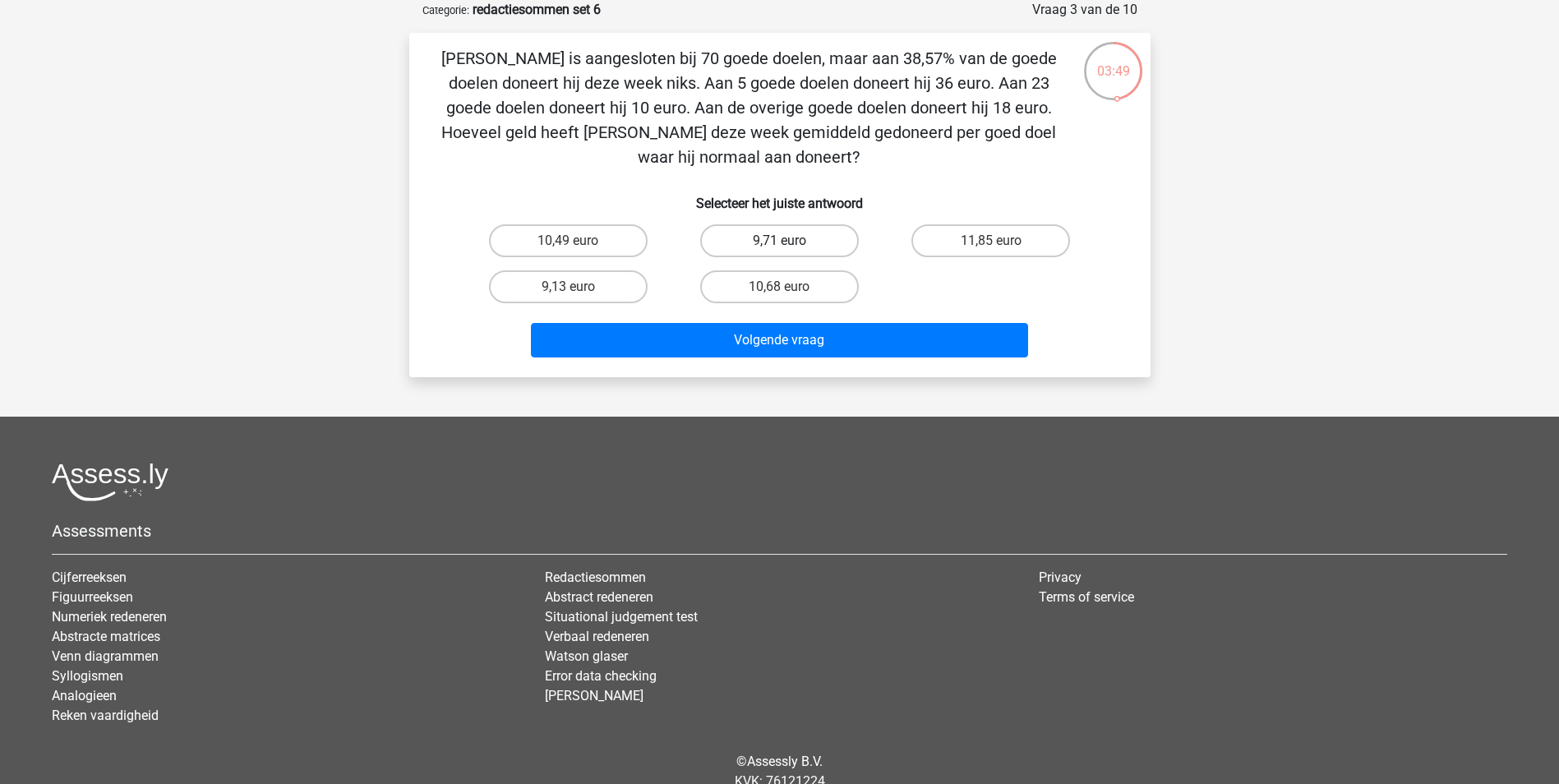
click at [750, 231] on label "9,71 euro" at bounding box center [780, 240] width 159 height 33
click at [780, 241] on input "9,71 euro" at bounding box center [784, 246] width 11 height 11
radio input "true"
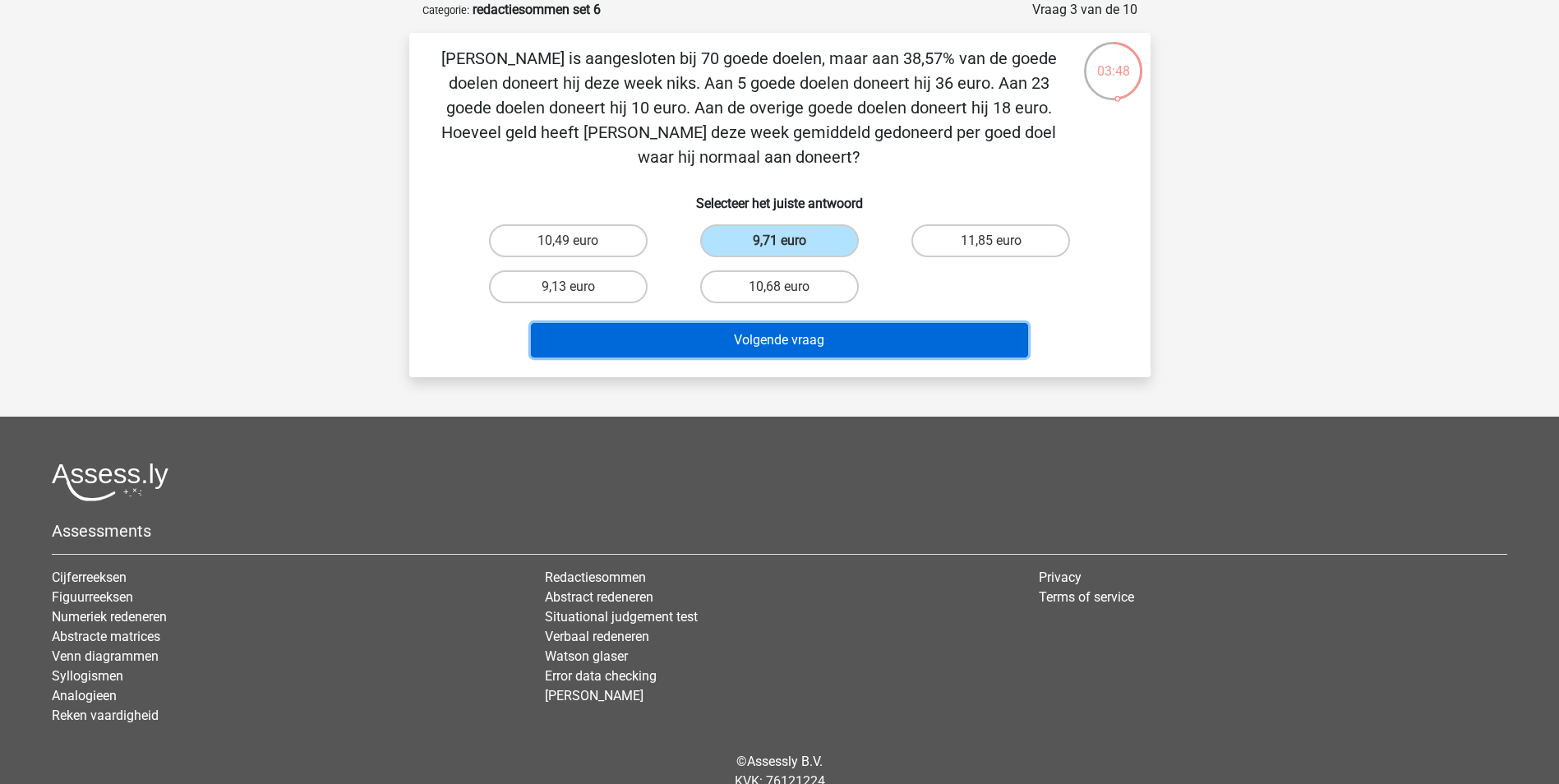
click at [720, 335] on button "Volgende vraag" at bounding box center [780, 339] width 497 height 35
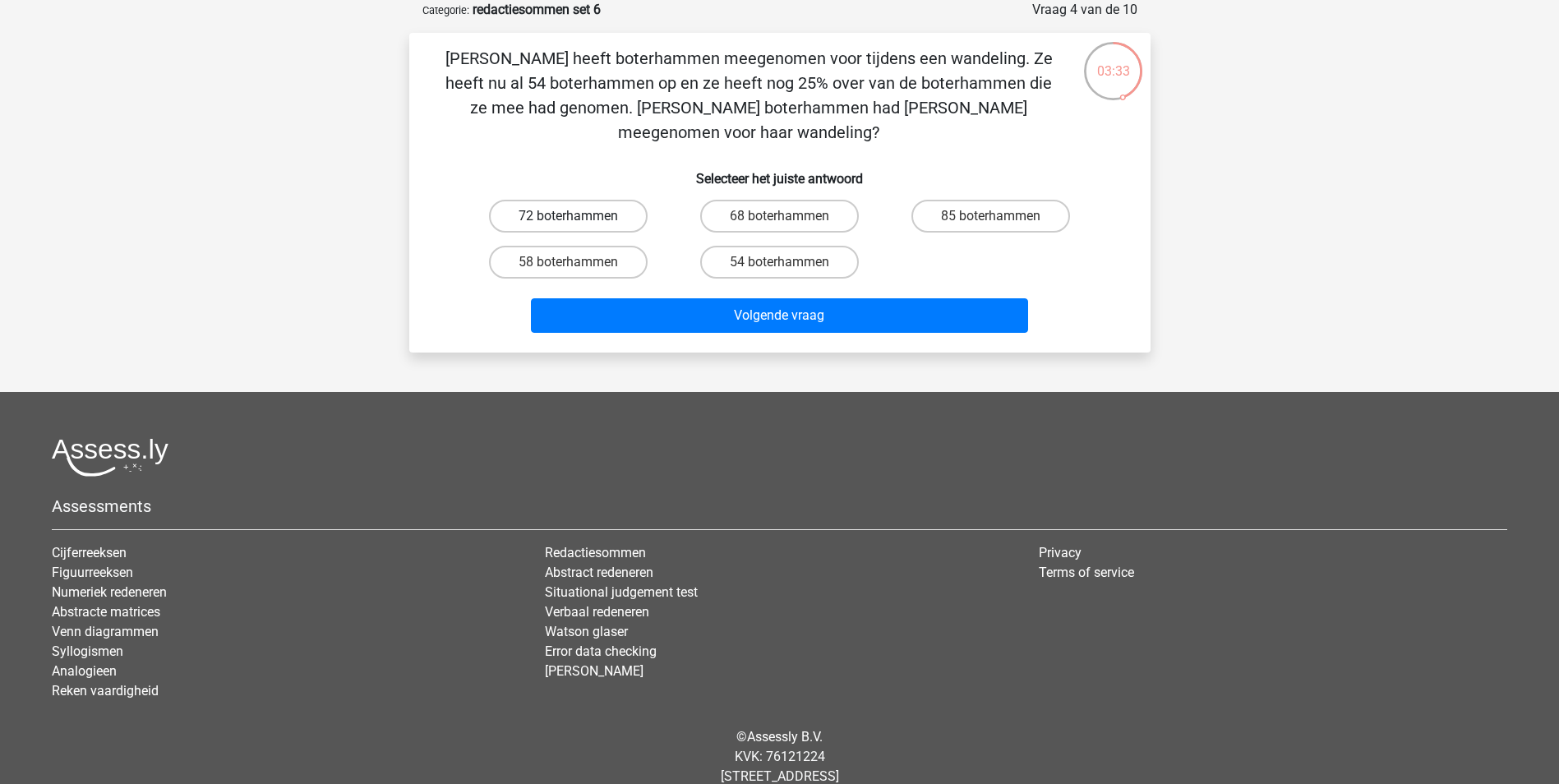
click at [543, 199] on label "72 boterhammen" at bounding box center [568, 215] width 159 height 33
click at [567, 216] on input "72 boterhammen" at bounding box center [572, 221] width 11 height 11
radio input "true"
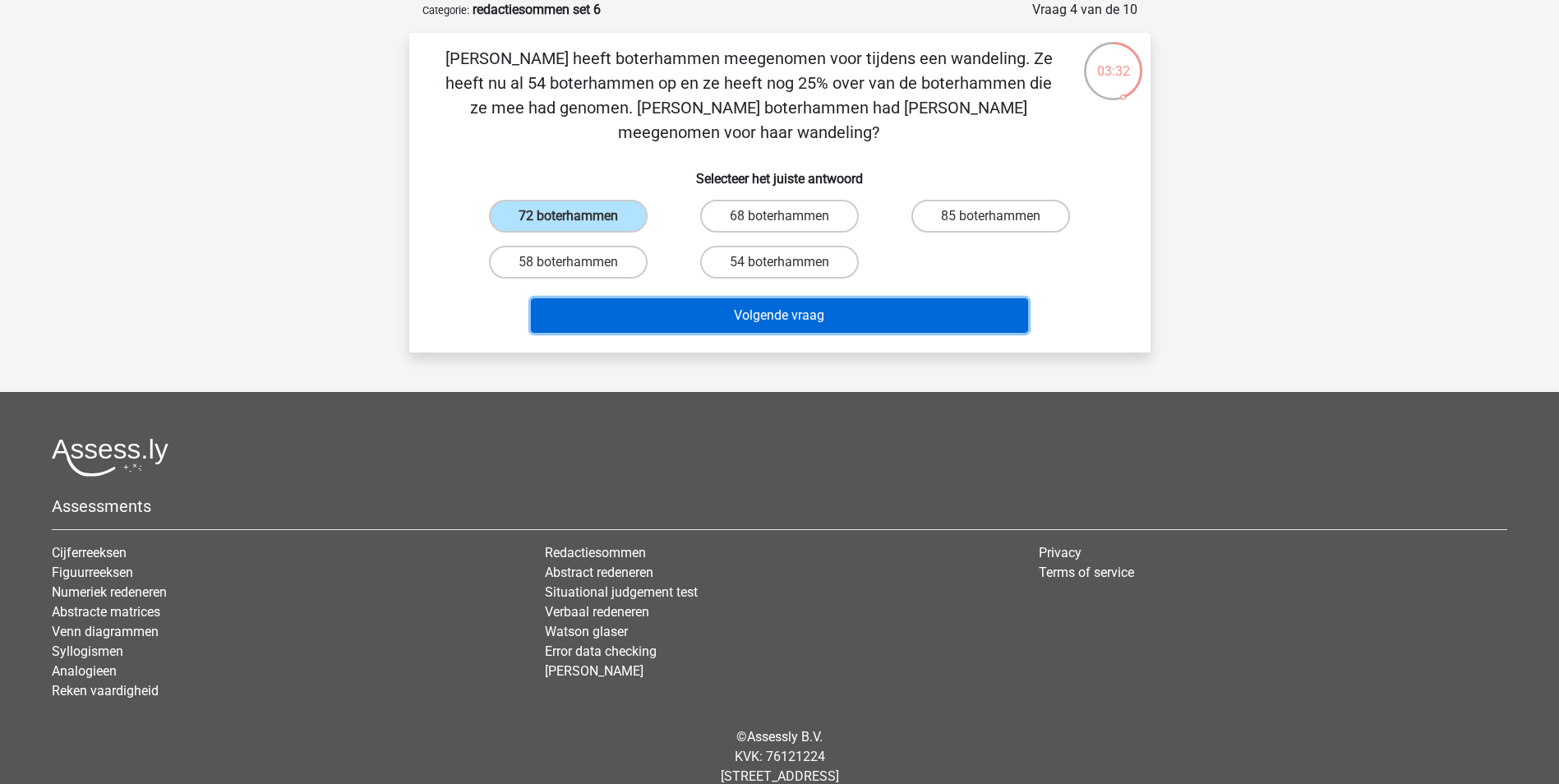
click at [612, 298] on button "Volgende vraag" at bounding box center [780, 315] width 497 height 35
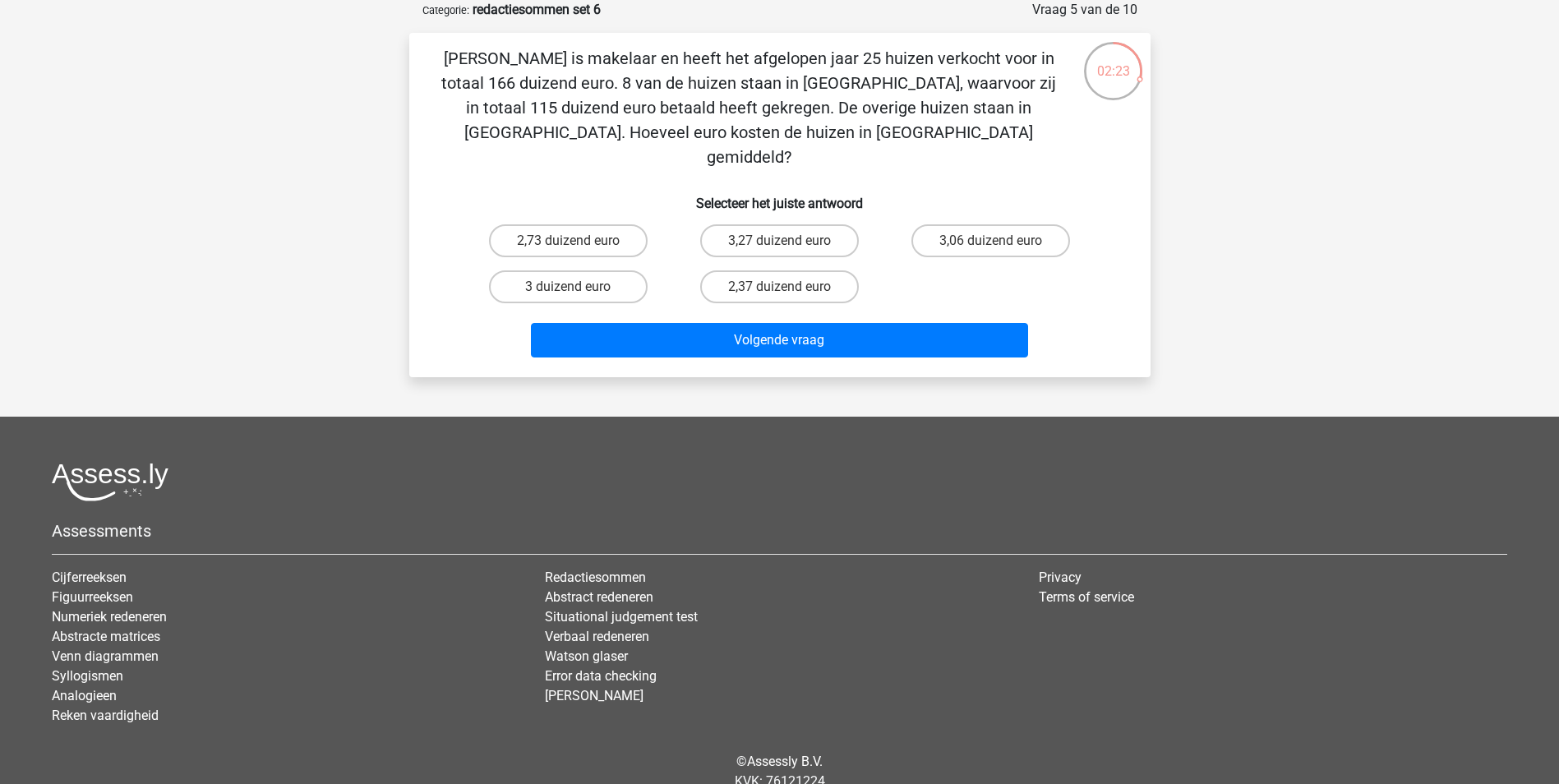
click at [330, 172] on div "Kies premium Bart Bart.Dresens@blg.nl" at bounding box center [780, 384] width 1559 height 932
click at [544, 224] on label "2,73 duizend euro" at bounding box center [568, 240] width 159 height 33
click at [567, 241] on input "2,73 duizend euro" at bounding box center [572, 246] width 11 height 11
radio input "true"
click at [946, 224] on label "3,06 duizend euro" at bounding box center [991, 240] width 159 height 33
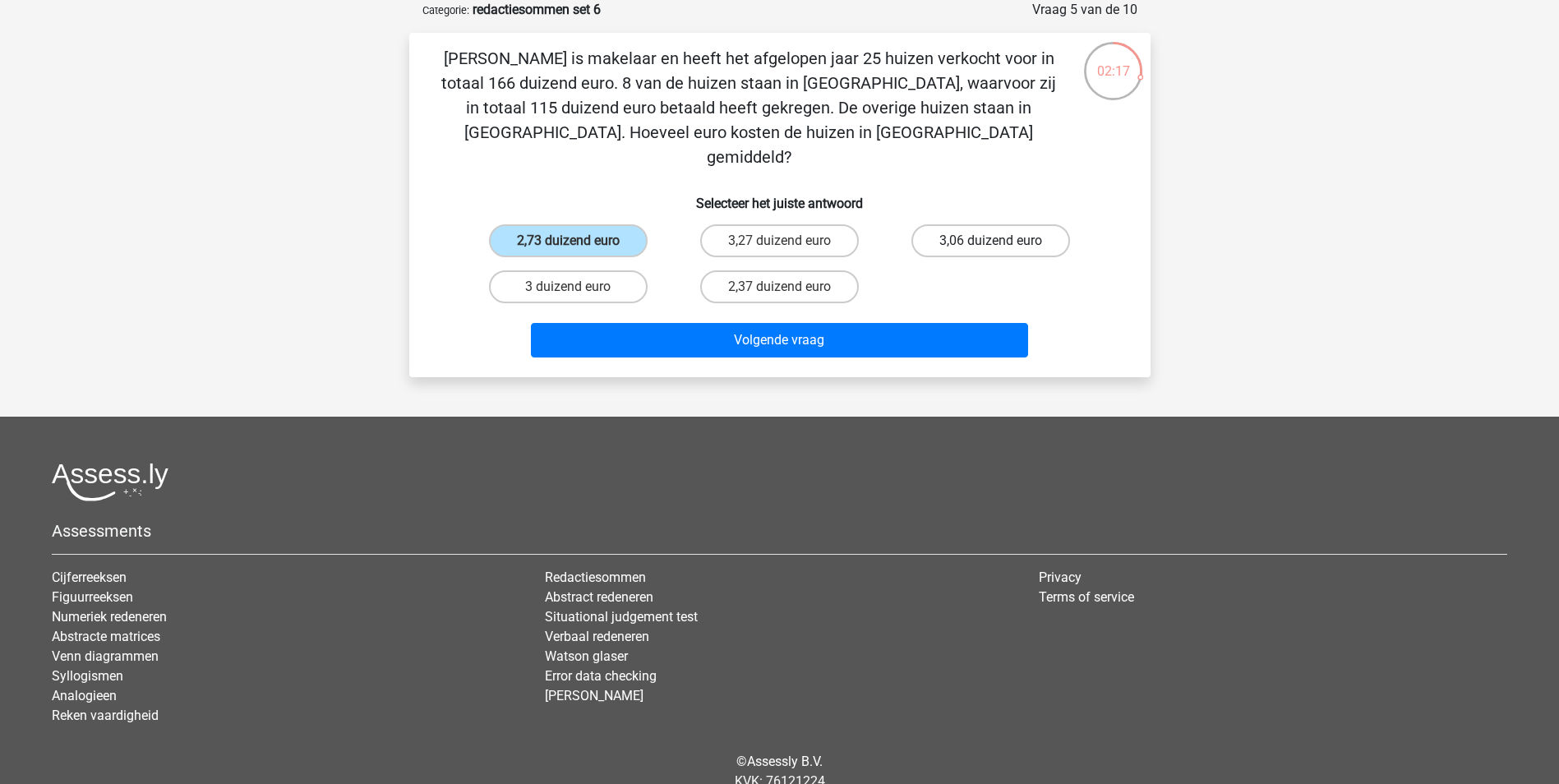
click at [991, 241] on input "3,06 duizend euro" at bounding box center [996, 246] width 11 height 11
radio input "true"
click at [833, 282] on div "2,37 duizend euro" at bounding box center [780, 286] width 211 height 46
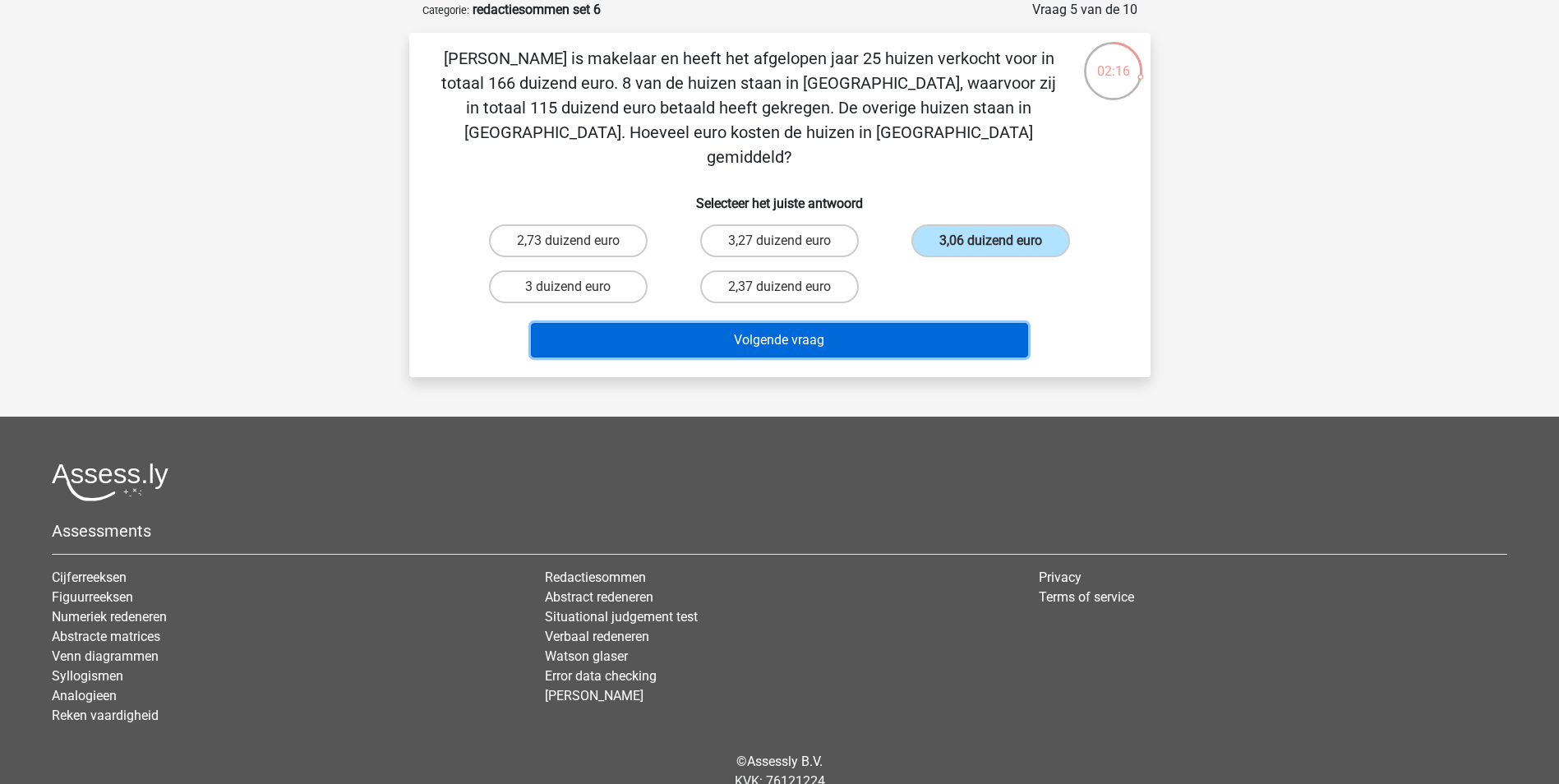
click at [838, 322] on button "Volgende vraag" at bounding box center [780, 339] width 497 height 35
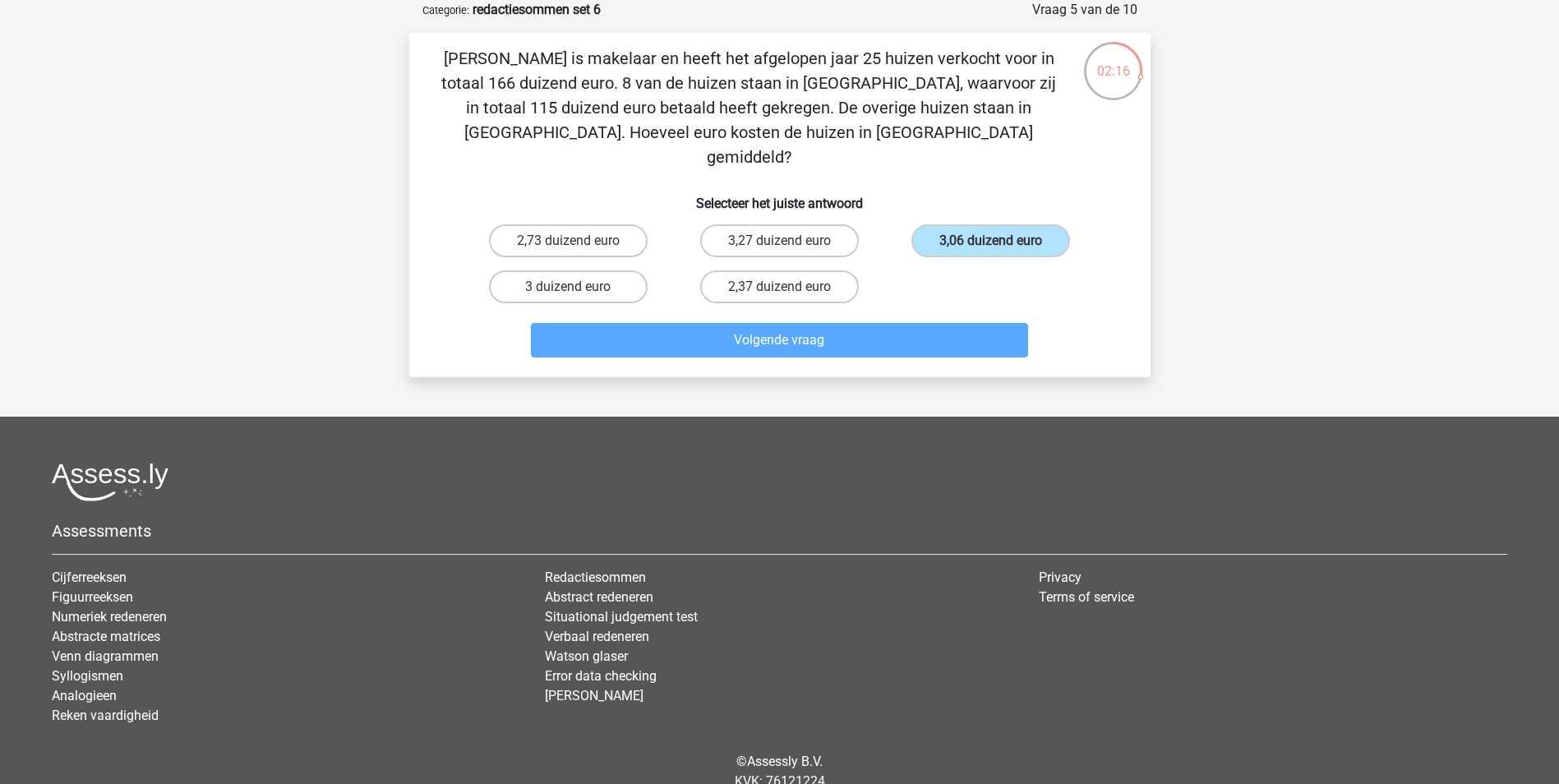
scroll to position [75, 0]
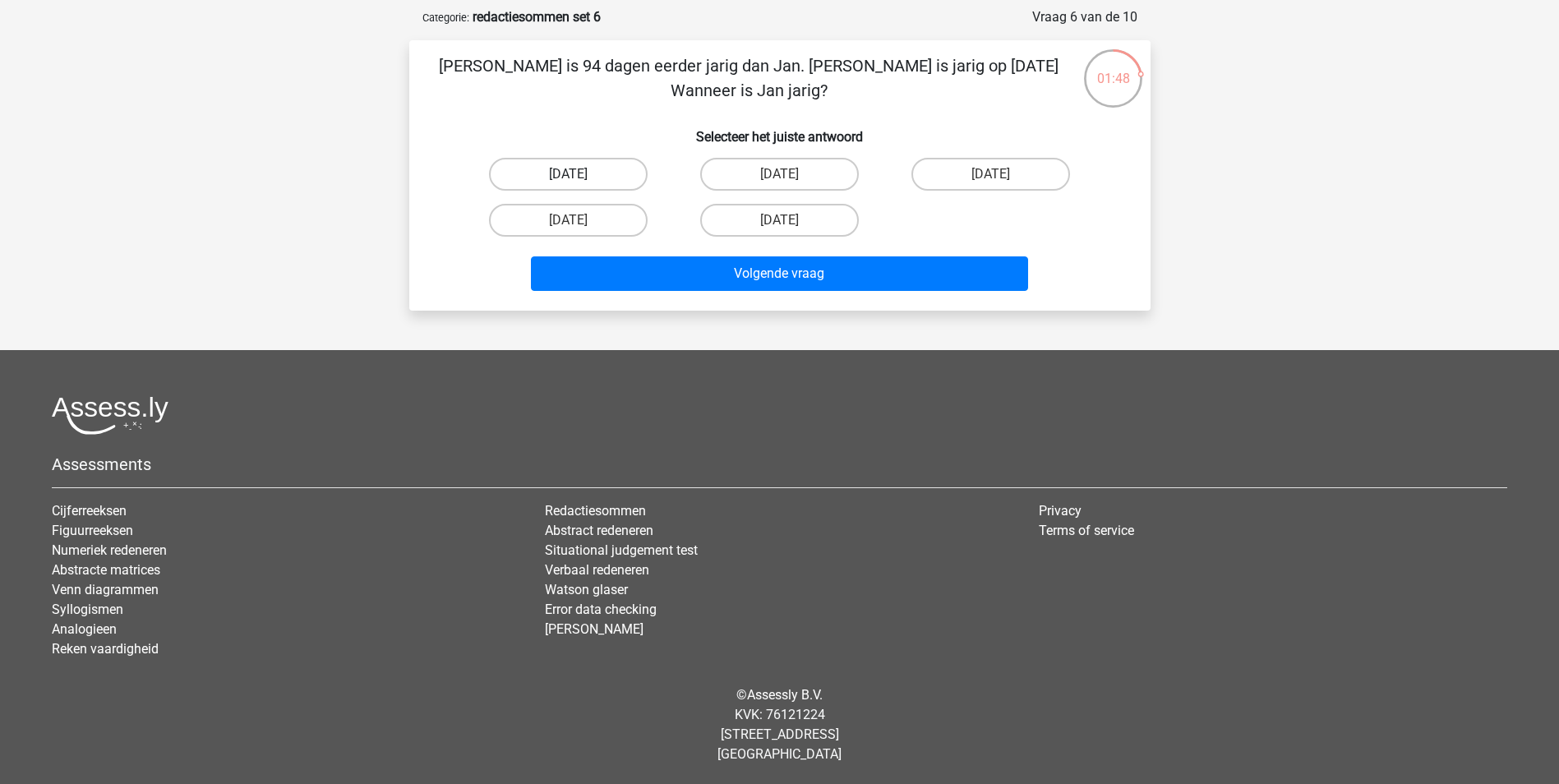
click at [539, 165] on label "12 augustus" at bounding box center [568, 174] width 159 height 33
click at [567, 175] on input "12 augustus" at bounding box center [572, 179] width 11 height 11
radio input "true"
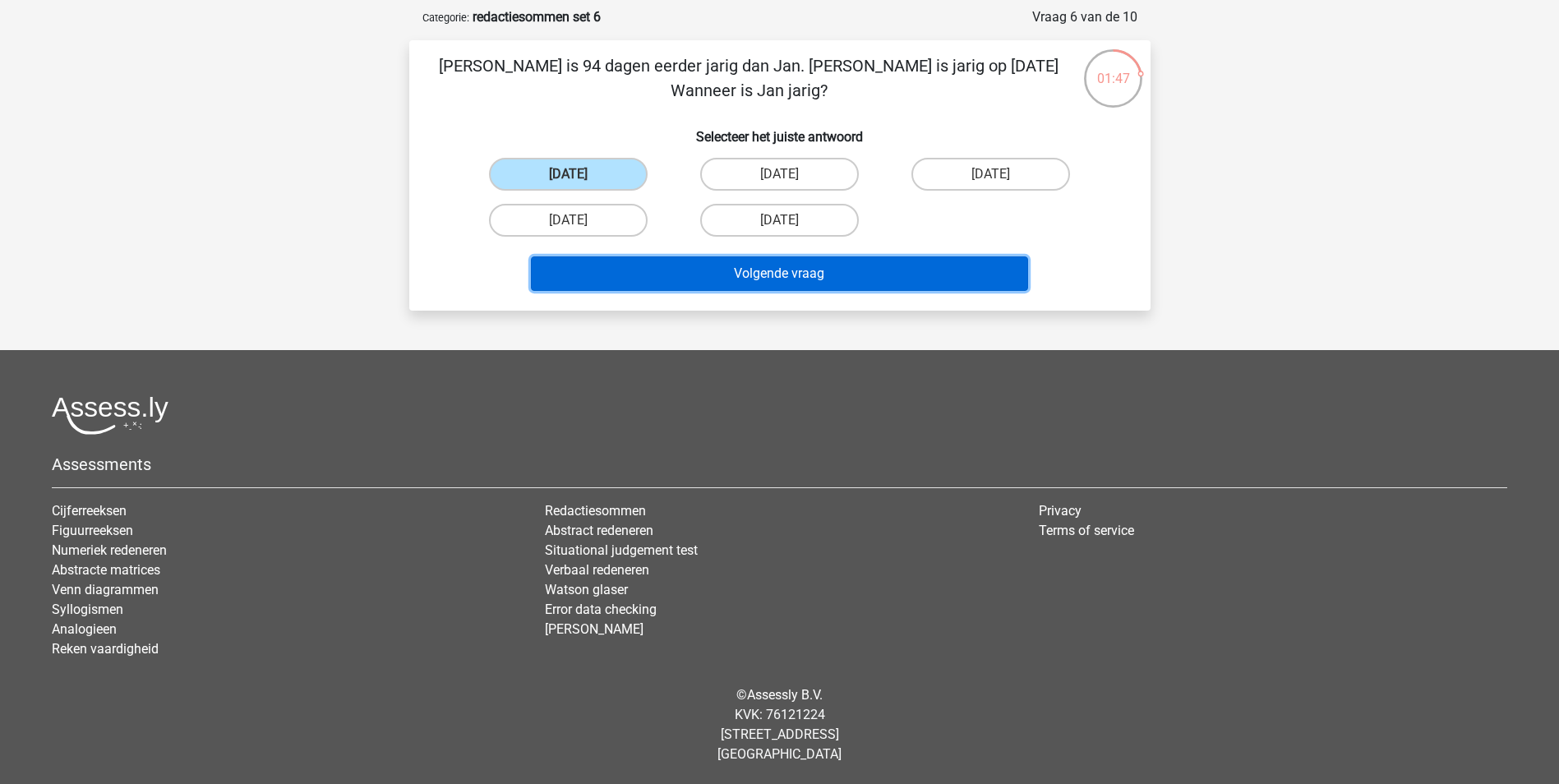
click at [684, 270] on button "Volgende vraag" at bounding box center [780, 273] width 497 height 35
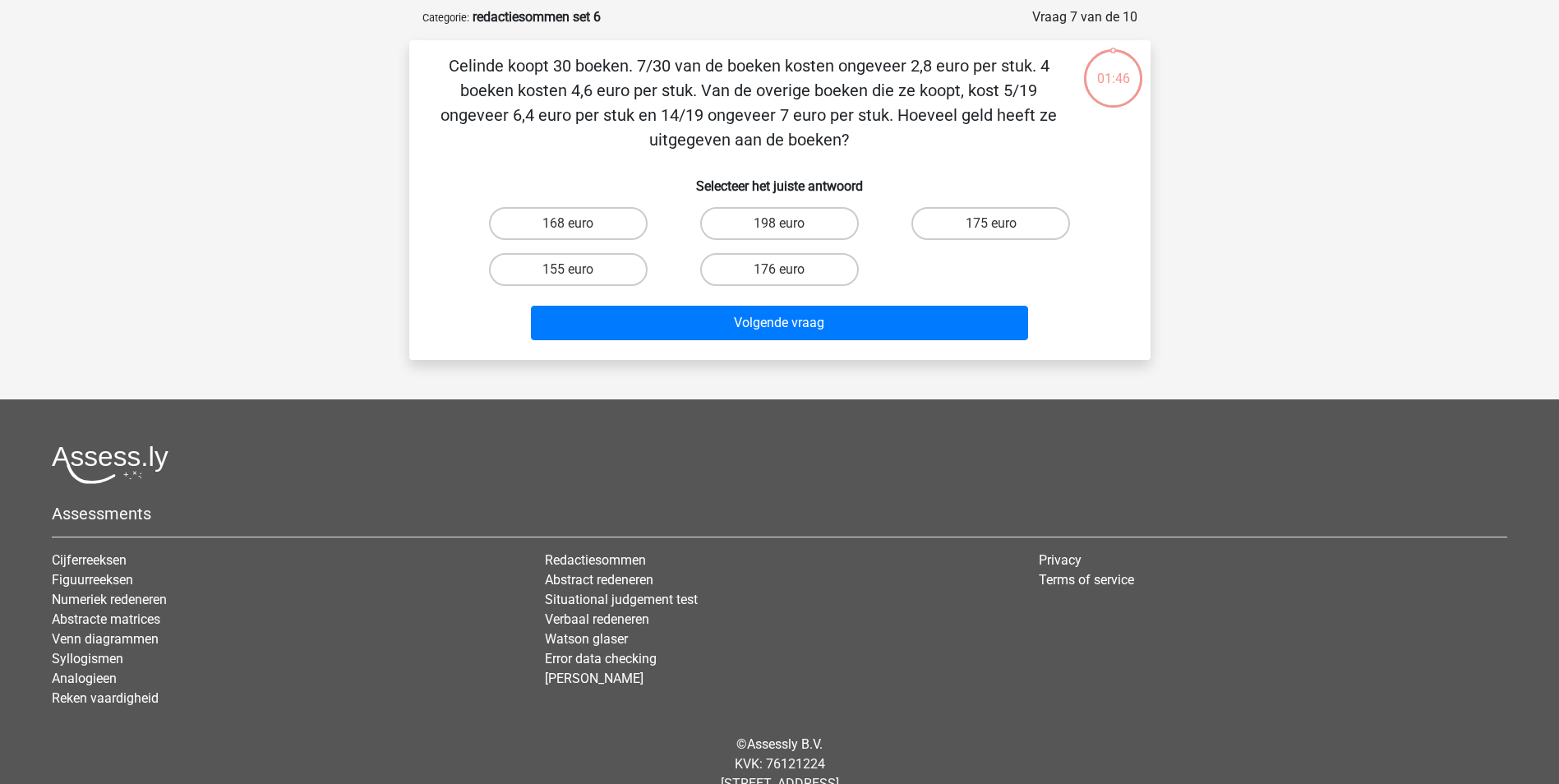
scroll to position [82, 0]
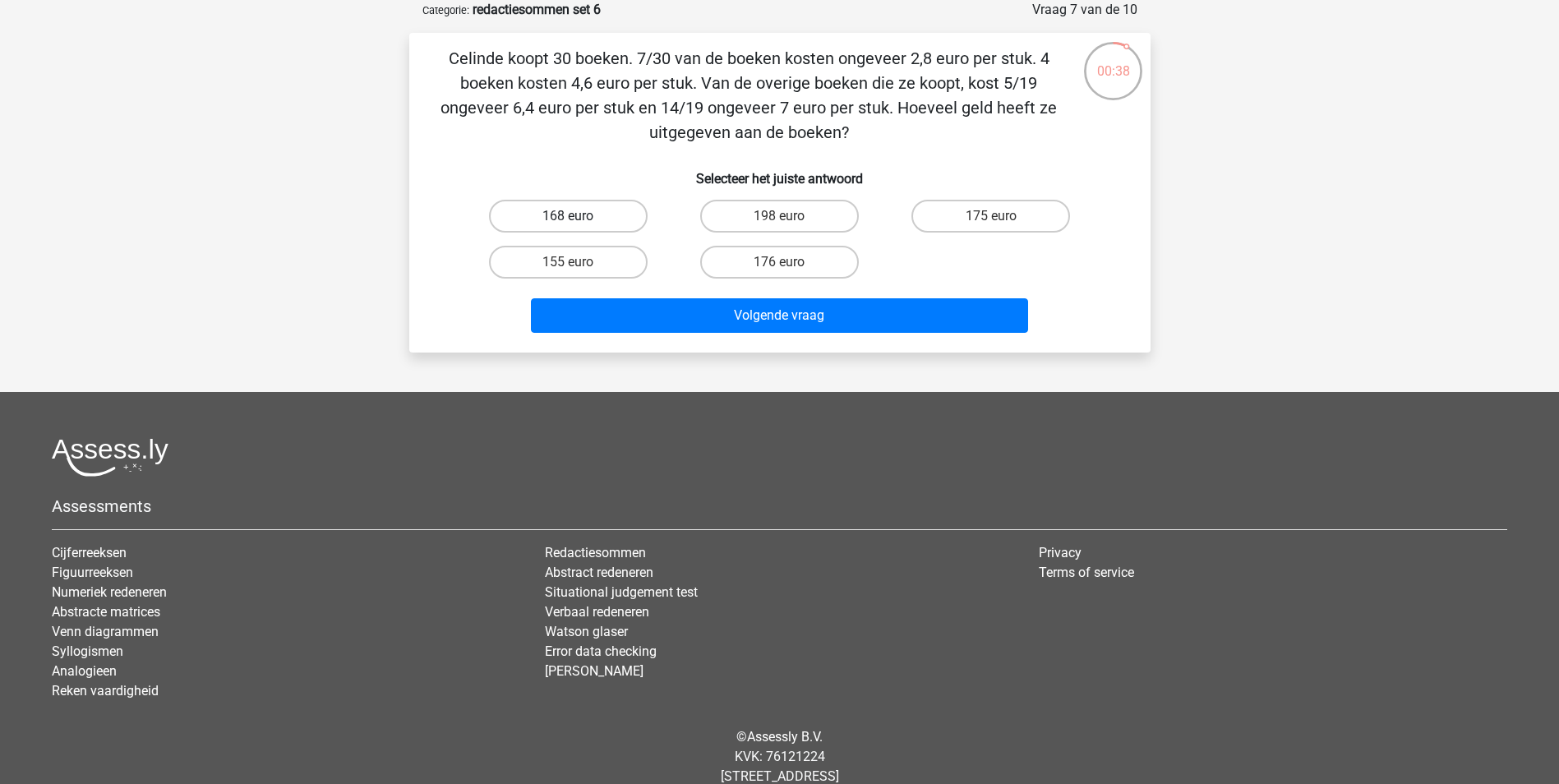
click at [623, 208] on label "168 euro" at bounding box center [568, 215] width 159 height 33
click at [578, 216] on input "168 euro" at bounding box center [572, 221] width 11 height 11
radio input "true"
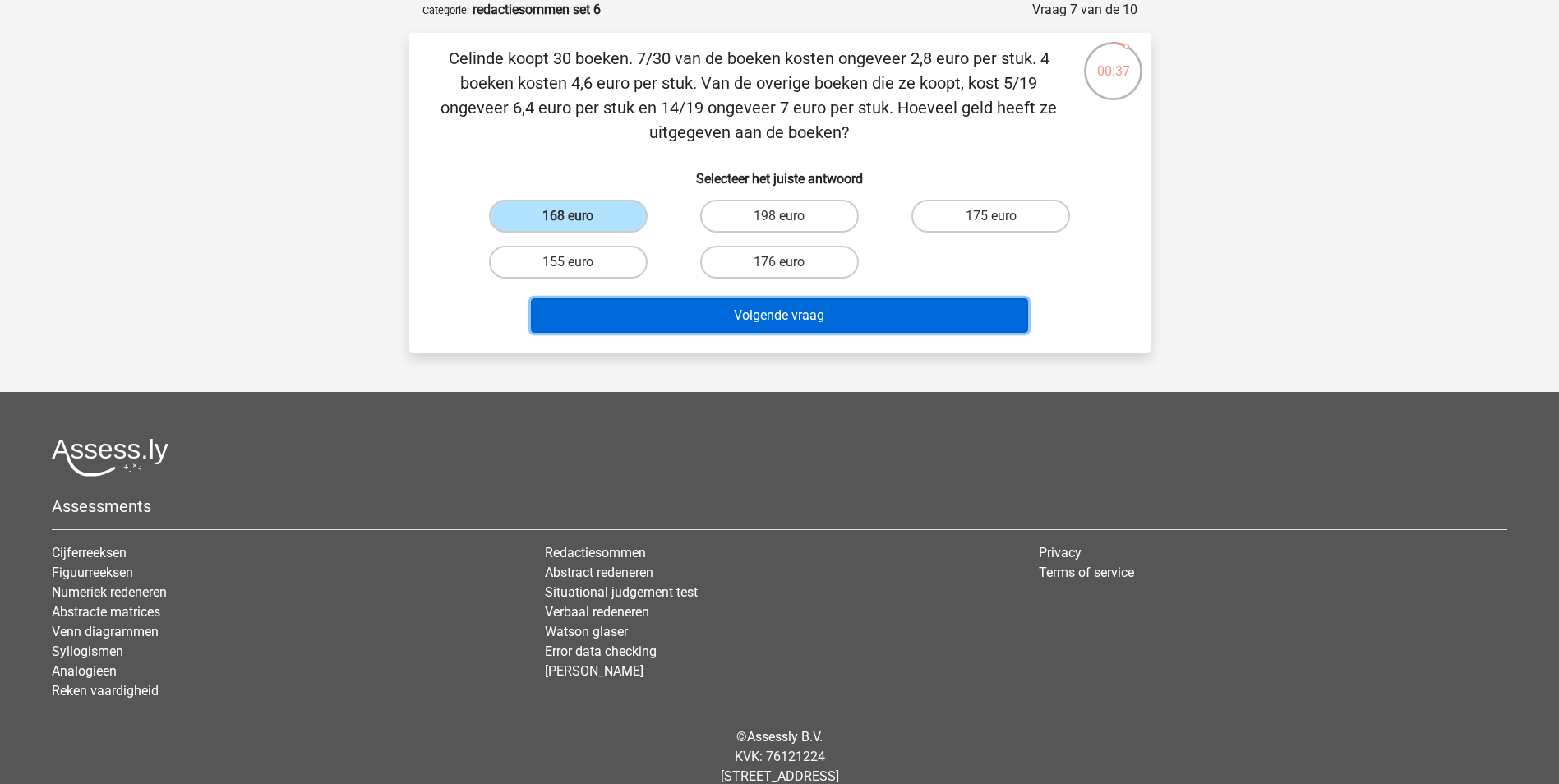
click at [740, 321] on button "Volgende vraag" at bounding box center [780, 315] width 497 height 35
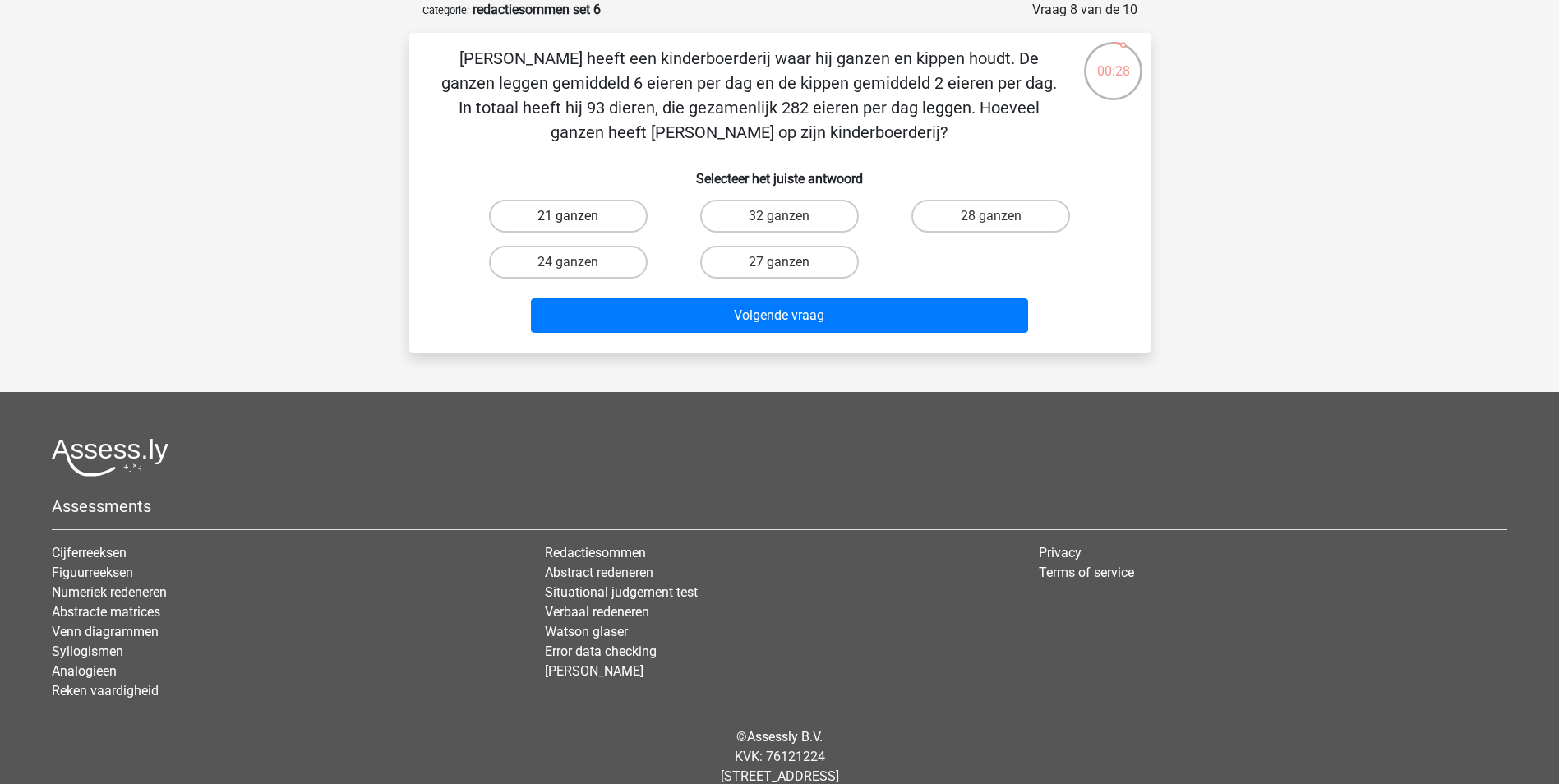
click at [557, 221] on label "21 ganzen" at bounding box center [568, 215] width 159 height 33
click at [567, 221] on input "21 ganzen" at bounding box center [572, 221] width 11 height 11
radio input "true"
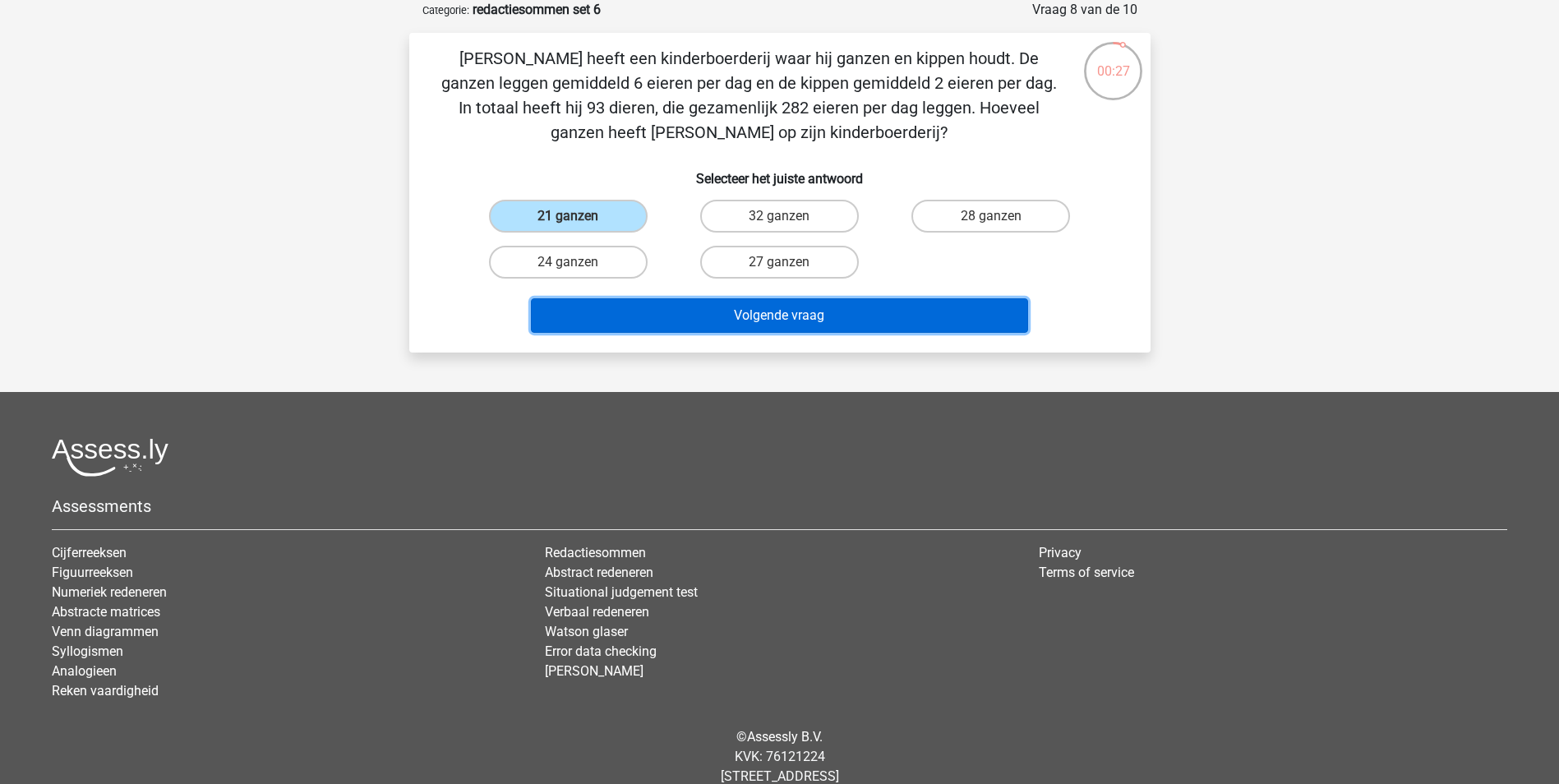
click at [616, 318] on button "Volgende vraag" at bounding box center [780, 315] width 497 height 35
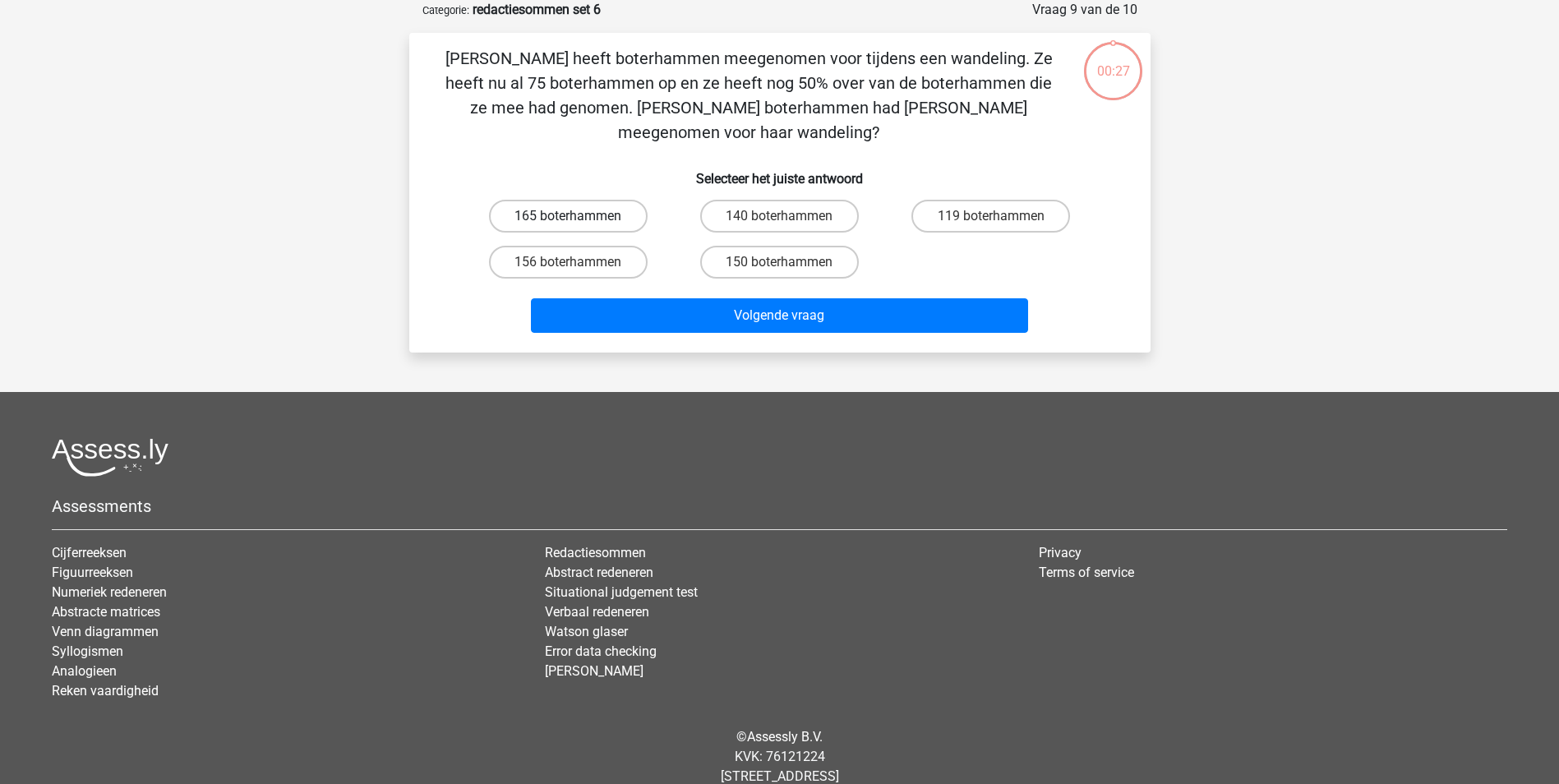
click at [563, 199] on label "165 boterhammen" at bounding box center [568, 215] width 159 height 33
click at [567, 216] on input "165 boterhammen" at bounding box center [572, 221] width 11 height 11
radio input "true"
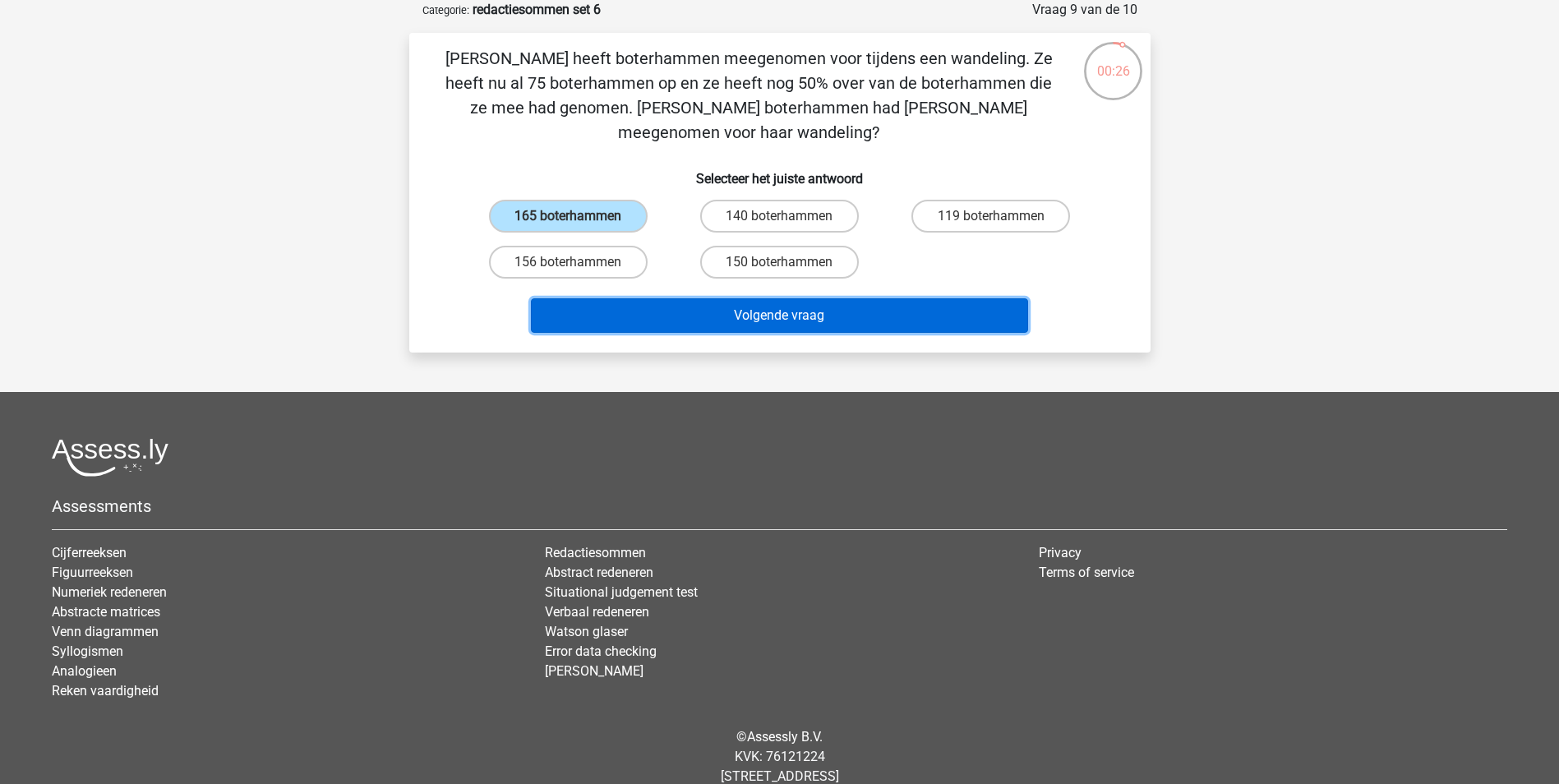
click at [636, 298] on button "Volgende vraag" at bounding box center [780, 315] width 497 height 35
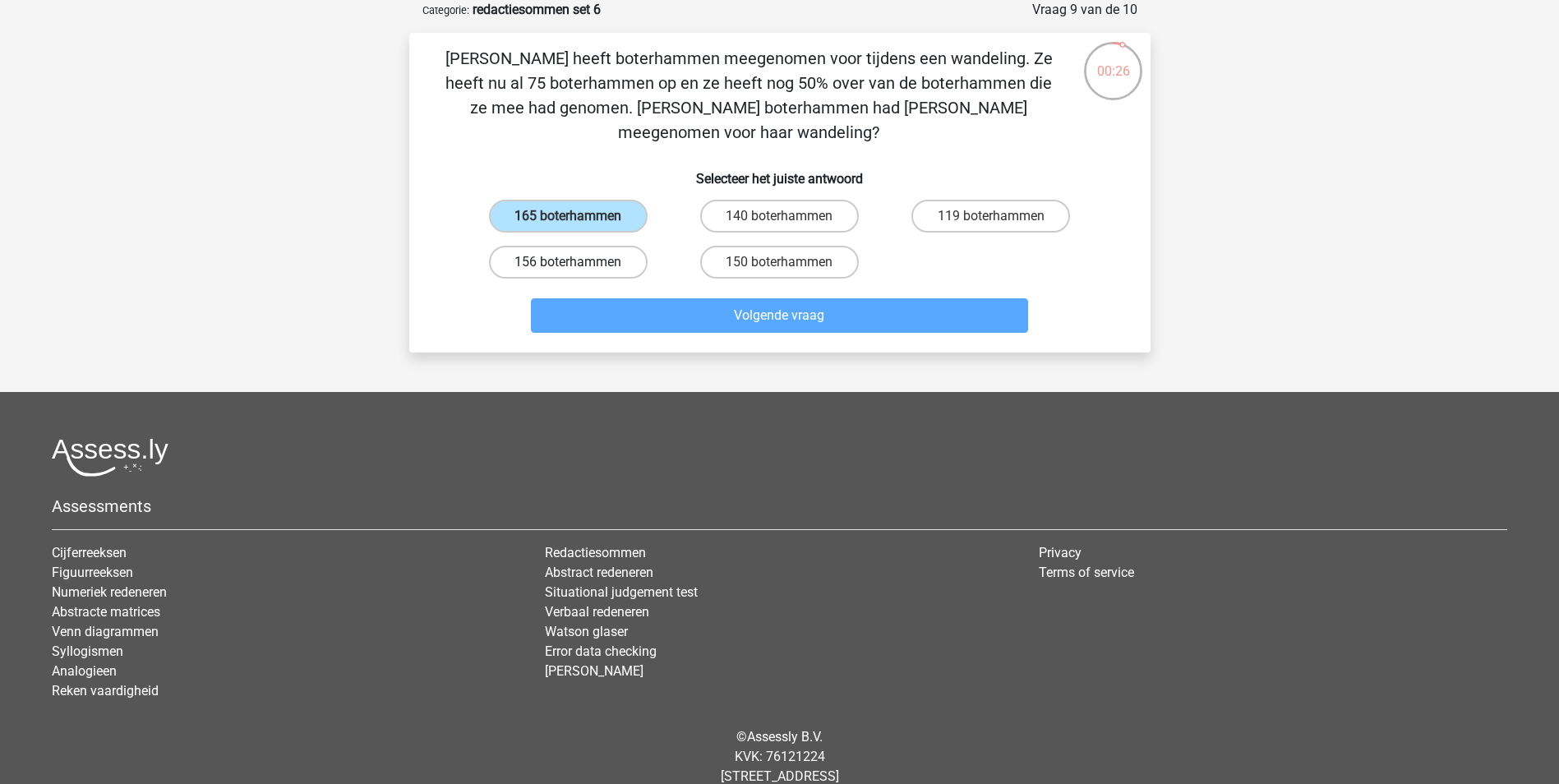
scroll to position [75, 0]
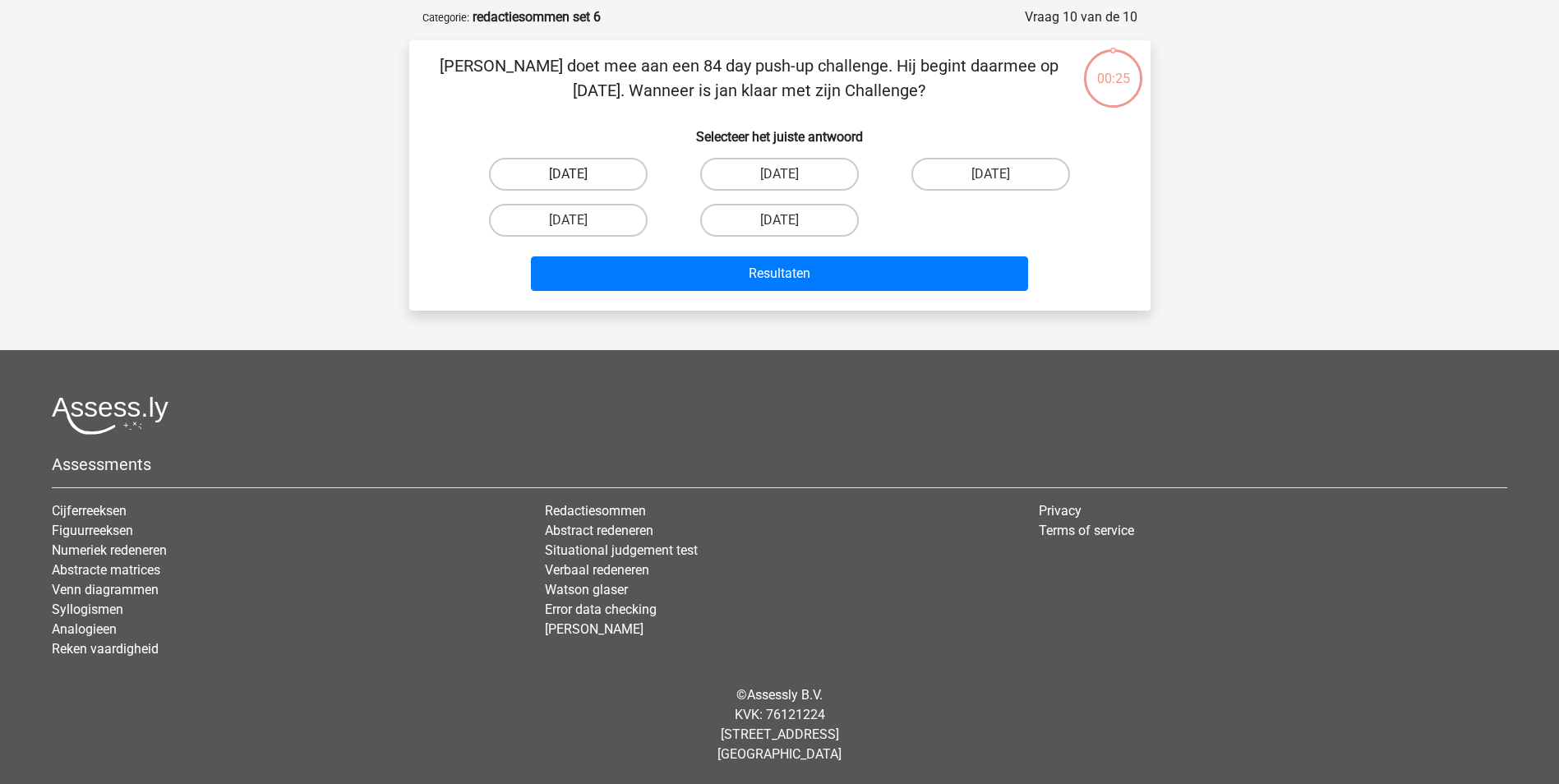
click at [584, 171] on label "10 oktober" at bounding box center [568, 174] width 159 height 33
click at [578, 175] on input "10 oktober" at bounding box center [572, 179] width 11 height 11
radio input "true"
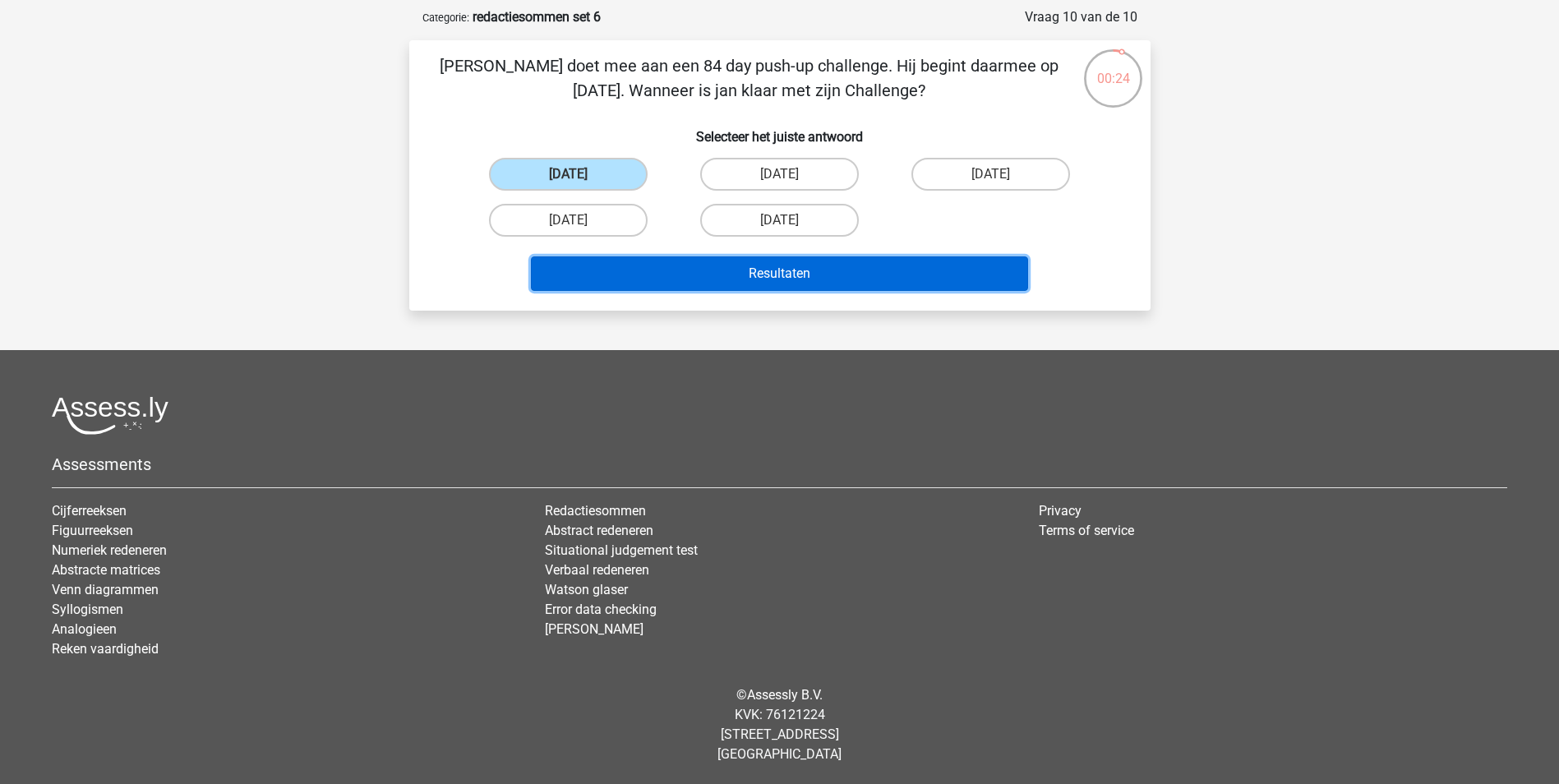
click at [643, 273] on button "Resultaten" at bounding box center [780, 273] width 497 height 35
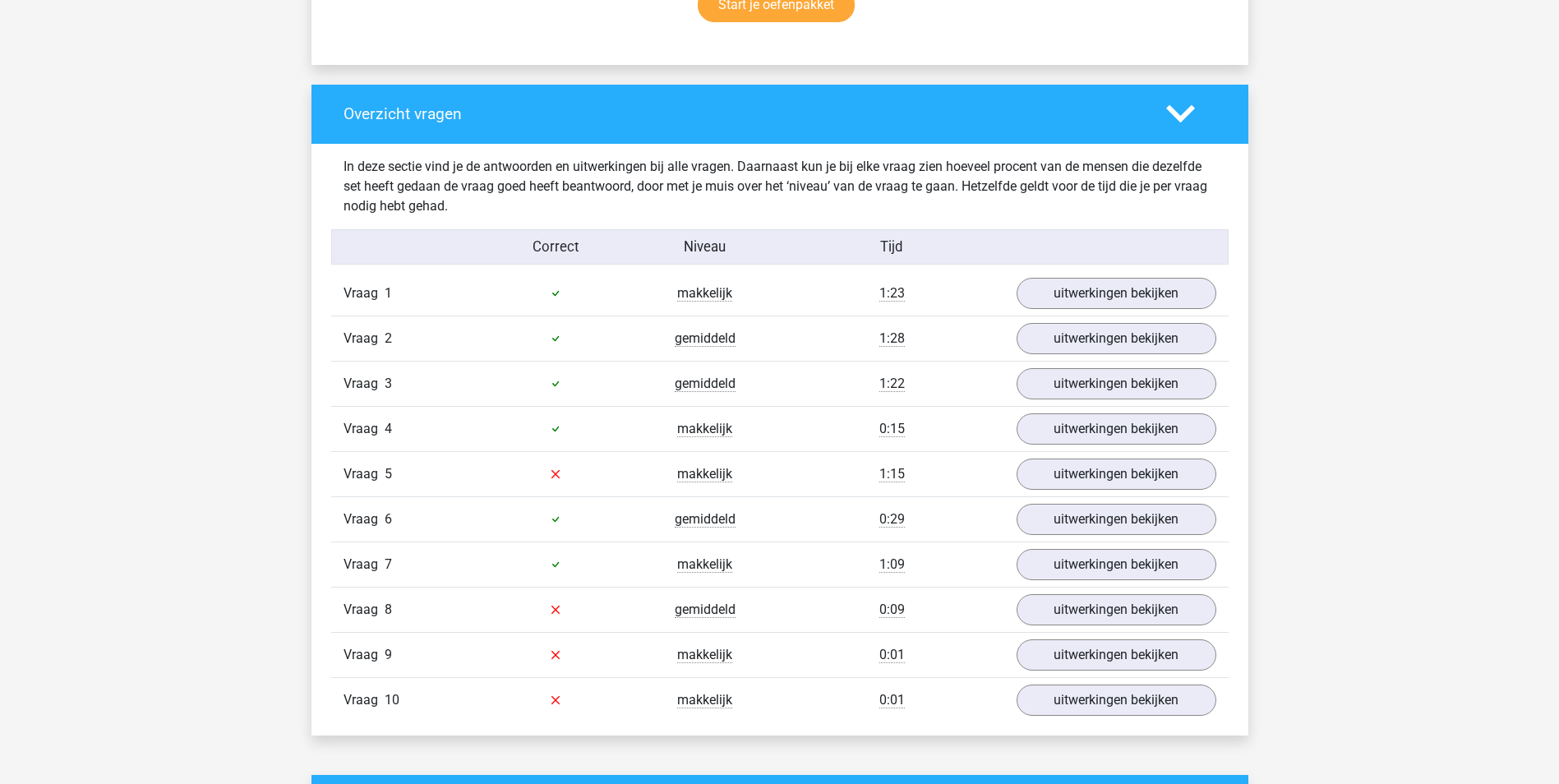
scroll to position [1232, 0]
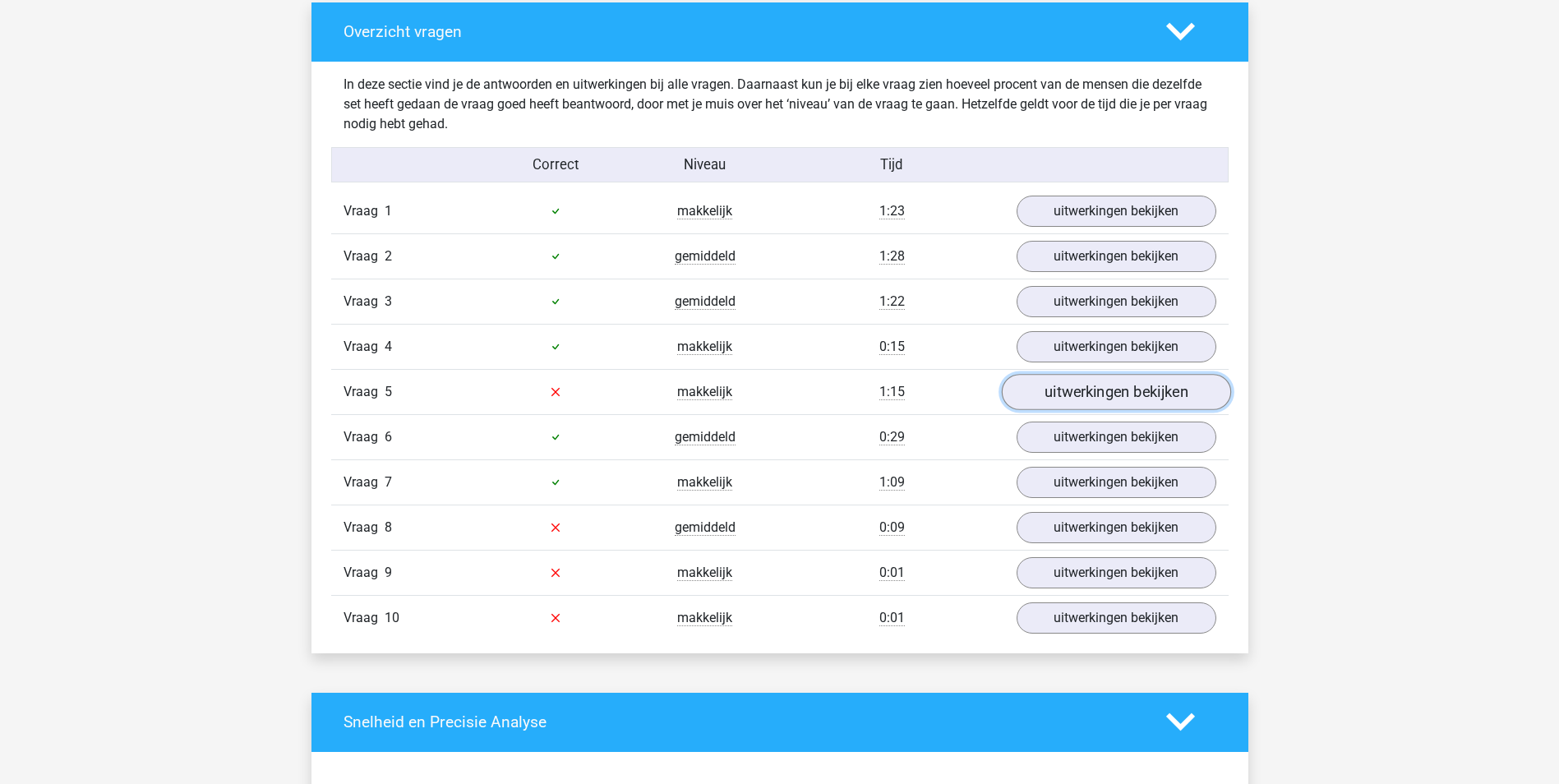
click at [1069, 389] on link "uitwerkingen bekijken" at bounding box center [1115, 392] width 229 height 36
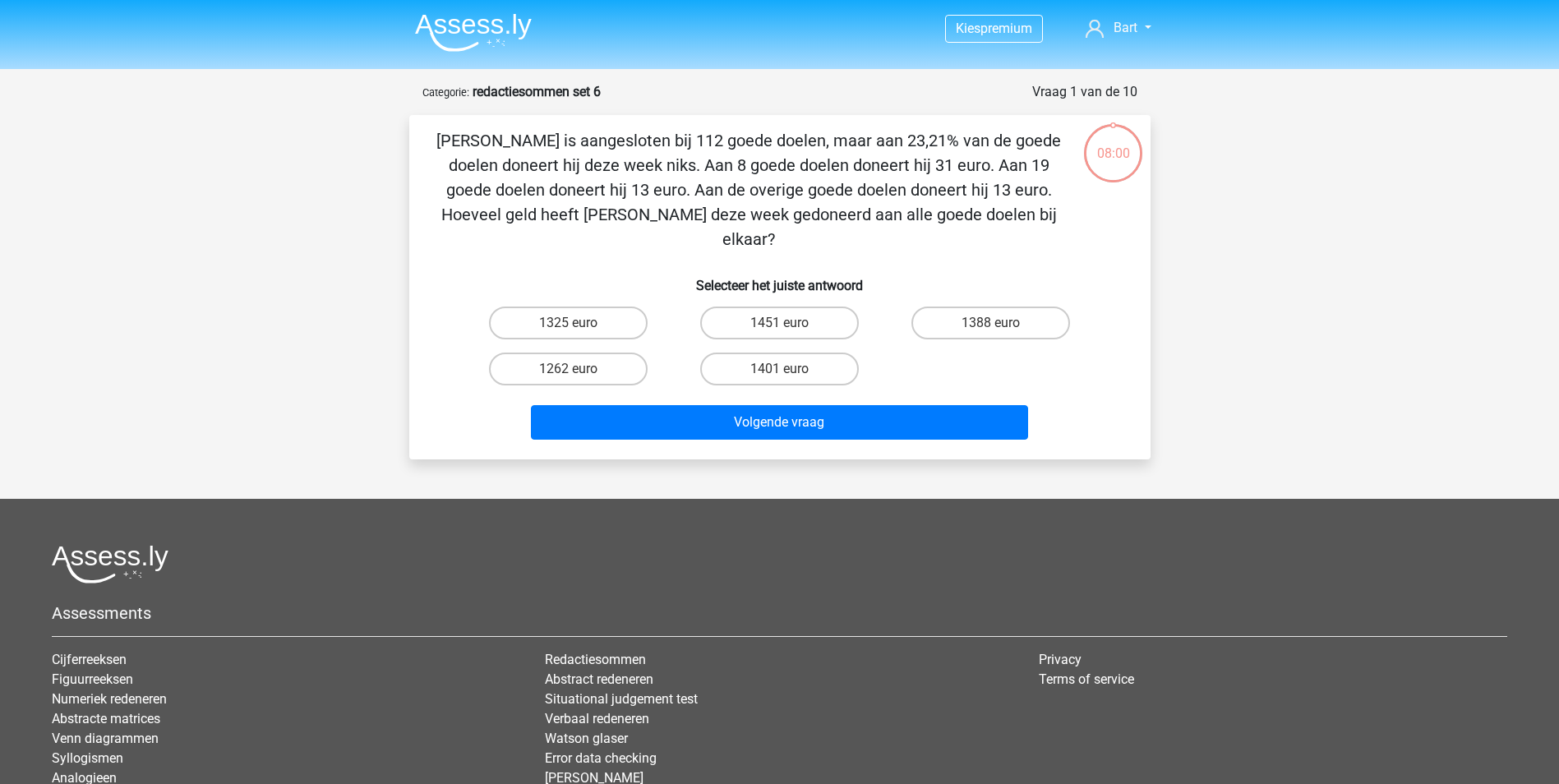
scroll to position [75, 0]
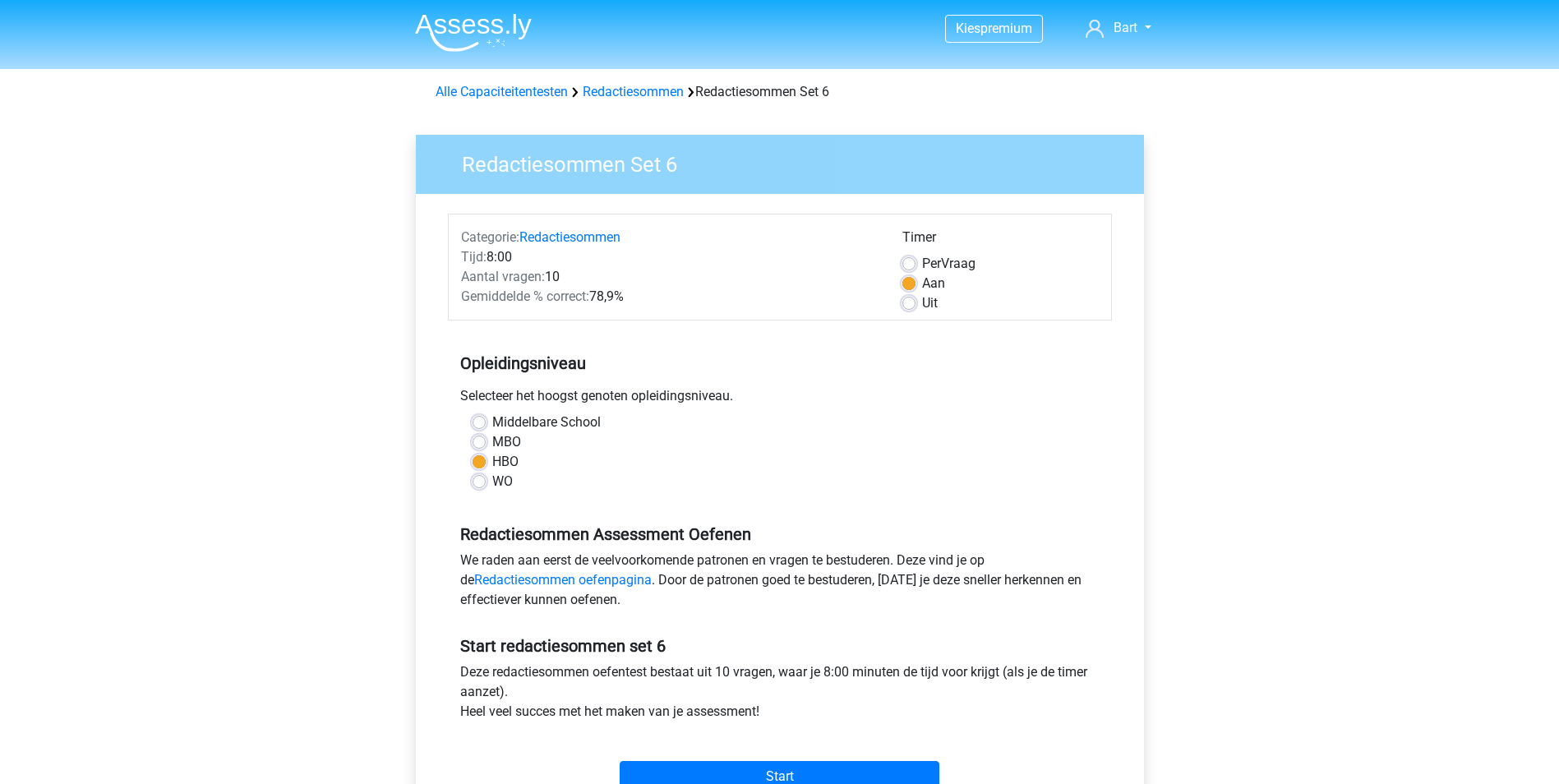
scroll to position [82, 0]
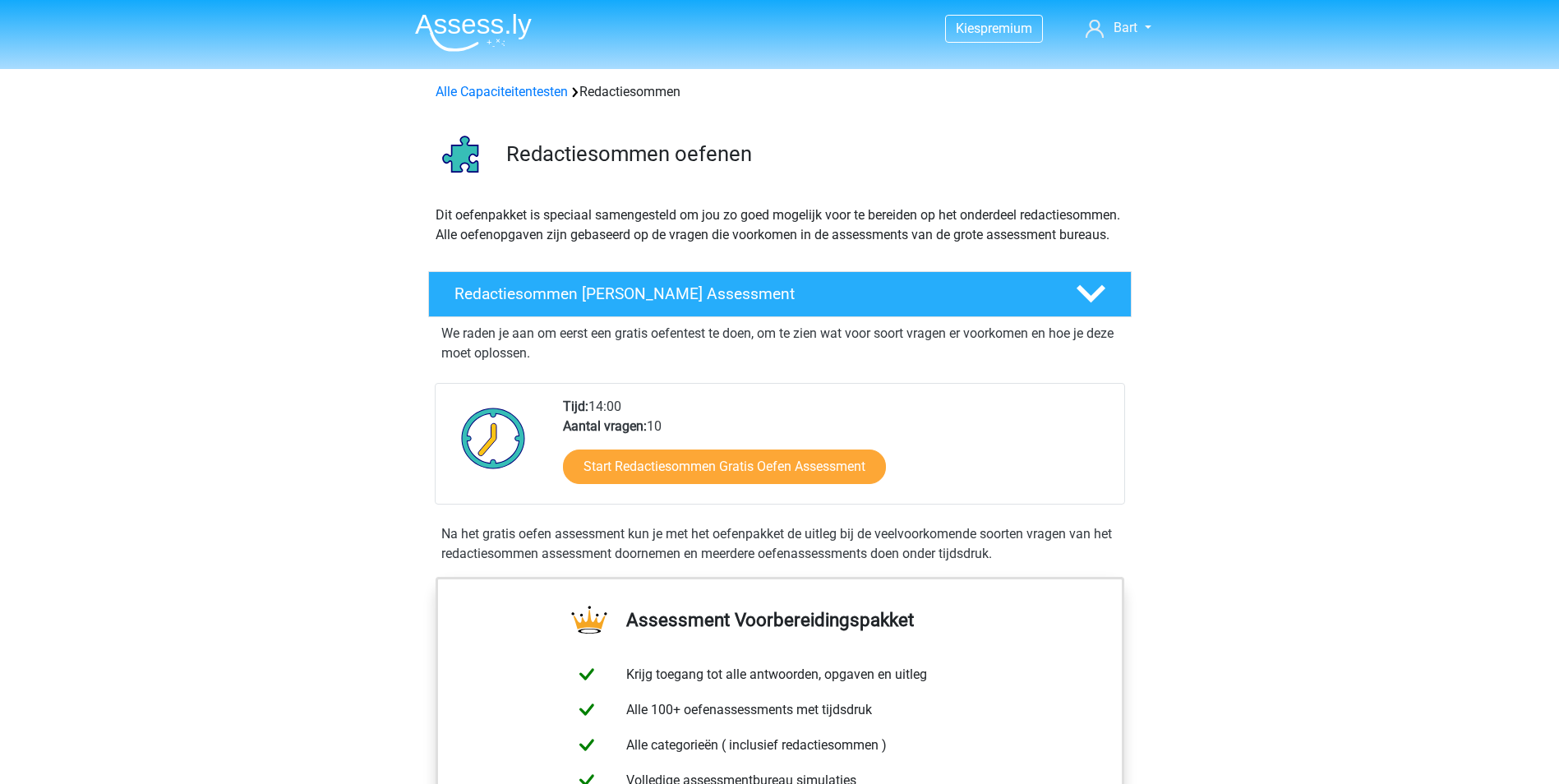
scroll to position [985, 0]
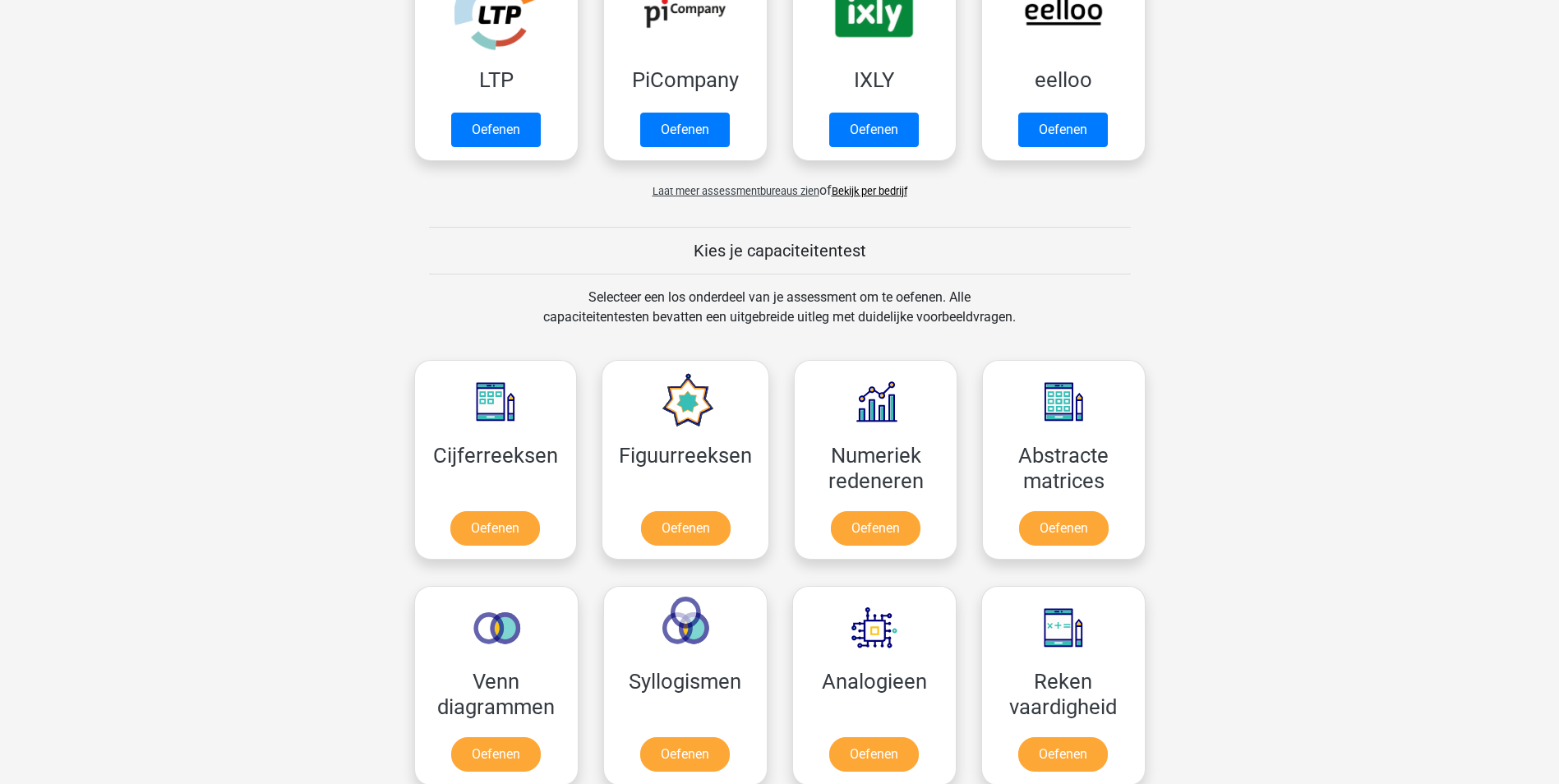
scroll to position [575, 0]
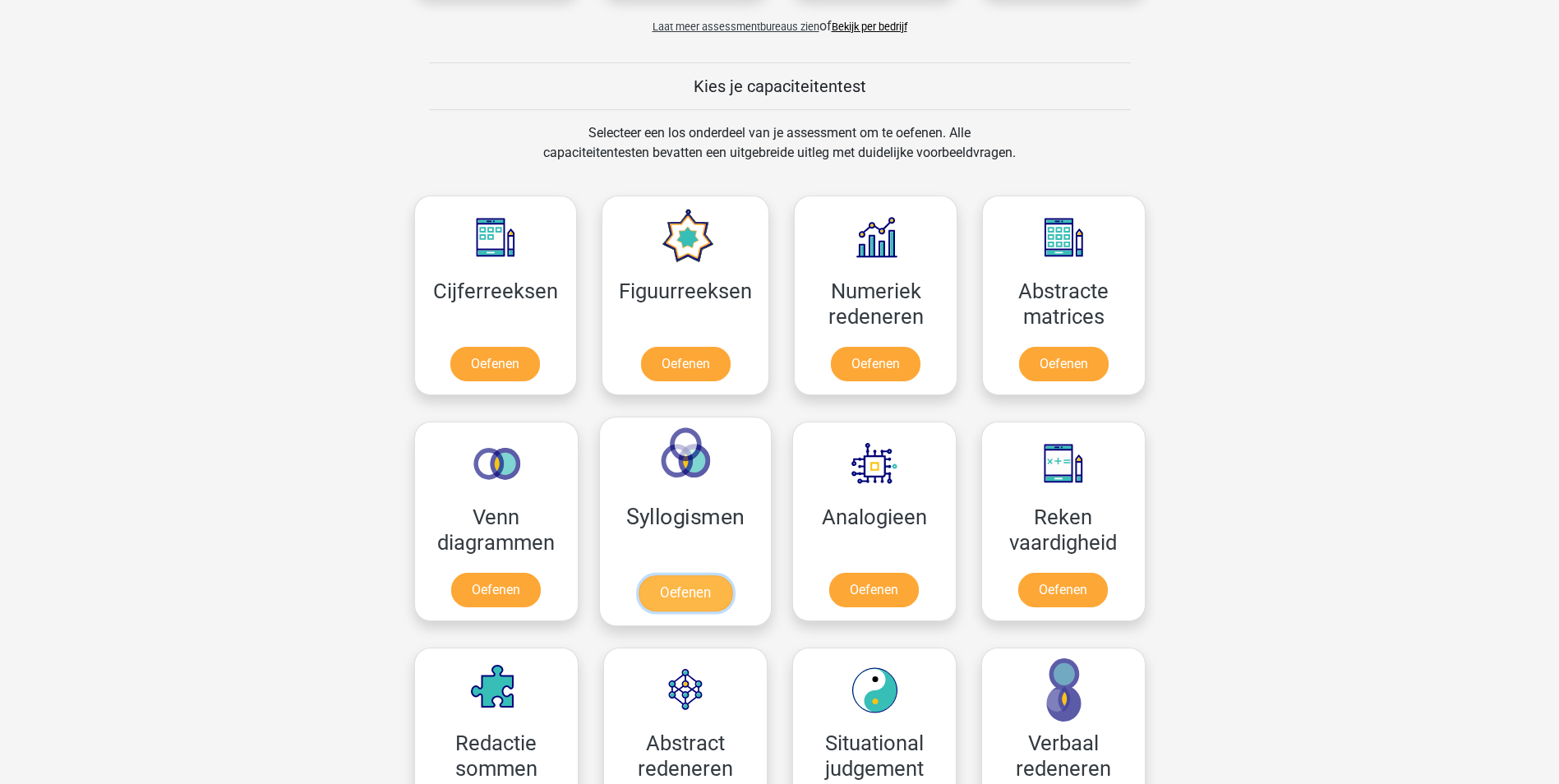
click at [688, 592] on link "Oefenen" at bounding box center [684, 593] width 94 height 36
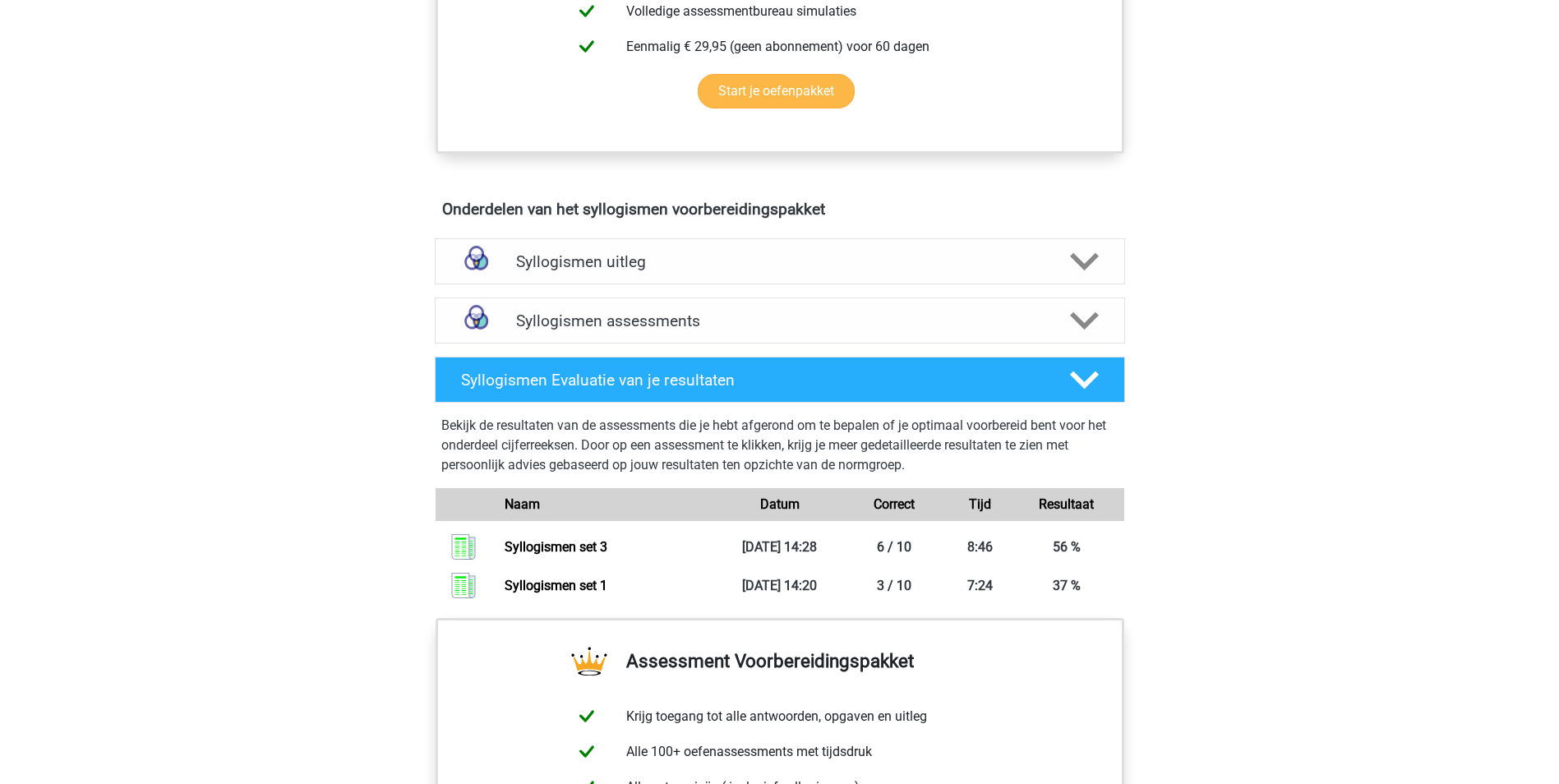
scroll to position [821, 0]
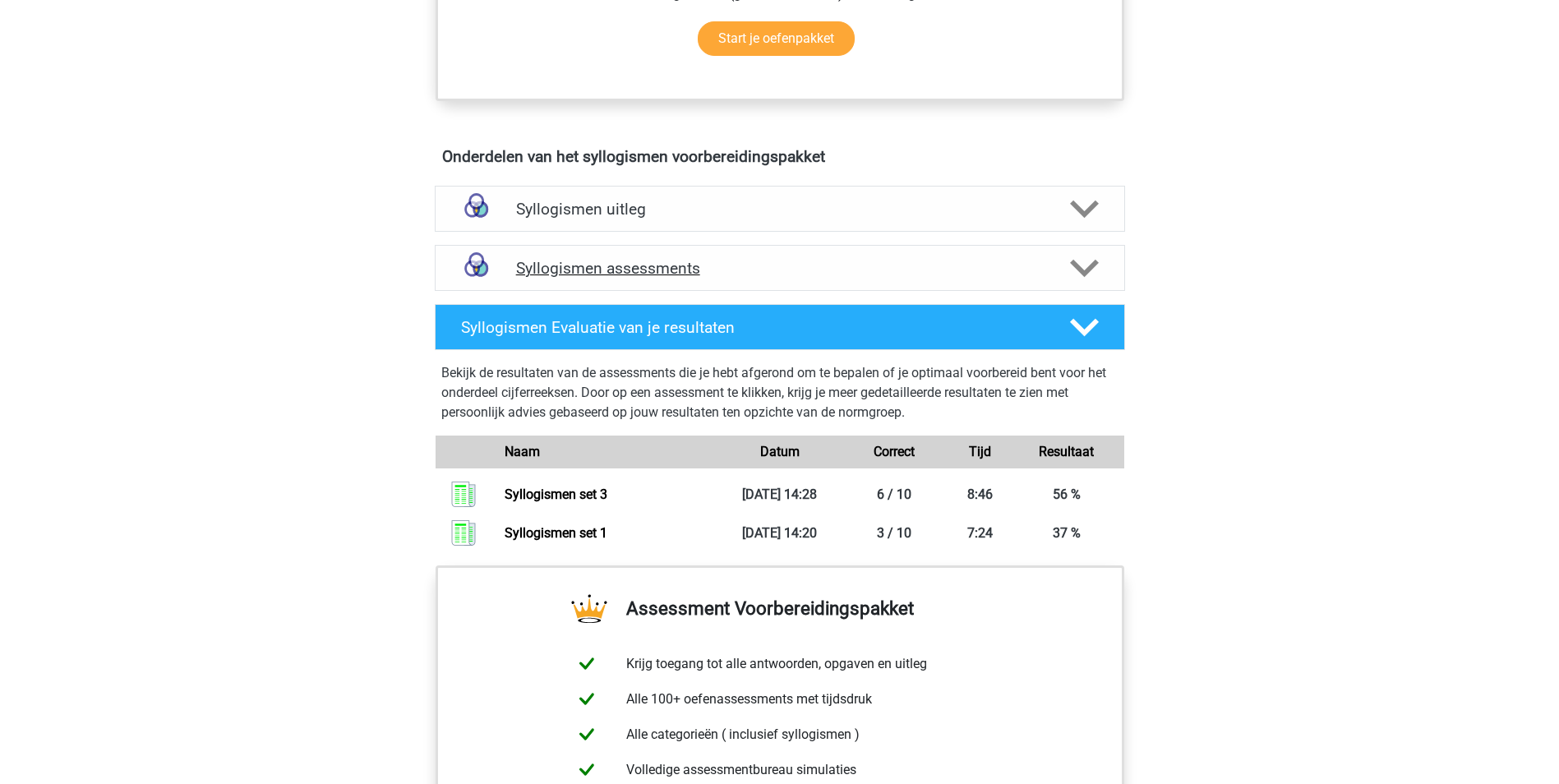
click at [1085, 267] on icon at bounding box center [1083, 267] width 29 height 29
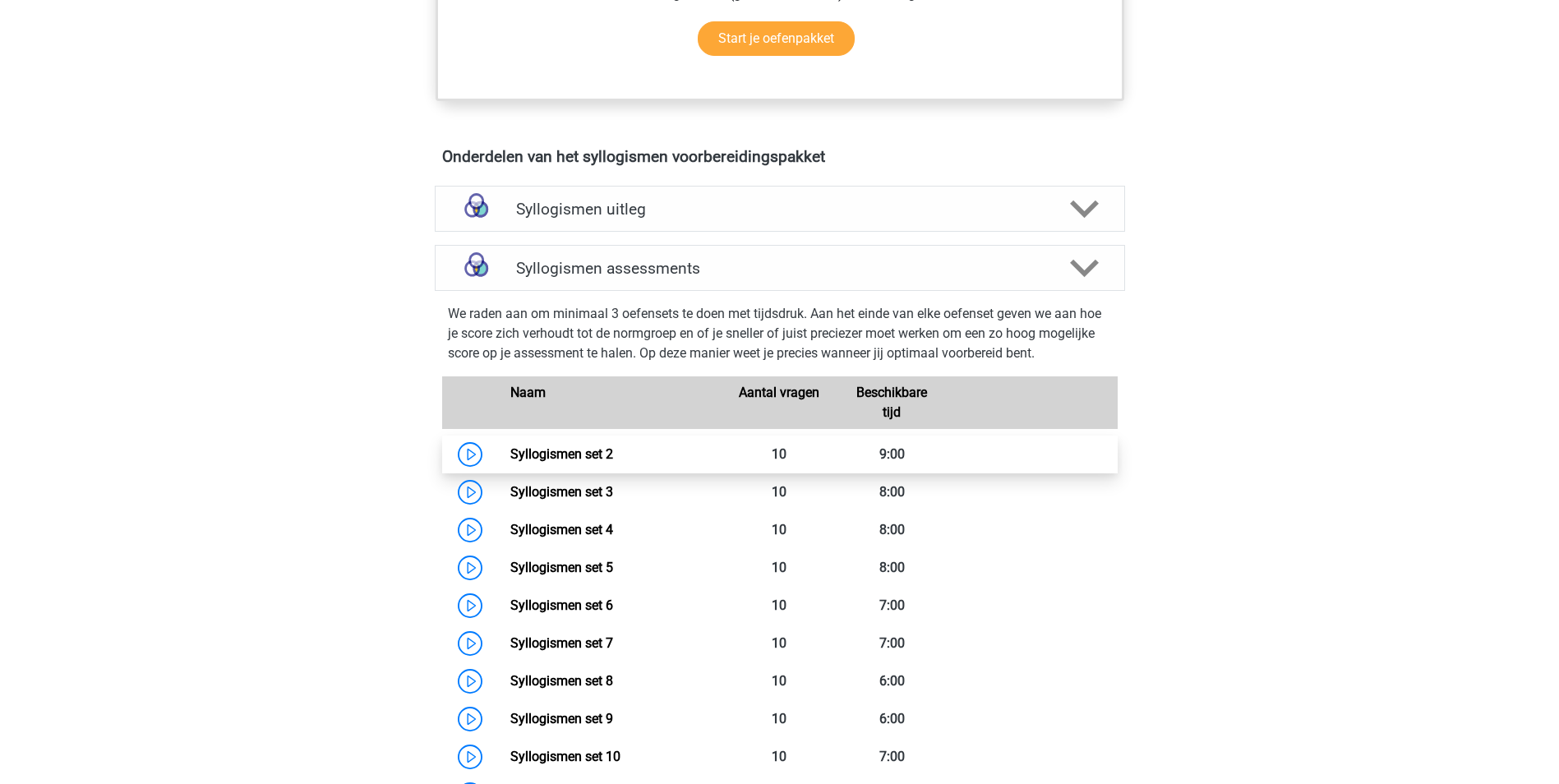
click at [534, 451] on link "Syllogismen set 2" at bounding box center [561, 454] width 103 height 16
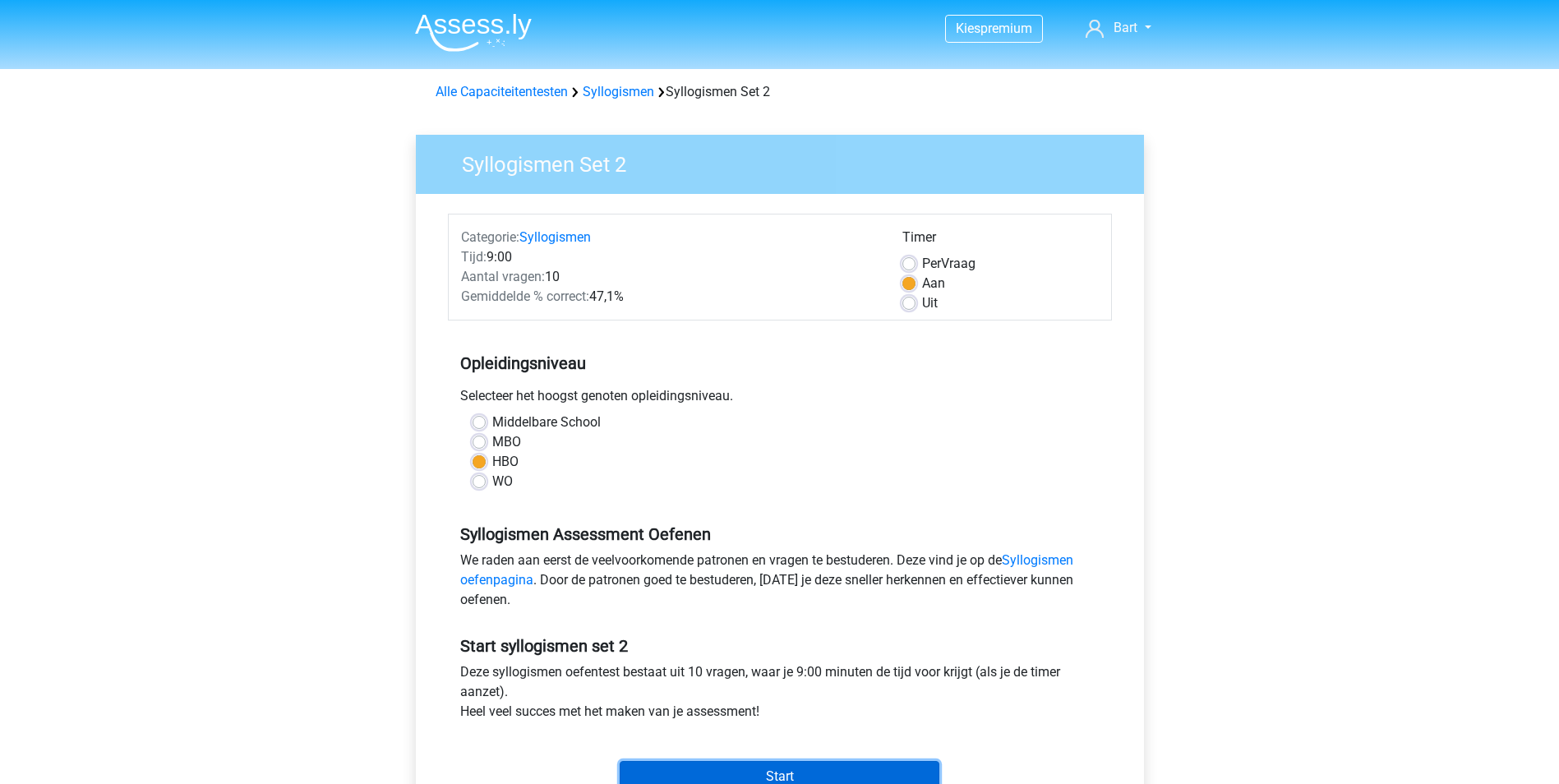
click at [666, 774] on input "Start" at bounding box center [780, 776] width 320 height 32
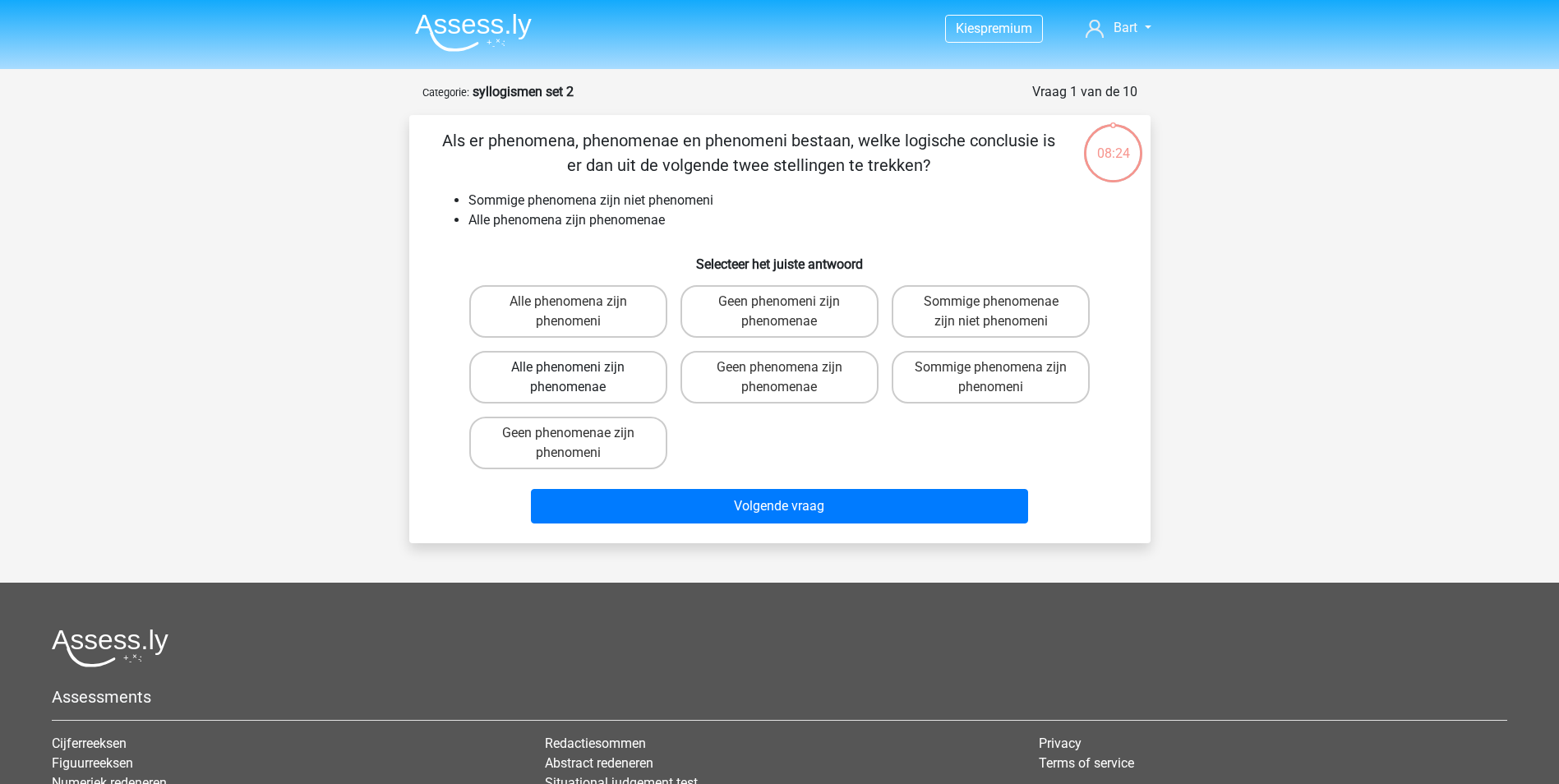
click at [587, 376] on label "Alle phenomeni zijn phenomenae" at bounding box center [568, 377] width 198 height 52
click at [578, 376] on input "Alle phenomeni zijn phenomenae" at bounding box center [572, 372] width 11 height 11
radio input "true"
click at [964, 307] on label "Sommige phenomenae zijn niet phenomeni" at bounding box center [991, 311] width 198 height 52
click at [991, 307] on input "Sommige phenomenae zijn niet phenomeni" at bounding box center [996, 307] width 11 height 11
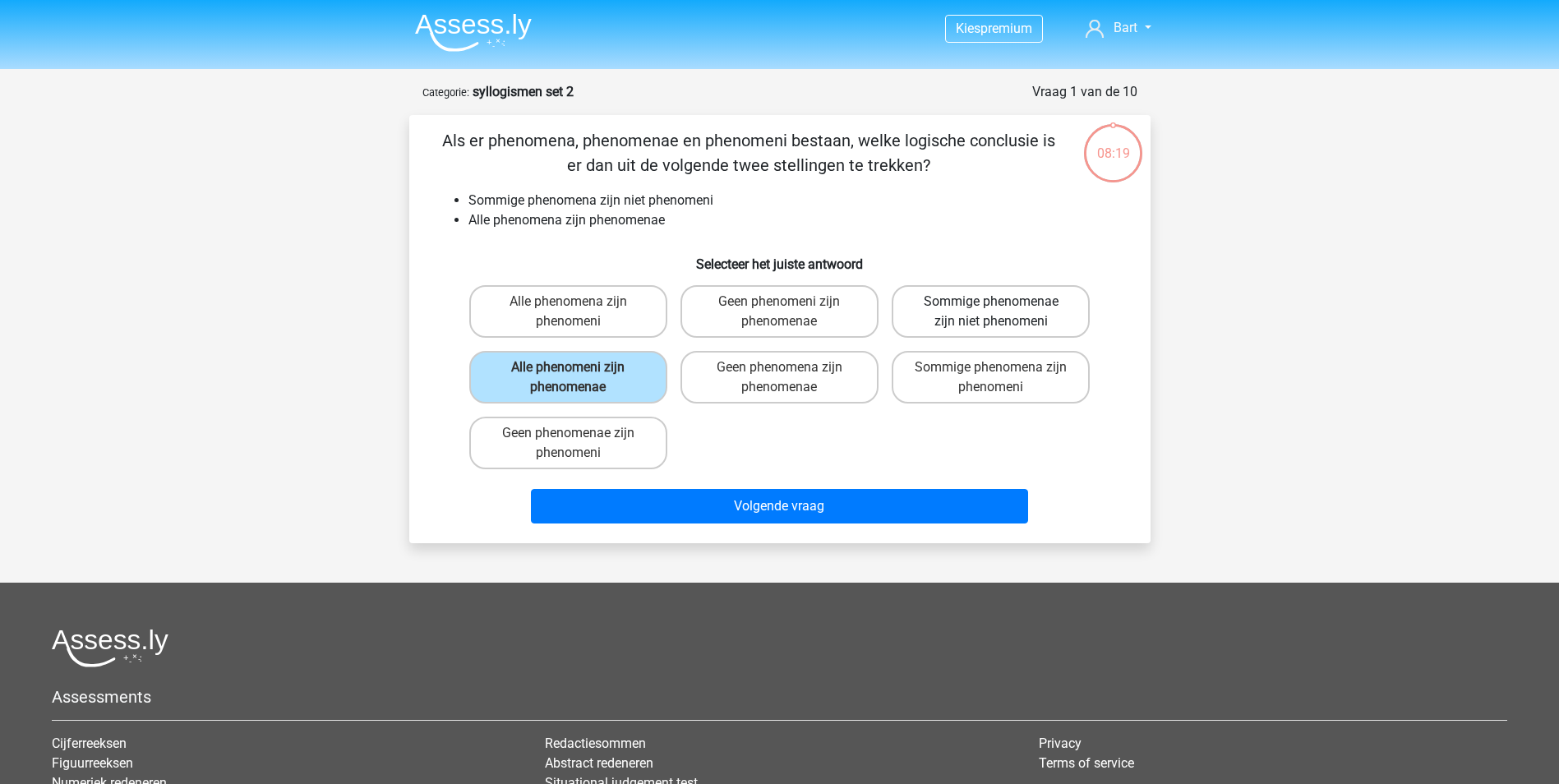
radio input "true"
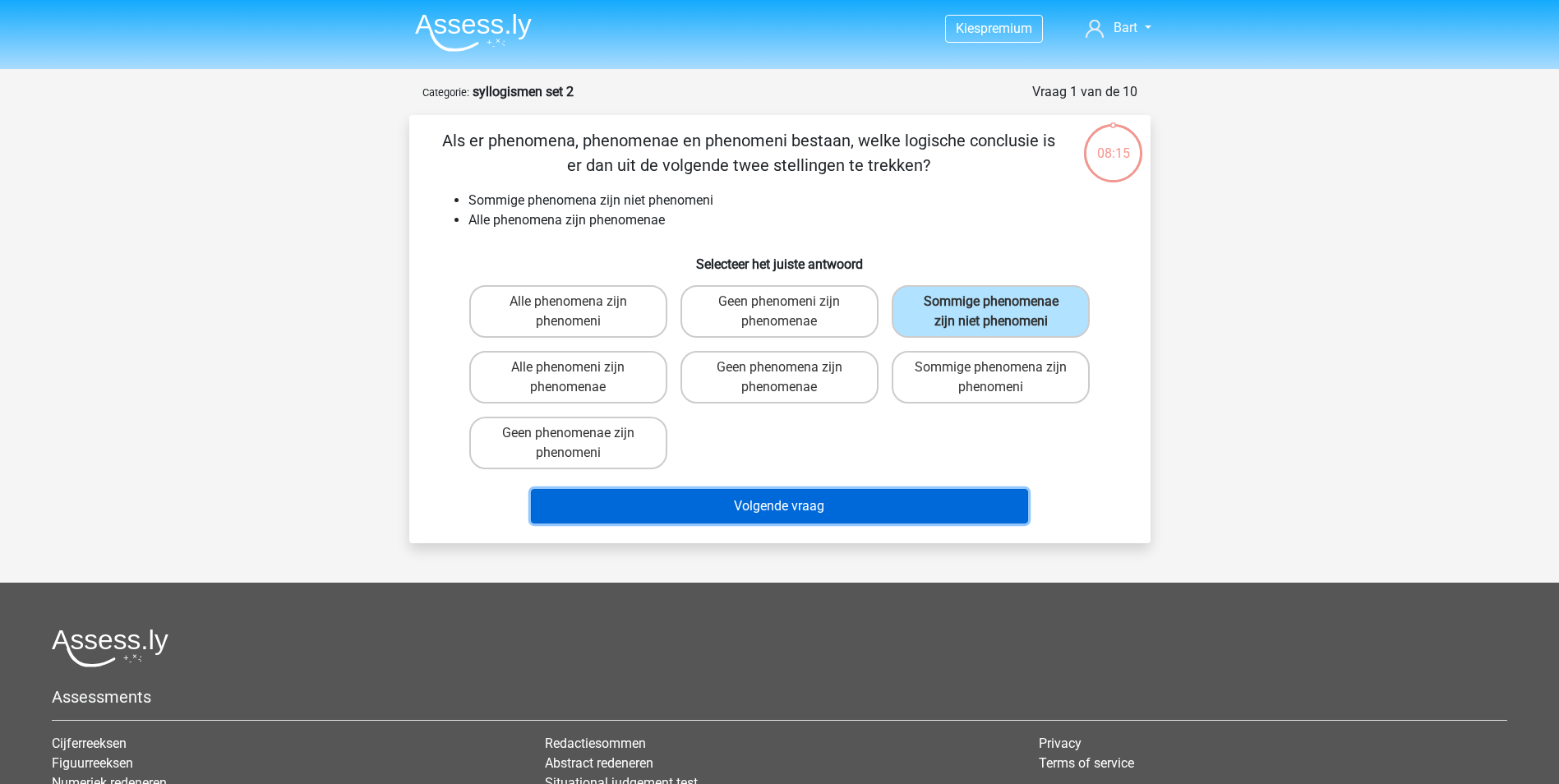
click at [833, 514] on button "Volgende vraag" at bounding box center [780, 506] width 497 height 35
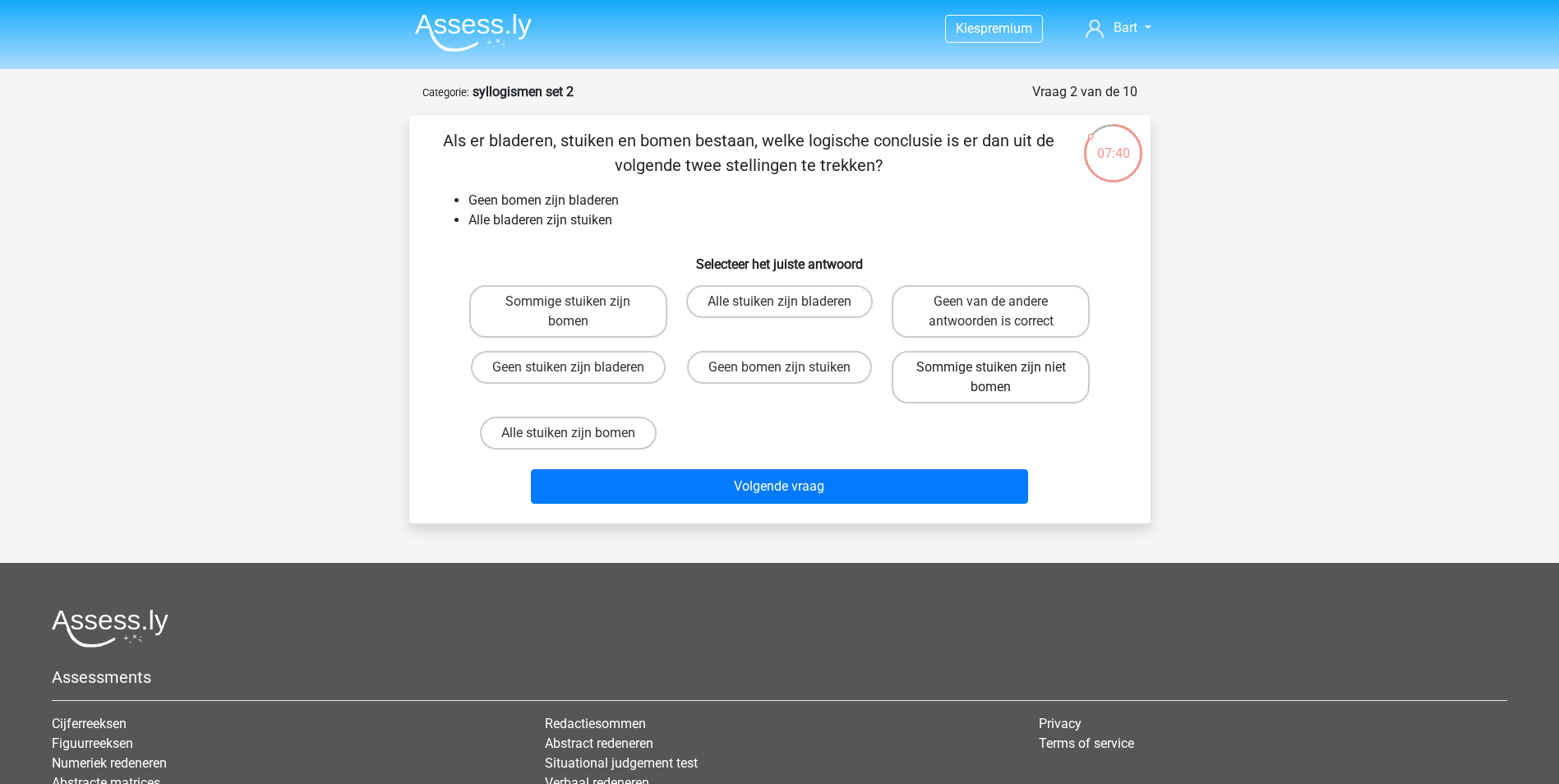
click at [947, 362] on label "Sommige stuiken zijn niet bomen" at bounding box center [991, 377] width 198 height 52
click at [991, 367] on input "Sommige stuiken zijn niet bomen" at bounding box center [996, 372] width 11 height 11
radio input "true"
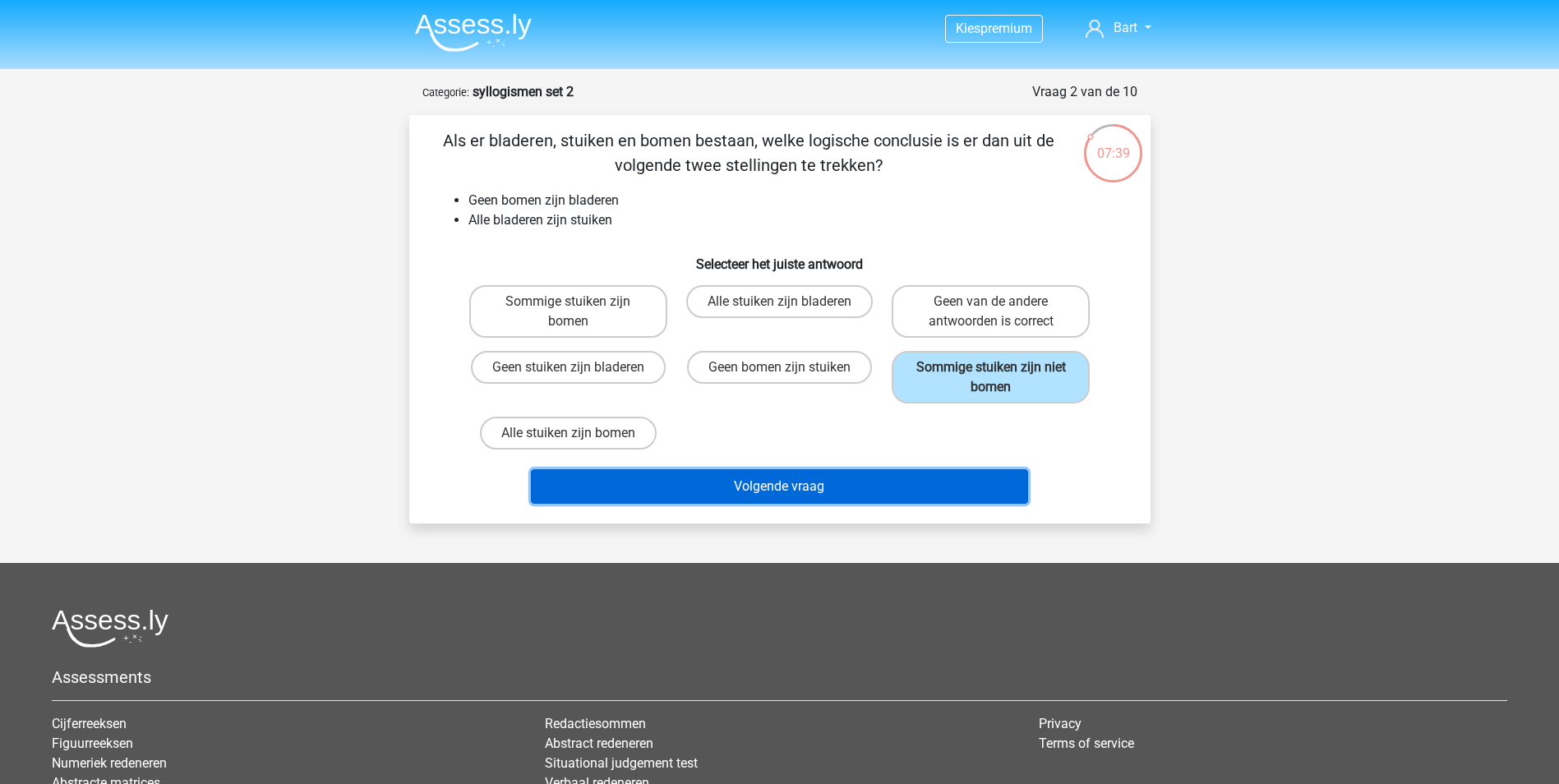
click at [835, 487] on button "Volgende vraag" at bounding box center [780, 486] width 497 height 35
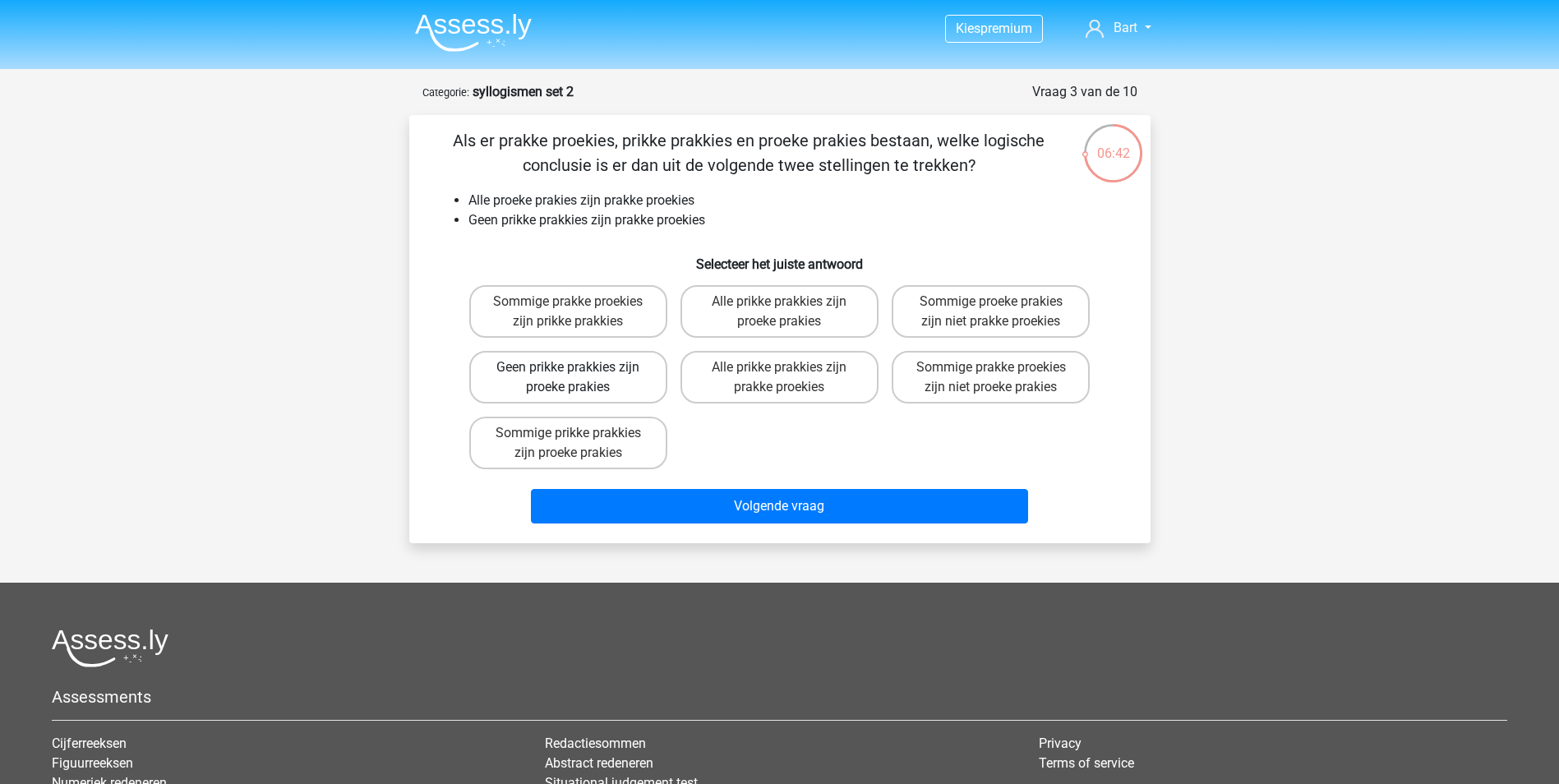
click at [518, 363] on label "Geen prikke prakkies zijn proeke prakies" at bounding box center [568, 377] width 198 height 52
click at [567, 367] on input "Geen prikke prakkies zijn proeke prakies" at bounding box center [572, 372] width 11 height 11
radio input "true"
click at [729, 371] on label "Alle prikke prakkies zijn prakke proekies" at bounding box center [780, 377] width 198 height 52
click at [780, 371] on input "Alle prikke prakkies zijn prakke proekies" at bounding box center [784, 372] width 11 height 11
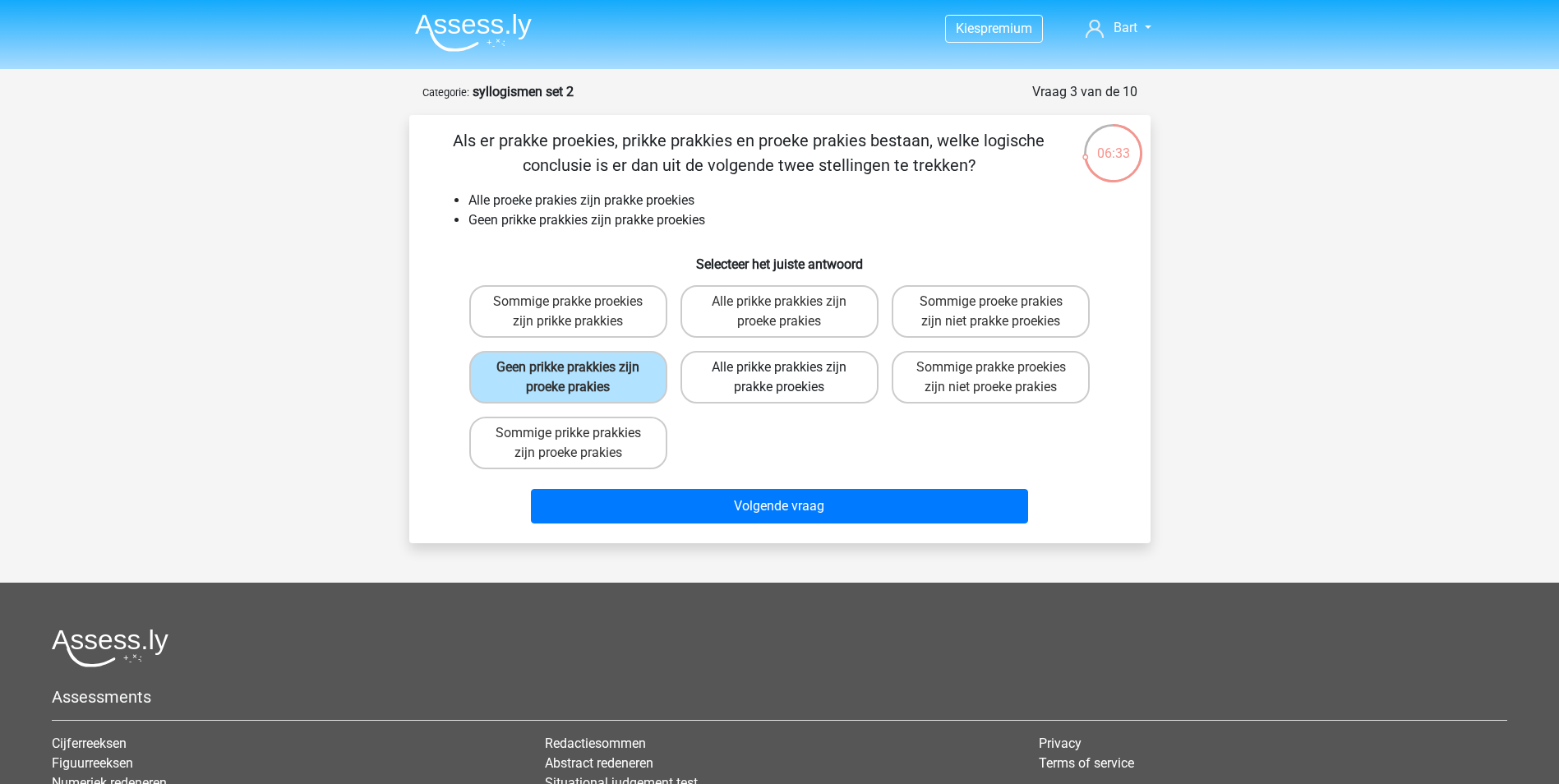
radio input "true"
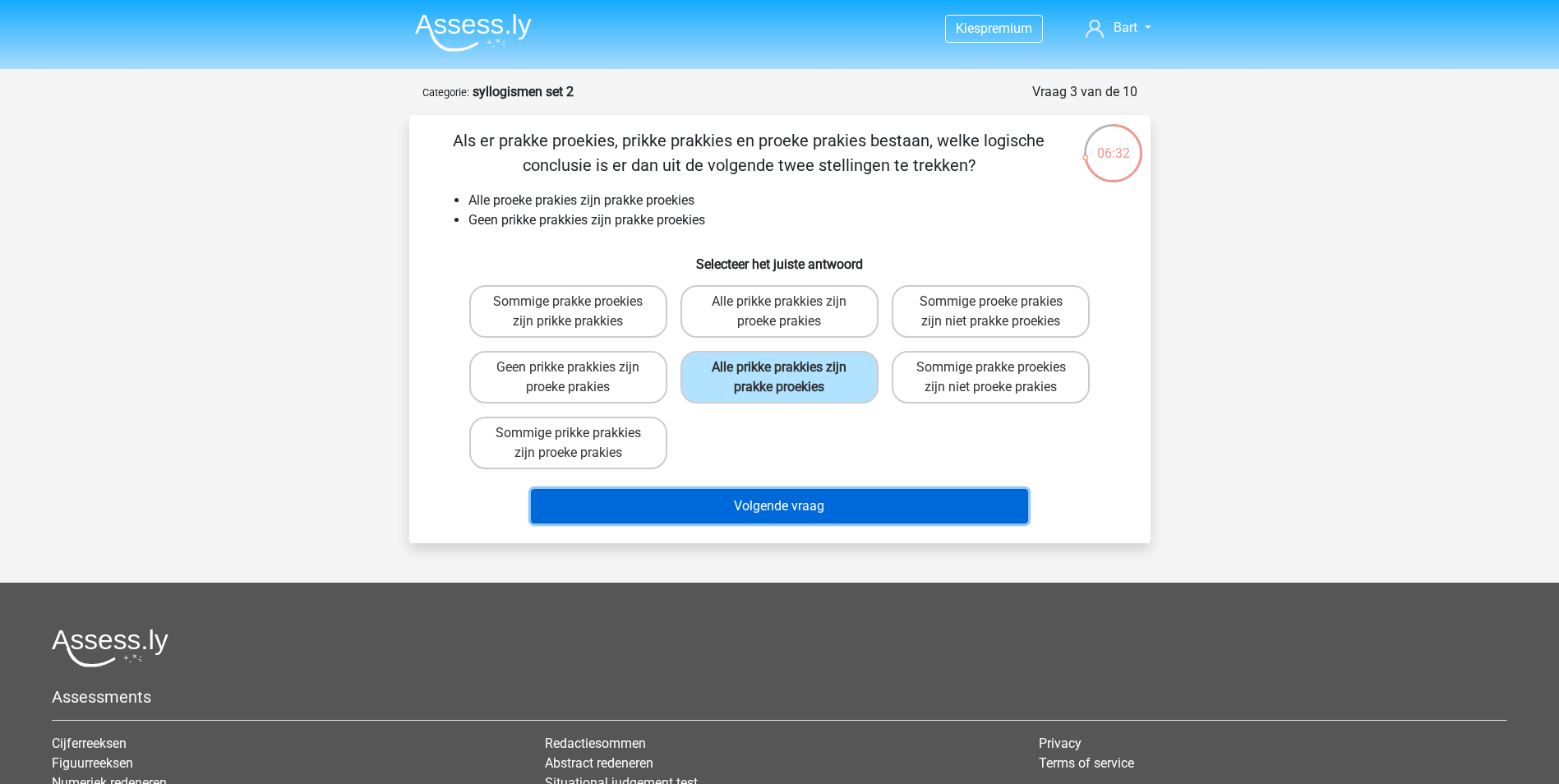
click at [763, 504] on button "Volgende vraag" at bounding box center [780, 506] width 497 height 35
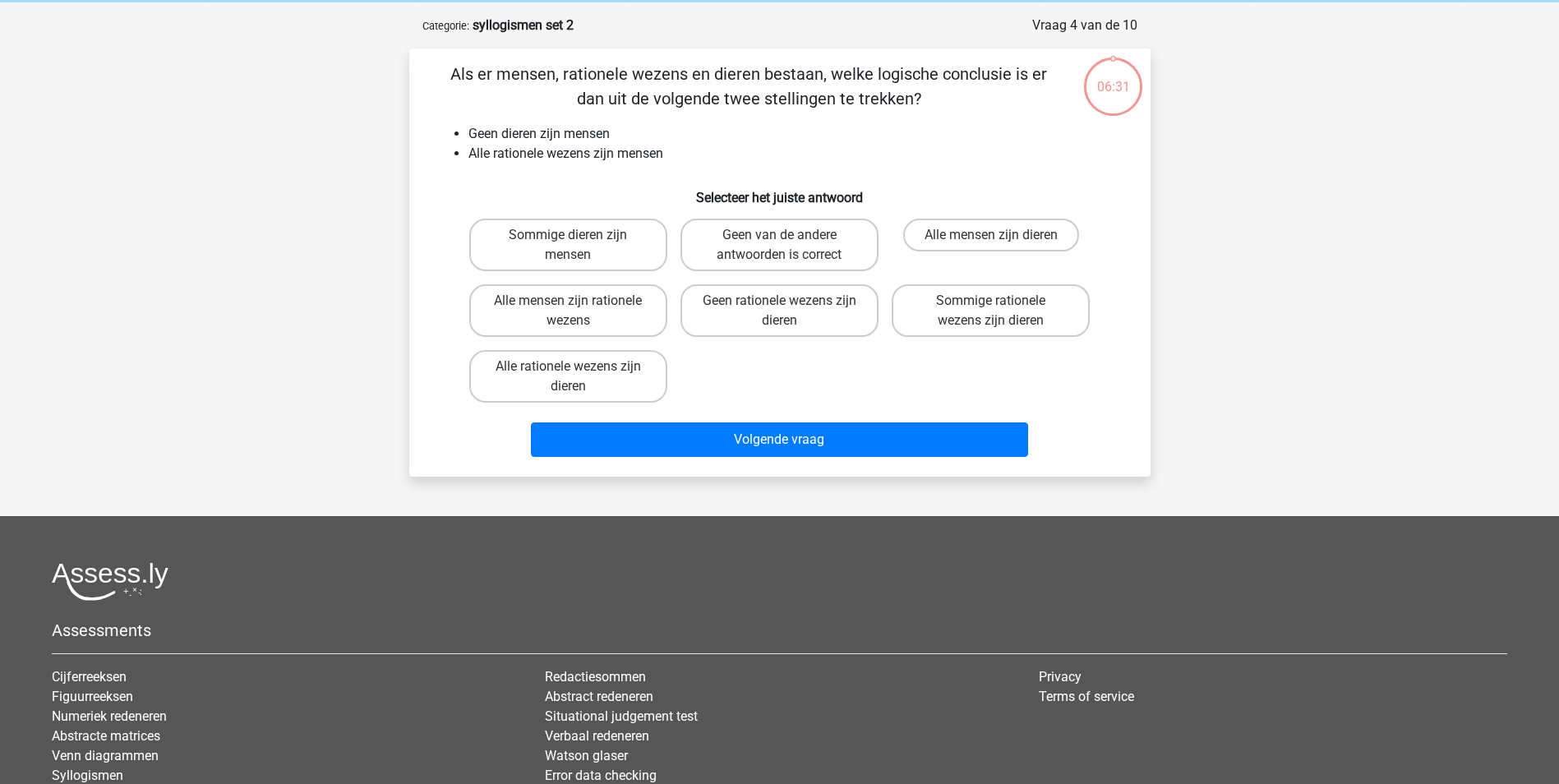
scroll to position [82, 0]
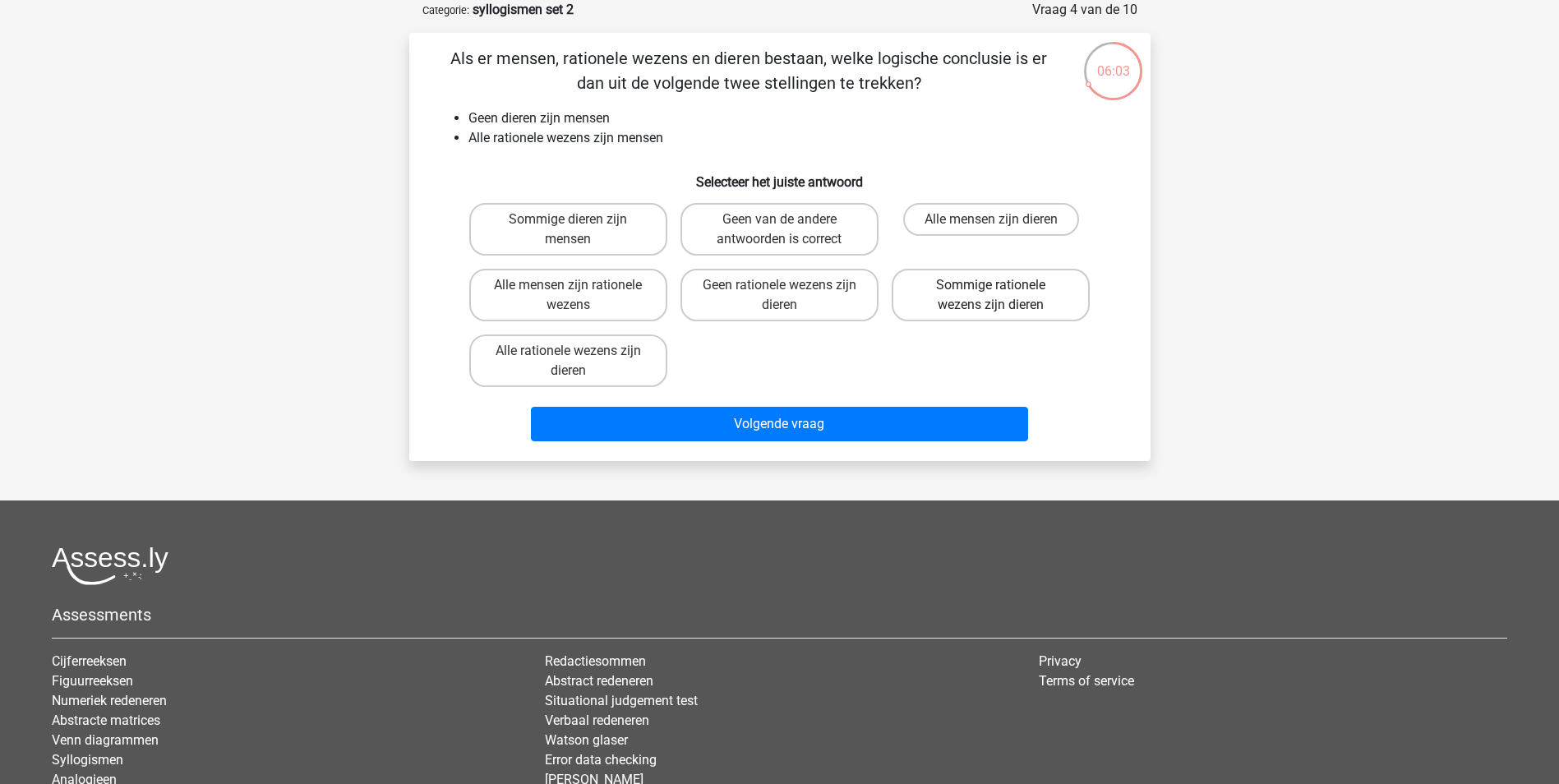
click at [1006, 300] on label "Sommige rationele wezens zijn dieren" at bounding box center [991, 294] width 198 height 52
click at [1002, 296] on input "Sommige rationele wezens zijn dieren" at bounding box center [996, 290] width 11 height 11
radio input "true"
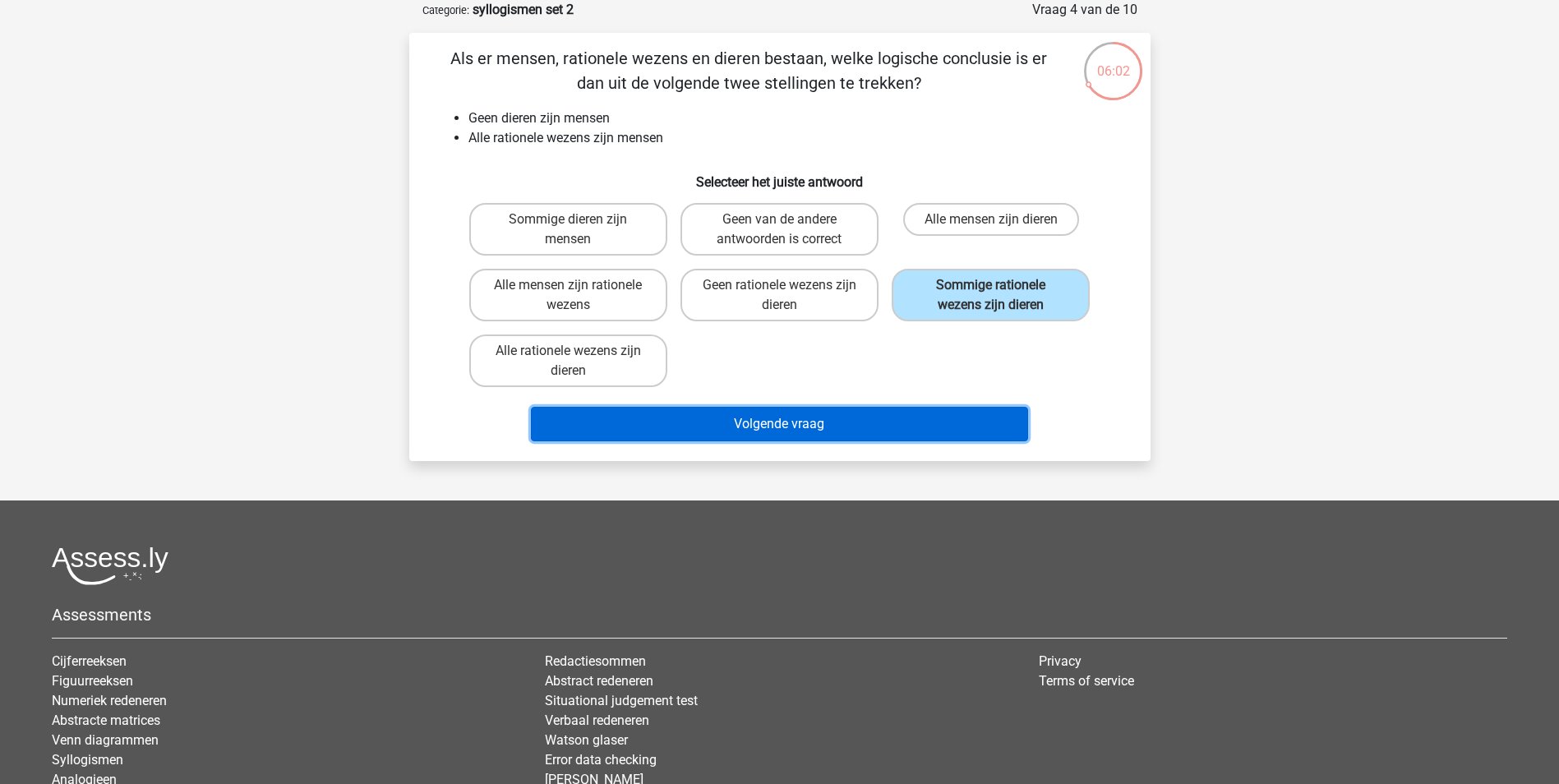
click at [864, 431] on button "Volgende vraag" at bounding box center [780, 423] width 497 height 35
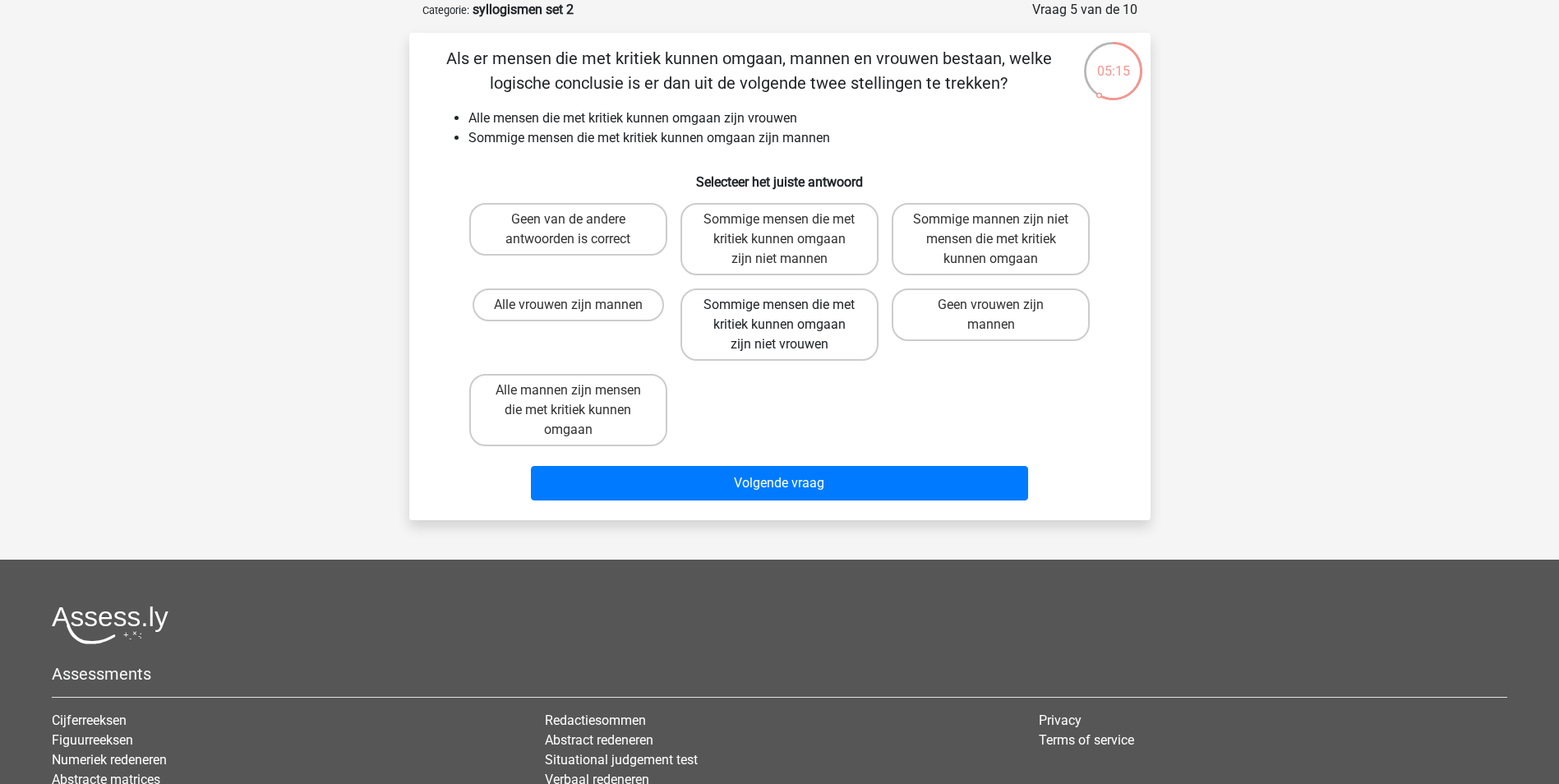
click at [732, 326] on label "Sommige mensen die met kritiek kunnen omgaan zijn niet vrouwen" at bounding box center [780, 323] width 198 height 72
click at [780, 316] on input "Sommige mensen die met kritiek kunnen omgaan zijn niet vrouwen" at bounding box center [784, 310] width 11 height 11
radio input "true"
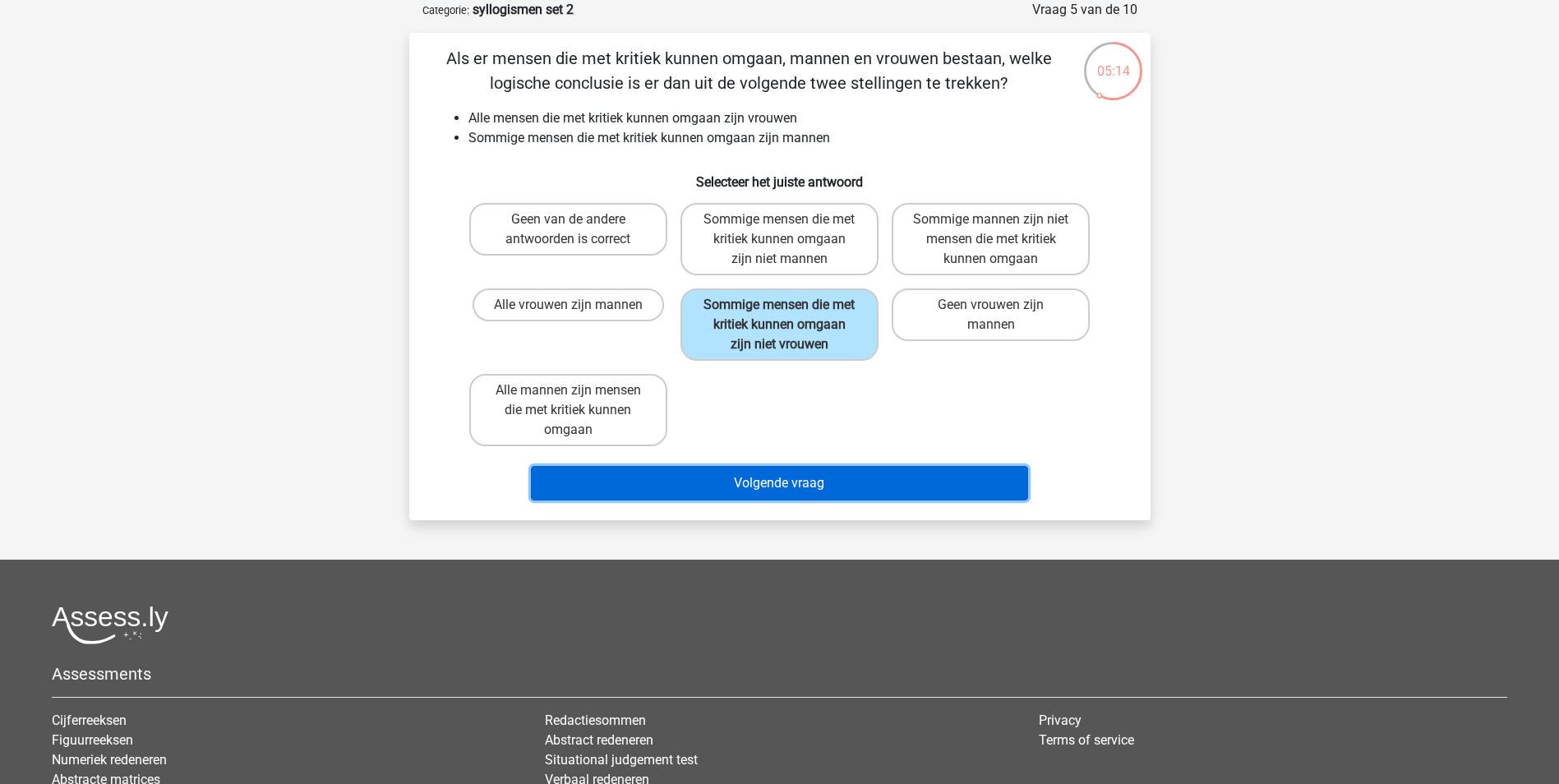
click at [770, 484] on button "Volgende vraag" at bounding box center [780, 482] width 497 height 35
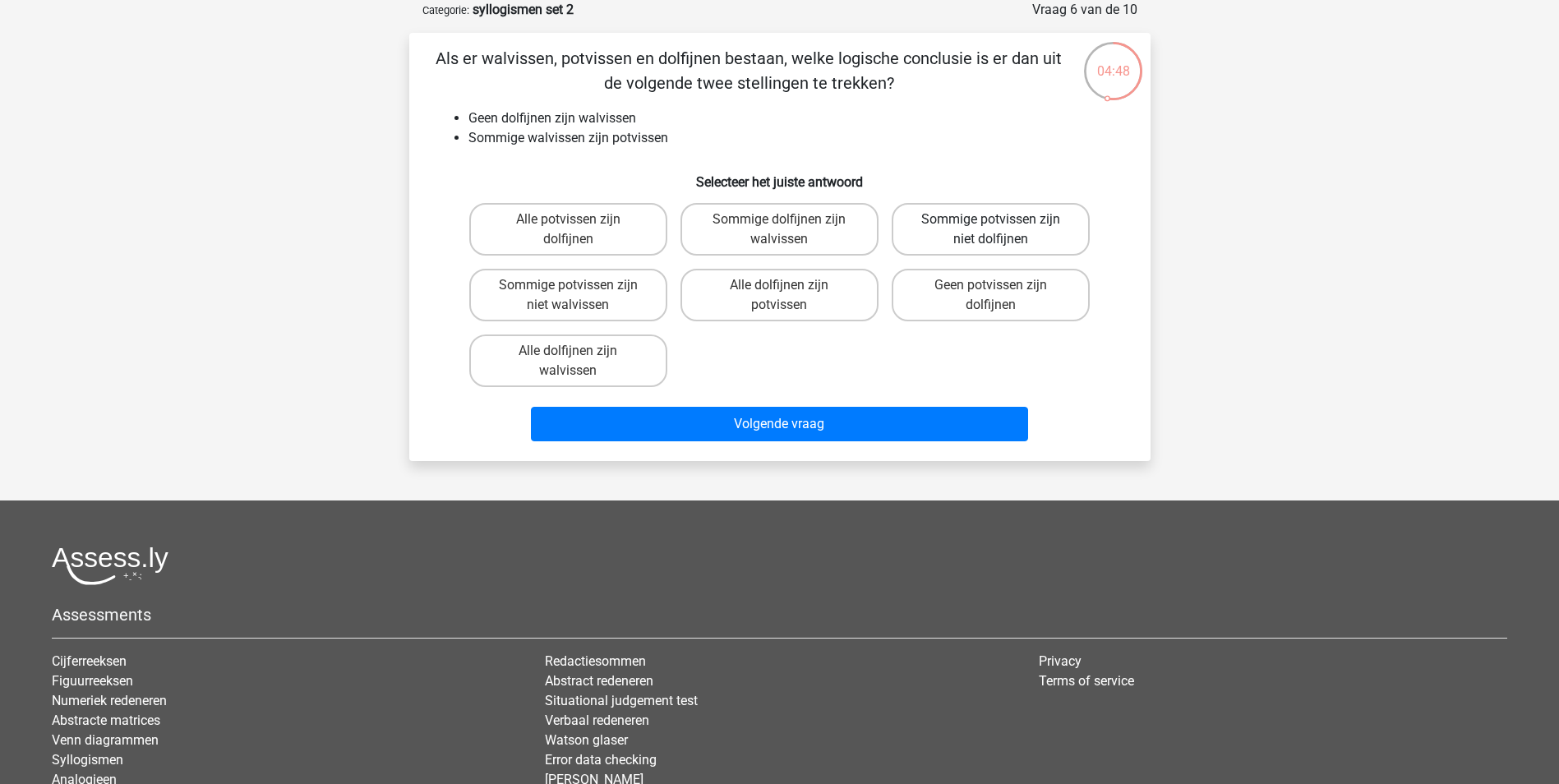
click at [917, 221] on label "Sommige potvissen zijn niet dolfijnen" at bounding box center [991, 229] width 198 height 52
click at [991, 221] on input "Sommige potvissen zijn niet dolfijnen" at bounding box center [996, 224] width 11 height 11
radio input "true"
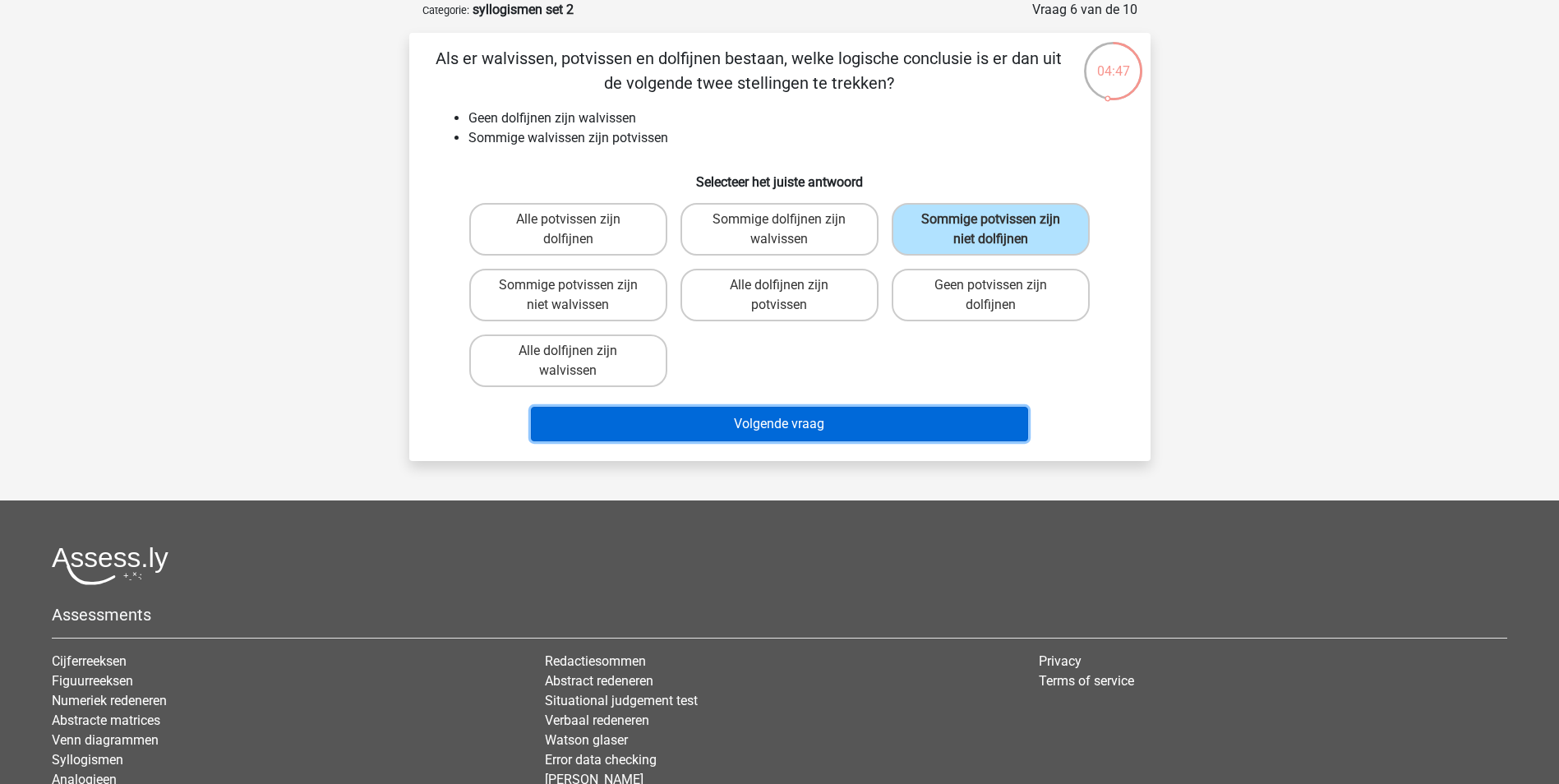
click at [856, 420] on button "Volgende vraag" at bounding box center [780, 423] width 497 height 35
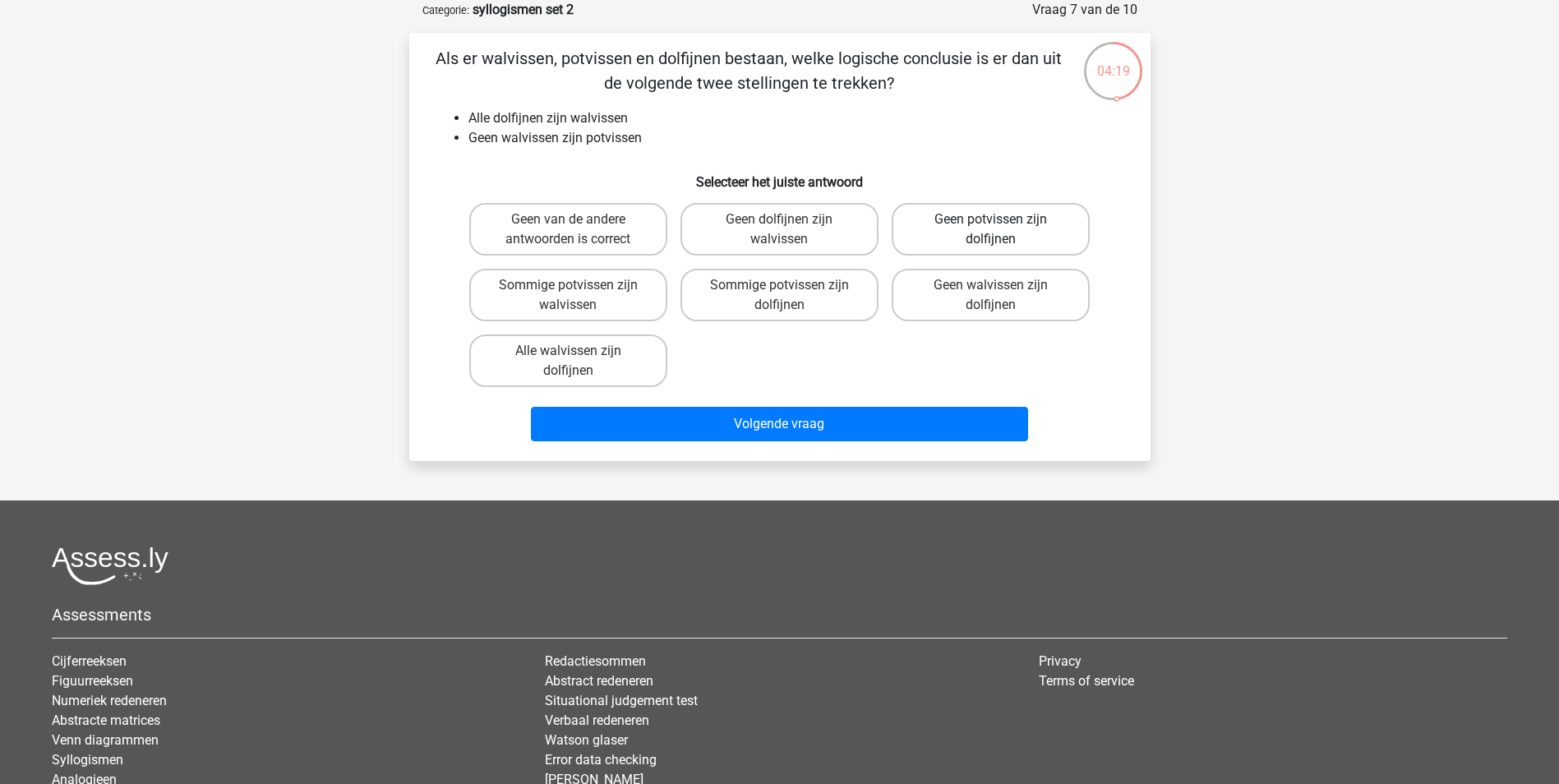
click at [950, 228] on label "Geen potvissen zijn dolfijnen" at bounding box center [991, 229] width 198 height 52
click at [991, 228] on input "Geen potvissen zijn dolfijnen" at bounding box center [996, 224] width 11 height 11
radio input "true"
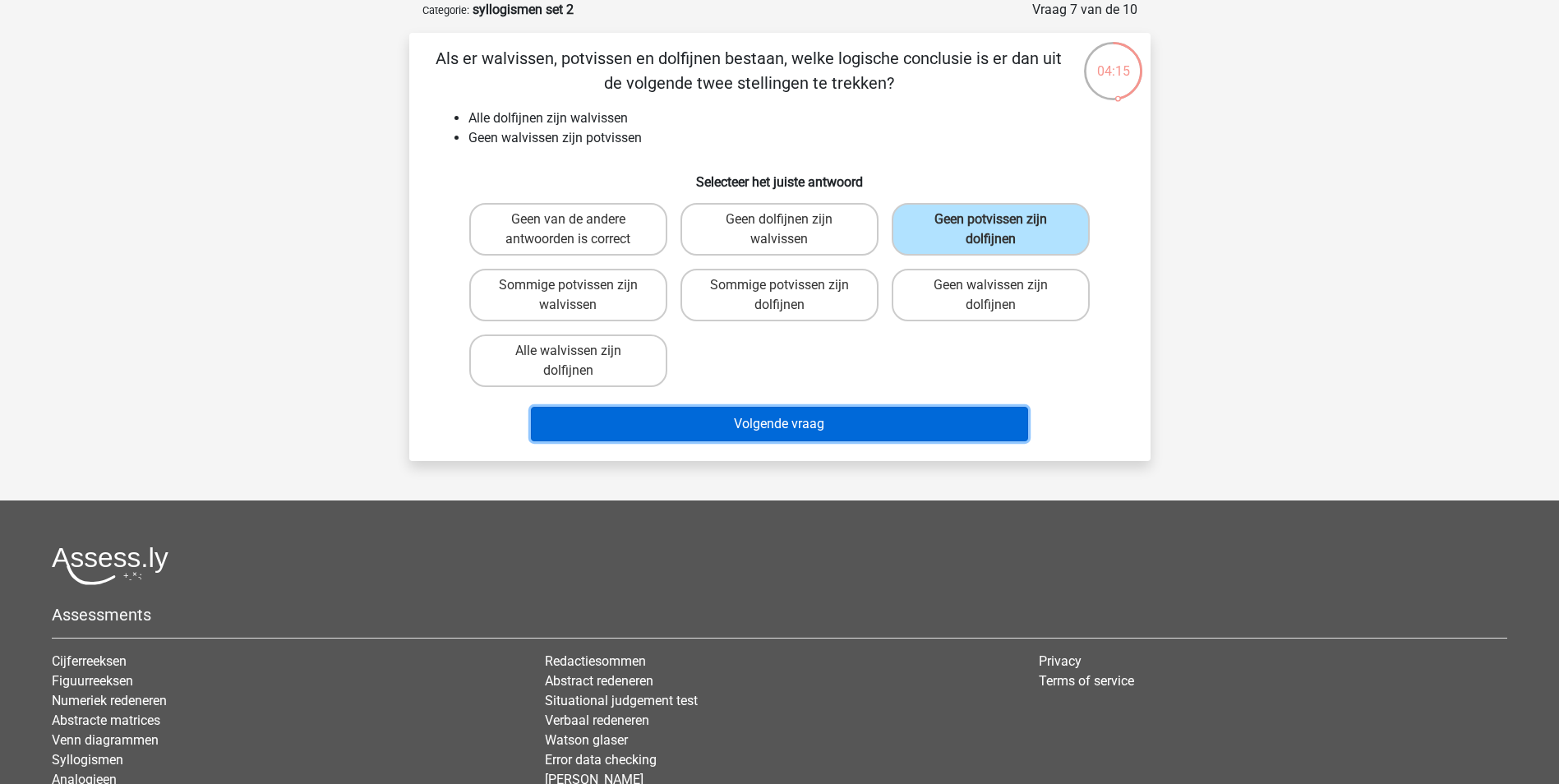
click at [834, 415] on button "Volgende vraag" at bounding box center [780, 423] width 497 height 35
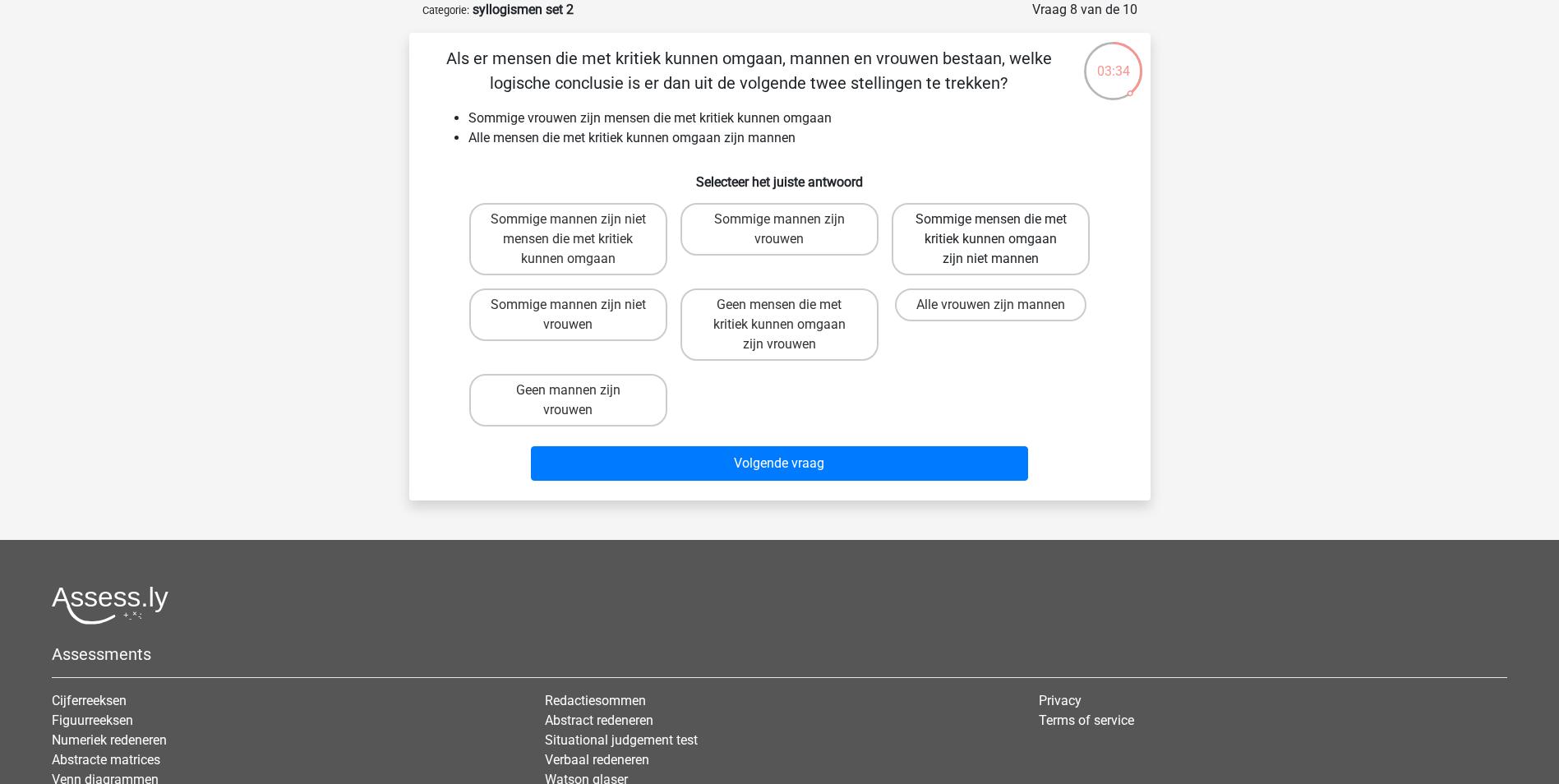
click at [927, 242] on label "Sommige mensen die met kritiek kunnen omgaan zijn niet mannen" at bounding box center [991, 239] width 198 height 72
click at [991, 230] on input "Sommige mensen die met kritiek kunnen omgaan zijn niet mannen" at bounding box center [996, 224] width 11 height 11
radio input "true"
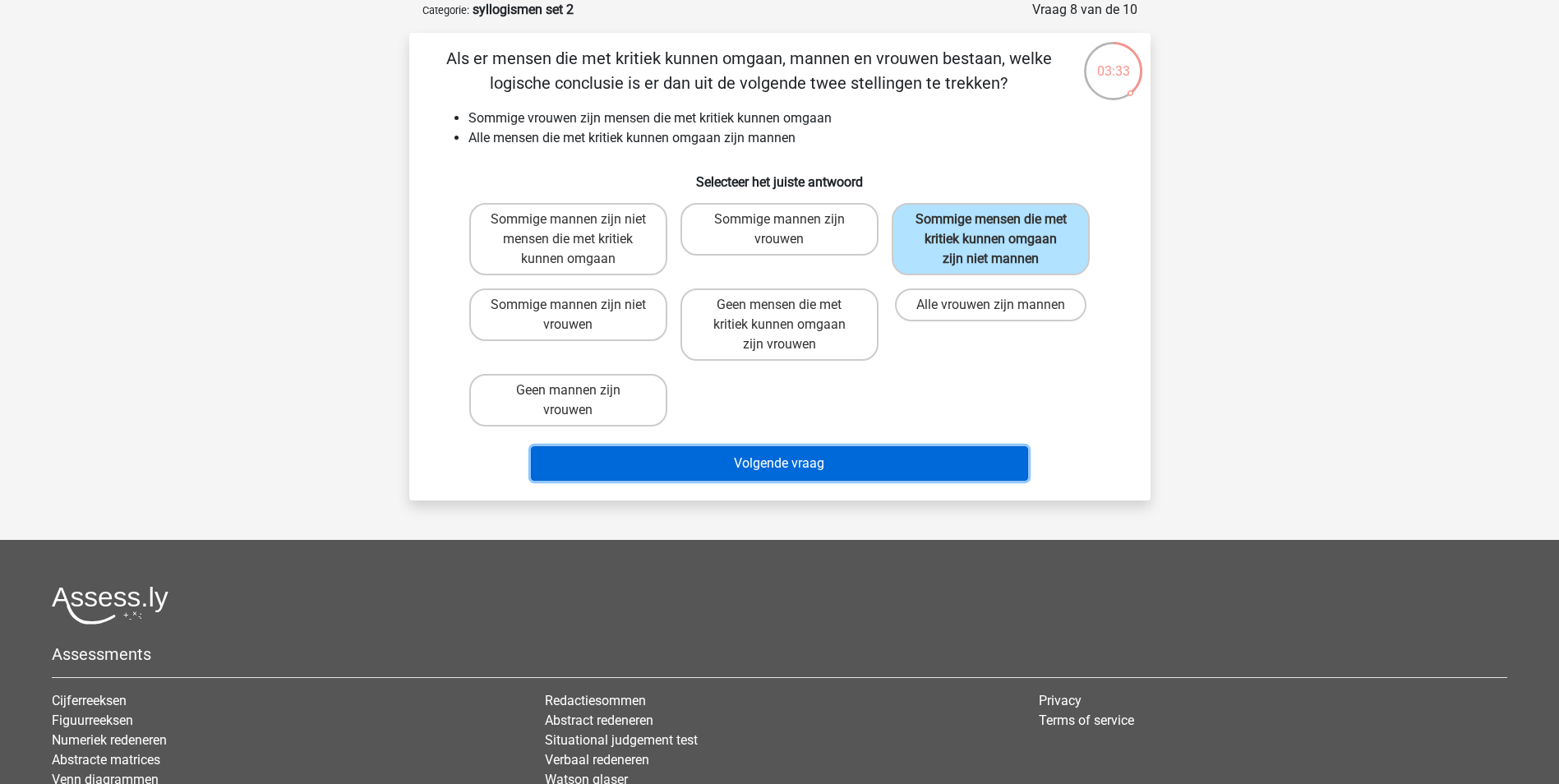
click at [842, 478] on button "Volgende vraag" at bounding box center [780, 463] width 497 height 35
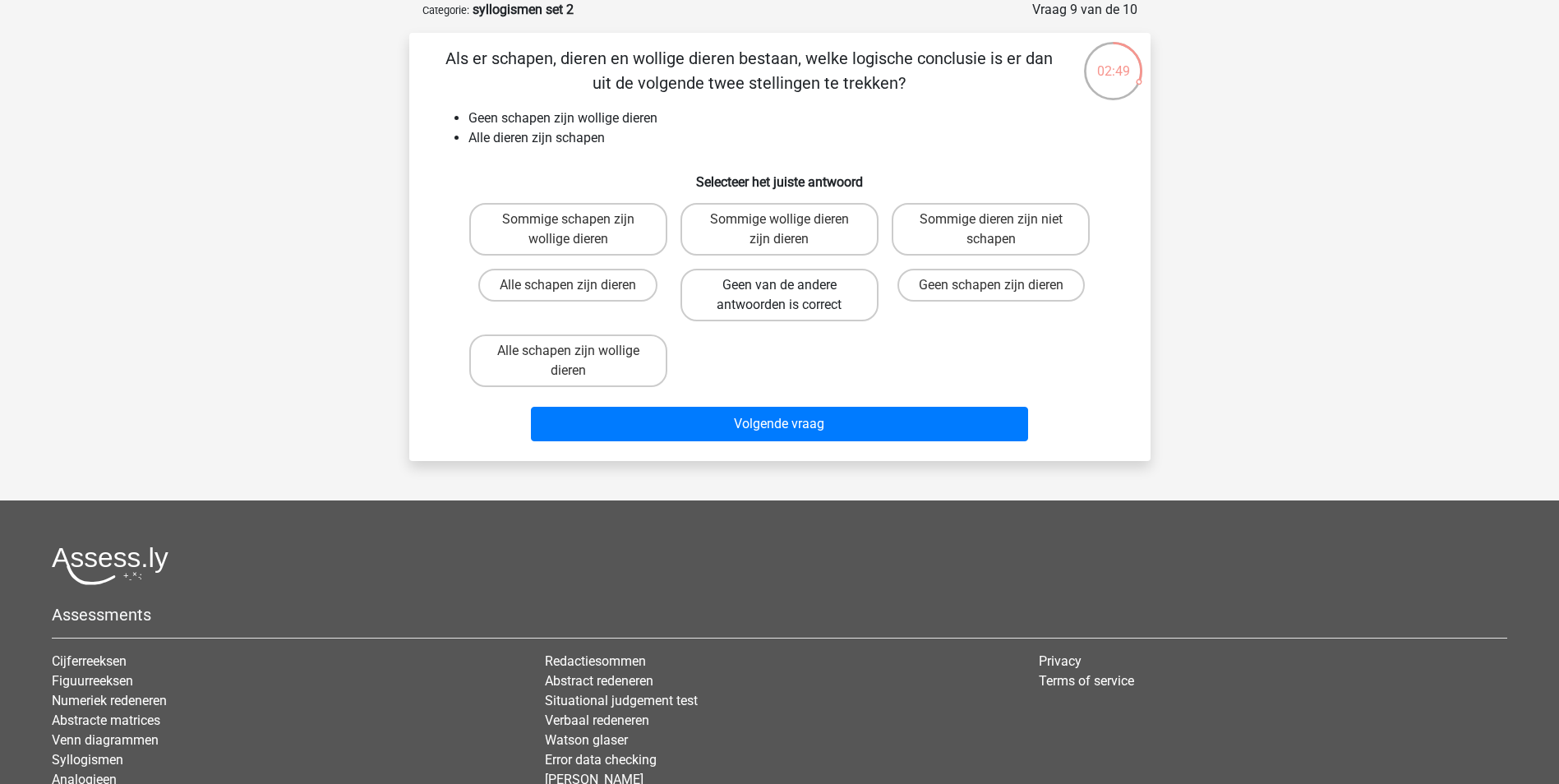
click at [736, 283] on label "Geen van de andere antwoorden is correct" at bounding box center [780, 294] width 198 height 52
click at [780, 285] on input "Geen van de andere antwoorden is correct" at bounding box center [784, 290] width 11 height 11
radio input "true"
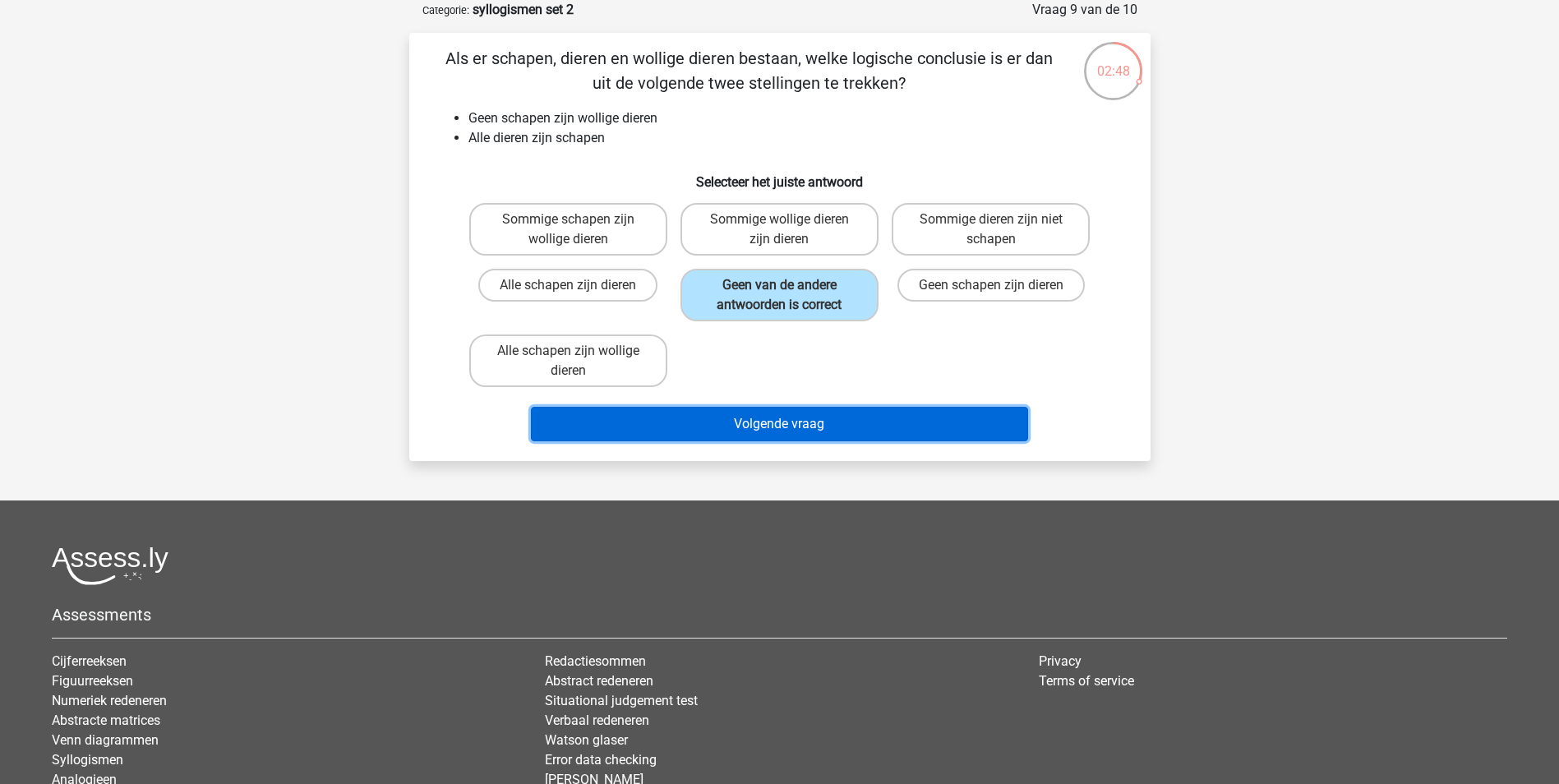
click at [745, 427] on button "Volgende vraag" at bounding box center [780, 423] width 497 height 35
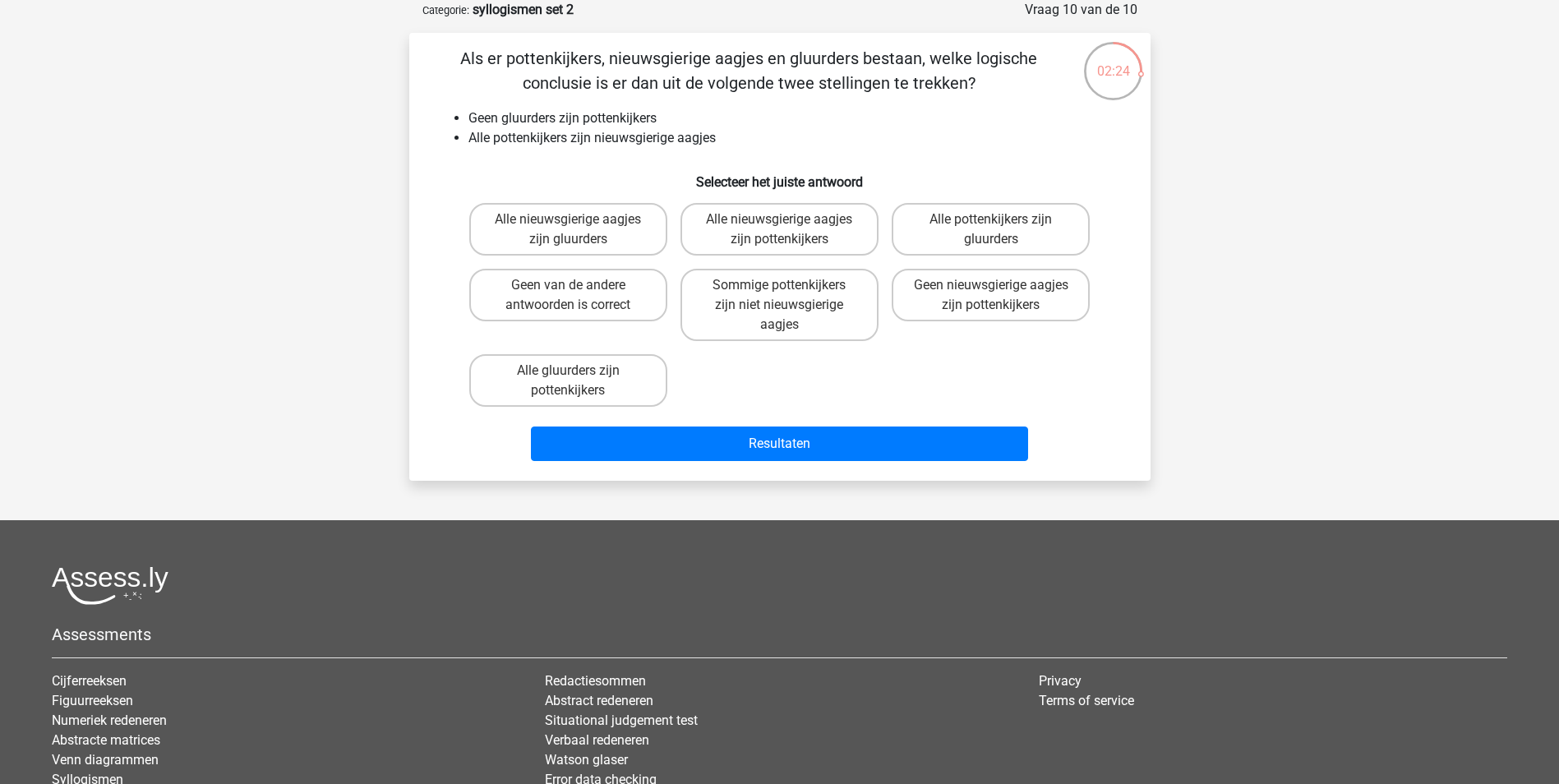
click at [577, 292] on input "Geen van de andere antwoorden is correct" at bounding box center [572, 290] width 11 height 11
radio input "true"
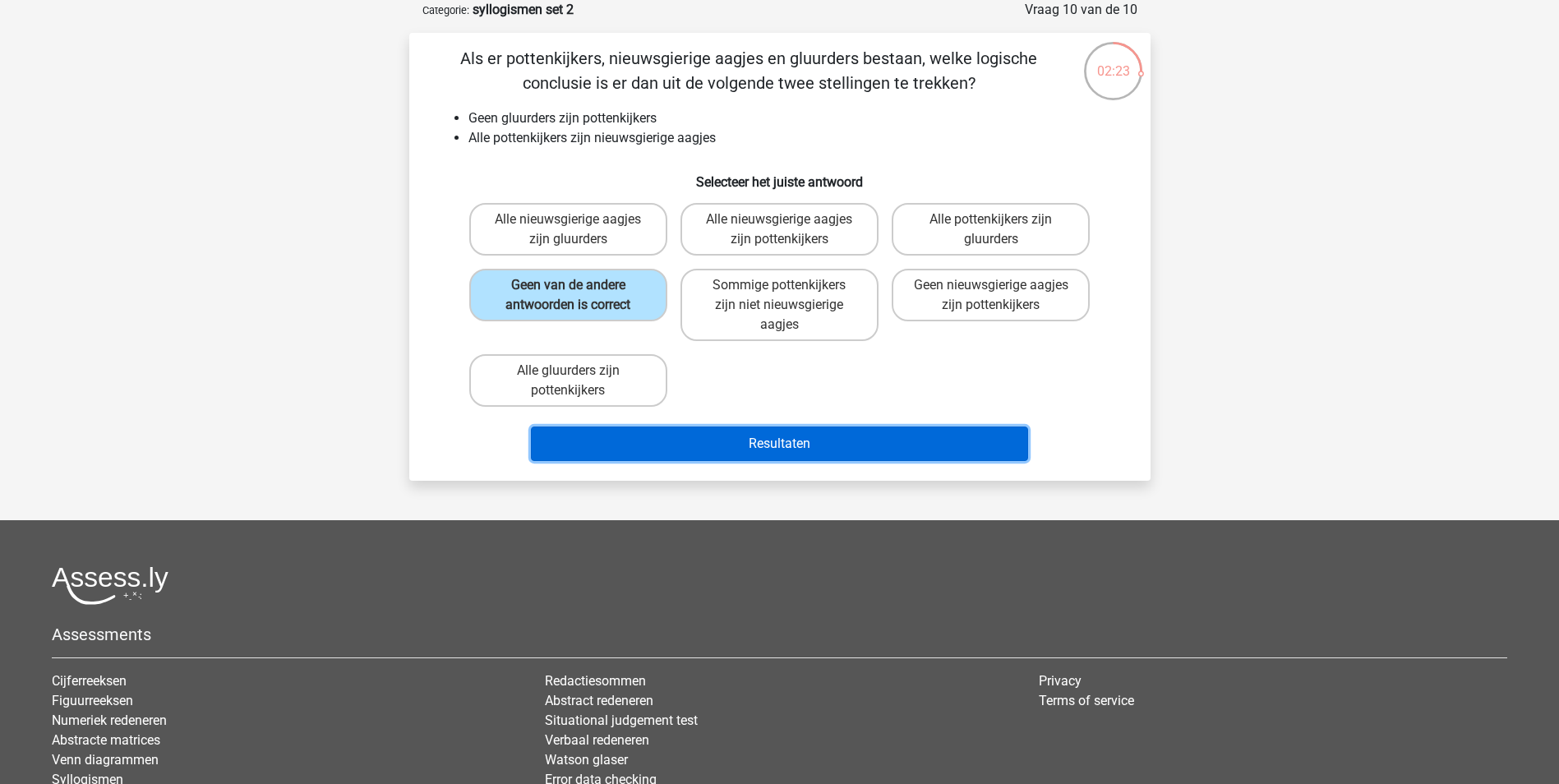
click at [711, 445] on button "Resultaten" at bounding box center [780, 443] width 497 height 35
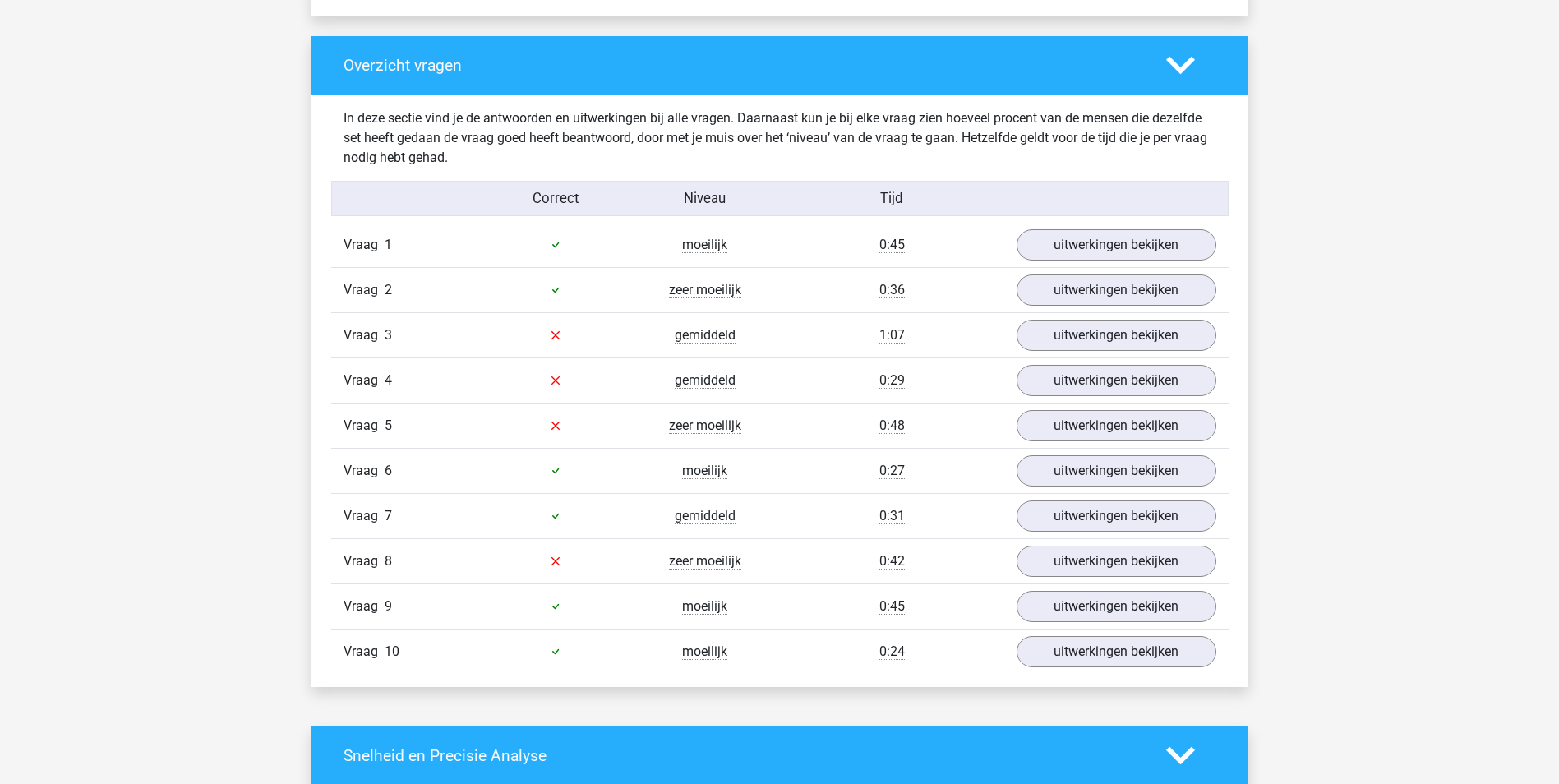
scroll to position [1232, 0]
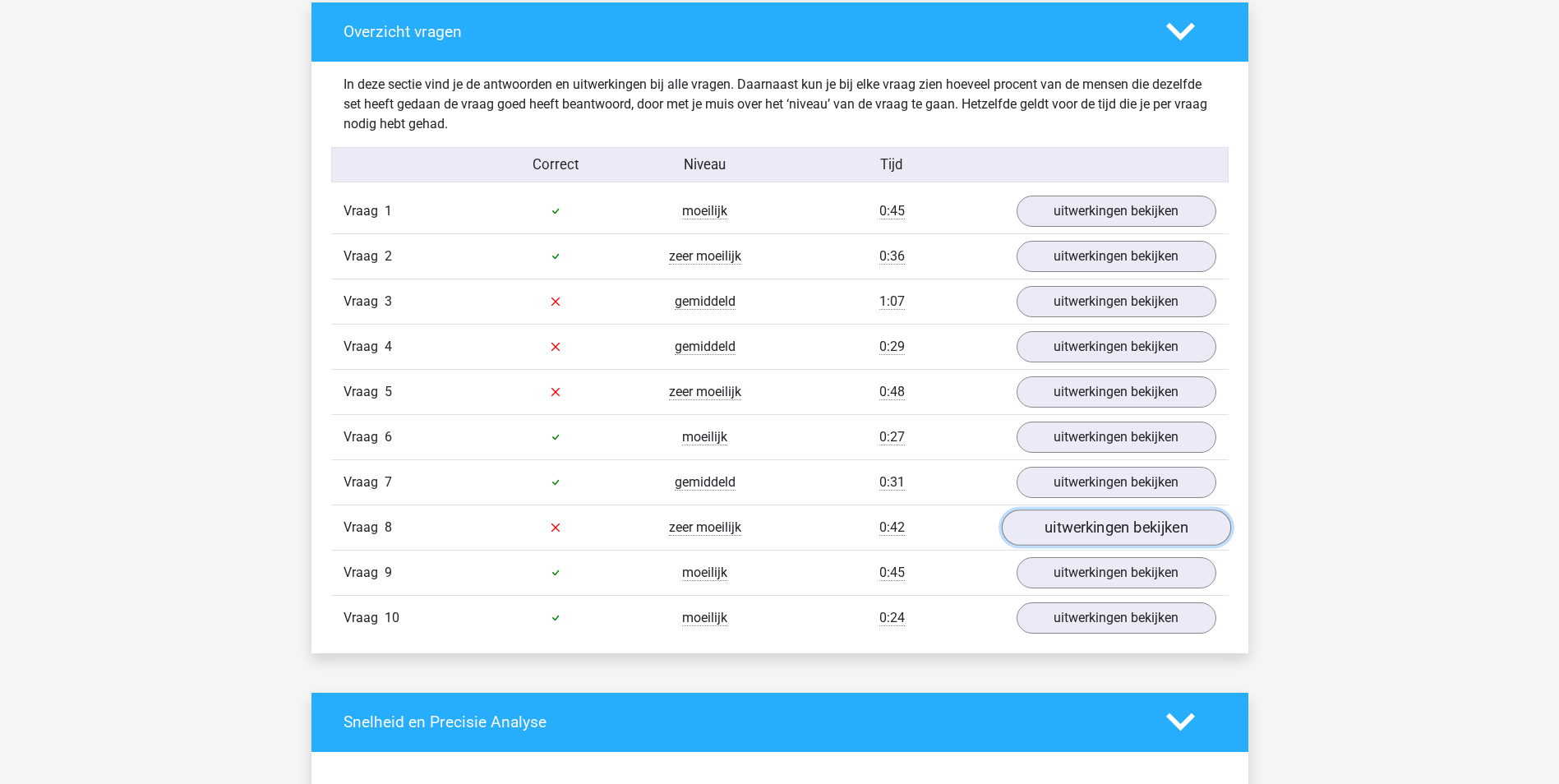
click at [1098, 522] on link "uitwerkingen bekijken" at bounding box center [1115, 527] width 229 height 36
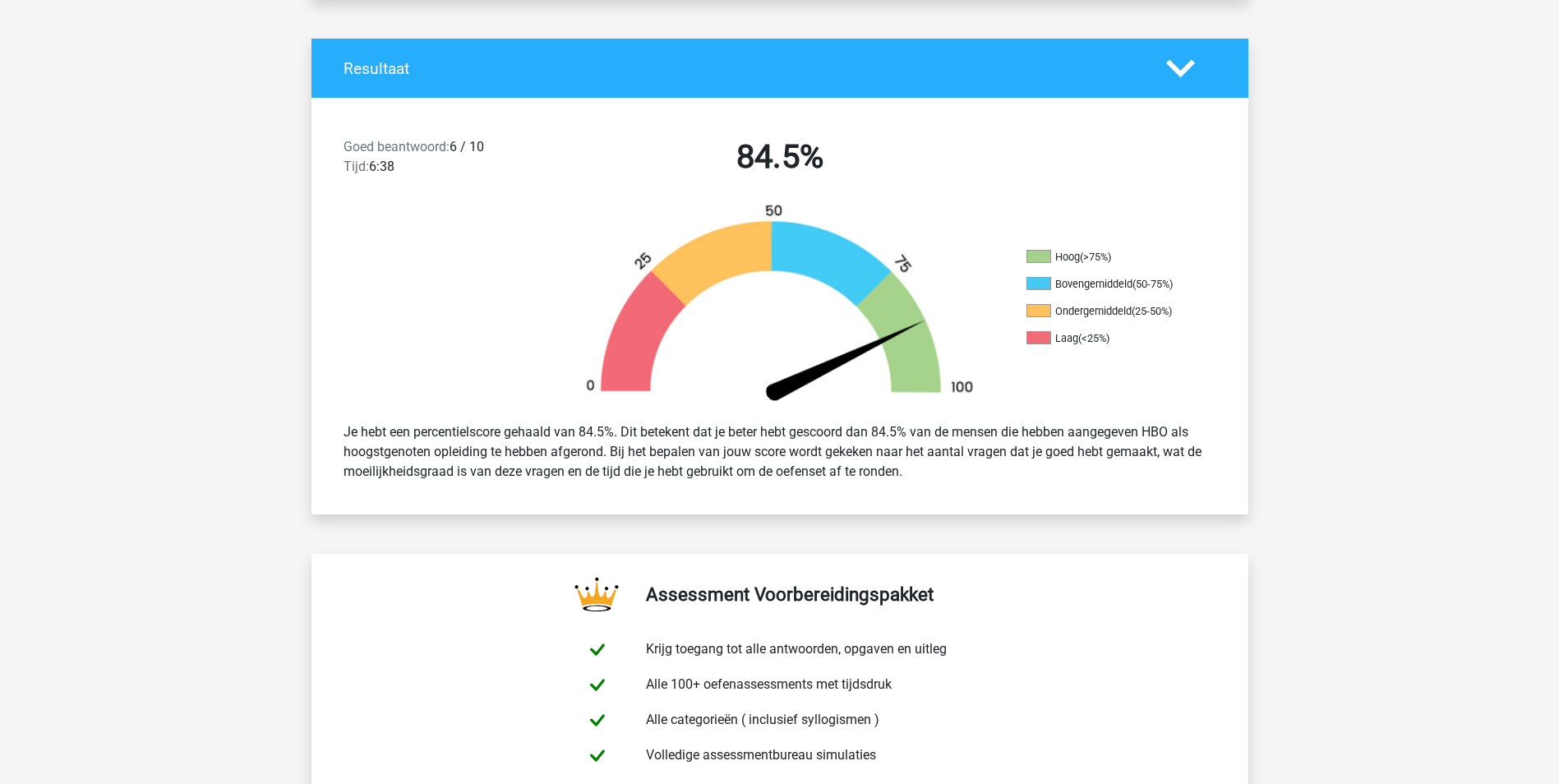
scroll to position [328, 0]
